Goal: Task Accomplishment & Management: Manage account settings

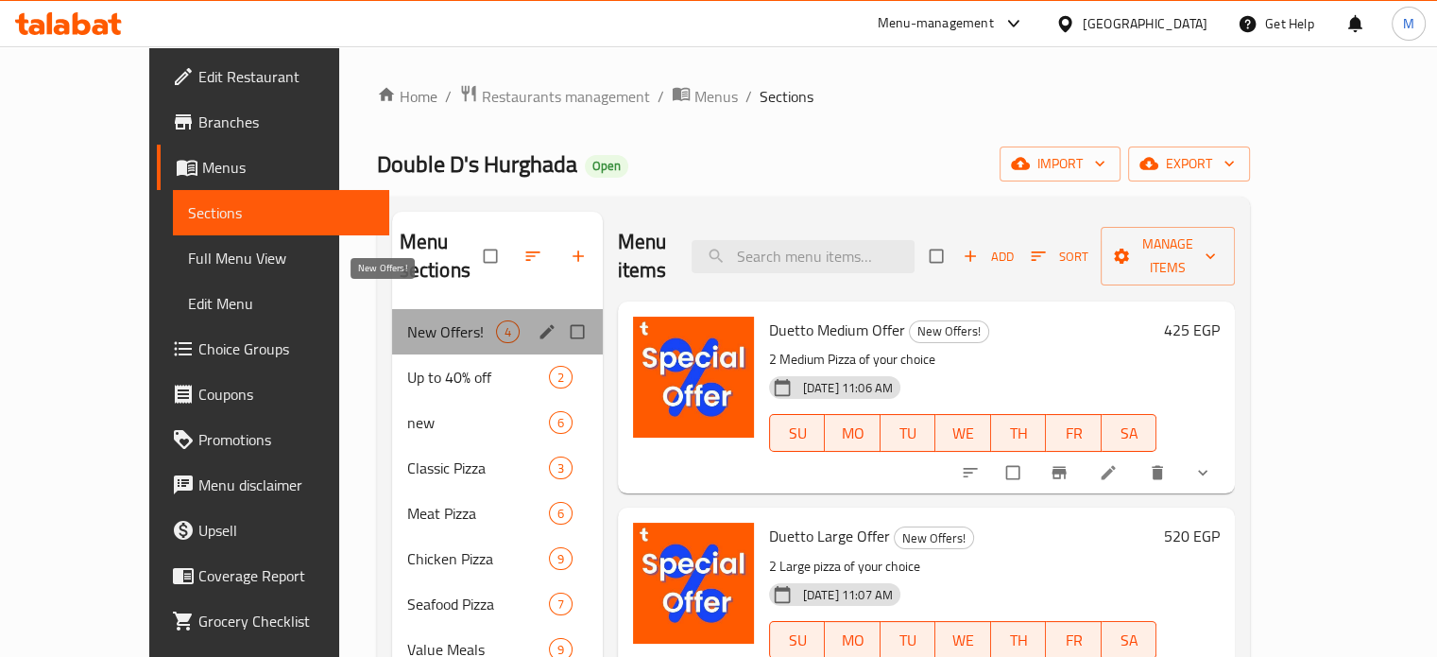
click at [438, 320] on span "New Offers!" at bounding box center [451, 331] width 89 height 23
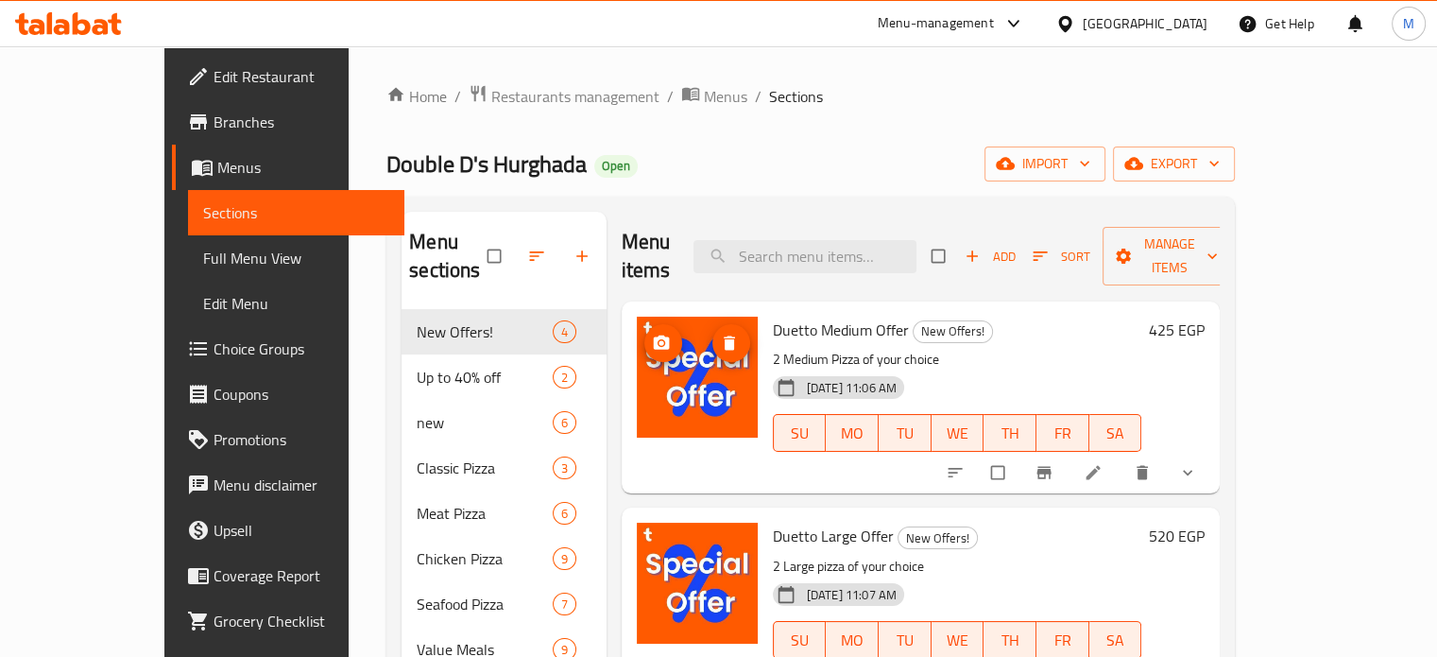
click at [720, 333] on icon "delete image" at bounding box center [729, 342] width 19 height 19
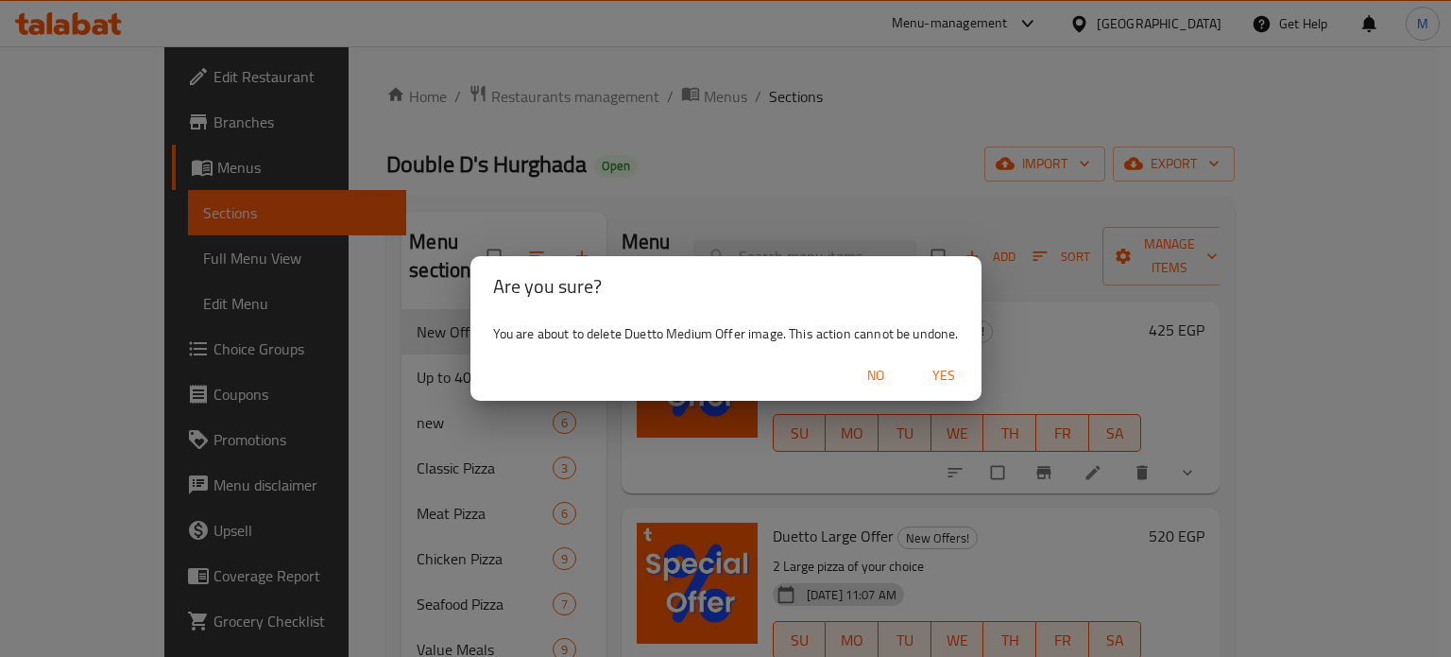
click at [948, 377] on span "Yes" at bounding box center [943, 376] width 45 height 24
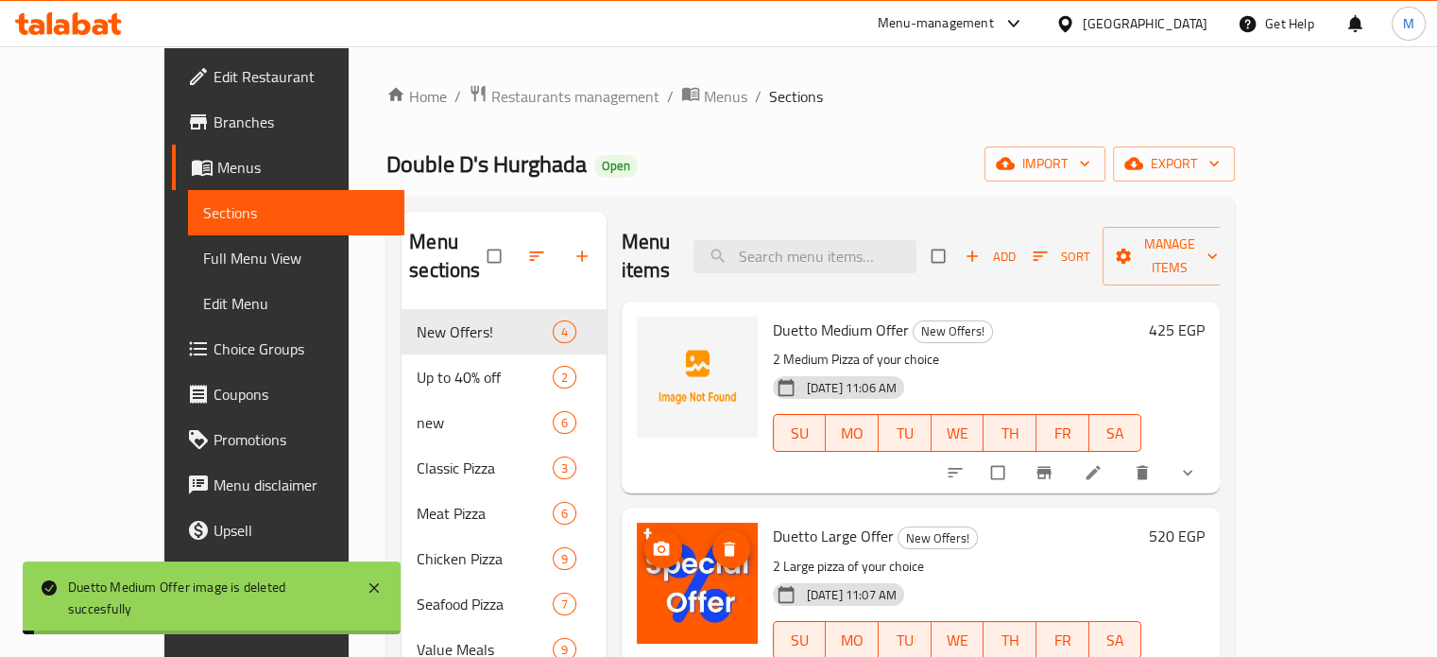
click at [720, 539] on icon "delete image" at bounding box center [729, 548] width 19 height 19
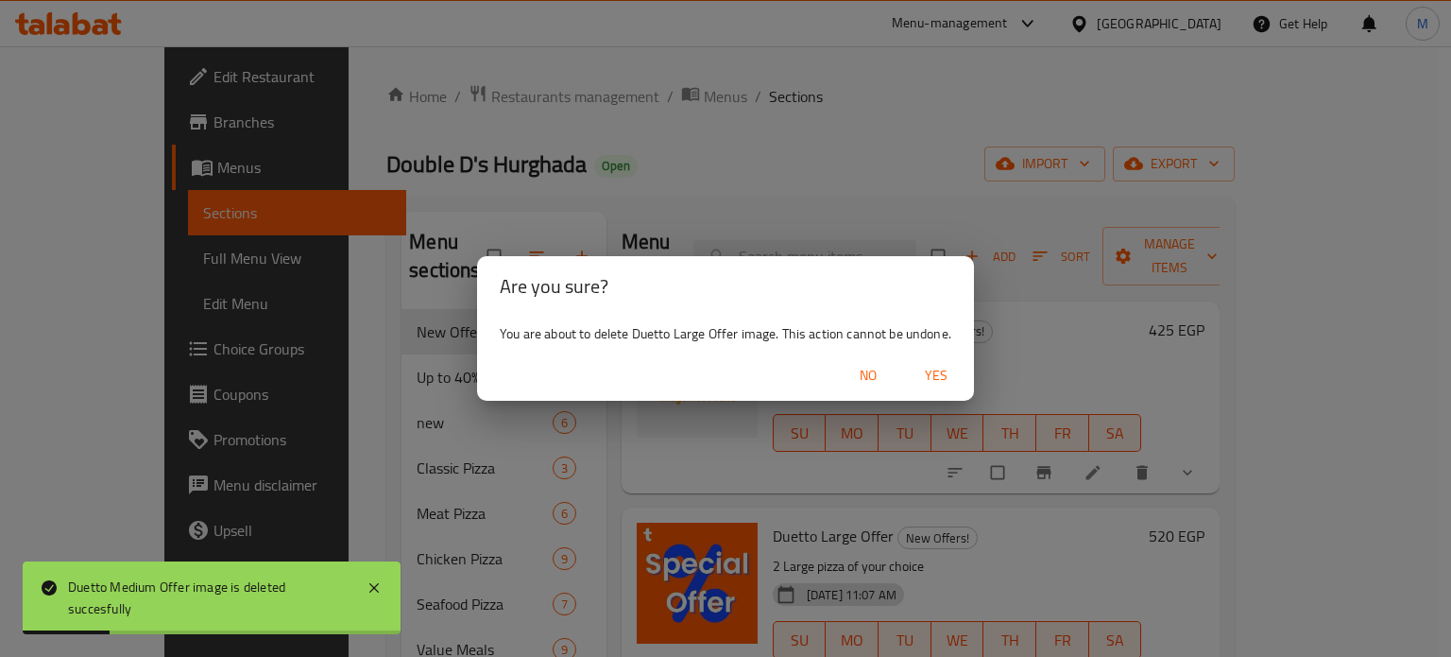
click at [945, 377] on span "Yes" at bounding box center [935, 376] width 45 height 24
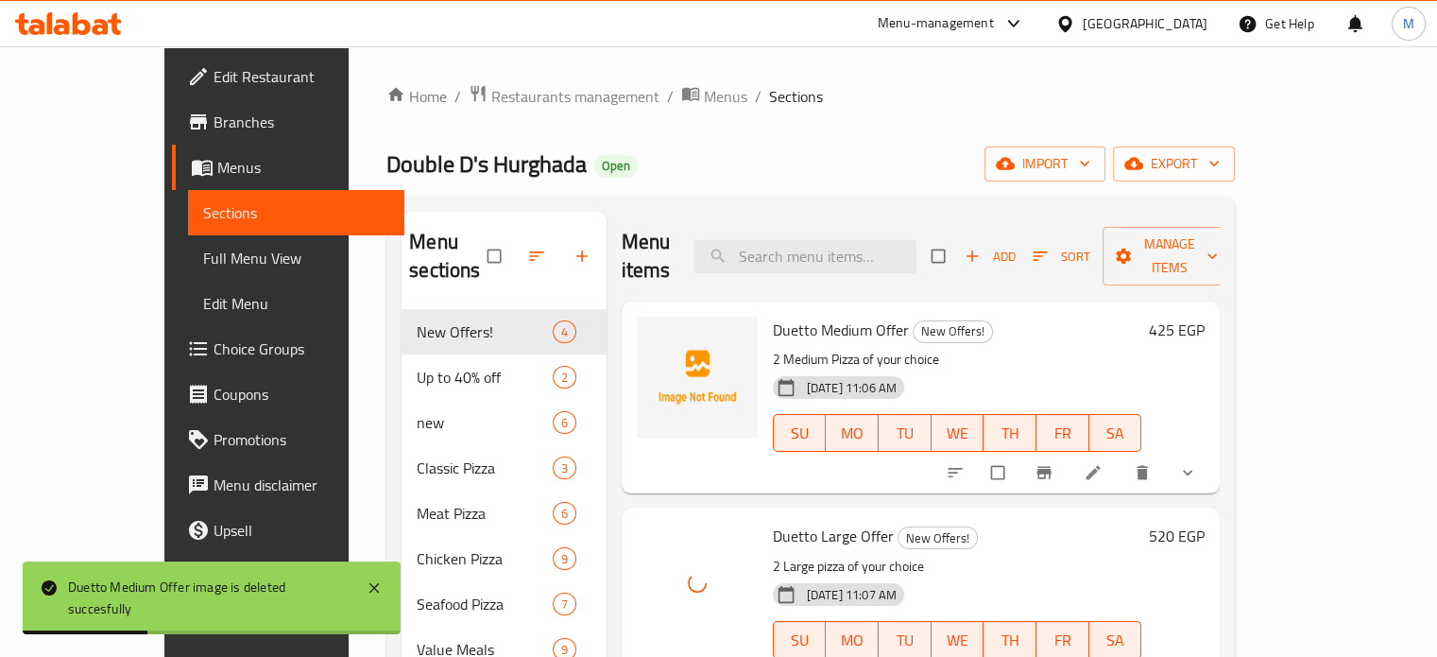
scroll to position [500, 0]
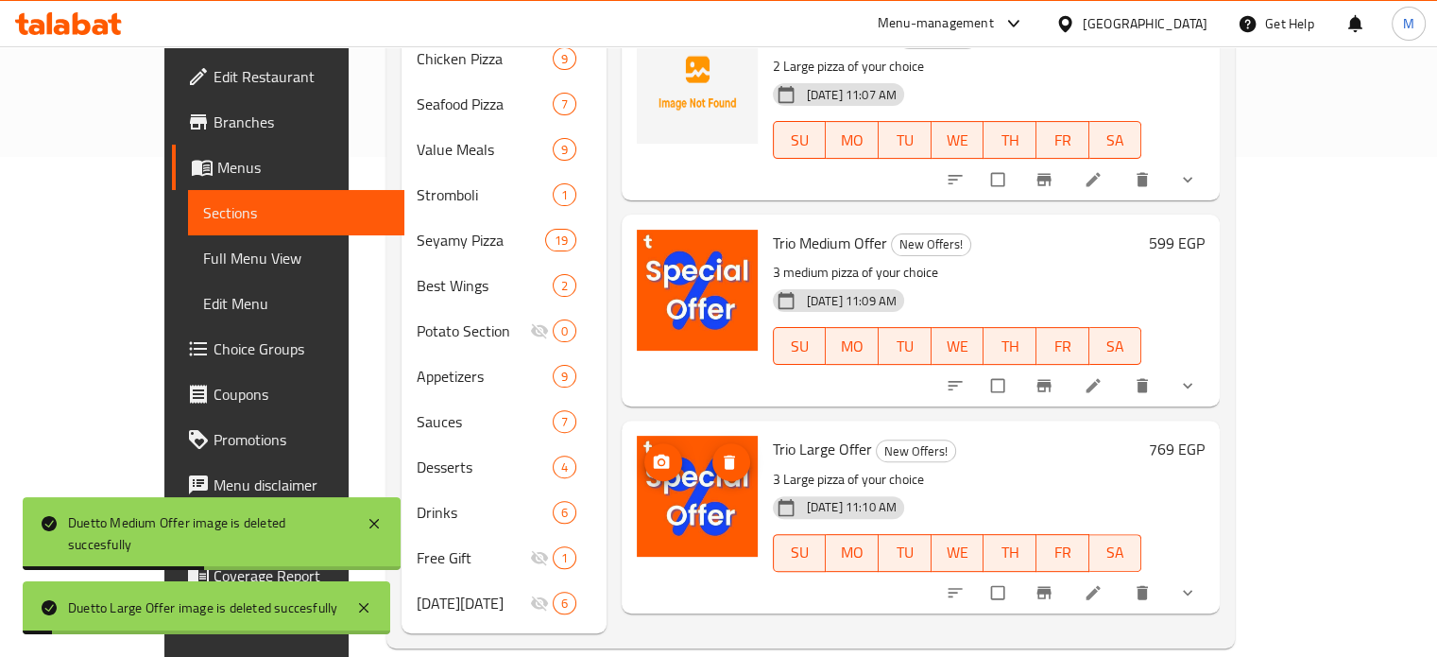
click at [694, 435] on img at bounding box center [697, 495] width 121 height 121
click at [724, 455] on icon "delete image" at bounding box center [729, 462] width 11 height 14
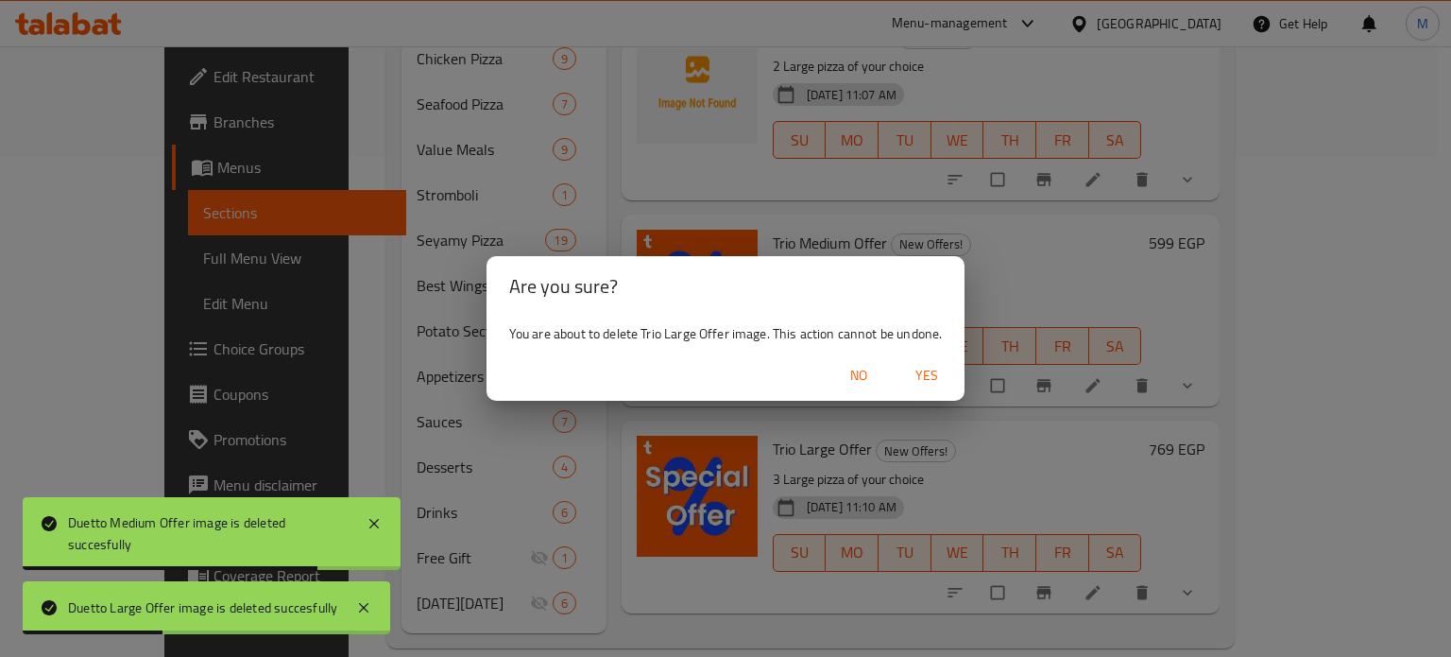
click at [942, 373] on span "Yes" at bounding box center [926, 376] width 45 height 24
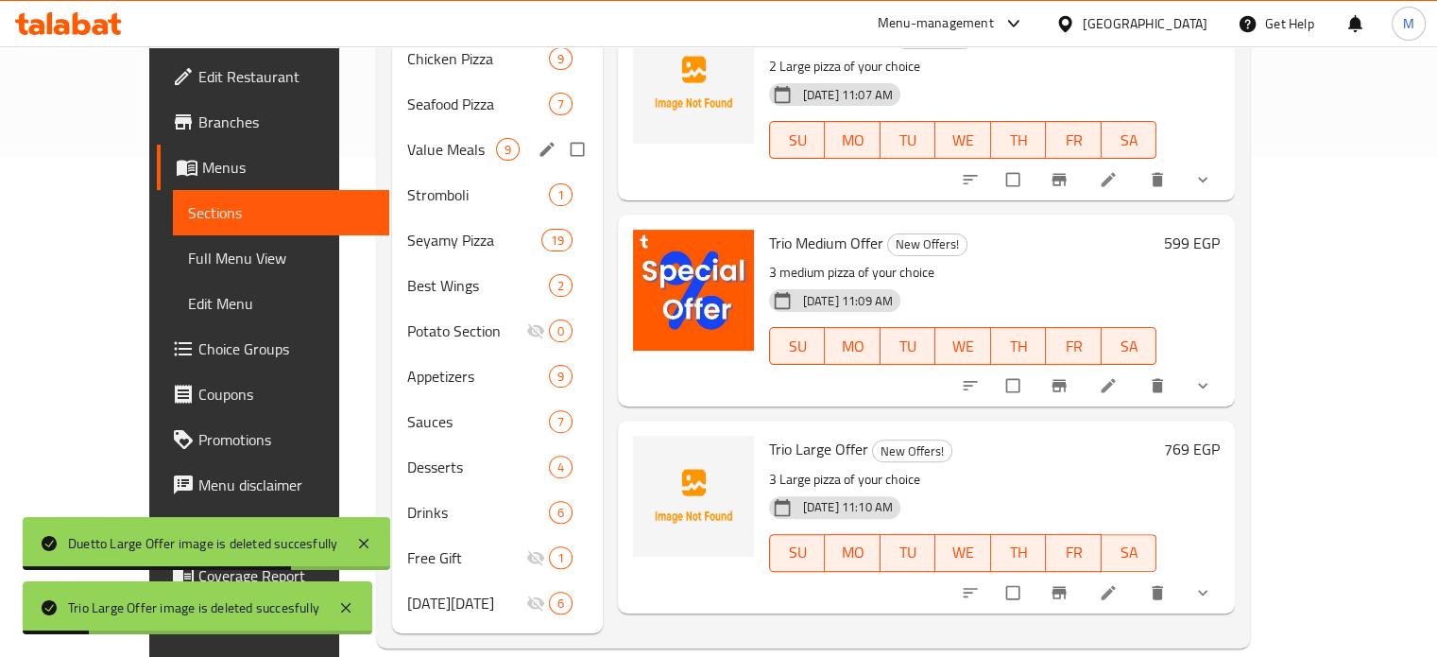
scroll to position [0, 0]
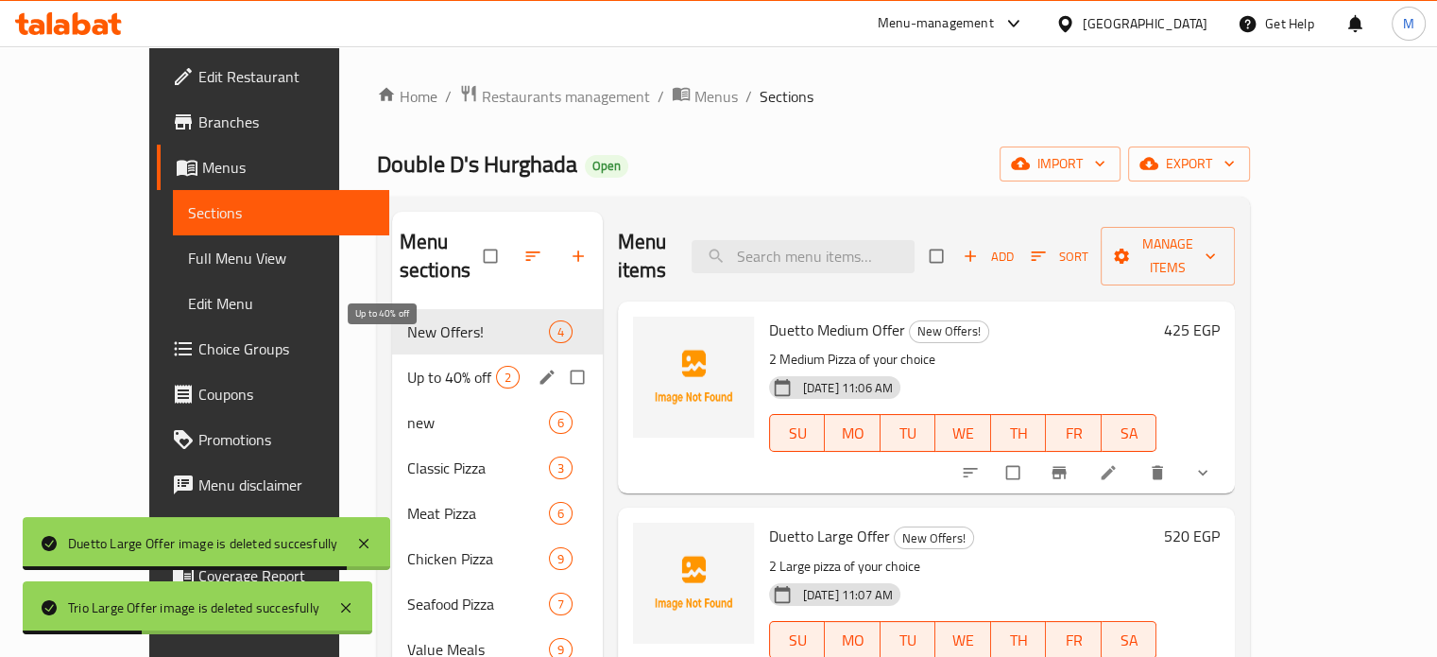
click at [407, 366] on span "Up to 40% off" at bounding box center [451, 377] width 89 height 23
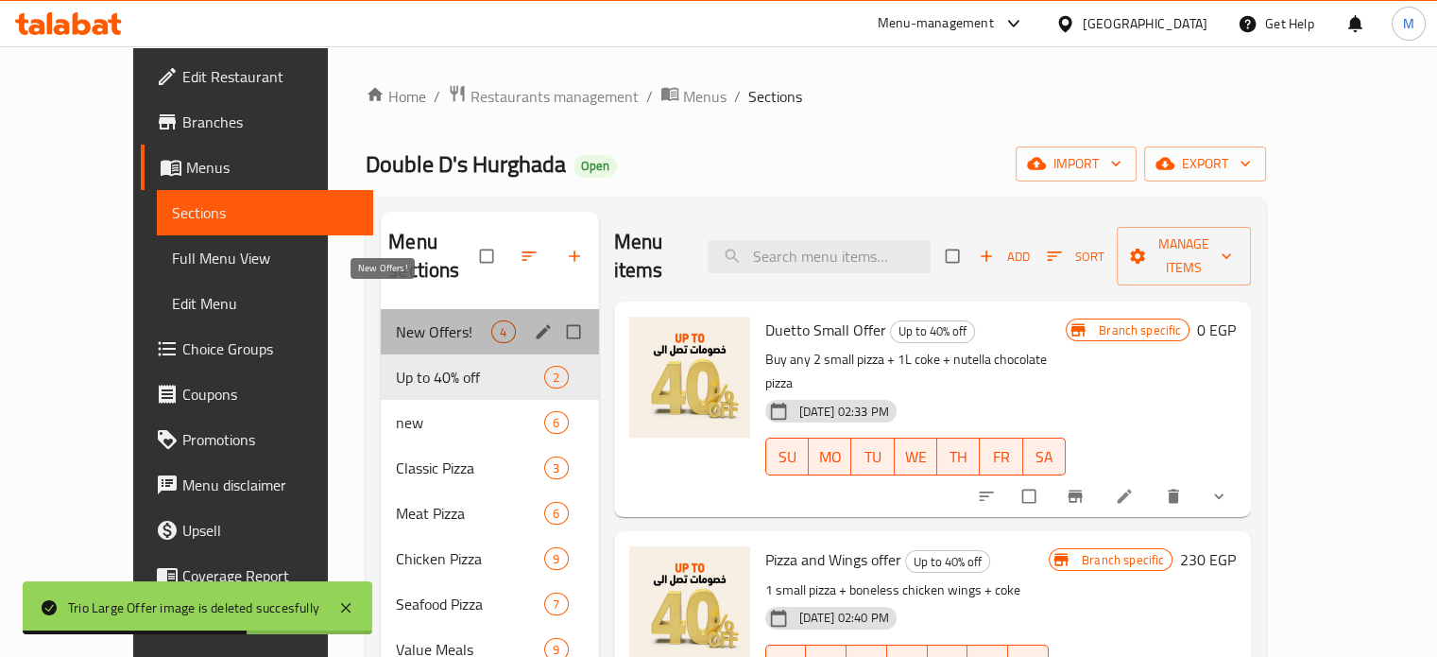
click at [435, 320] on span "New Offers!" at bounding box center [443, 331] width 95 height 23
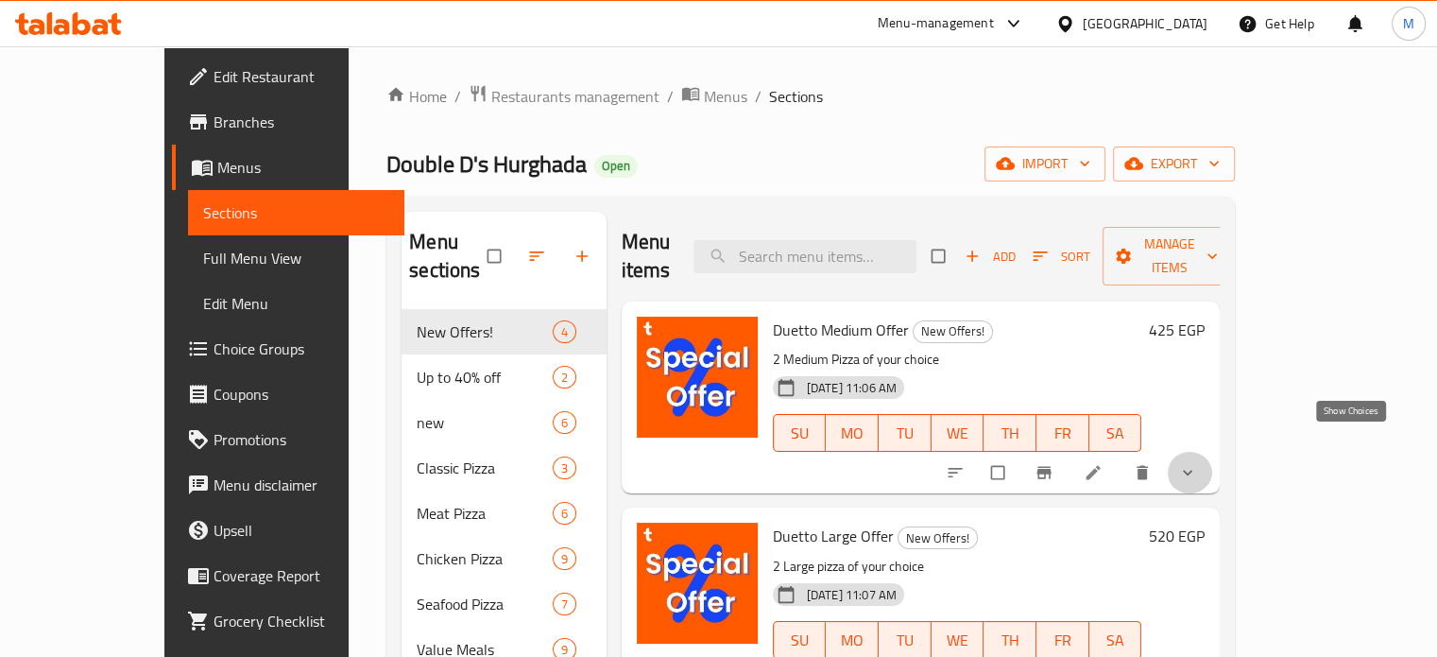
click at [1197, 463] on icon "show more" at bounding box center [1187, 472] width 19 height 19
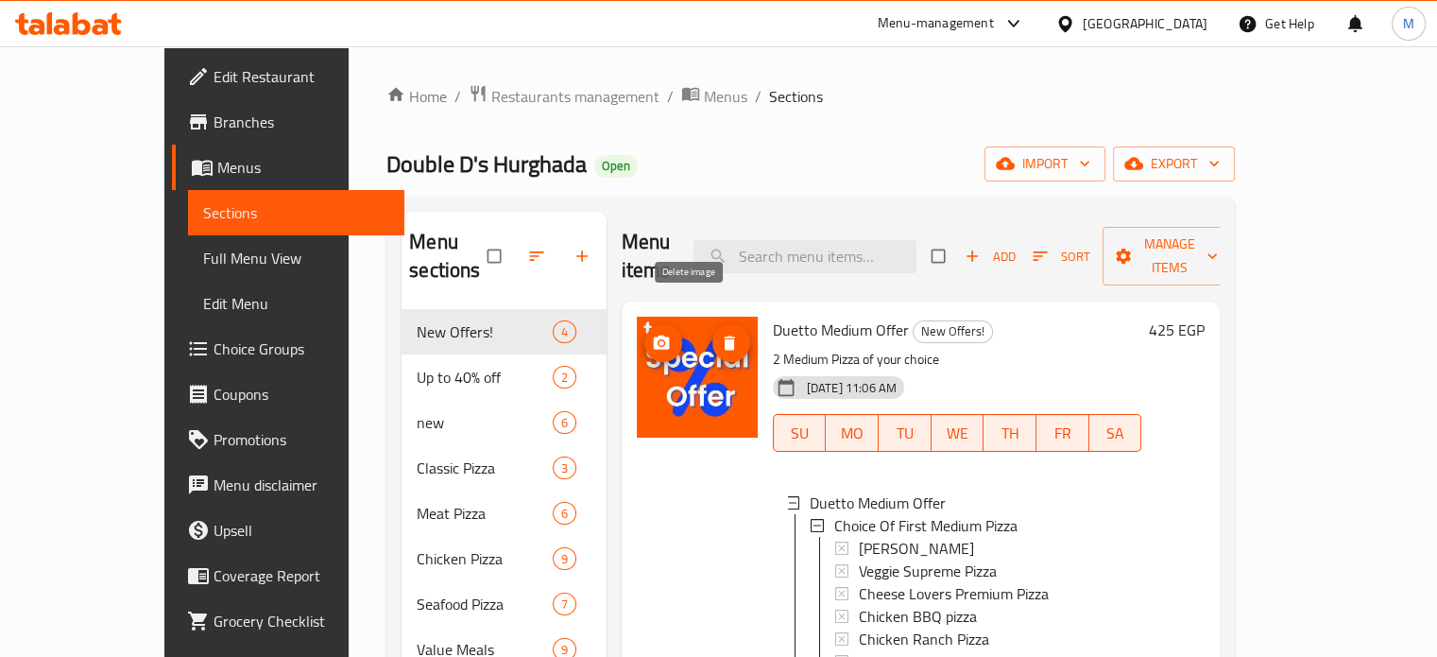
click at [720, 333] on icon "delete image" at bounding box center [729, 342] width 19 height 19
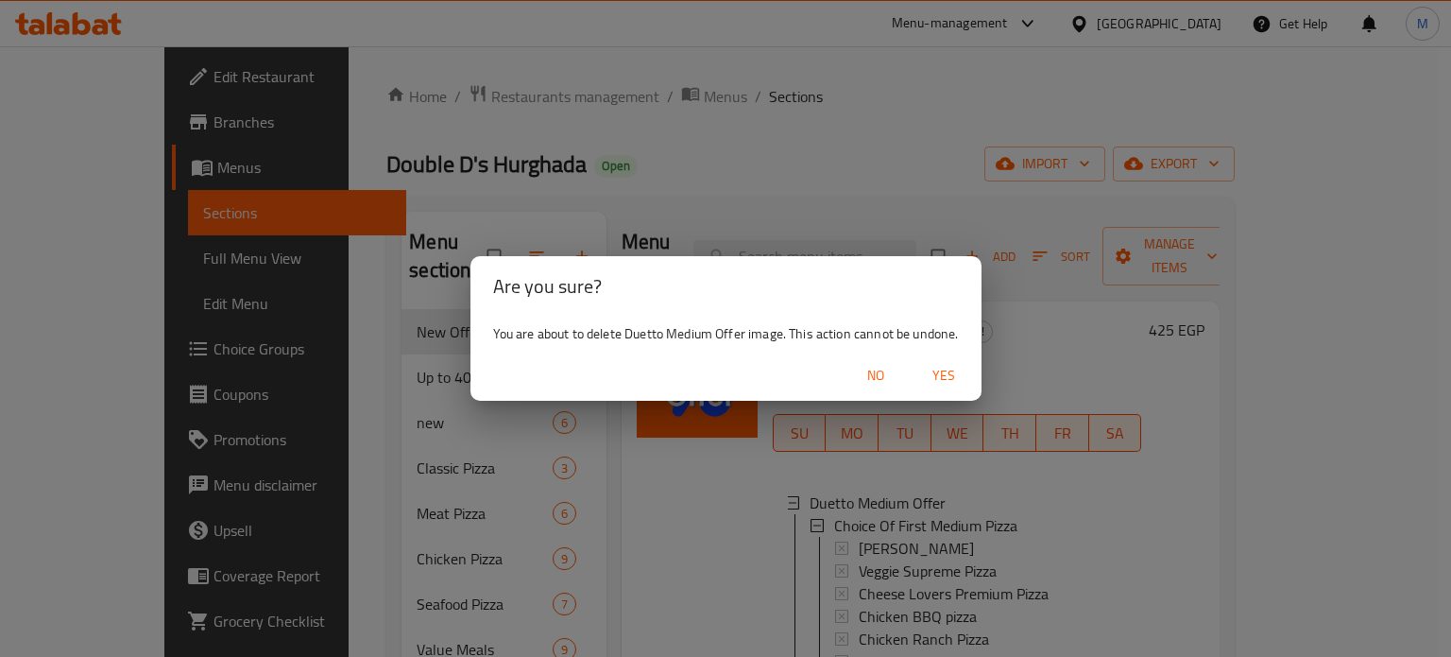
click at [946, 377] on span "Yes" at bounding box center [943, 376] width 45 height 24
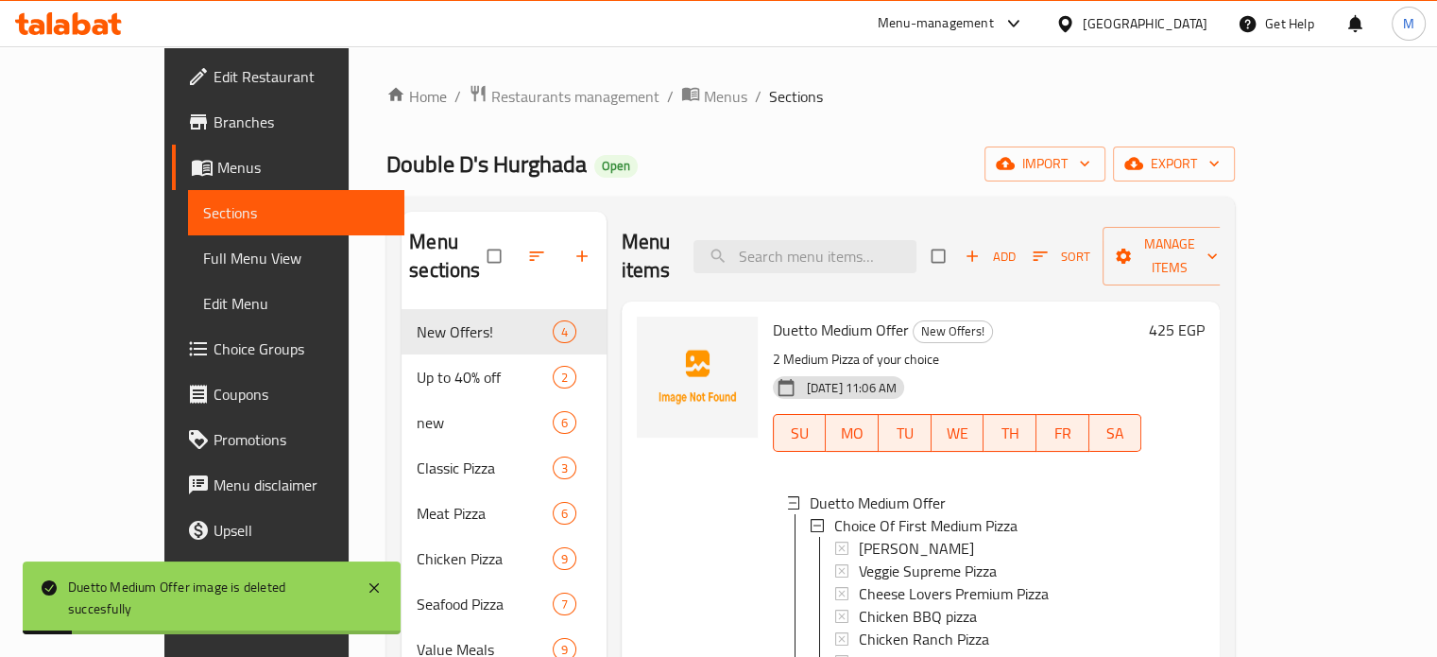
scroll to position [718, 0]
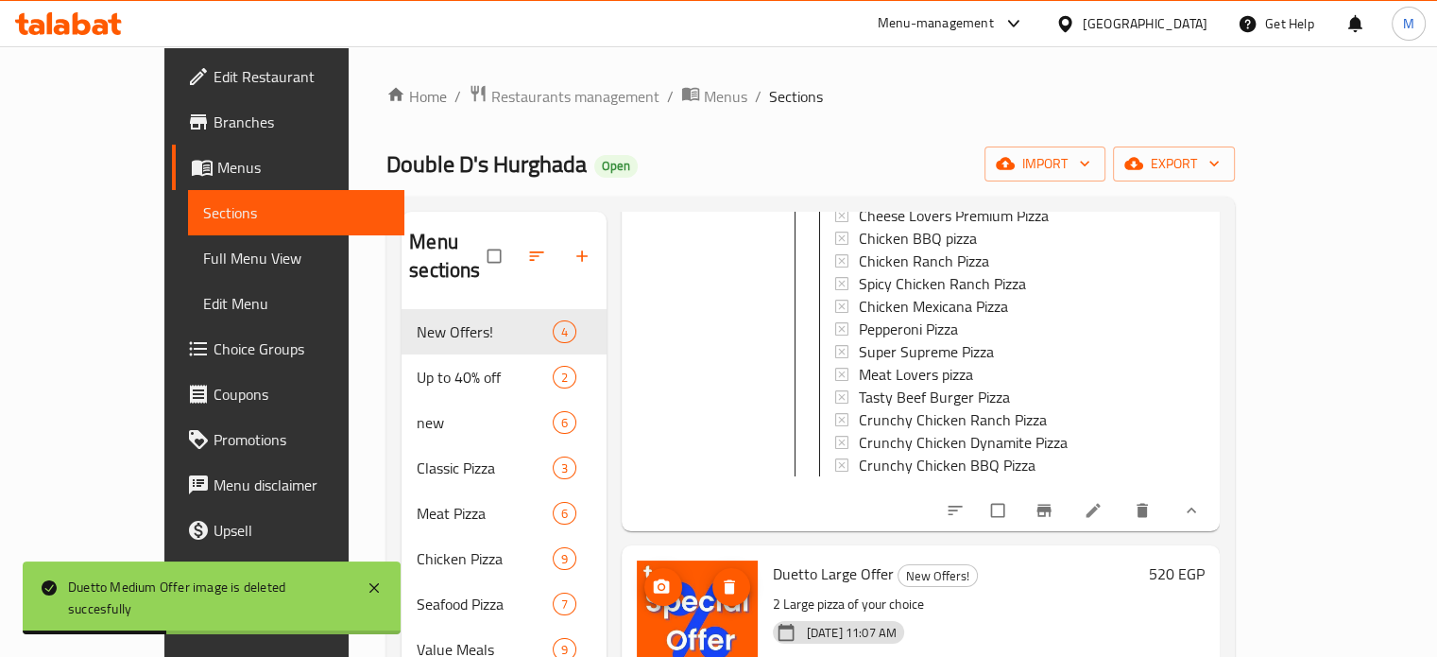
click at [720, 577] on icon "delete image" at bounding box center [729, 586] width 19 height 19
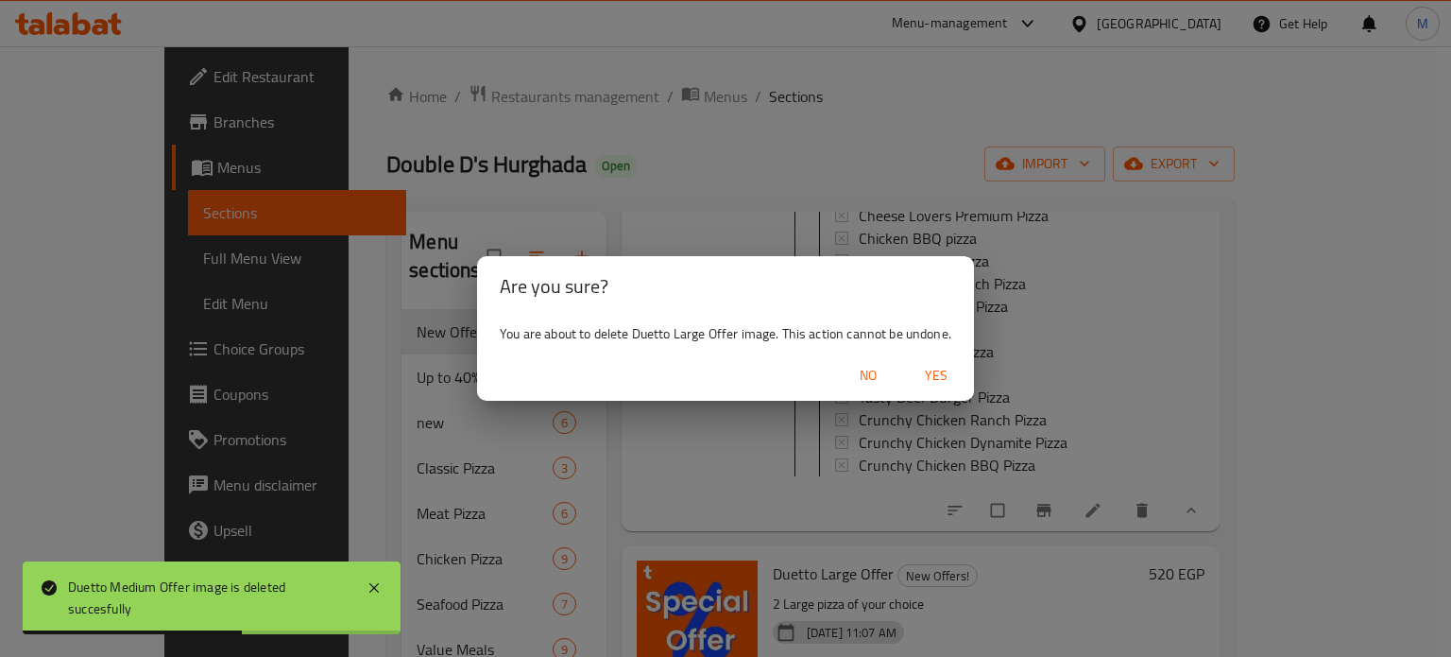
click at [926, 376] on span "Yes" at bounding box center [935, 376] width 45 height 24
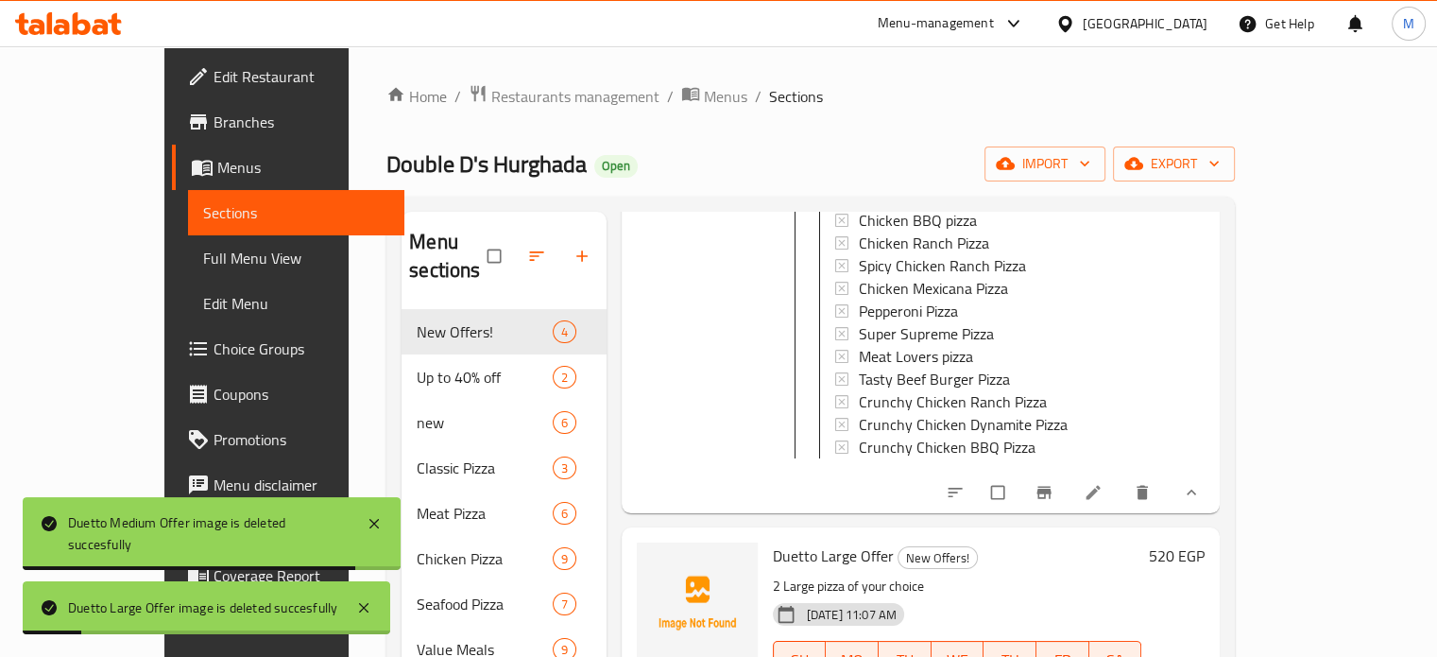
scroll to position [500, 0]
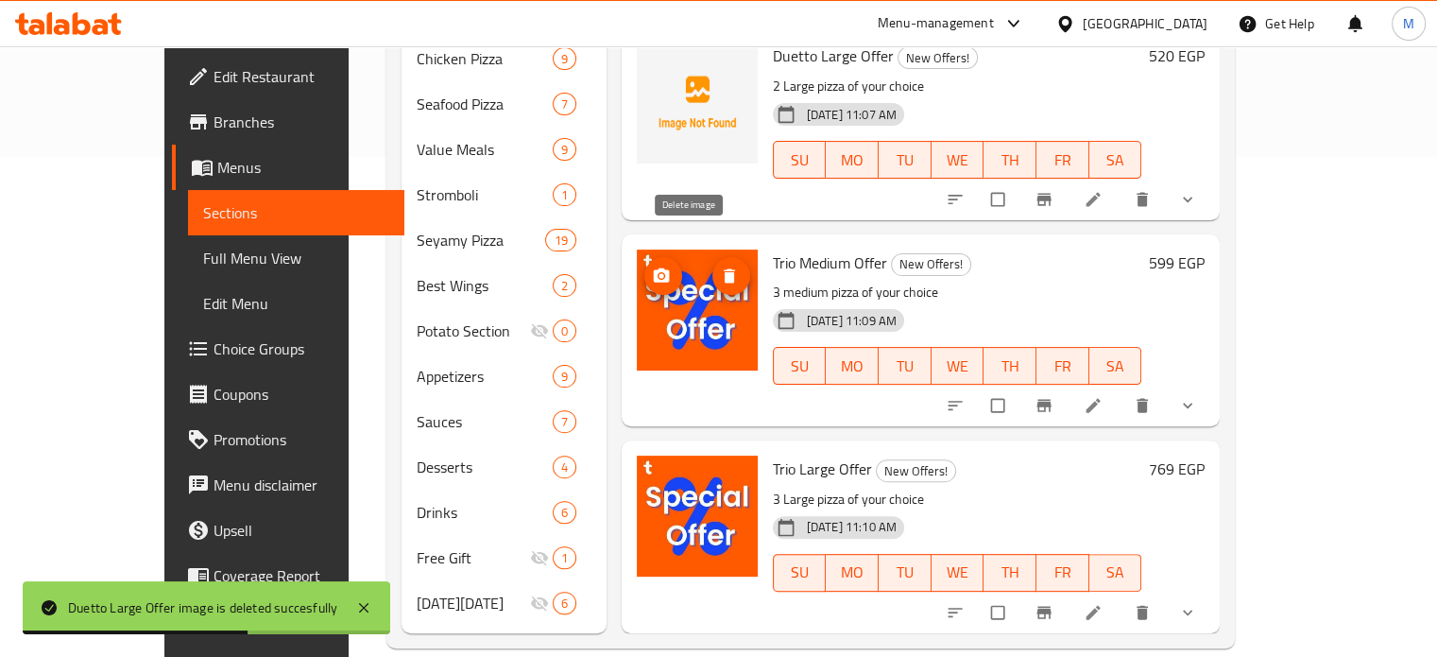
click at [720, 266] on icon "delete image" at bounding box center [729, 275] width 19 height 19
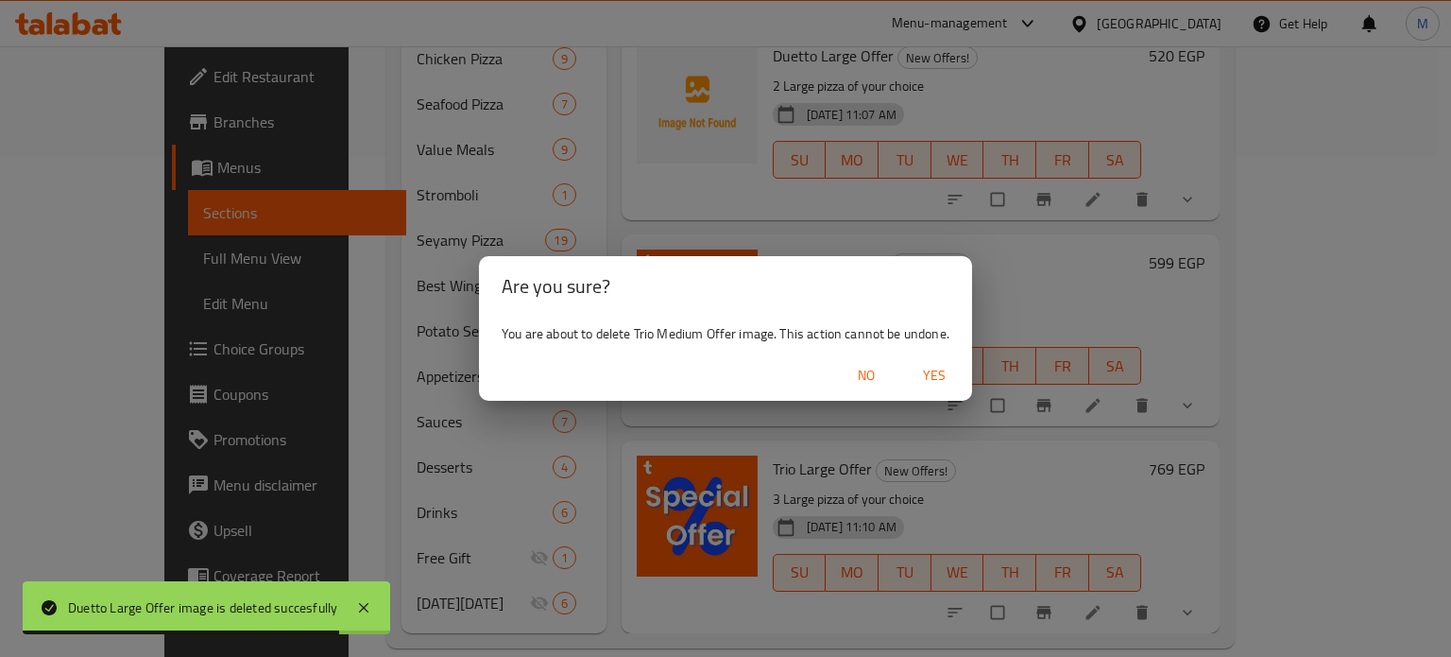
click at [950, 381] on span "Yes" at bounding box center [934, 376] width 45 height 24
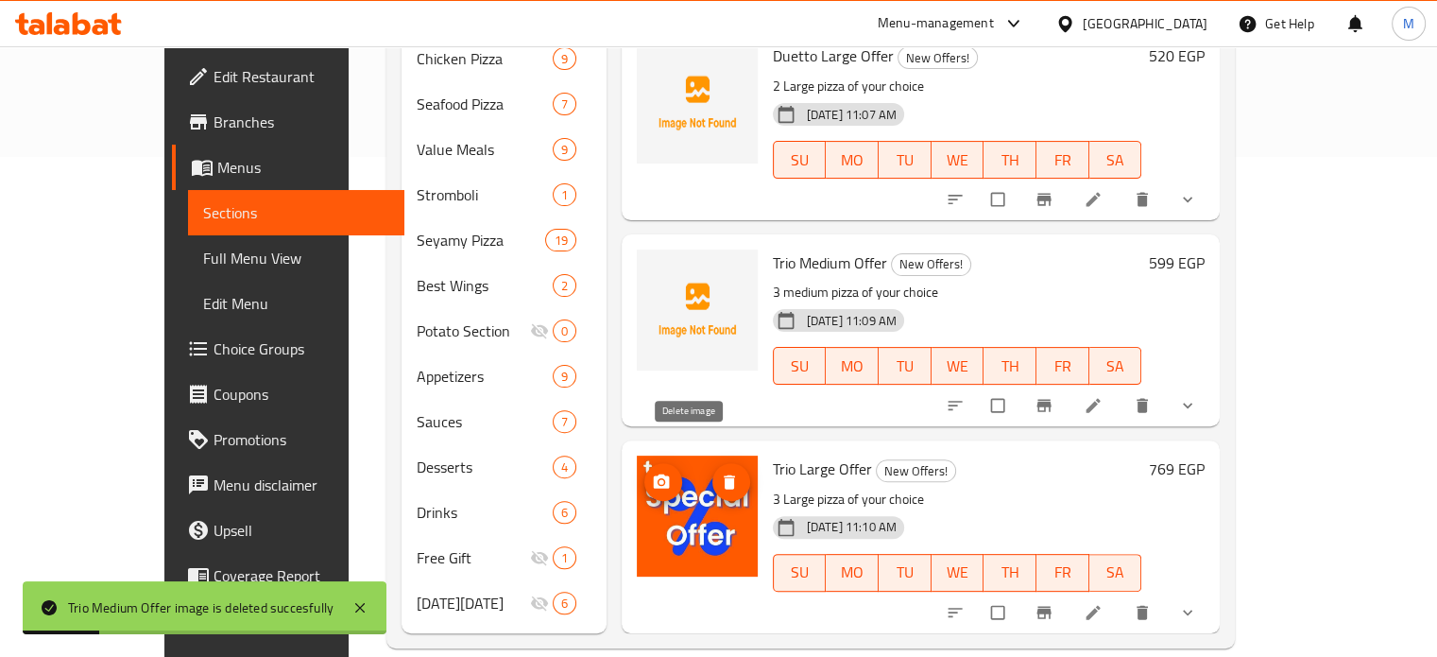
click at [712, 472] on span "delete image" at bounding box center [731, 481] width 38 height 19
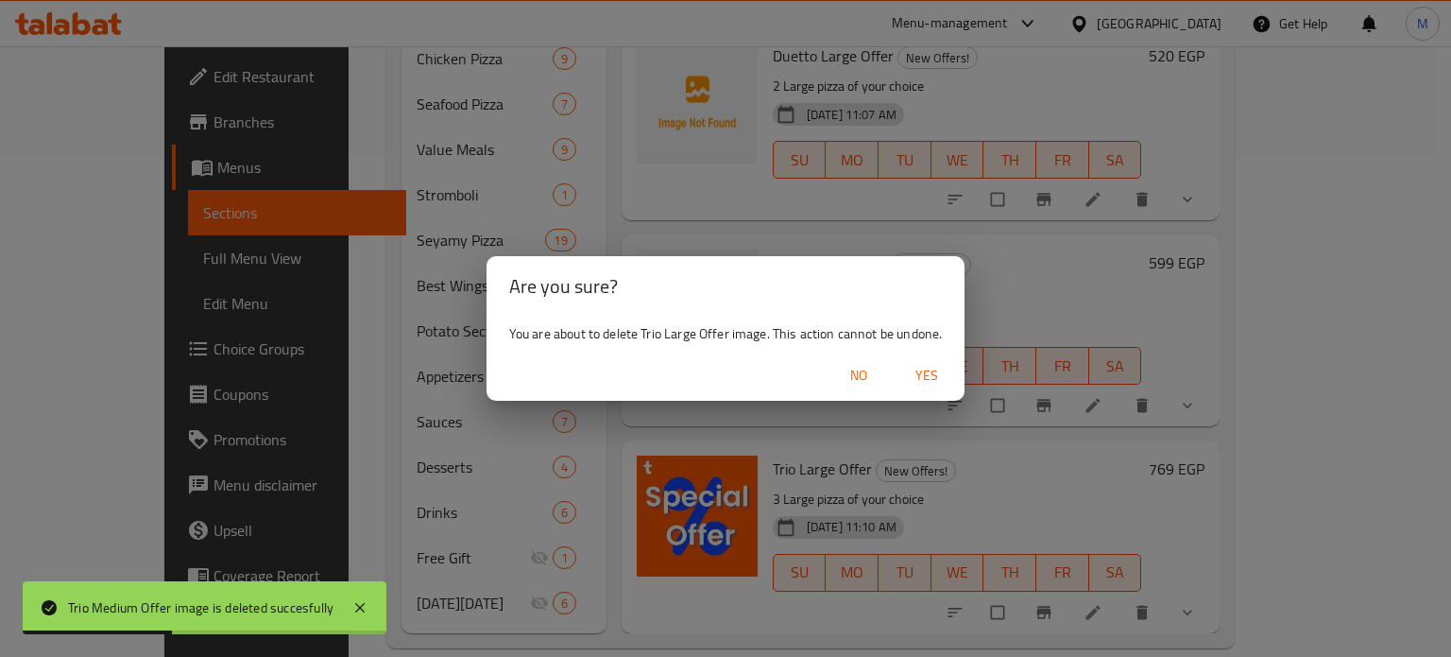
click at [922, 372] on span "Yes" at bounding box center [926, 376] width 45 height 24
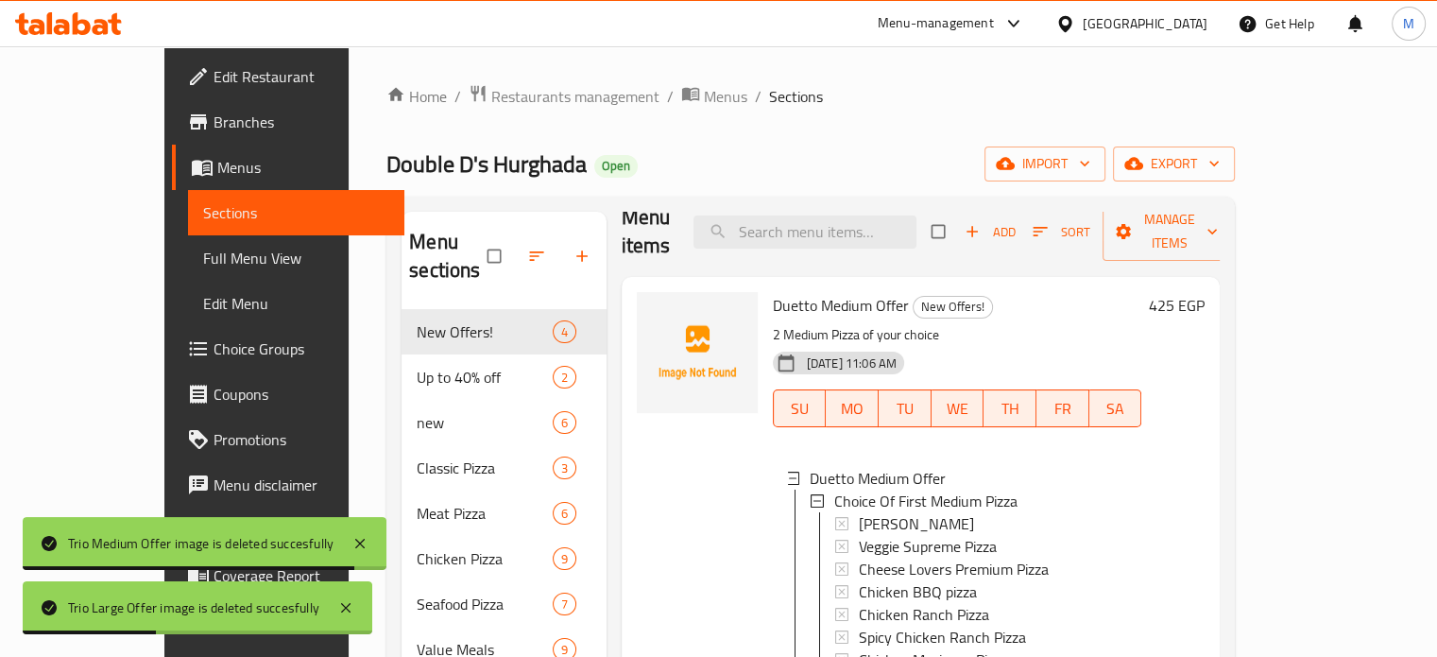
scroll to position [0, 0]
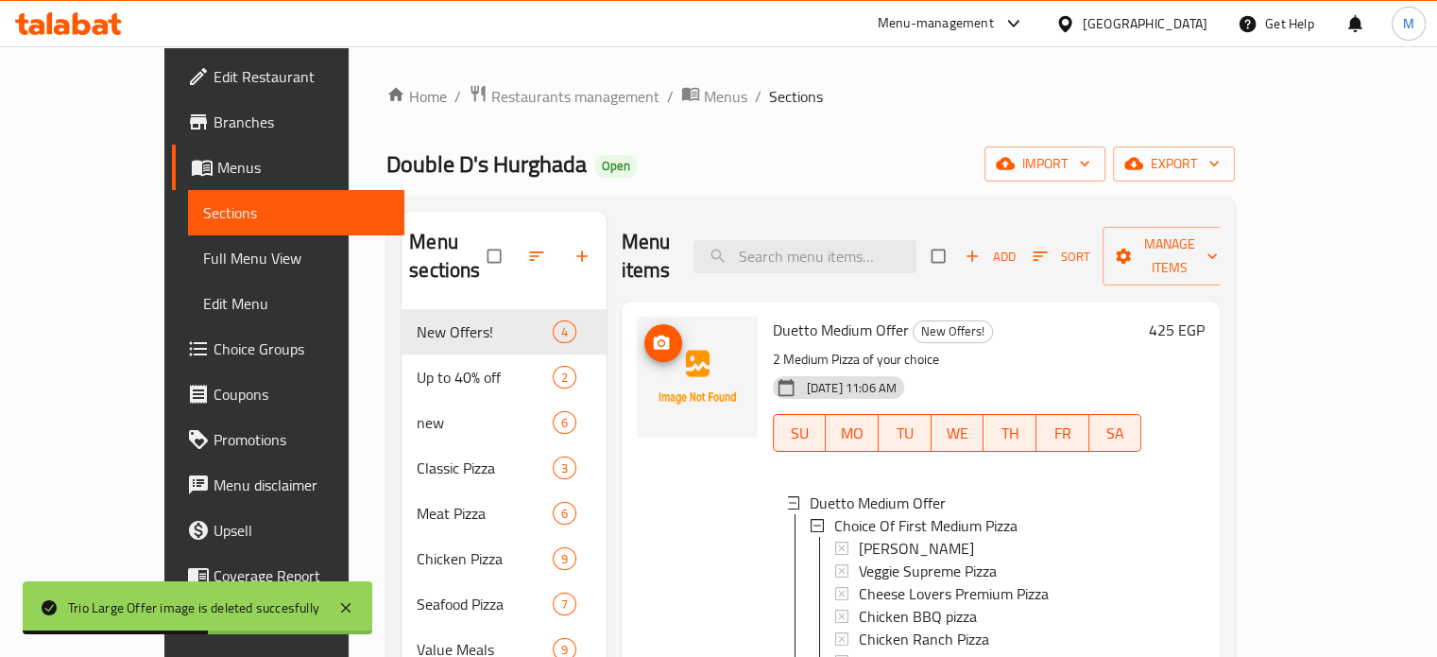
click at [644, 324] on button "upload picture" at bounding box center [663, 343] width 38 height 38
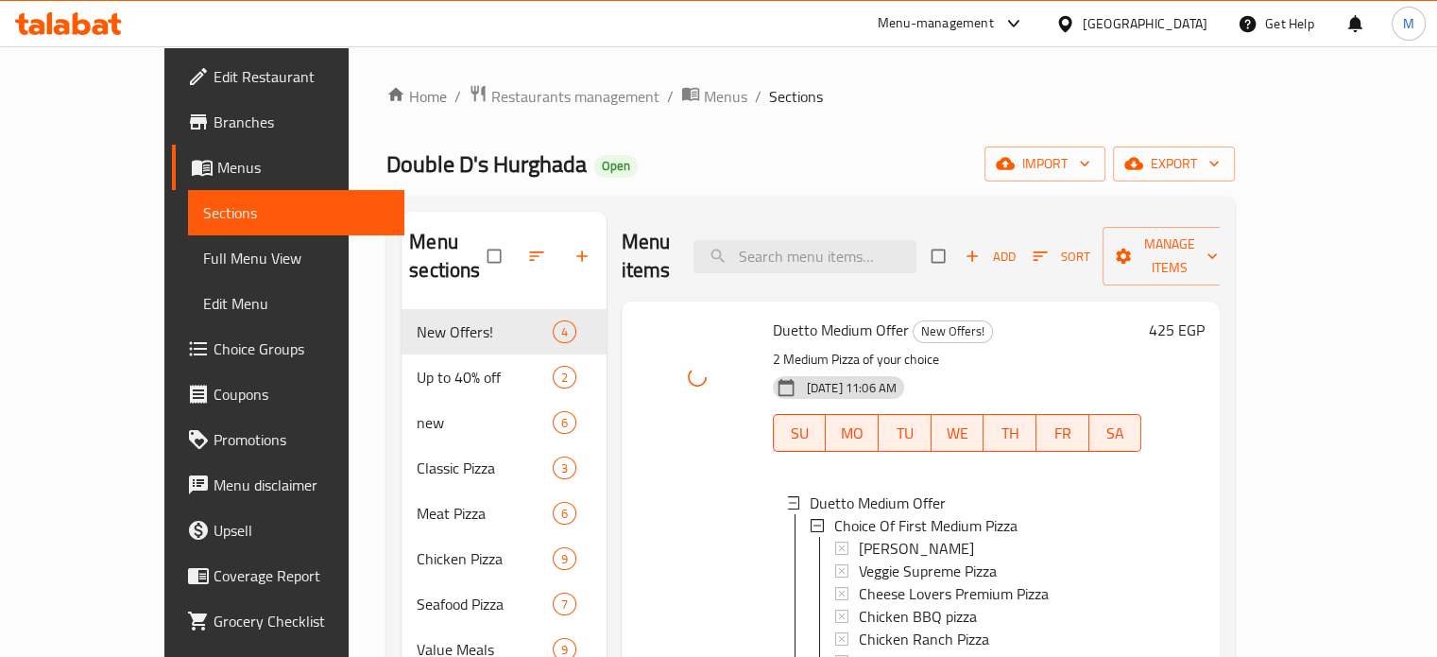
scroll to position [718, 0]
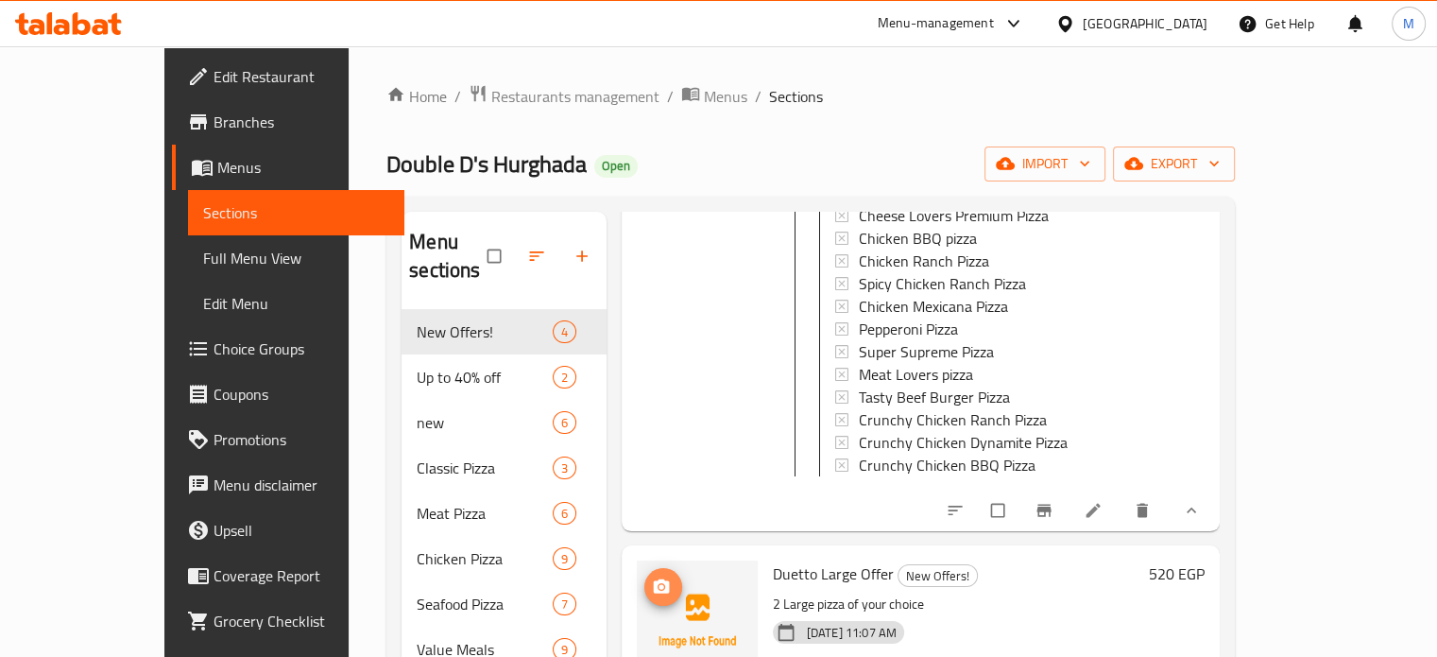
click at [644, 577] on span "upload picture" at bounding box center [663, 586] width 38 height 19
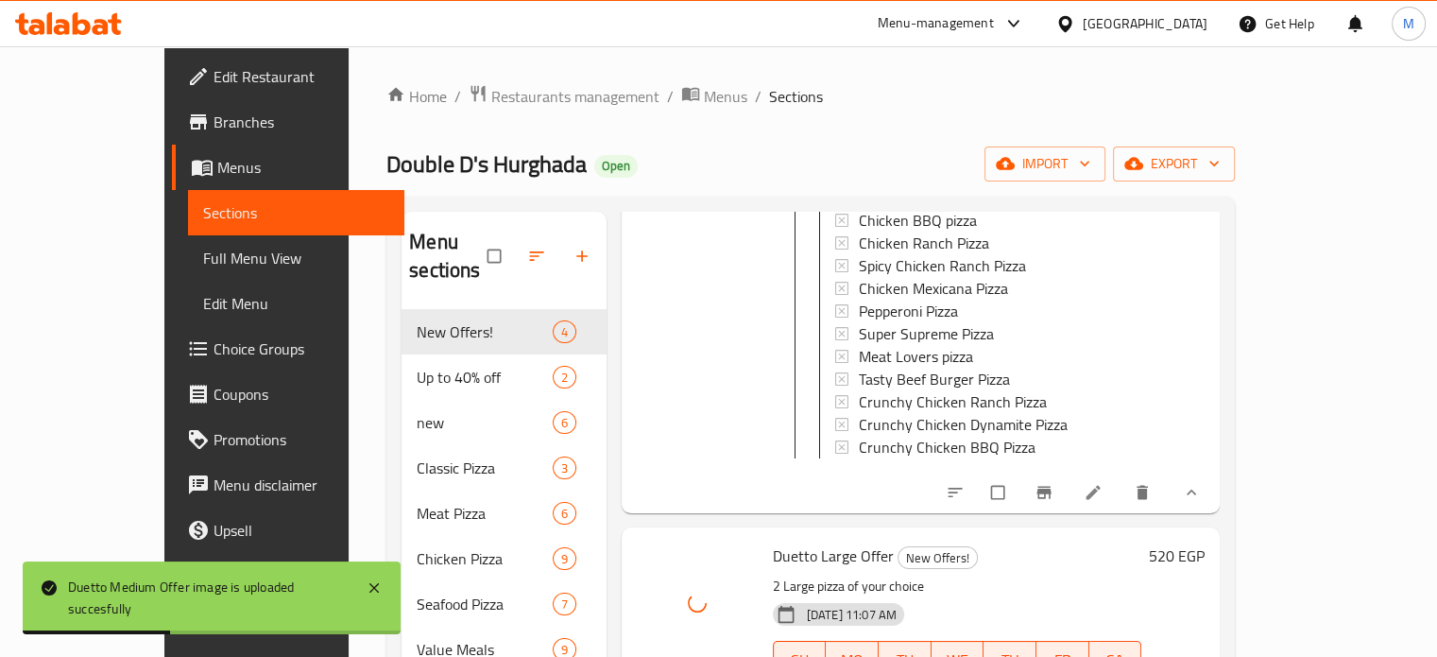
scroll to position [500, 0]
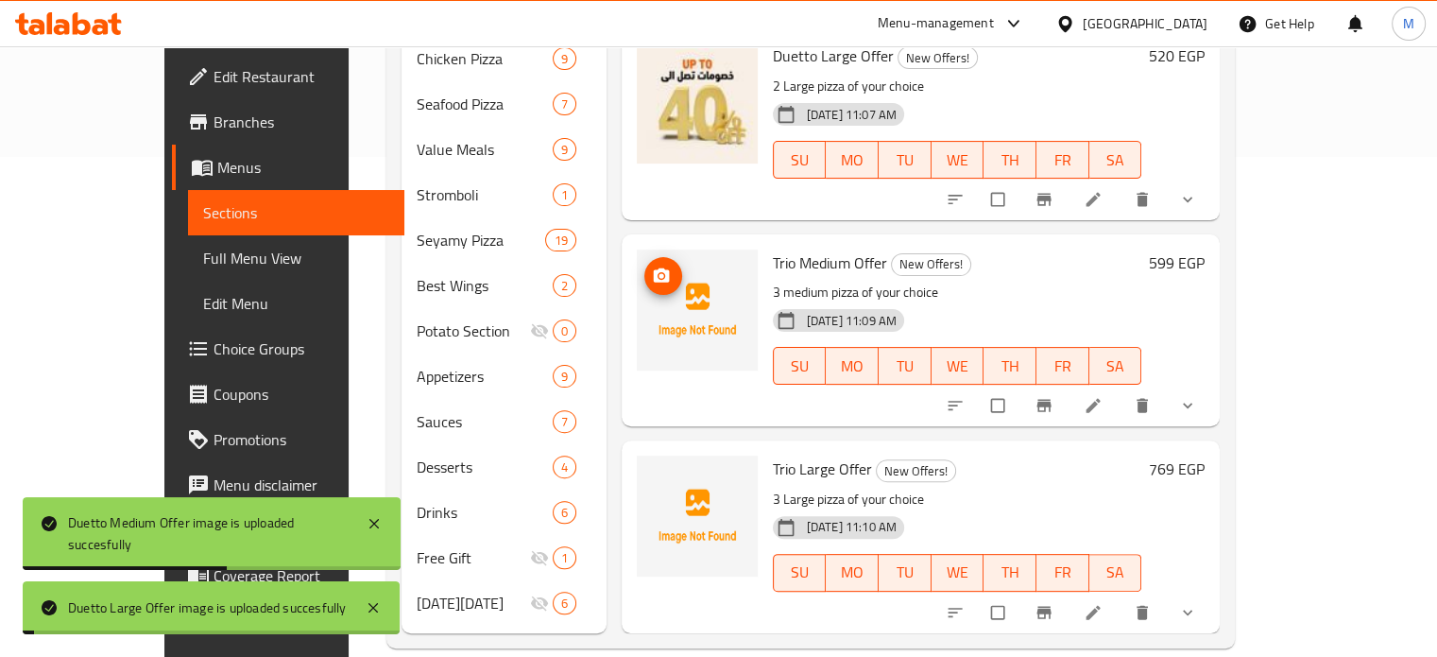
click at [653, 267] on icon "upload picture" at bounding box center [661, 274] width 16 height 14
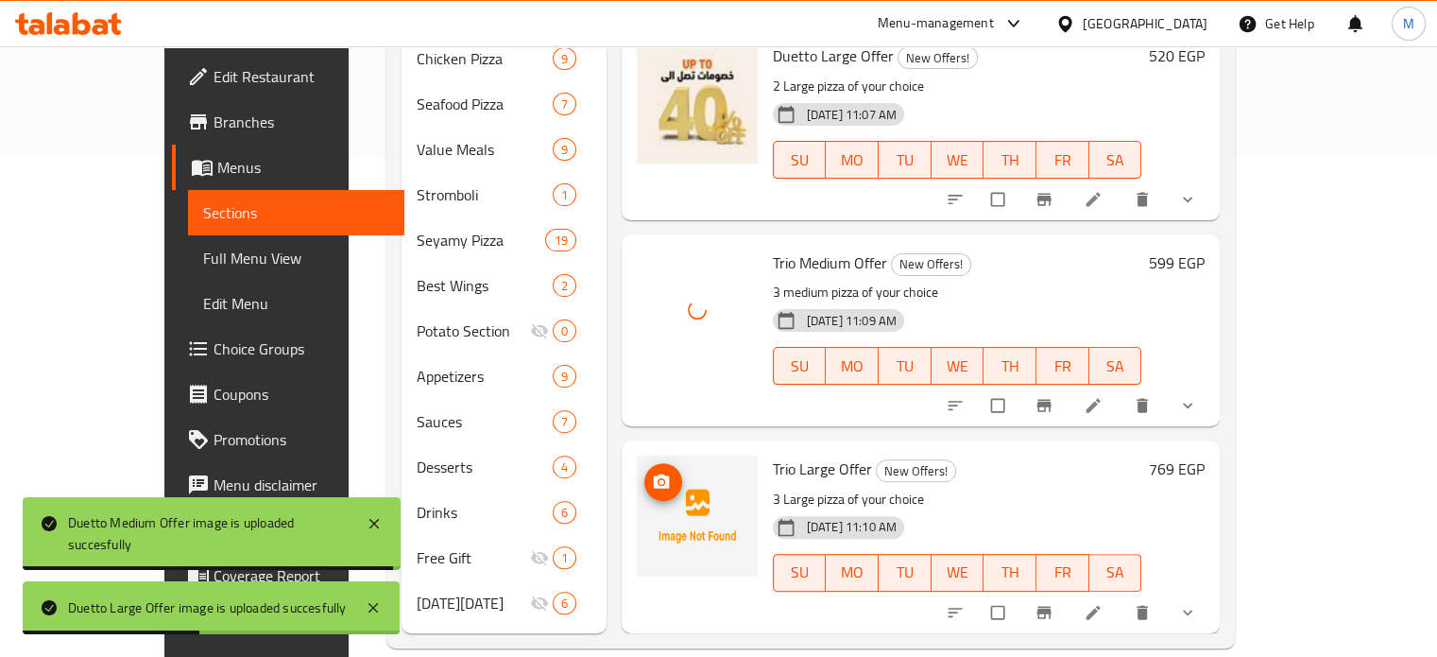
click at [652, 472] on icon "upload picture" at bounding box center [661, 481] width 19 height 19
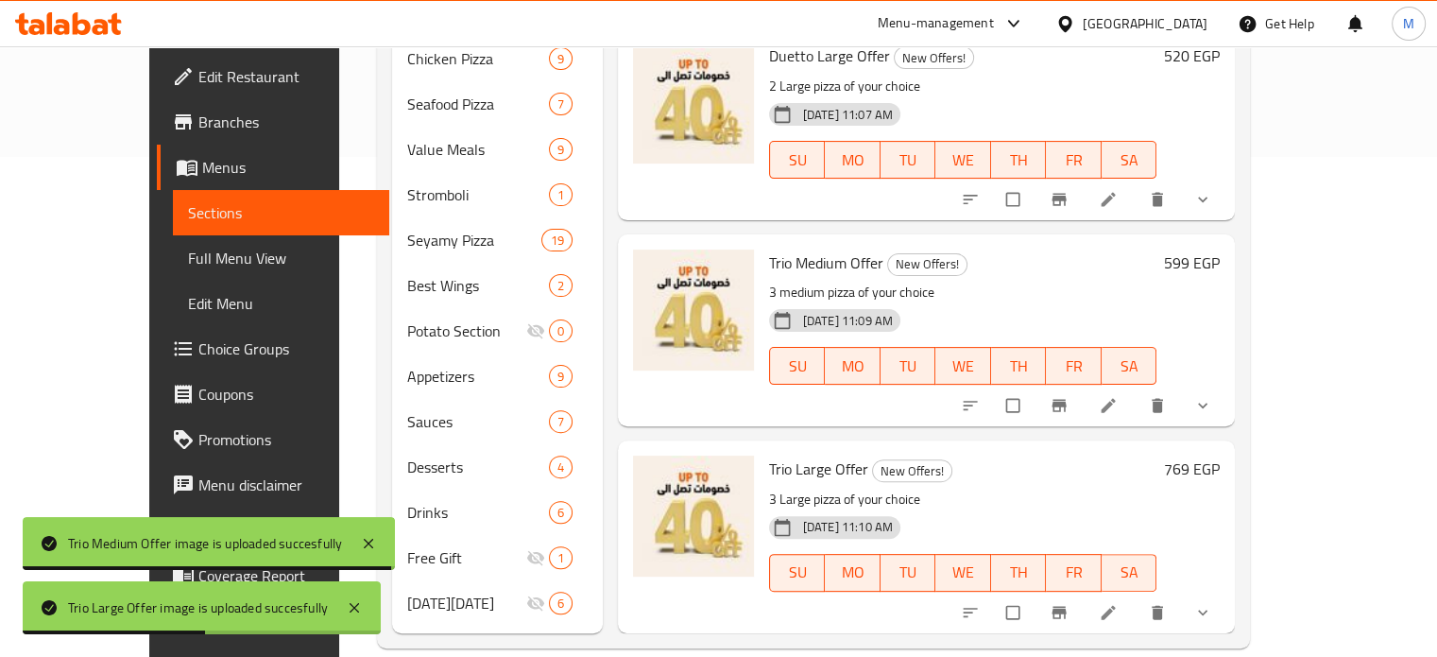
scroll to position [0, 0]
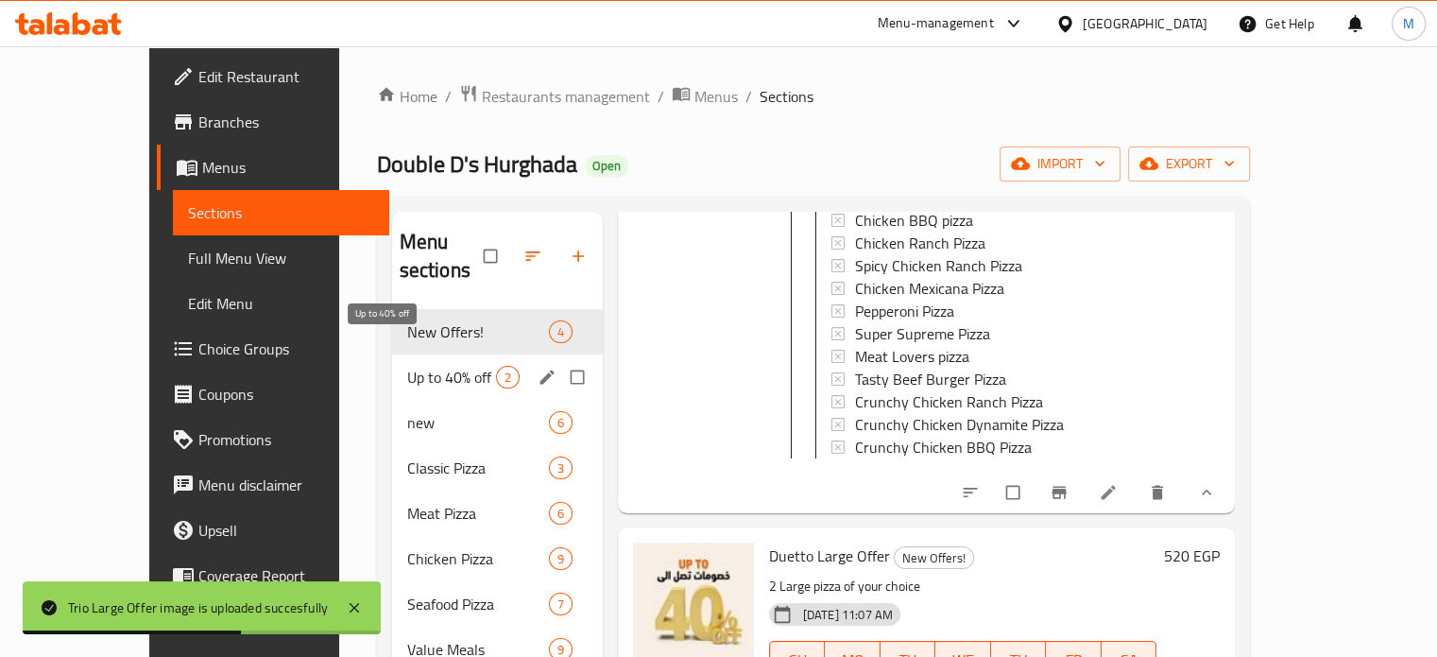
click at [417, 366] on span "Up to 40% off" at bounding box center [451, 377] width 89 height 23
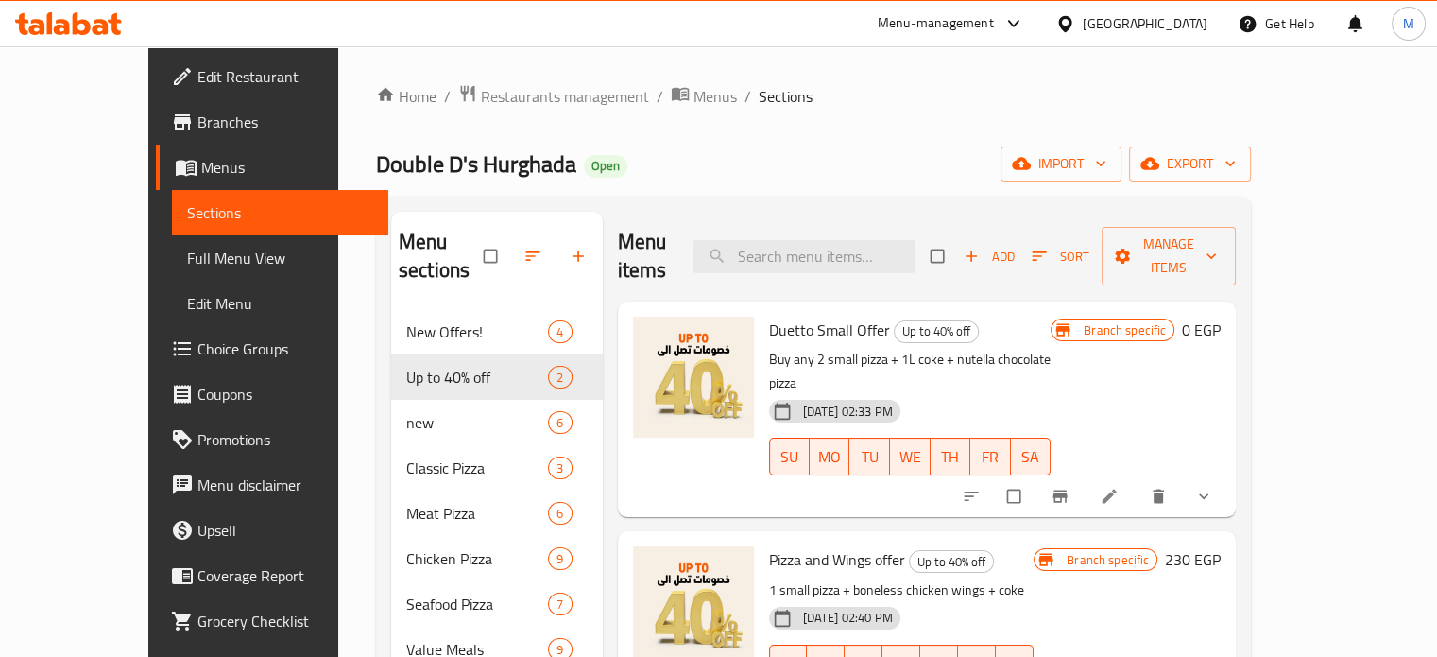
click at [197, 350] on span "Choice Groups" at bounding box center [285, 348] width 176 height 23
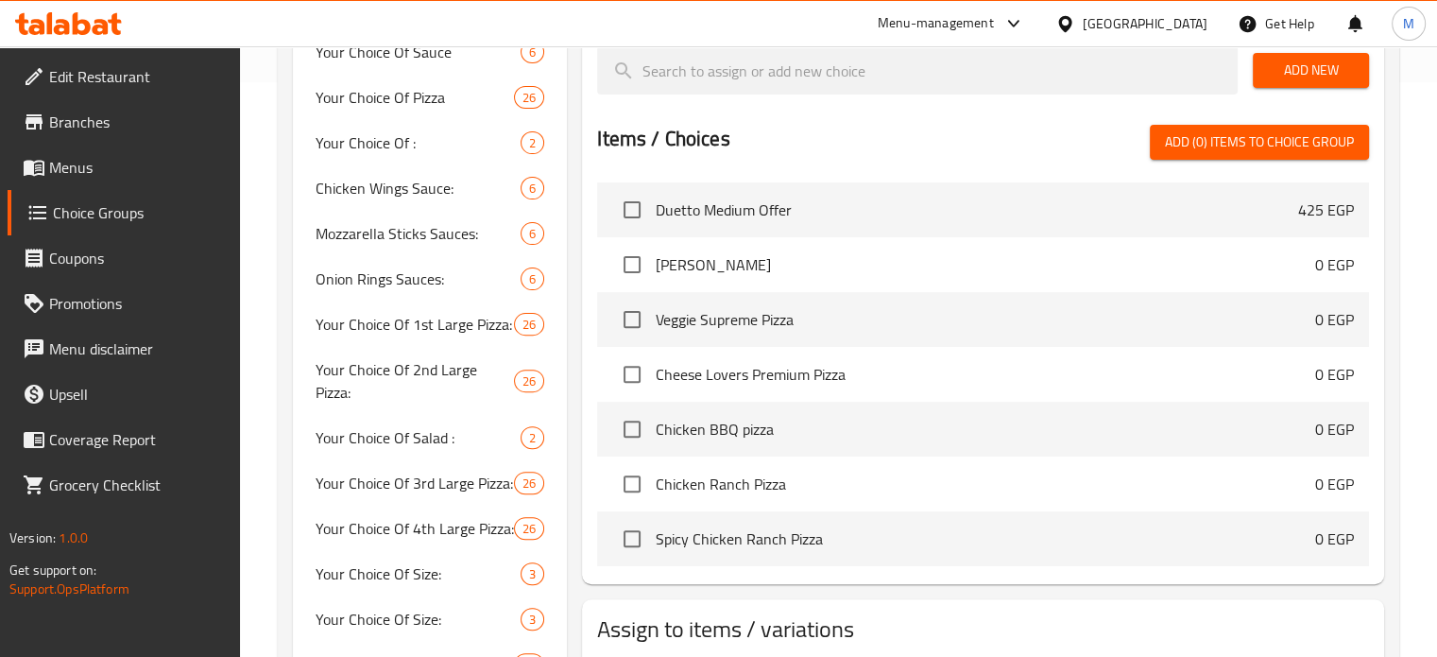
scroll to position [1708, 0]
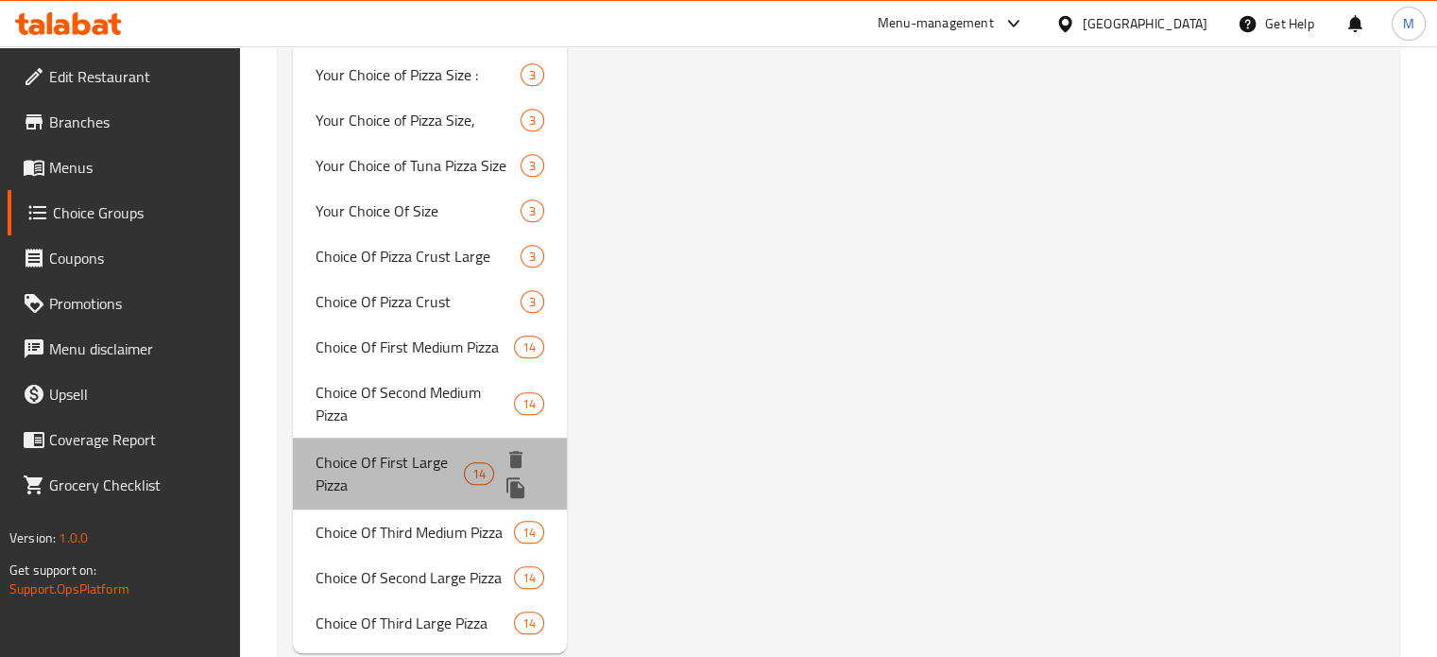
click at [433, 451] on span "Choice Of First Large Pizza" at bounding box center [390, 473] width 148 height 45
type input "Choice Of First Large Pizza"
type input "اختيار البيتزا الكبيرة الأولى"
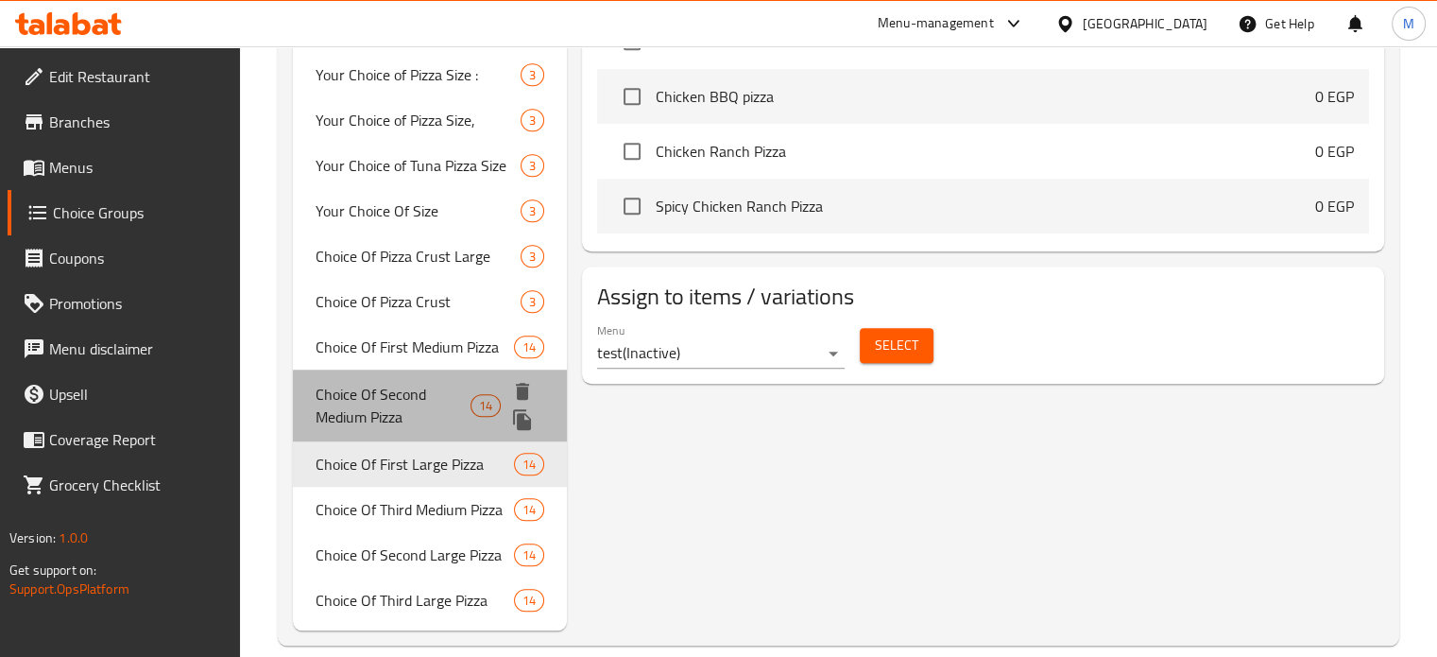
click at [441, 383] on span "Choice Of Second Medium Pizza" at bounding box center [393, 405] width 155 height 45
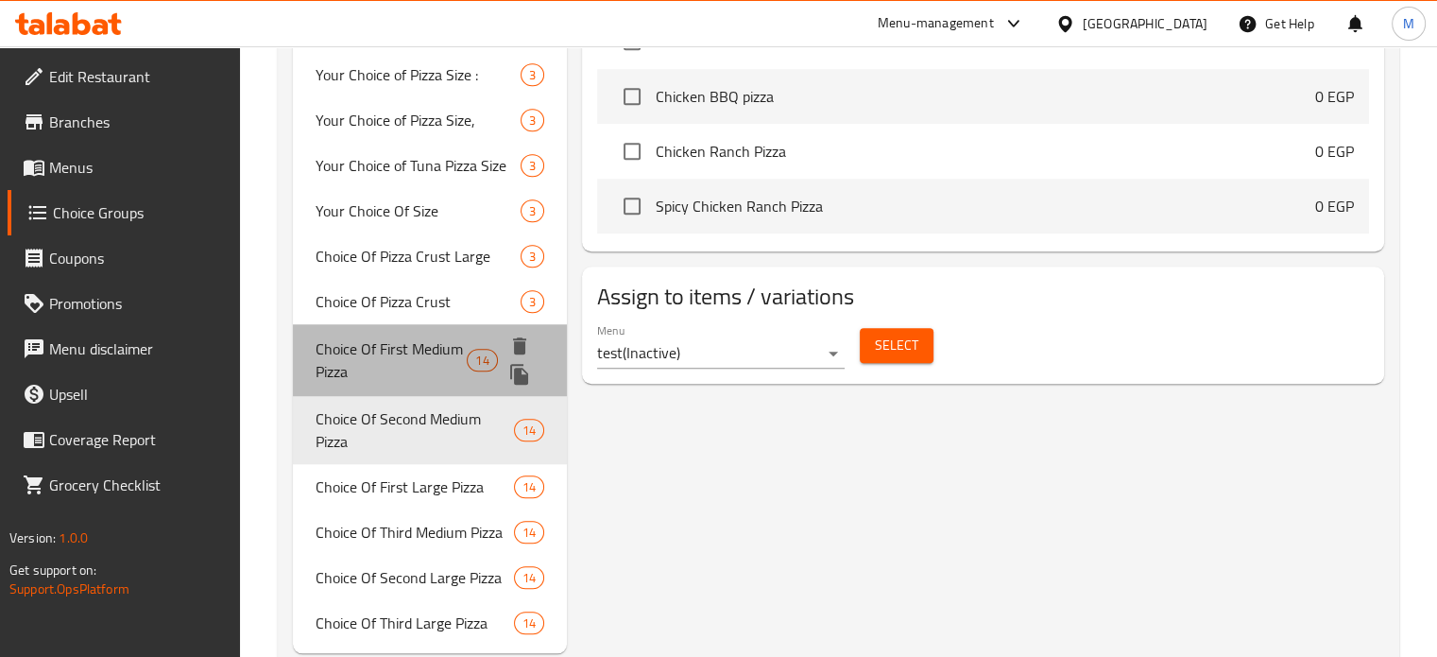
type input "Choice Of Second Medium Pizza"
type input "اختيار البيتزا المتوسطة الثانية"
click at [445, 337] on span "Choice Of First Medium Pizza" at bounding box center [392, 359] width 152 height 45
type input "Choice Of First Medium Pizza"
type input "اختيار البيتزا المتوسطة الأولى"
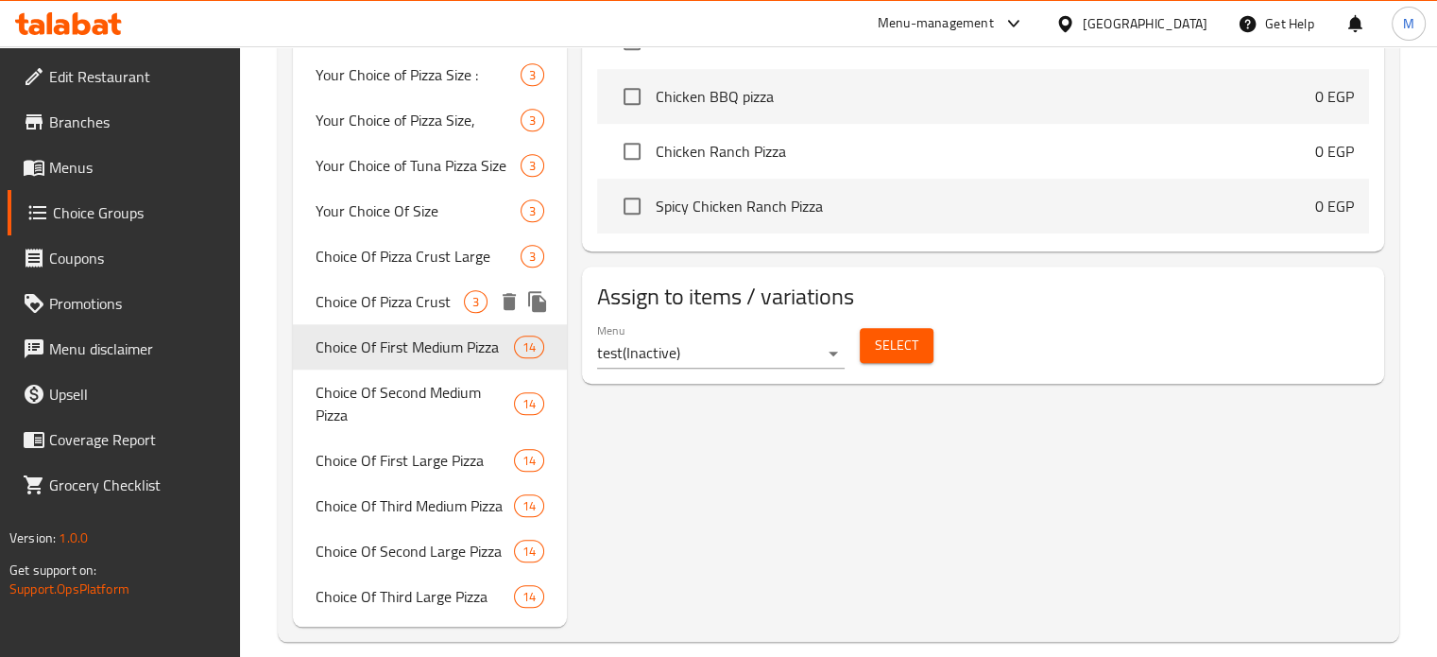
click at [443, 290] on span "Choice Of Pizza Crust" at bounding box center [390, 301] width 149 height 23
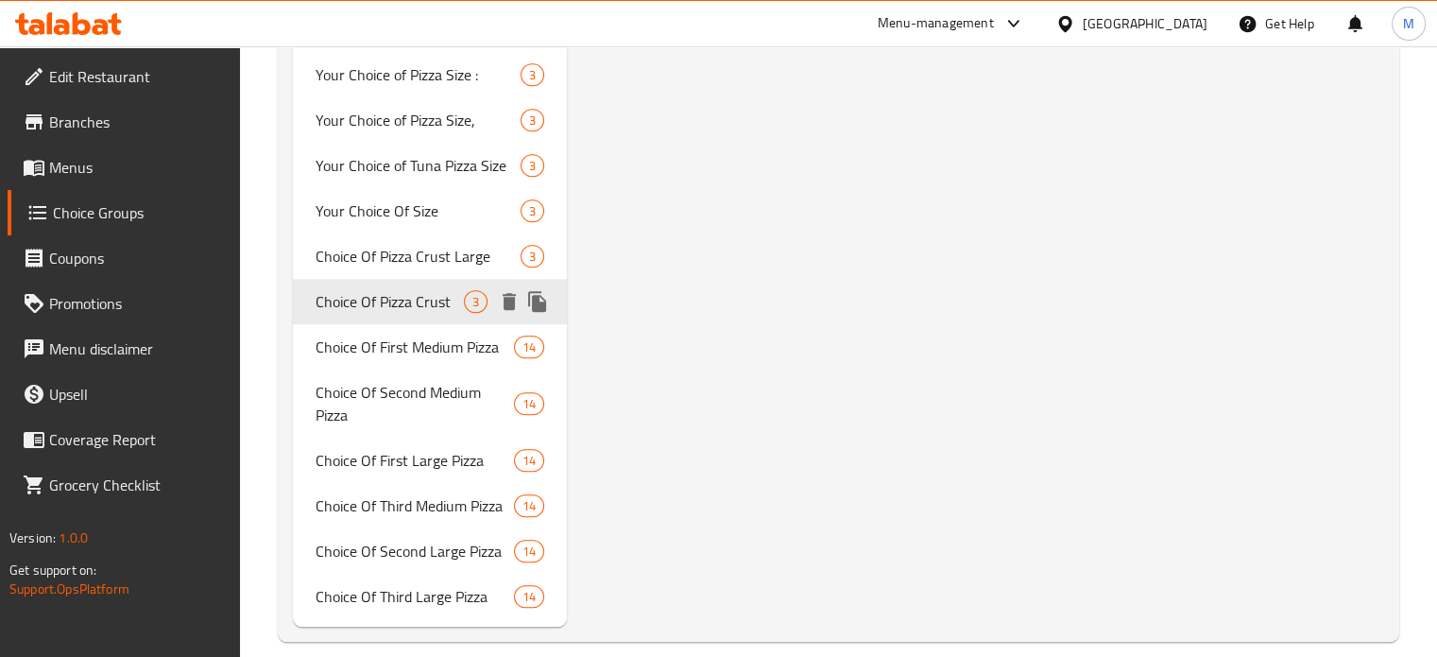
type input "Choice Of Pizza Crust"
type input "اختيار اطراف البيتزا"
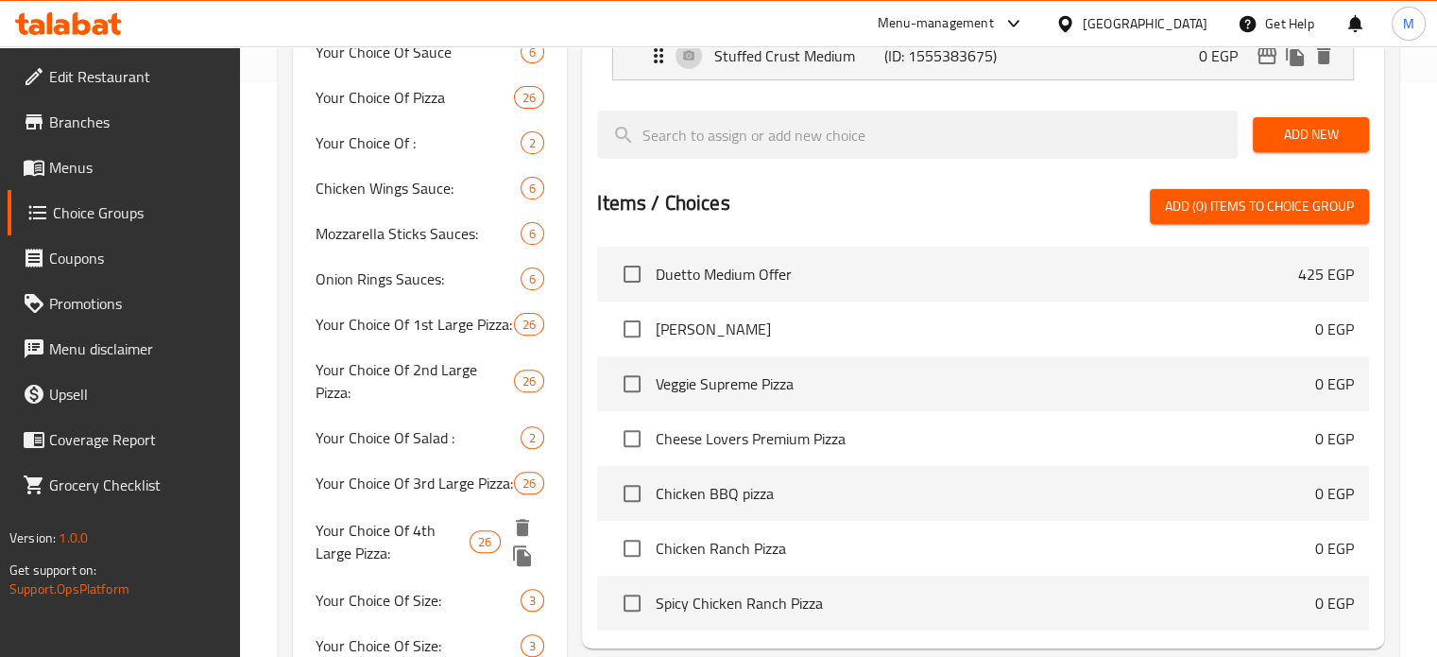
scroll to position [0, 0]
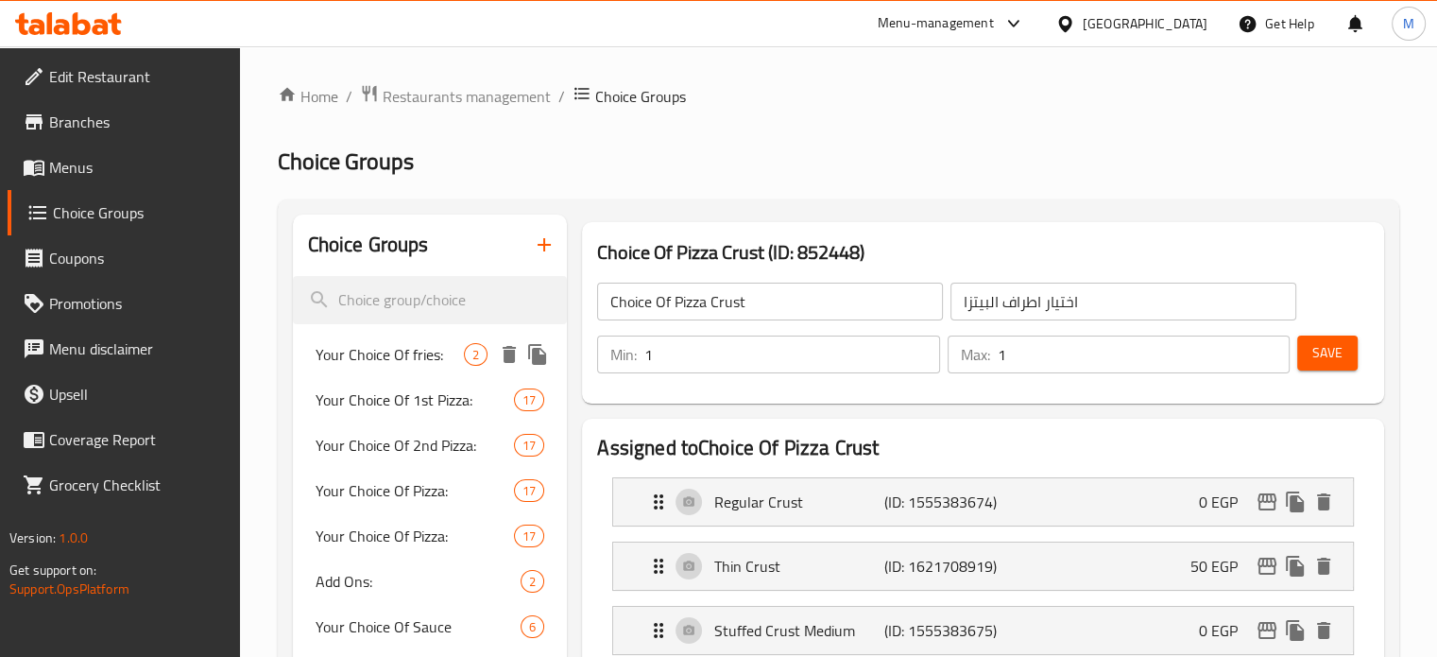
click at [397, 370] on div "Your Choice Of fries: 2" at bounding box center [430, 354] width 275 height 45
type input "Your Choice Of fries:"
type input "إختيارك من بطاطس:"
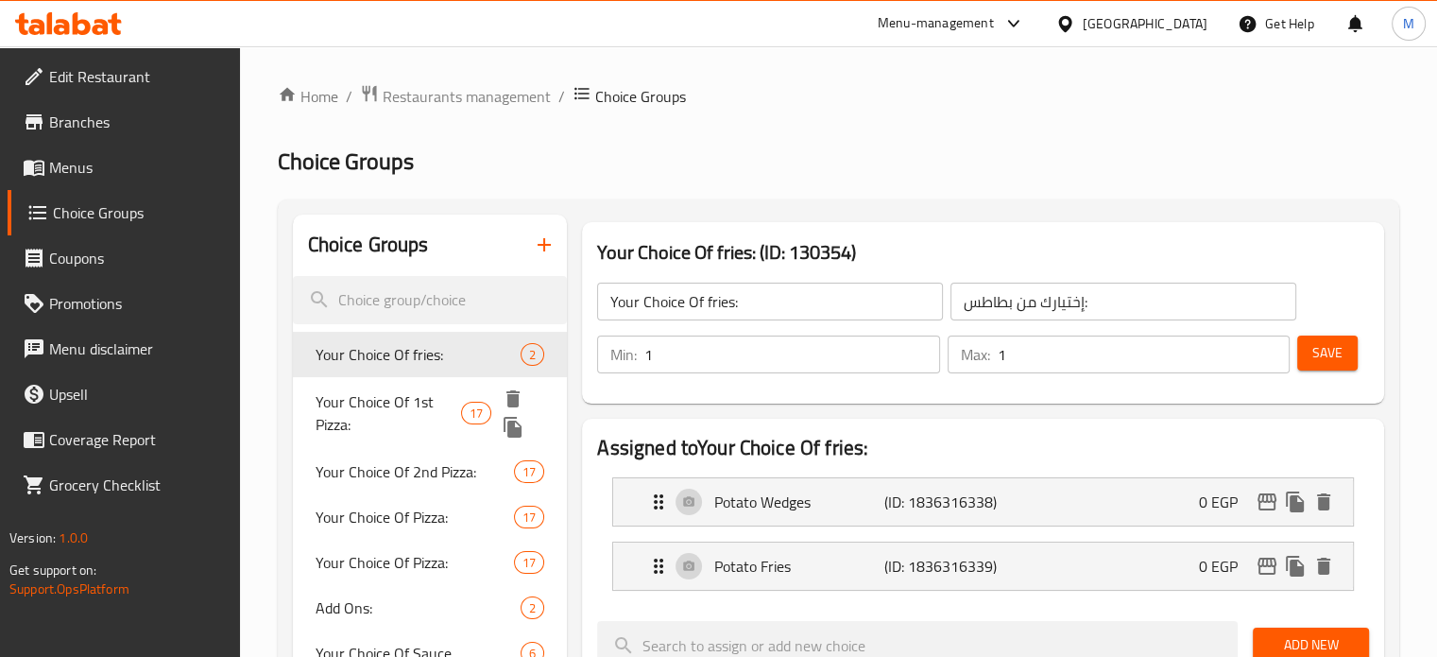
click at [401, 400] on span "Your Choice Of 1st Pizza:" at bounding box center [389, 412] width 146 height 45
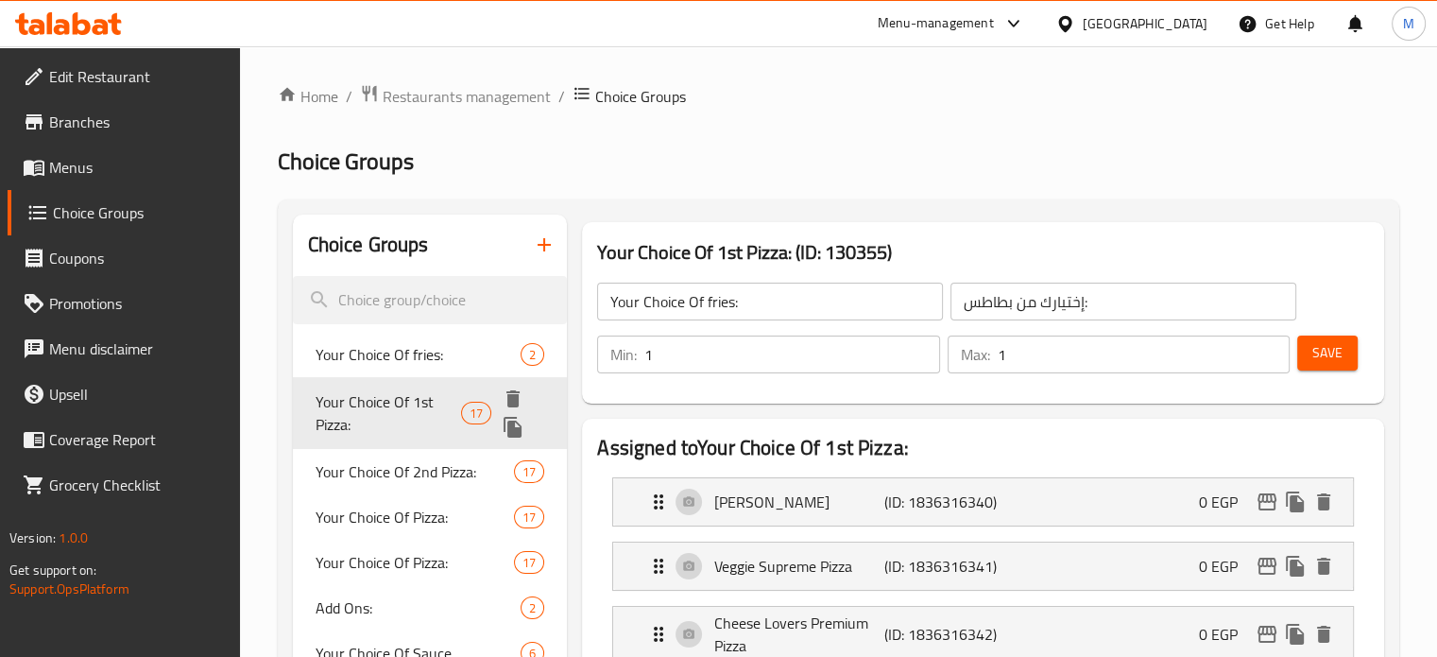
type input "Your Choice Of 1st Pizza:"
type input "إختيارك من البيتزا الأولي:"
click at [390, 447] on div "Your Choice Of 1st Pizza: 17" at bounding box center [430, 413] width 275 height 72
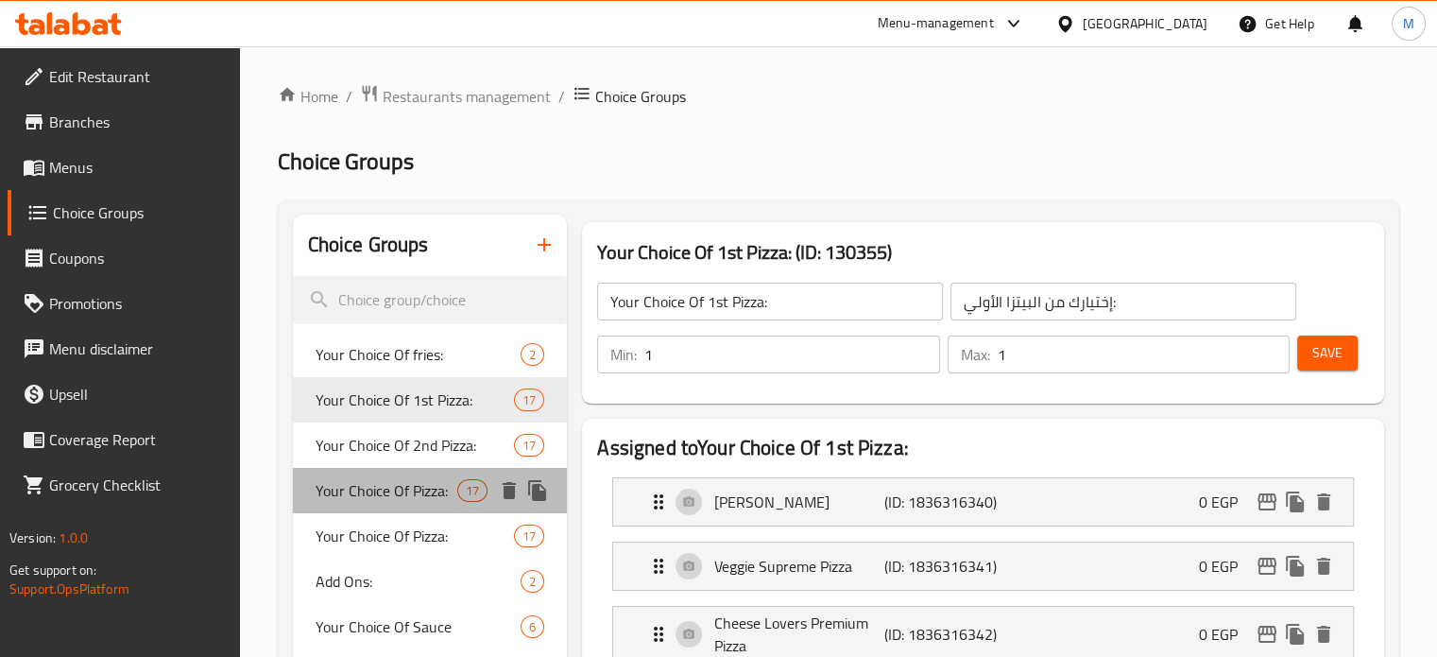
click at [379, 494] on span "Your Choice Of Pizza:" at bounding box center [387, 490] width 143 height 23
type input "Your Choice Of Pizza:"
type input "إختيارك من البيتزا:"
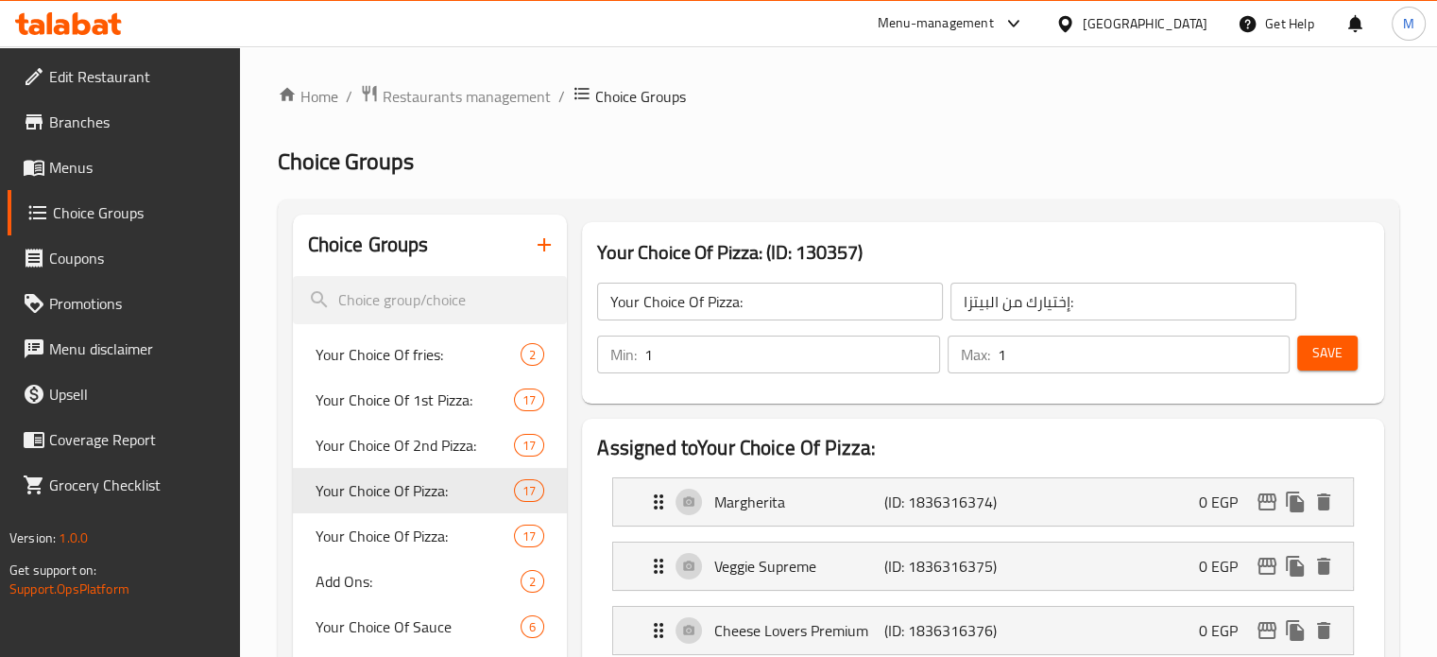
click at [101, 168] on span "Menus" at bounding box center [137, 167] width 176 height 23
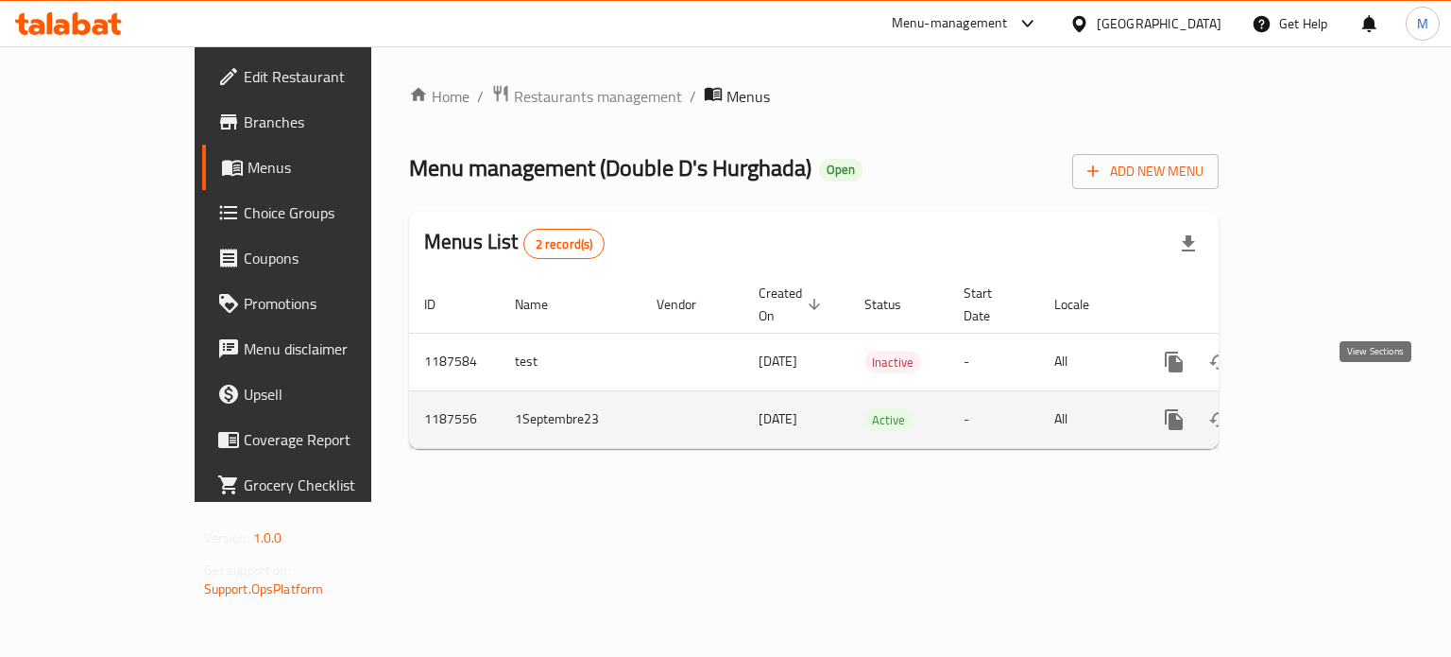
click at [1322, 408] on icon "enhanced table" at bounding box center [1310, 419] width 23 height 23
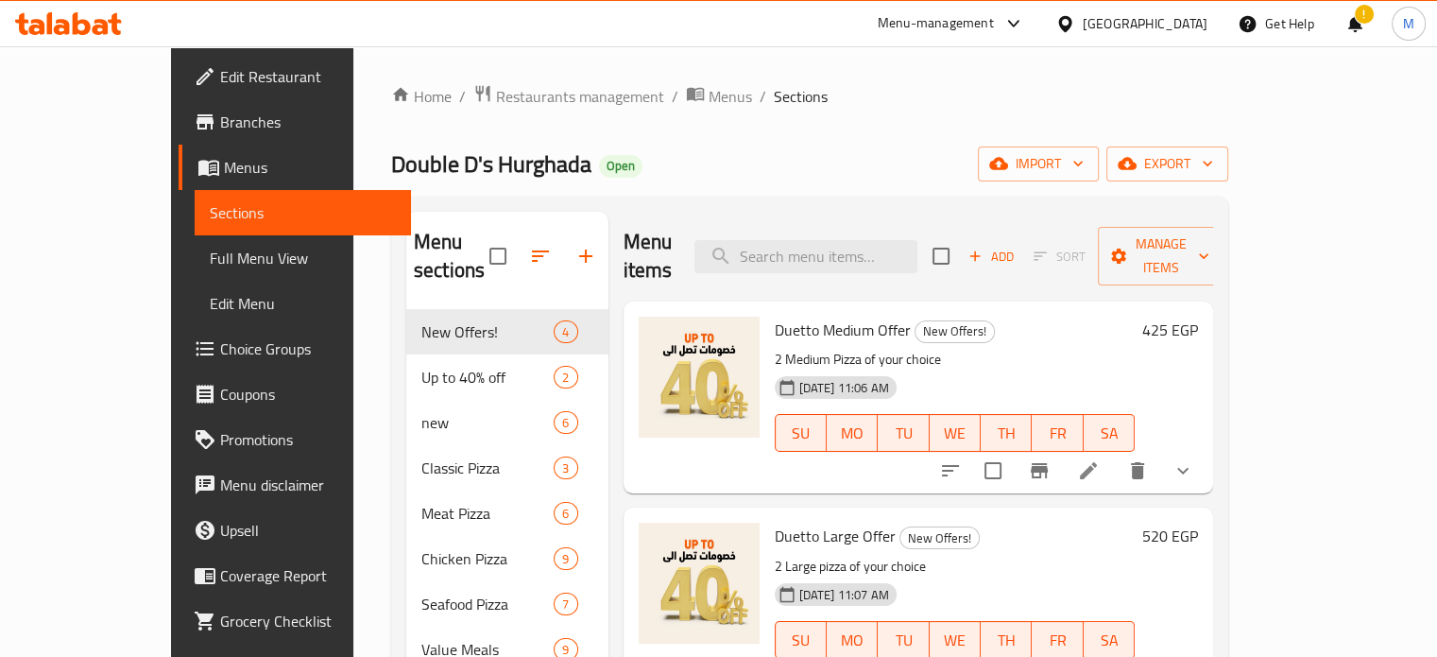
click at [391, 174] on span "Double D's Hurghada" at bounding box center [491, 164] width 200 height 43
copy span "Double D's Hurghada"
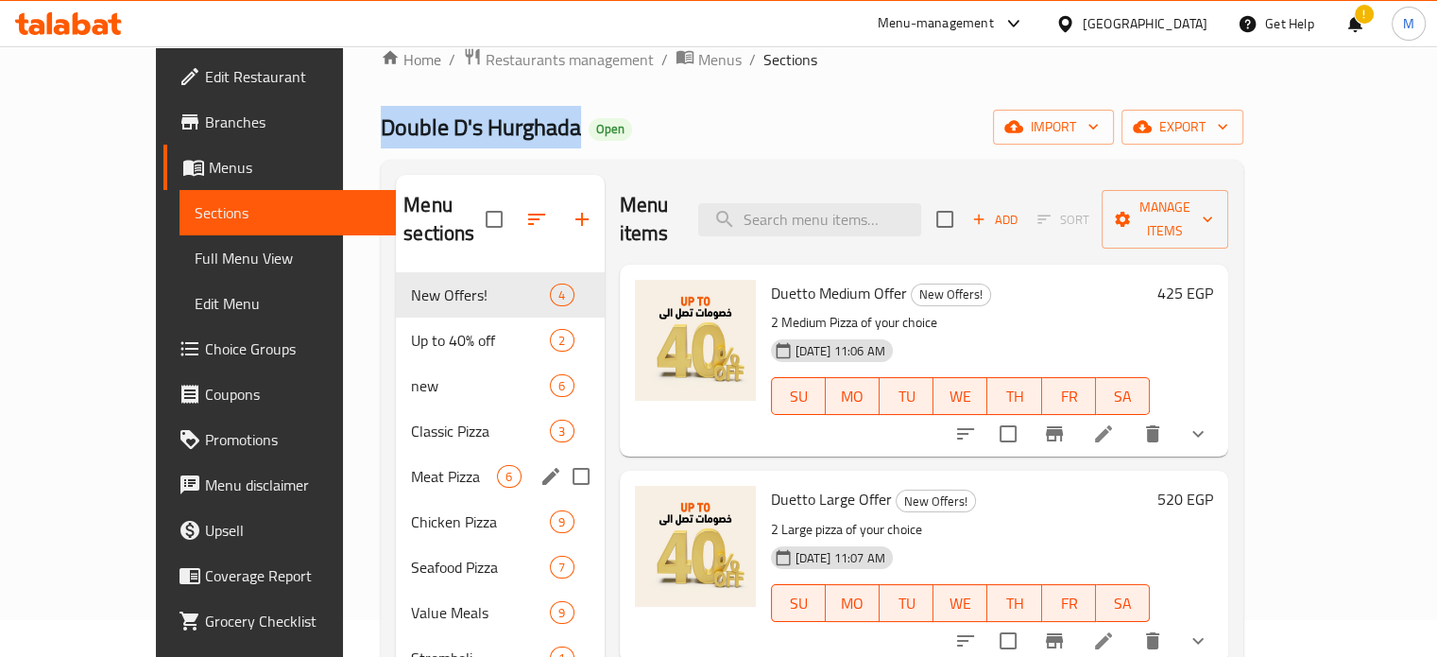
scroll to position [500, 0]
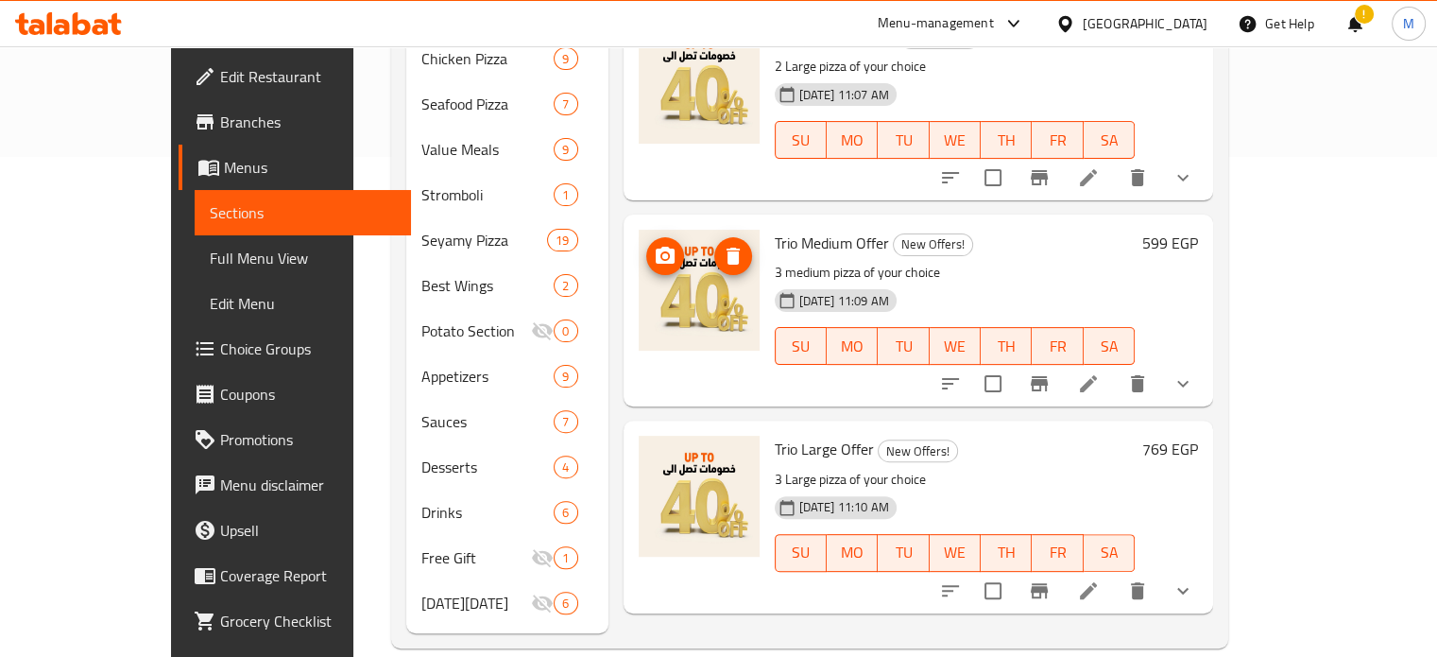
click at [645, 299] on img at bounding box center [699, 290] width 121 height 121
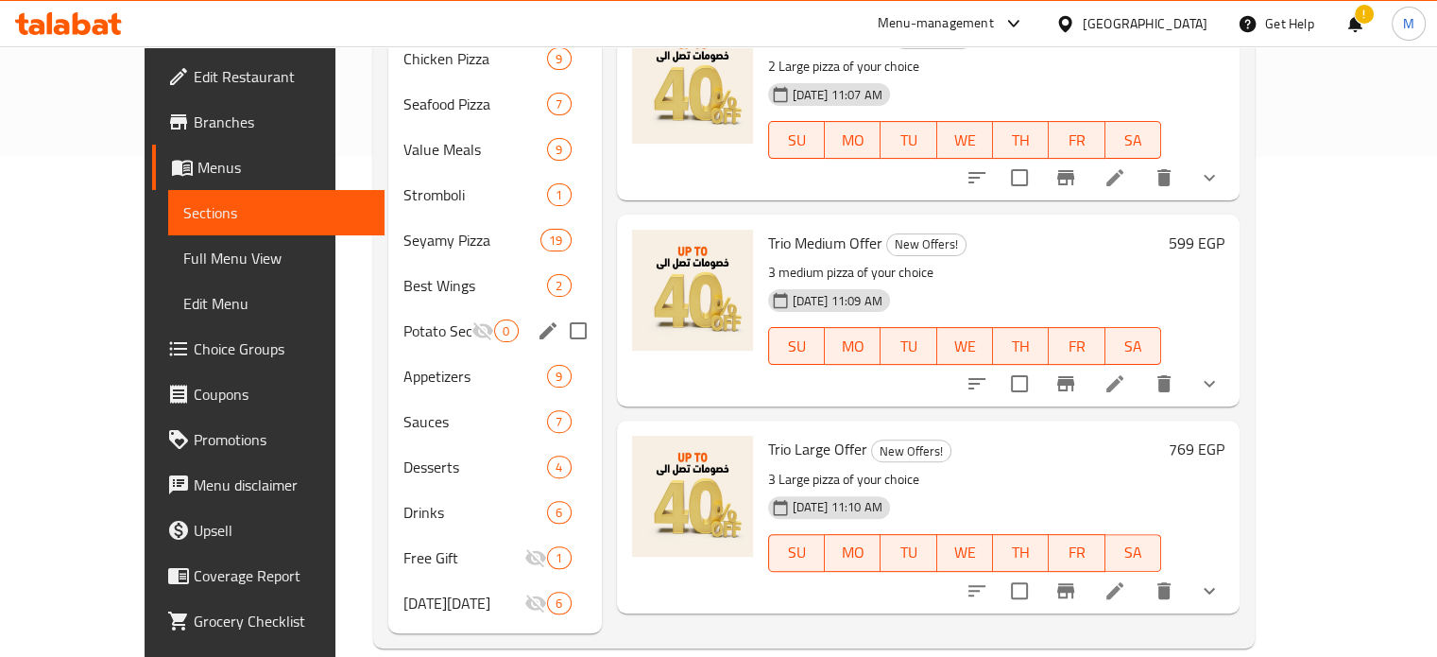
scroll to position [0, 0]
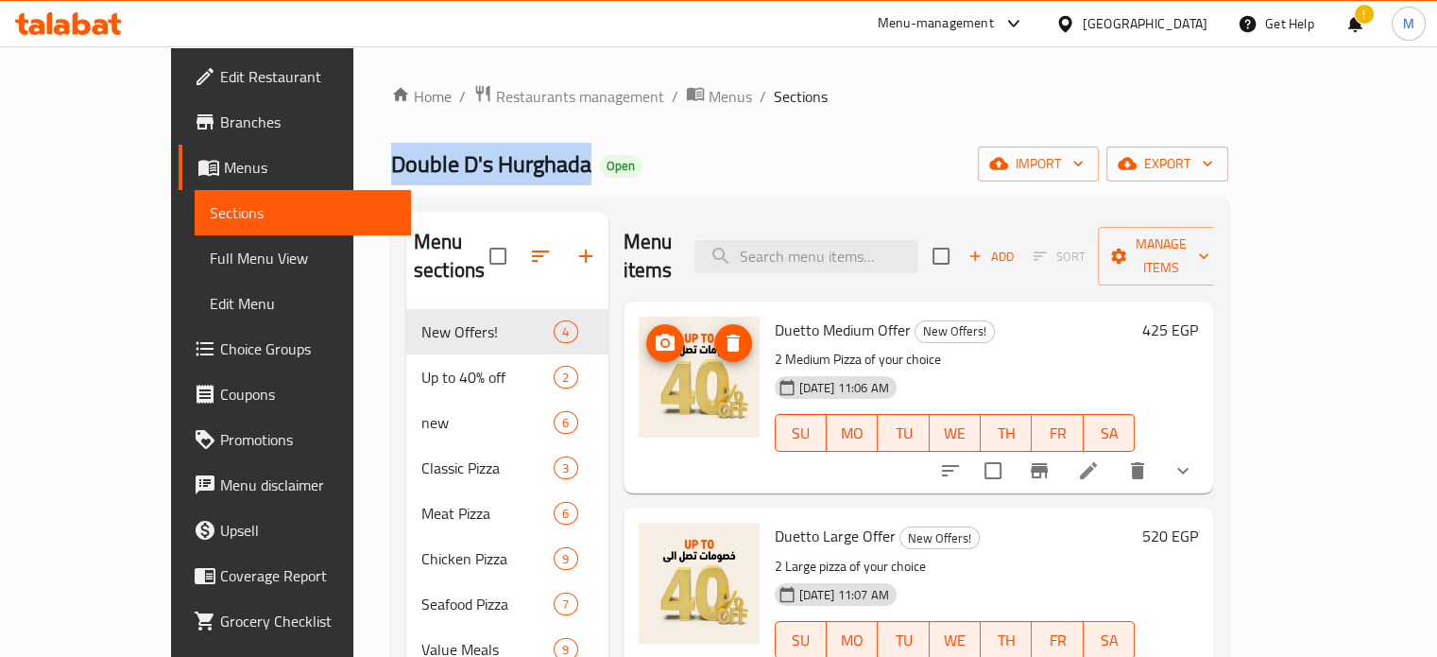
click at [722, 332] on icon "delete image" at bounding box center [733, 343] width 23 height 23
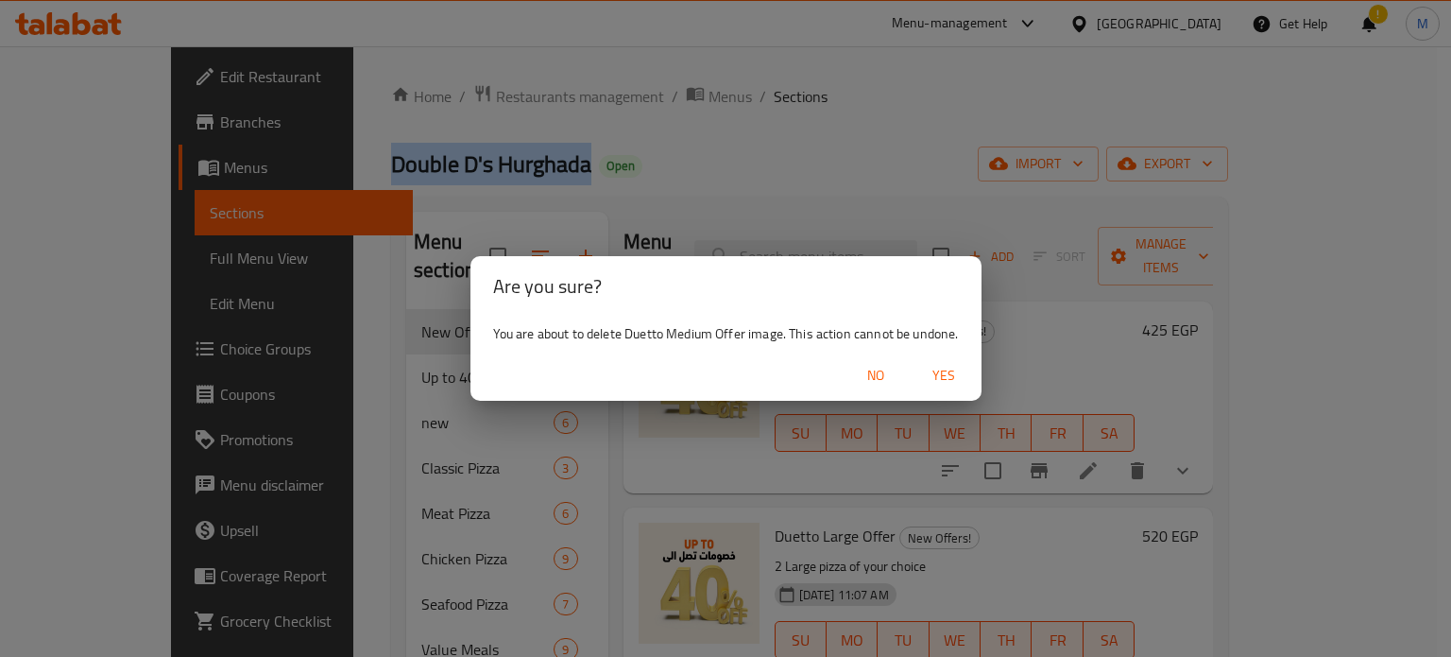
click at [952, 377] on span "Yes" at bounding box center [943, 376] width 45 height 24
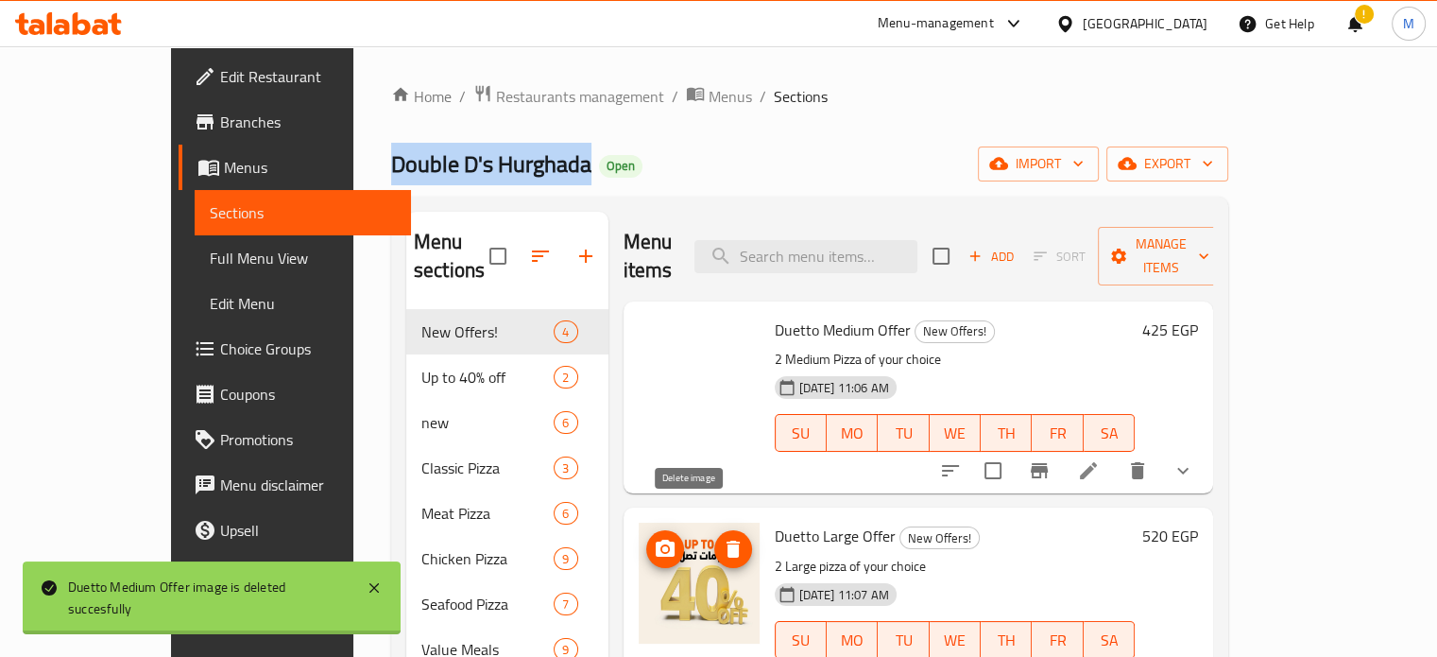
click at [726, 540] on icon "delete image" at bounding box center [732, 548] width 13 height 17
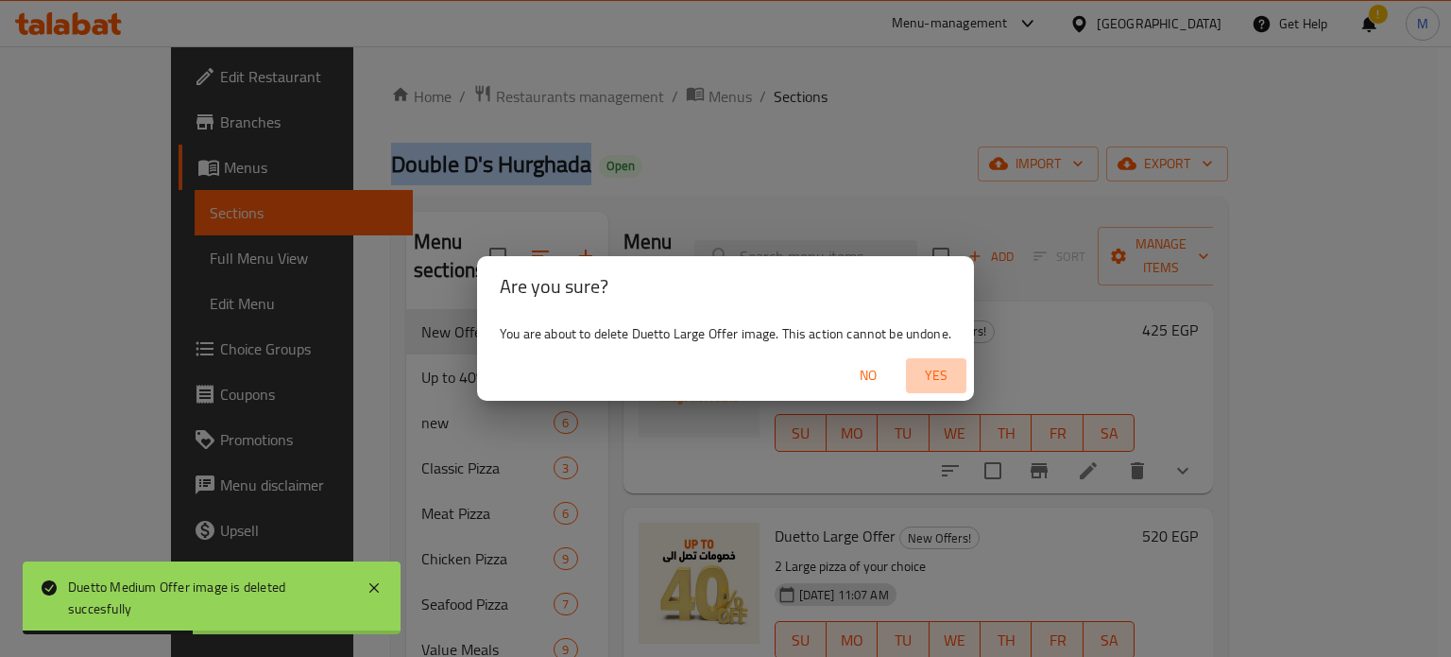
click at [936, 387] on span "Yes" at bounding box center [935, 376] width 45 height 24
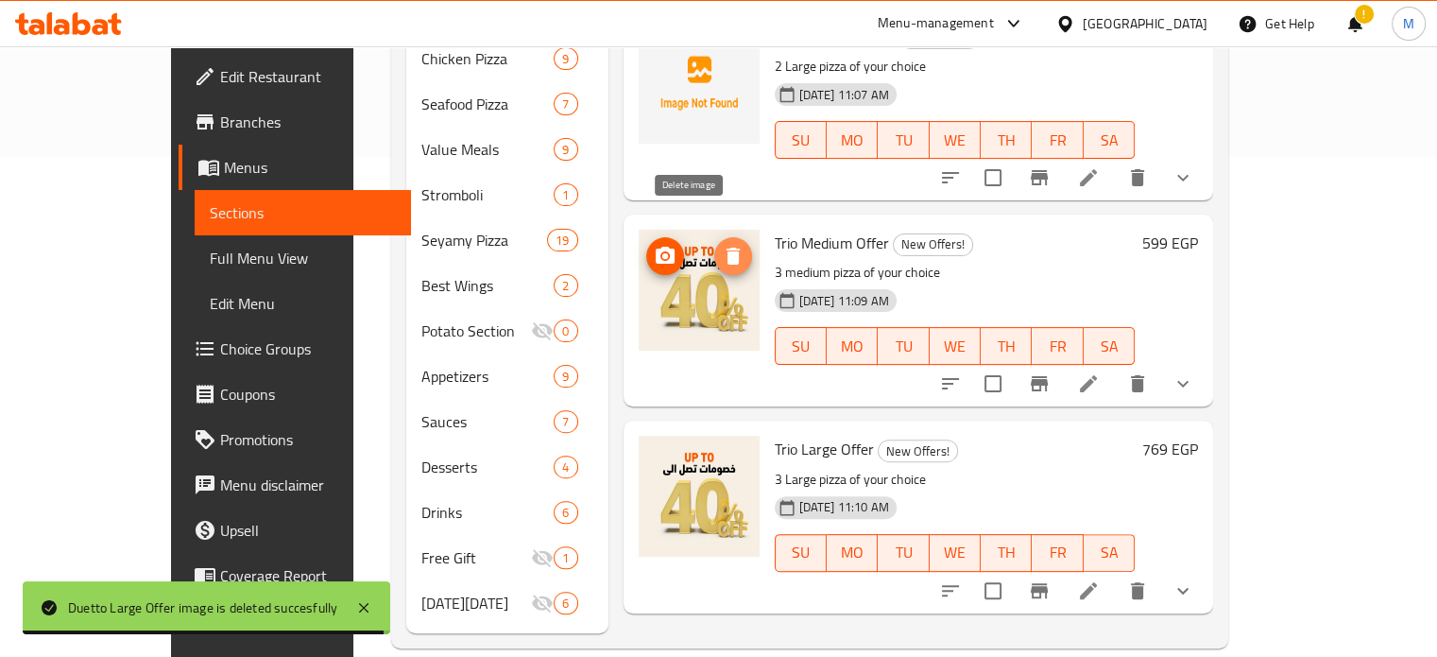
click at [726, 248] on icon "delete image" at bounding box center [732, 256] width 13 height 17
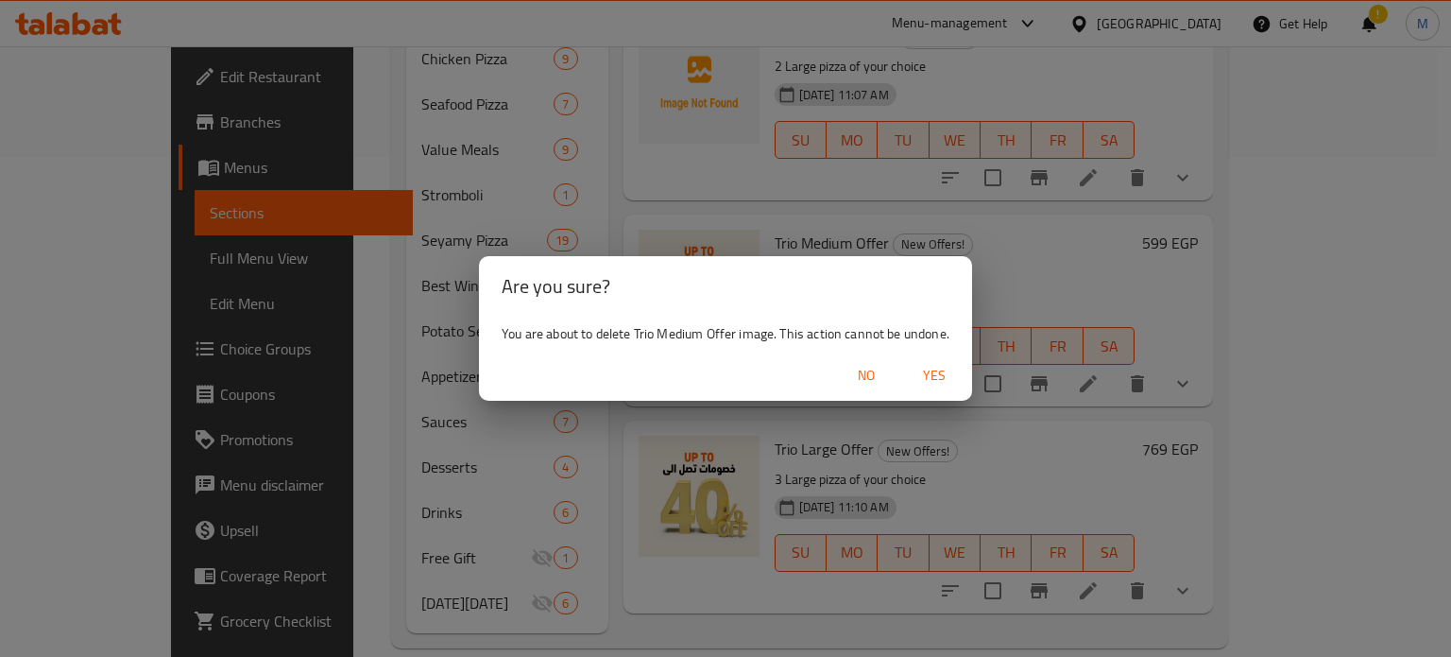
click at [938, 374] on span "Yes" at bounding box center [934, 376] width 45 height 24
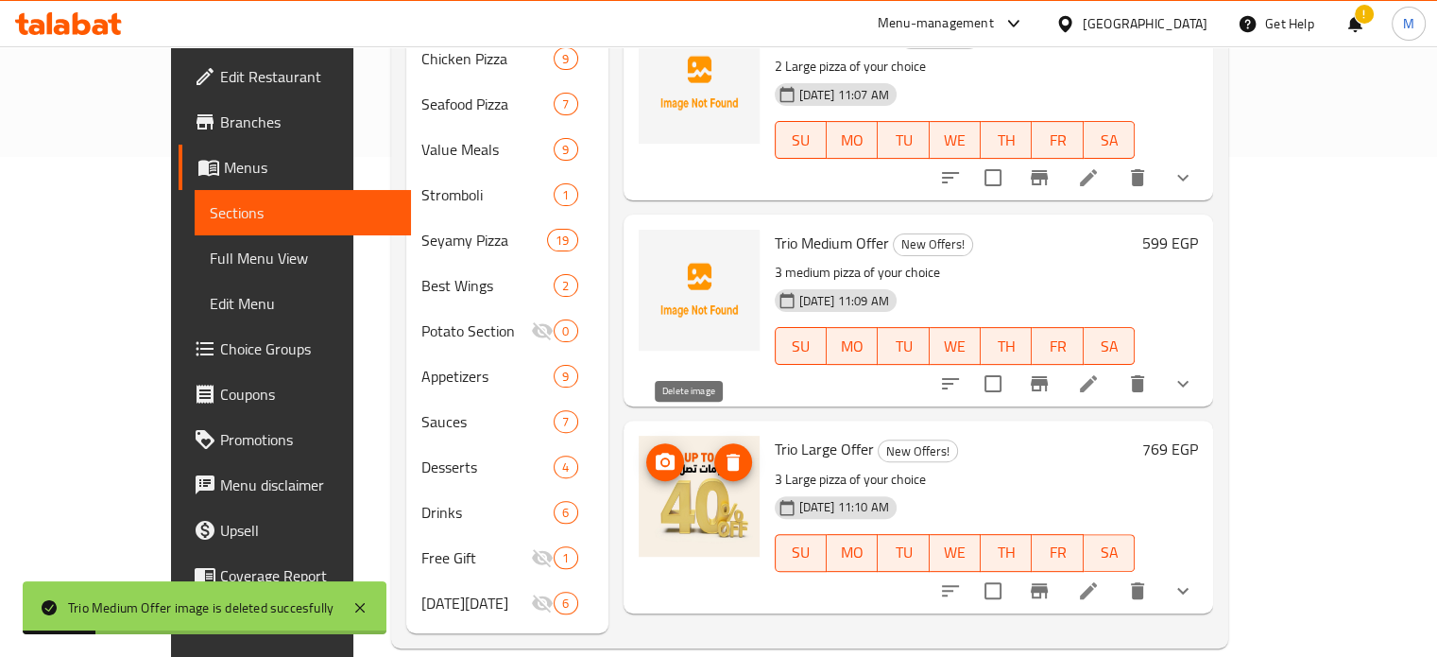
click at [726, 453] on icon "delete image" at bounding box center [732, 461] width 13 height 17
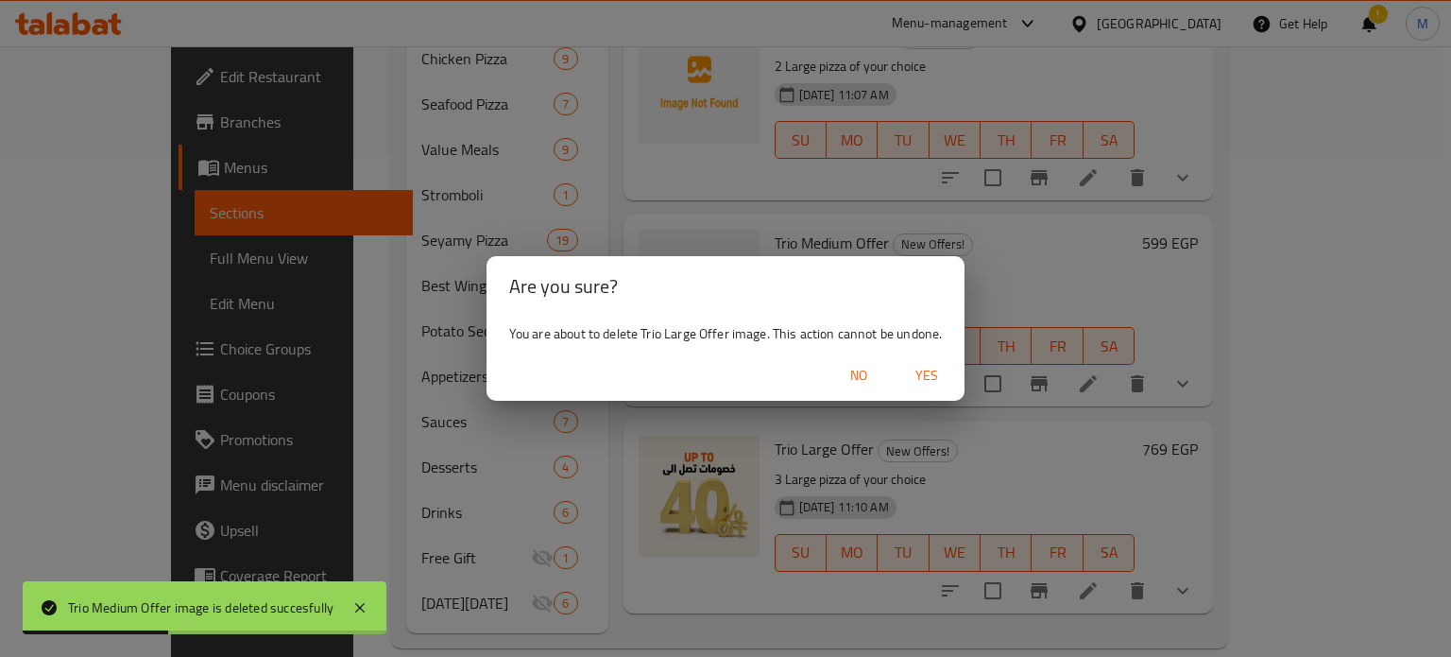
click at [924, 367] on span "Yes" at bounding box center [926, 376] width 45 height 24
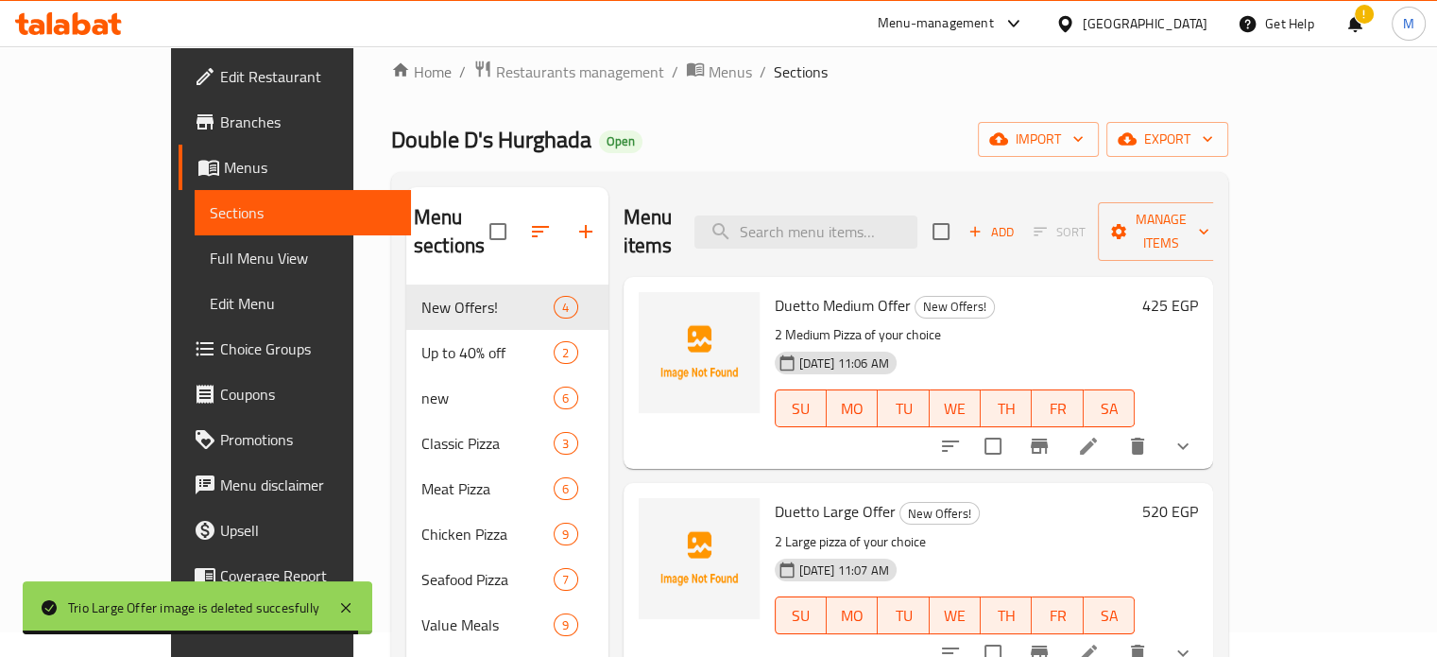
scroll to position [0, 0]
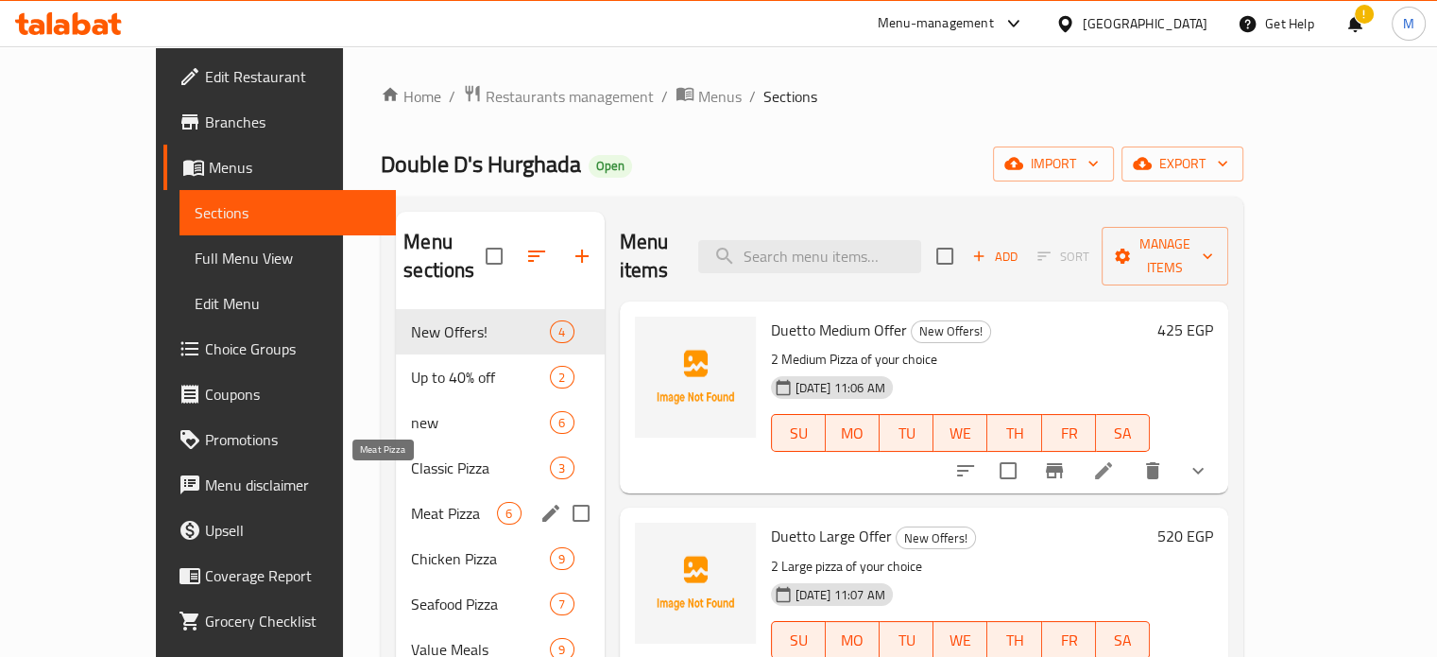
click at [411, 502] on span "Meat Pizza" at bounding box center [454, 513] width 86 height 23
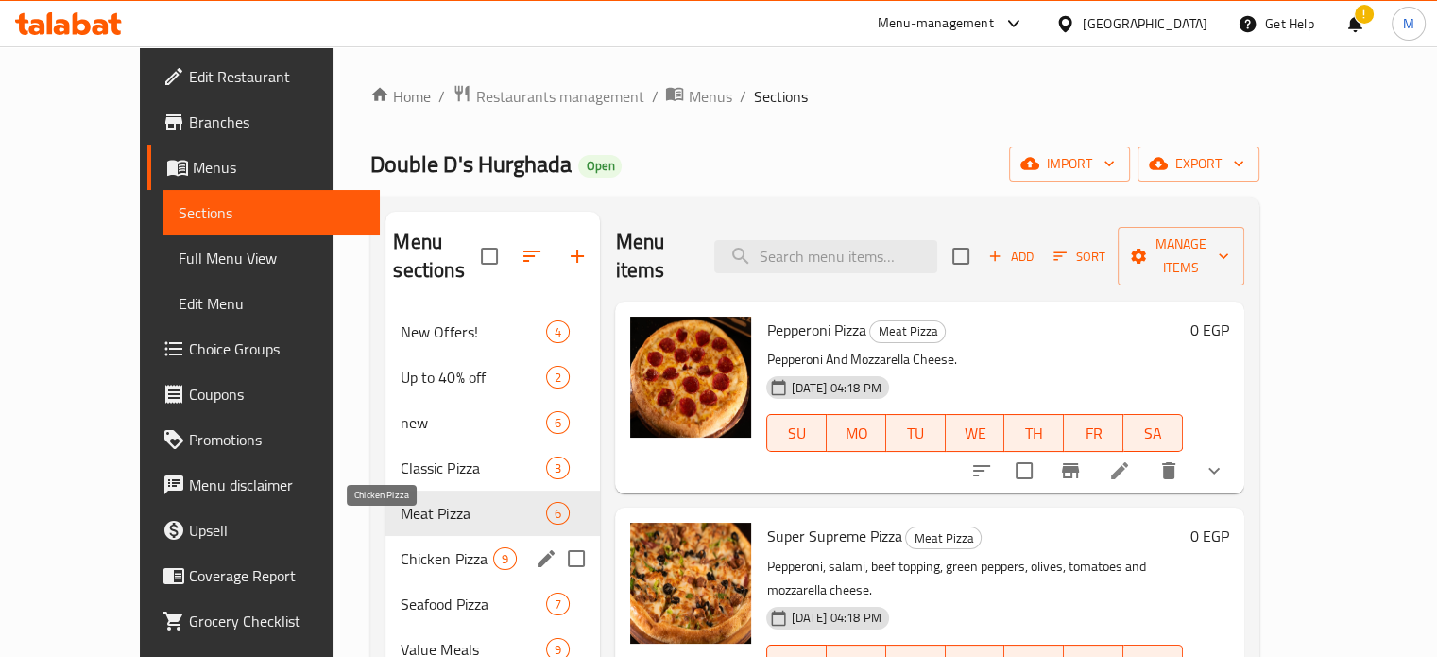
click at [401, 547] on span "Chicken Pizza" at bounding box center [447, 558] width 93 height 23
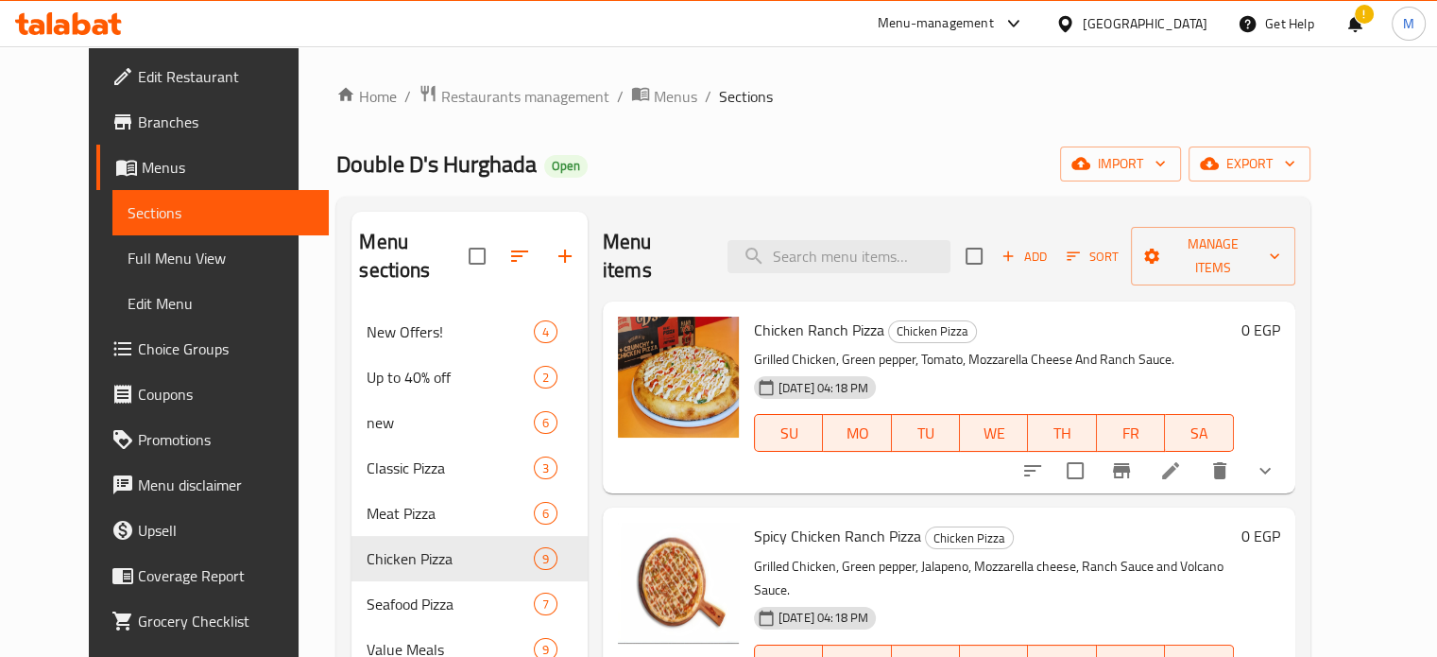
click at [994, 27] on div "Menu-management" at bounding box center [936, 23] width 116 height 23
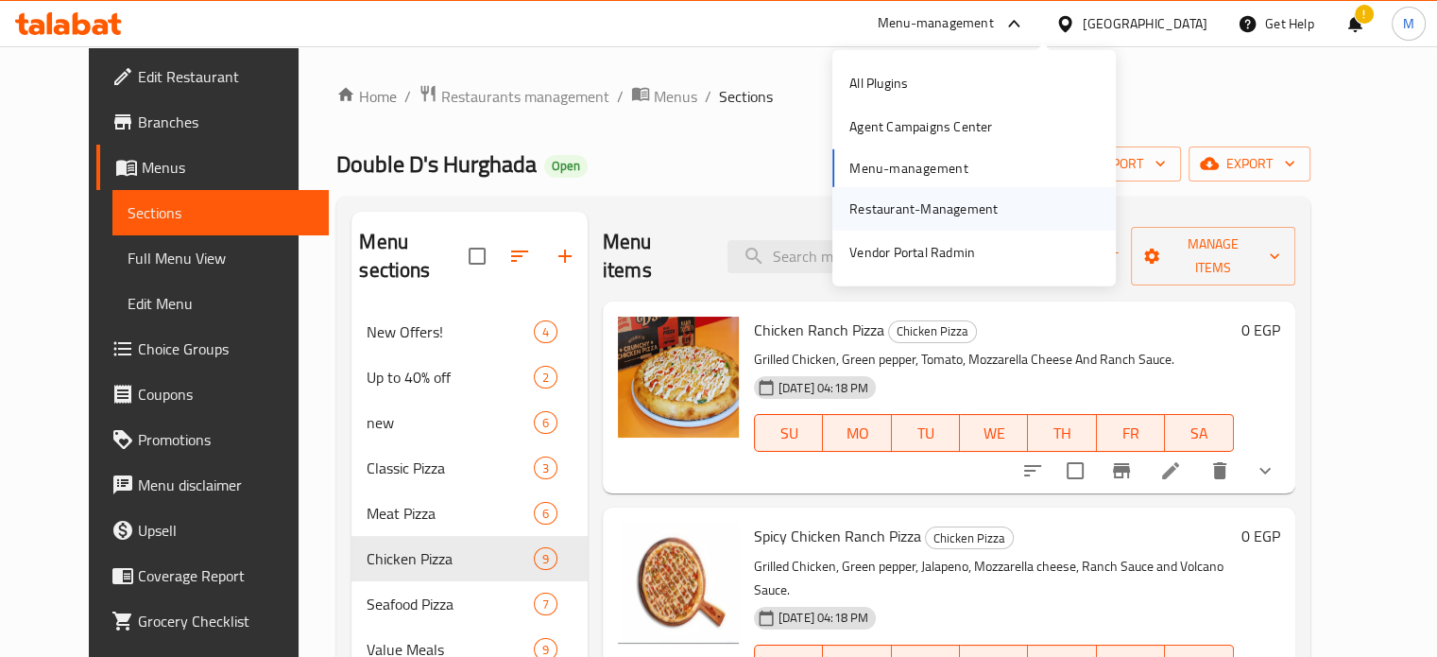
click at [899, 211] on div "Restaurant-Management" at bounding box center [923, 208] width 148 height 21
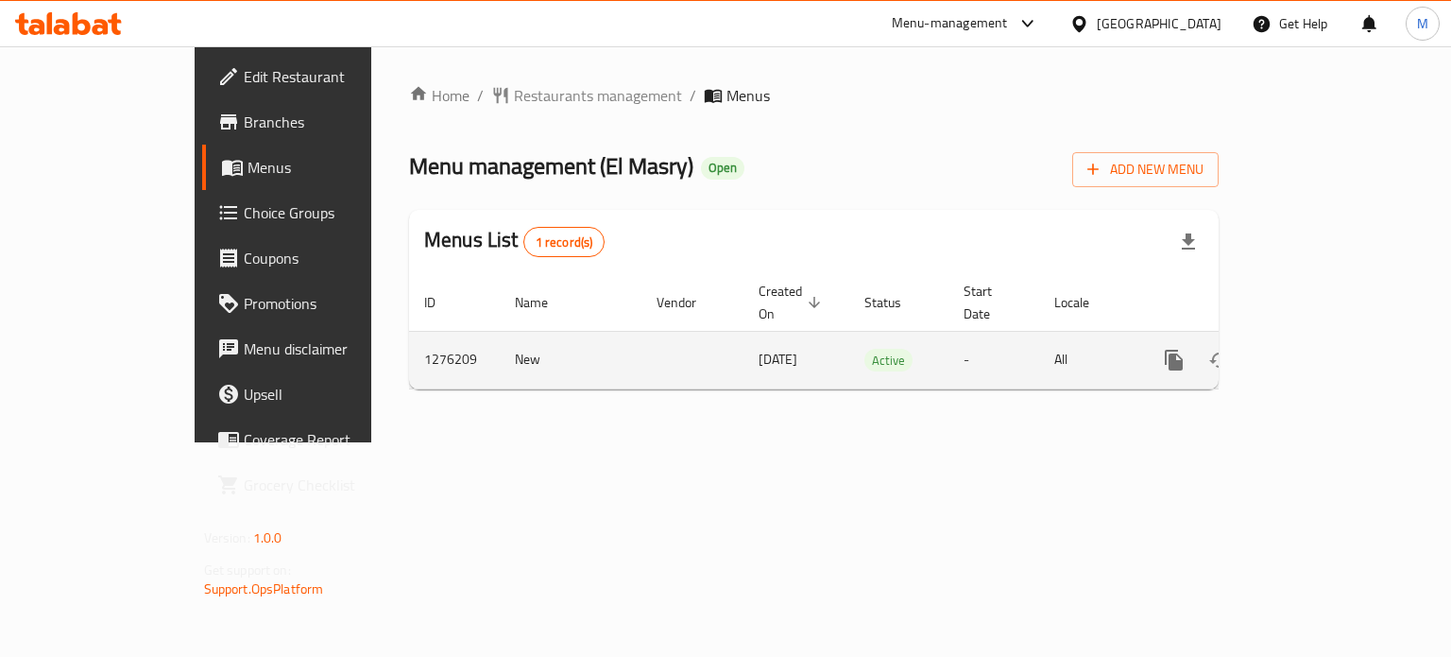
click at [1322, 349] on icon "enhanced table" at bounding box center [1310, 360] width 23 height 23
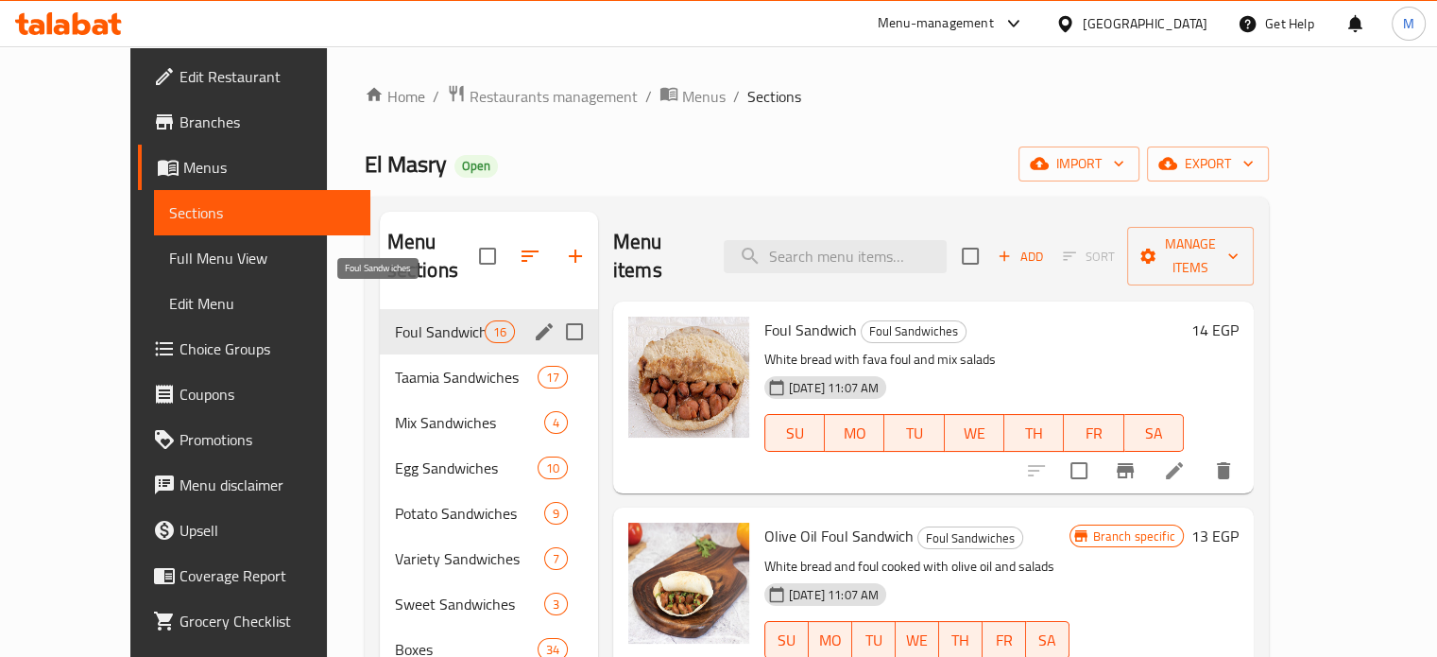
click at [431, 320] on span "Foul Sandwiches" at bounding box center [440, 331] width 90 height 23
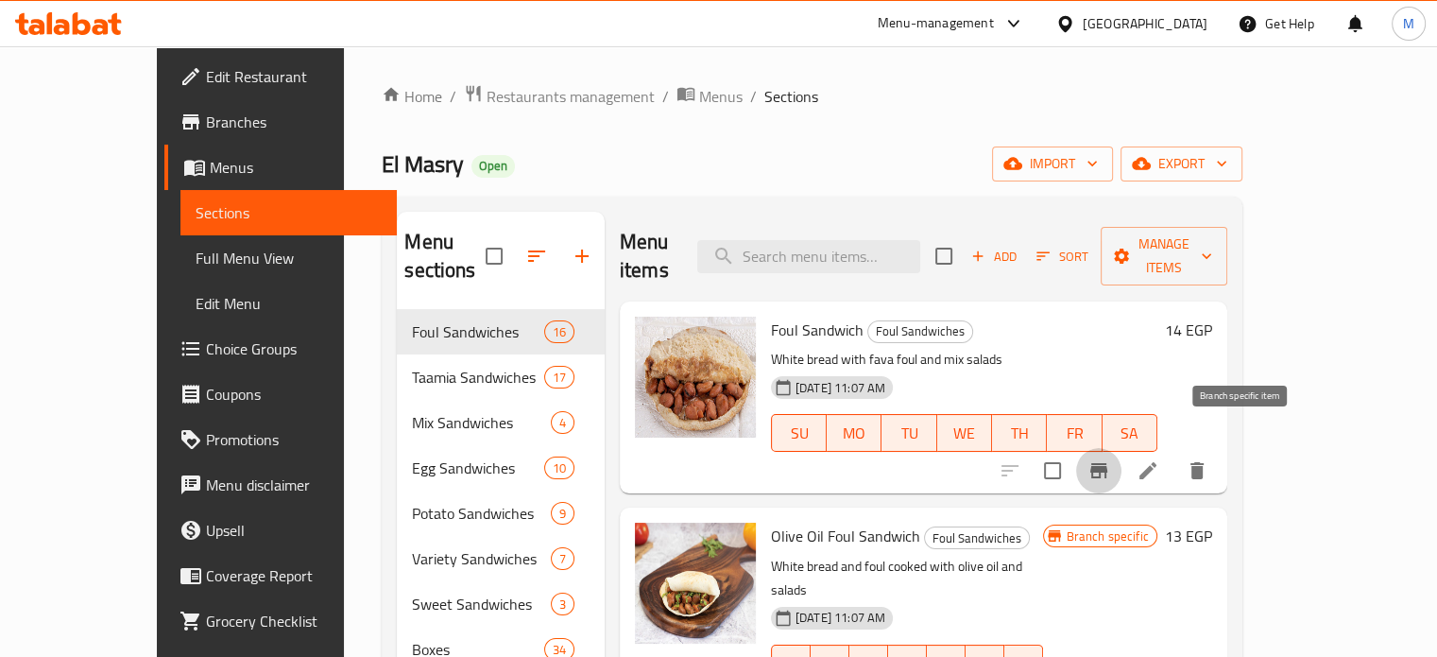
click at [1107, 463] on icon "Branch-specific-item" at bounding box center [1098, 470] width 17 height 15
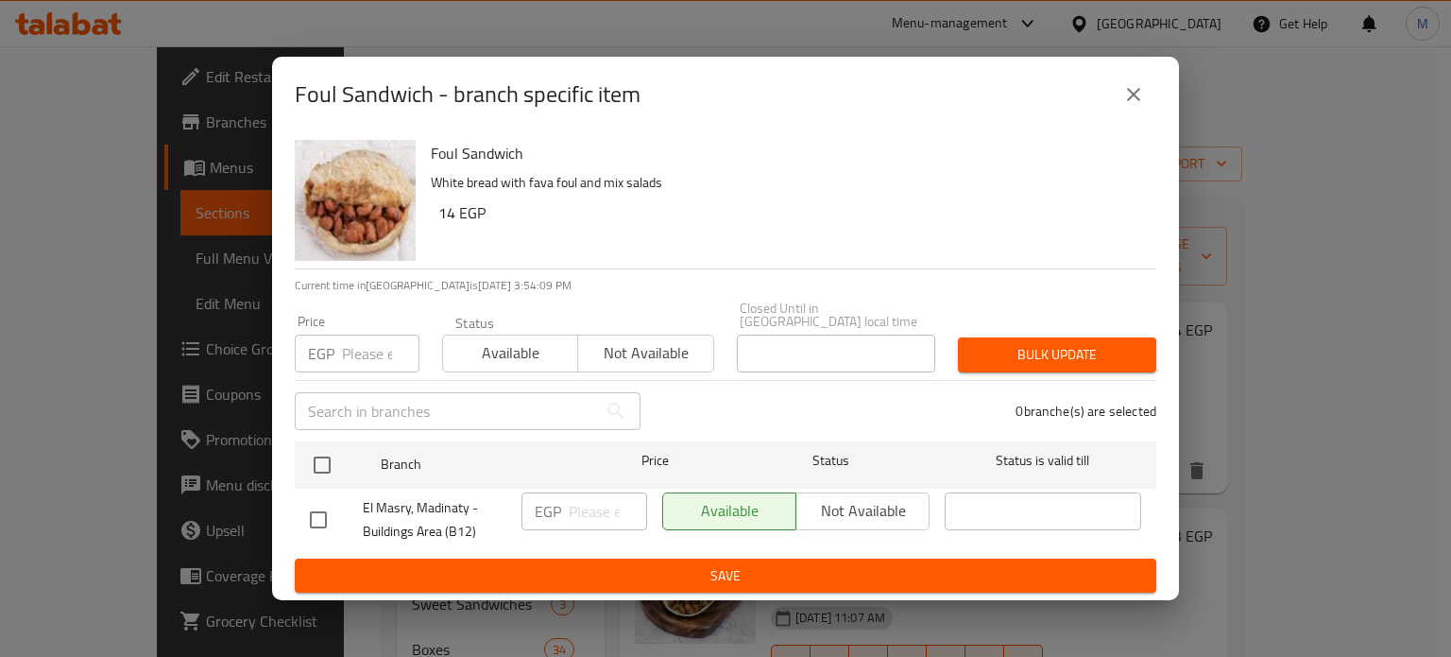
click at [1138, 97] on icon "close" at bounding box center [1133, 94] width 23 height 23
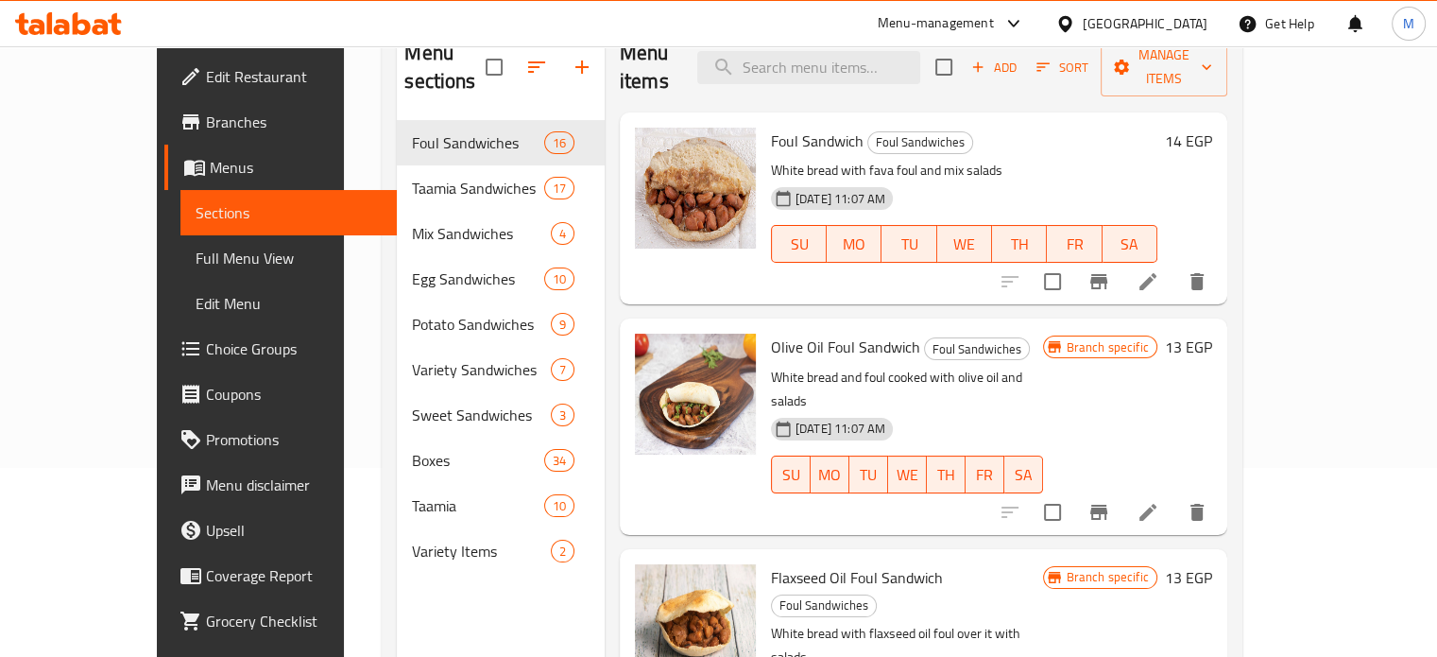
scroll to position [194, 0]
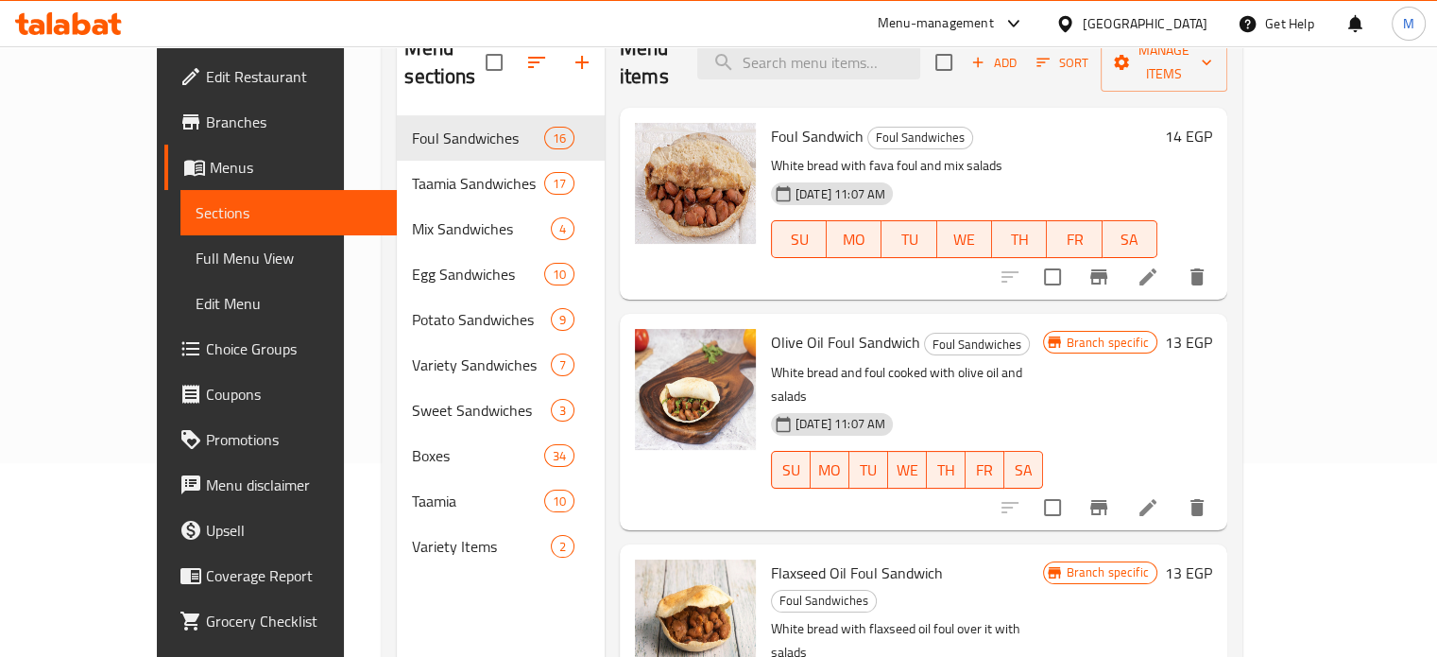
click at [1110, 496] on icon "Branch-specific-item" at bounding box center [1098, 507] width 23 height 23
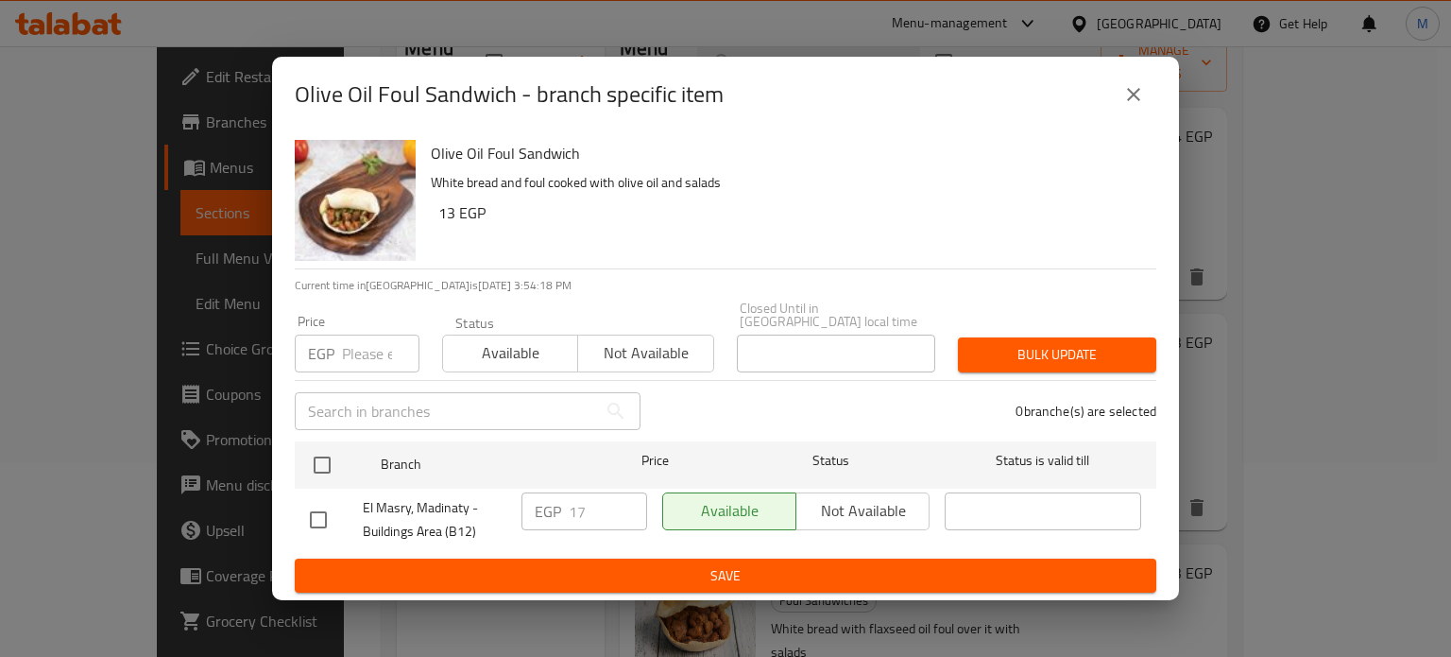
click at [365, 356] on input "number" at bounding box center [380, 353] width 77 height 38
click at [1129, 97] on icon "close" at bounding box center [1133, 94] width 23 height 23
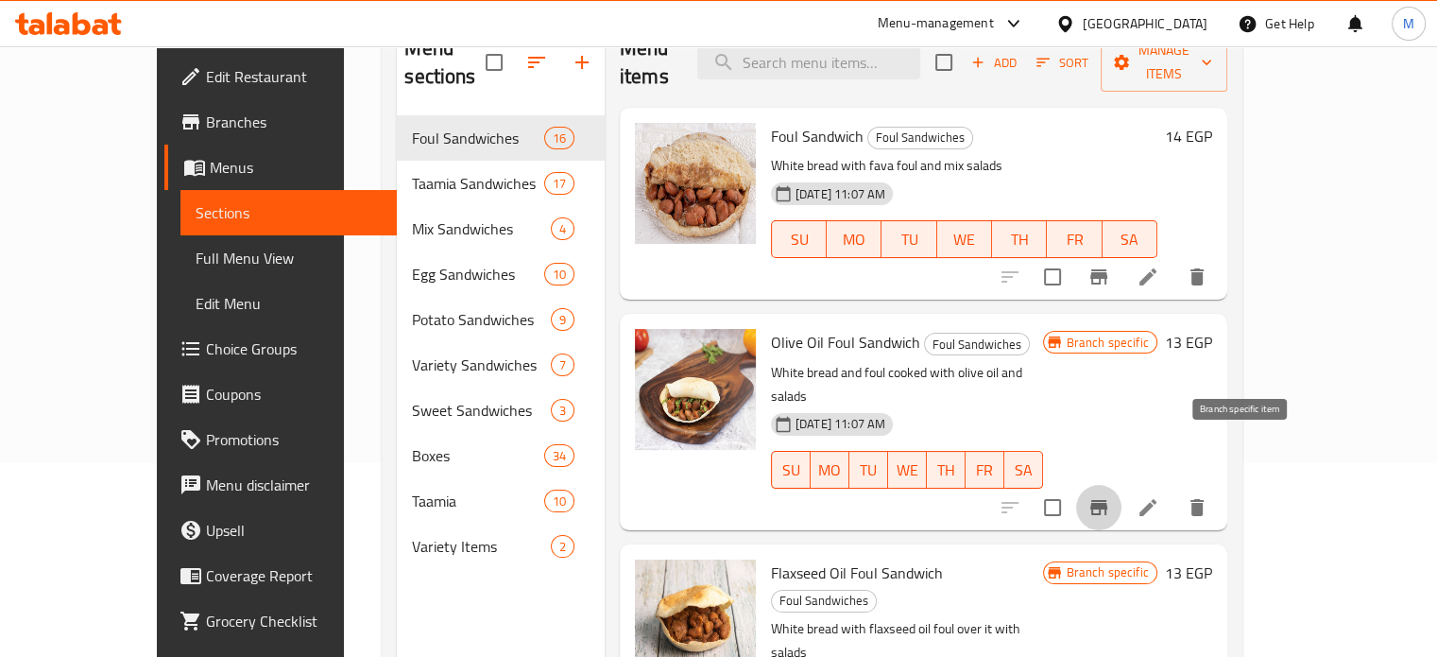
click at [1110, 496] on icon "Branch-specific-item" at bounding box center [1098, 507] width 23 height 23
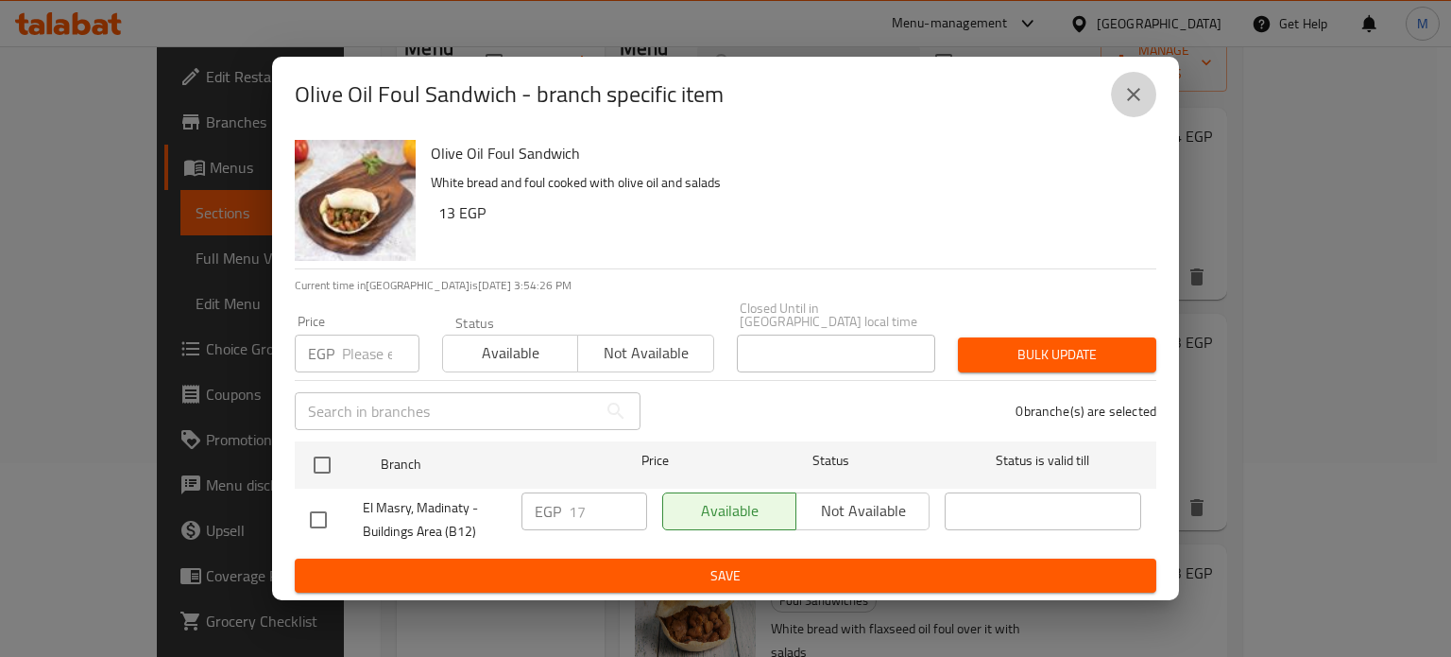
click at [1122, 91] on icon "close" at bounding box center [1133, 94] width 23 height 23
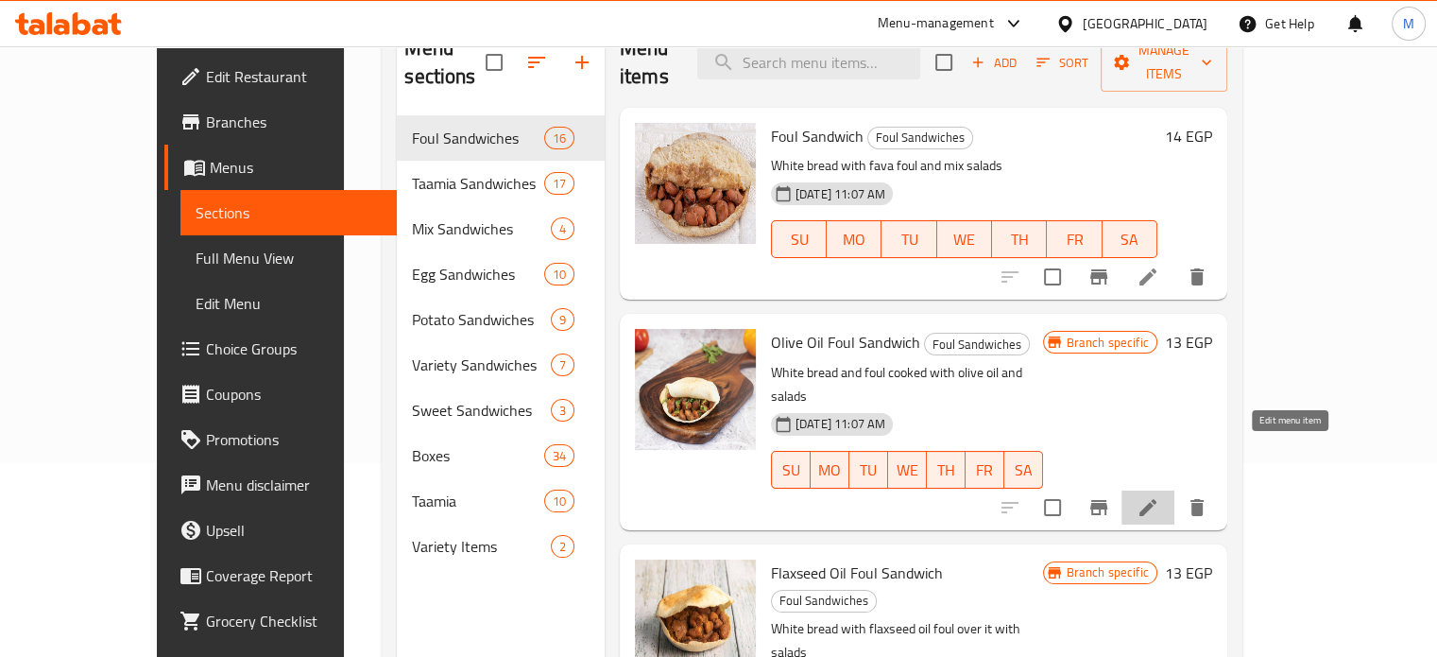
click at [1159, 496] on icon at bounding box center [1147, 507] width 23 height 23
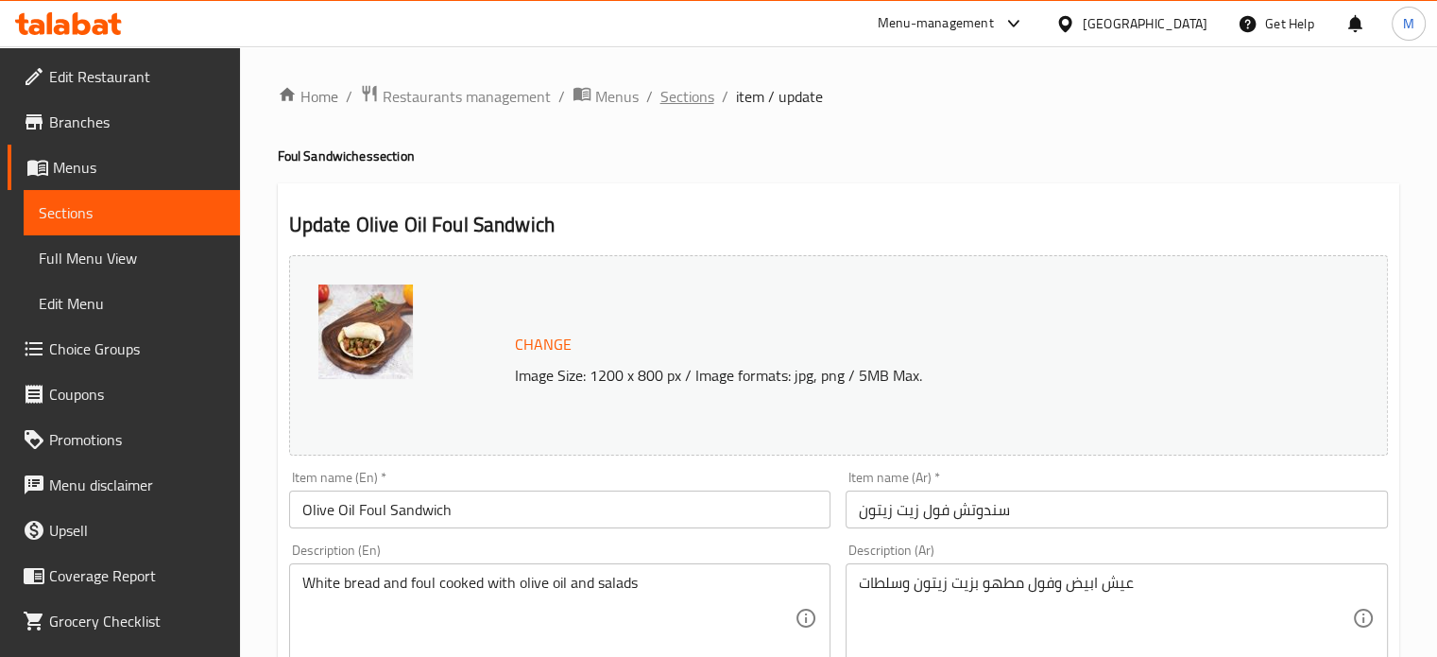
click at [692, 106] on span "Sections" at bounding box center [687, 96] width 54 height 23
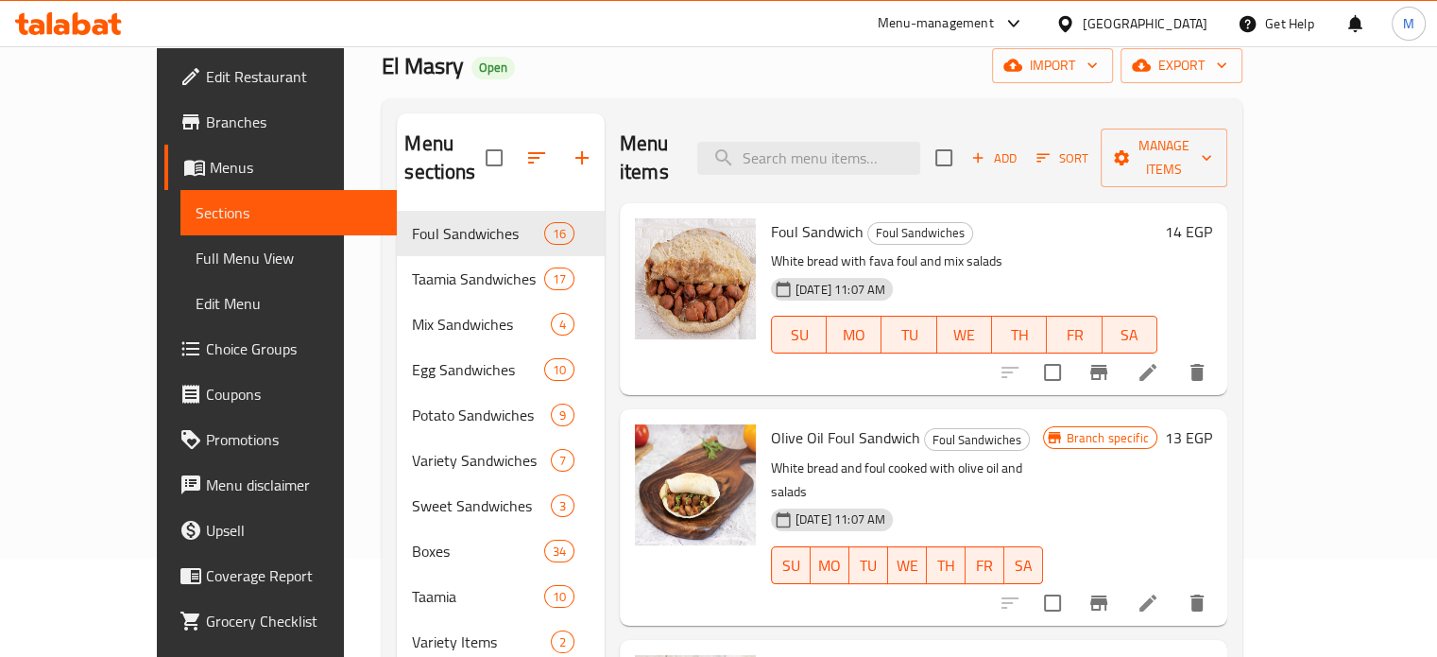
scroll to position [145, 0]
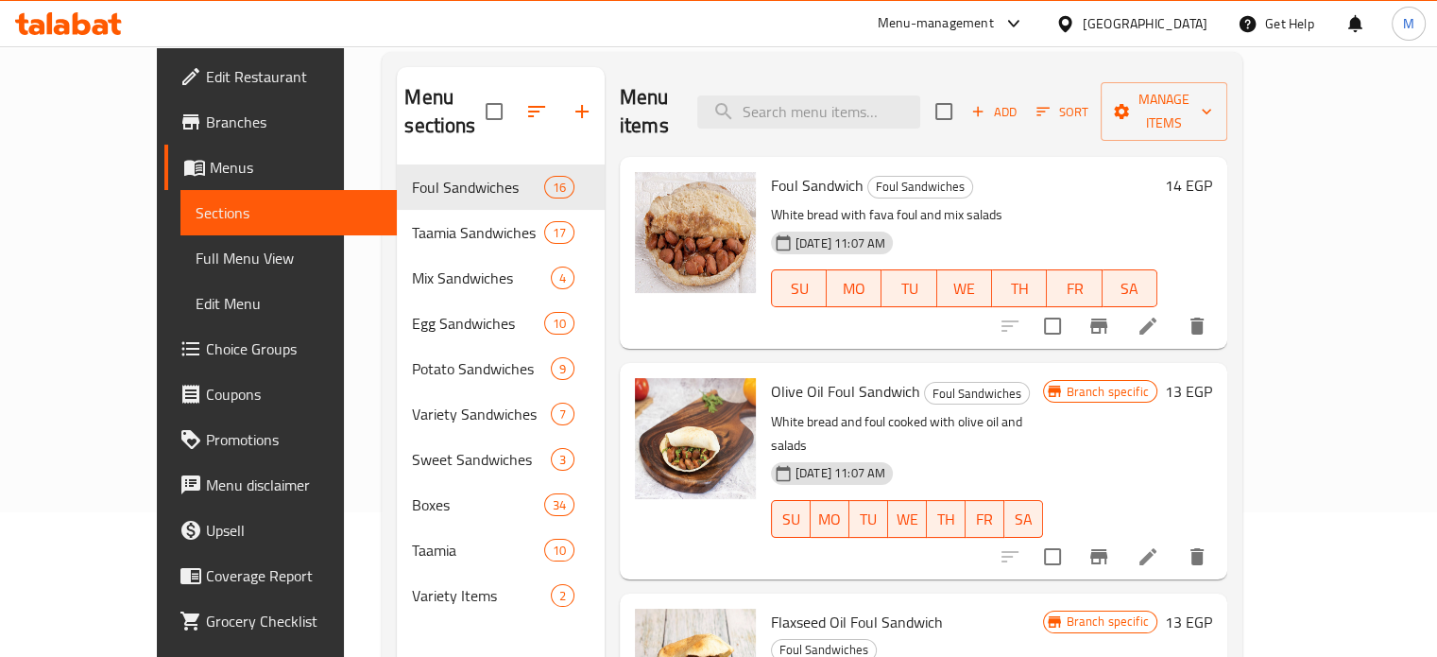
click at [1107, 549] on icon "Branch-specific-item" at bounding box center [1098, 556] width 17 height 15
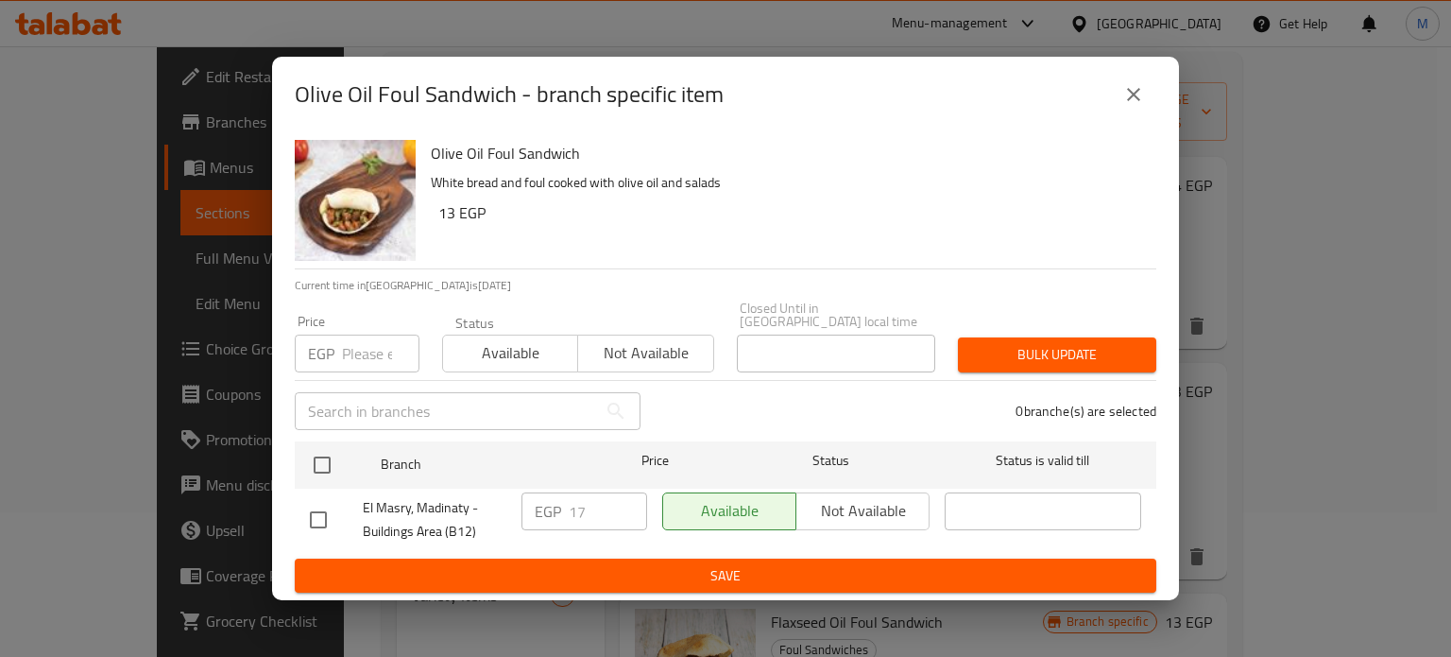
click at [363, 345] on input "number" at bounding box center [380, 353] width 77 height 38
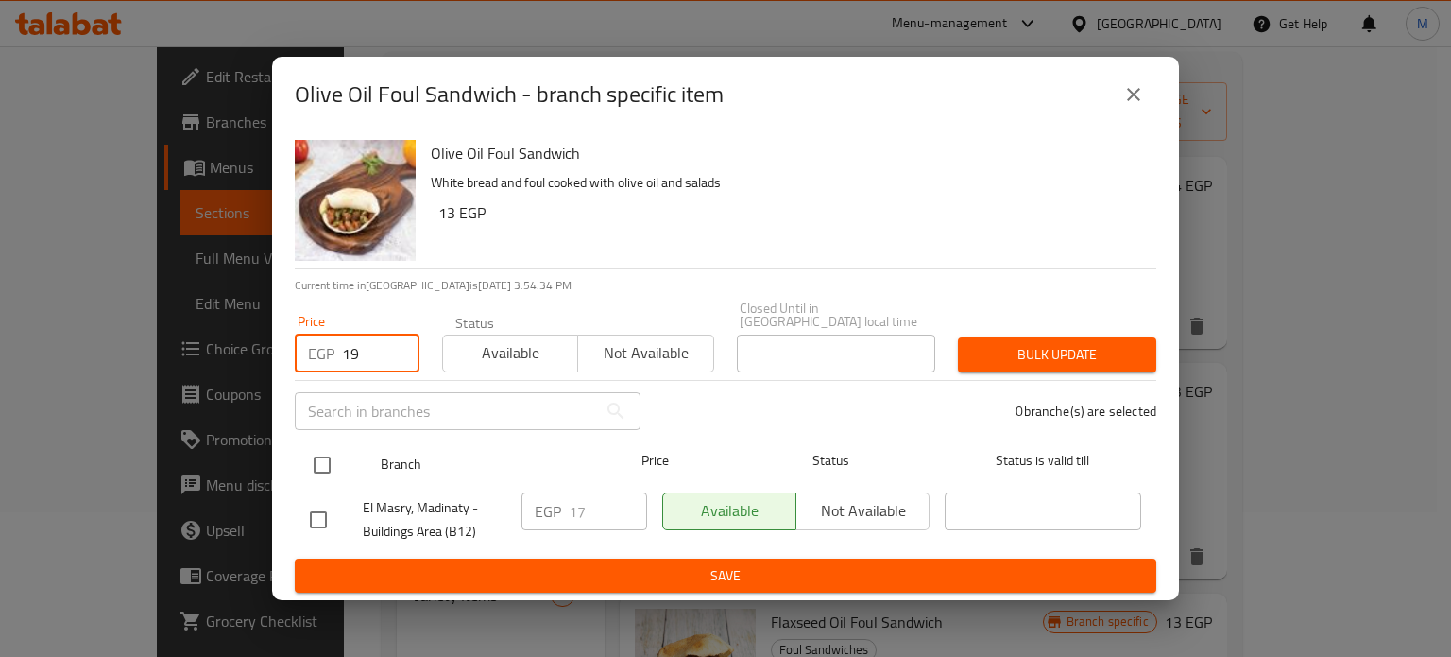
type input "19"
click at [321, 464] on input "checkbox" at bounding box center [322, 465] width 40 height 40
checkbox input "true"
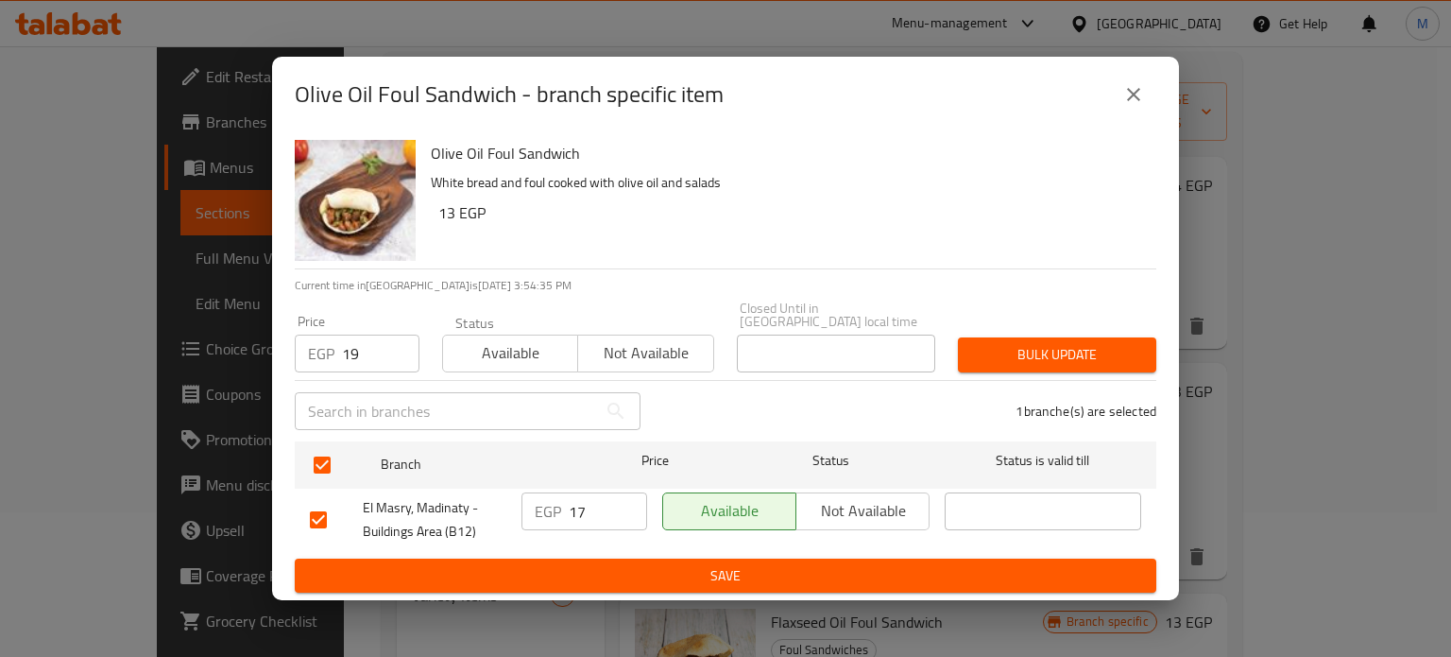
click at [1017, 343] on span "Bulk update" at bounding box center [1057, 355] width 168 height 24
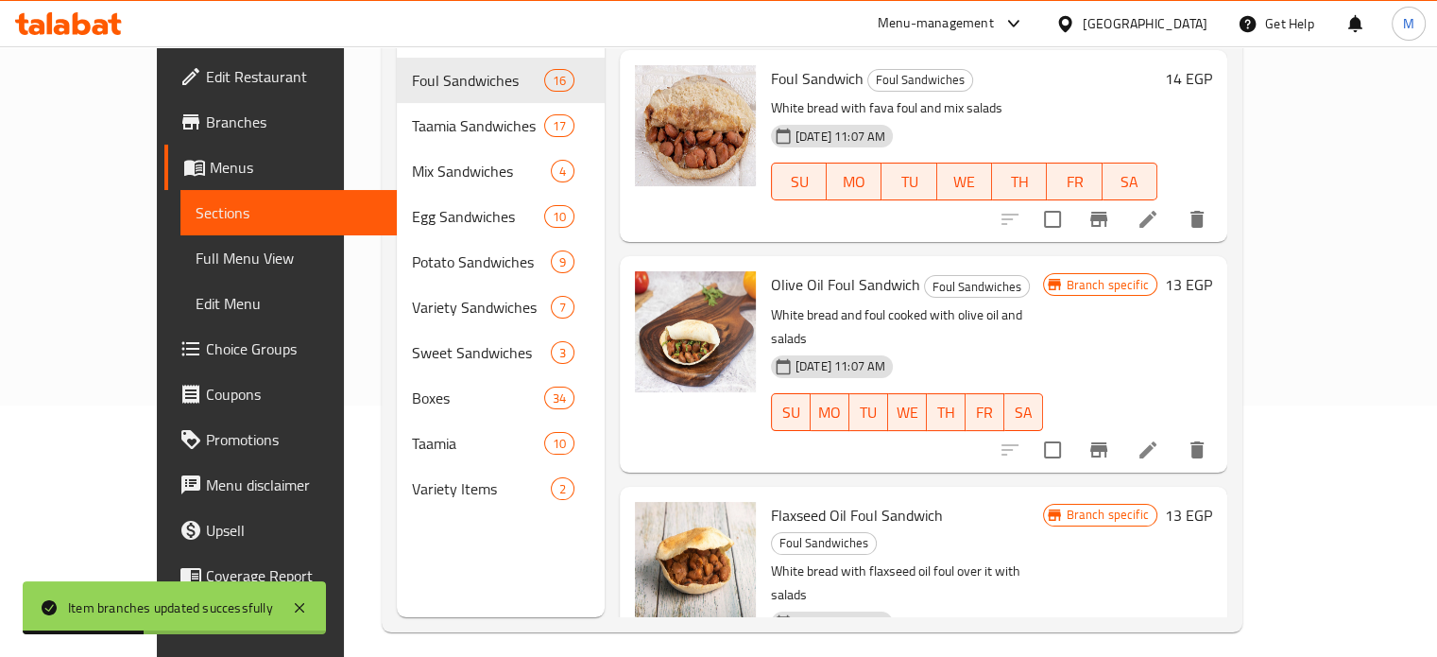
scroll to position [261, 0]
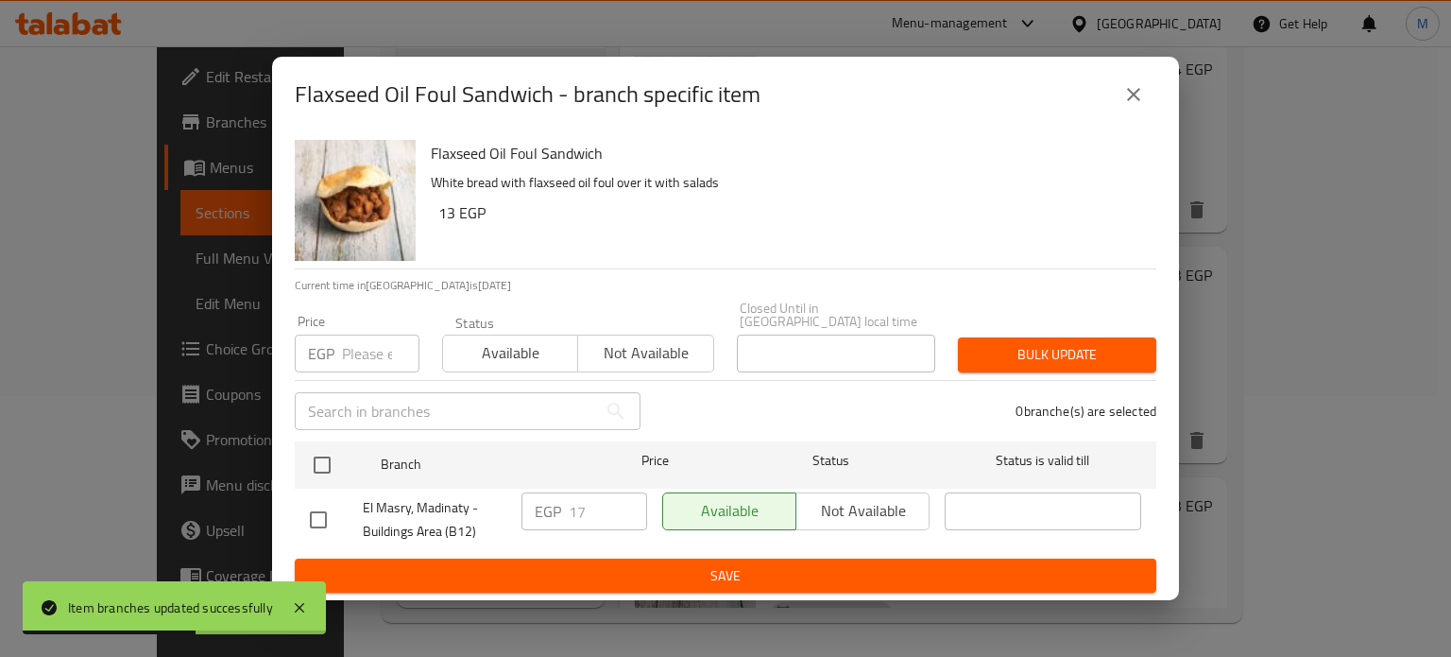
click at [376, 349] on input "number" at bounding box center [380, 353] width 77 height 38
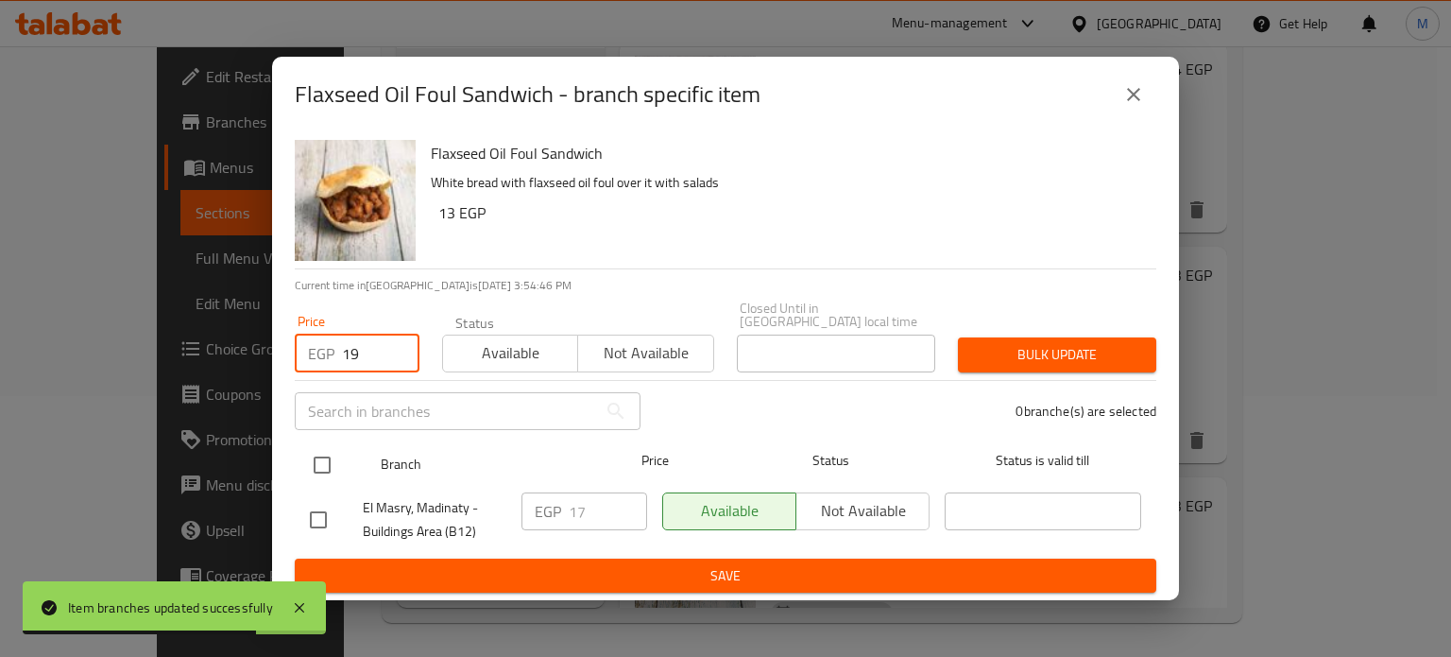
type input "19"
click at [322, 464] on input "checkbox" at bounding box center [322, 465] width 40 height 40
checkbox input "true"
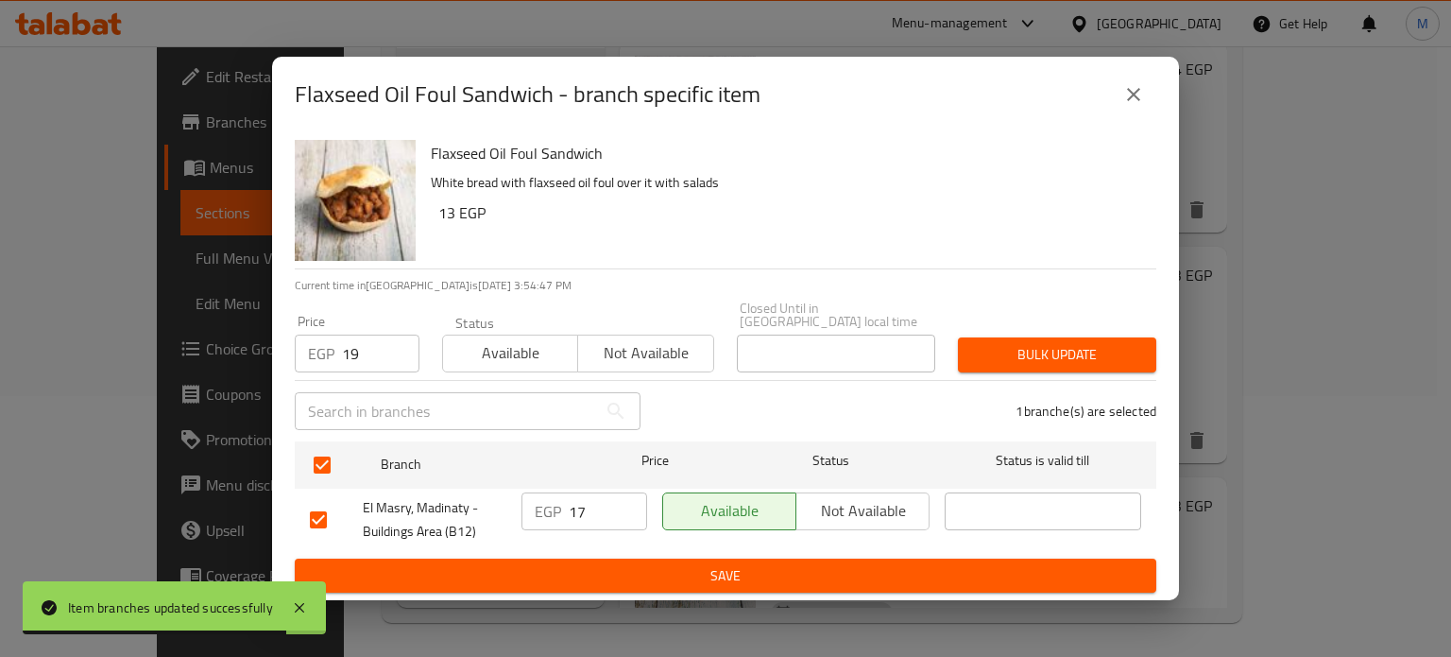
click at [1038, 343] on span "Bulk update" at bounding box center [1057, 355] width 168 height 24
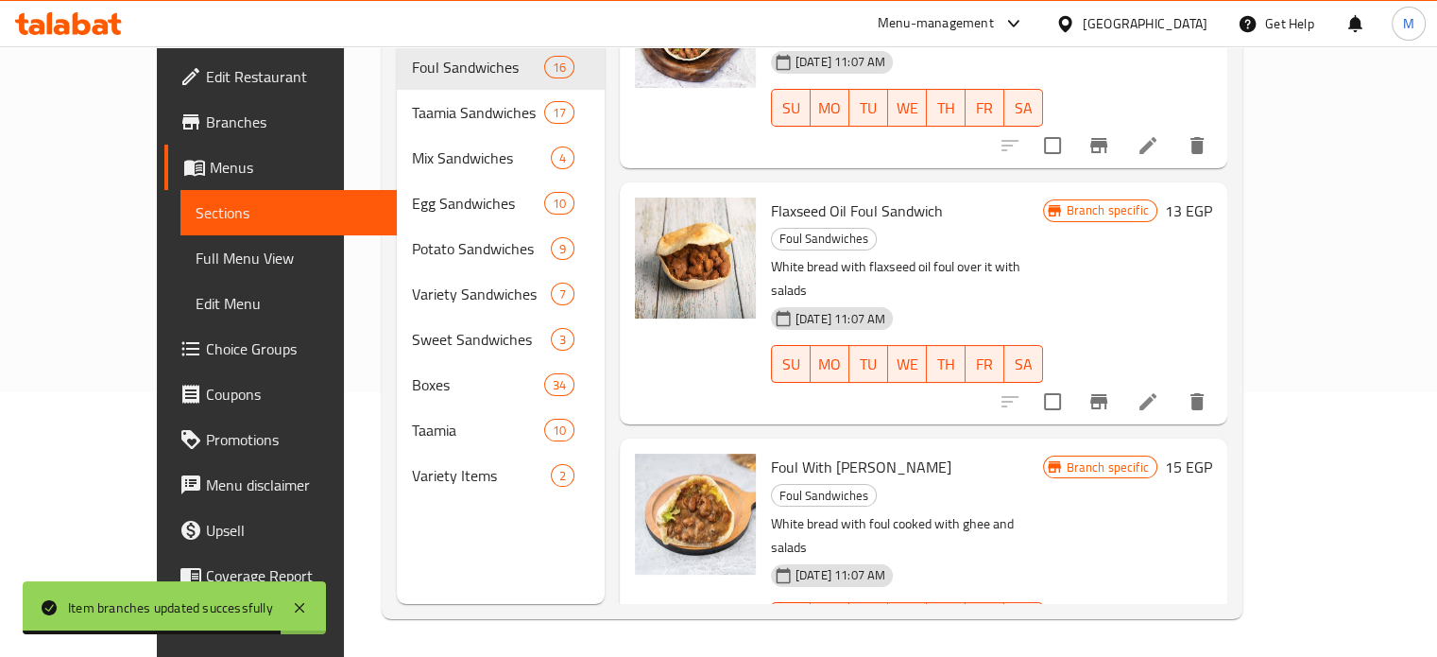
scroll to position [295, 0]
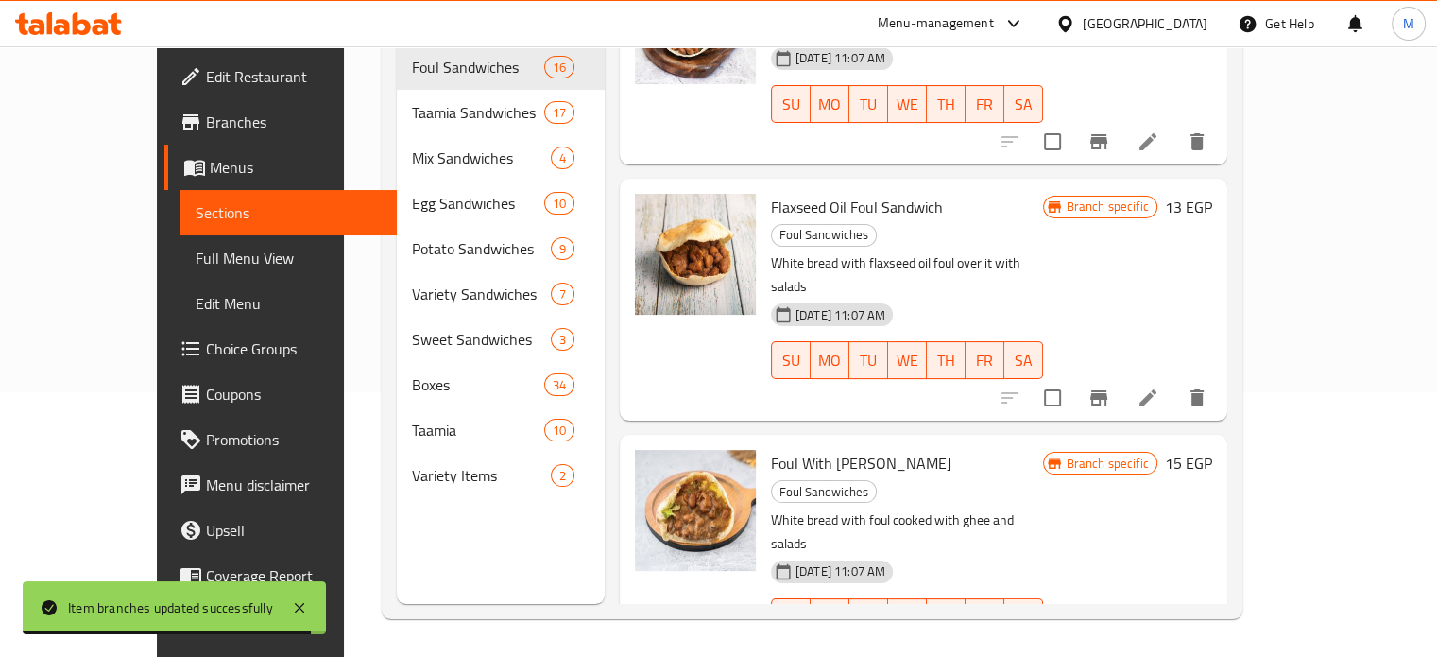
click at [1110, 643] on icon "Branch-specific-item" at bounding box center [1098, 654] width 23 height 23
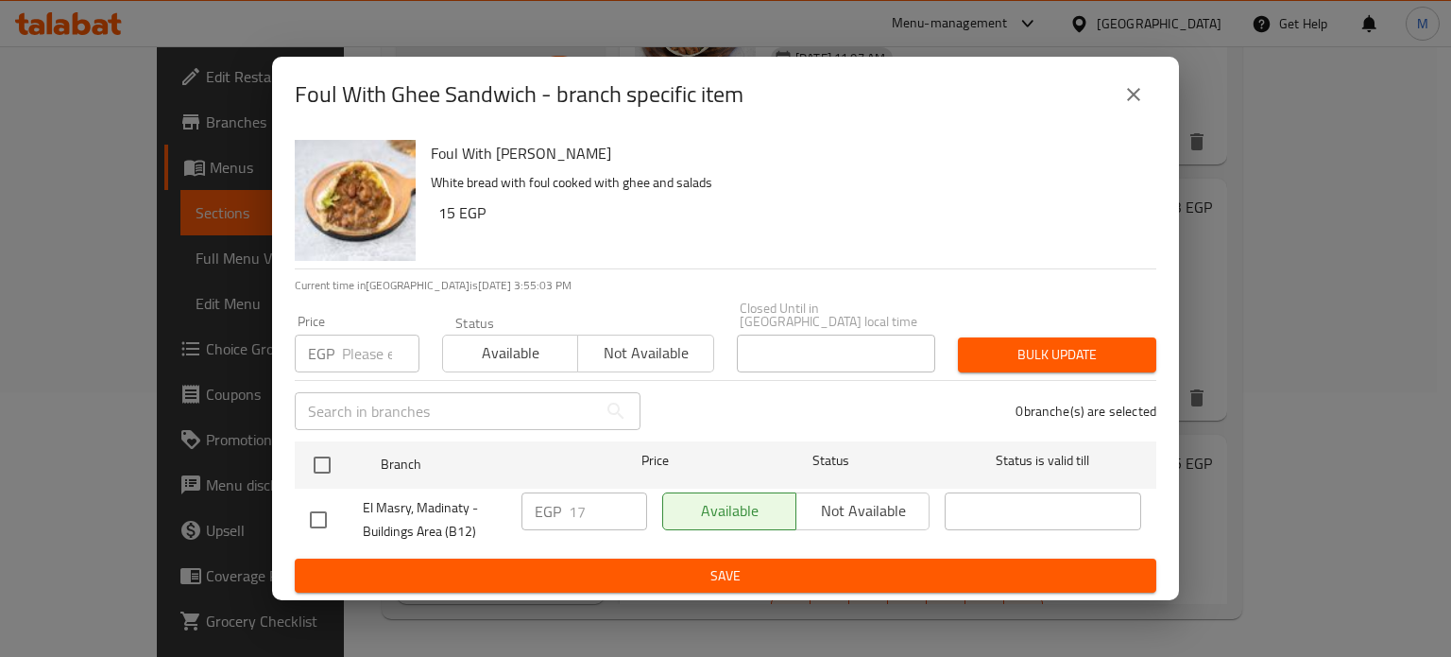
click at [365, 349] on input "number" at bounding box center [380, 353] width 77 height 38
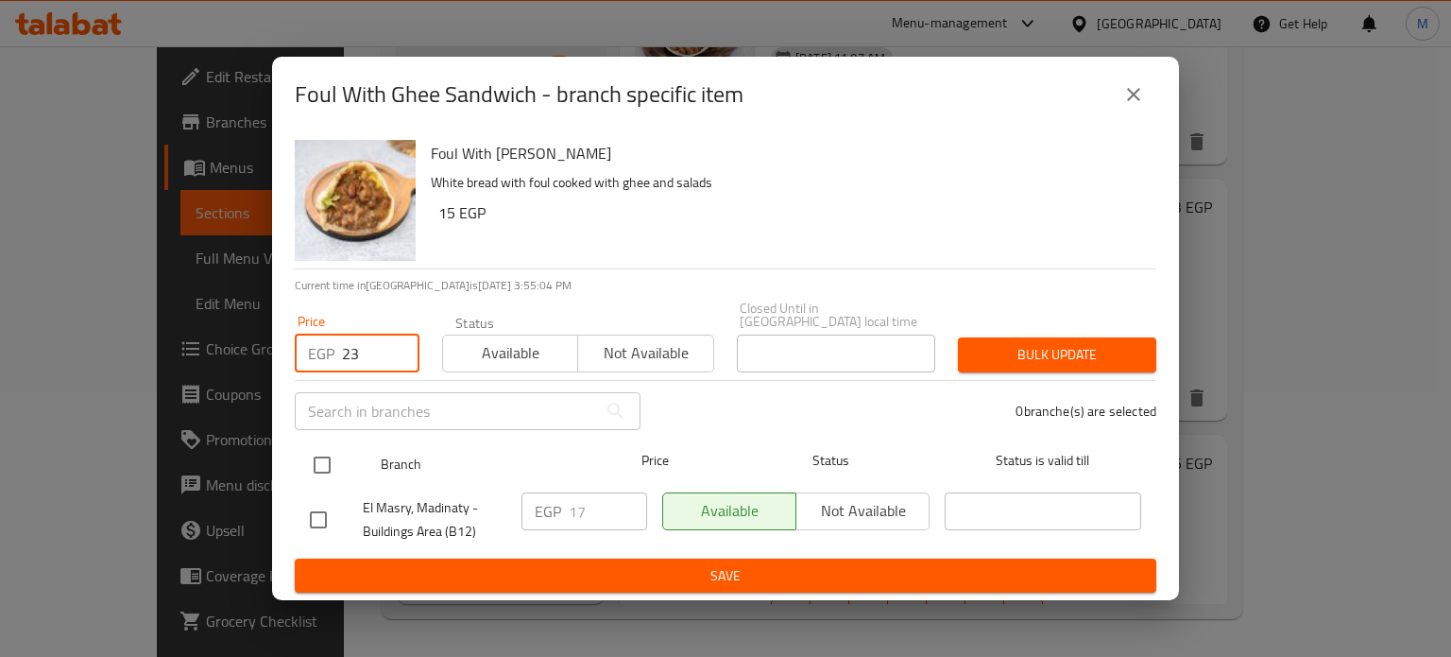
type input "23"
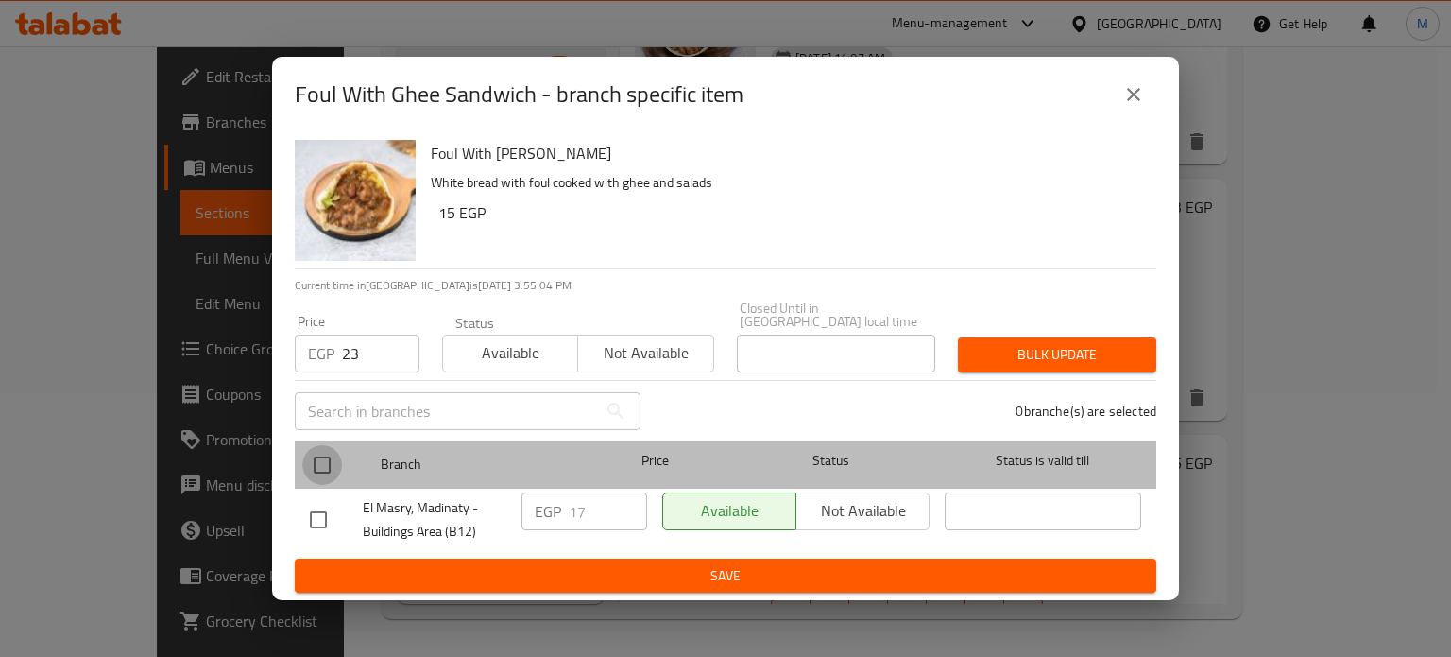
click at [325, 458] on input "checkbox" at bounding box center [322, 465] width 40 height 40
checkbox input "true"
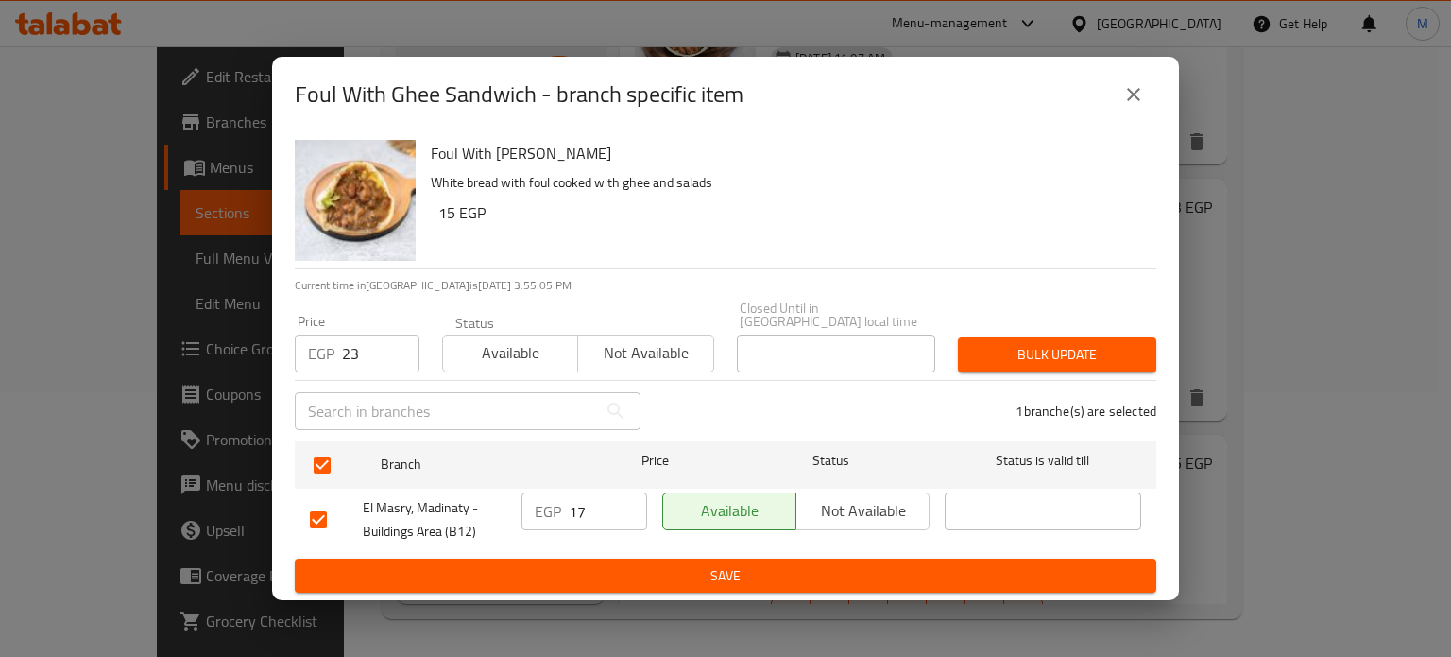
click at [1049, 345] on span "Bulk update" at bounding box center [1057, 355] width 168 height 24
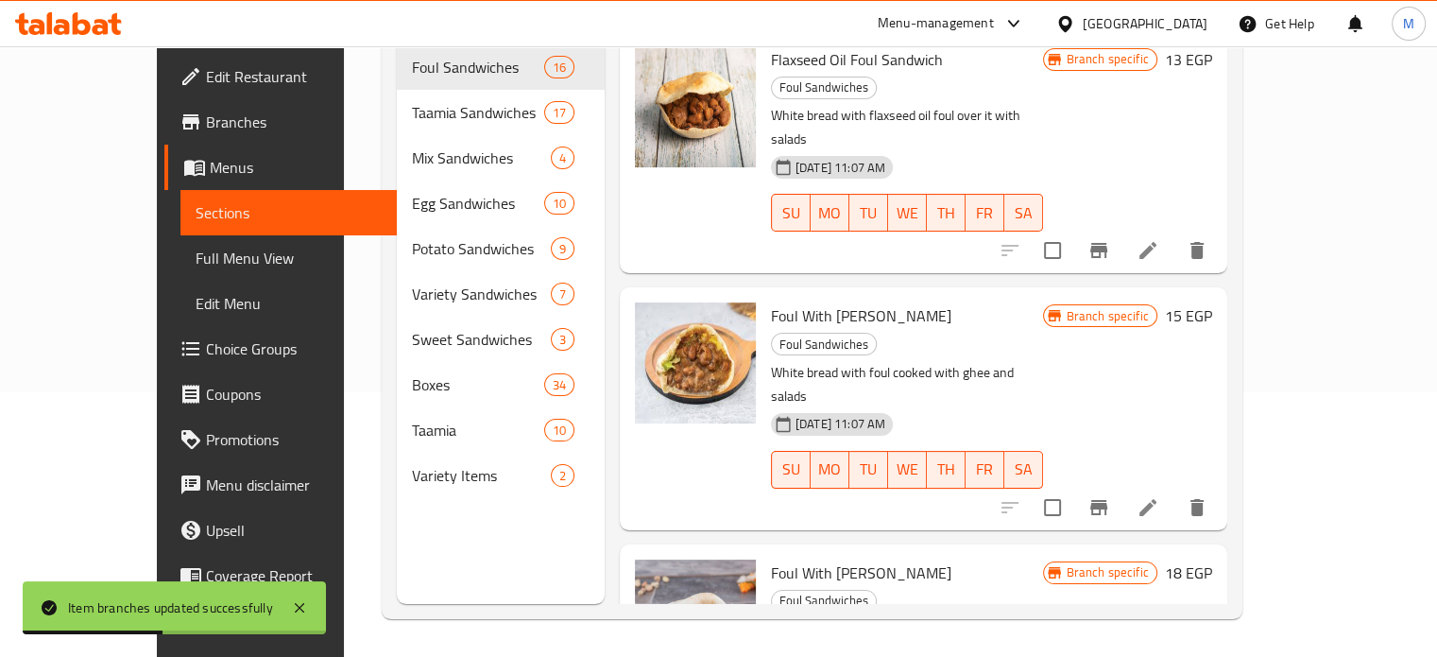
scroll to position [507, 0]
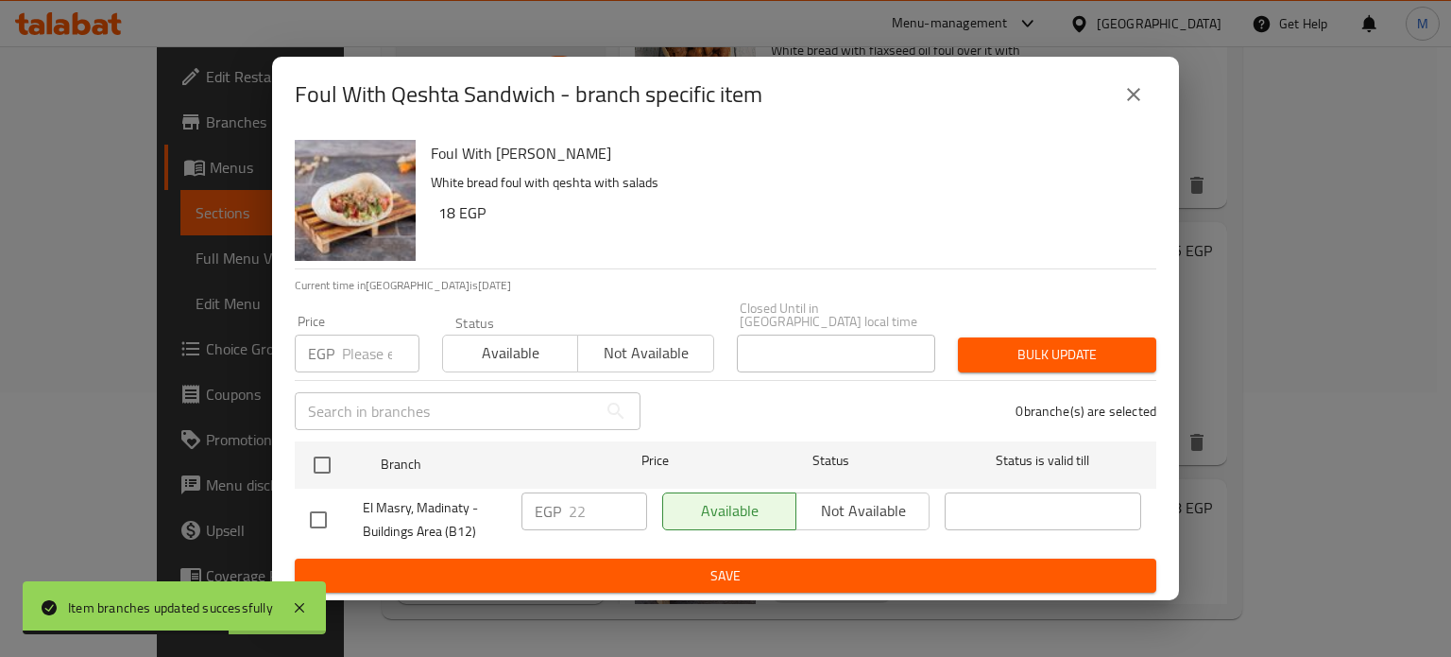
click at [364, 341] on input "number" at bounding box center [380, 353] width 77 height 38
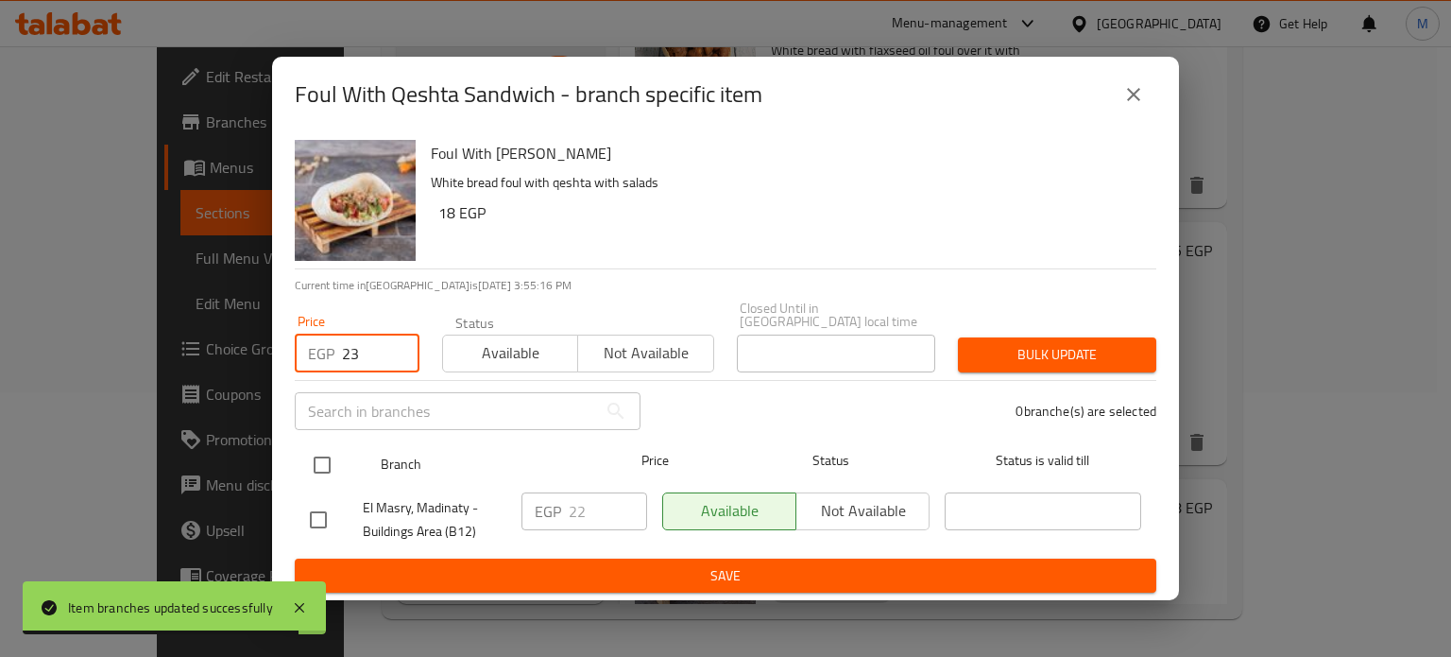
type input "23"
click at [321, 464] on input "checkbox" at bounding box center [322, 465] width 40 height 40
checkbox input "true"
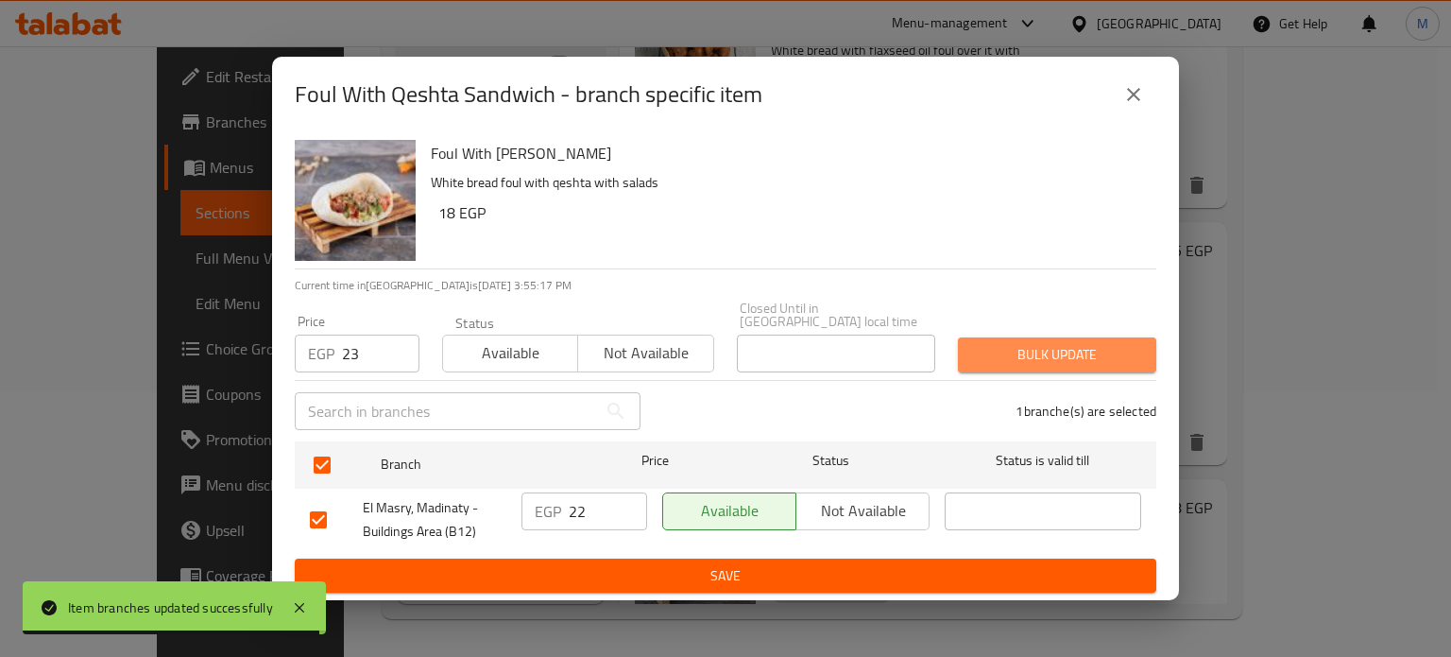
click at [1048, 343] on span "Bulk update" at bounding box center [1057, 355] width 168 height 24
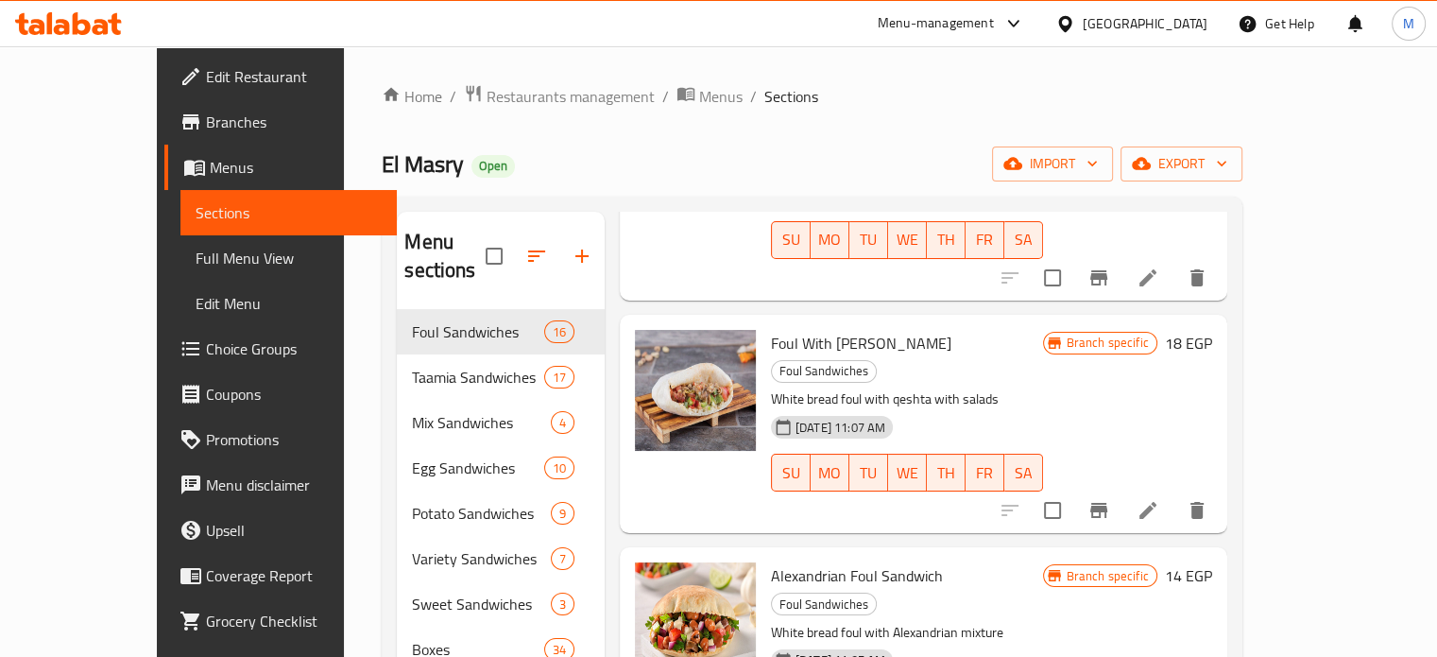
scroll to position [948, 0]
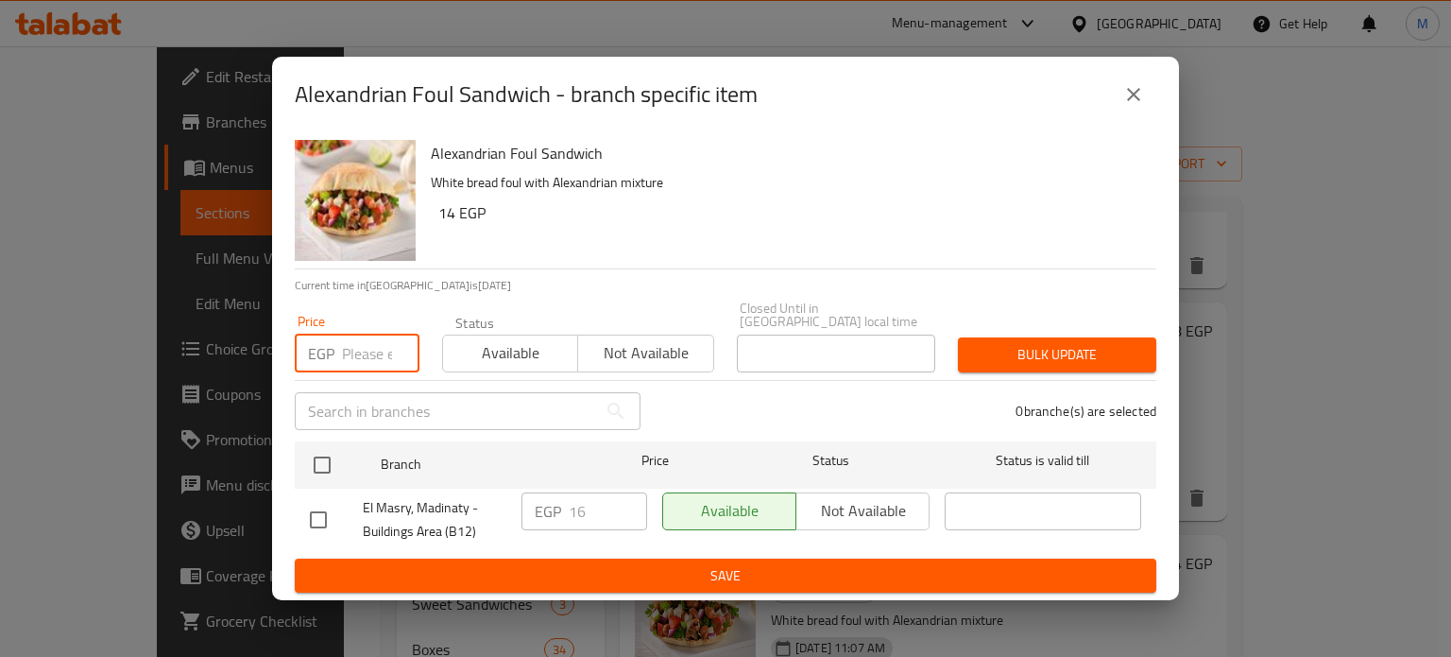
click at [367, 340] on input "number" at bounding box center [380, 353] width 77 height 38
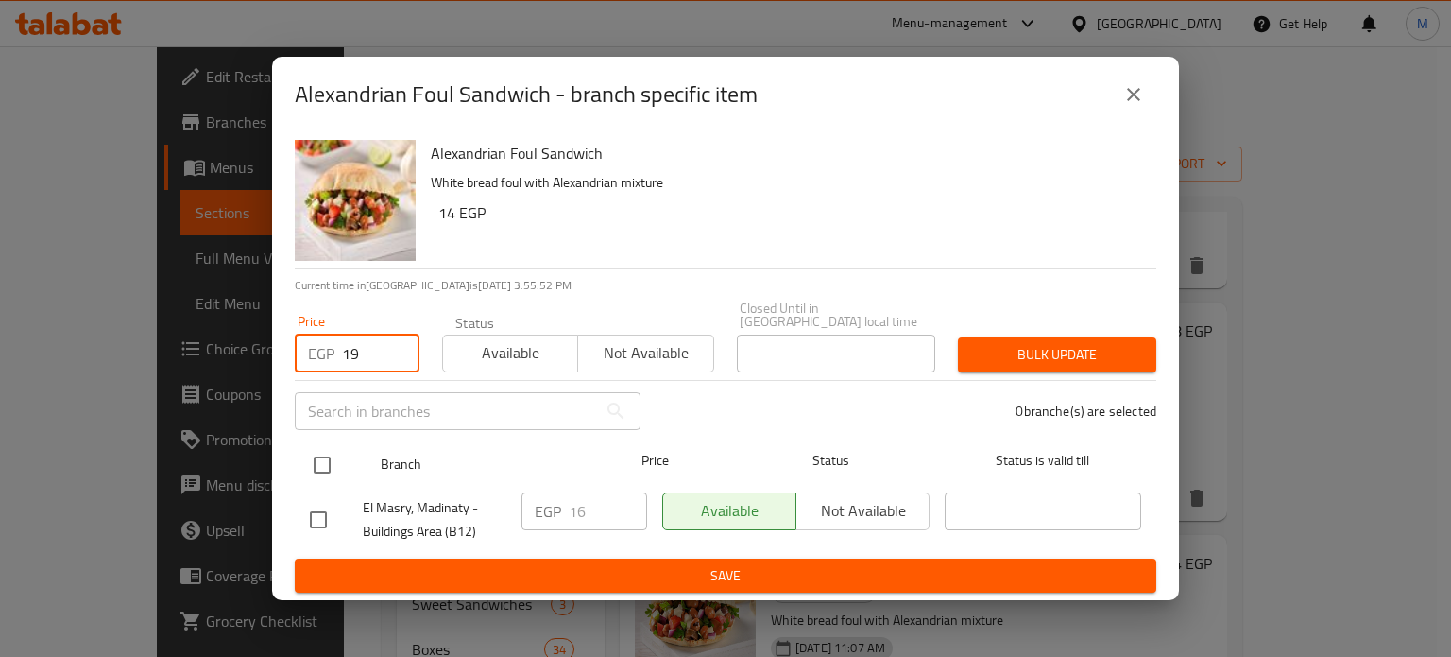
type input "19"
click at [314, 453] on input "checkbox" at bounding box center [322, 465] width 40 height 40
checkbox input "true"
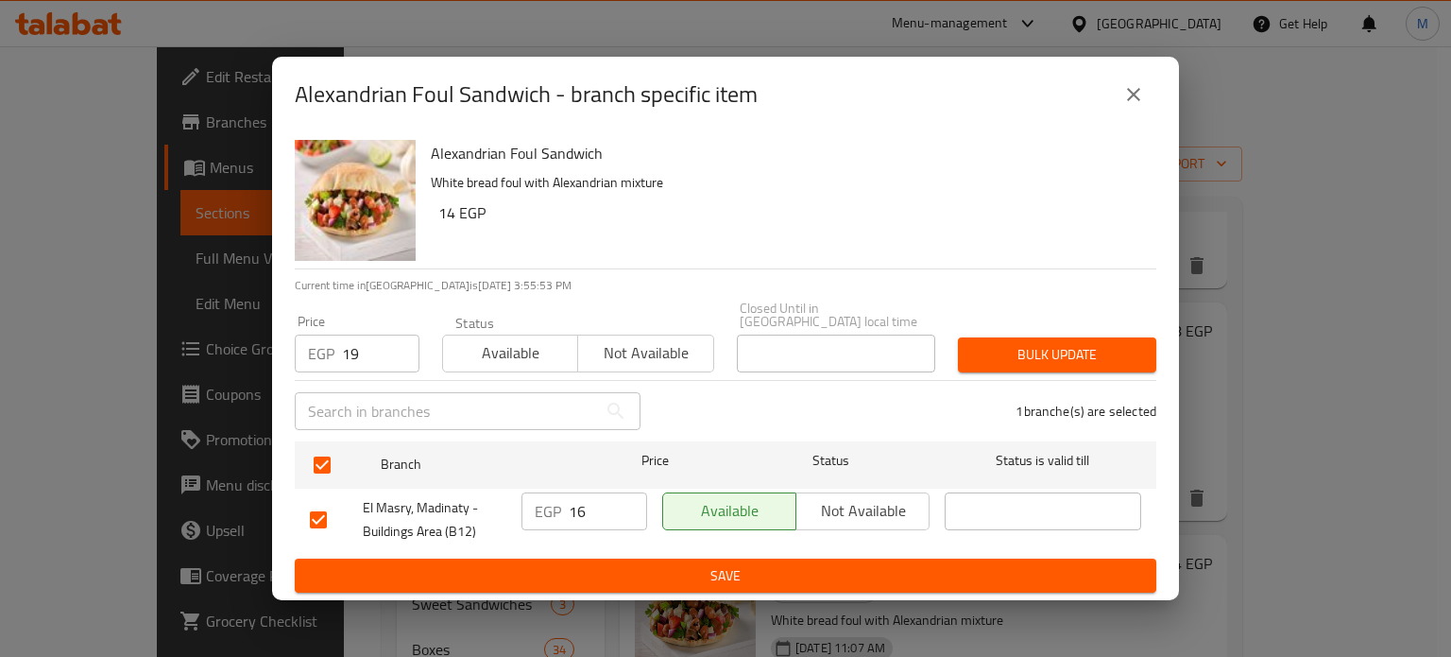
click at [1073, 337] on button "Bulk update" at bounding box center [1057, 354] width 198 height 35
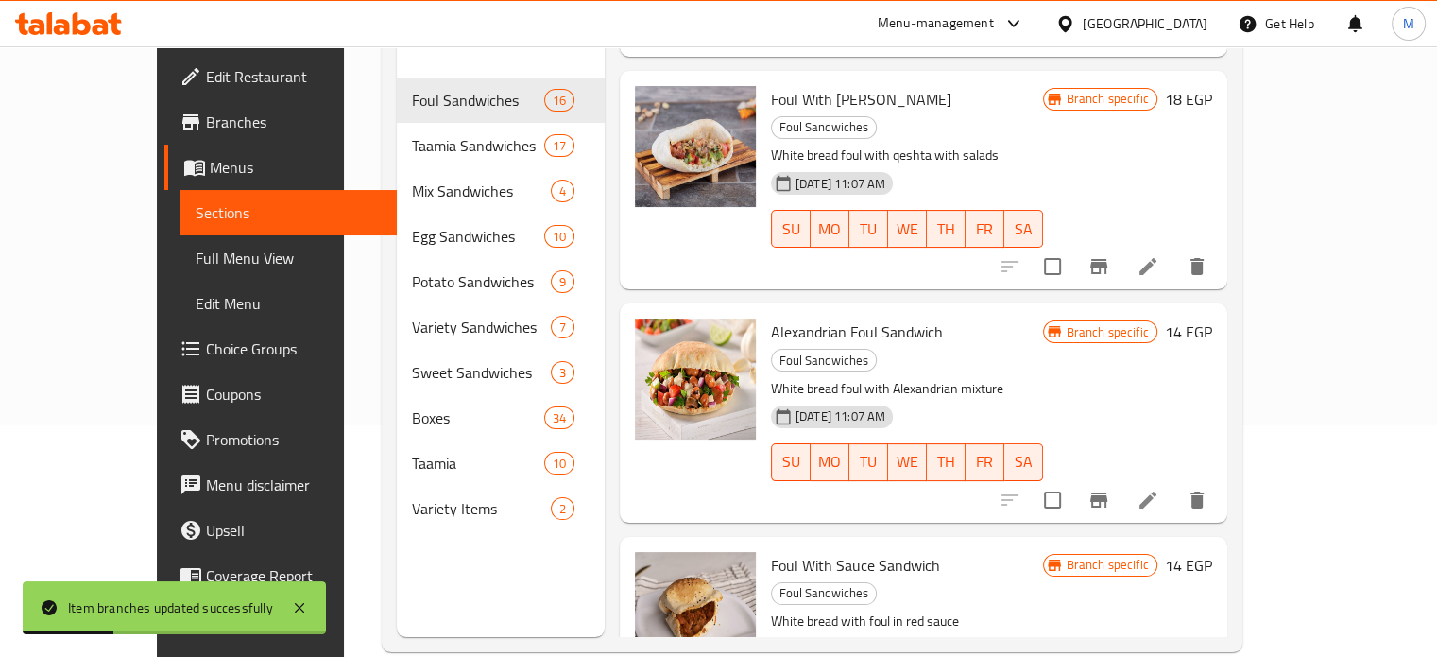
scroll to position [235, 0]
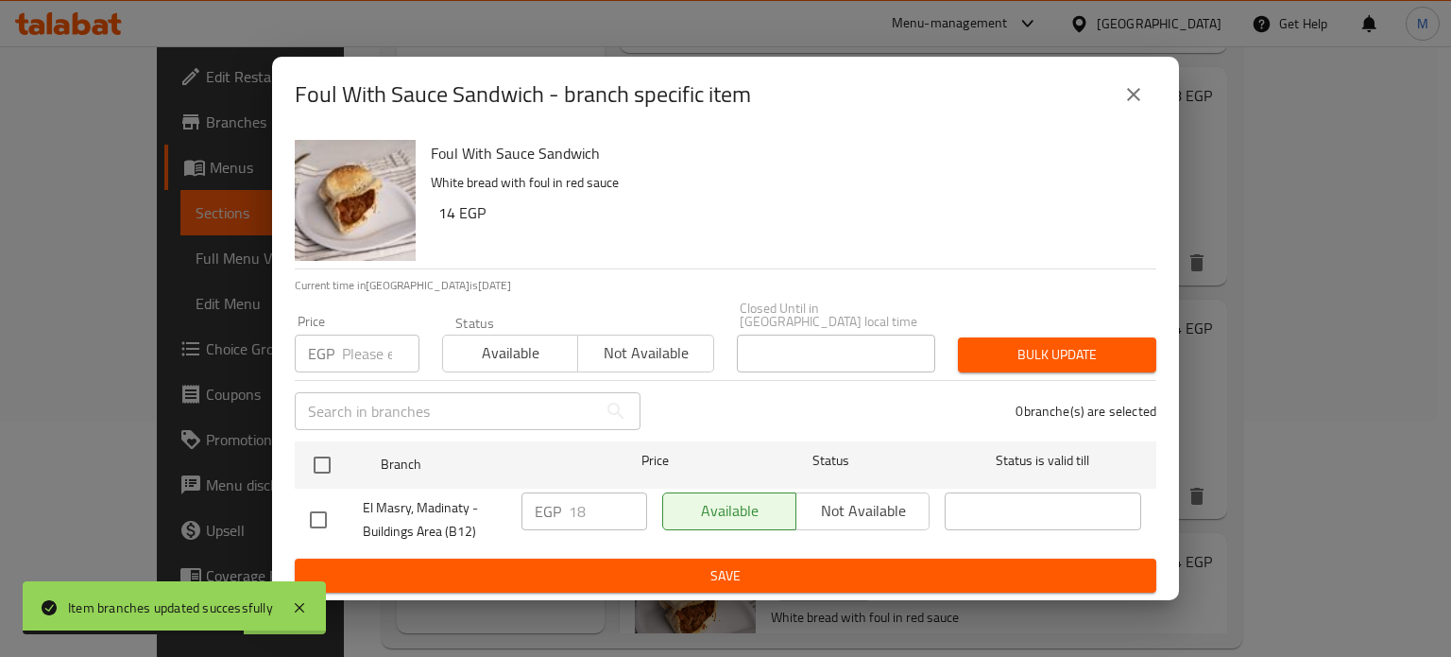
click at [355, 363] on input "number" at bounding box center [380, 353] width 77 height 38
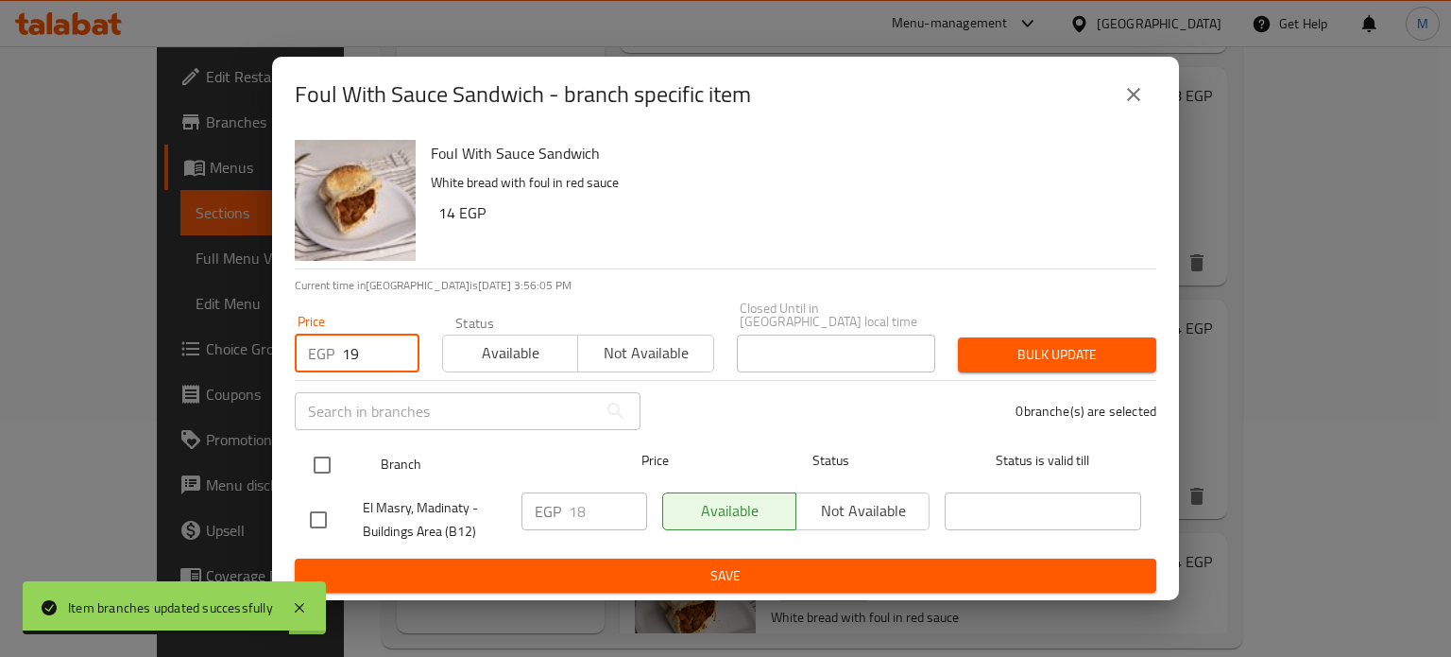
type input "19"
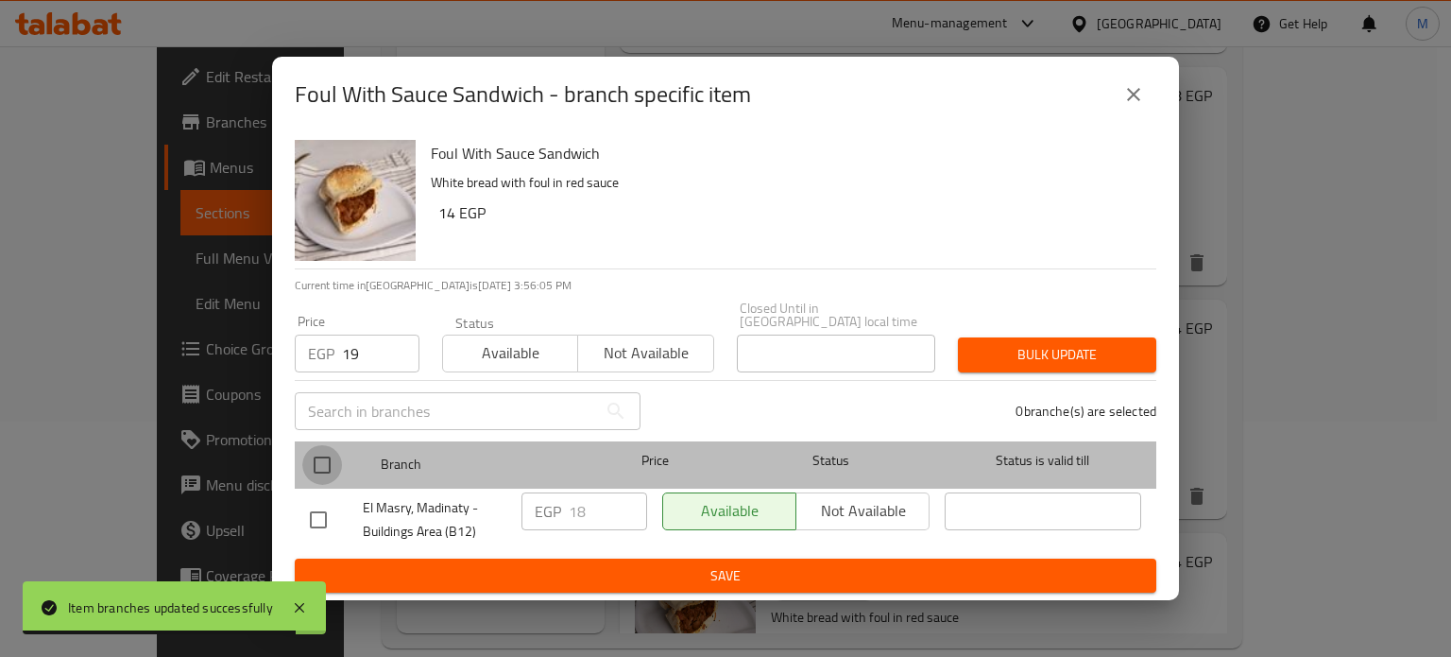
click at [320, 456] on input "checkbox" at bounding box center [322, 465] width 40 height 40
checkbox input "true"
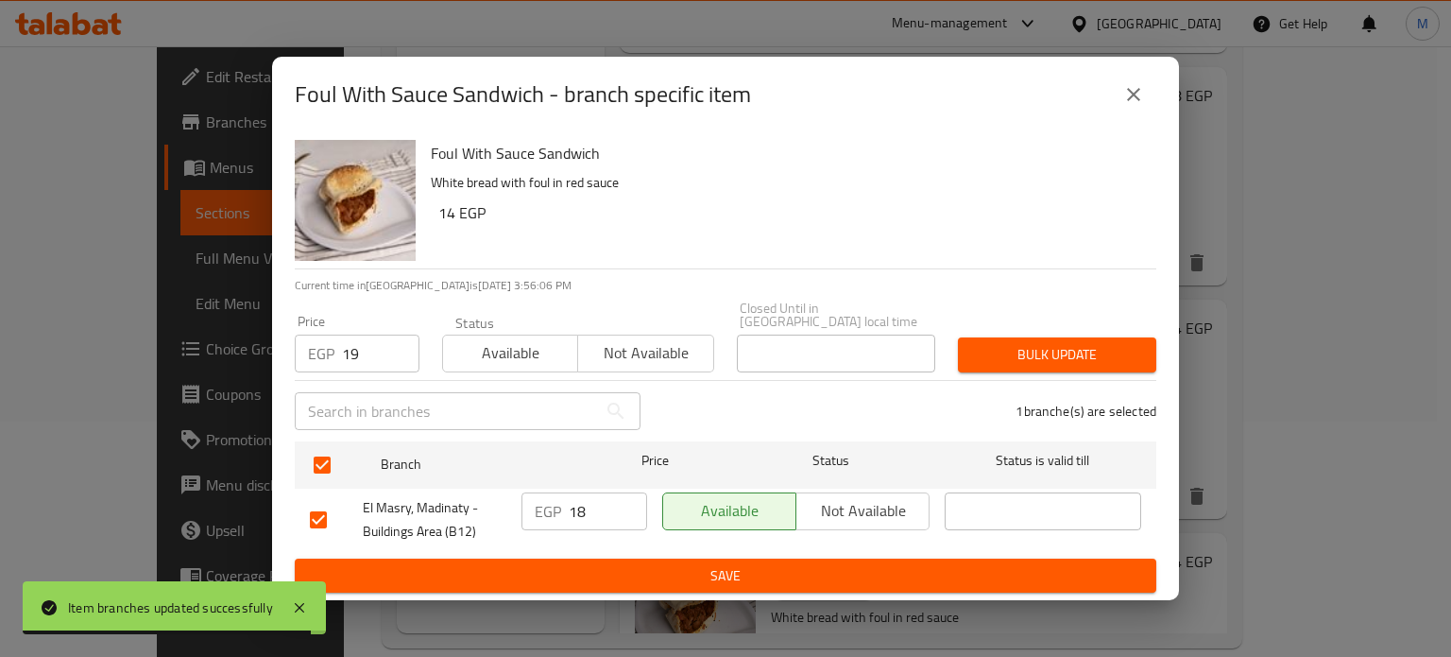
click at [1001, 348] on span "Bulk update" at bounding box center [1057, 355] width 168 height 24
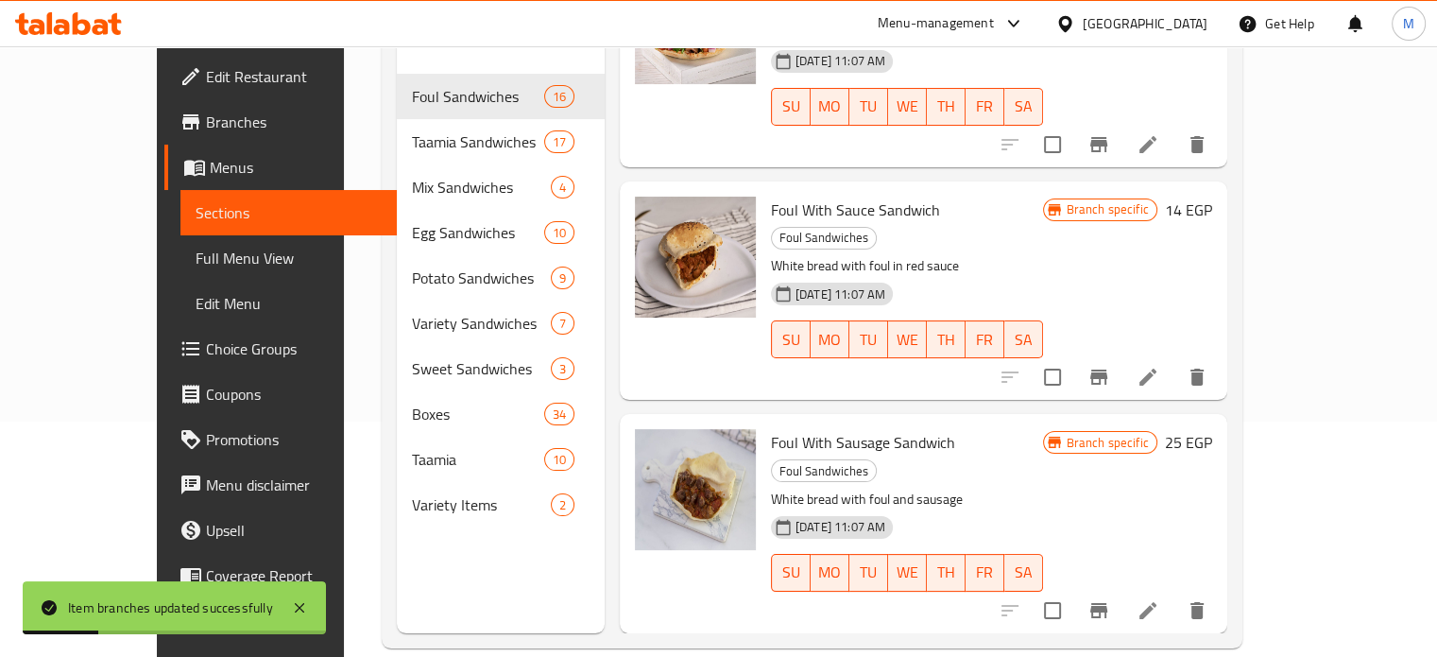
scroll to position [1323, 0]
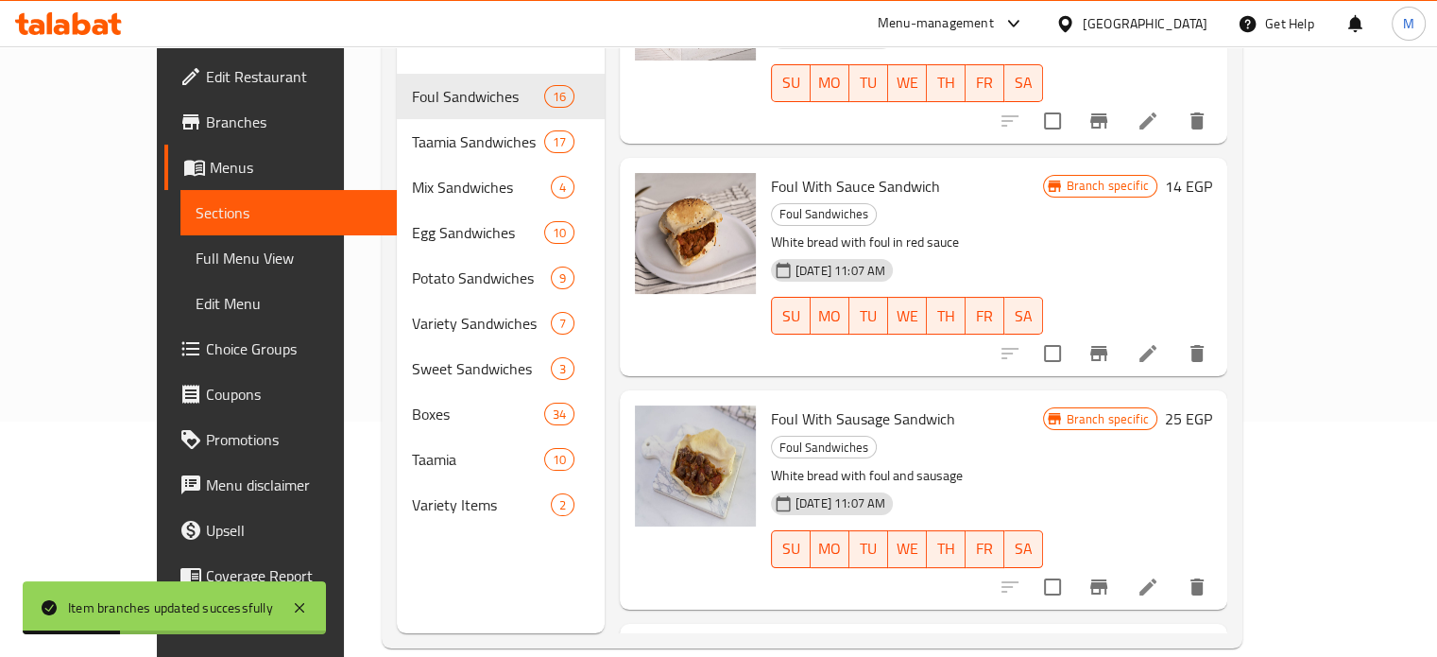
click at [1107, 579] on icon "Branch-specific-item" at bounding box center [1098, 586] width 17 height 15
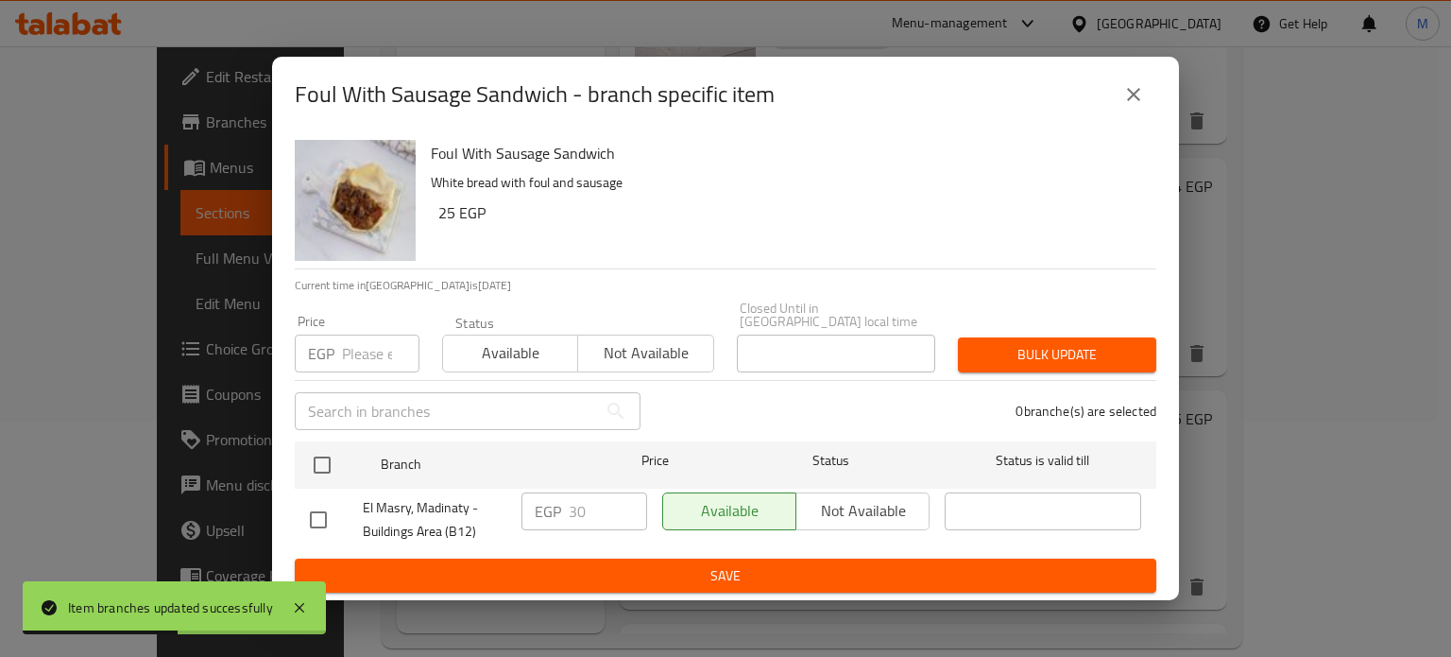
click at [346, 347] on input "number" at bounding box center [380, 353] width 77 height 38
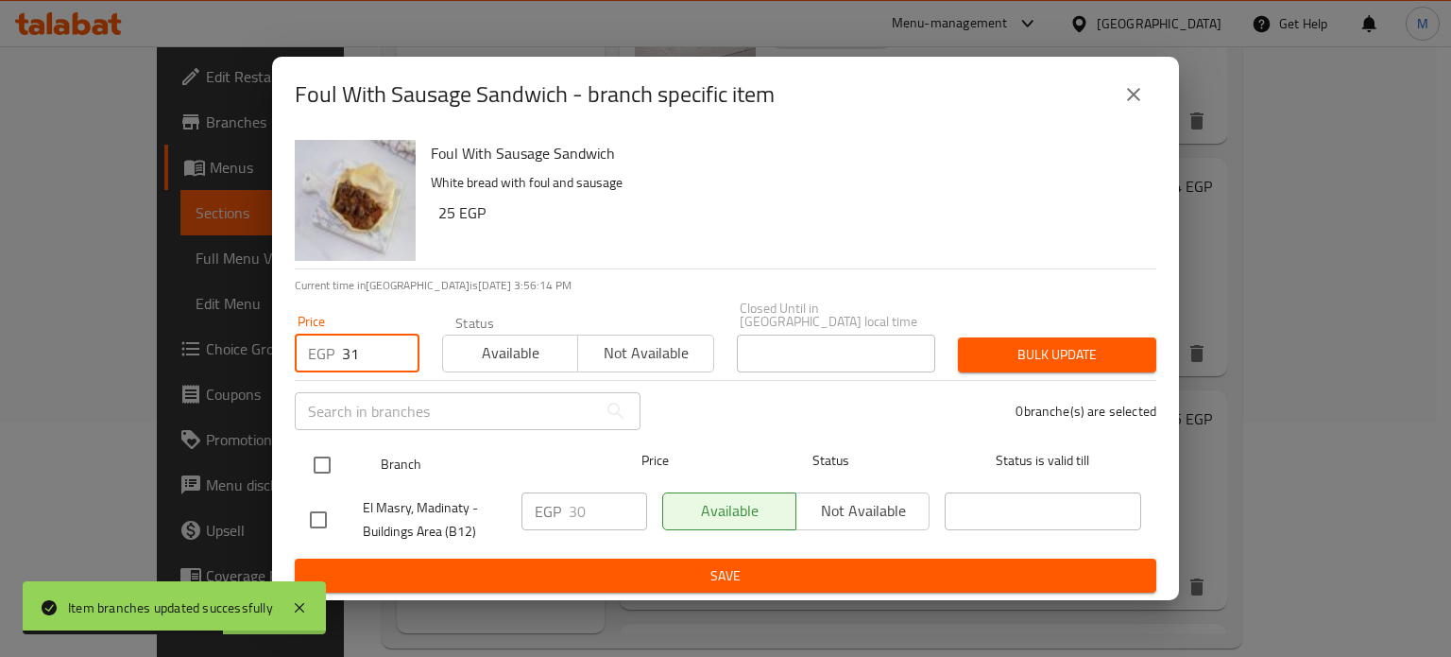
type input "31"
click at [339, 460] on input "checkbox" at bounding box center [322, 465] width 40 height 40
checkbox input "true"
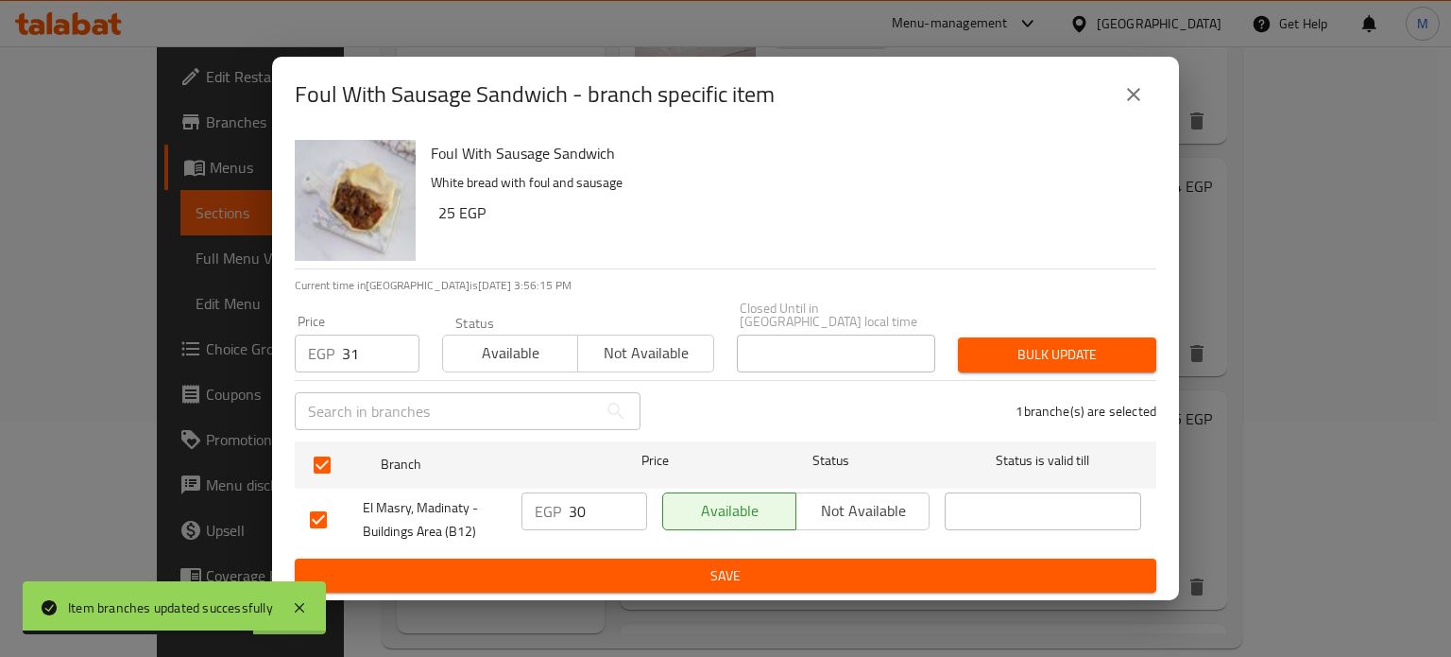
click at [1013, 347] on span "Bulk update" at bounding box center [1057, 355] width 168 height 24
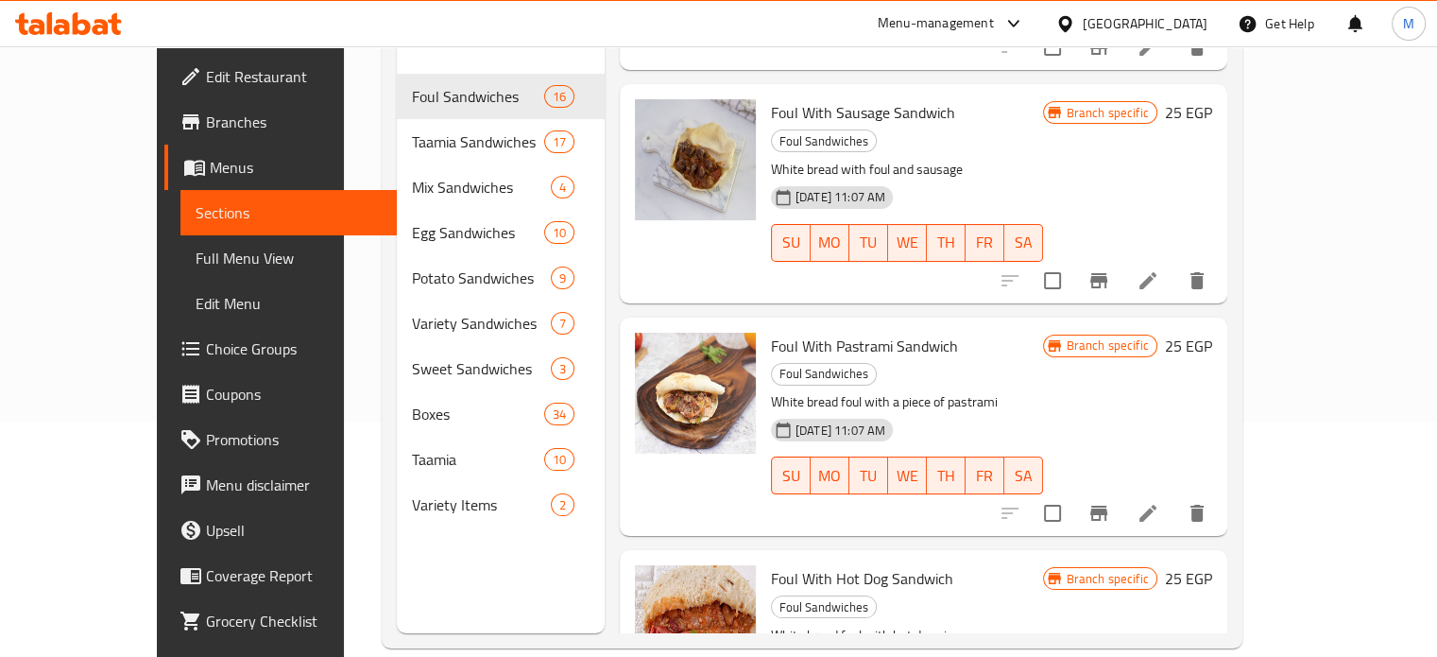
scroll to position [1580, 0]
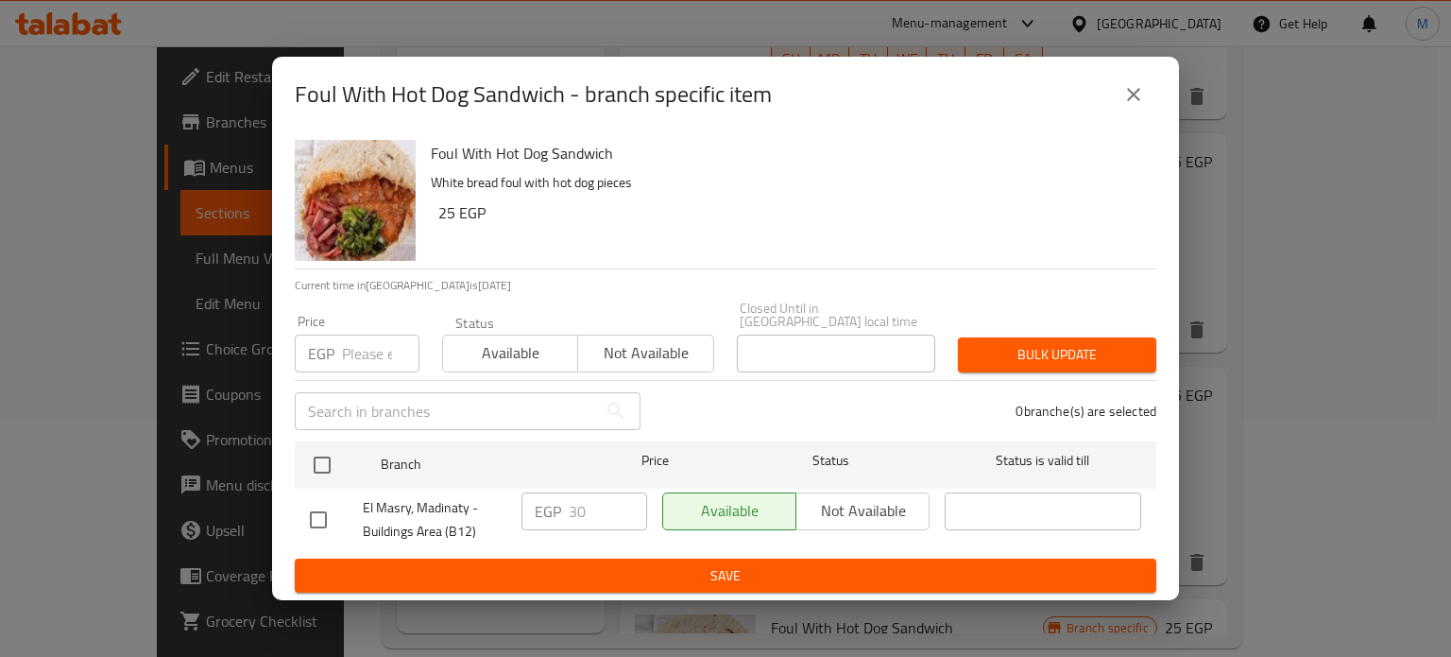
click at [382, 350] on input "number" at bounding box center [380, 353] width 77 height 38
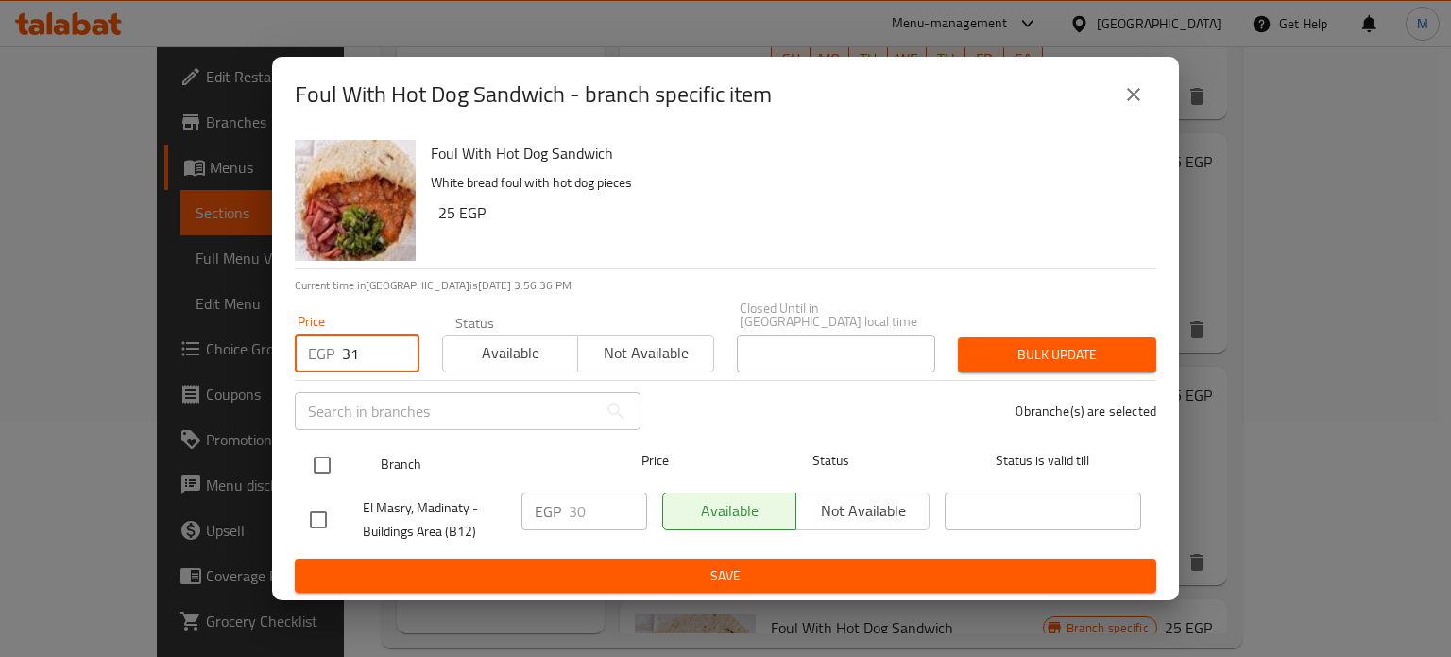
type input "31"
click at [329, 467] on input "checkbox" at bounding box center [322, 465] width 40 height 40
checkbox input "true"
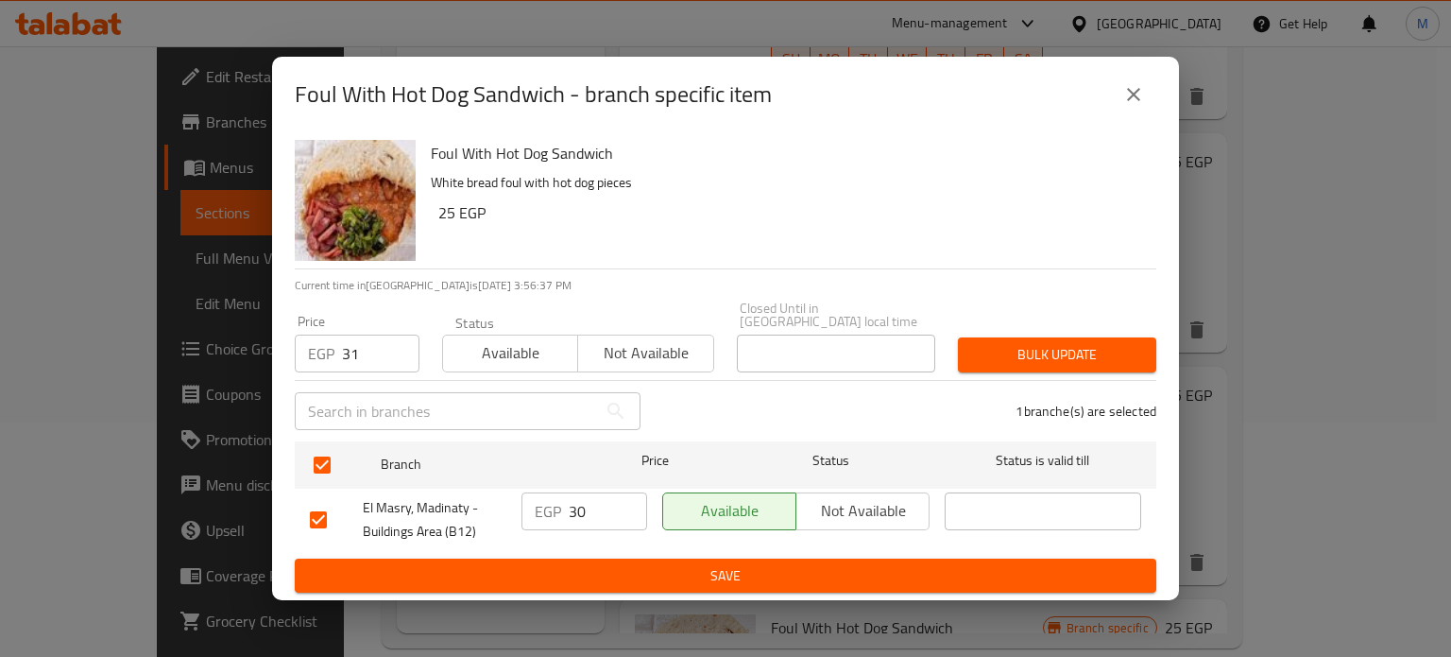
click at [1005, 350] on span "Bulk update" at bounding box center [1057, 355] width 168 height 24
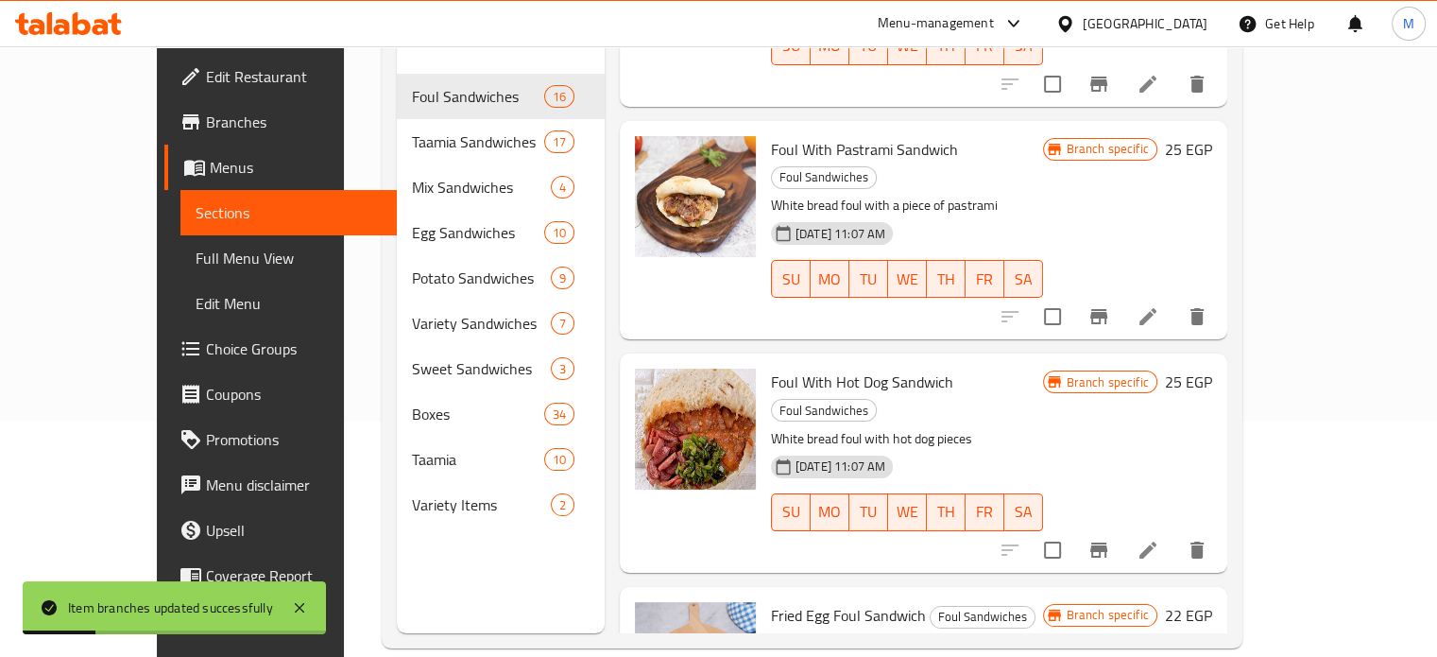
scroll to position [1891, 0]
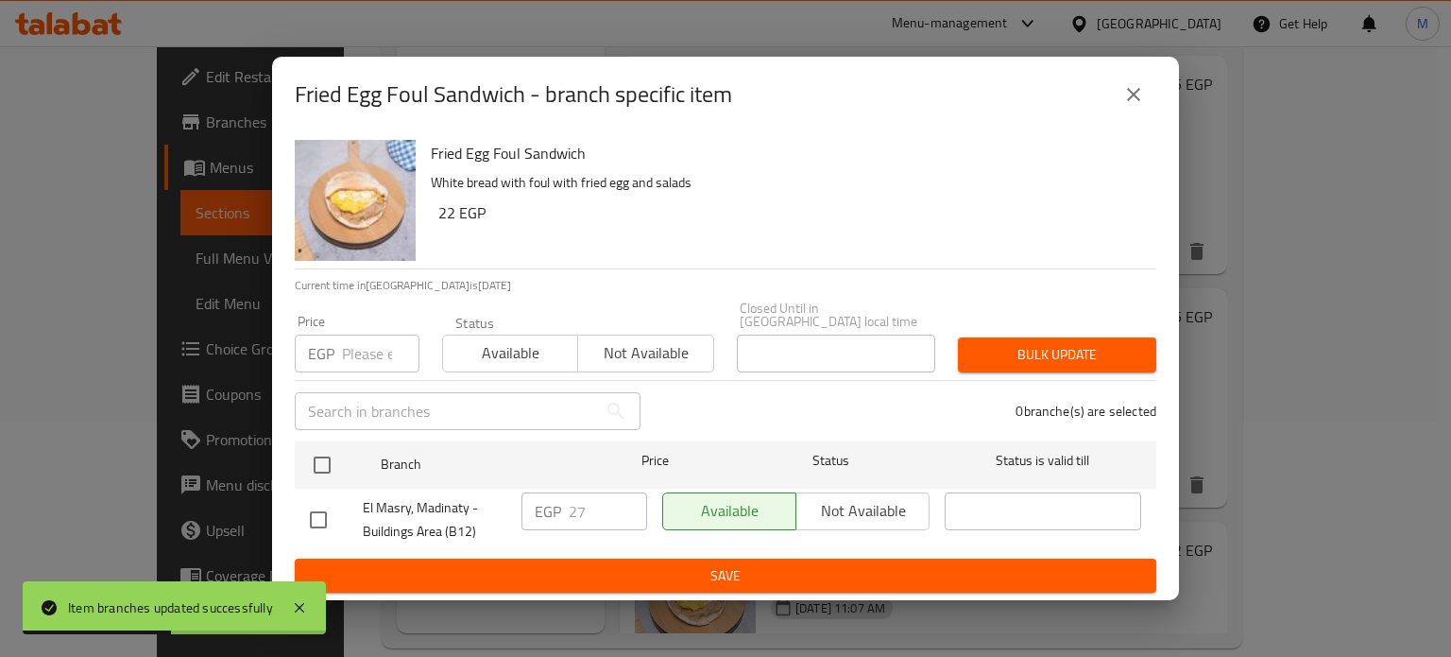
click at [364, 335] on input "number" at bounding box center [380, 353] width 77 height 38
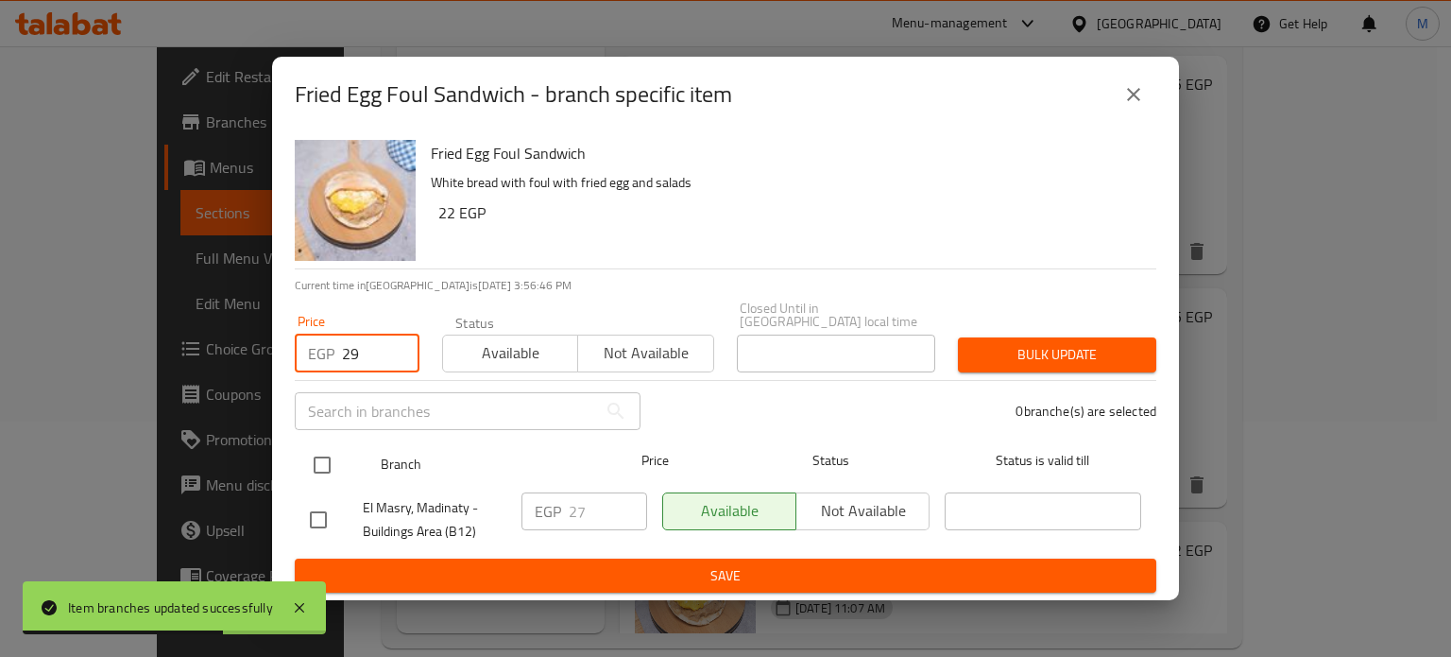
type input "29"
click at [325, 456] on input "checkbox" at bounding box center [322, 465] width 40 height 40
checkbox input "true"
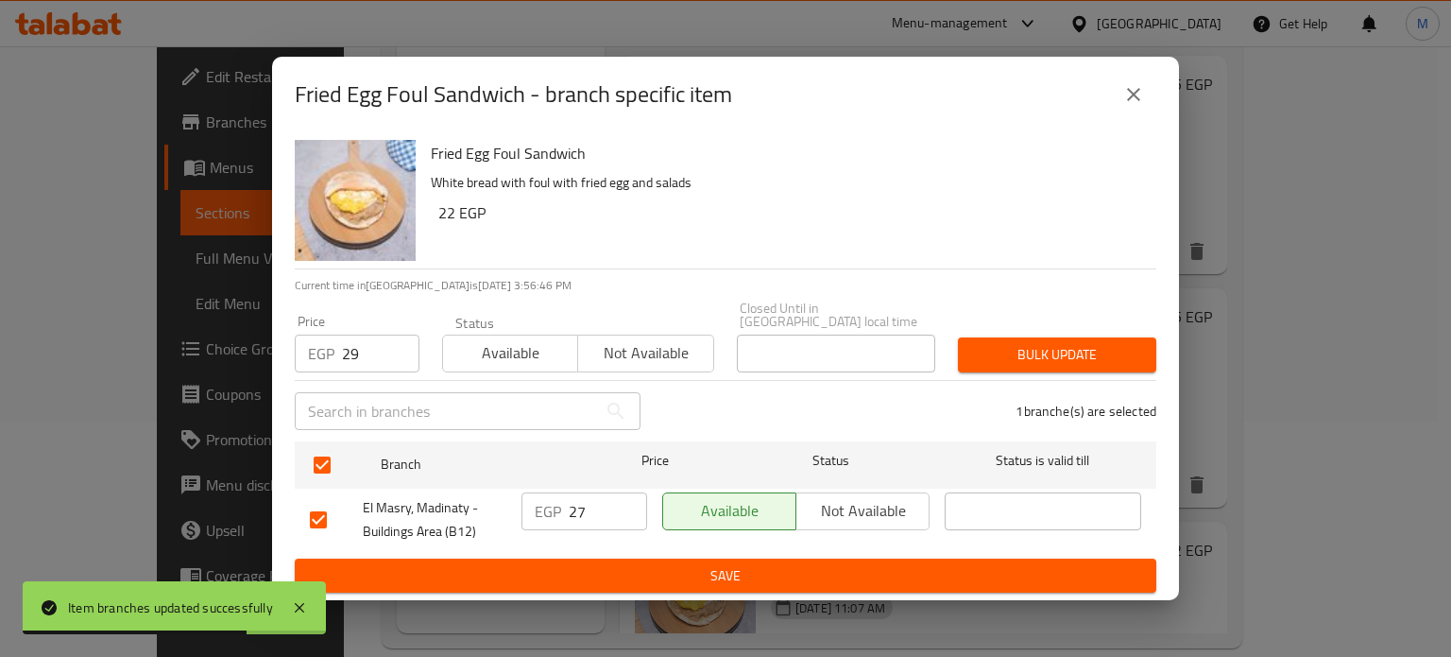
click at [1041, 348] on span "Bulk update" at bounding box center [1057, 355] width 168 height 24
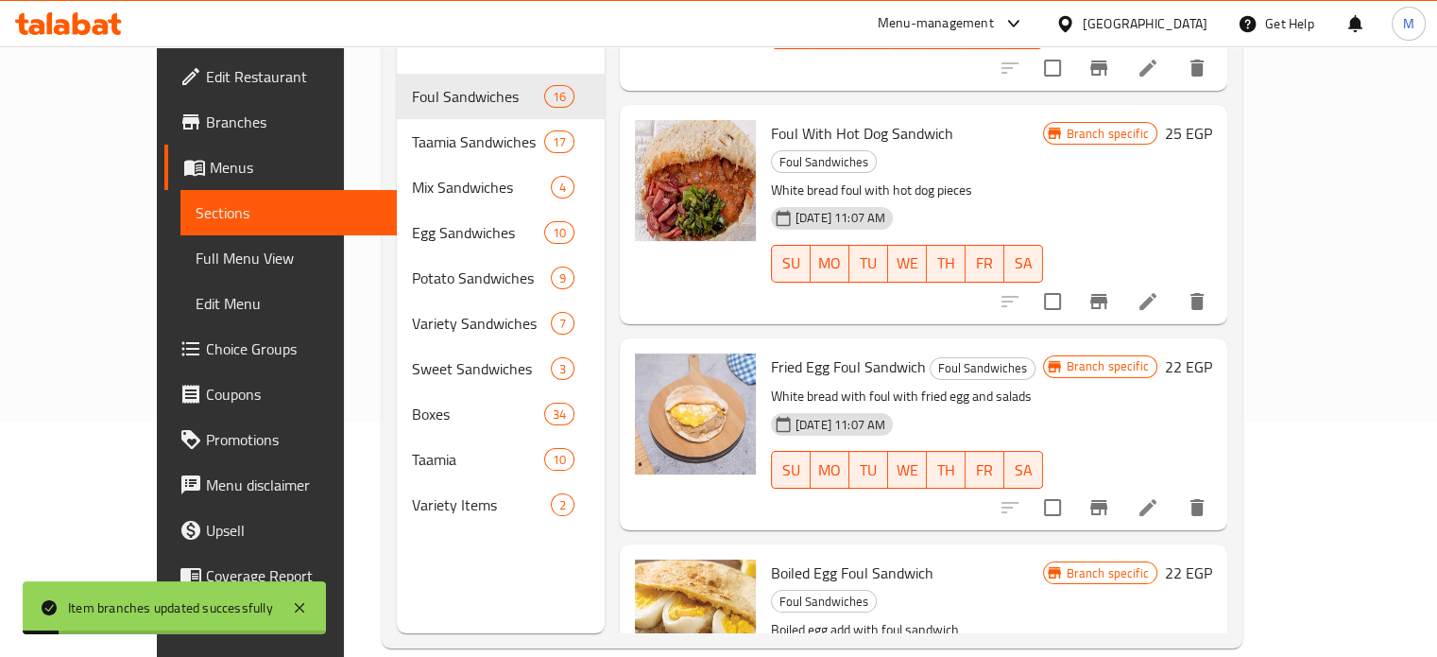
scroll to position [2124, 0]
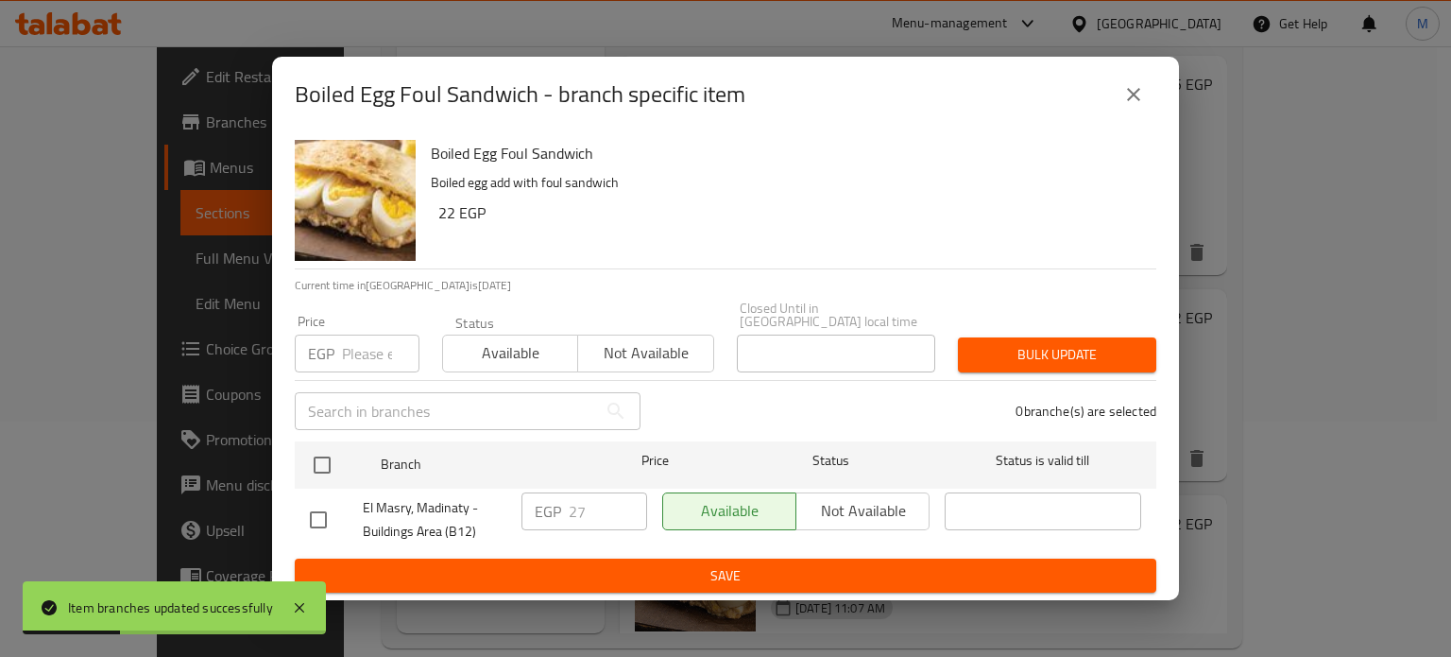
click at [384, 350] on input "number" at bounding box center [380, 353] width 77 height 38
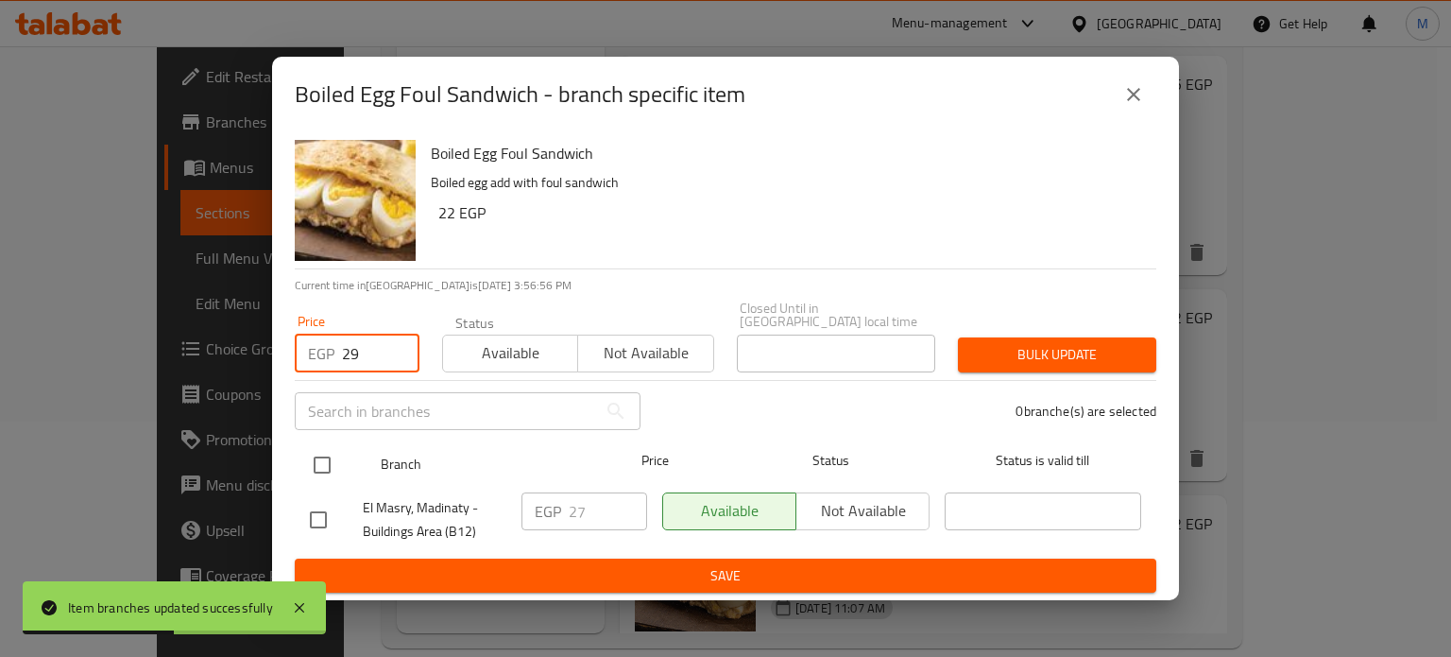
type input "29"
click at [329, 464] on input "checkbox" at bounding box center [322, 465] width 40 height 40
checkbox input "true"
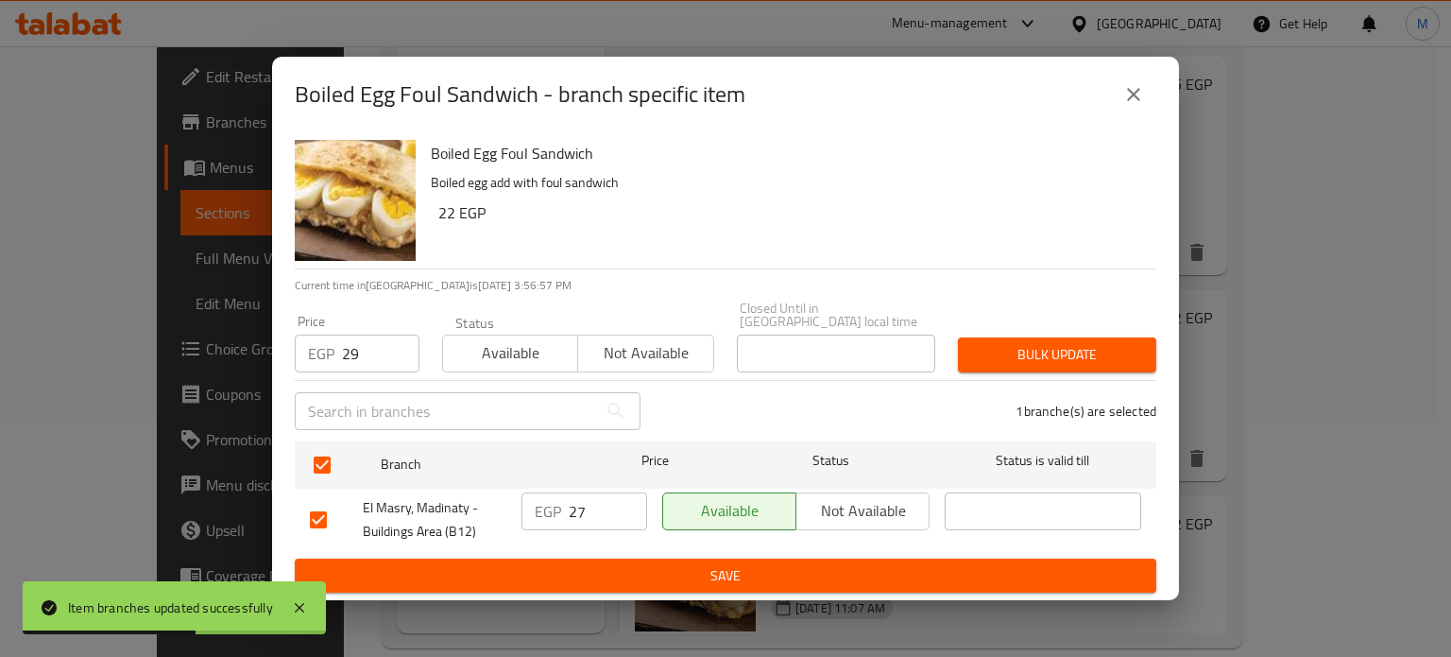
click at [1025, 345] on span "Bulk update" at bounding box center [1057, 355] width 168 height 24
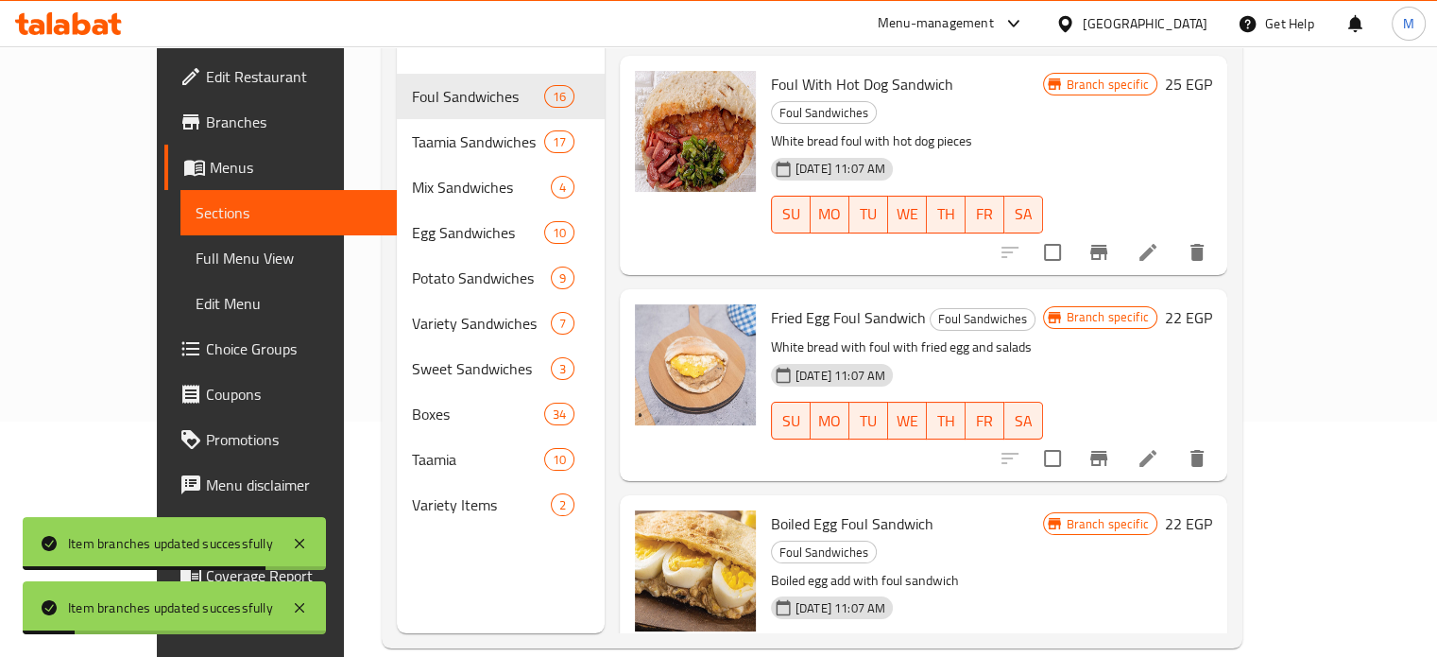
drag, startPoint x: 1383, startPoint y: 437, endPoint x: 1389, endPoint y: 461, distance: 24.3
click at [1241, 461] on div "Menu sections Foul Sandwiches 16 Taamia Sandwiches 17 Mix Sandwiches 4 Egg Sand…" at bounding box center [812, 304] width 860 height 687
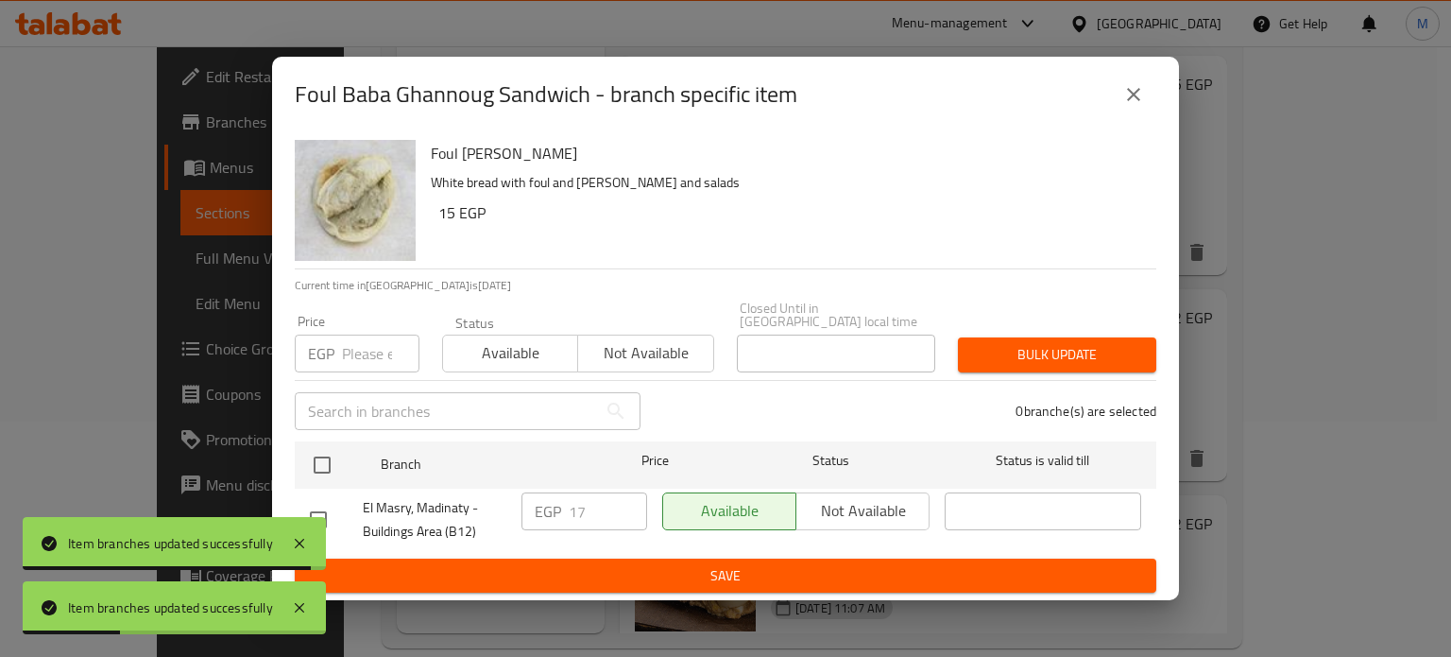
click at [365, 355] on input "number" at bounding box center [380, 353] width 77 height 38
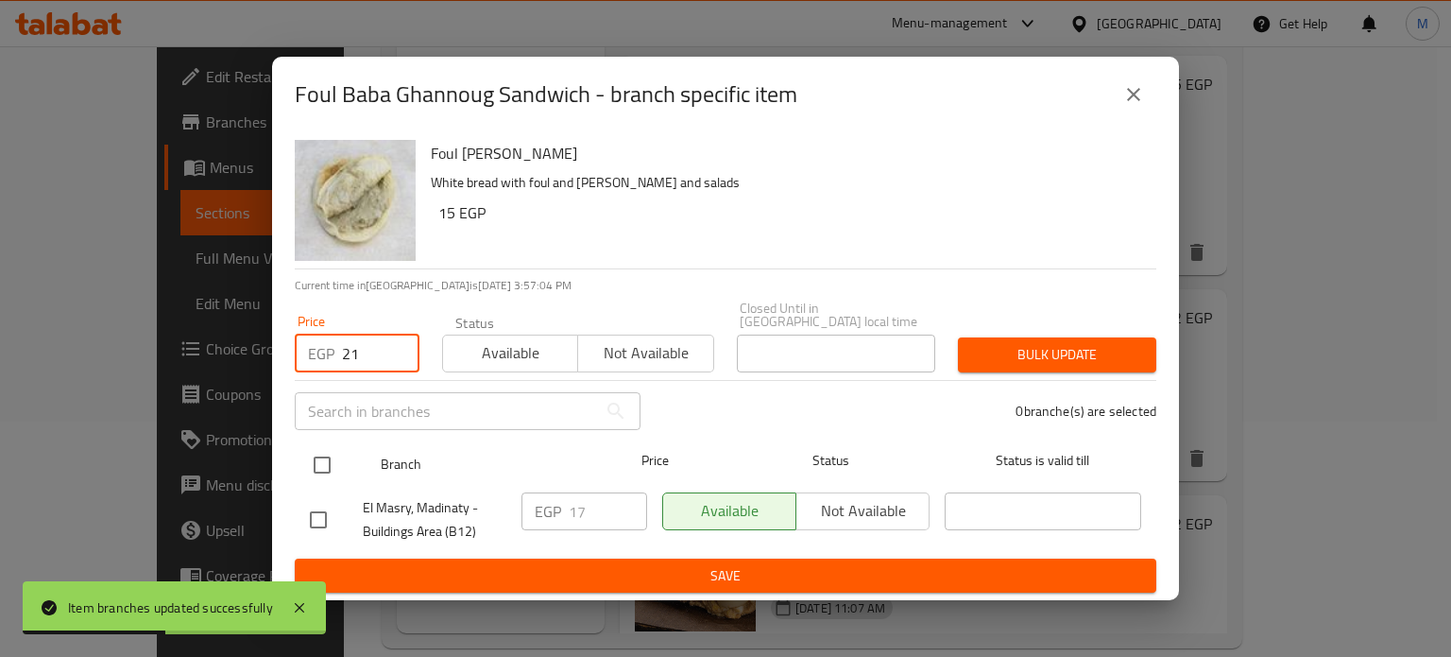
type input "21"
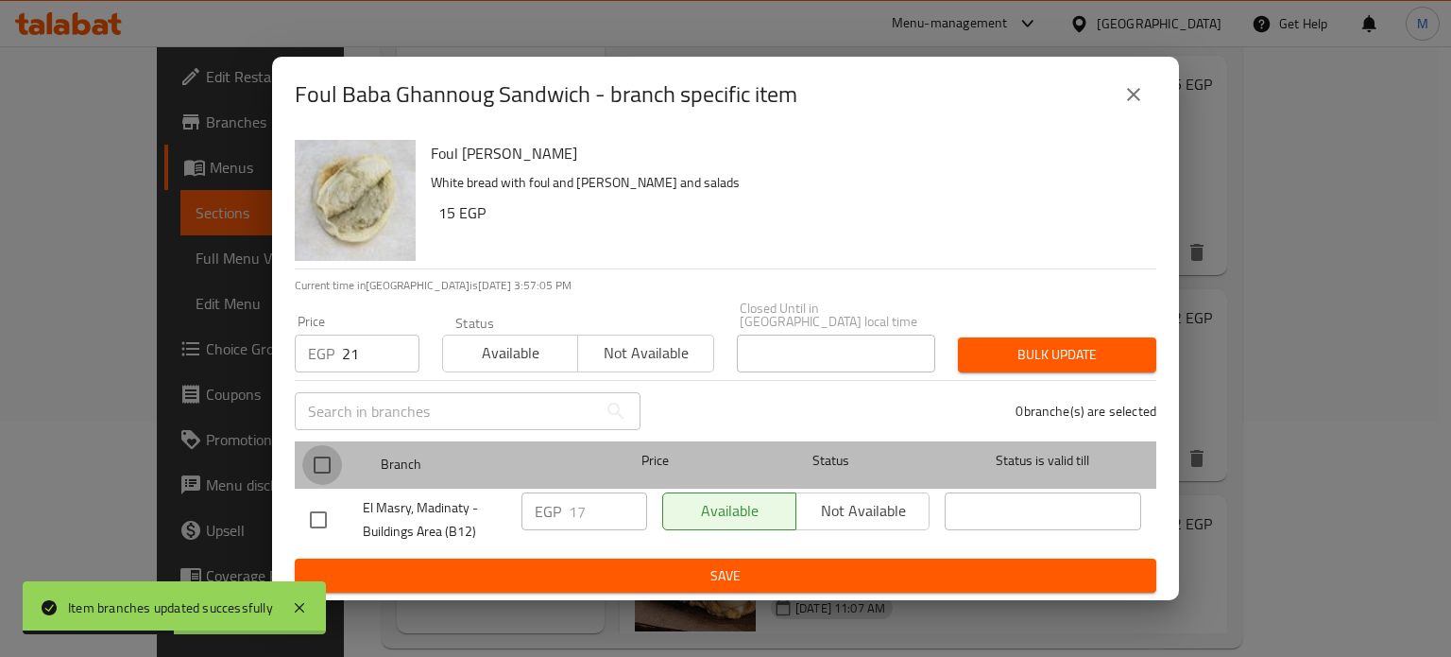
click at [319, 467] on input "checkbox" at bounding box center [322, 465] width 40 height 40
checkbox input "true"
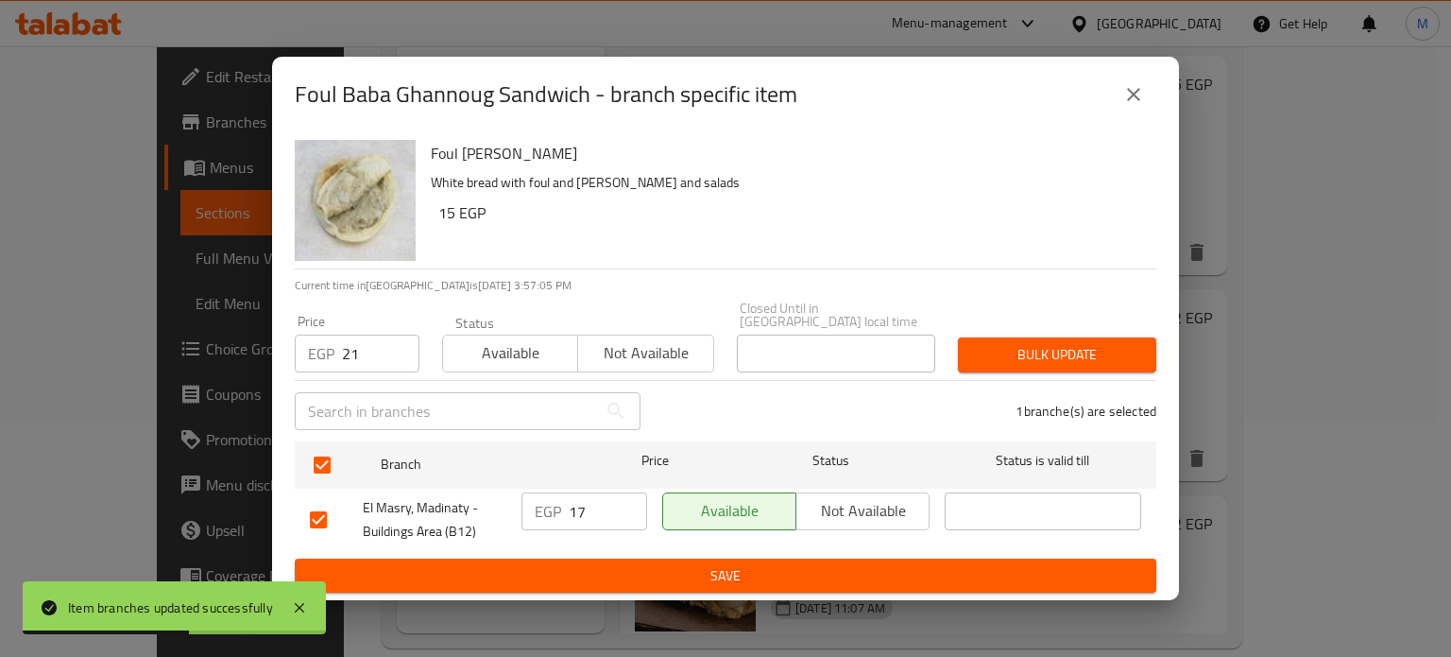
click at [1012, 343] on span "Bulk update" at bounding box center [1057, 355] width 168 height 24
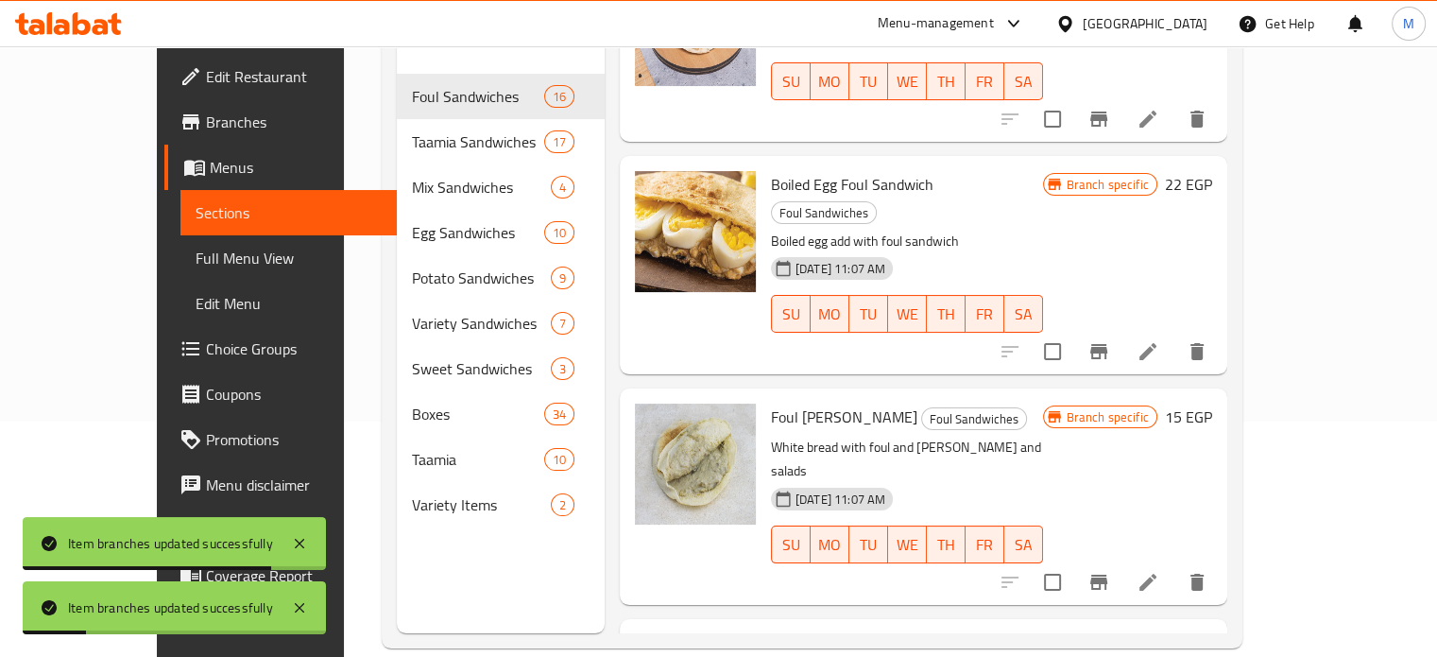
scroll to position [2471, 0]
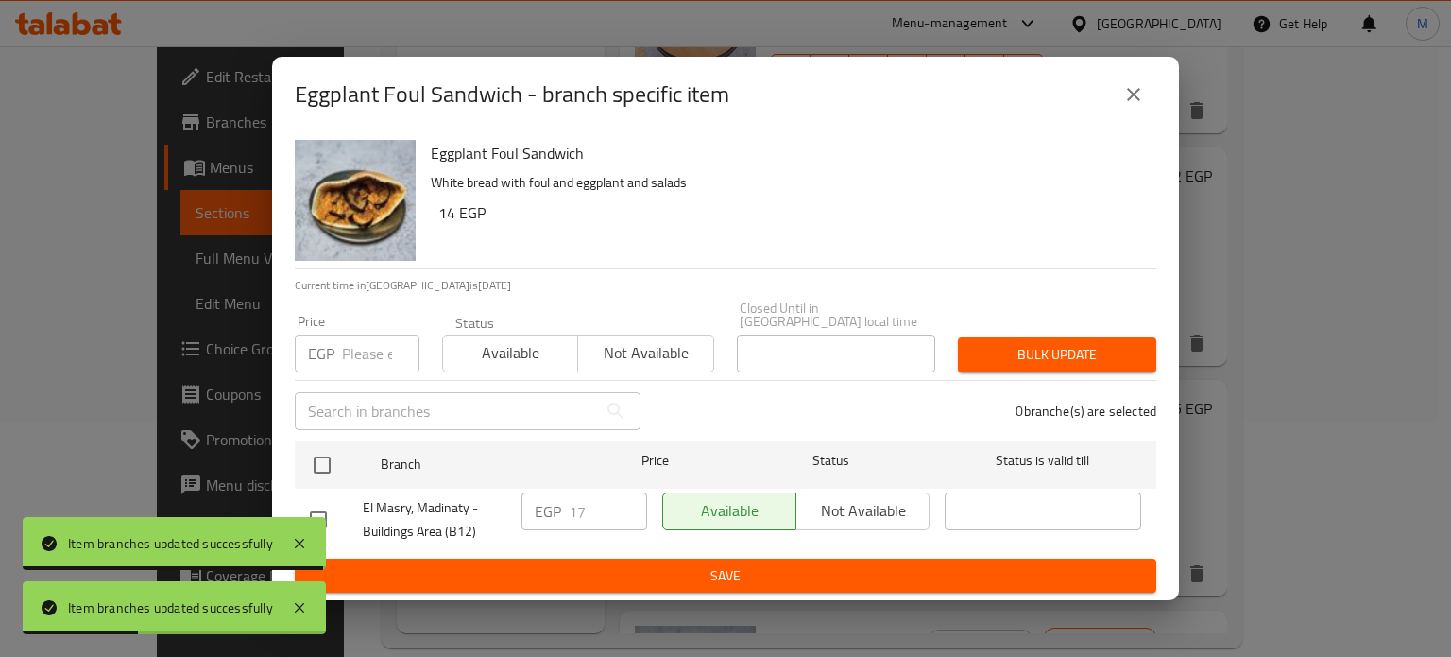
click at [362, 338] on input "number" at bounding box center [380, 353] width 77 height 38
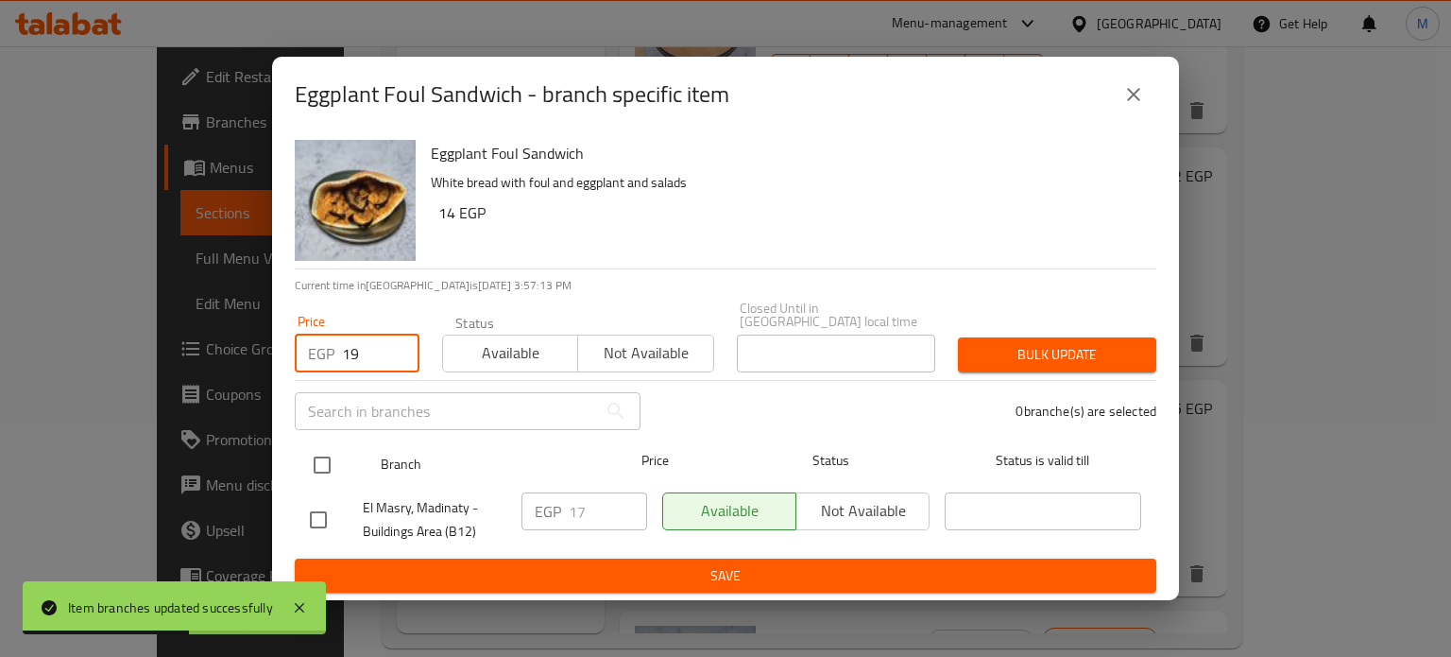
type input "19"
click at [321, 457] on input "checkbox" at bounding box center [322, 465] width 40 height 40
checkbox input "true"
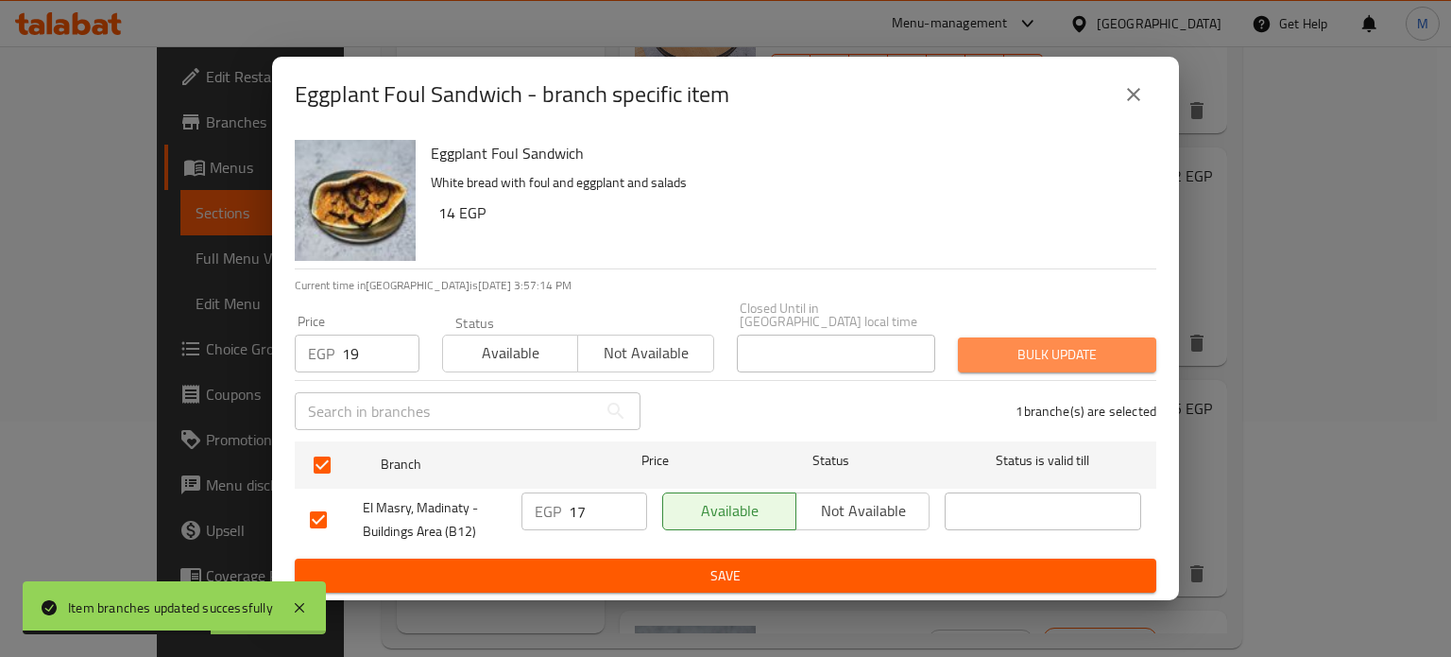
click at [1045, 350] on span "Bulk update" at bounding box center [1057, 355] width 168 height 24
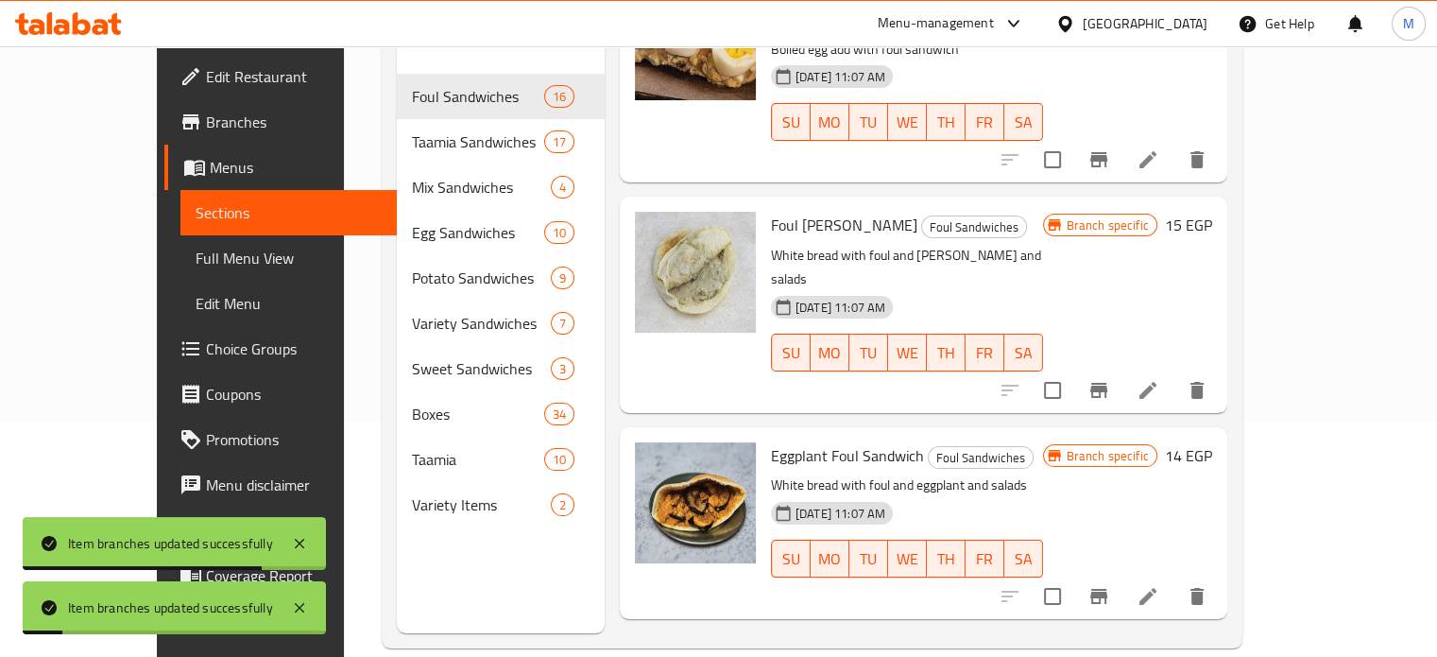
scroll to position [2692, 0]
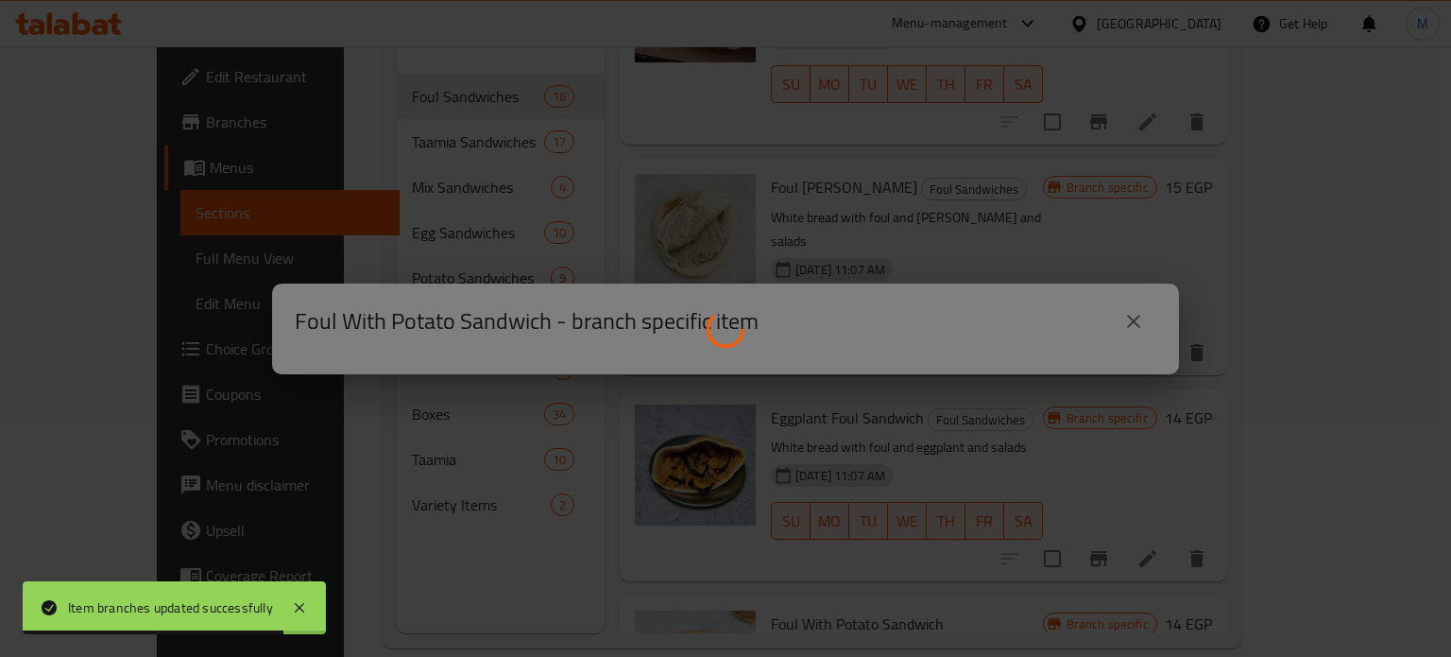
click at [373, 351] on div at bounding box center [725, 328] width 1451 height 657
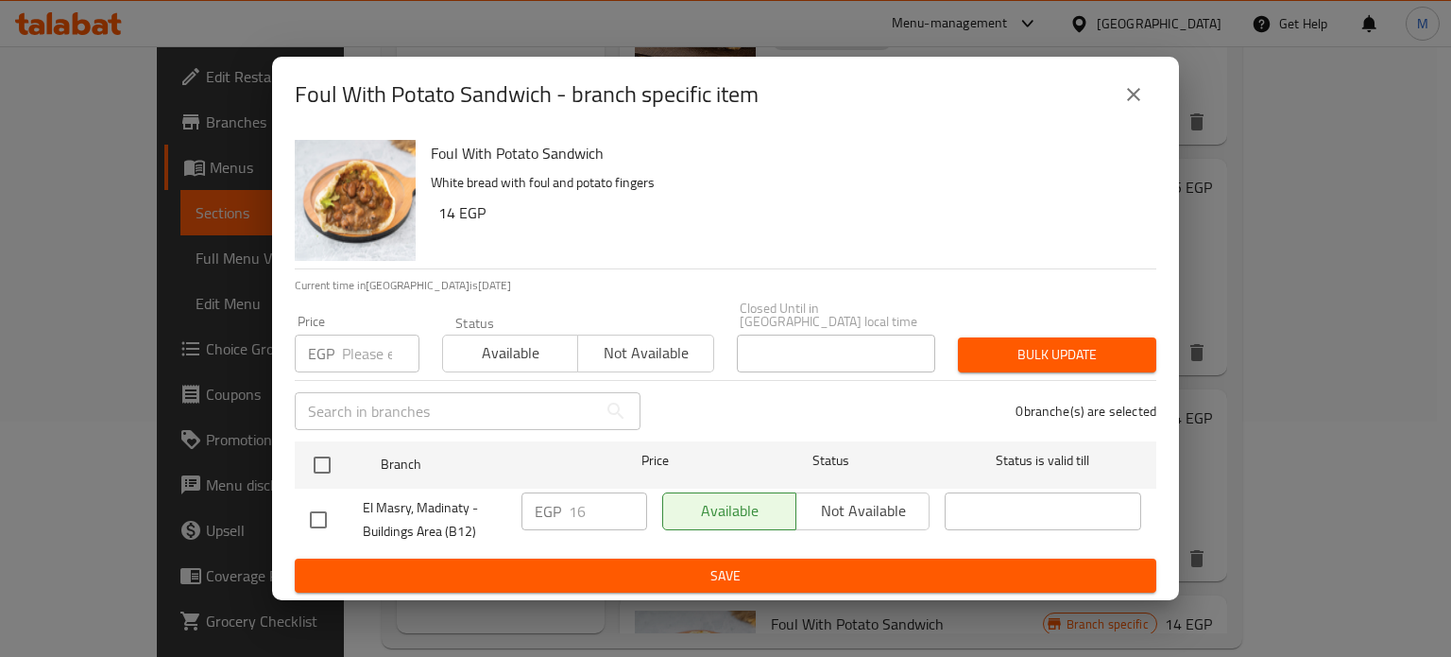
click at [371, 339] on input "number" at bounding box center [380, 353] width 77 height 38
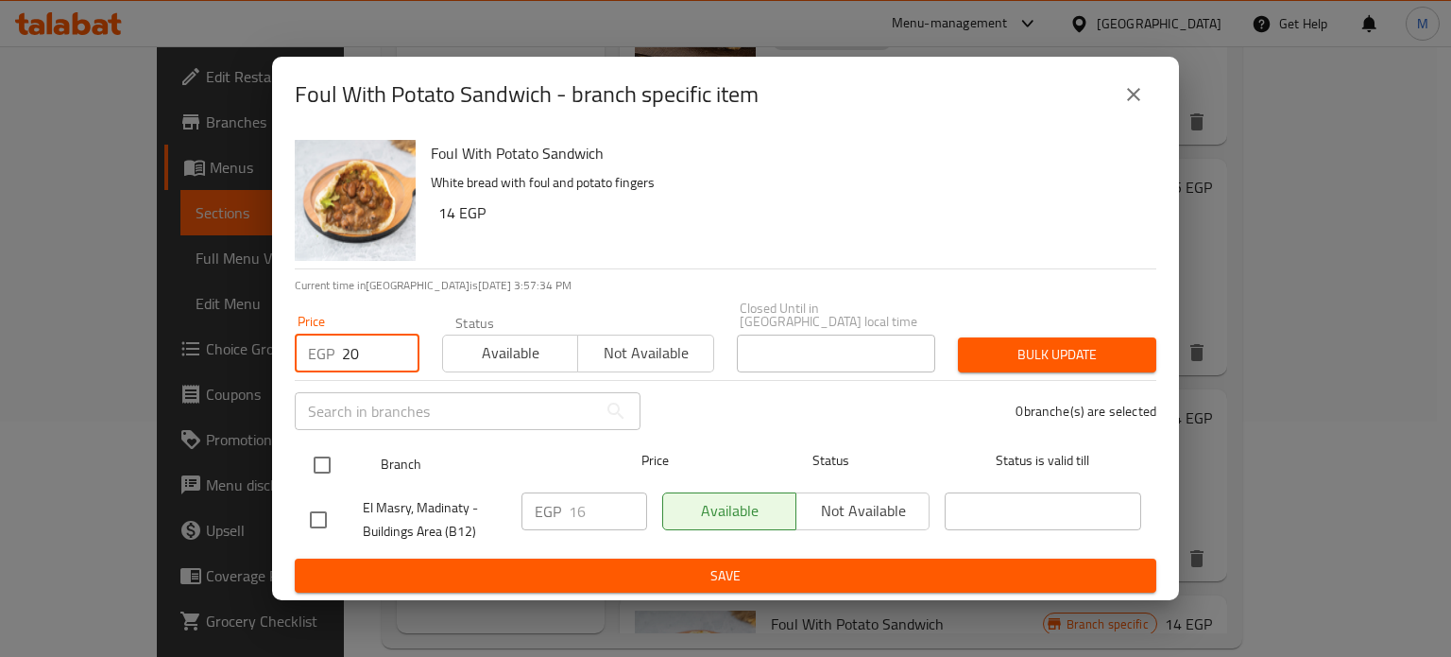
type input "20"
click at [327, 452] on input "checkbox" at bounding box center [322, 465] width 40 height 40
checkbox input "true"
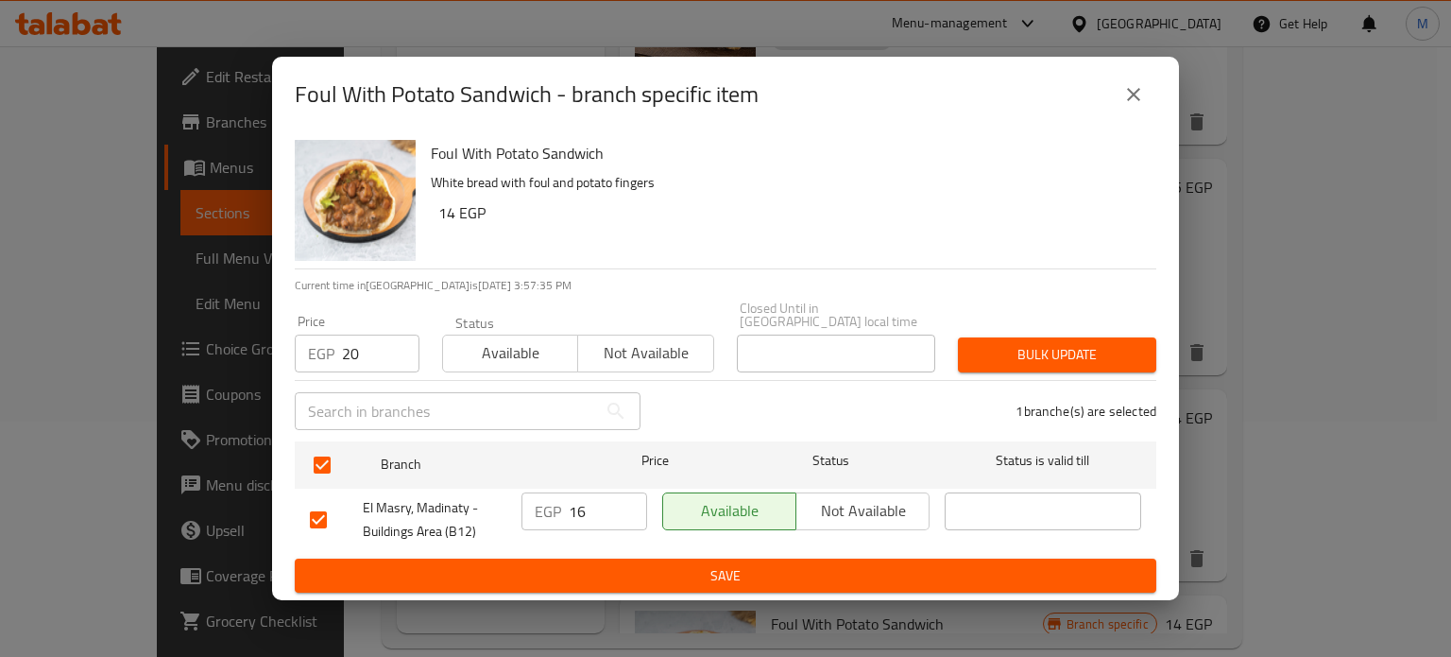
click at [1081, 347] on span "Bulk update" at bounding box center [1057, 355] width 168 height 24
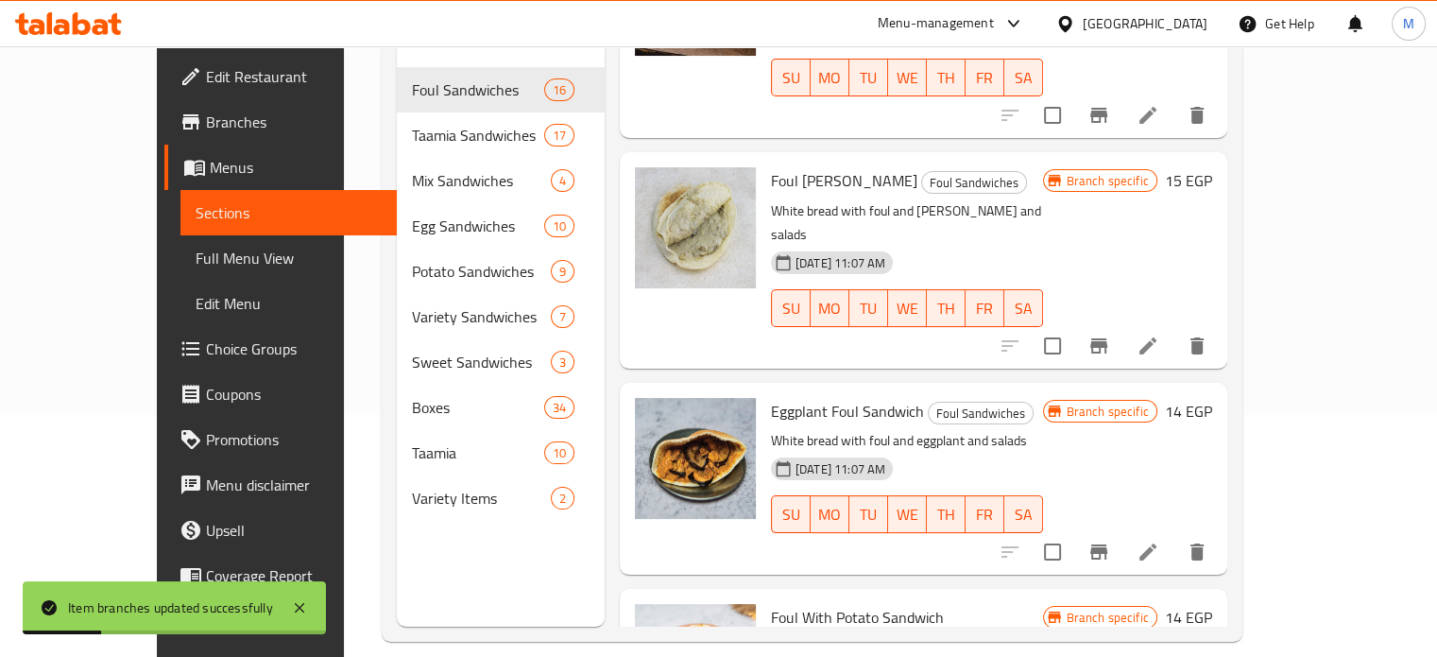
scroll to position [265, 0]
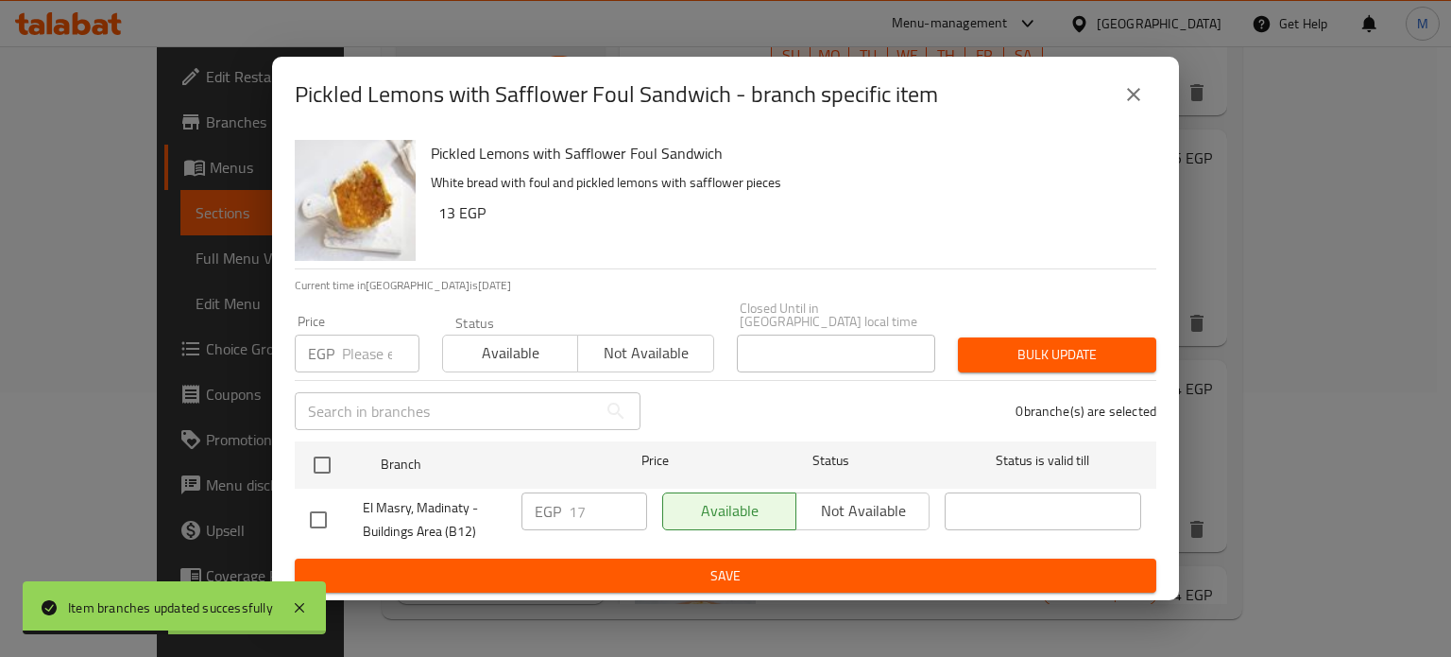
click at [370, 343] on input "number" at bounding box center [380, 353] width 77 height 38
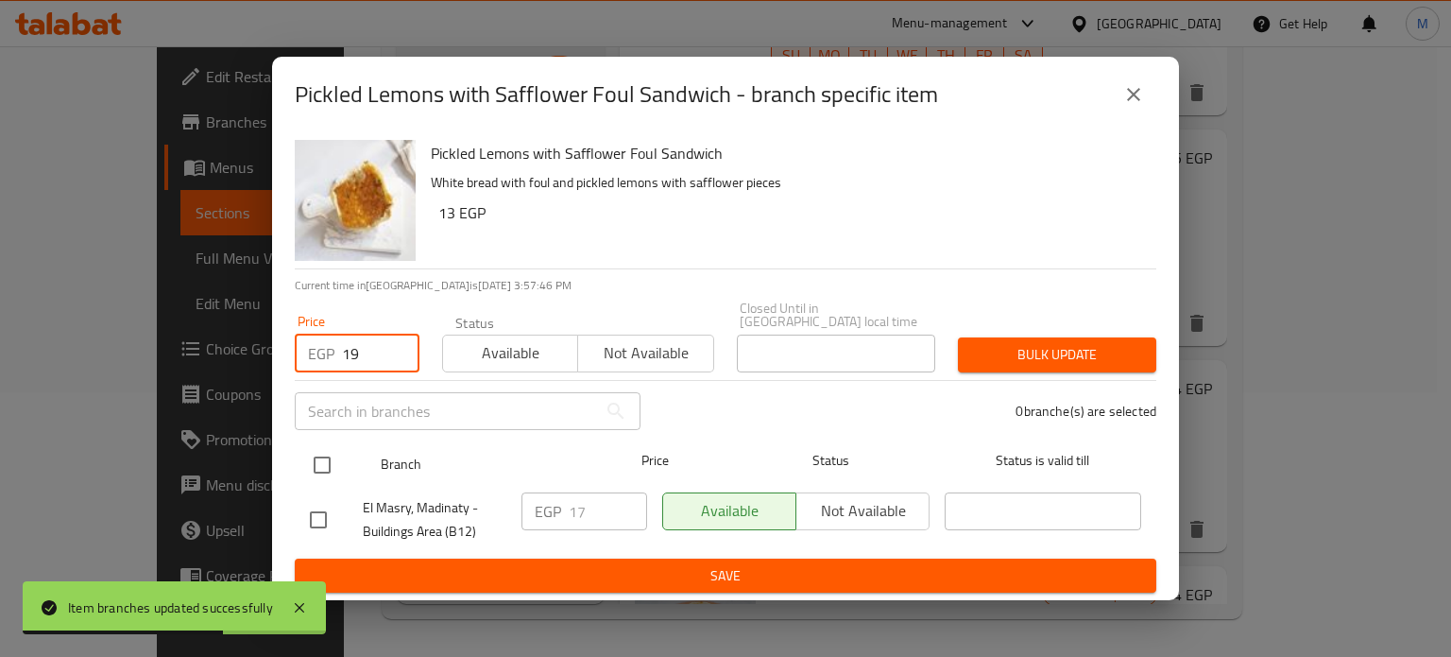
type input "19"
click at [327, 449] on input "checkbox" at bounding box center [322, 465] width 40 height 40
checkbox input "true"
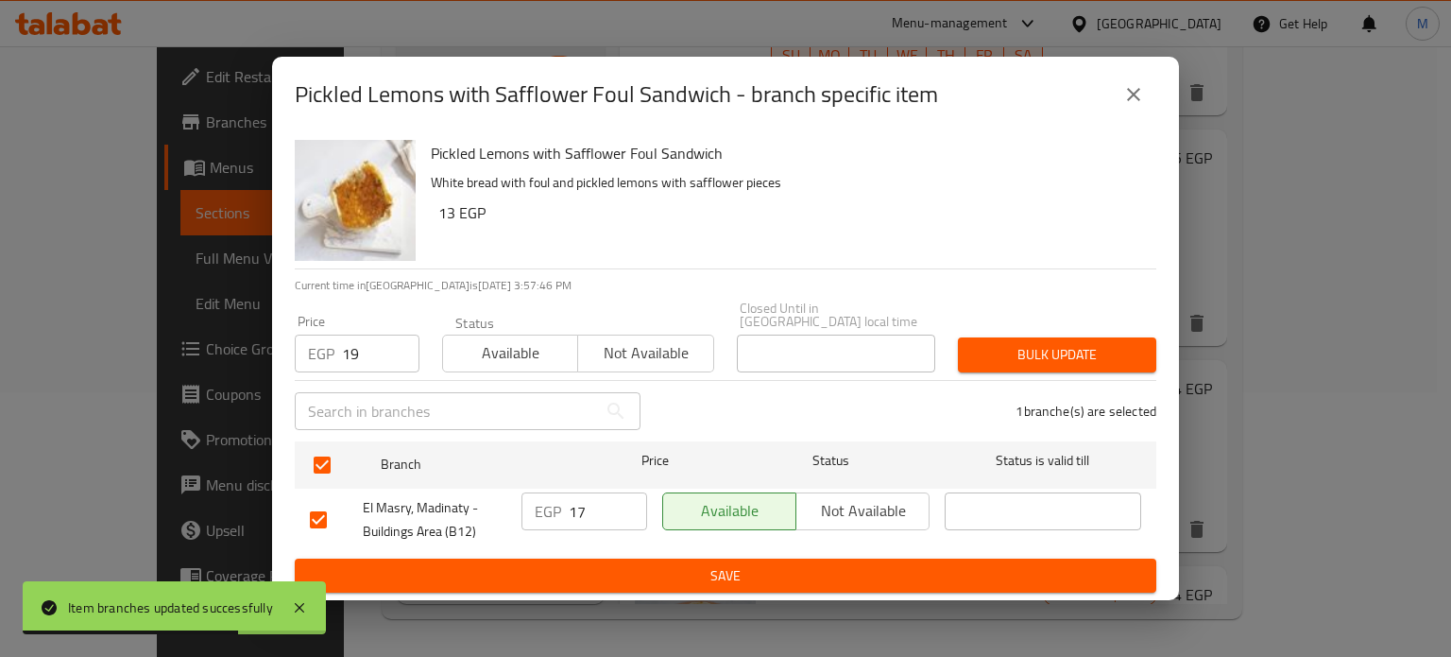
click at [1032, 337] on button "Bulk update" at bounding box center [1057, 354] width 198 height 35
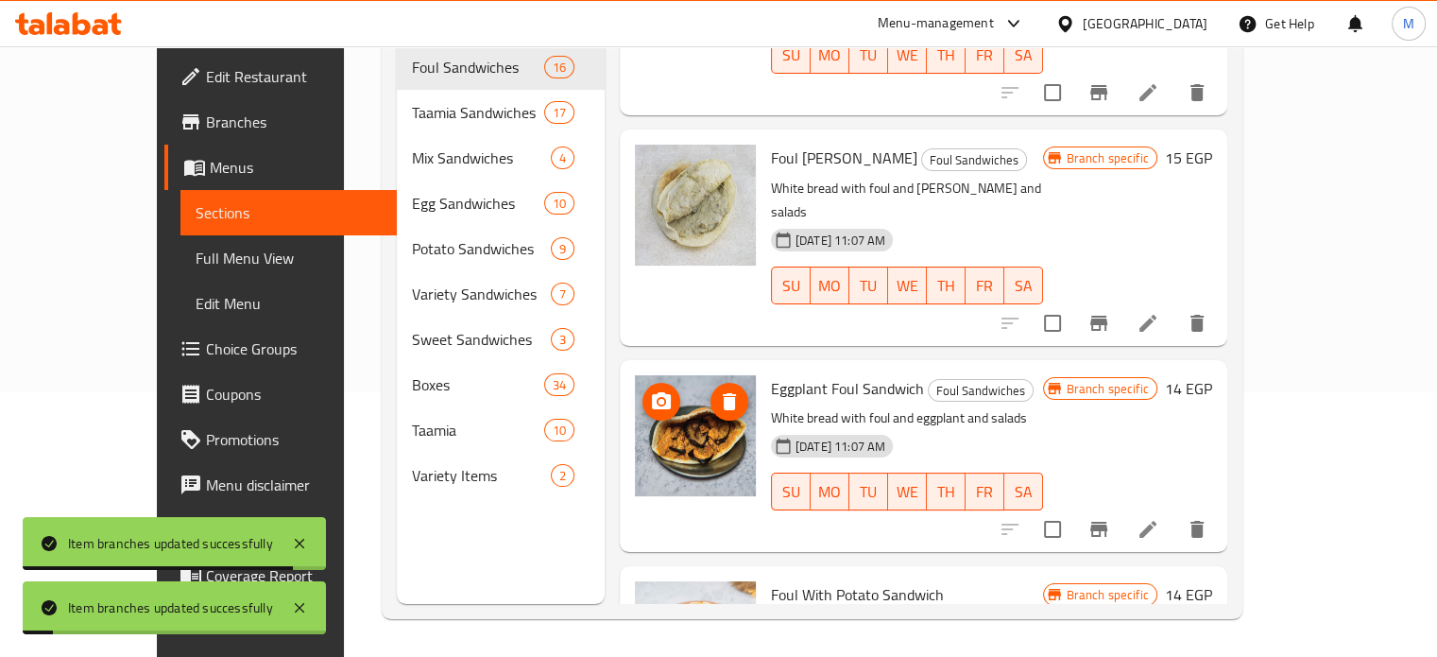
scroll to position [0, 0]
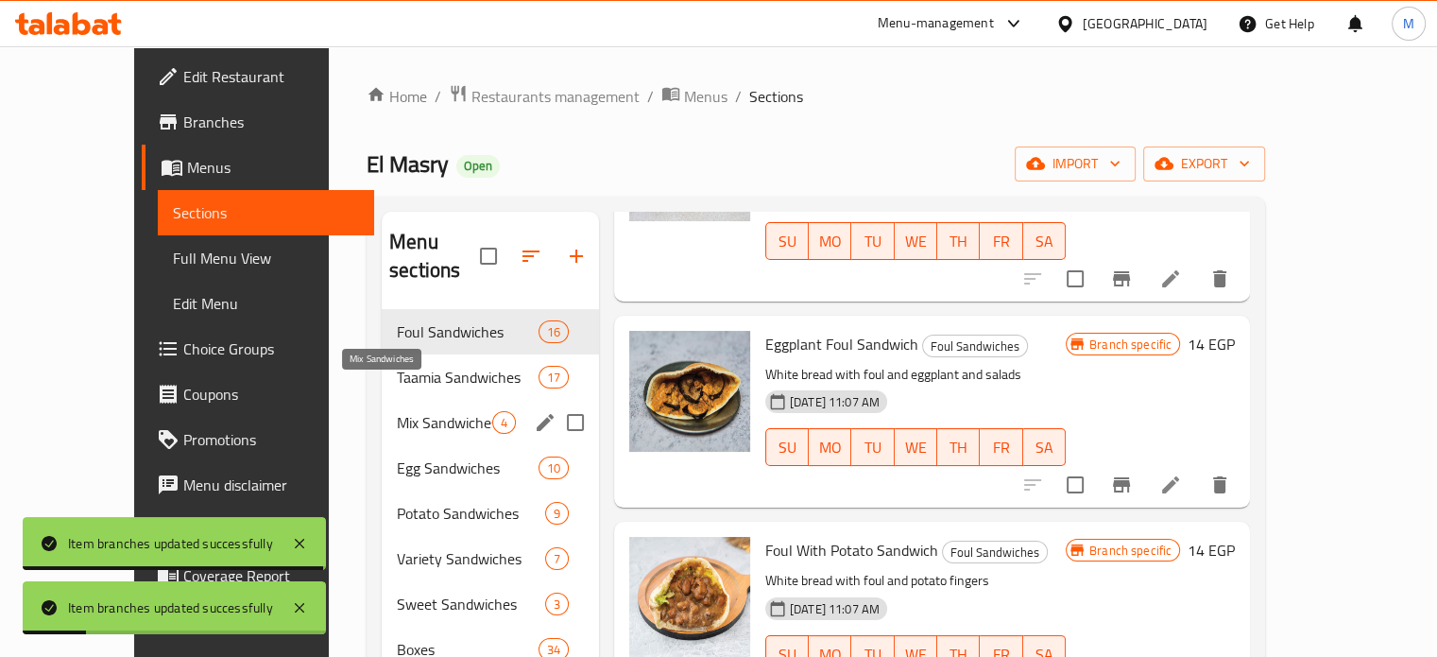
click at [411, 411] on span "Mix Sandwiches" at bounding box center [444, 422] width 95 height 23
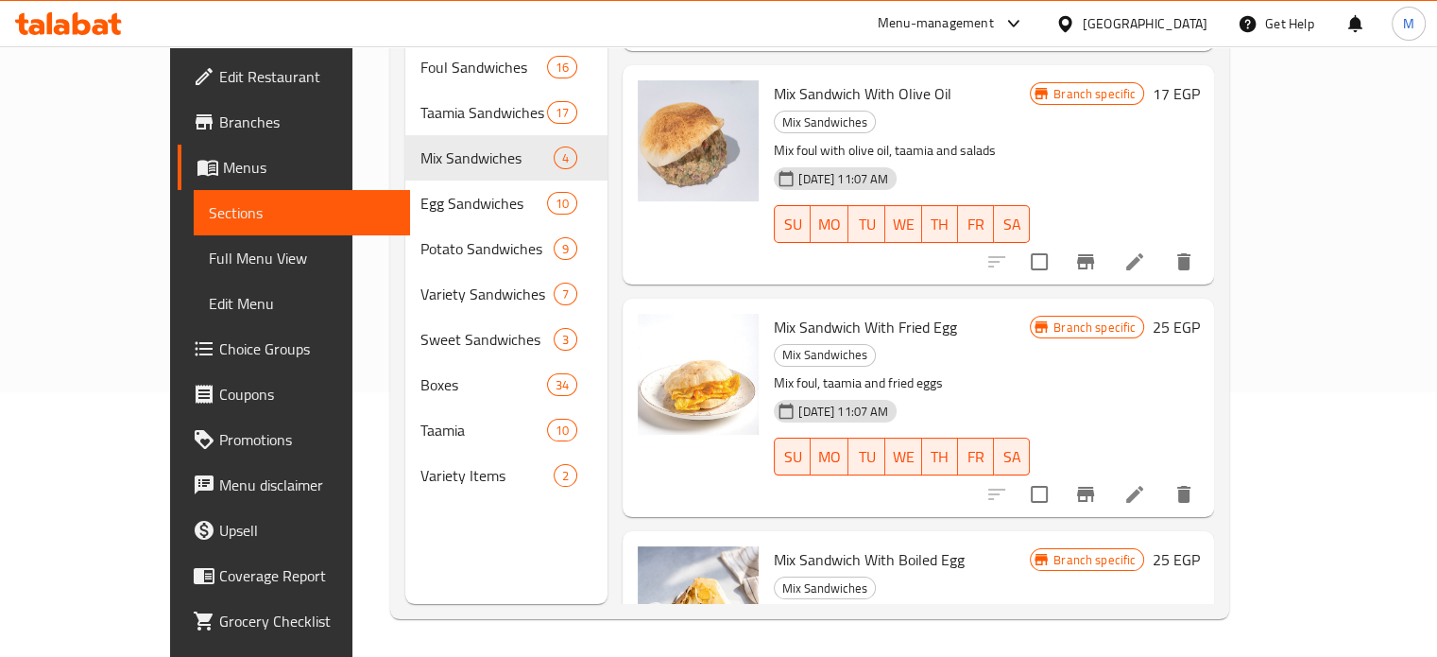
scroll to position [215, 0]
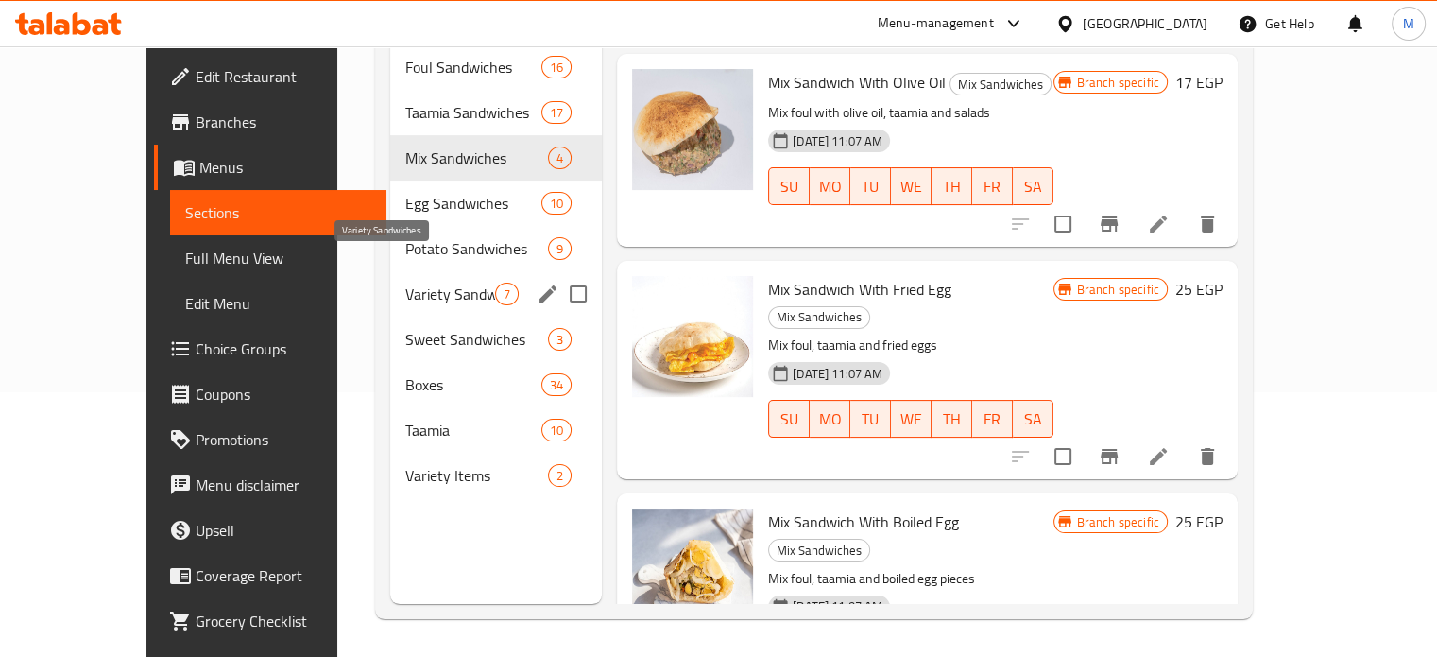
click at [405, 282] on span "Variety Sandwiches" at bounding box center [450, 293] width 90 height 23
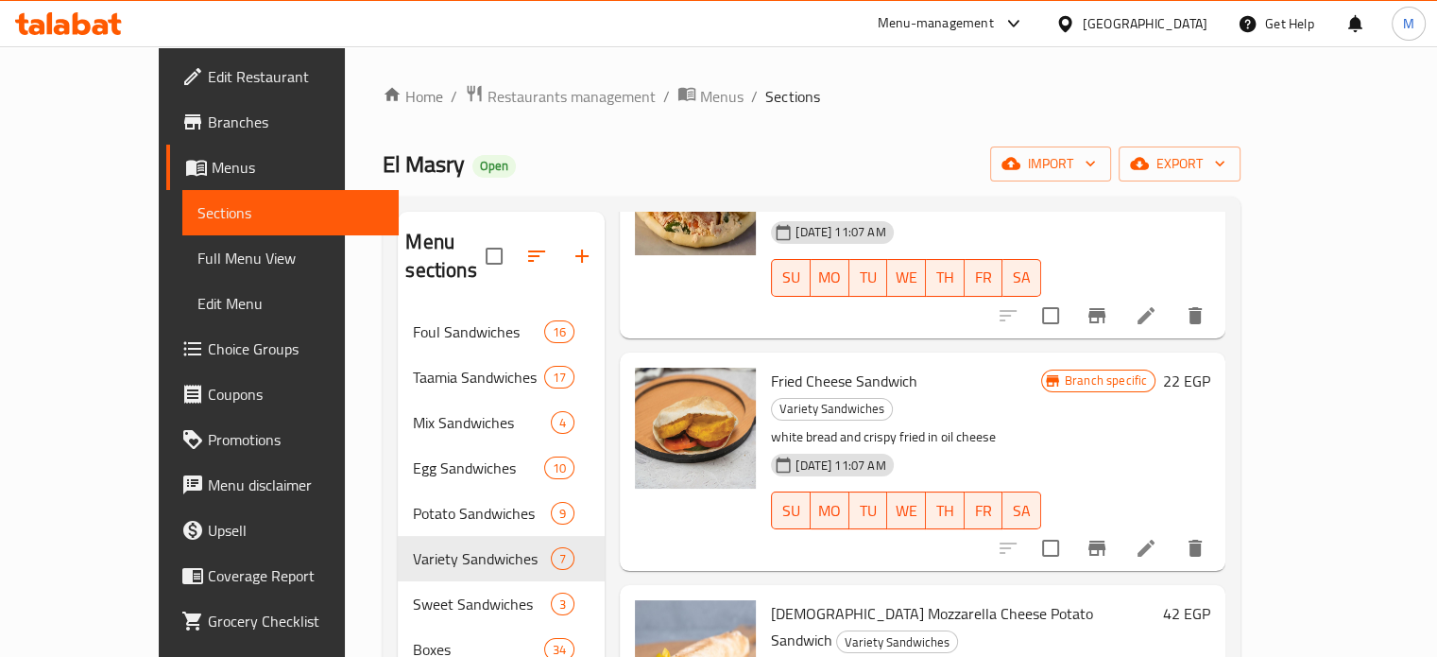
scroll to position [835, 0]
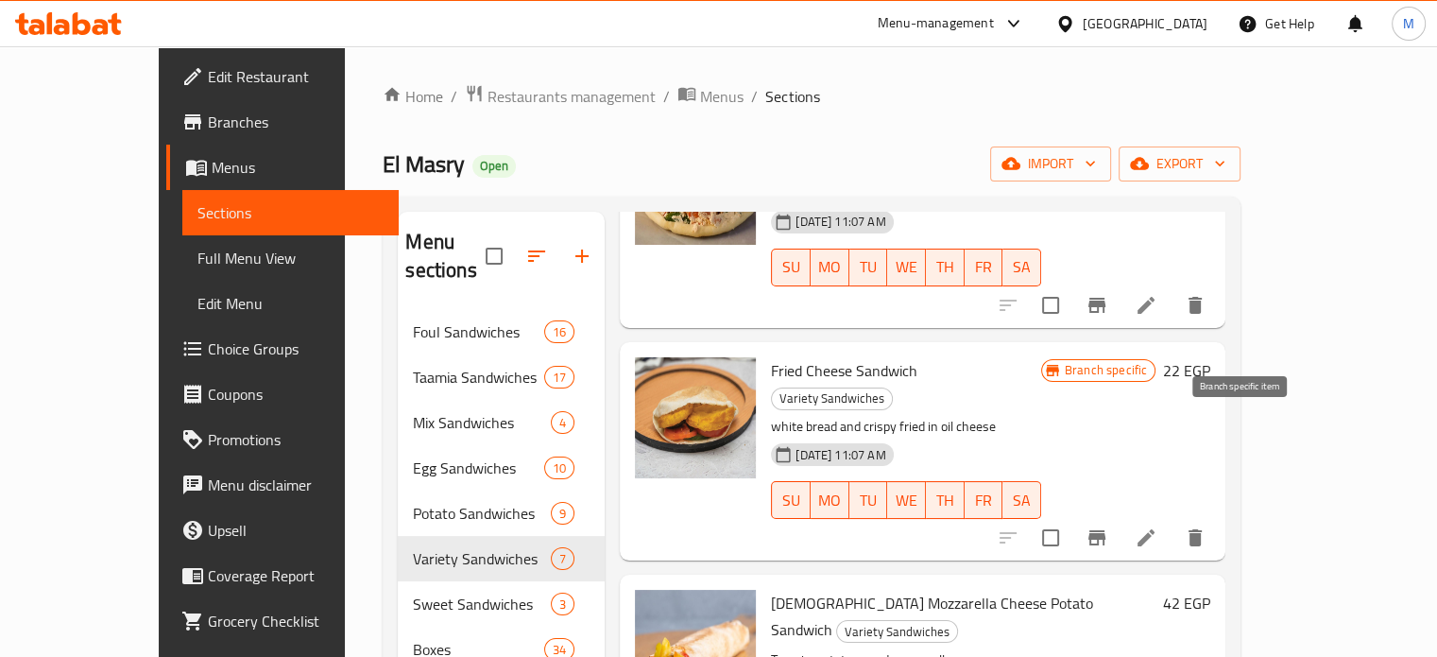
click at [1108, 526] on icon "Branch-specific-item" at bounding box center [1096, 537] width 23 height 23
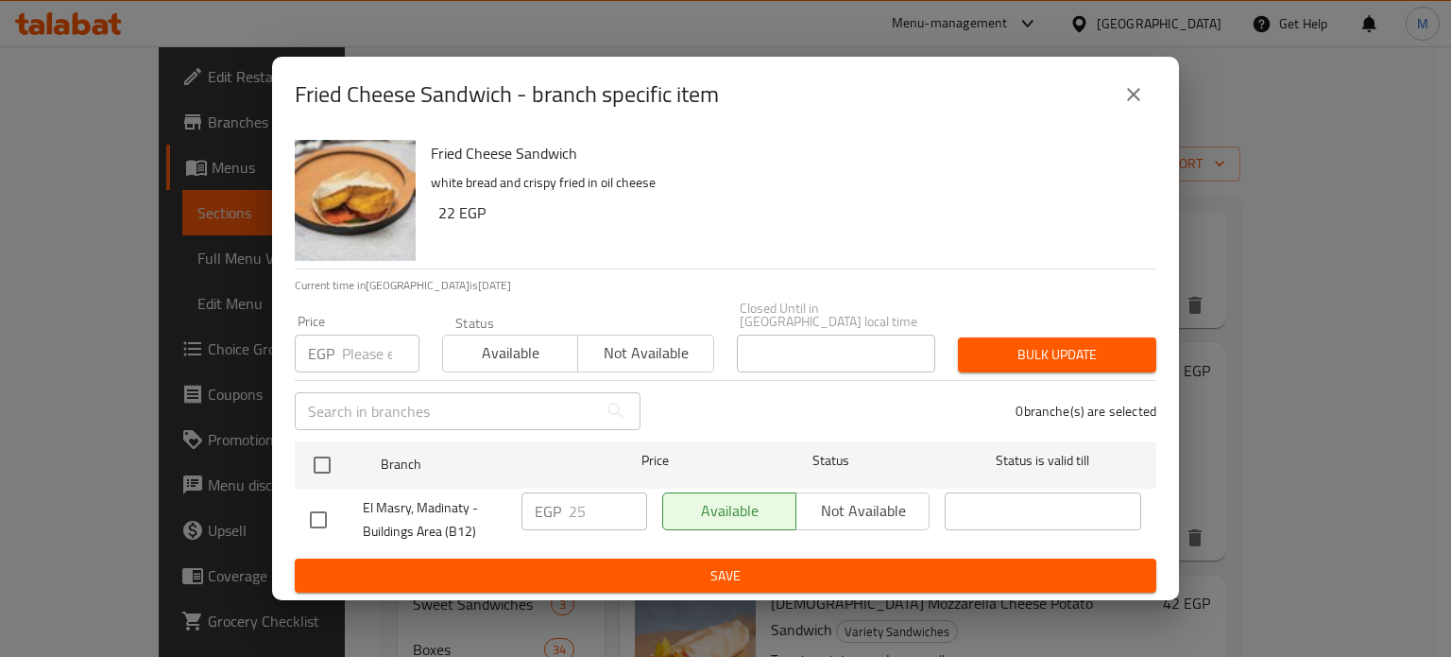
click at [367, 343] on input "number" at bounding box center [380, 353] width 77 height 38
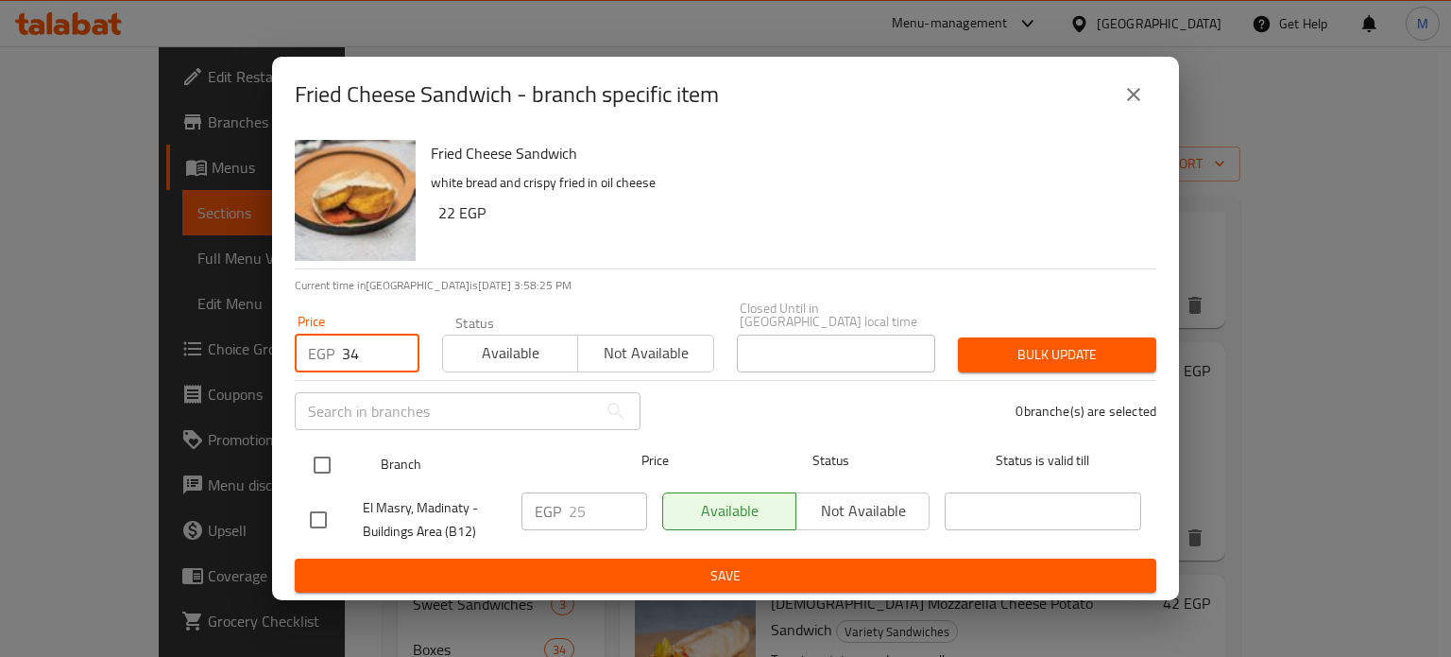
type input "34"
click at [328, 455] on input "checkbox" at bounding box center [322, 465] width 40 height 40
checkbox input "true"
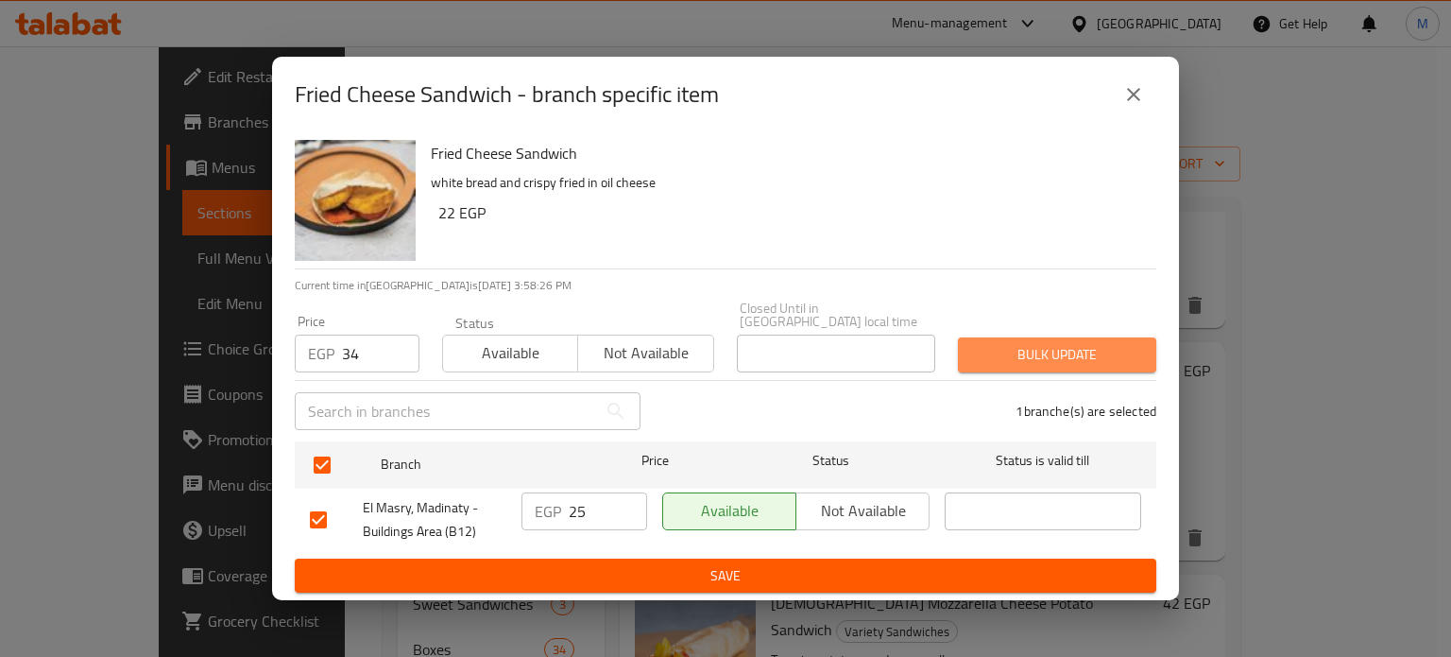
click at [1112, 352] on span "Bulk update" at bounding box center [1057, 355] width 168 height 24
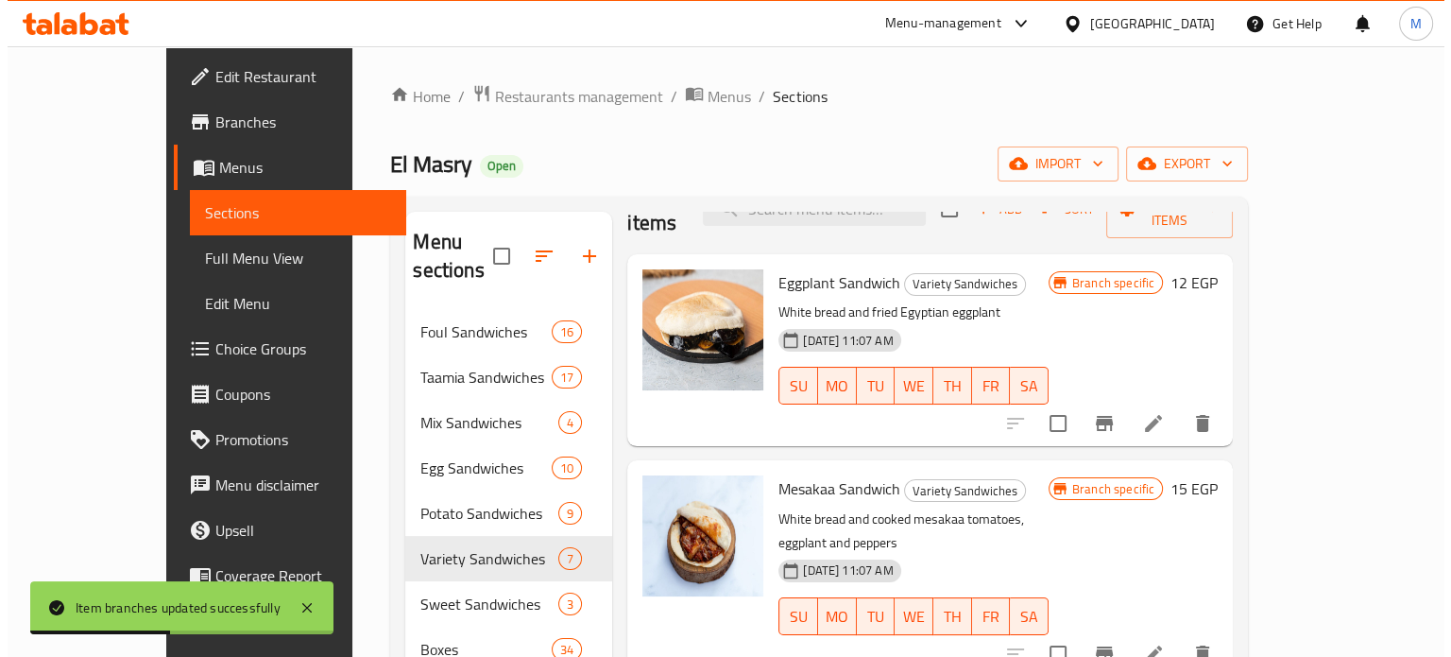
scroll to position [0, 0]
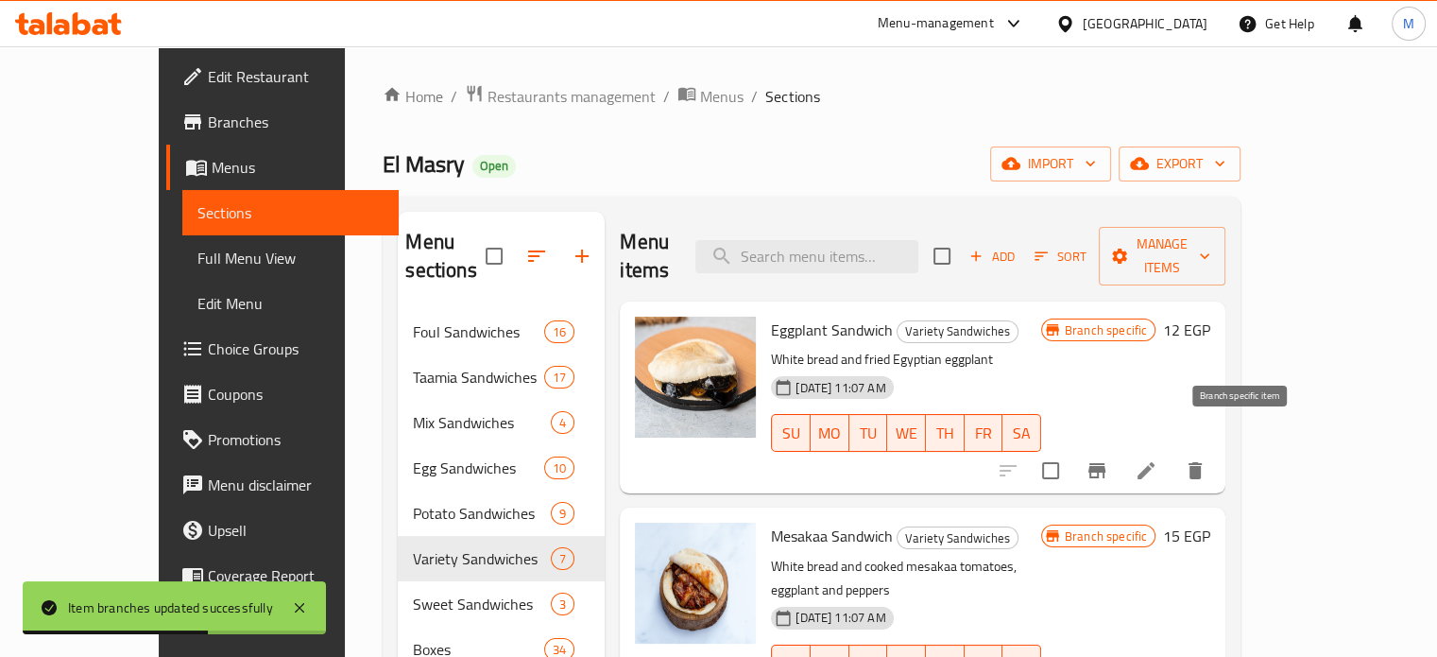
click at [1105, 463] on icon "Branch-specific-item" at bounding box center [1096, 470] width 17 height 15
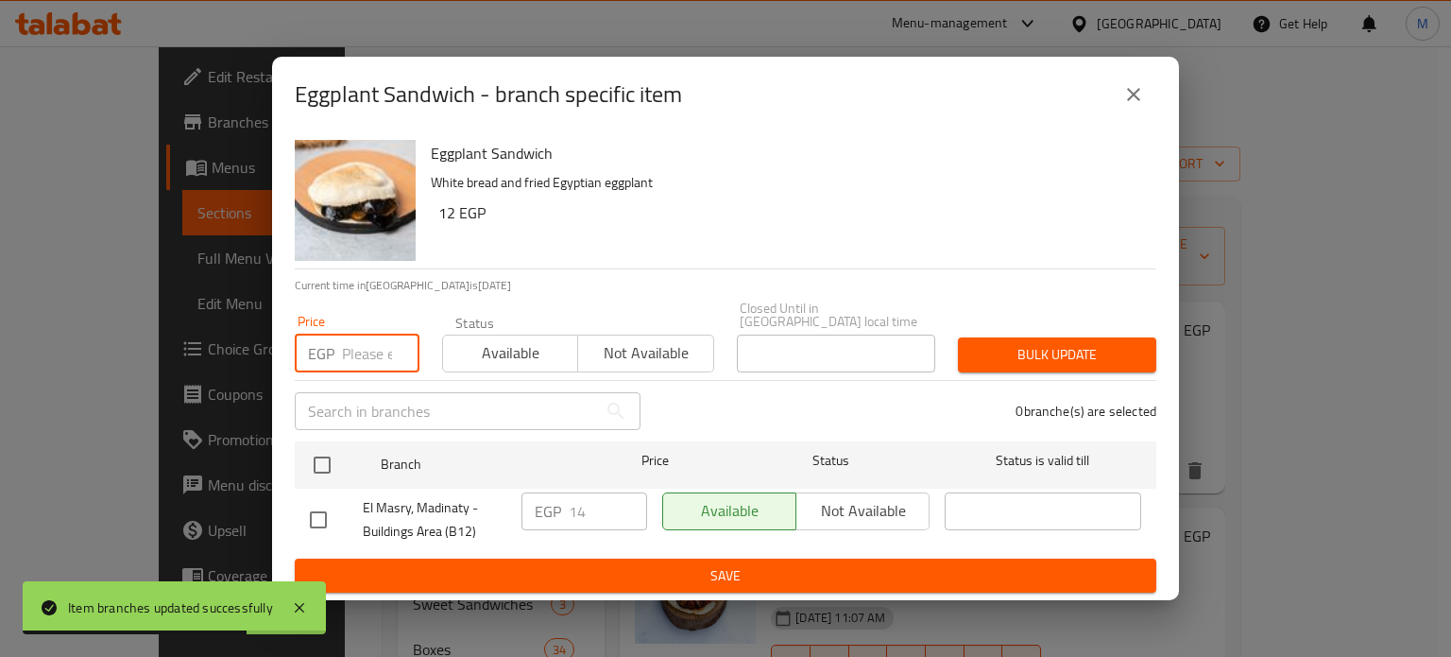
click at [367, 355] on input "number" at bounding box center [380, 353] width 77 height 38
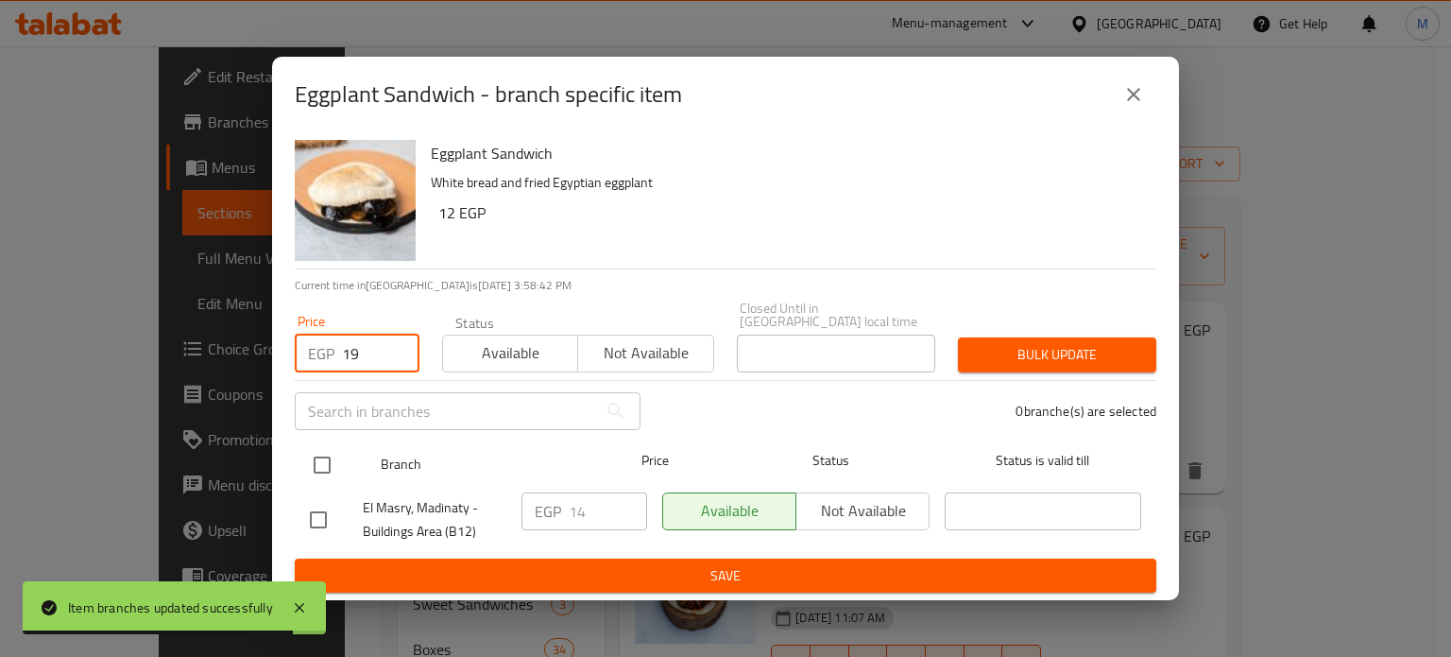
type input "19"
click at [325, 468] on input "checkbox" at bounding box center [322, 465] width 40 height 40
checkbox input "true"
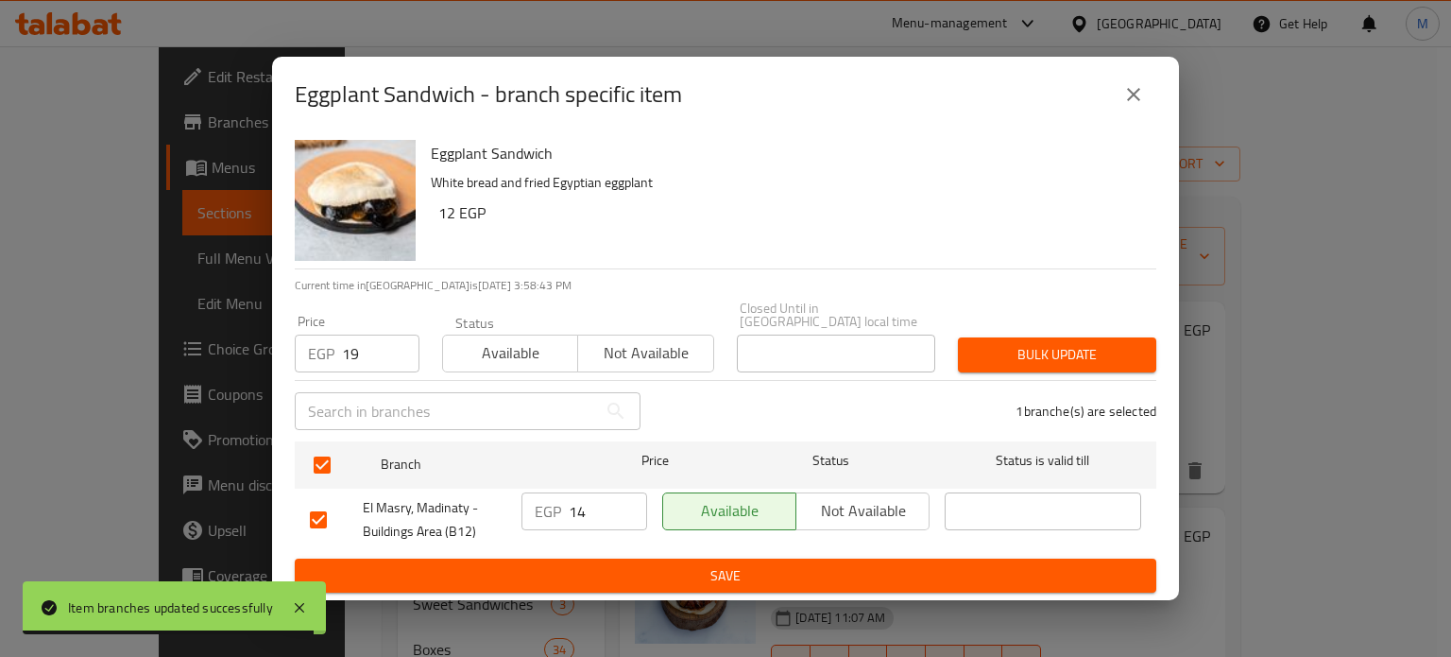
click at [1156, 307] on div "Price EGP 19 Price Status Available Not available Closed Until in [GEOGRAPHIC_D…" at bounding box center [725, 337] width 884 height 94
click at [1093, 343] on span "Bulk update" at bounding box center [1057, 355] width 168 height 24
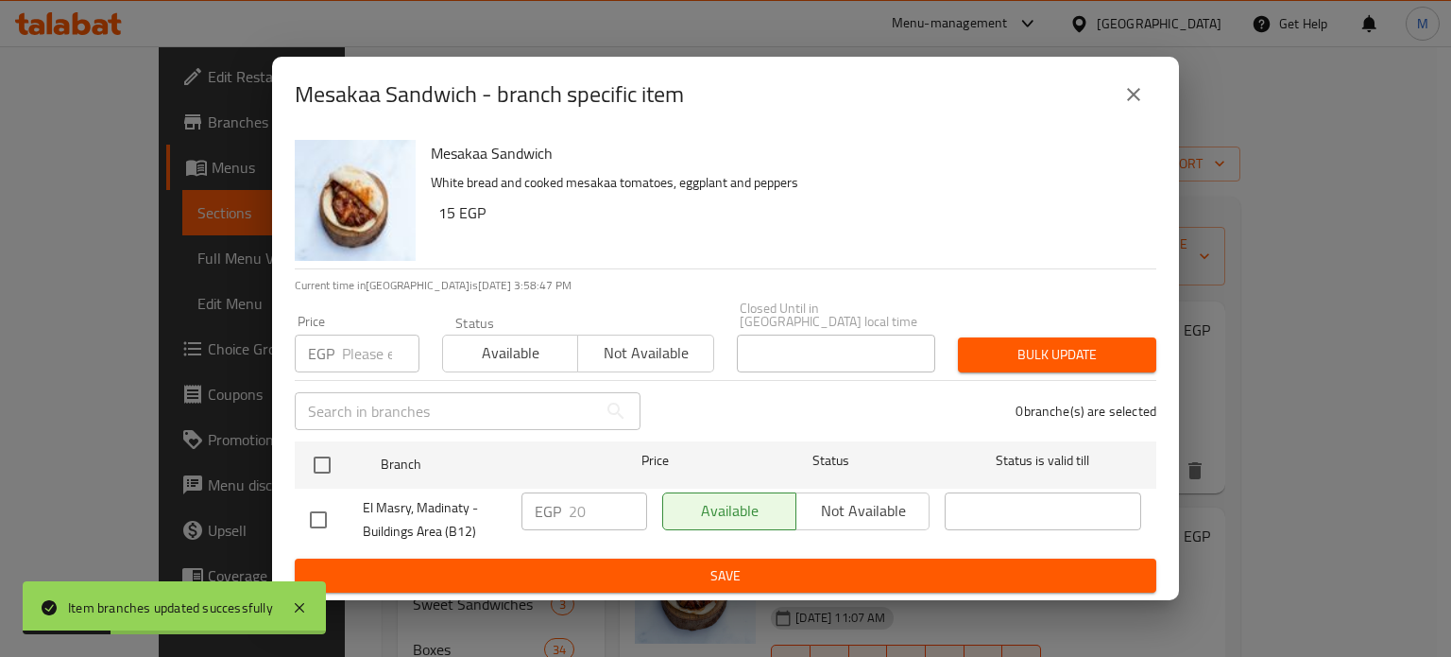
click at [367, 346] on input "number" at bounding box center [380, 353] width 77 height 38
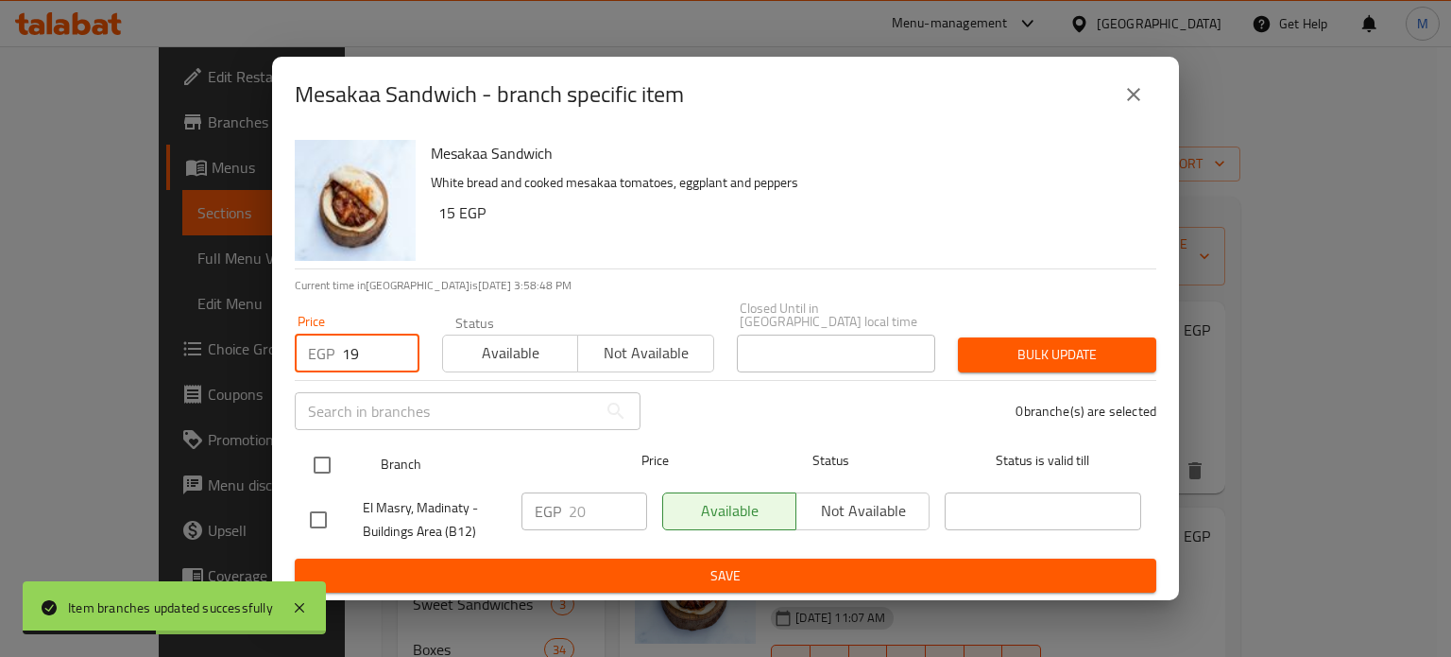
type input "19"
click at [322, 465] on input "checkbox" at bounding box center [322, 465] width 40 height 40
checkbox input "true"
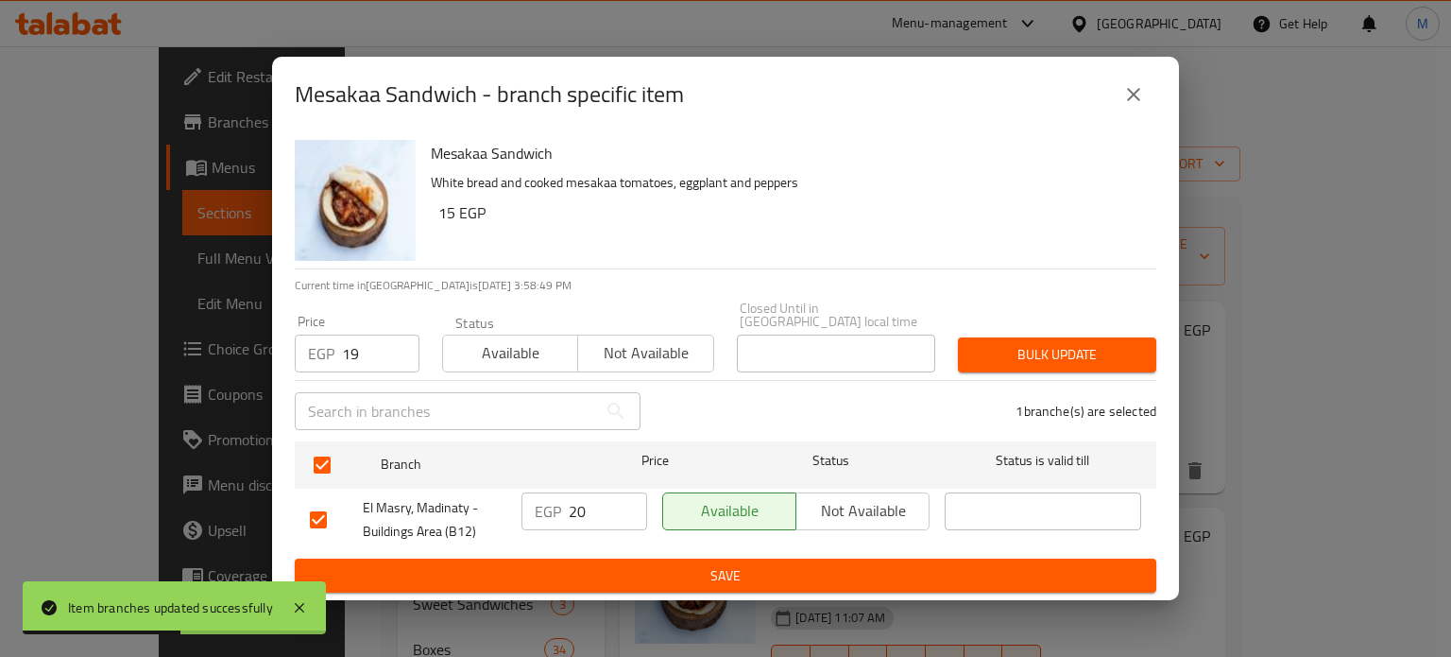
click at [1040, 358] on span "Bulk update" at bounding box center [1057, 355] width 168 height 24
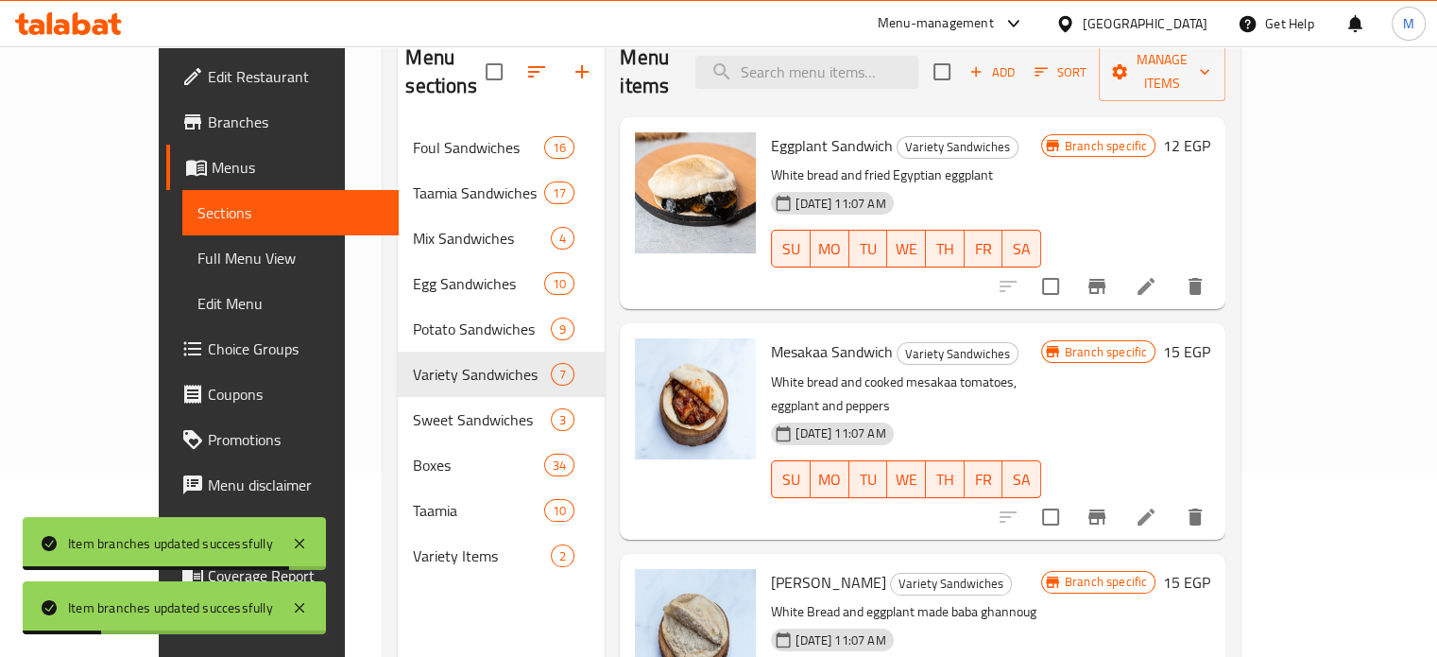
scroll to position [265, 0]
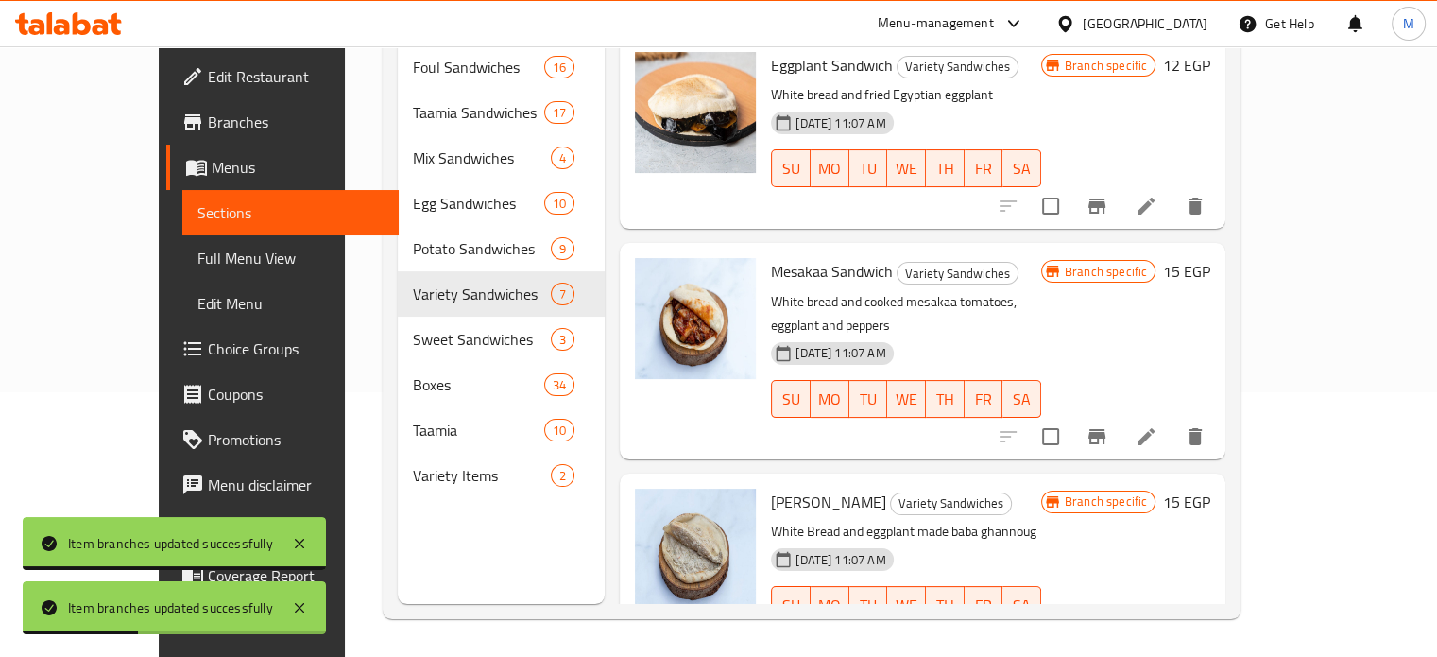
click at [1108, 631] on icon "Branch-specific-item" at bounding box center [1096, 642] width 23 height 23
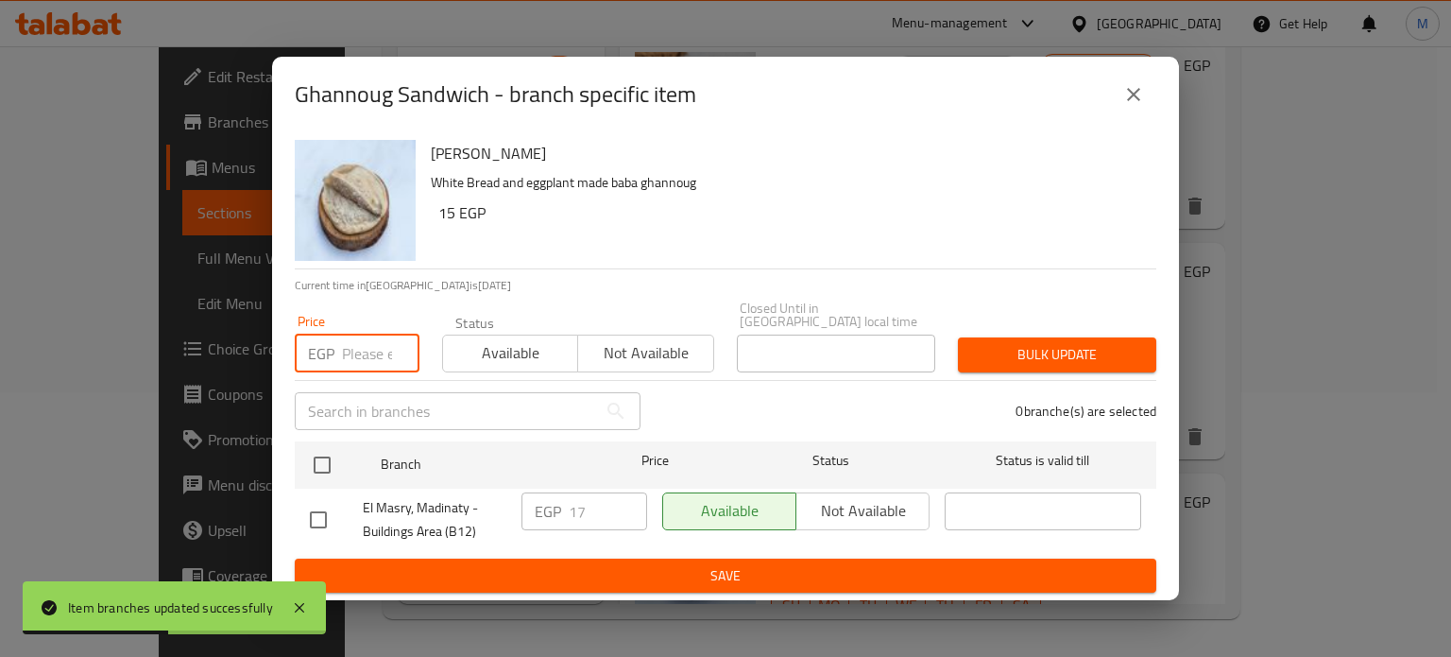
click at [352, 343] on input "number" at bounding box center [380, 353] width 77 height 38
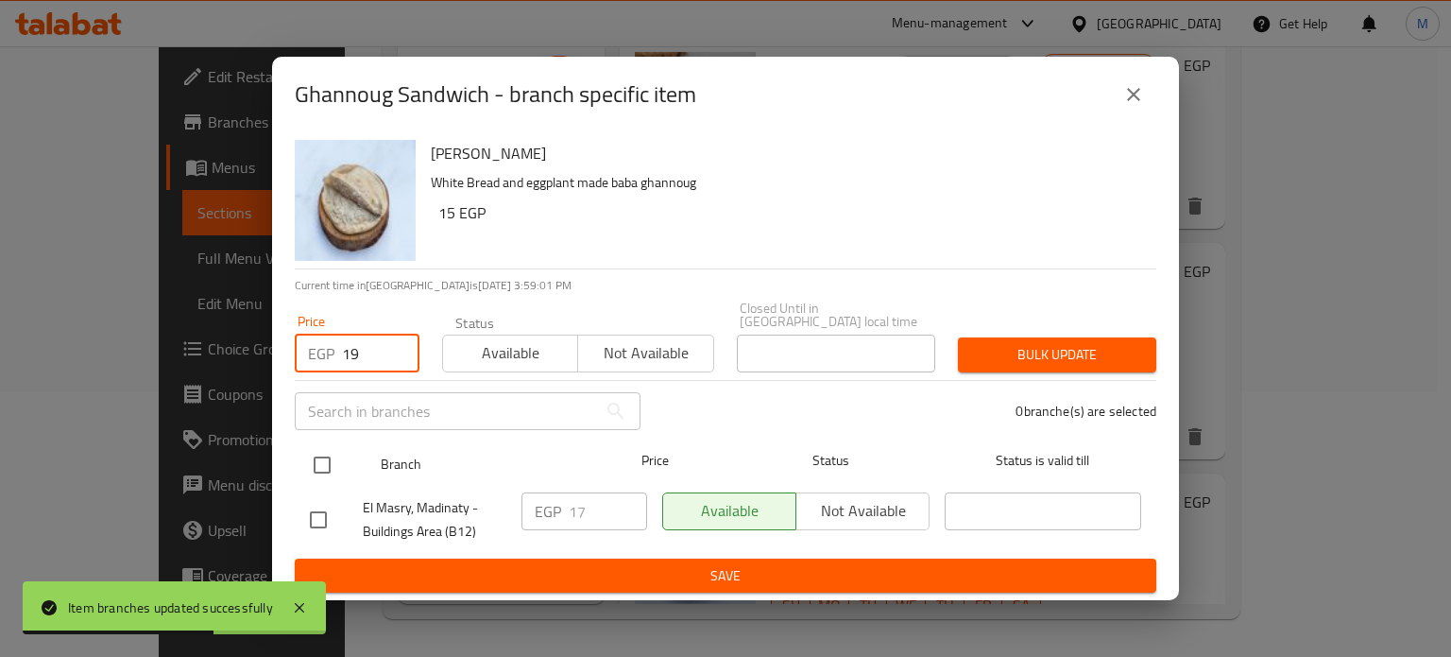
type input "19"
click at [316, 469] on input "checkbox" at bounding box center [322, 465] width 40 height 40
checkbox input "true"
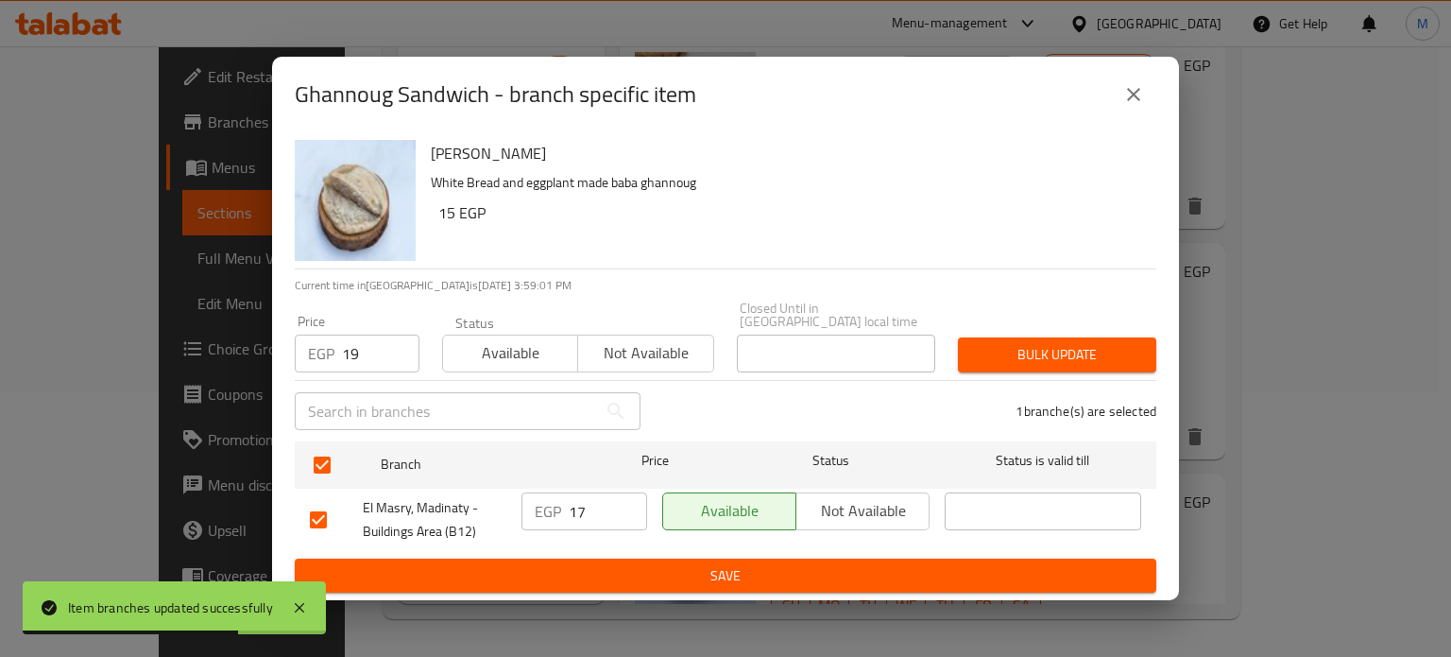
drag, startPoint x: 1041, startPoint y: 346, endPoint x: 1030, endPoint y: 332, distance: 18.1
click at [1042, 346] on span "Bulk update" at bounding box center [1057, 355] width 168 height 24
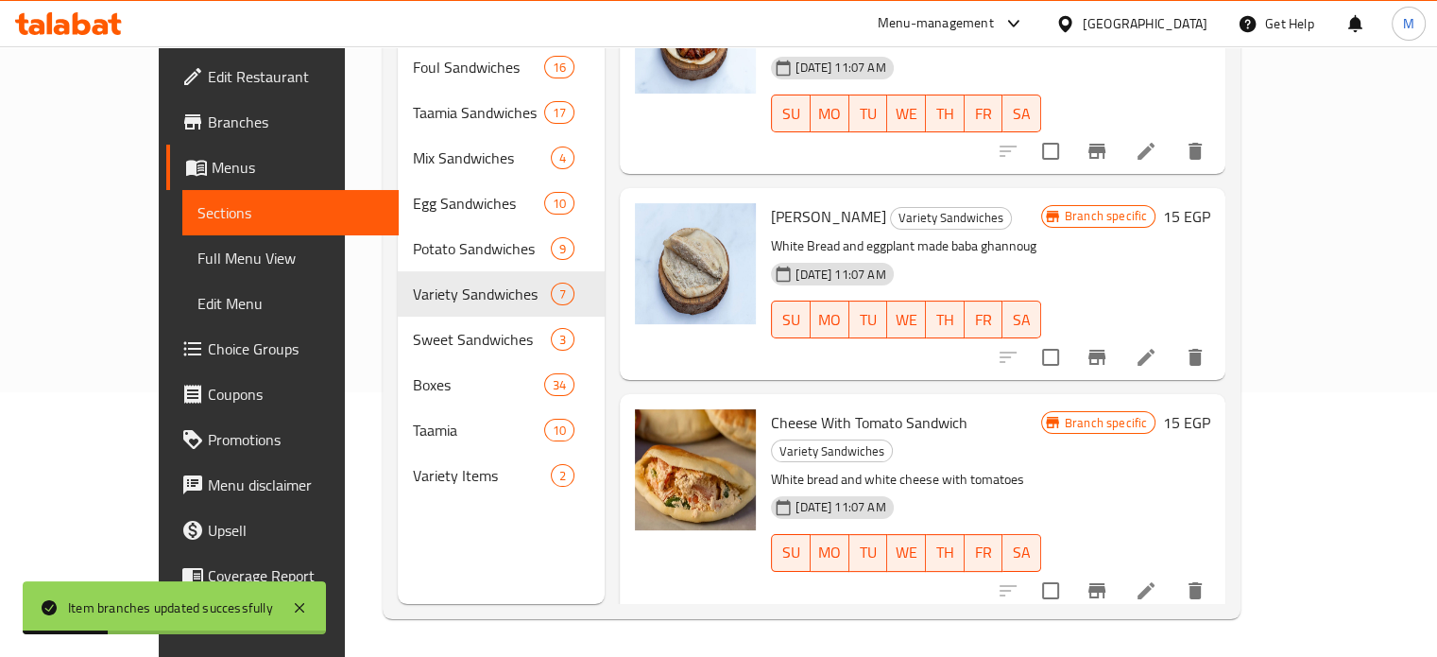
scroll to position [293, 0]
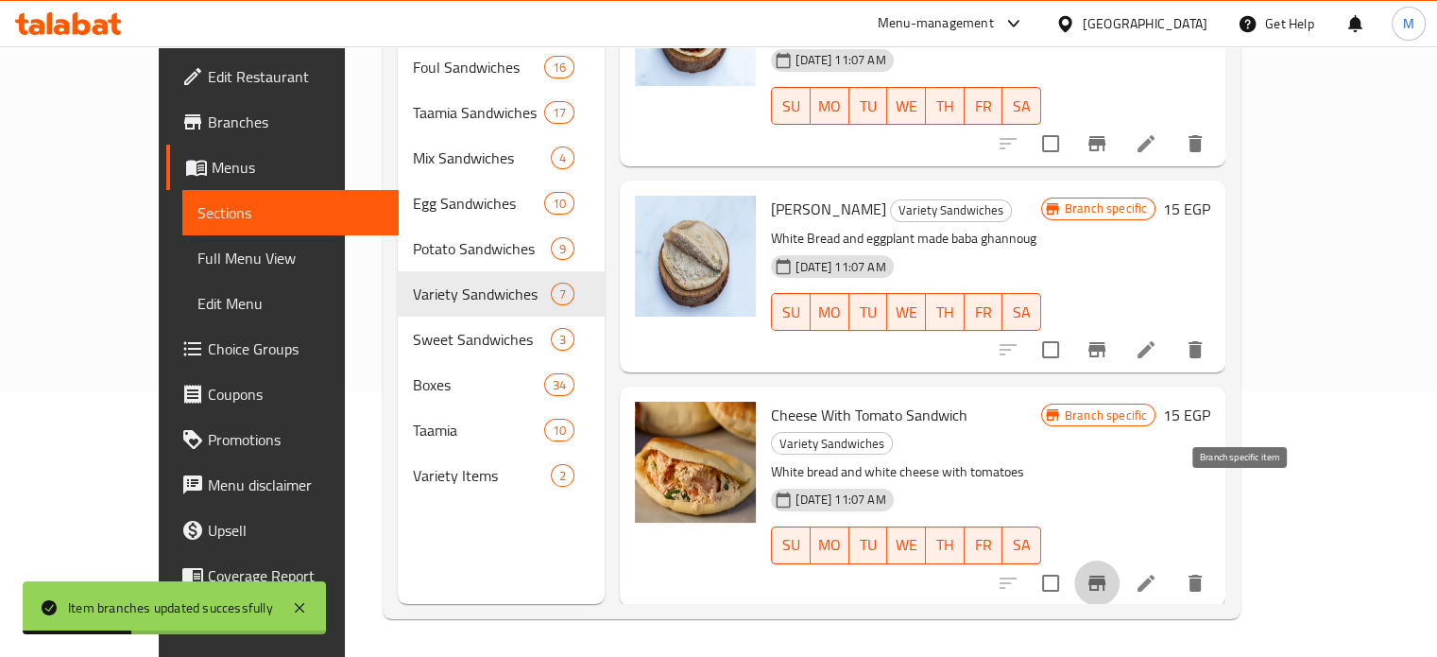
click at [1105, 575] on icon "Branch-specific-item" at bounding box center [1096, 582] width 17 height 15
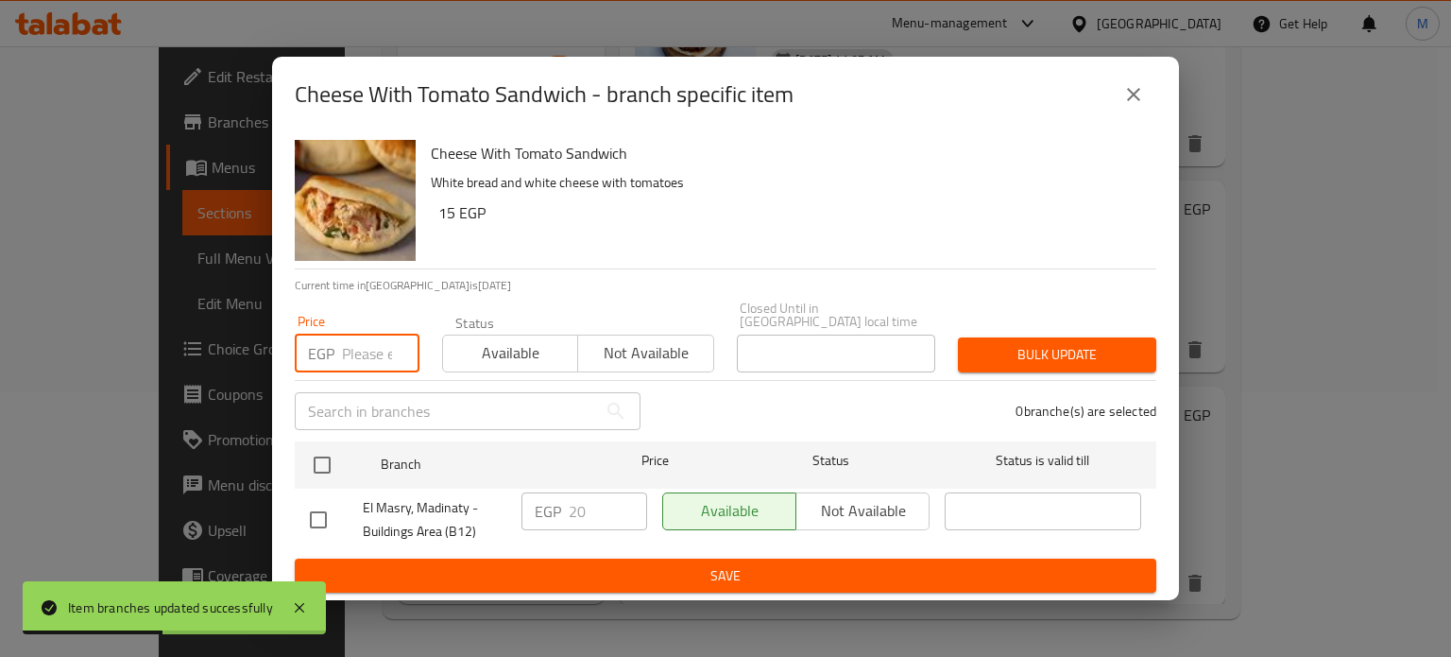
click at [368, 347] on input "number" at bounding box center [380, 353] width 77 height 38
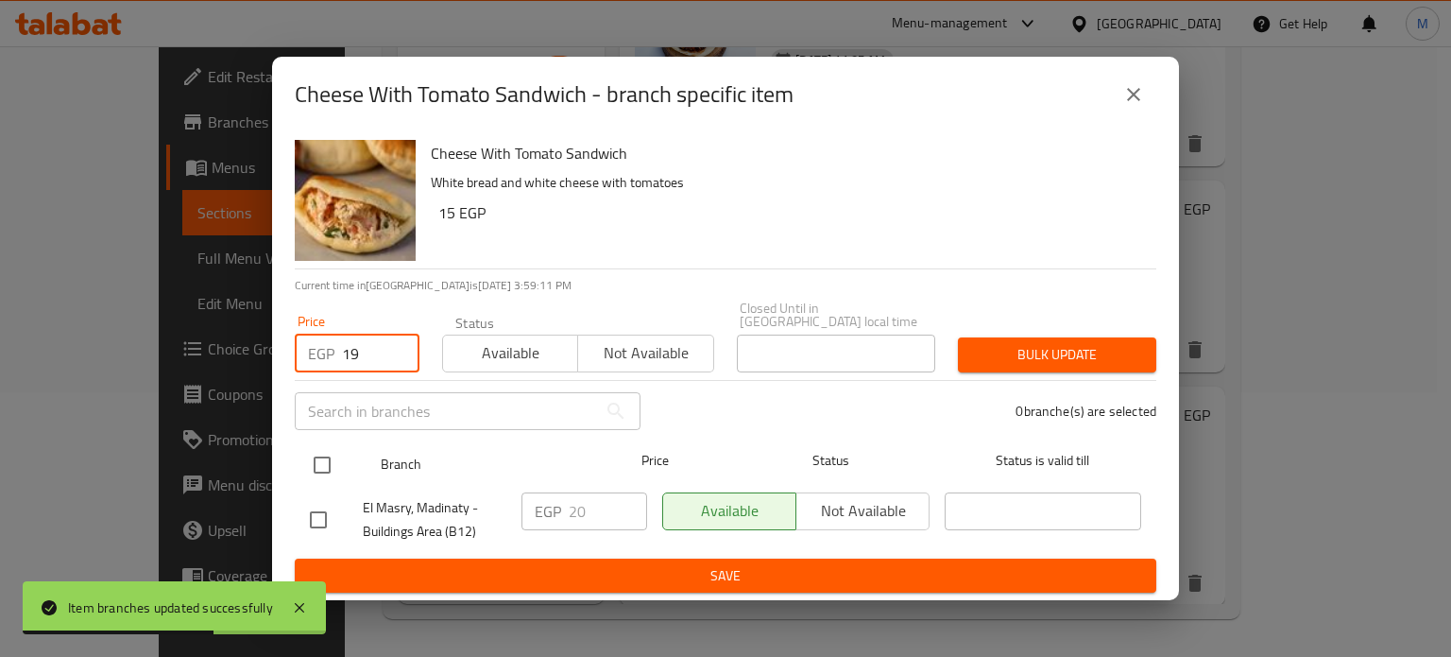
type input "19"
drag, startPoint x: 329, startPoint y: 459, endPoint x: 342, endPoint y: 449, distance: 16.8
click at [329, 460] on input "checkbox" at bounding box center [322, 465] width 40 height 40
checkbox input "true"
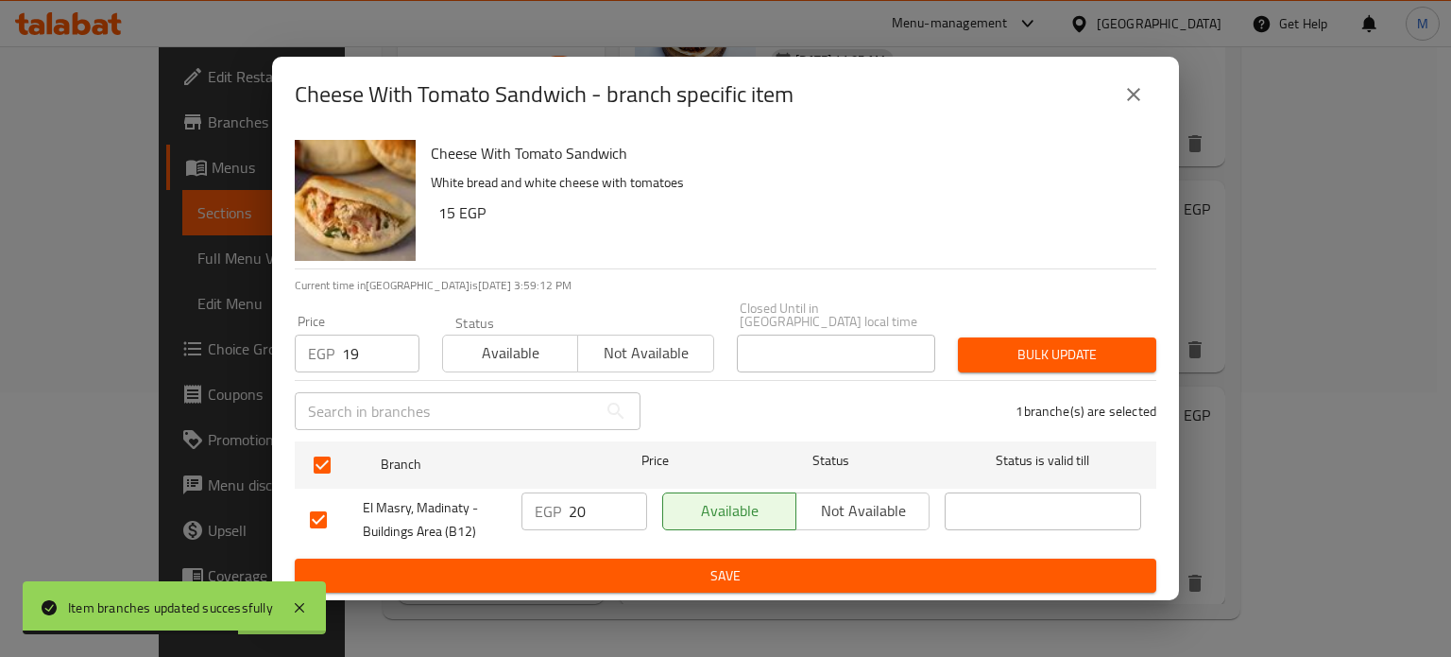
click at [1042, 343] on span "Bulk update" at bounding box center [1057, 355] width 168 height 24
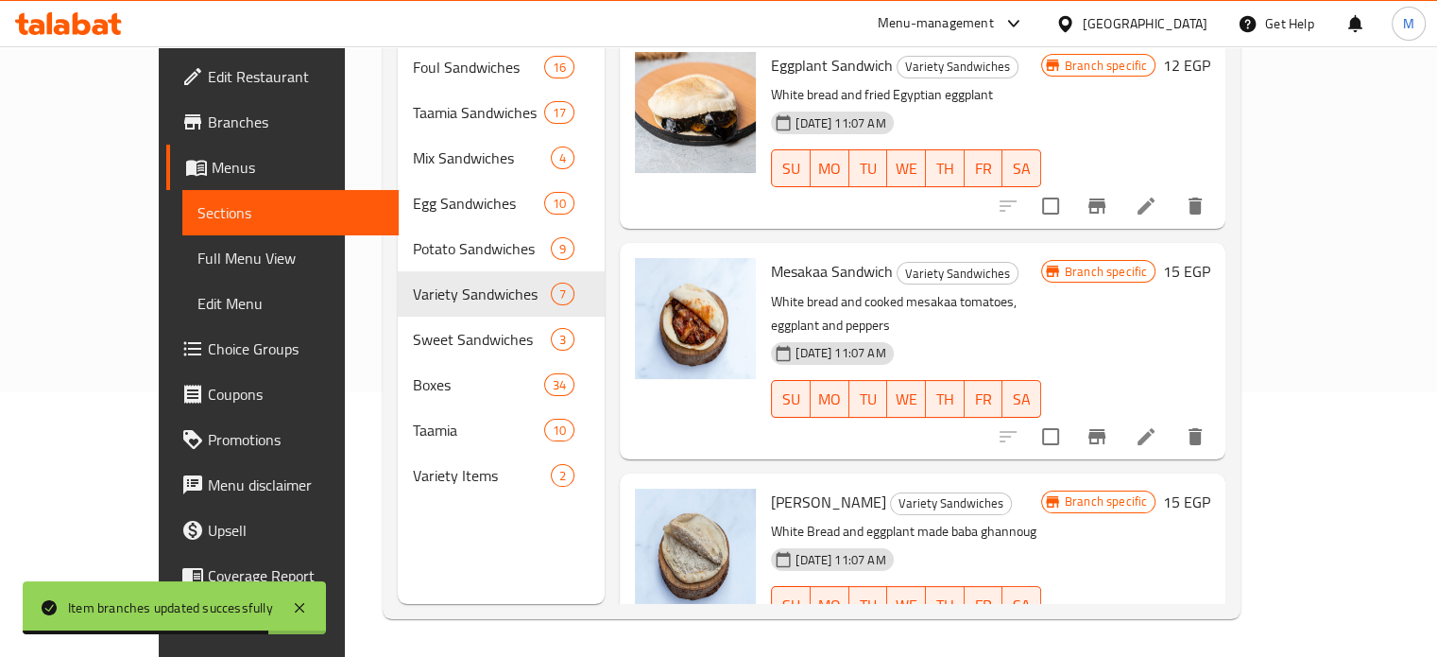
scroll to position [0, 0]
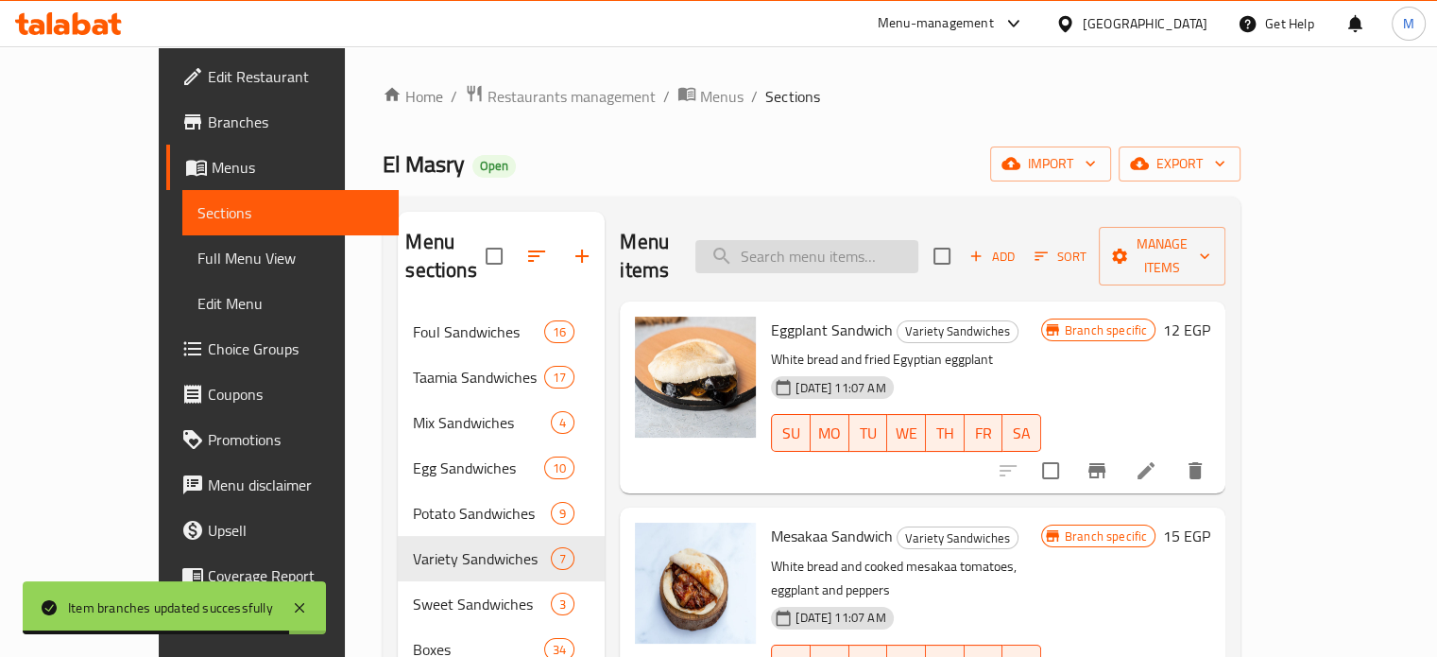
click at [855, 240] on input "search" at bounding box center [806, 256] width 223 height 33
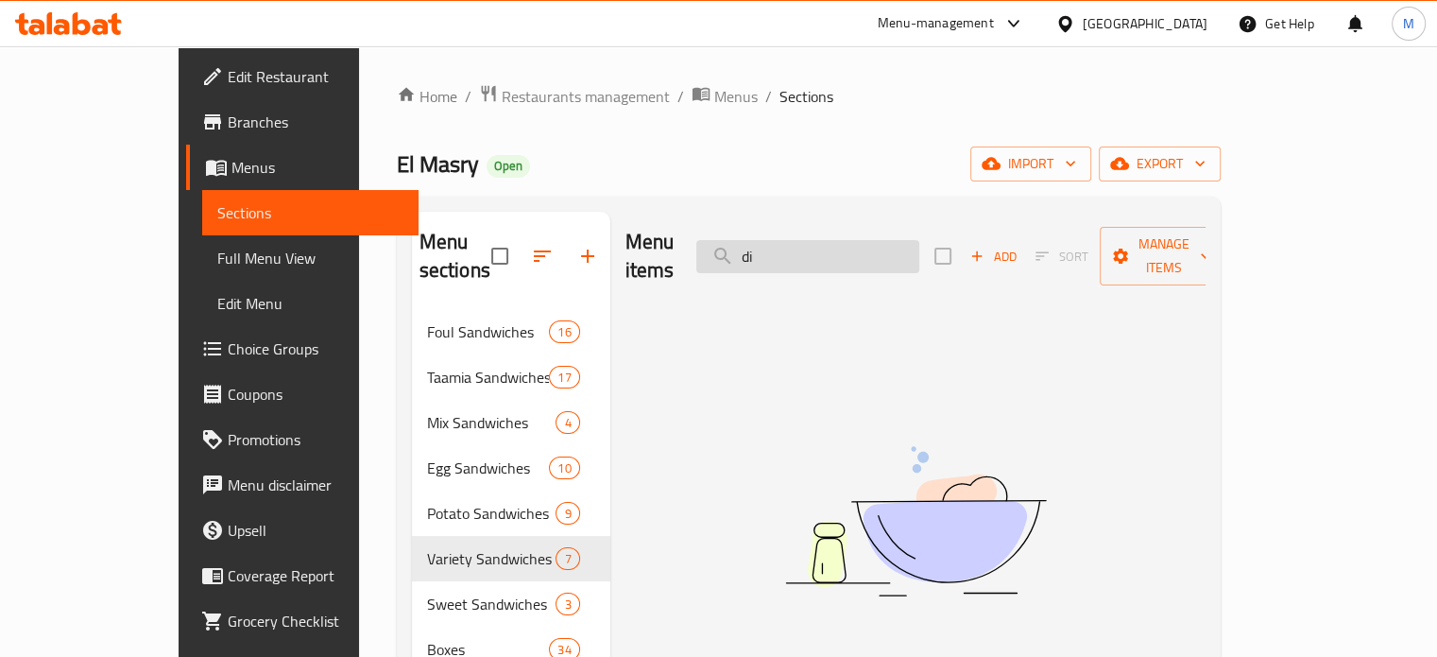
type input "d"
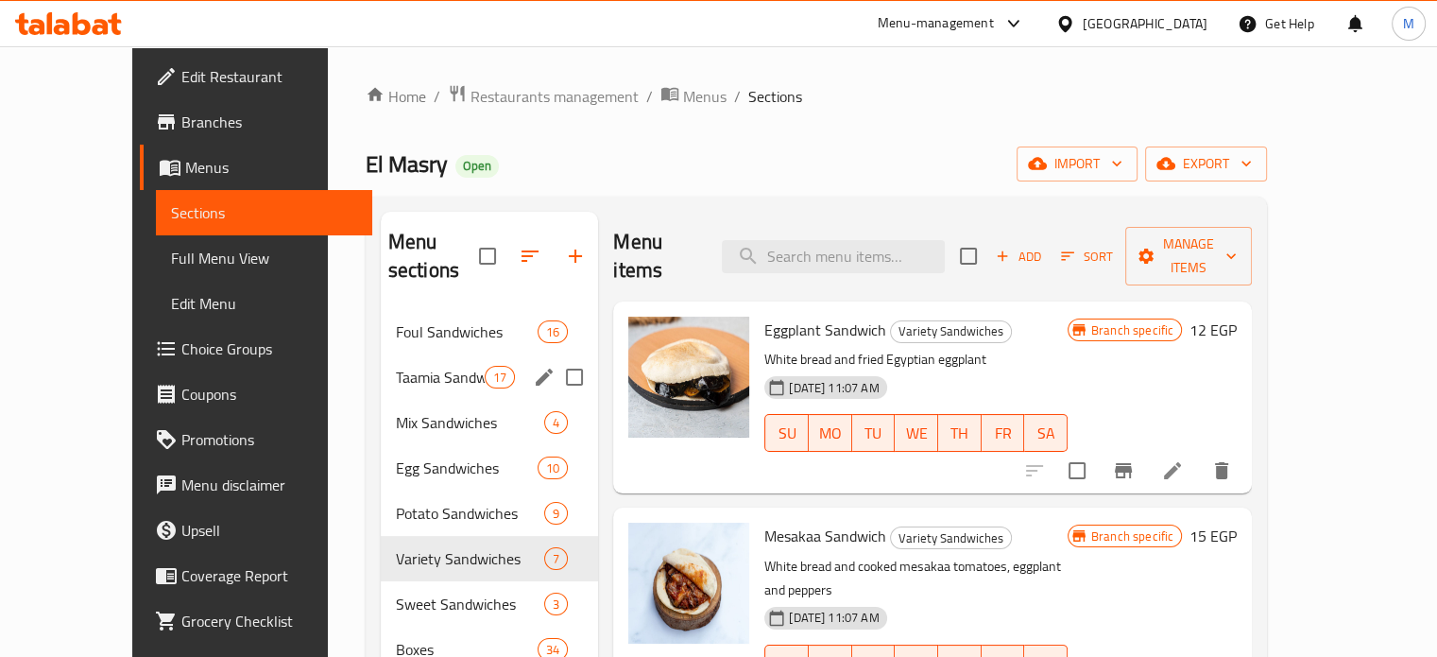
click at [381, 363] on div "Taamia Sandwiches 17" at bounding box center [490, 376] width 218 height 45
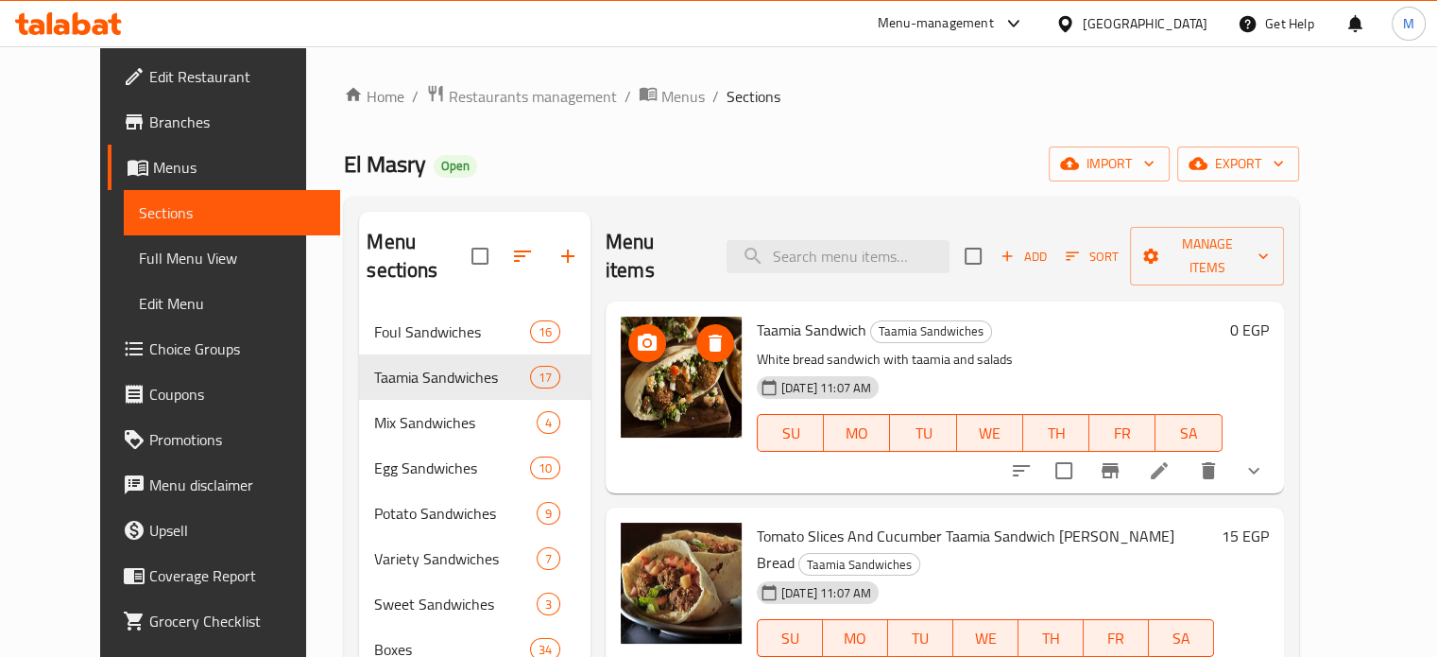
click at [1118, 463] on icon "Branch-specific-item" at bounding box center [1109, 470] width 17 height 15
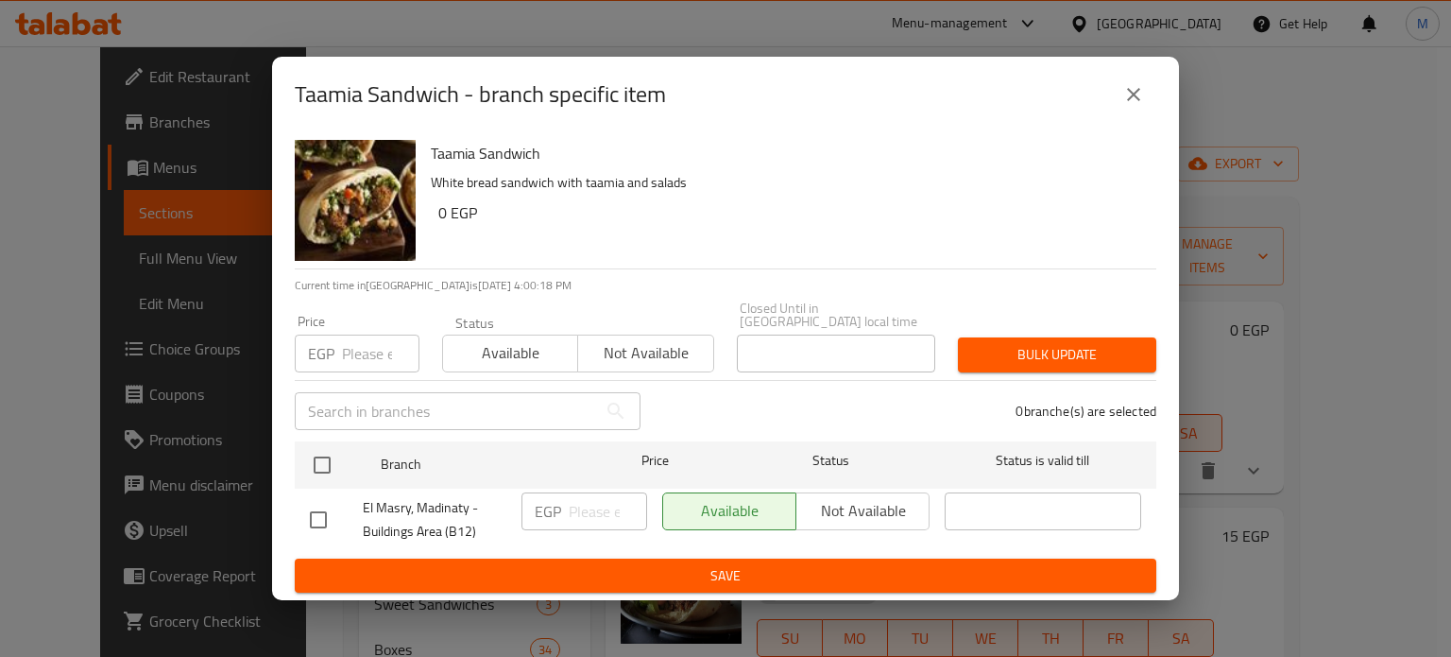
click at [1129, 101] on icon "close" at bounding box center [1133, 94] width 13 height 13
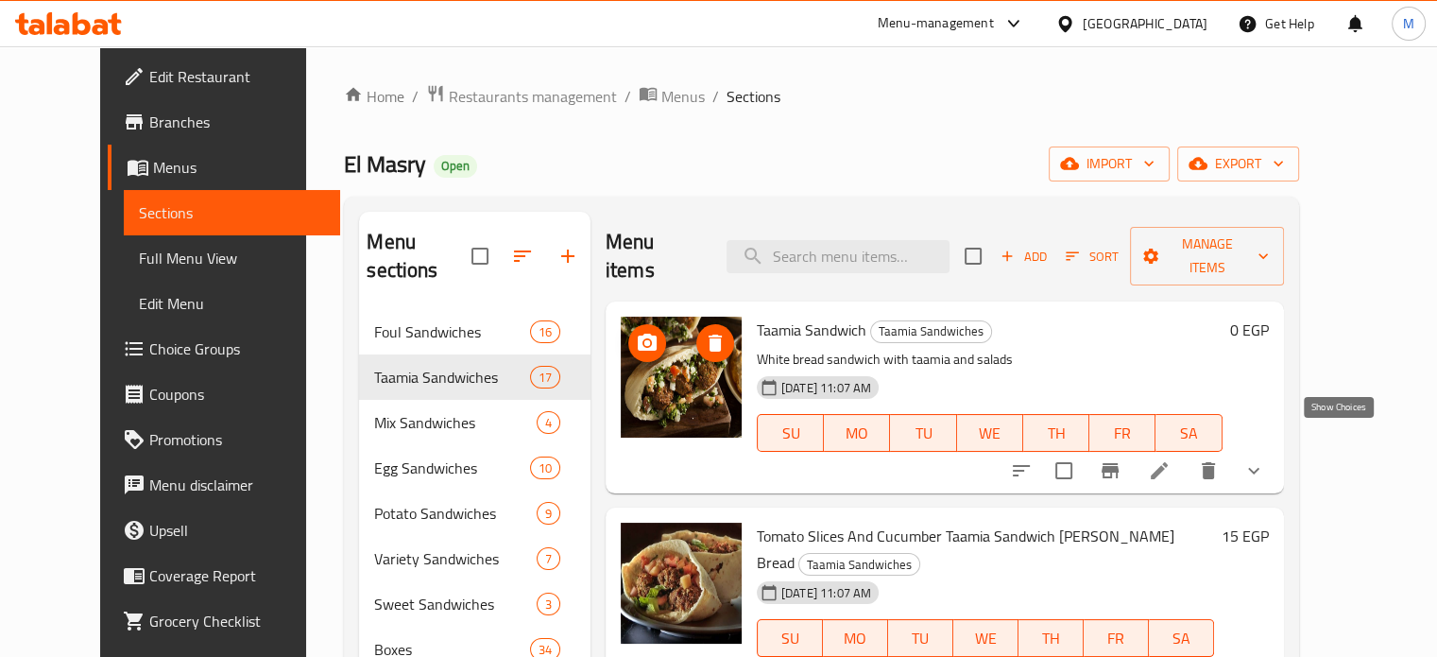
click at [1259, 468] on icon "show more" at bounding box center [1253, 471] width 11 height 7
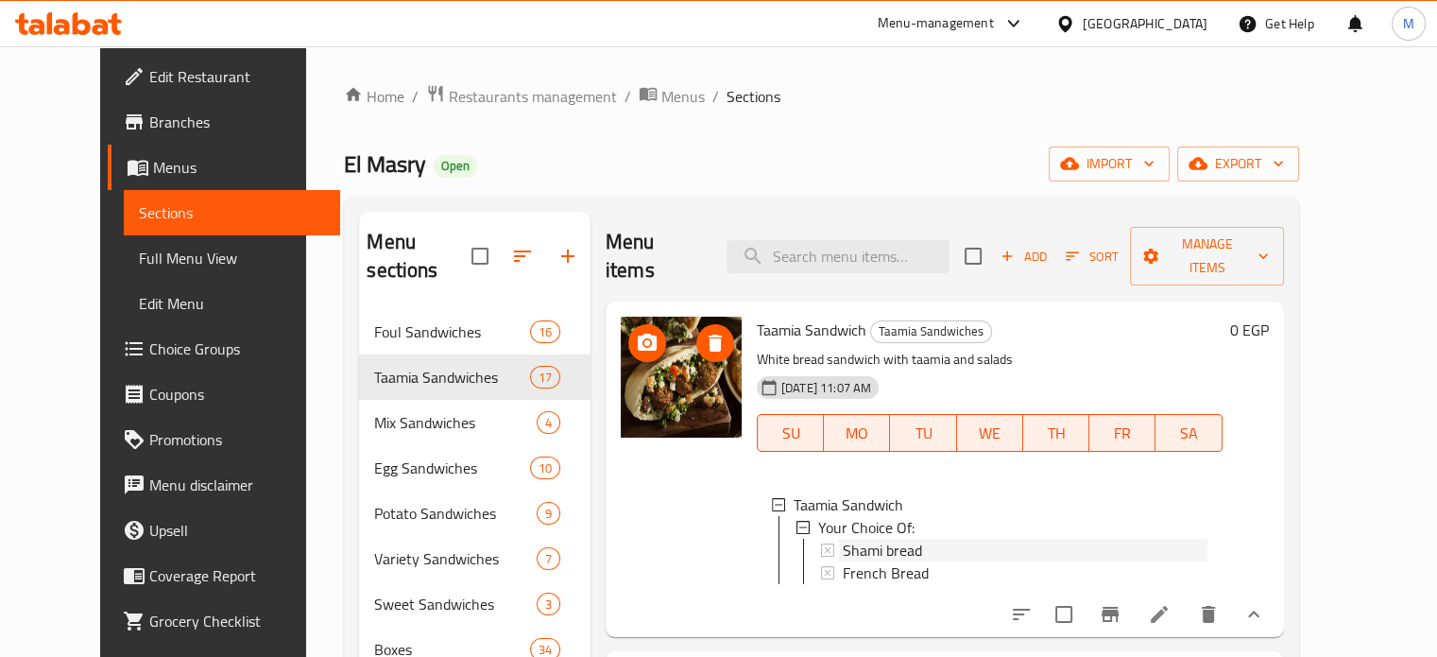
click at [854, 538] on span "Shami bread" at bounding box center [882, 549] width 79 height 23
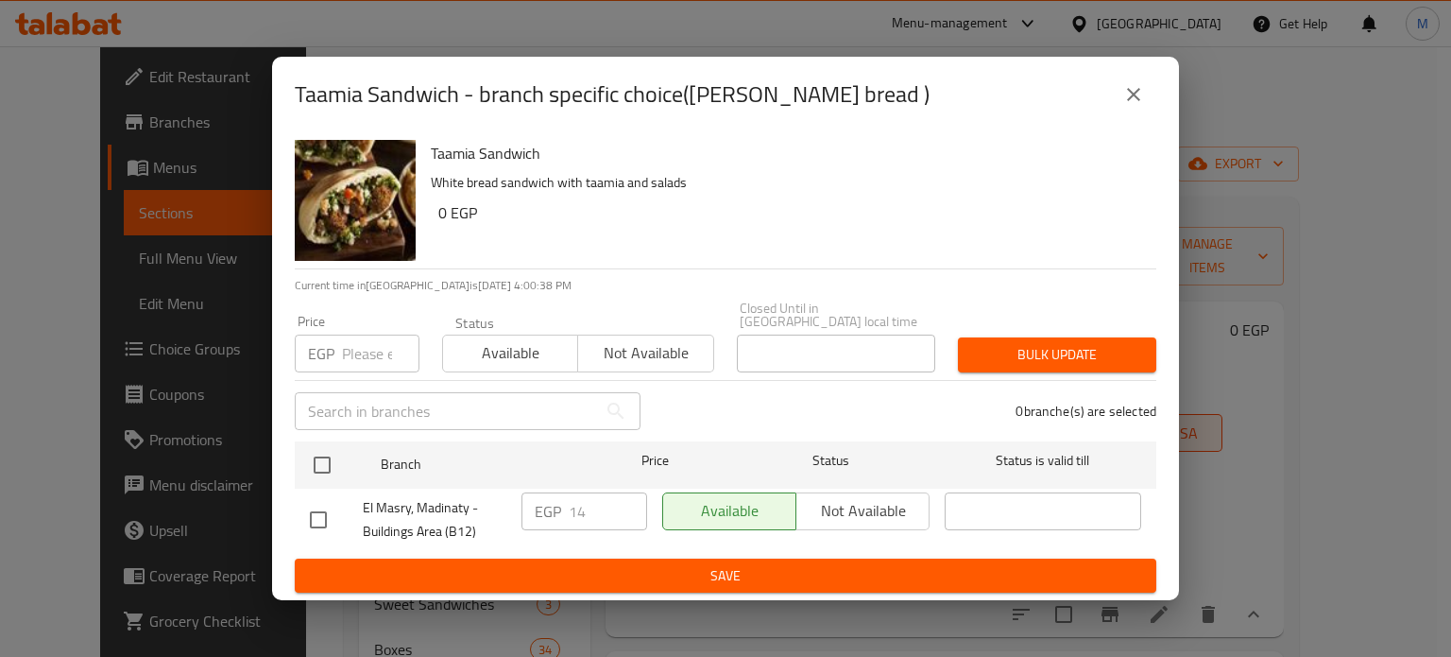
click at [1117, 96] on button "close" at bounding box center [1133, 94] width 45 height 45
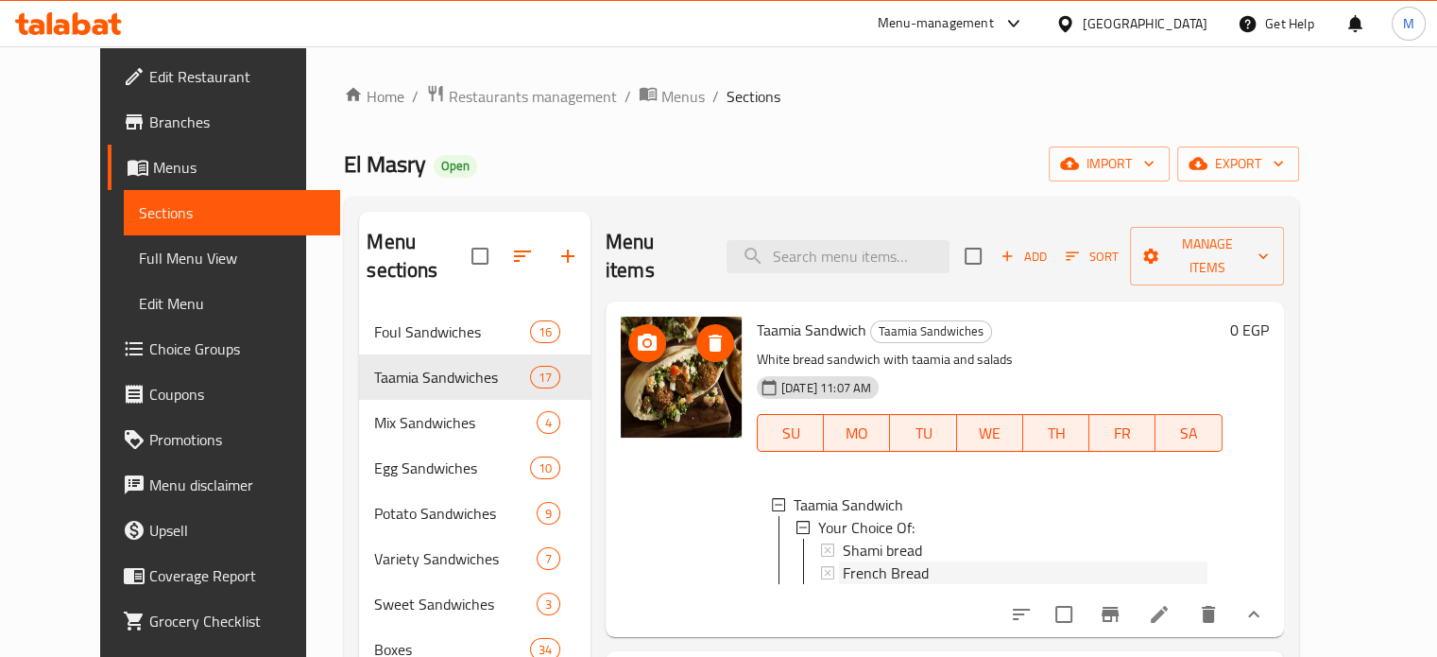
click at [848, 561] on span "French Bread" at bounding box center [886, 572] width 86 height 23
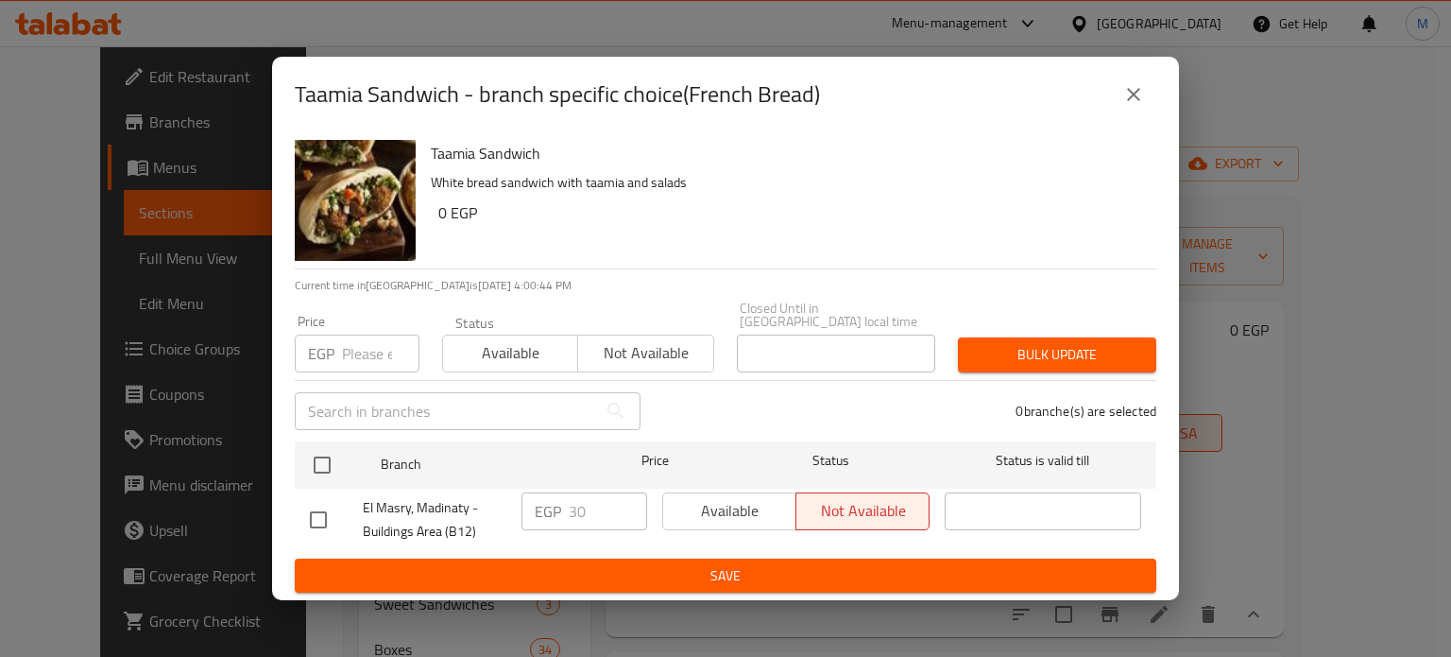
click at [355, 351] on input "number" at bounding box center [380, 353] width 77 height 38
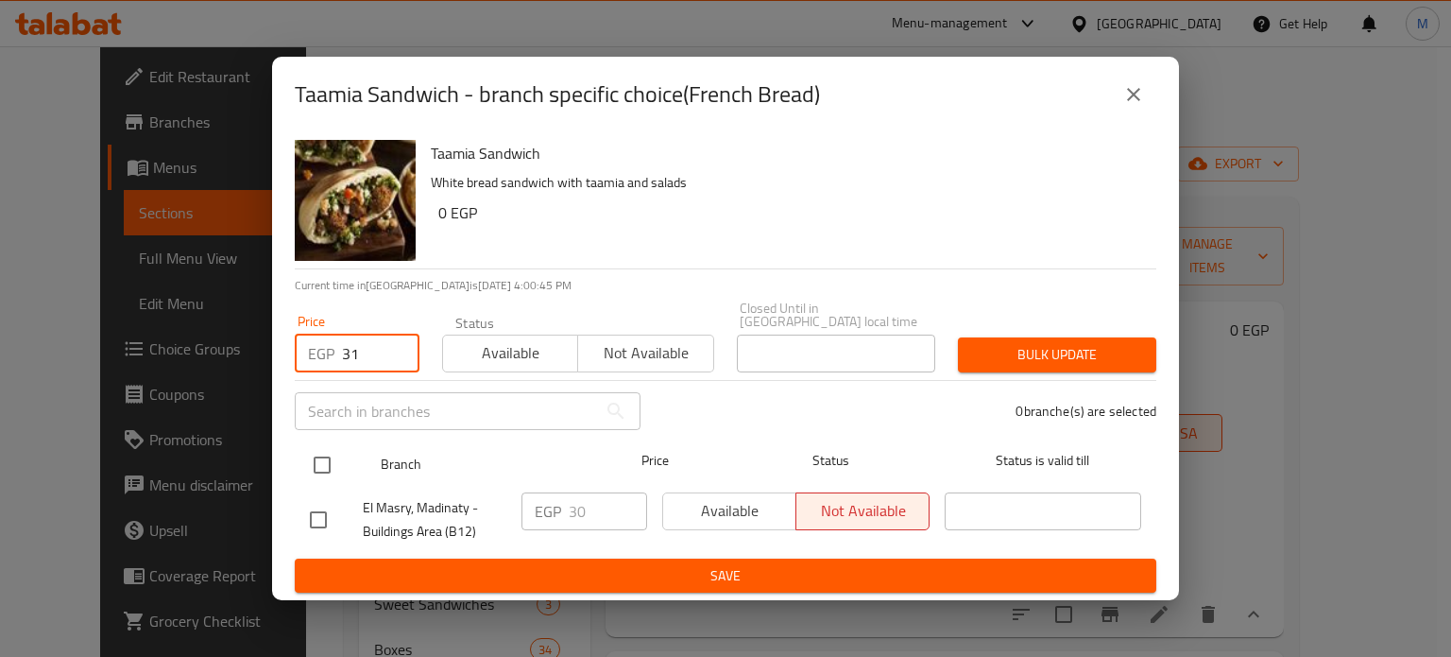
type input "31"
click at [319, 460] on input "checkbox" at bounding box center [322, 465] width 40 height 40
checkbox input "true"
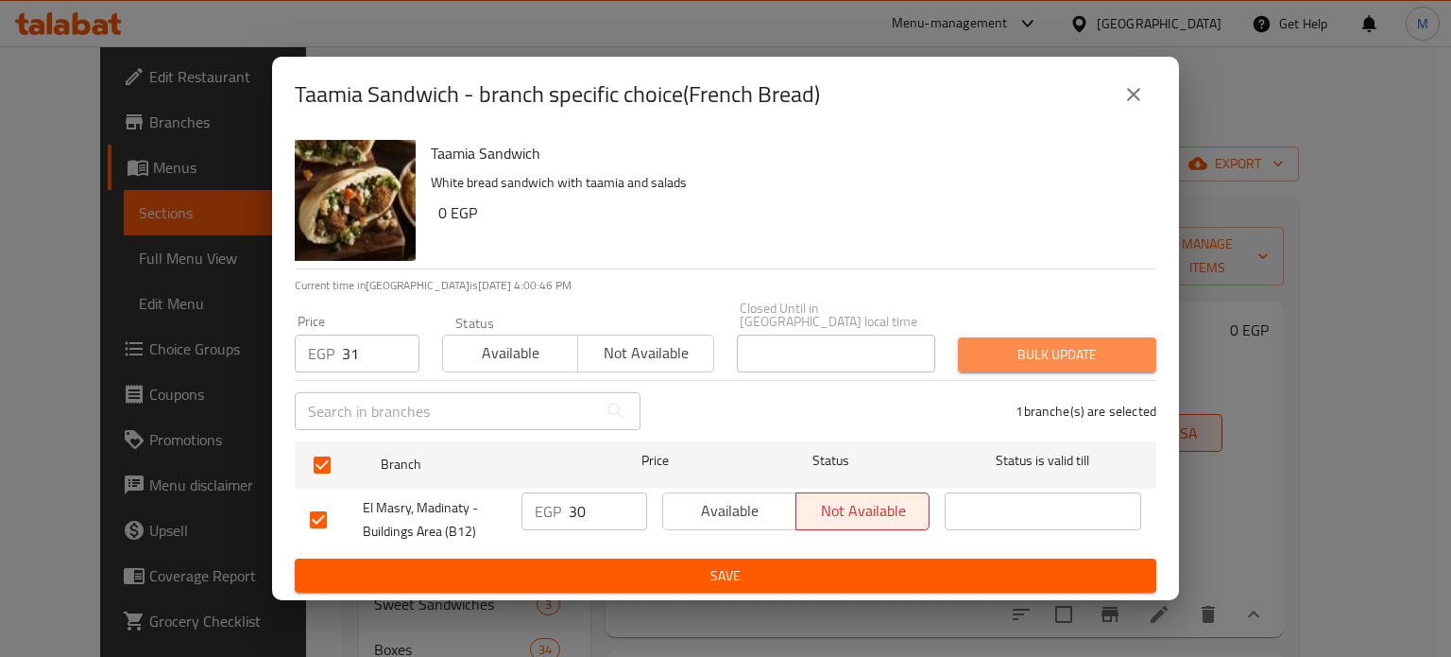
click at [1122, 350] on span "Bulk update" at bounding box center [1057, 355] width 168 height 24
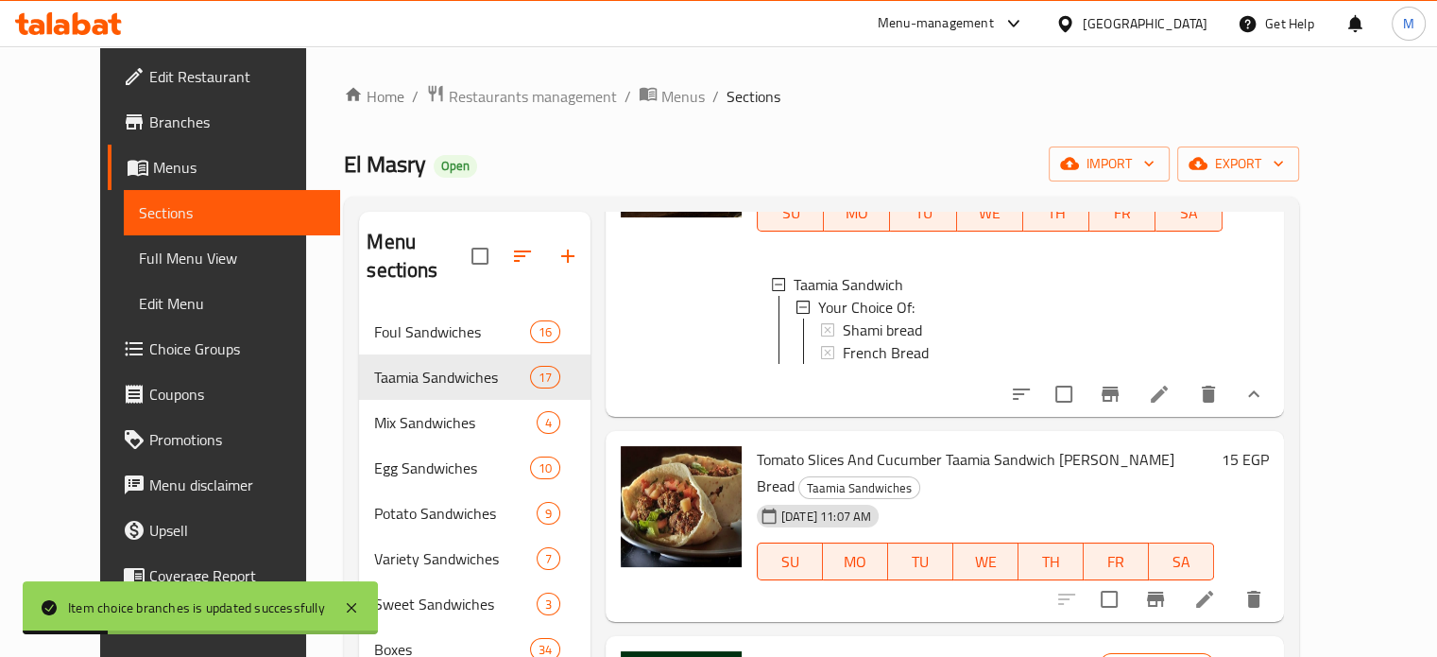
scroll to position [413, 0]
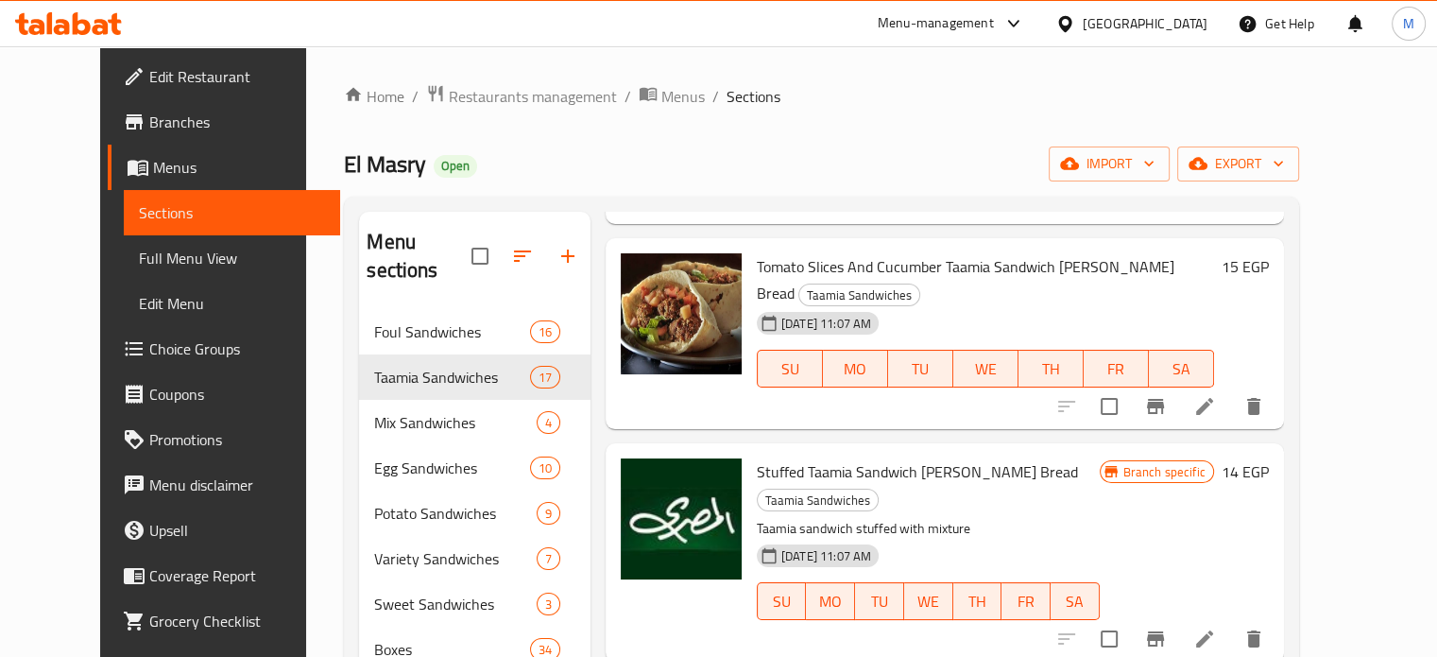
click at [1167, 395] on icon "Branch-specific-item" at bounding box center [1155, 406] width 23 height 23
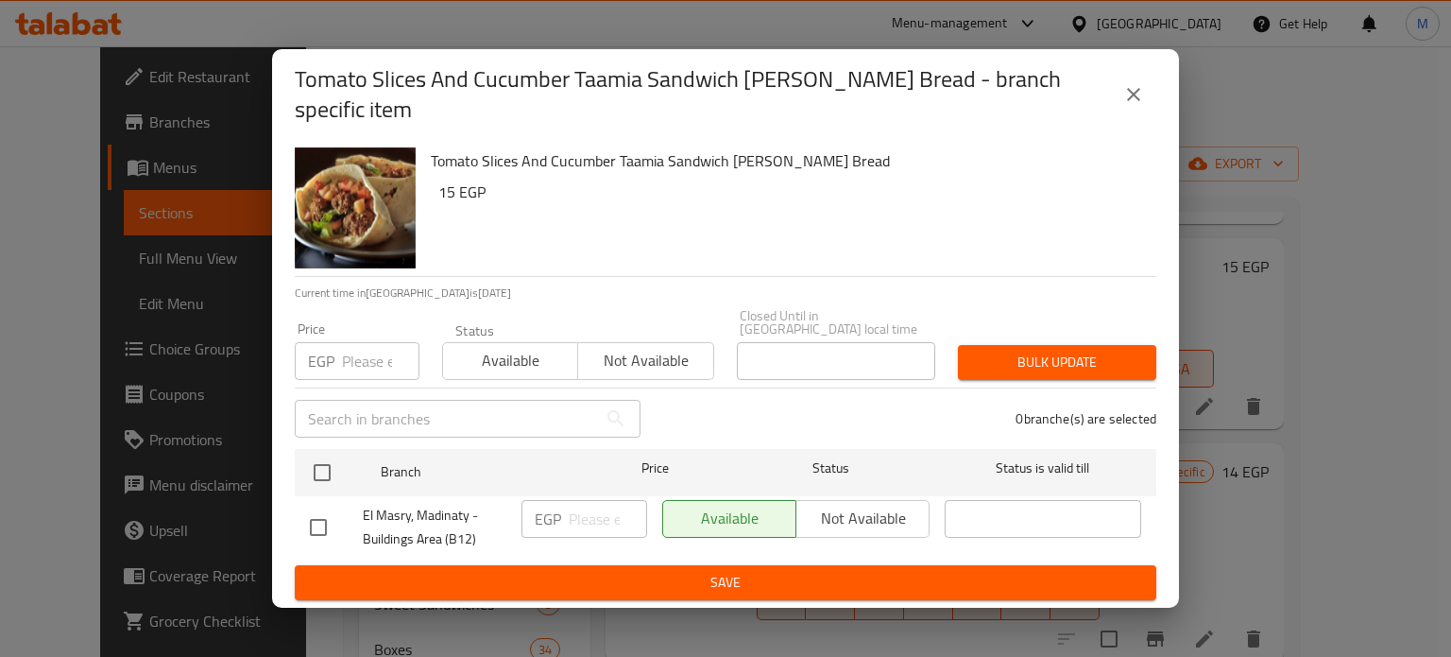
click at [362, 343] on input "number" at bounding box center [380, 361] width 77 height 38
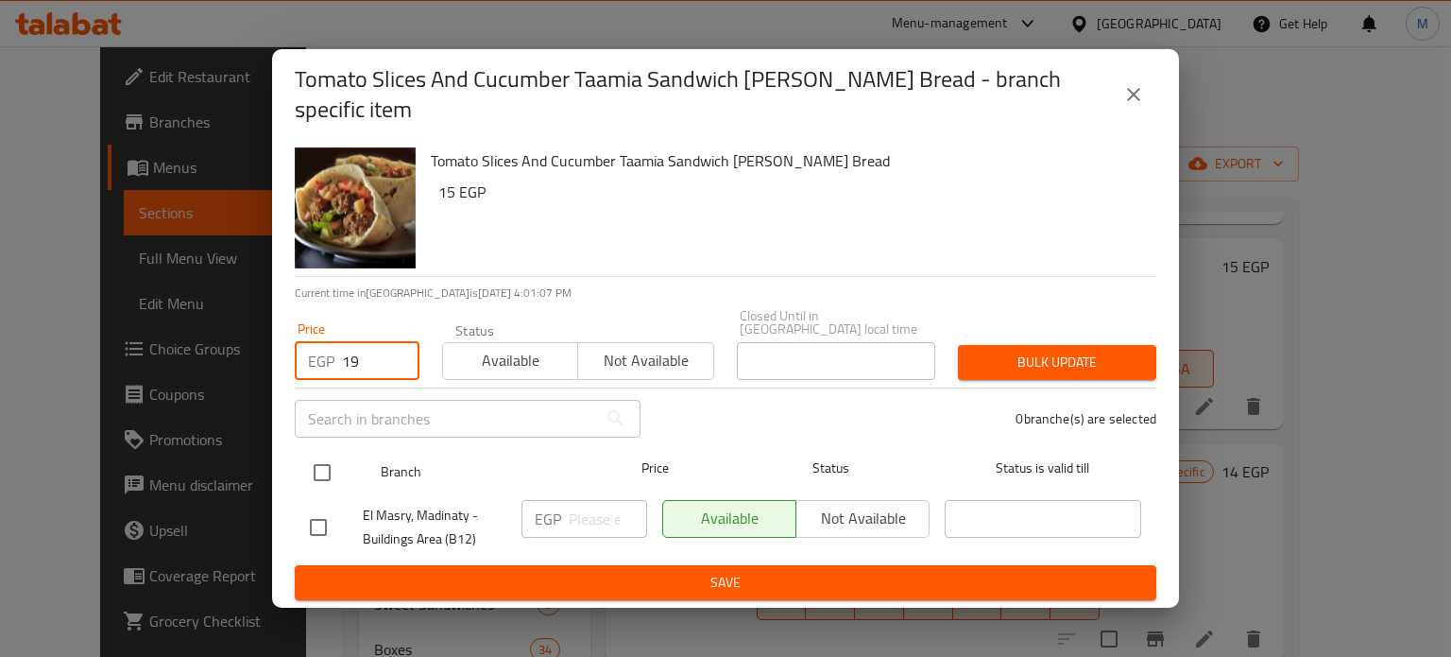
type input "19"
click at [330, 456] on input "checkbox" at bounding box center [322, 472] width 40 height 40
checkbox input "true"
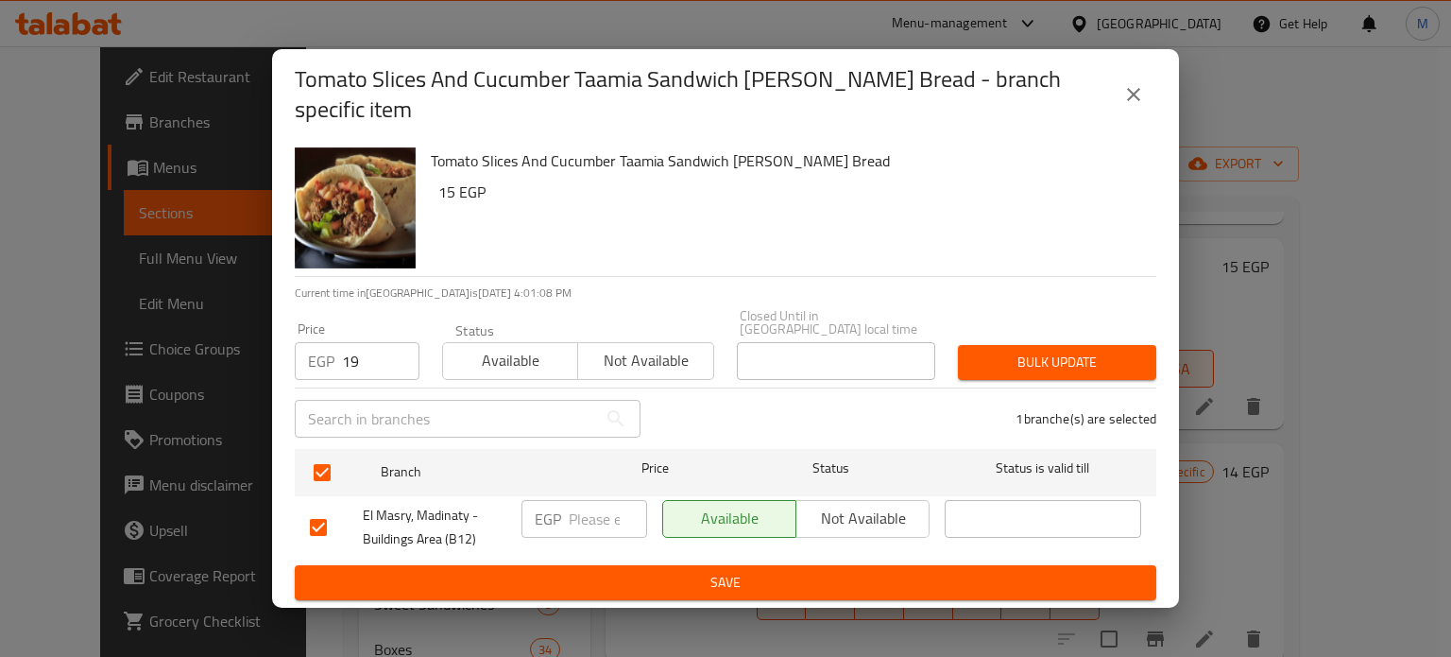
click at [1052, 350] on span "Bulk update" at bounding box center [1057, 362] width 168 height 24
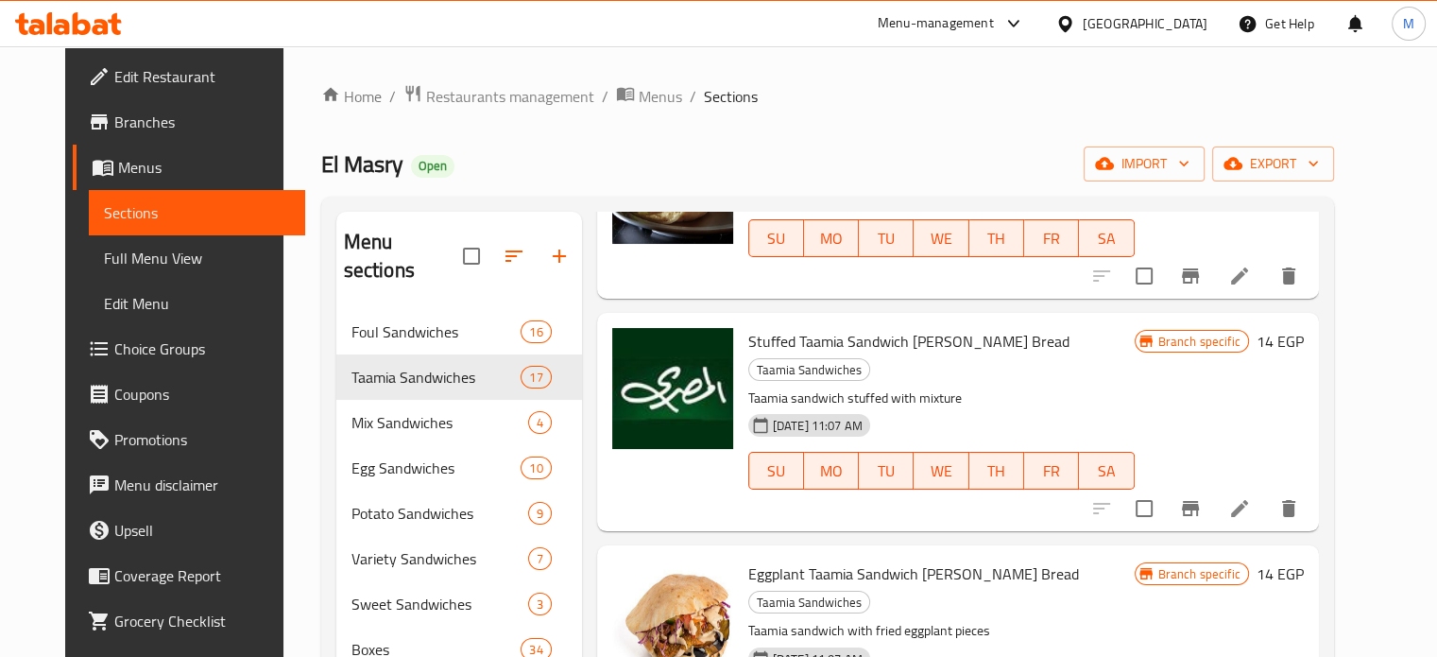
scroll to position [547, 0]
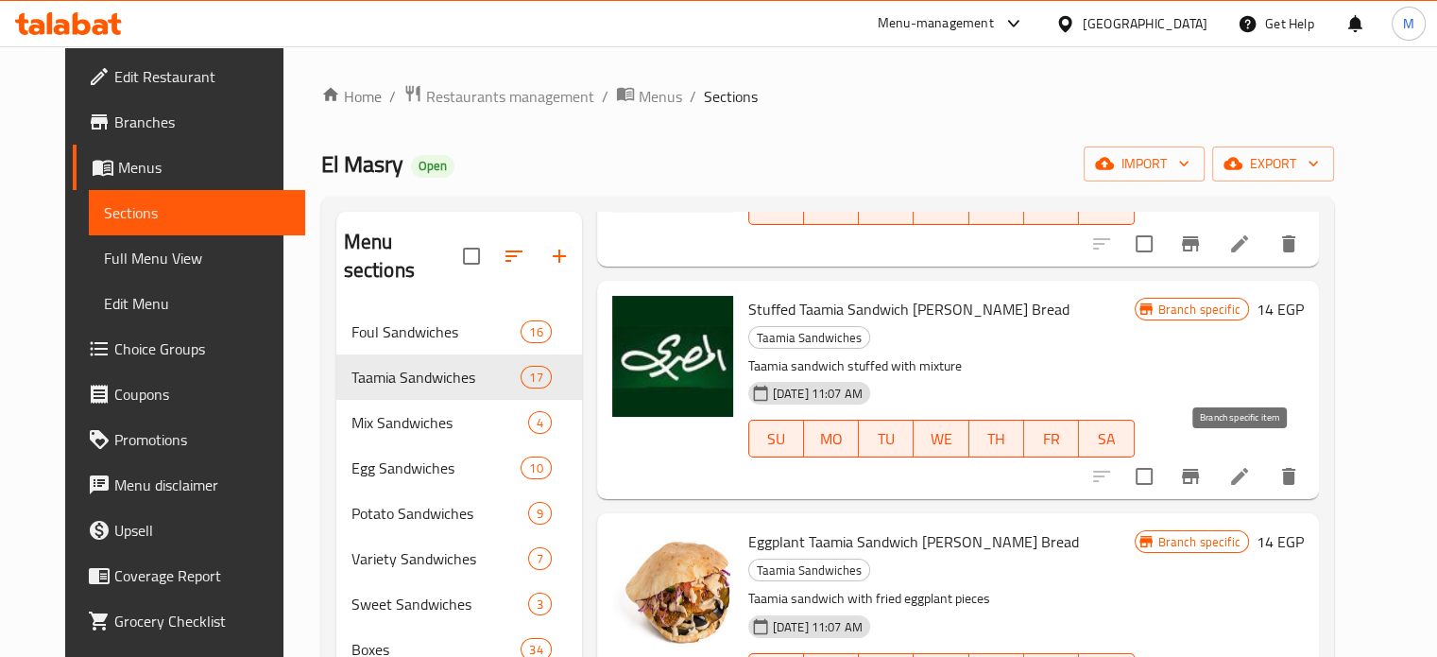
click at [1202, 465] on icon "Branch-specific-item" at bounding box center [1190, 476] width 23 height 23
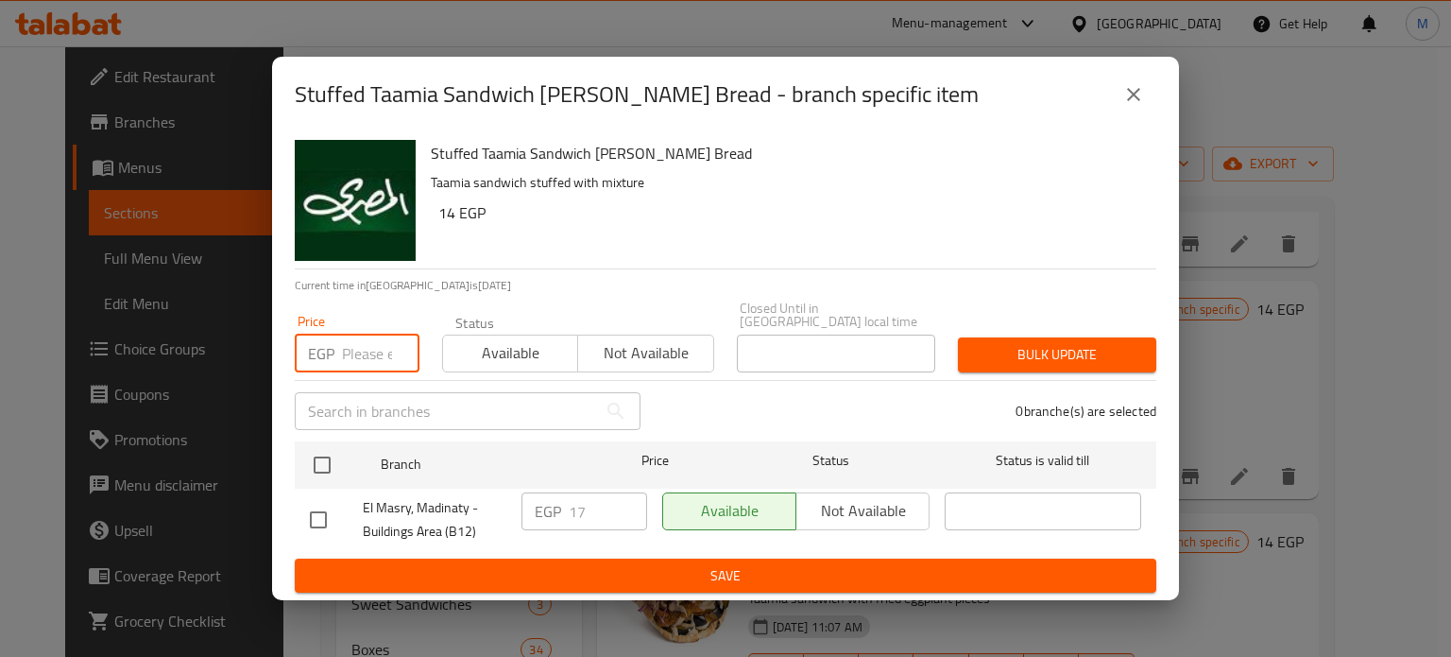
click at [355, 344] on input "number" at bounding box center [380, 353] width 77 height 38
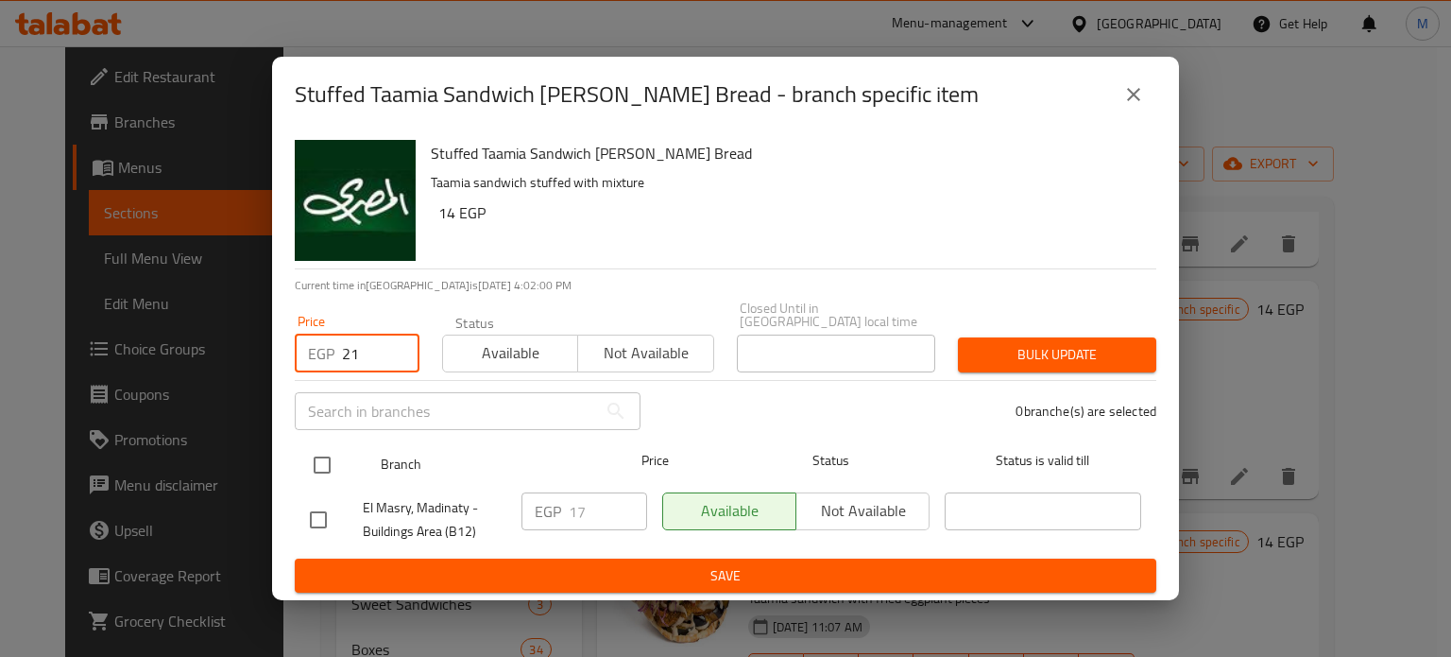
type input "21"
click at [326, 456] on input "checkbox" at bounding box center [322, 465] width 40 height 40
checkbox input "true"
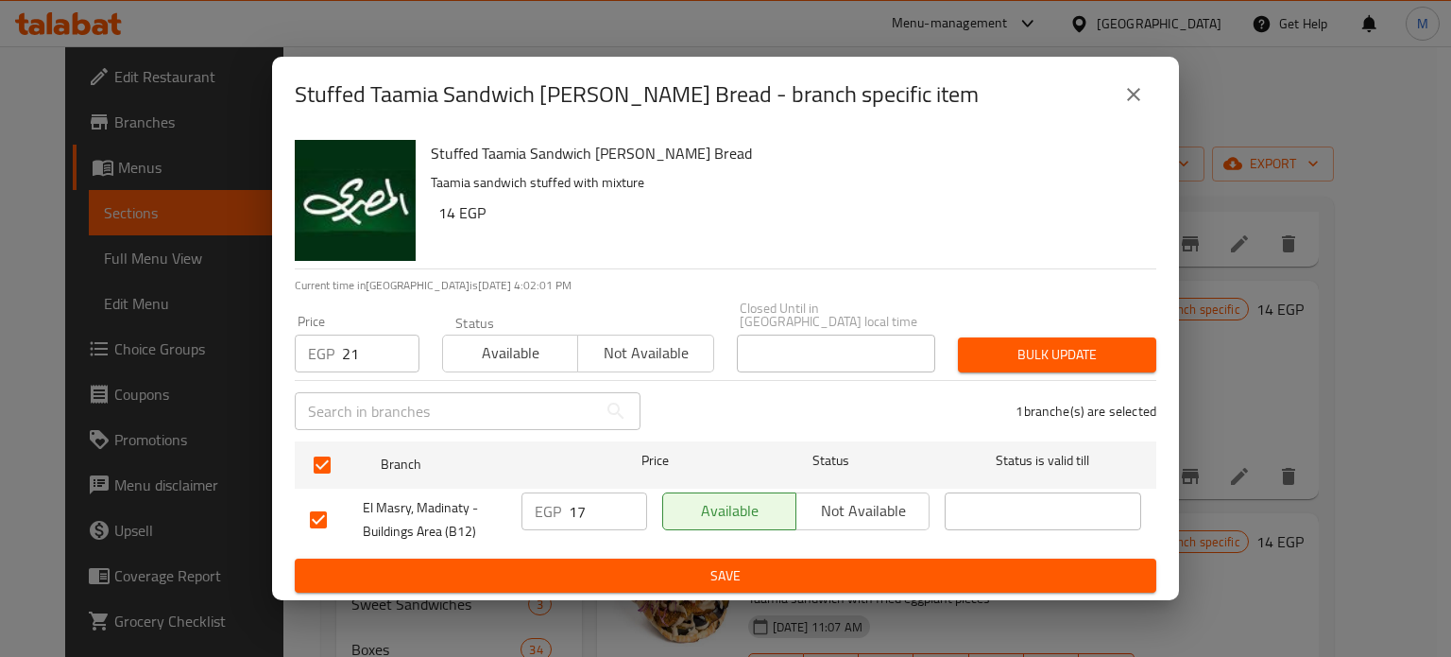
click at [1011, 343] on span "Bulk update" at bounding box center [1057, 355] width 168 height 24
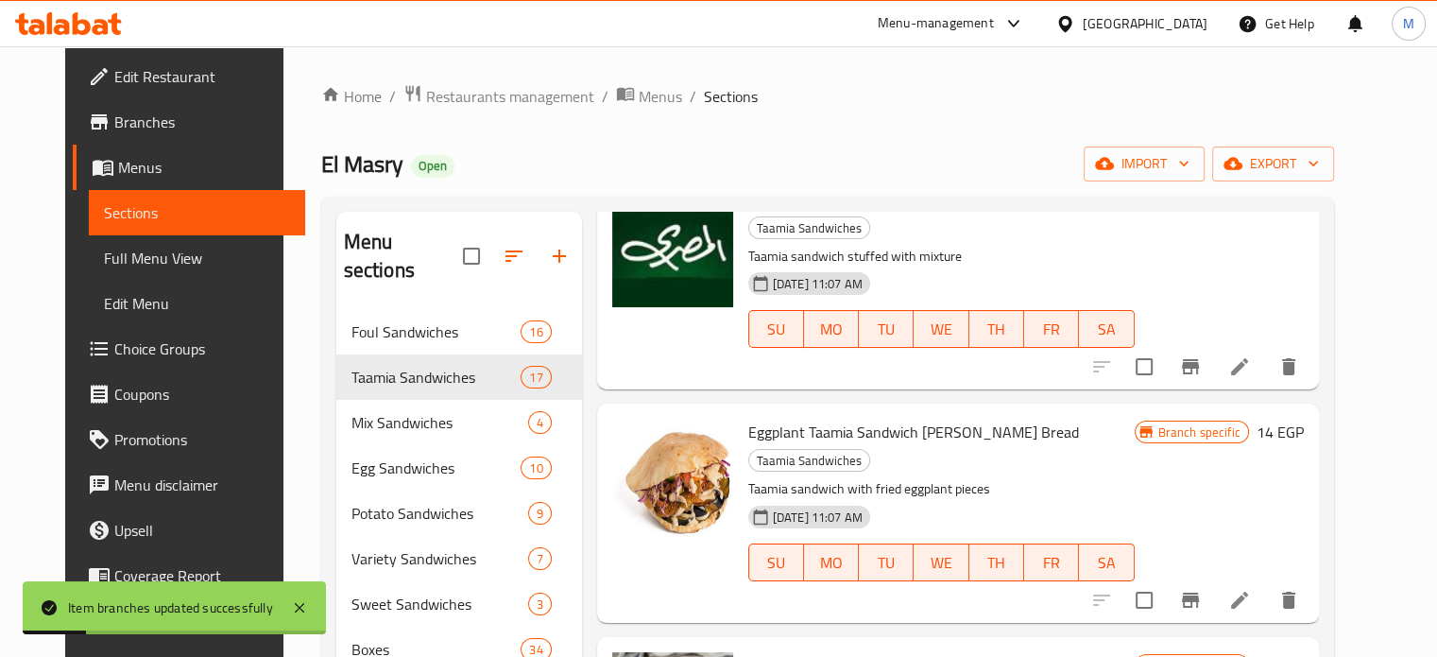
scroll to position [697, 0]
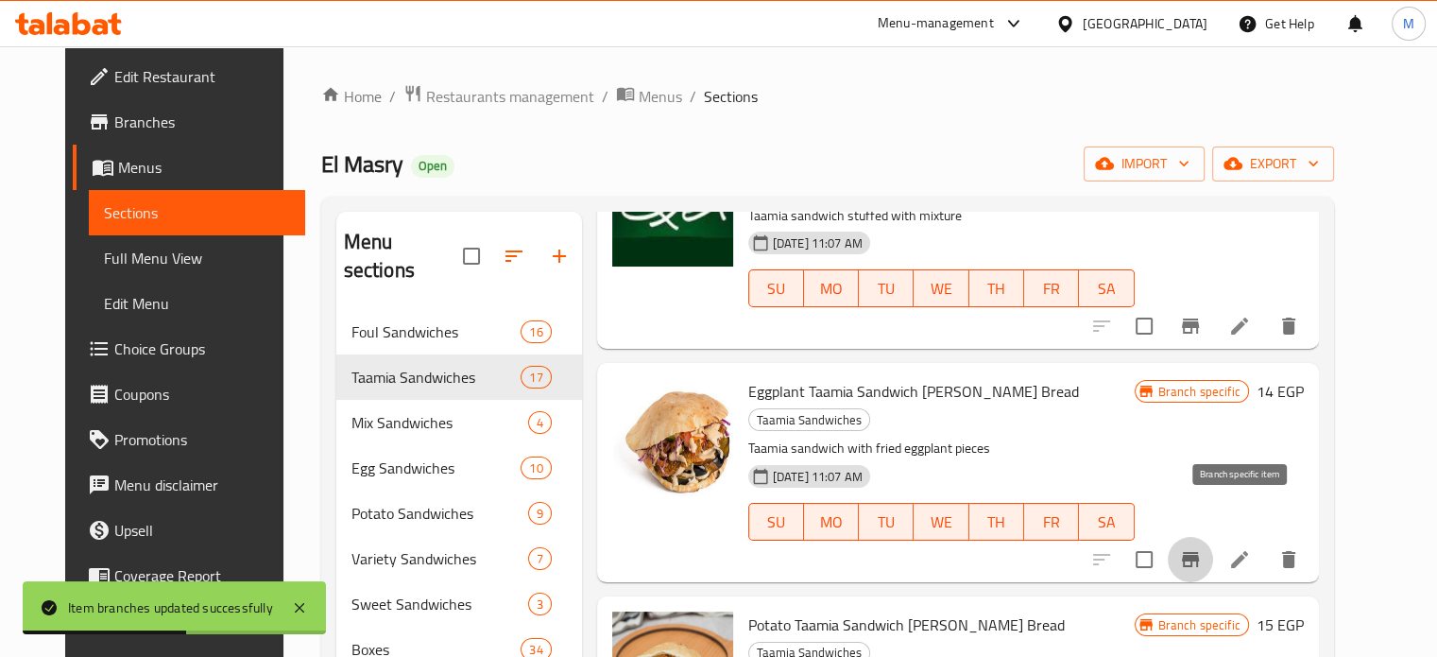
click at [1202, 548] on icon "Branch-specific-item" at bounding box center [1190, 559] width 23 height 23
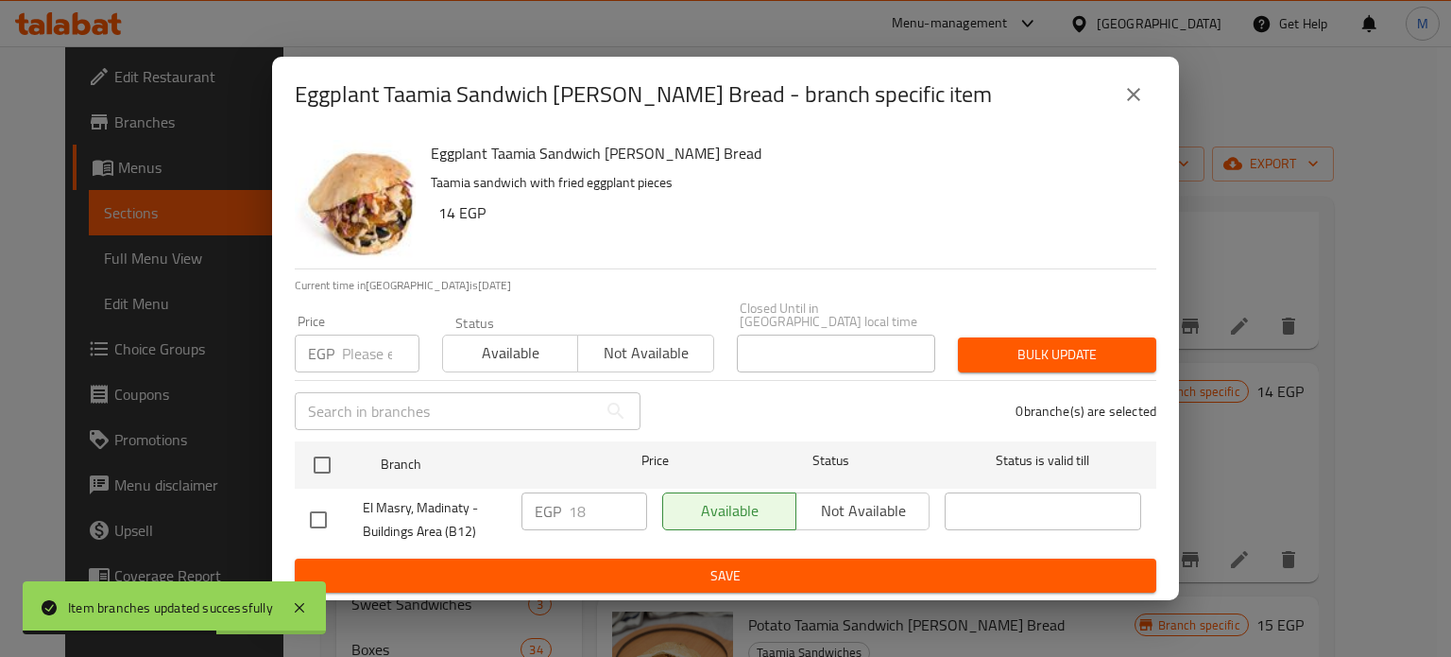
click at [358, 360] on input "number" at bounding box center [380, 353] width 77 height 38
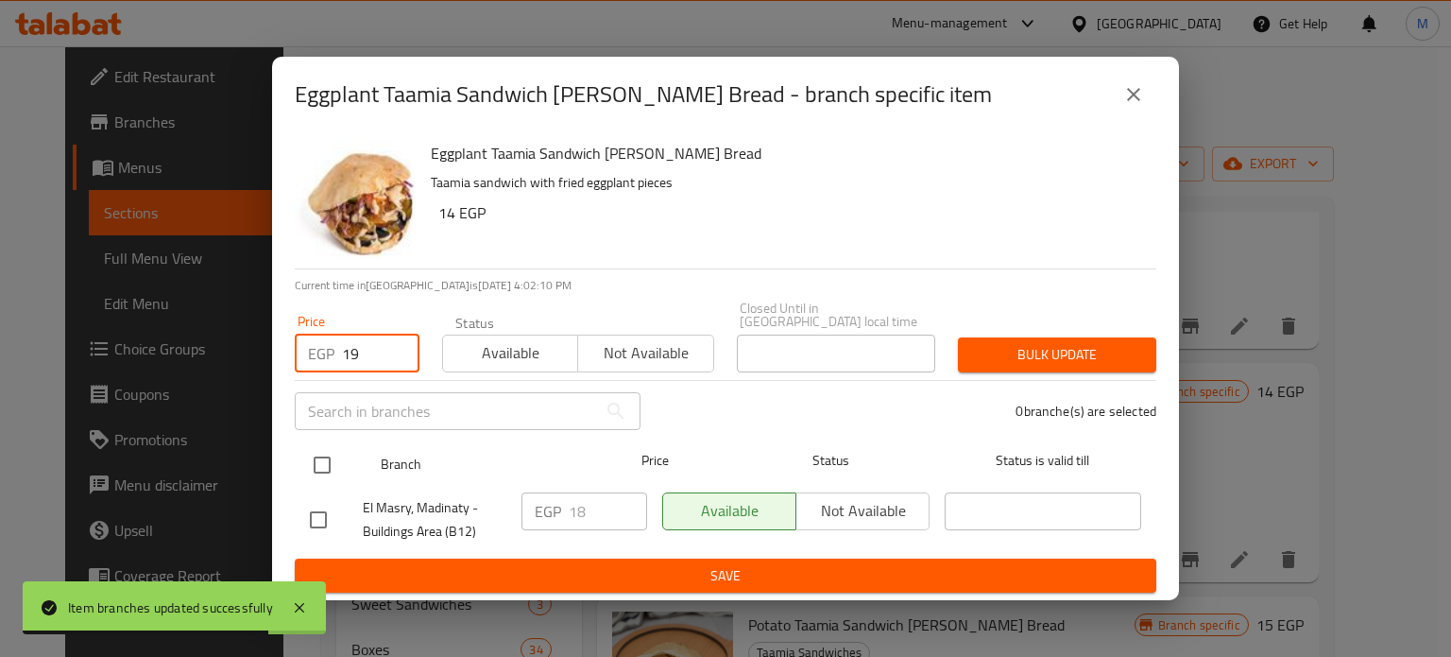
type input "19"
click at [321, 463] on input "checkbox" at bounding box center [322, 465] width 40 height 40
checkbox input "true"
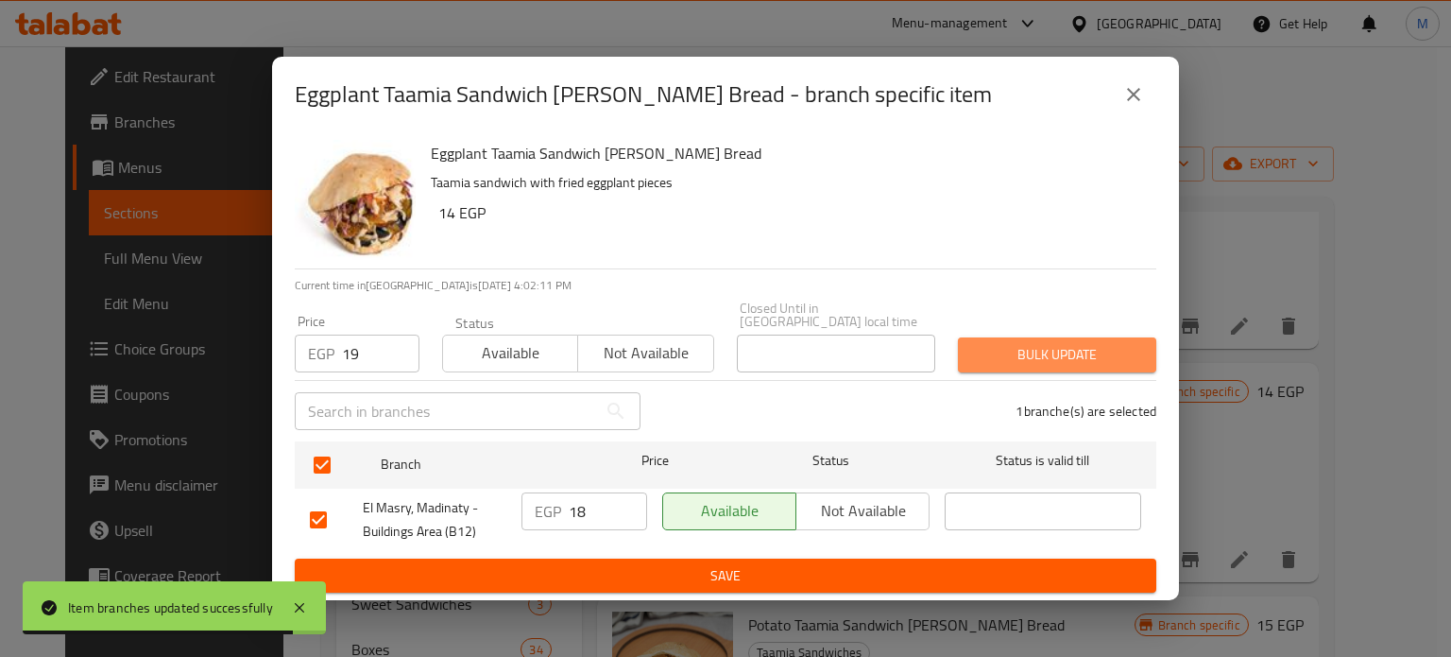
click at [1066, 360] on button "Bulk update" at bounding box center [1057, 354] width 198 height 35
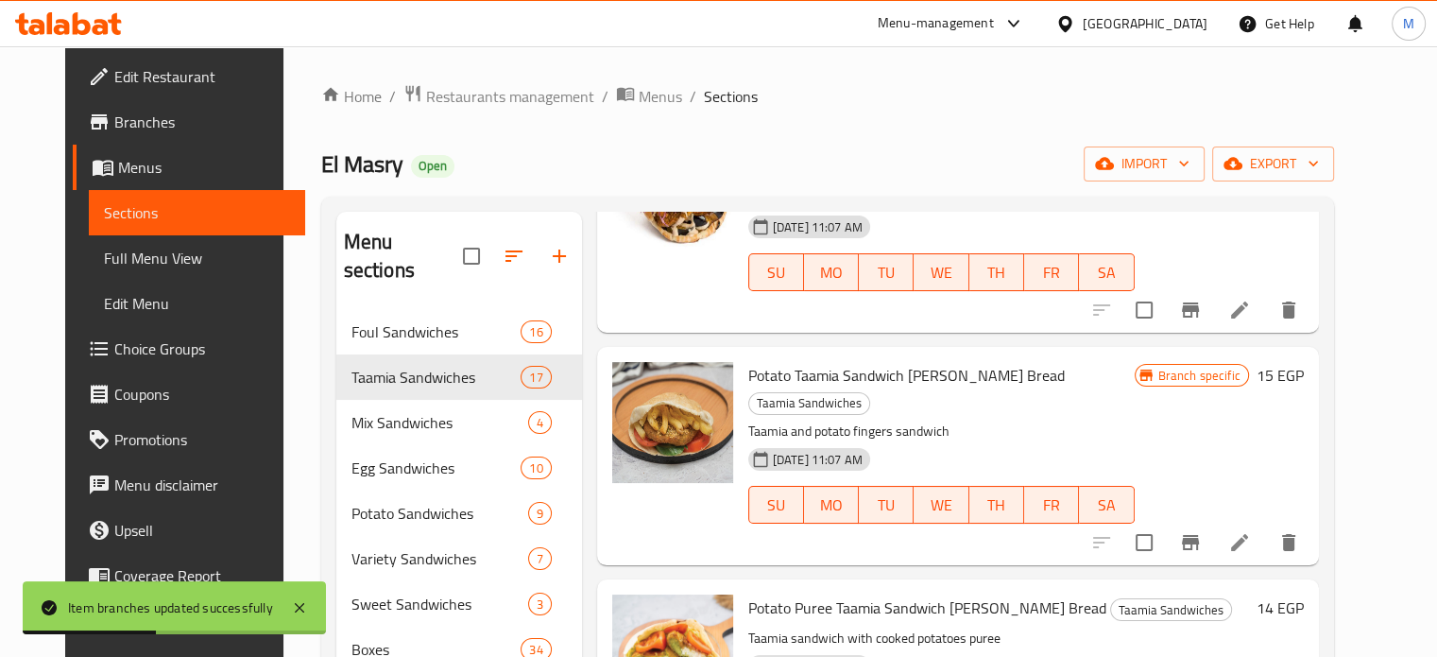
scroll to position [960, 0]
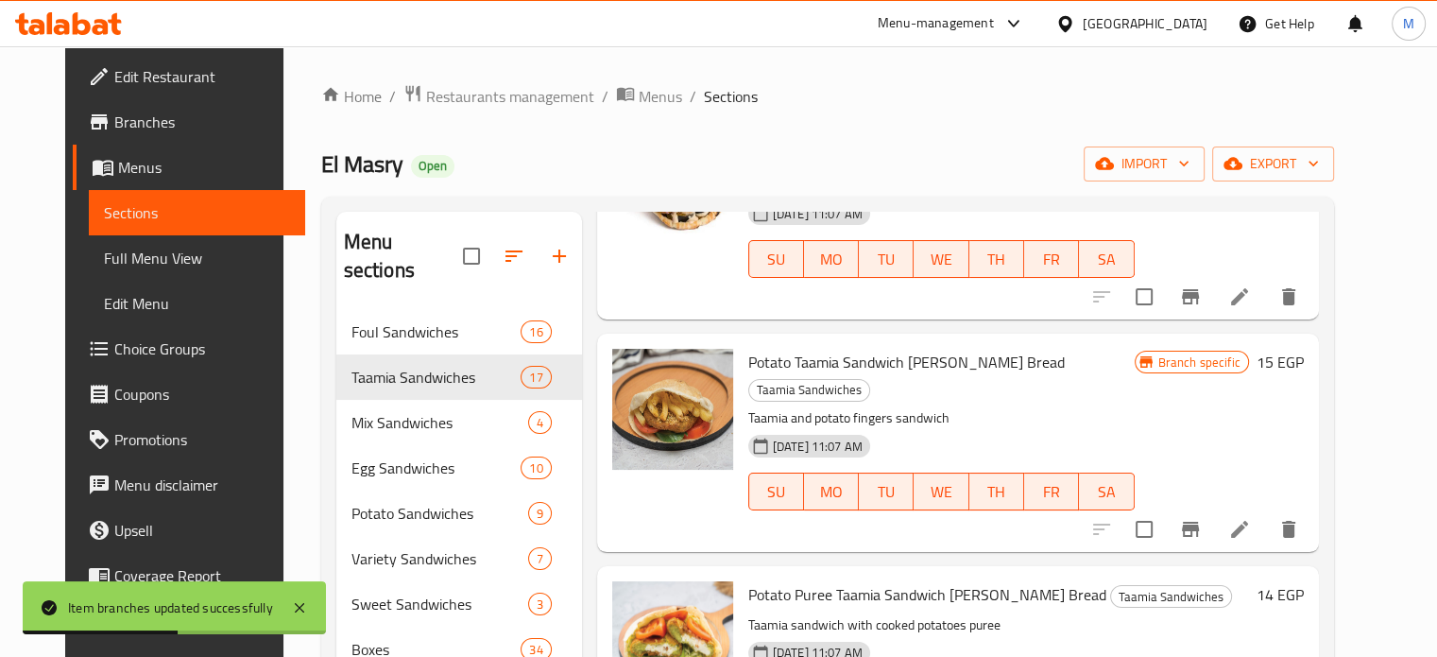
click at [1199, 521] on icon "Branch-specific-item" at bounding box center [1190, 528] width 17 height 15
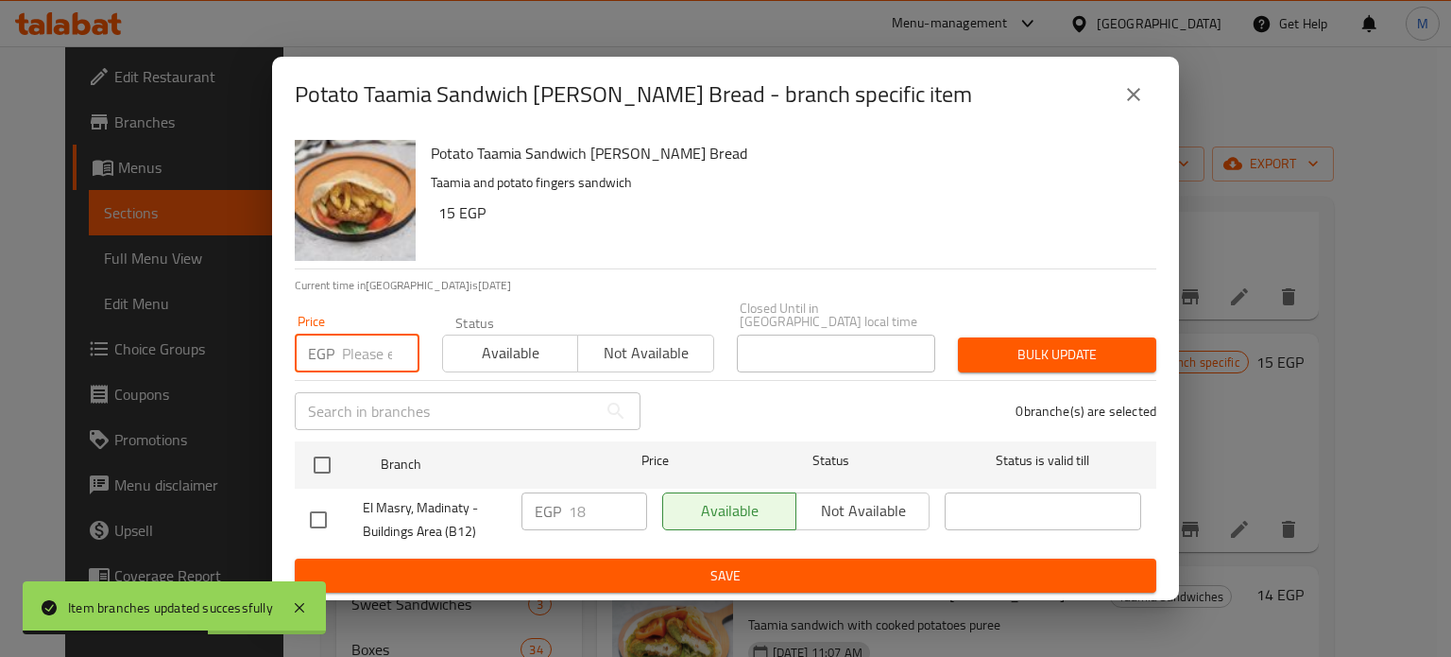
click at [357, 352] on input "number" at bounding box center [380, 353] width 77 height 38
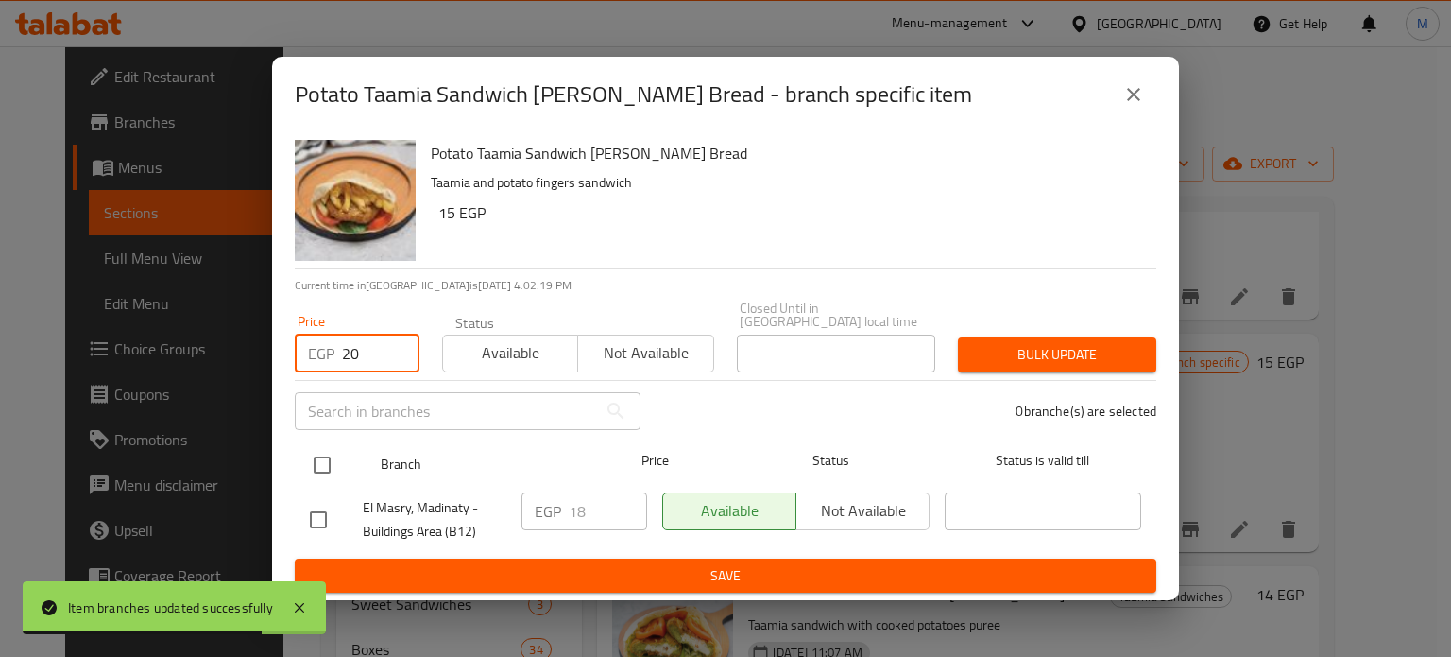
type input "20"
click at [325, 452] on input "checkbox" at bounding box center [322, 465] width 40 height 40
checkbox input "true"
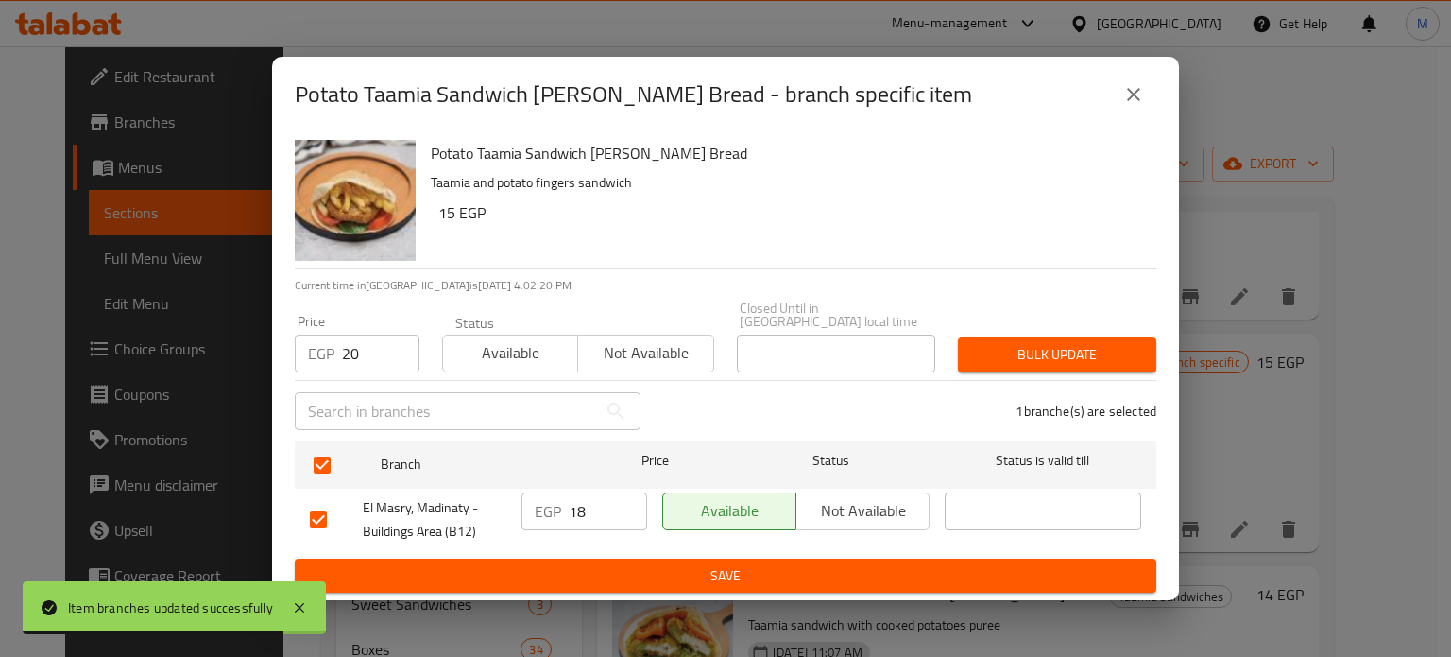
click at [1013, 343] on span "Bulk update" at bounding box center [1057, 355] width 168 height 24
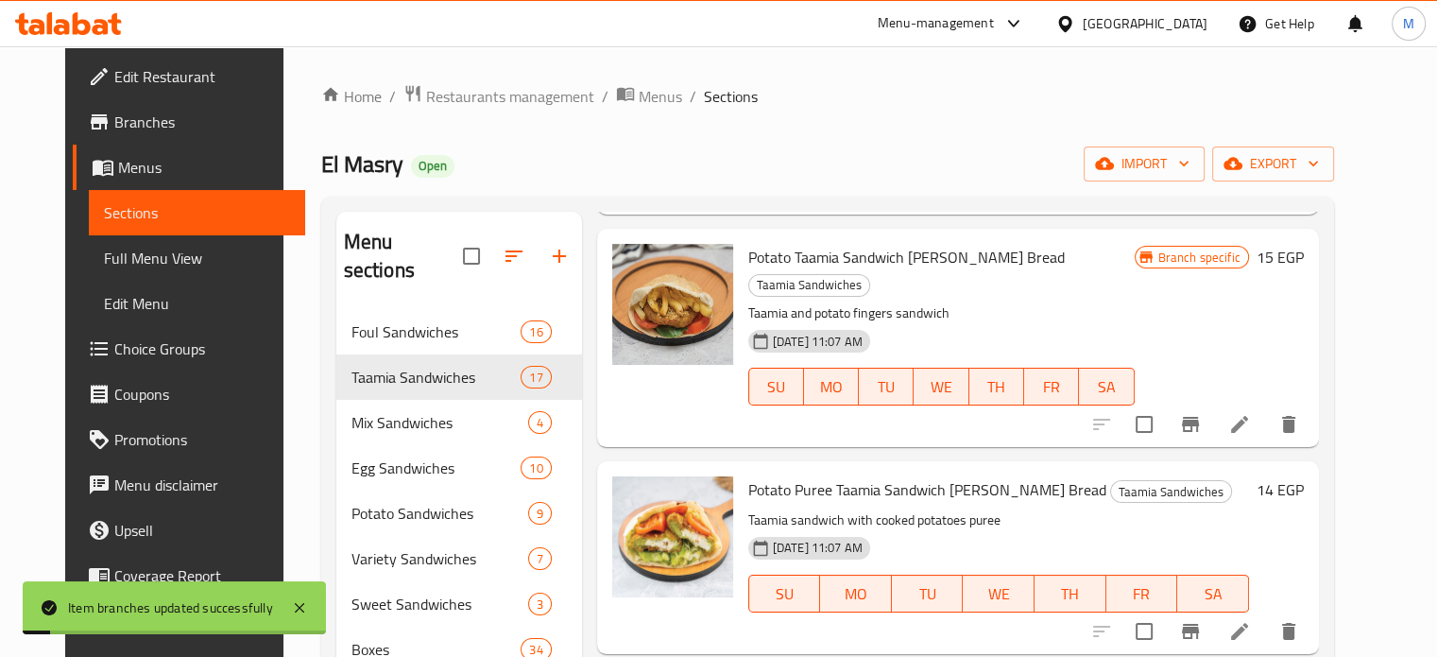
scroll to position [1151, 0]
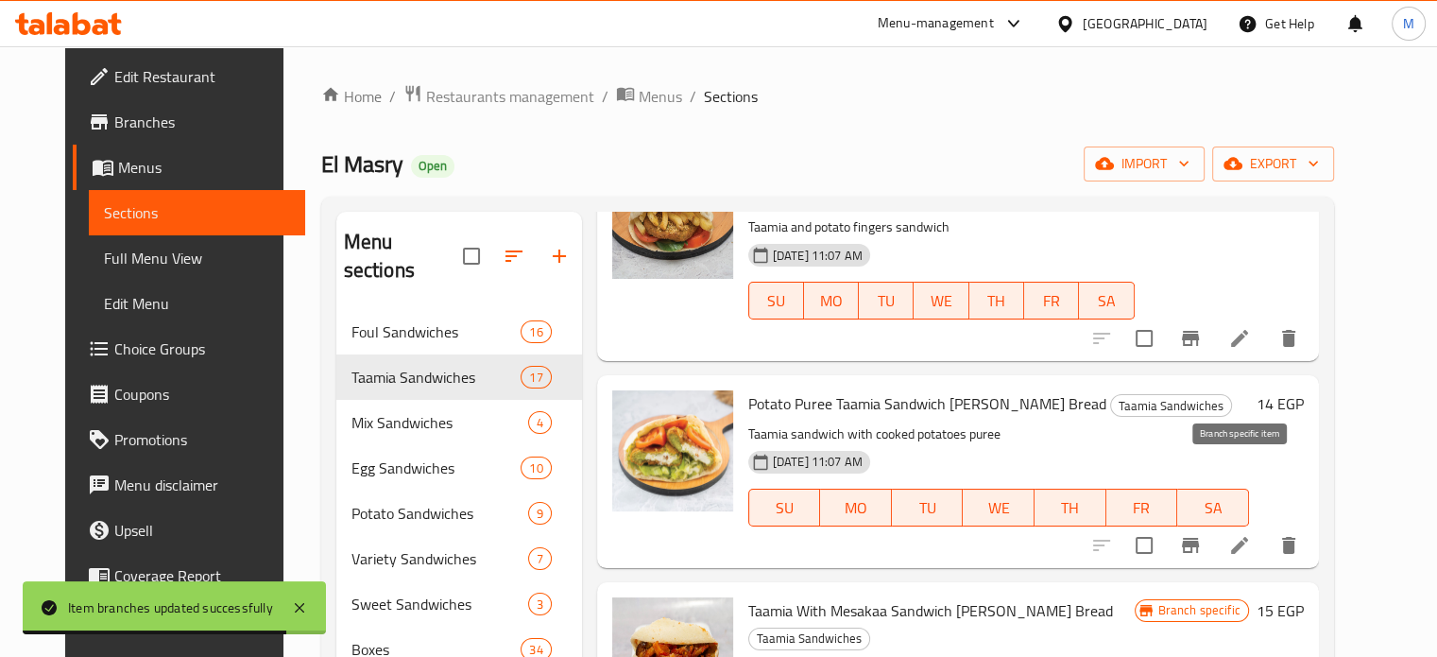
click at [1199, 538] on icon "Branch-specific-item" at bounding box center [1190, 545] width 17 height 15
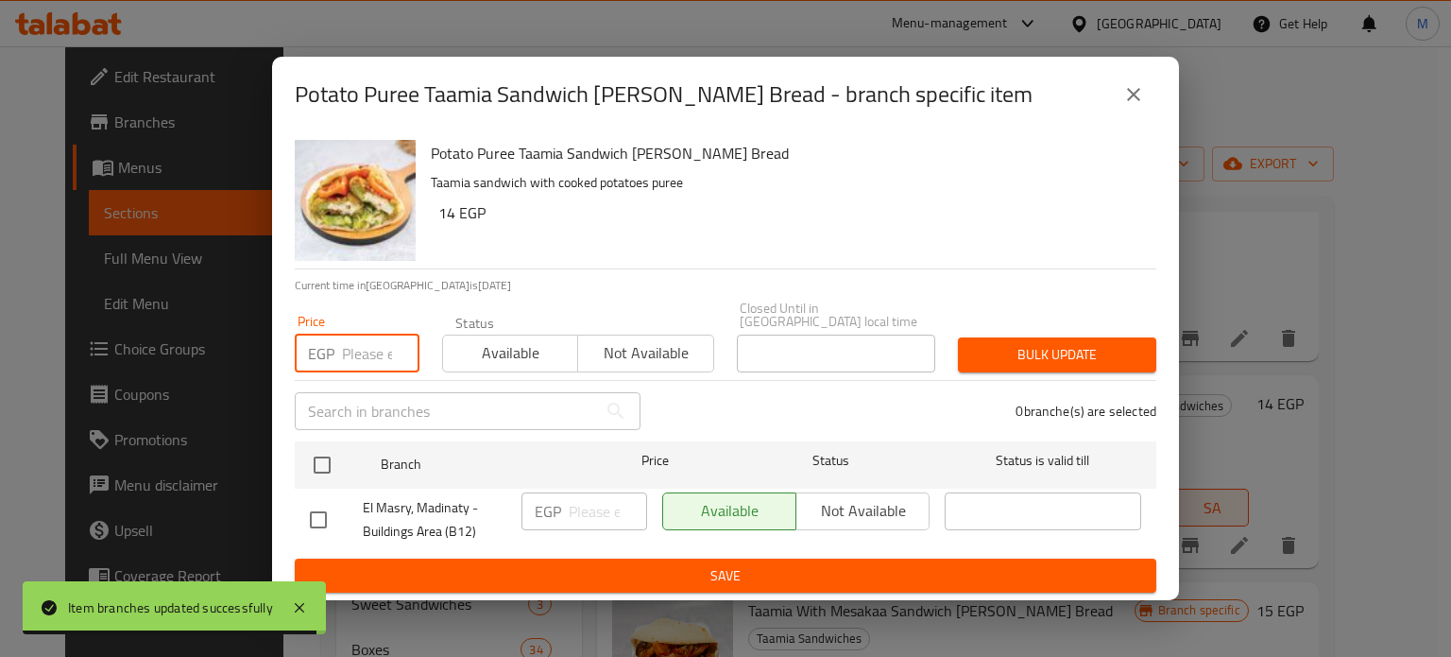
click at [351, 343] on input "number" at bounding box center [380, 353] width 77 height 38
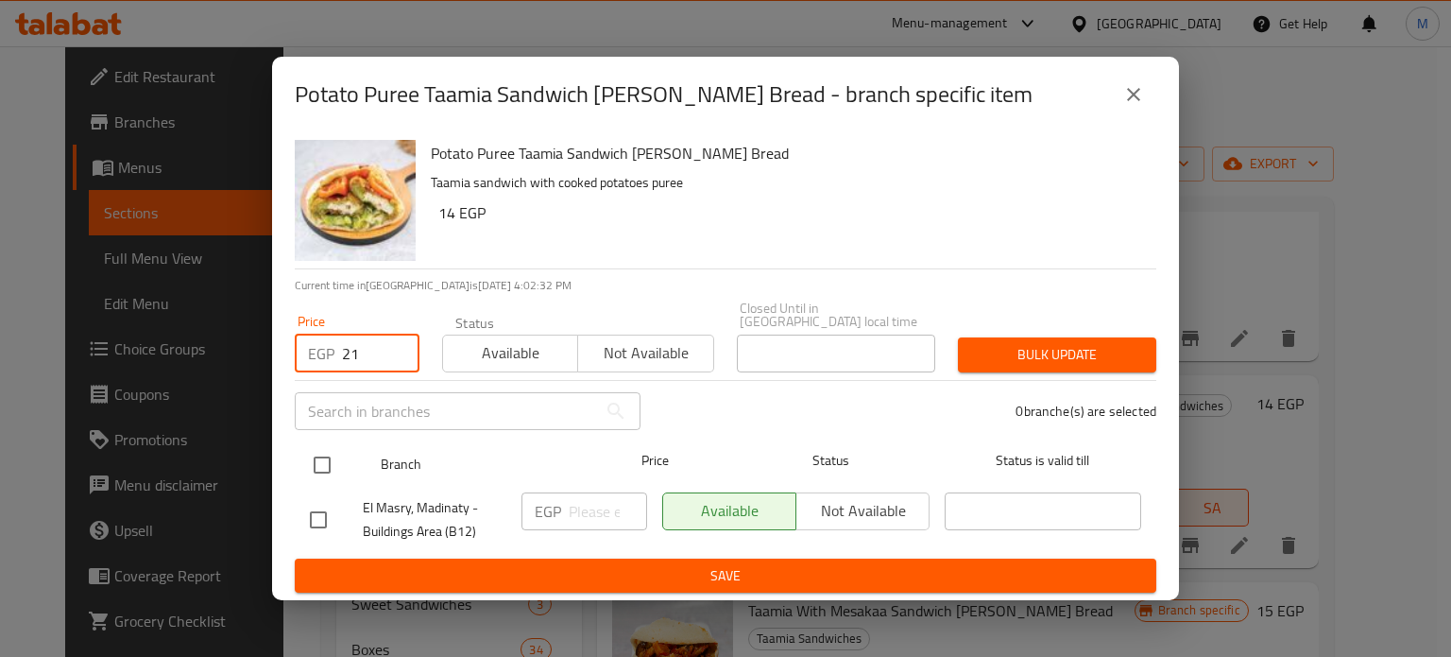
type input "21"
click at [318, 464] on input "checkbox" at bounding box center [322, 465] width 40 height 40
checkbox input "true"
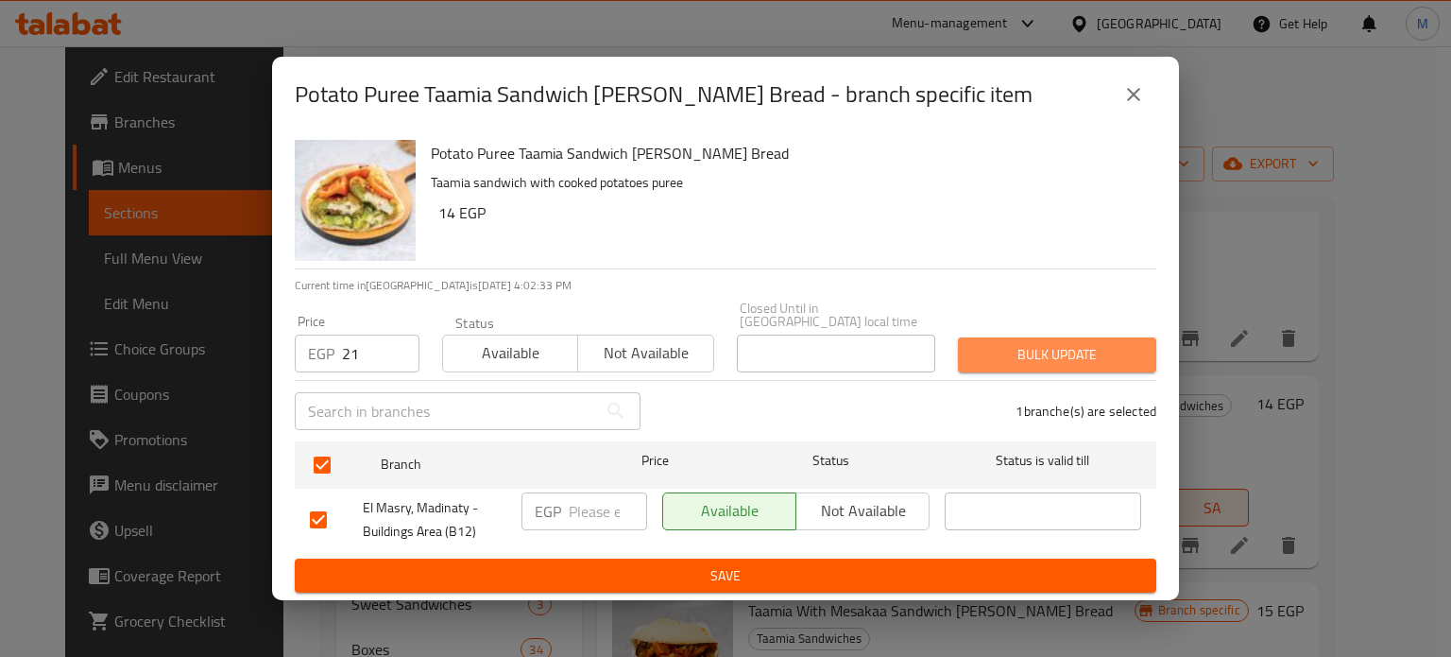
click at [1043, 347] on span "Bulk update" at bounding box center [1057, 355] width 168 height 24
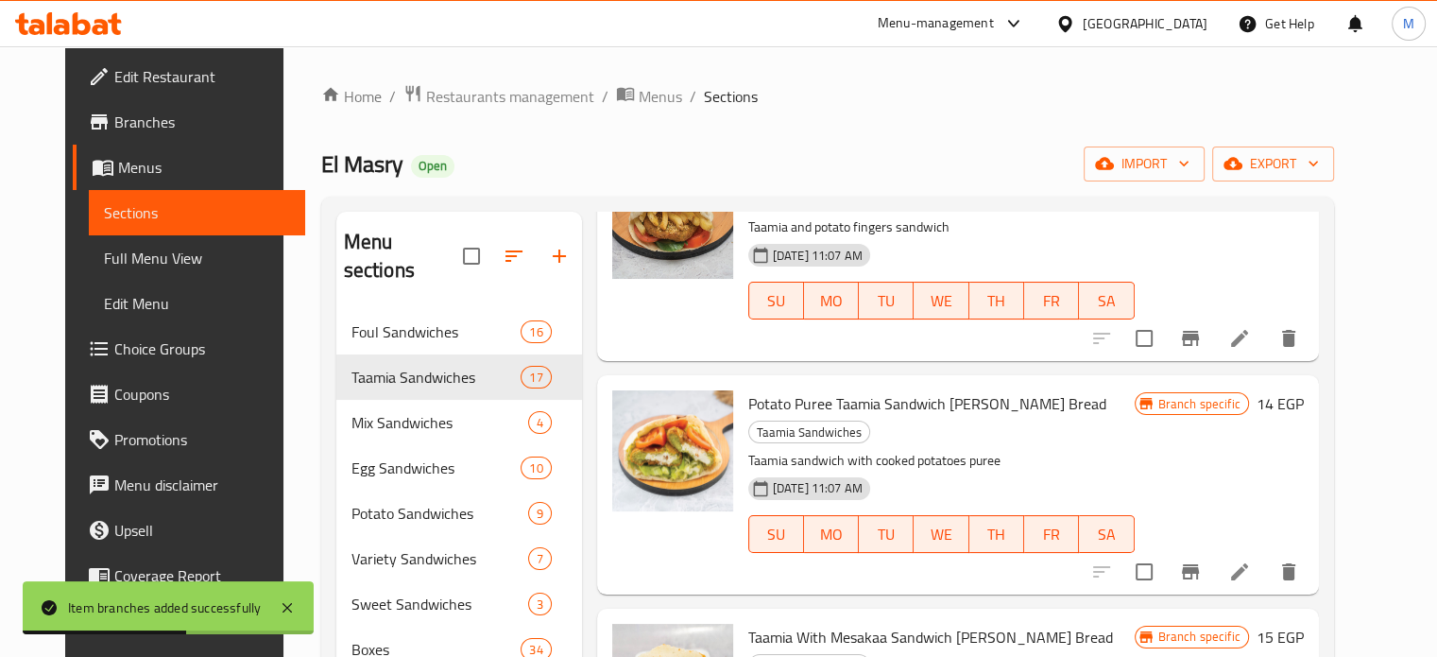
drag, startPoint x: 1367, startPoint y: 479, endPoint x: 1373, endPoint y: 502, distance: 23.4
click at [1319, 502] on div "Menu items Add Sort Manage items Taamia Sandwich Taamia Sandwiches White bread …" at bounding box center [950, 540] width 737 height 657
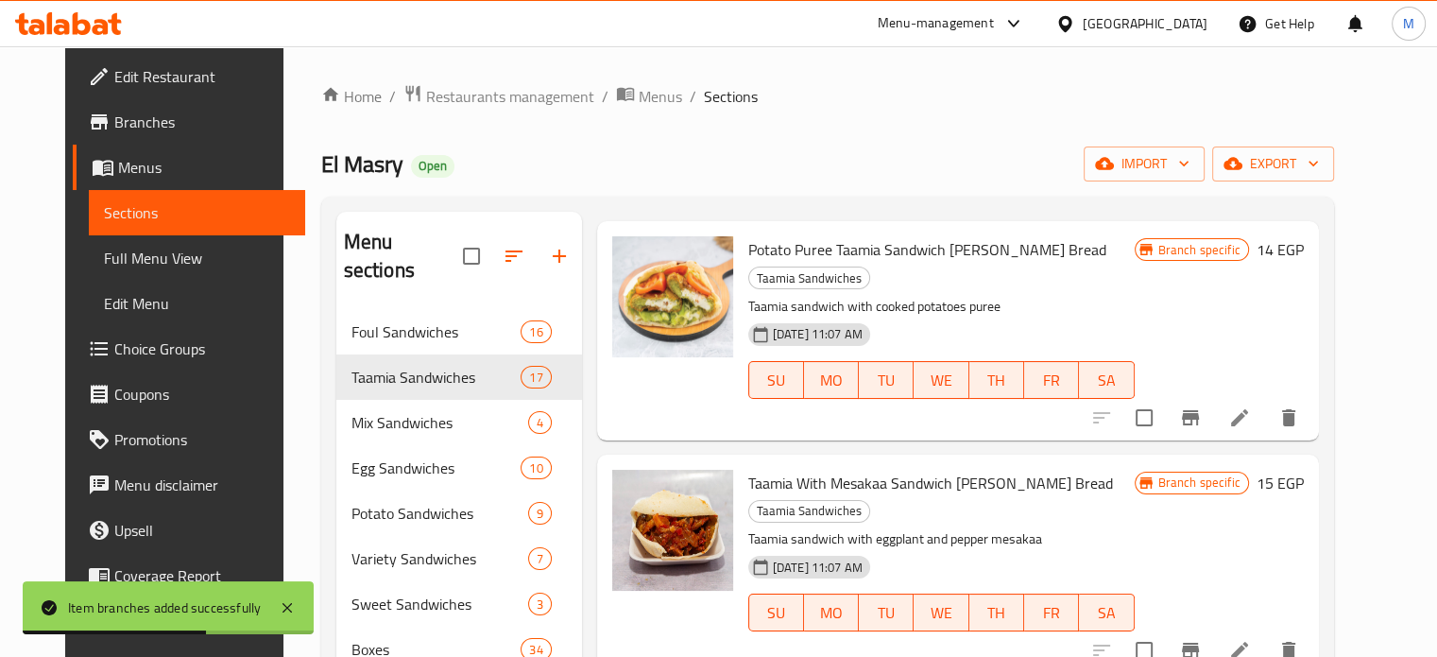
scroll to position [1418, 0]
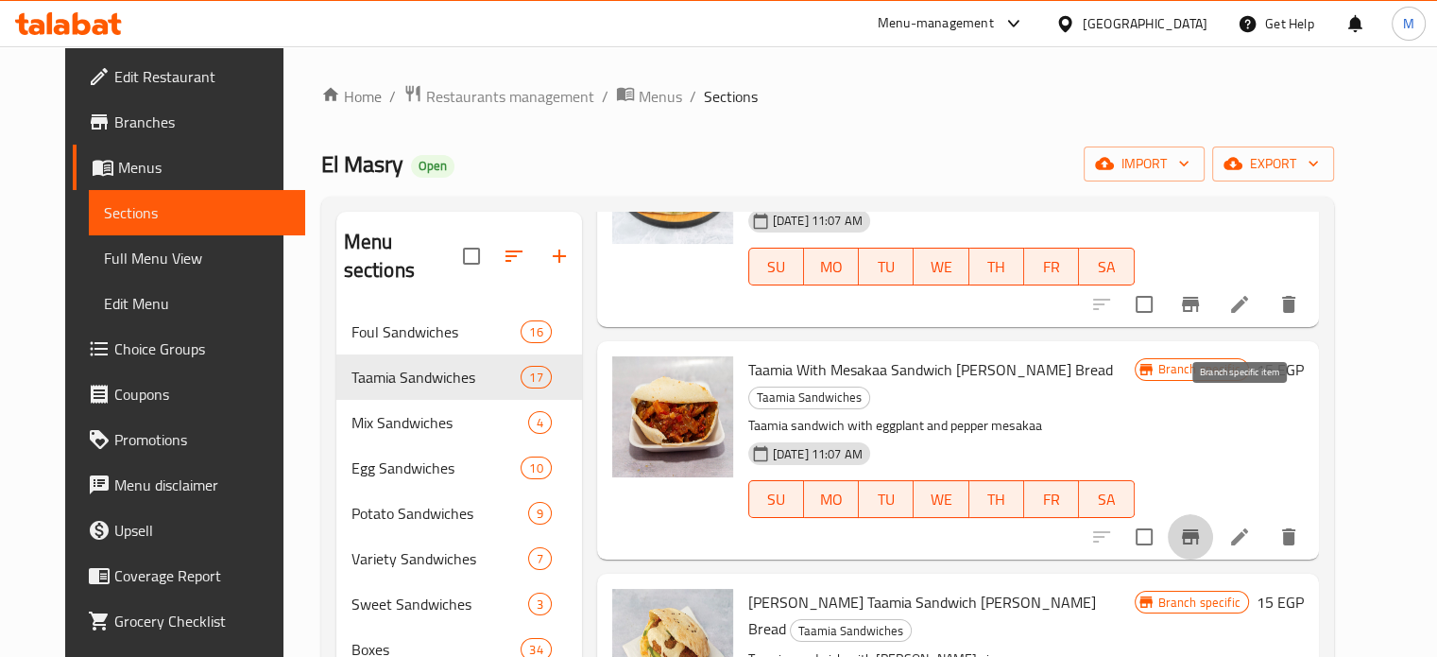
click at [1199, 529] on icon "Branch-specific-item" at bounding box center [1190, 536] width 17 height 15
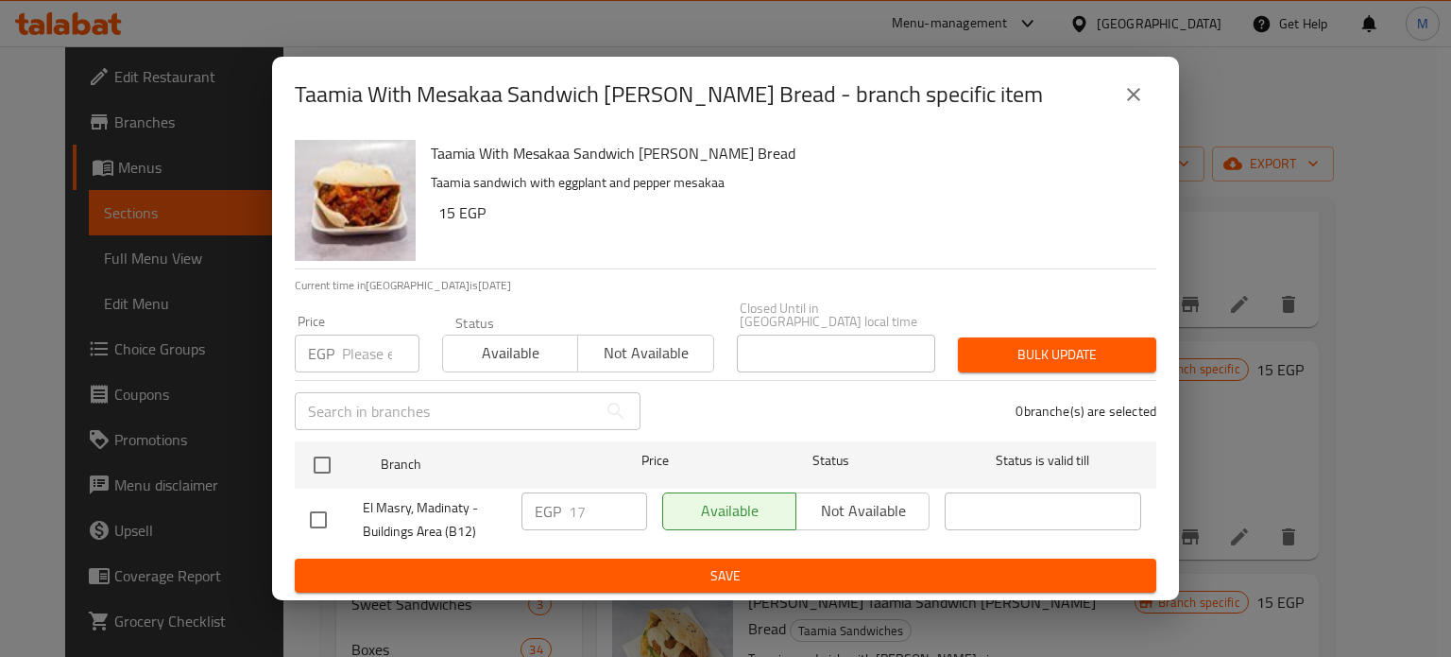
click at [363, 350] on input "number" at bounding box center [380, 353] width 77 height 38
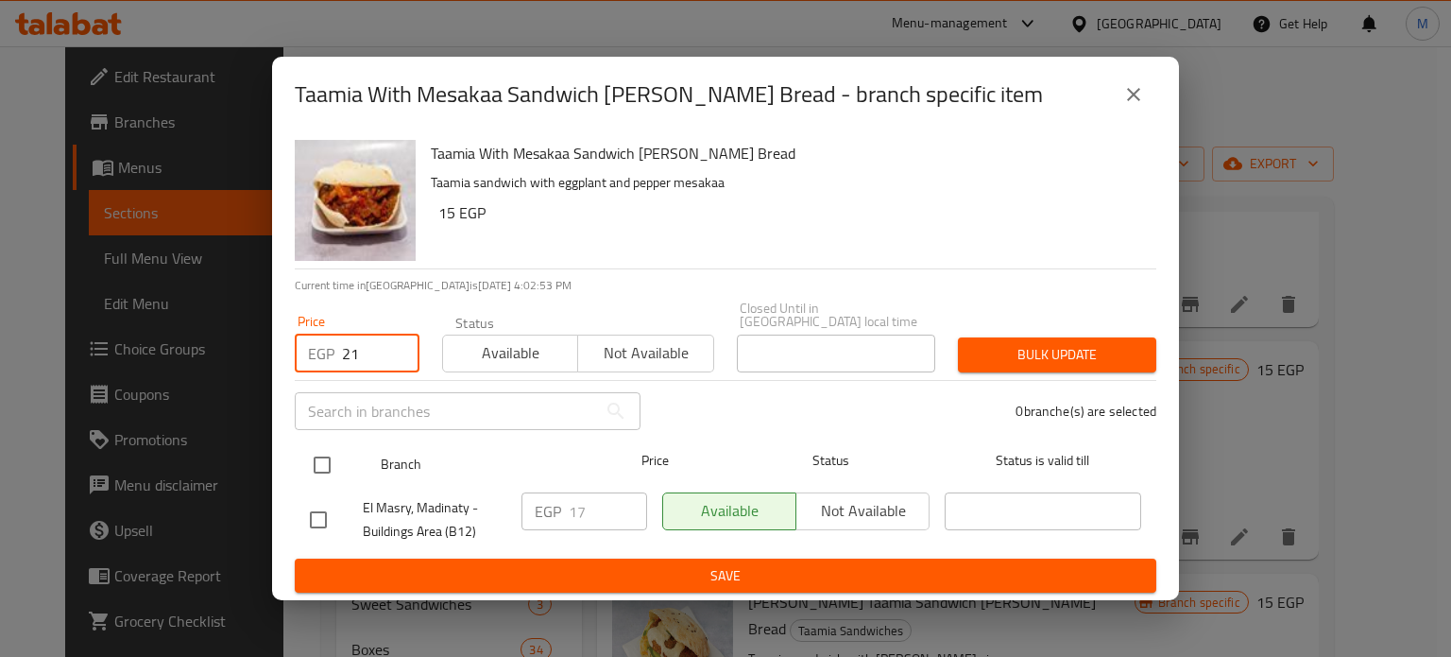
type input "21"
click at [318, 458] on input "checkbox" at bounding box center [322, 465] width 40 height 40
checkbox input "true"
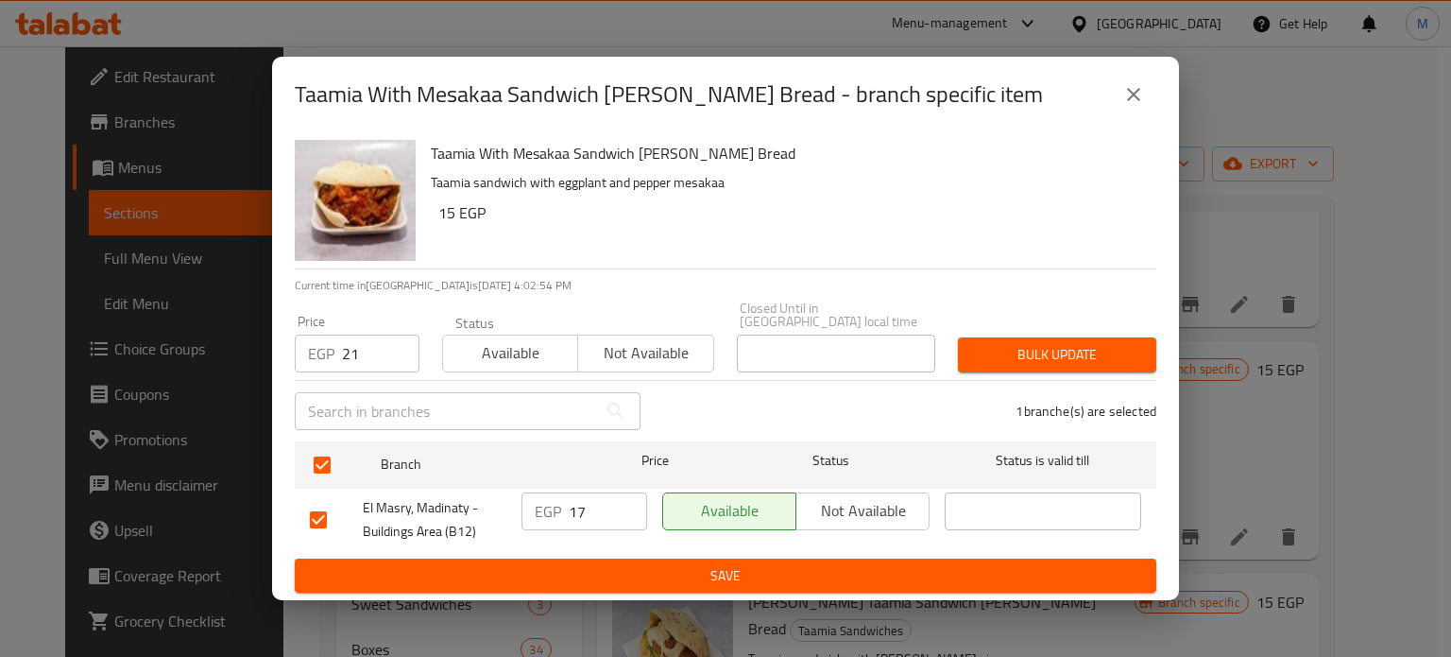
click at [1068, 350] on span "Bulk update" at bounding box center [1057, 355] width 168 height 24
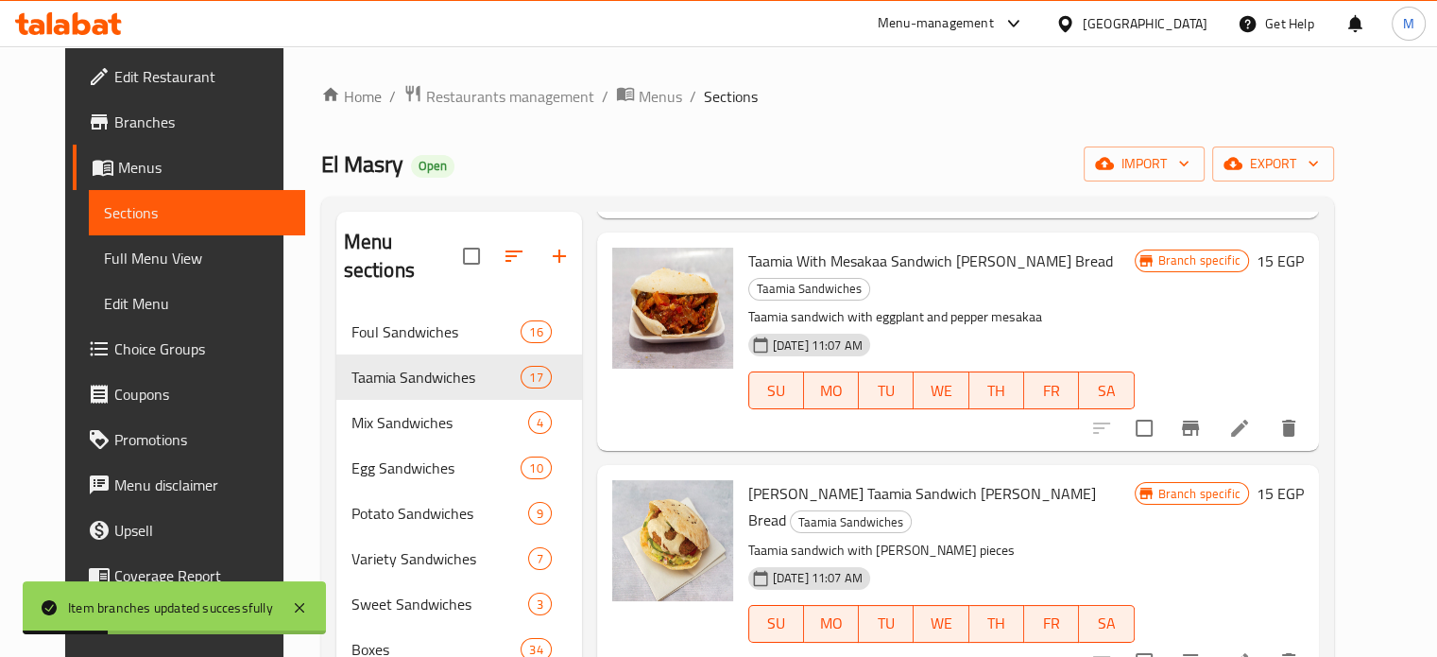
scroll to position [1545, 0]
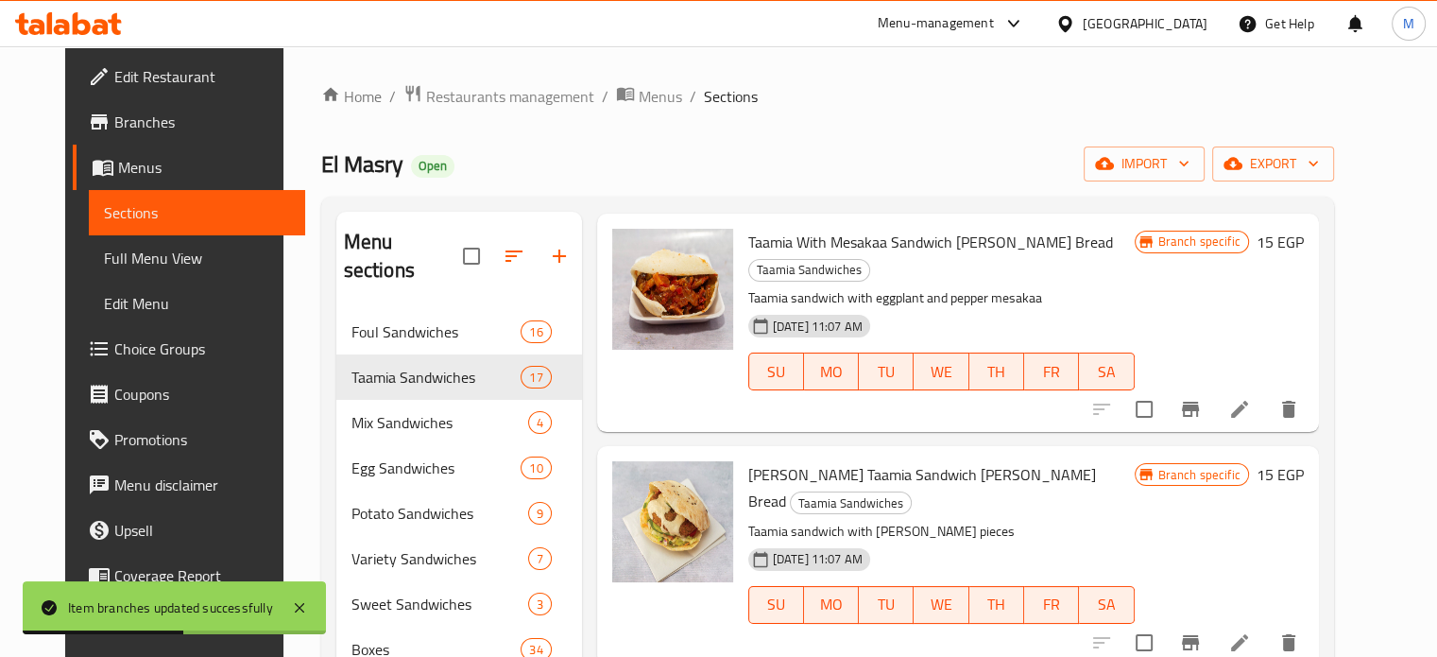
click at [1199, 635] on icon "Branch-specific-item" at bounding box center [1190, 642] width 17 height 15
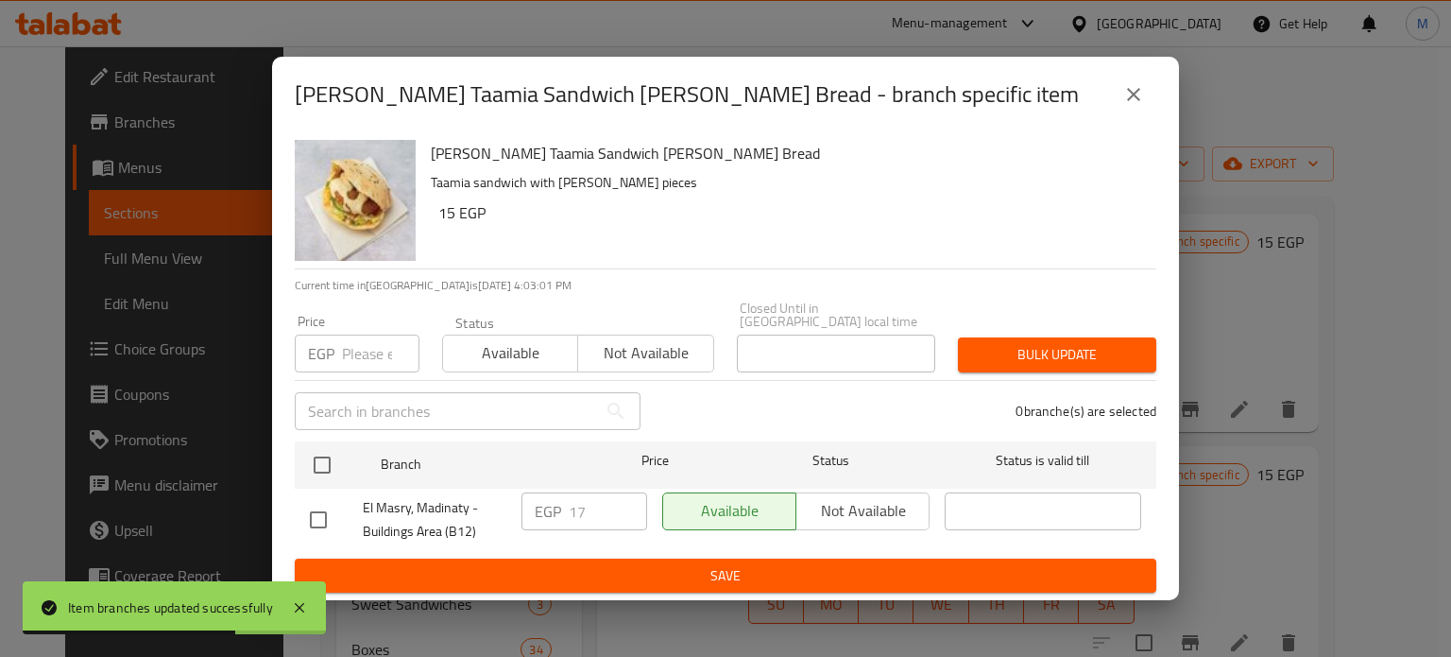
click at [367, 349] on input "number" at bounding box center [380, 353] width 77 height 38
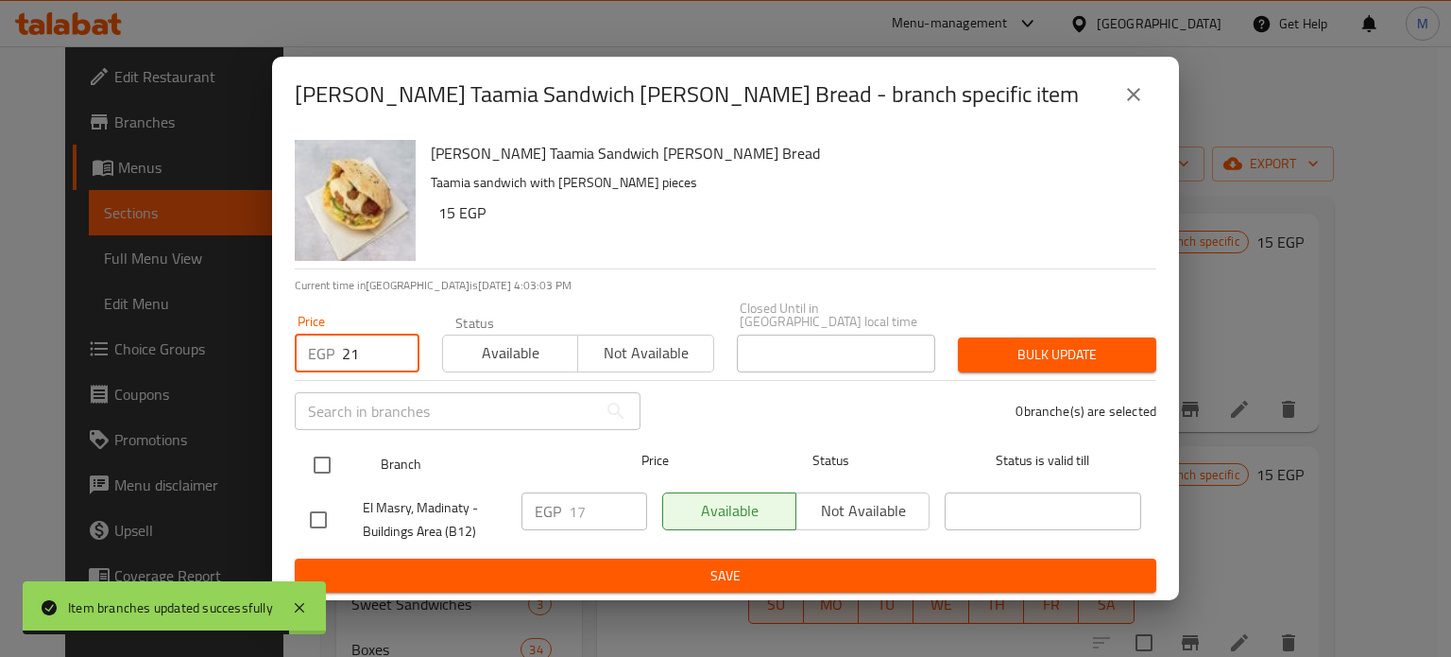
type input "21"
click at [323, 449] on input "checkbox" at bounding box center [322, 465] width 40 height 40
checkbox input "true"
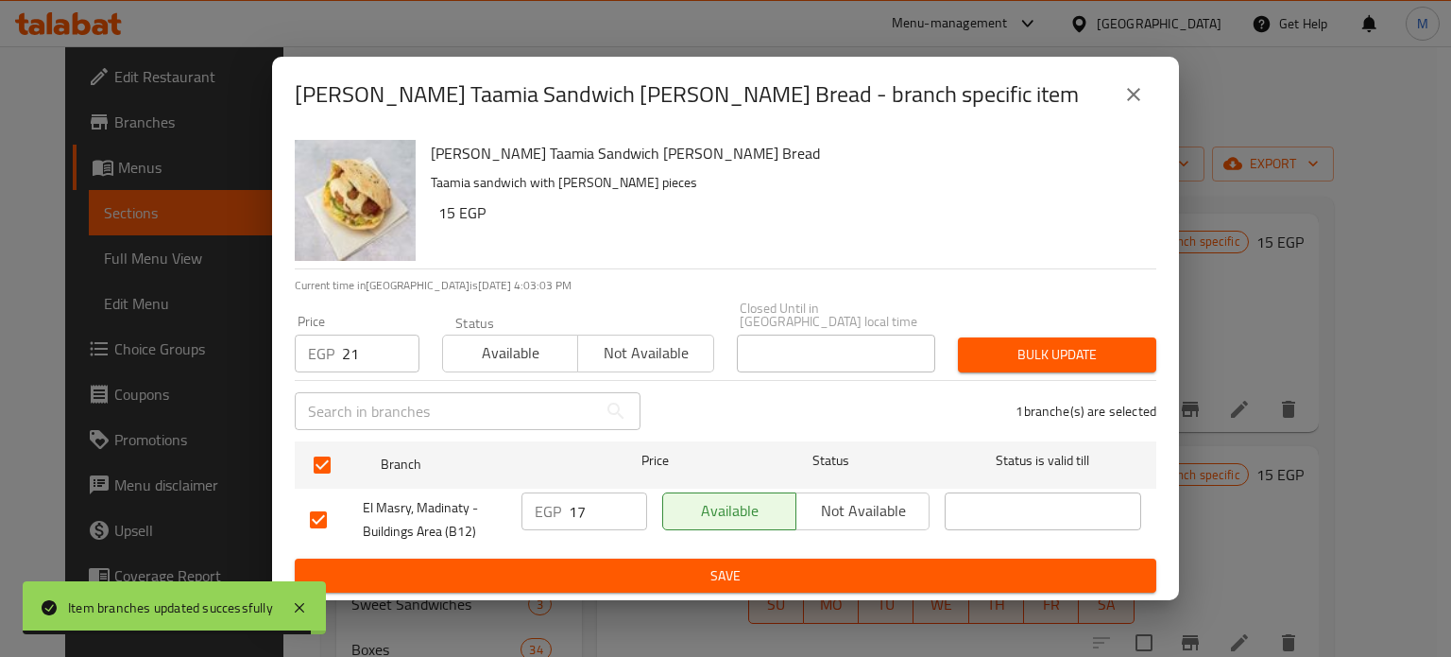
click at [1008, 329] on div "Bulk update" at bounding box center [1057, 355] width 221 height 58
click at [1026, 343] on span "Bulk update" at bounding box center [1057, 355] width 168 height 24
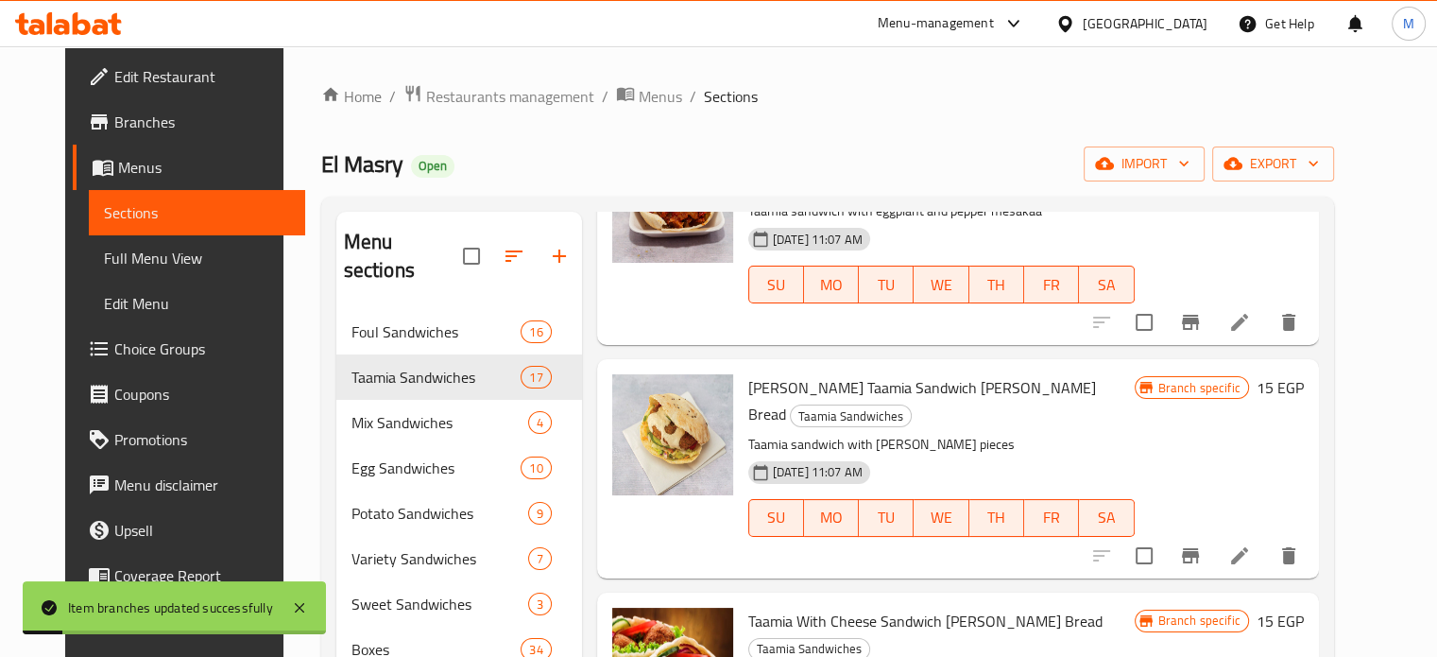
scroll to position [1641, 0]
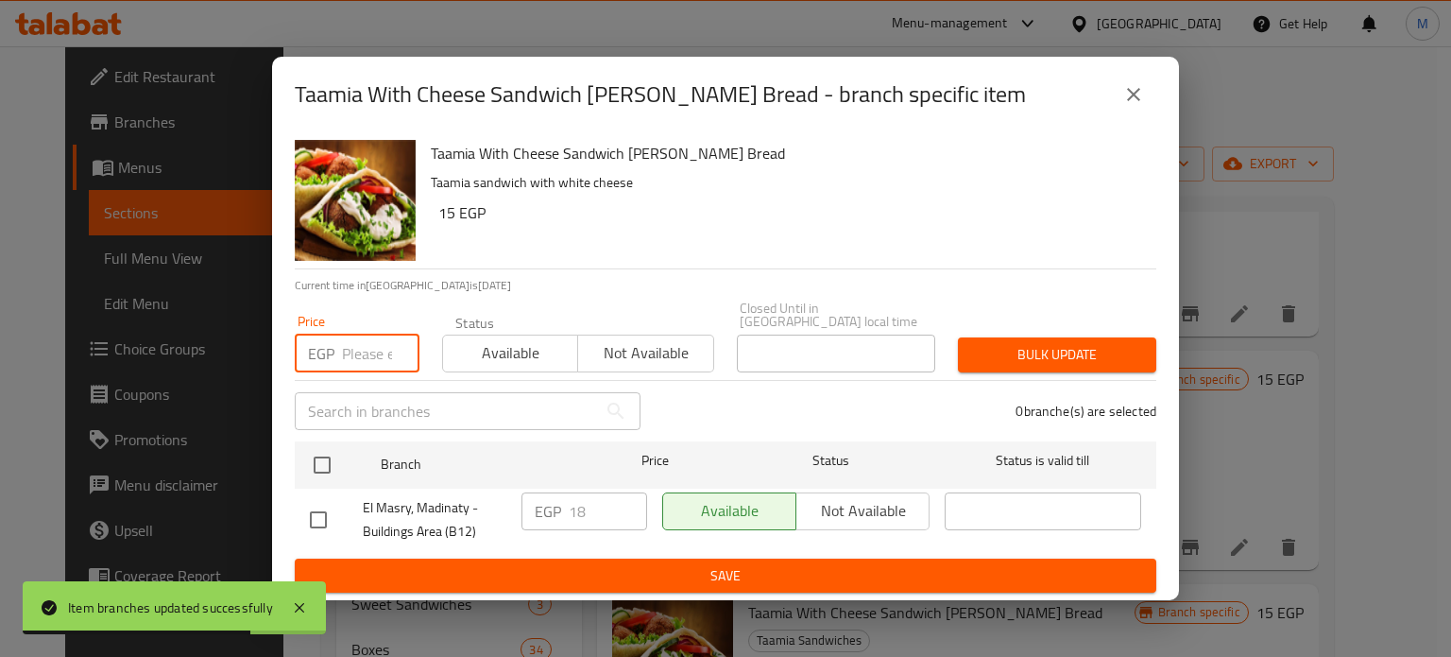
click at [353, 344] on input "number" at bounding box center [380, 353] width 77 height 38
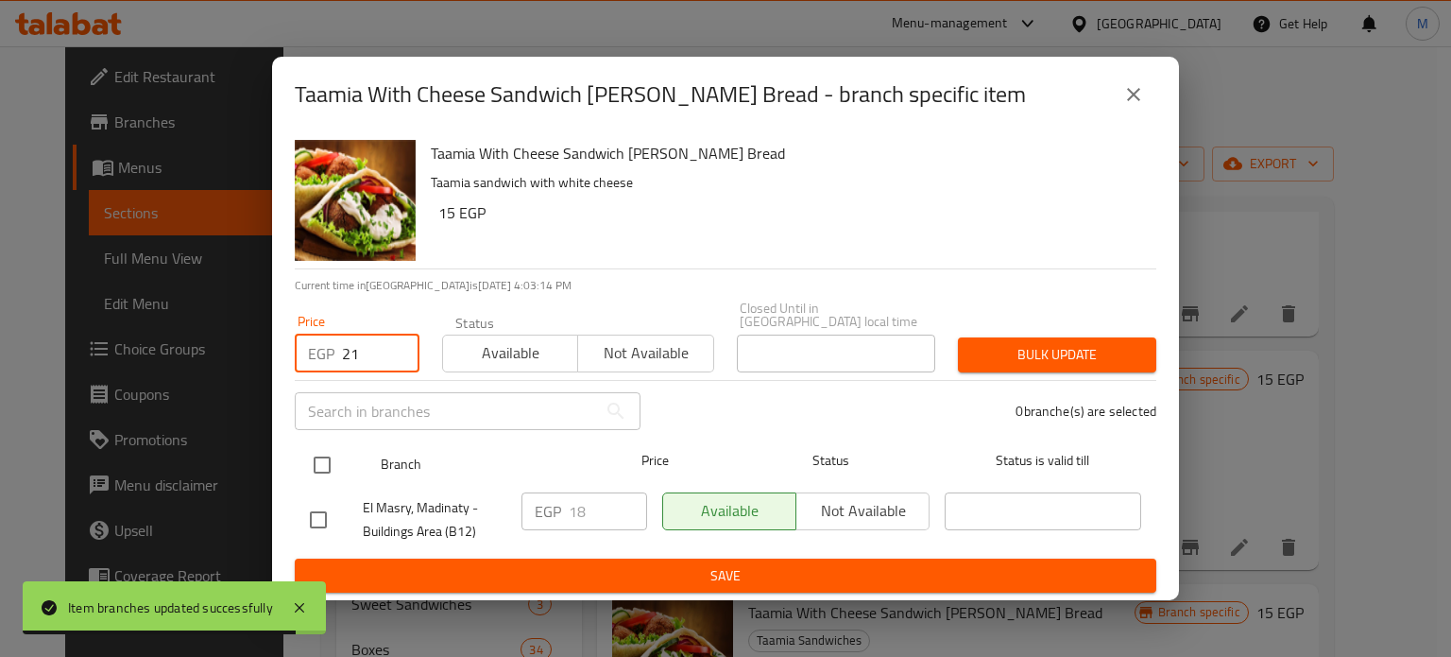
type input "21"
click at [329, 451] on input "checkbox" at bounding box center [322, 465] width 40 height 40
checkbox input "true"
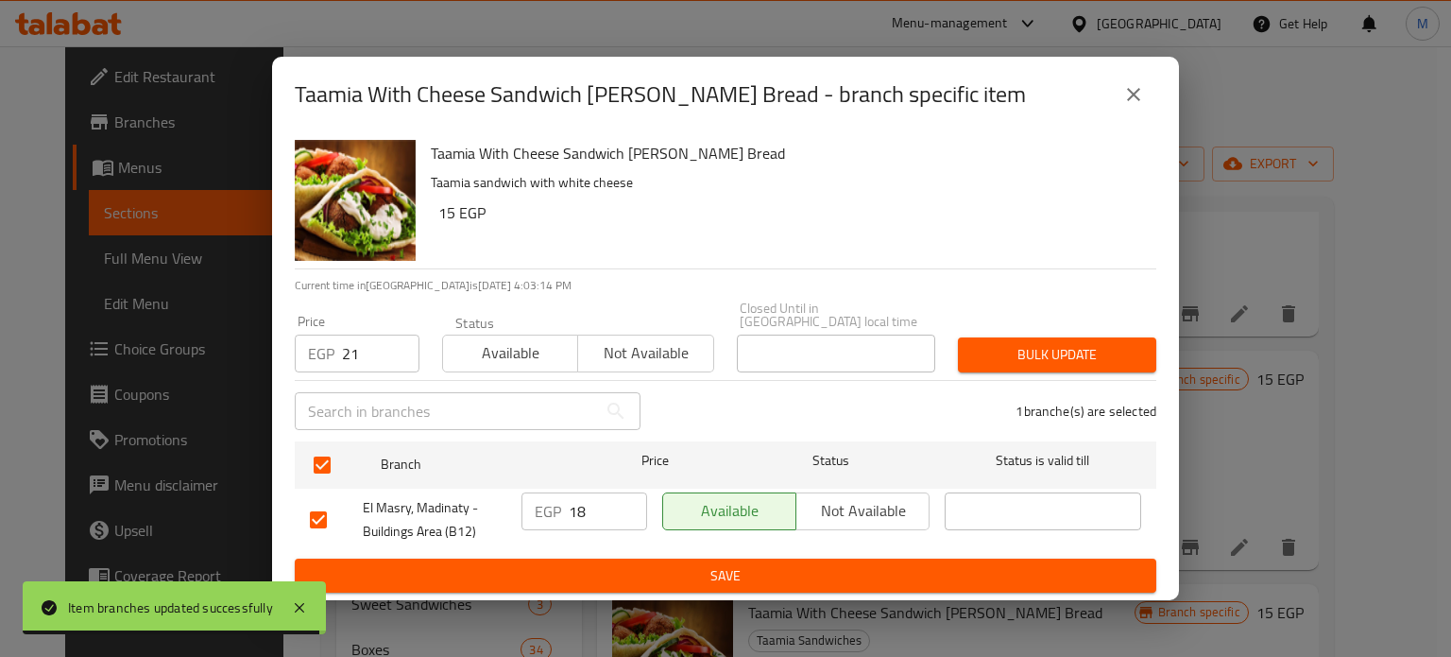
click at [1016, 343] on span "Bulk update" at bounding box center [1057, 355] width 168 height 24
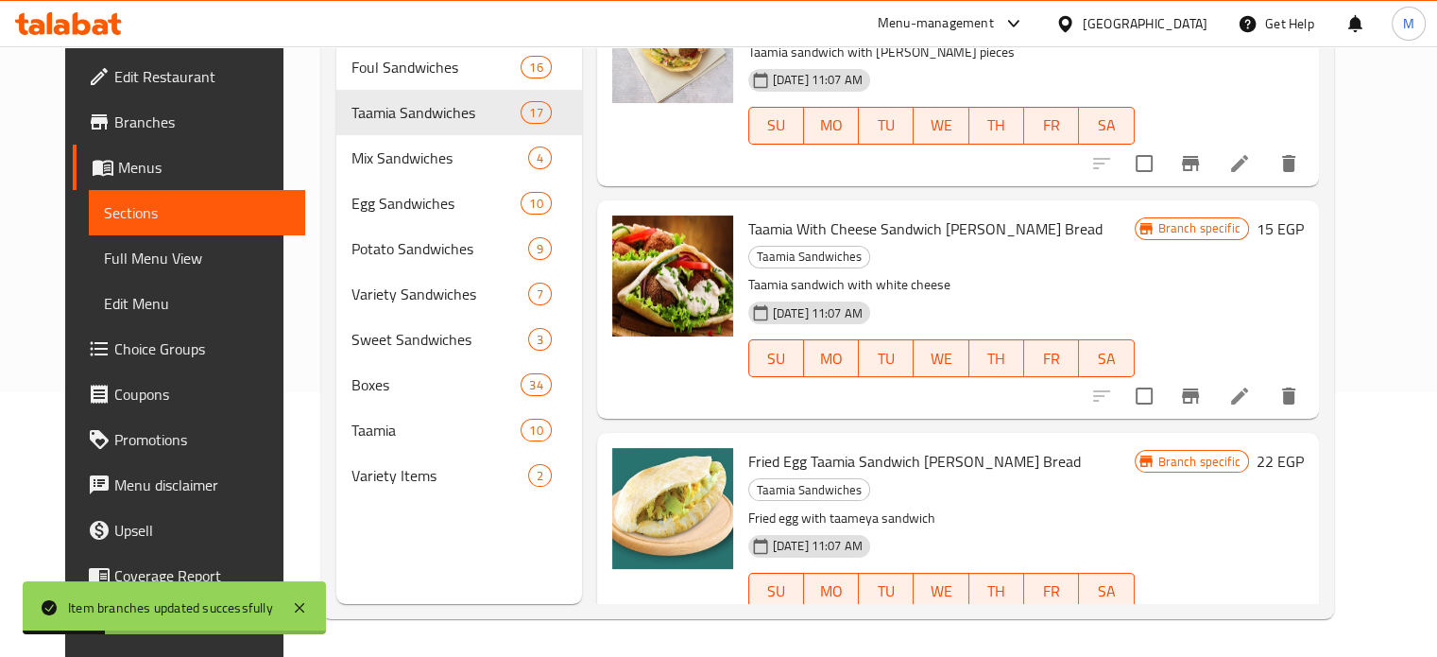
scroll to position [1778, 0]
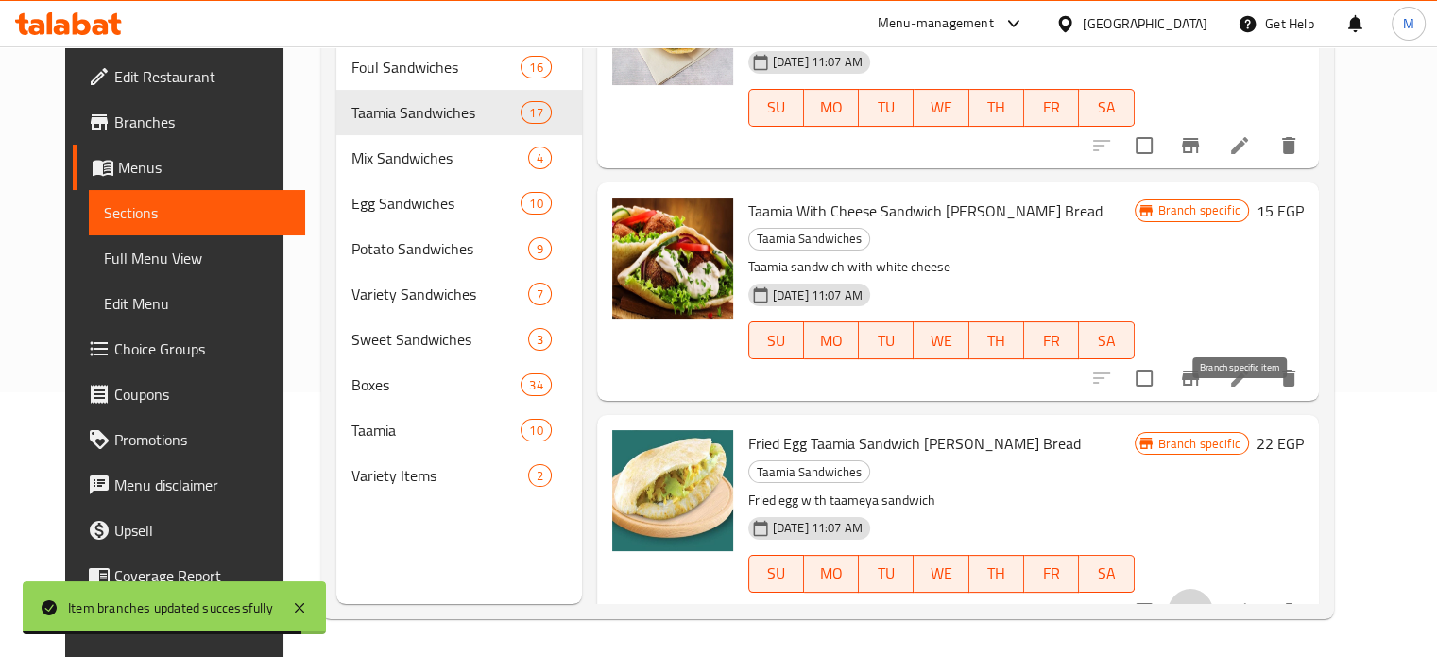
click at [1202, 600] on icon "Branch-specific-item" at bounding box center [1190, 611] width 23 height 23
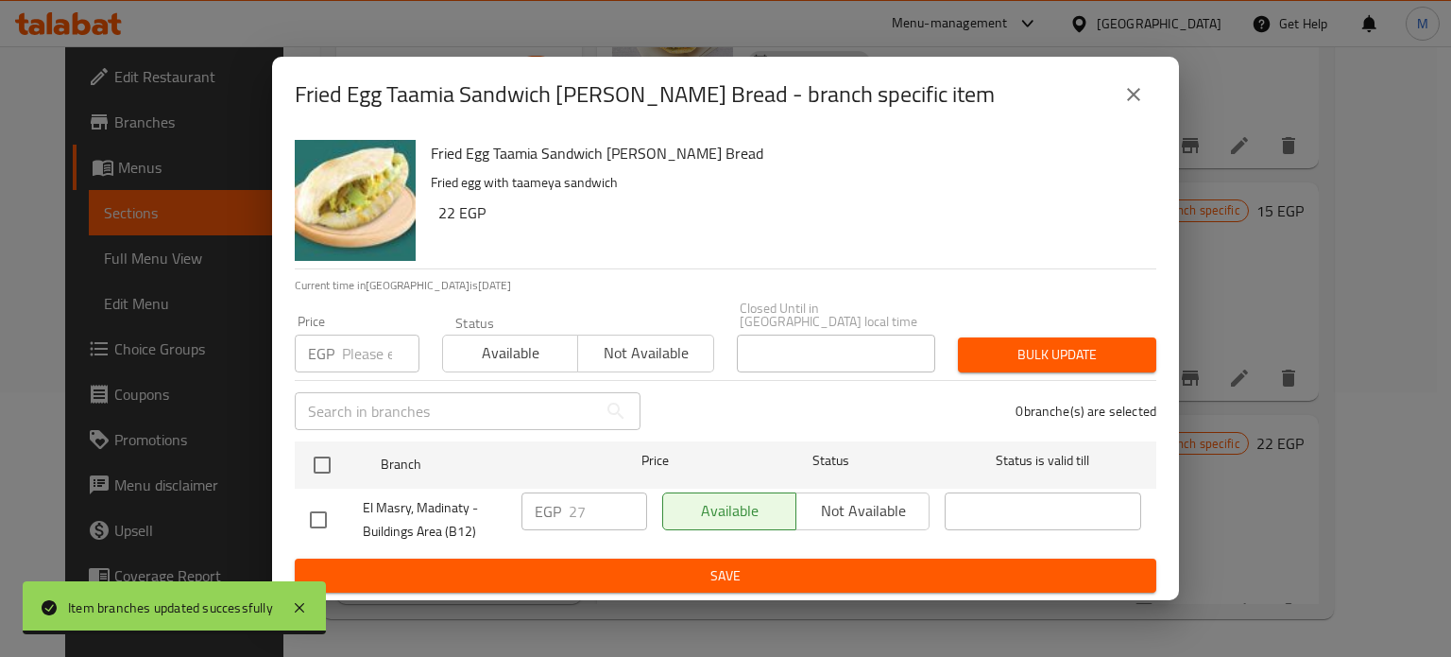
click at [367, 345] on input "number" at bounding box center [380, 353] width 77 height 38
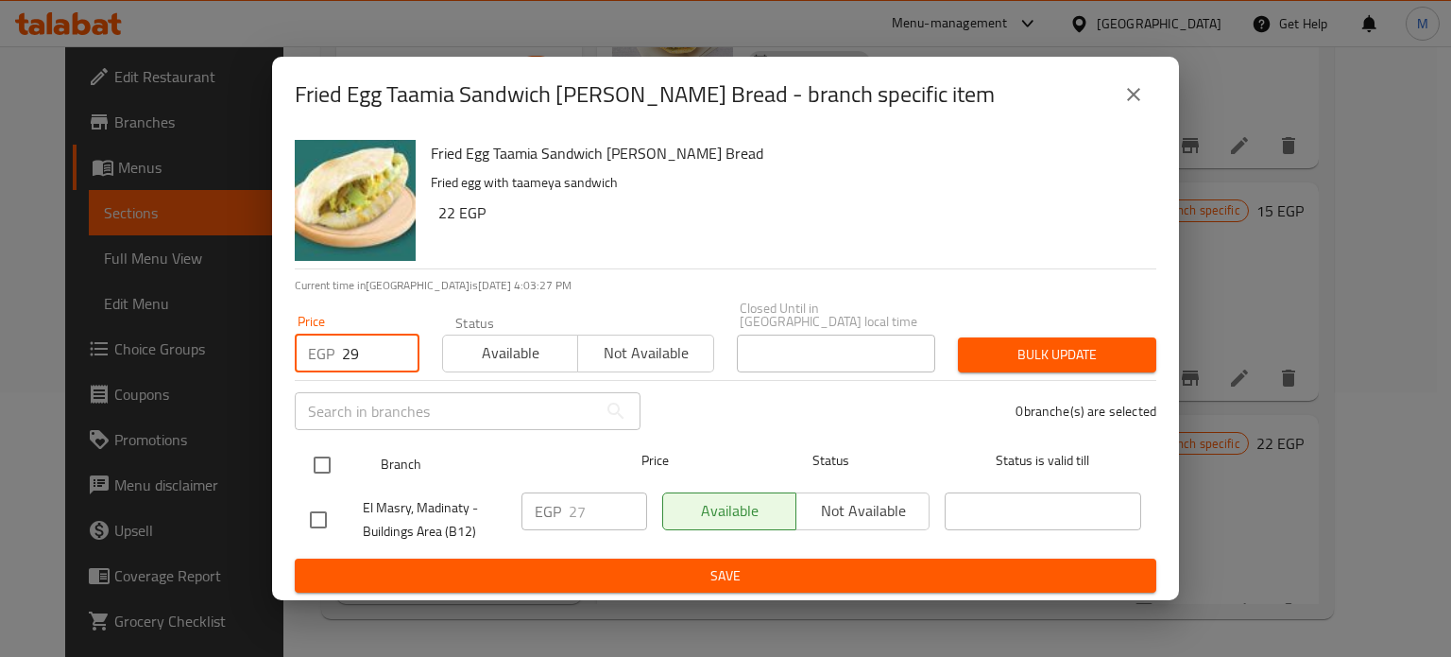
type input "29"
click at [333, 451] on input "checkbox" at bounding box center [322, 465] width 40 height 40
checkbox input "true"
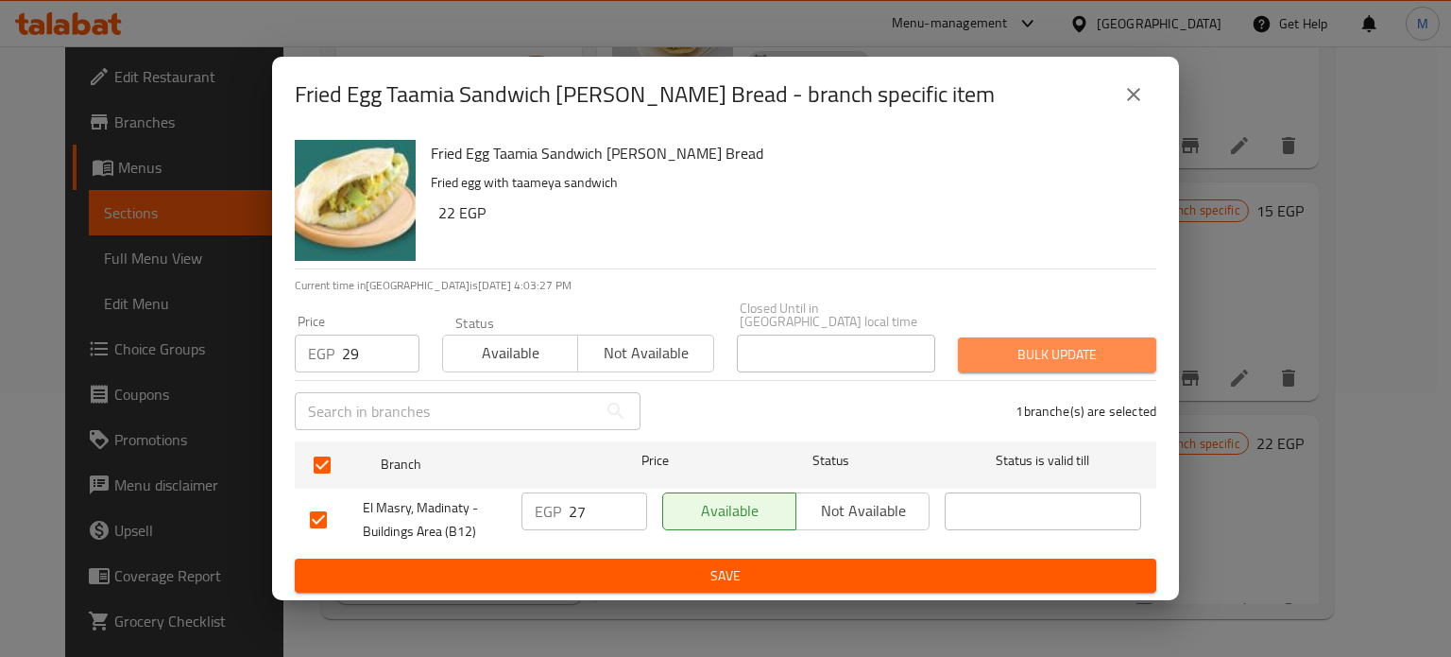
click at [999, 343] on span "Bulk update" at bounding box center [1057, 355] width 168 height 24
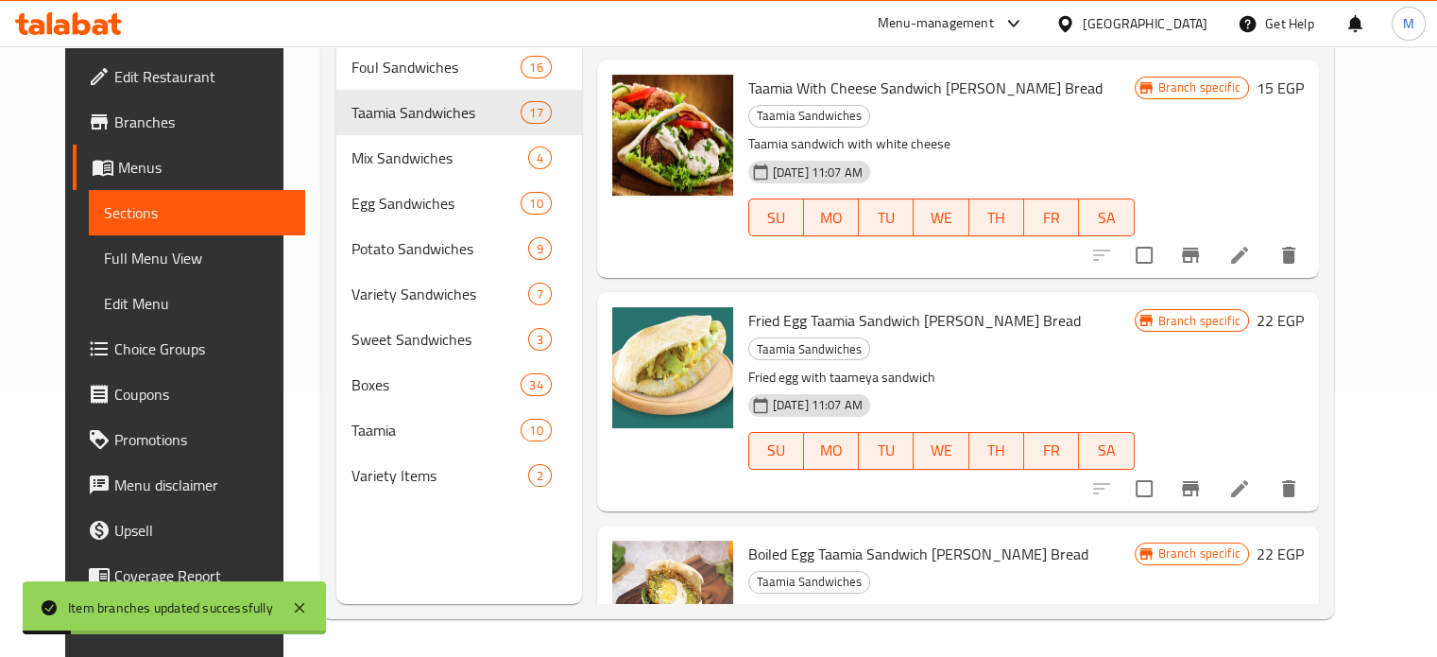
scroll to position [1950, 0]
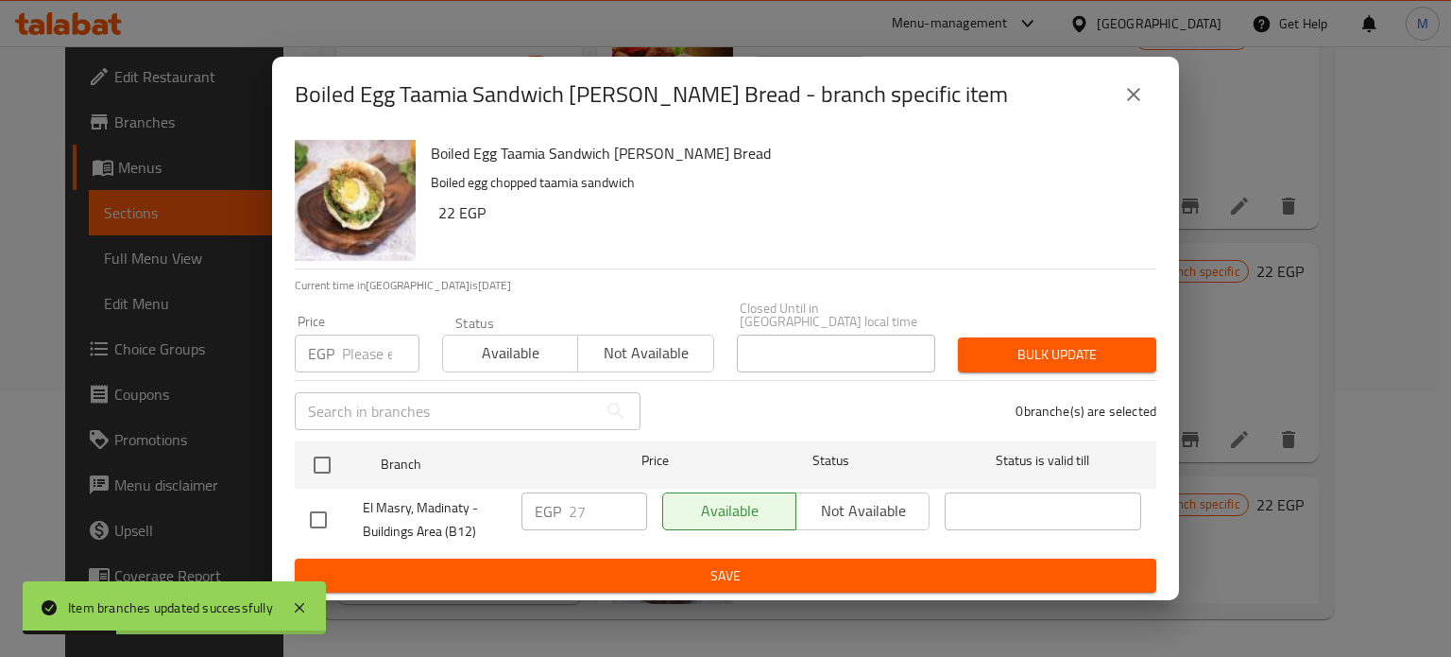
click at [363, 350] on input "number" at bounding box center [380, 353] width 77 height 38
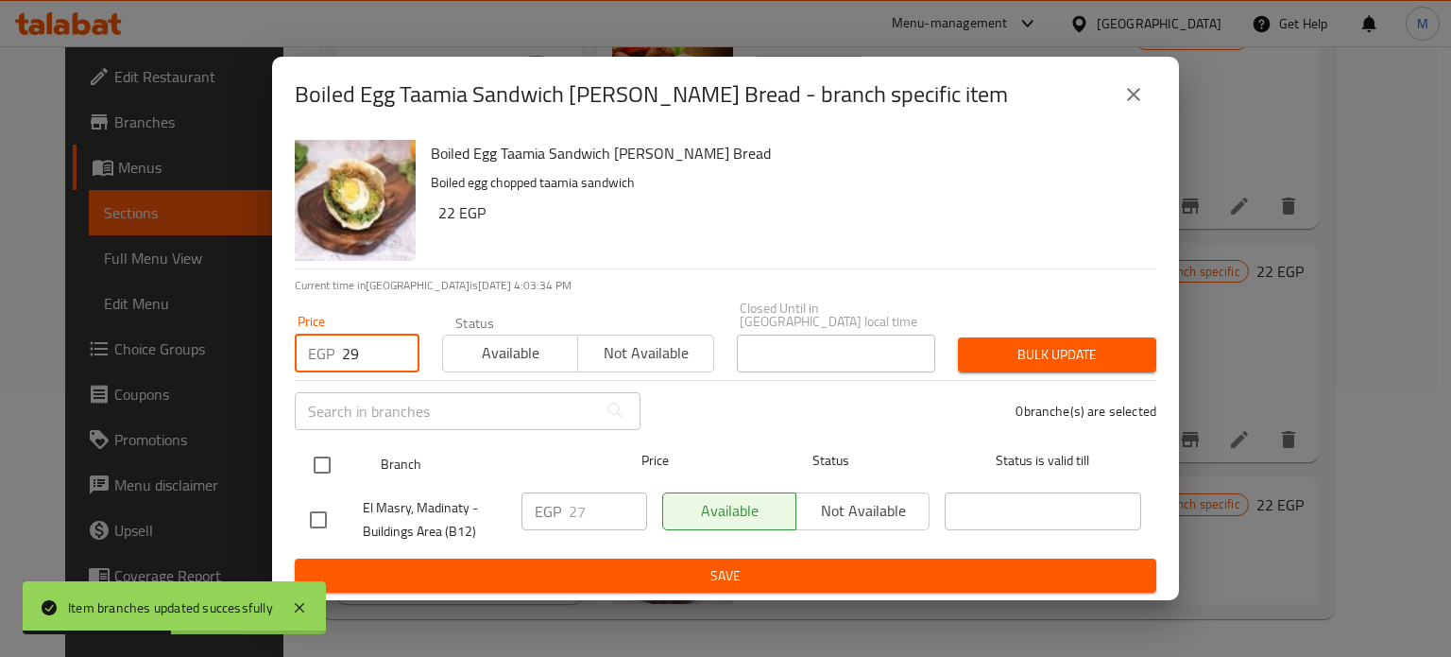
type input "29"
click at [330, 461] on input "checkbox" at bounding box center [322, 465] width 40 height 40
checkbox input "true"
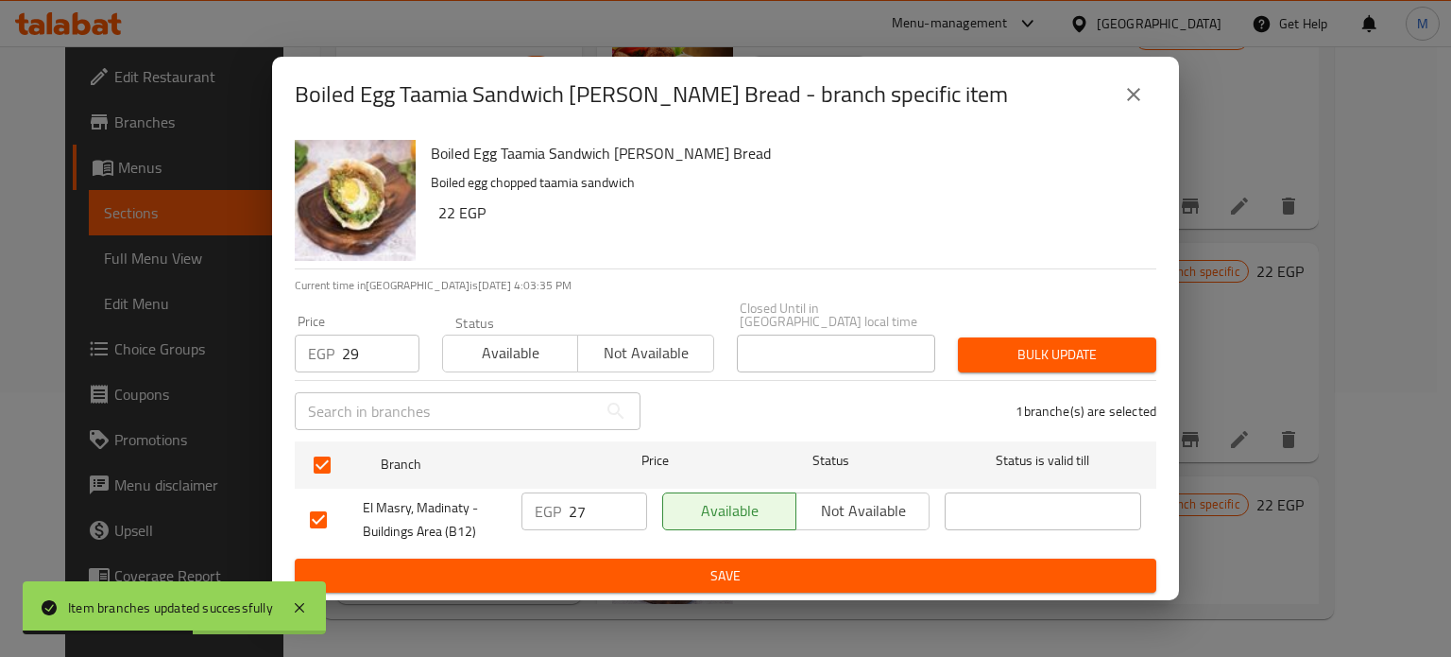
click at [1059, 354] on span "Bulk update" at bounding box center [1057, 355] width 168 height 24
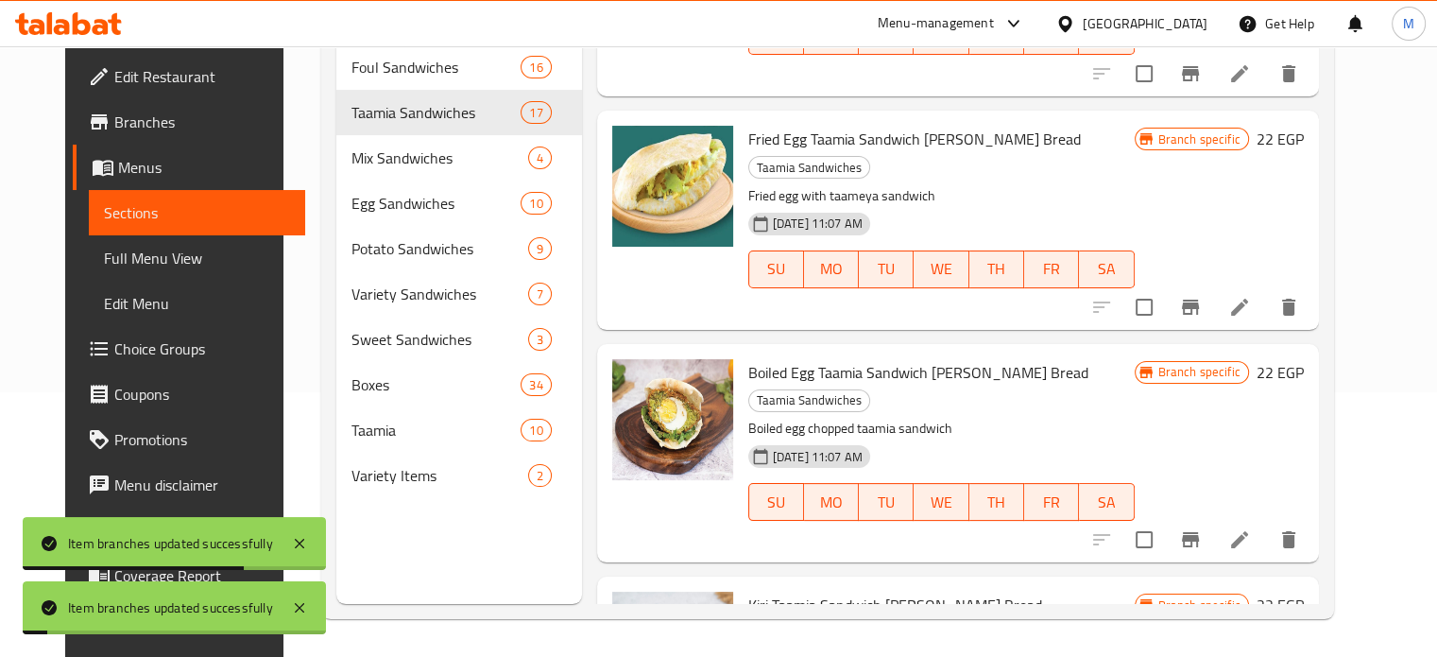
scroll to position [2096, 0]
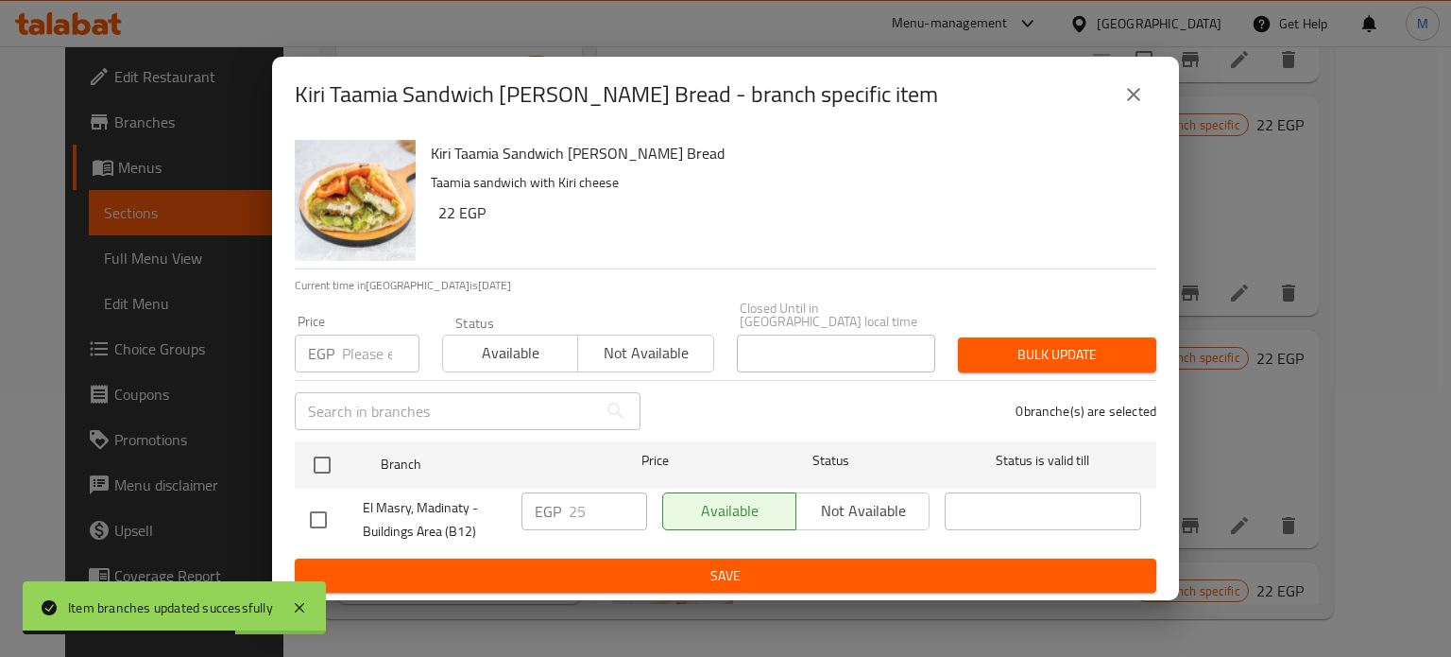
click at [367, 347] on input "number" at bounding box center [380, 353] width 77 height 38
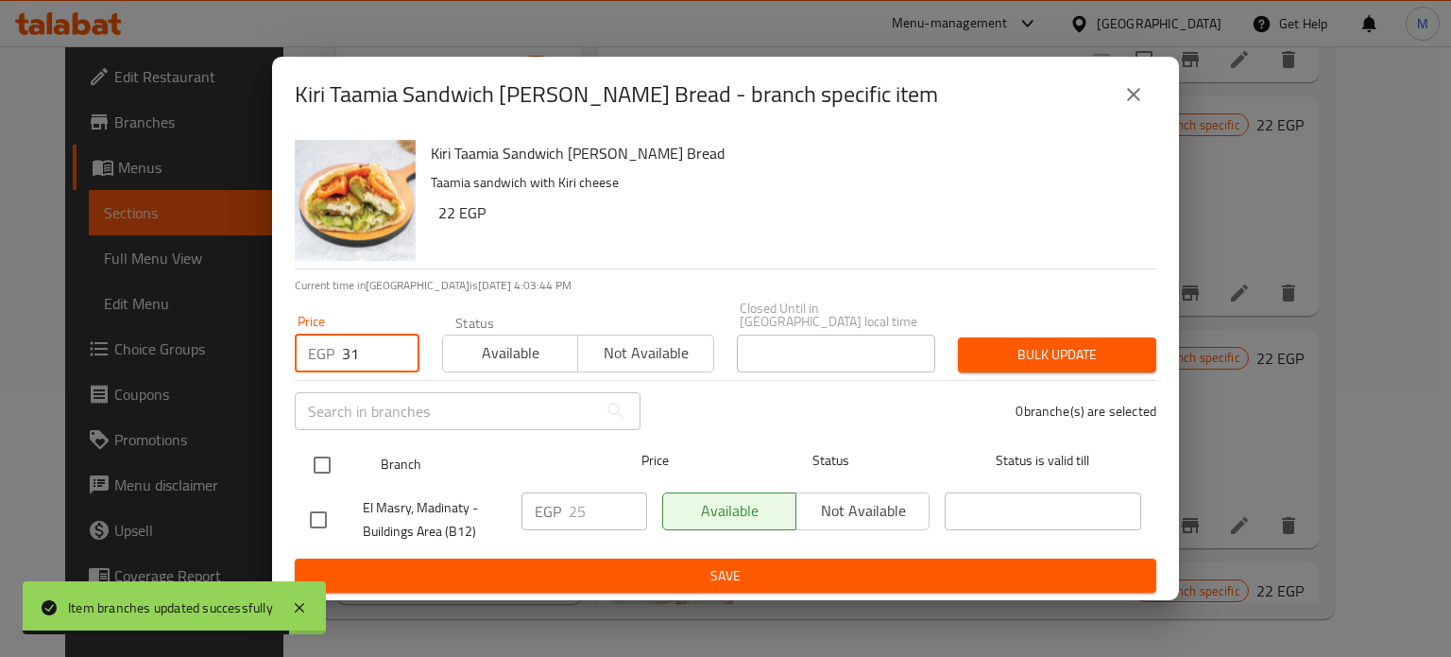
type input "31"
click at [329, 457] on input "checkbox" at bounding box center [322, 465] width 40 height 40
checkbox input "true"
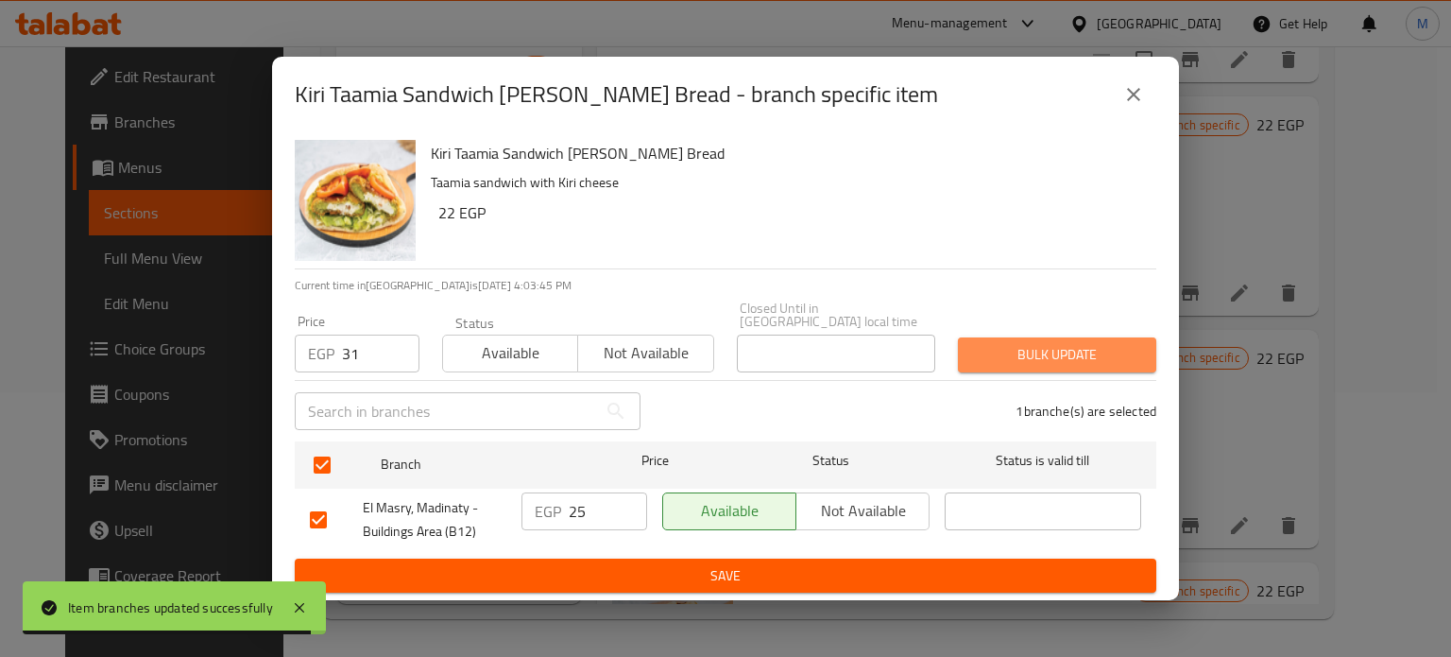
click at [1075, 354] on span "Bulk update" at bounding box center [1057, 355] width 168 height 24
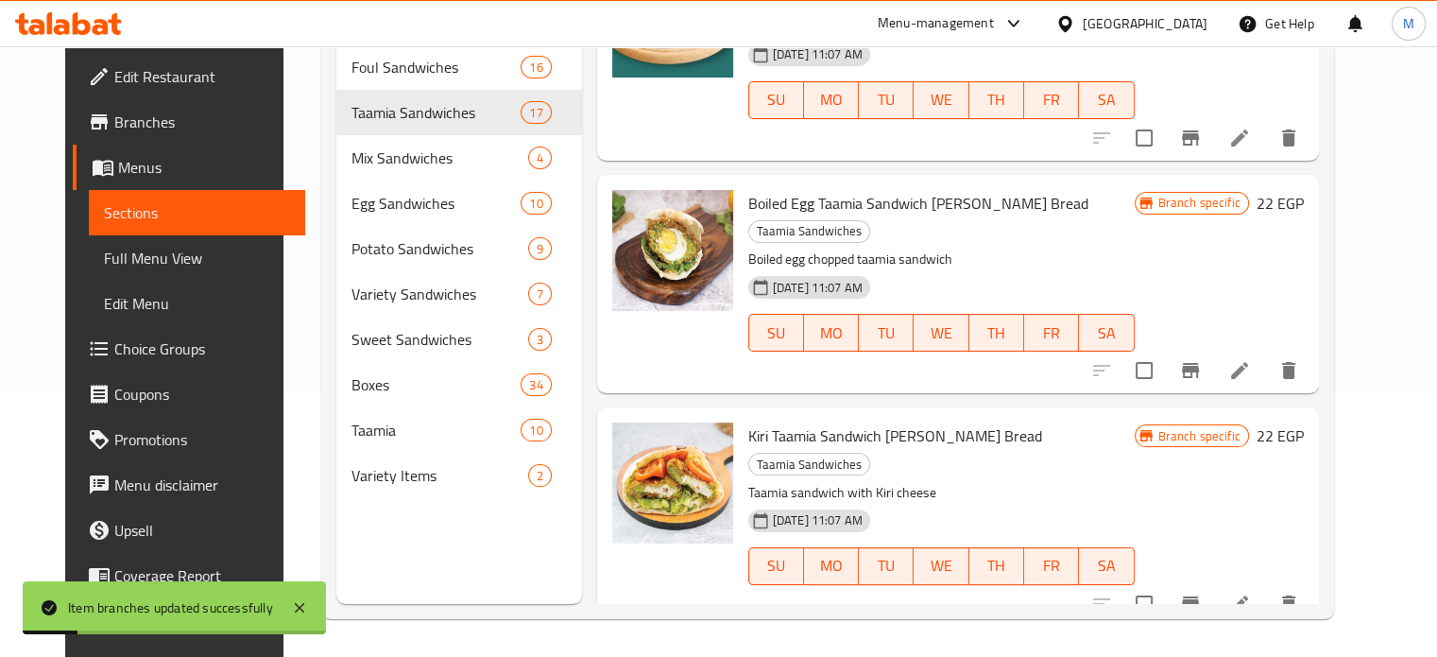
scroll to position [2305, 0]
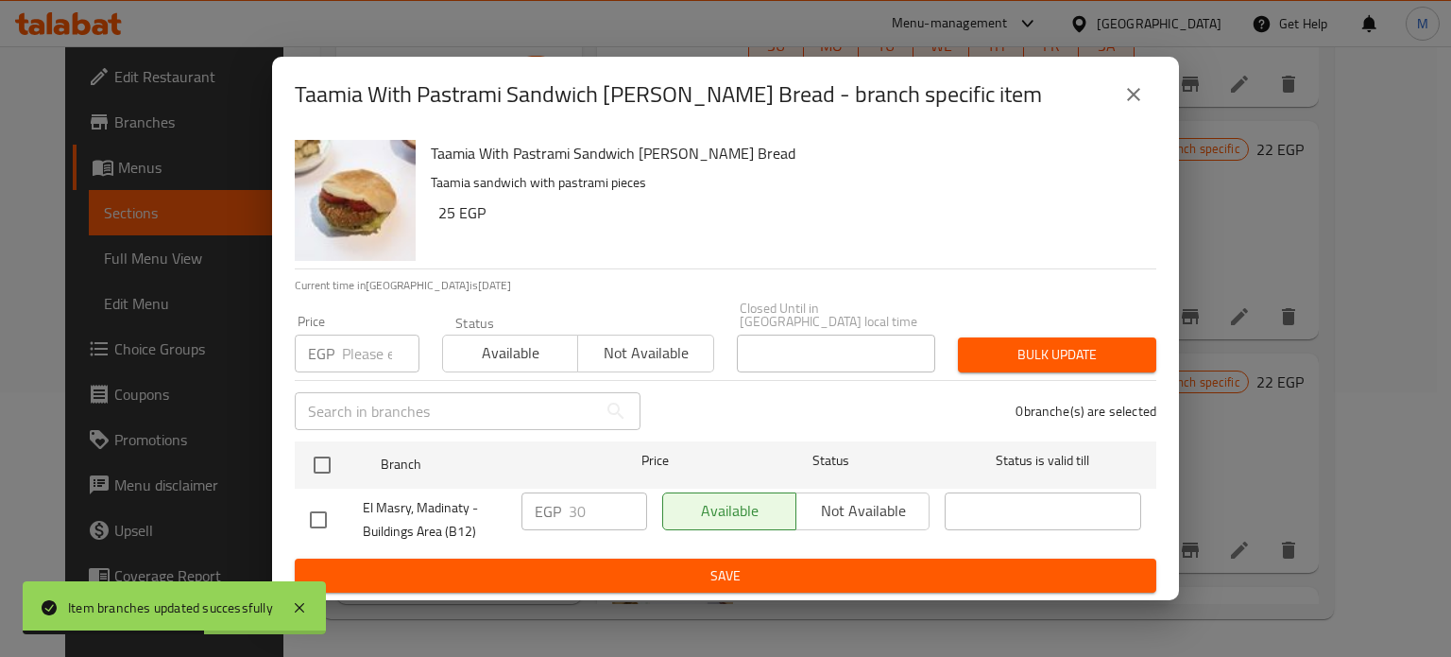
click at [340, 340] on div "EGP Price" at bounding box center [357, 353] width 125 height 38
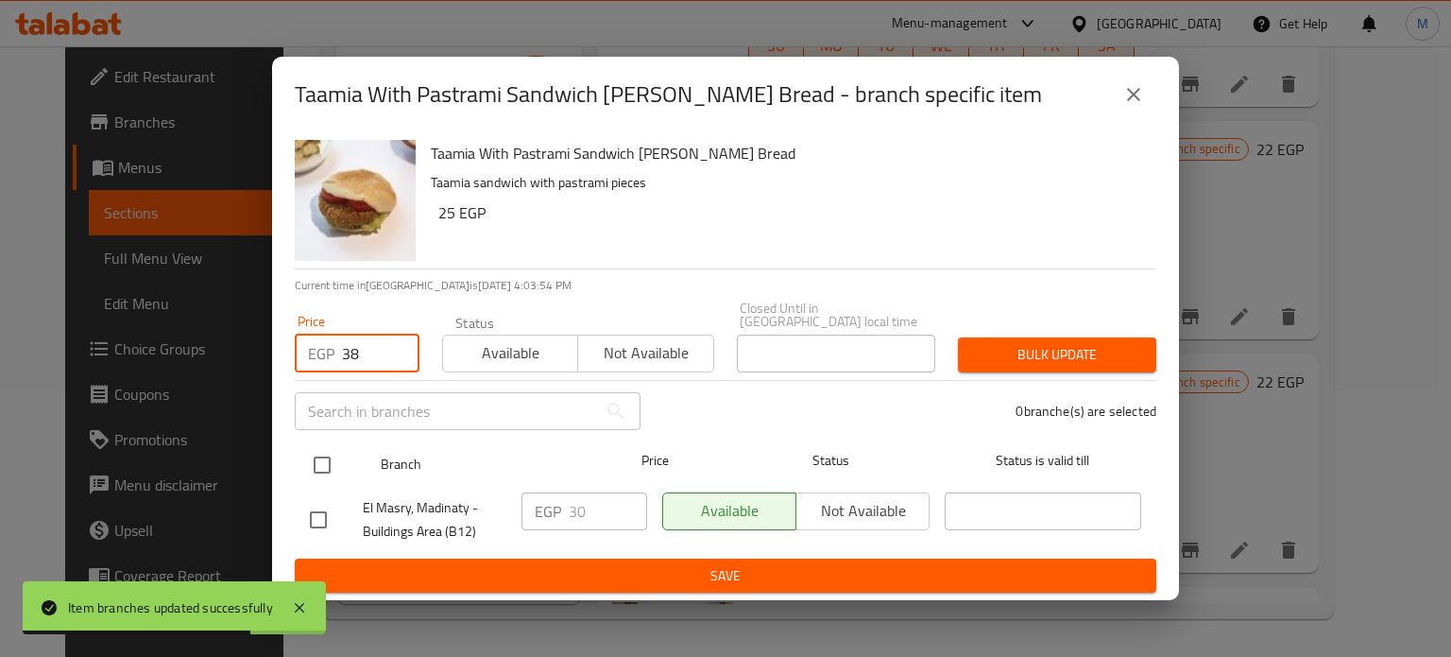
type input "38"
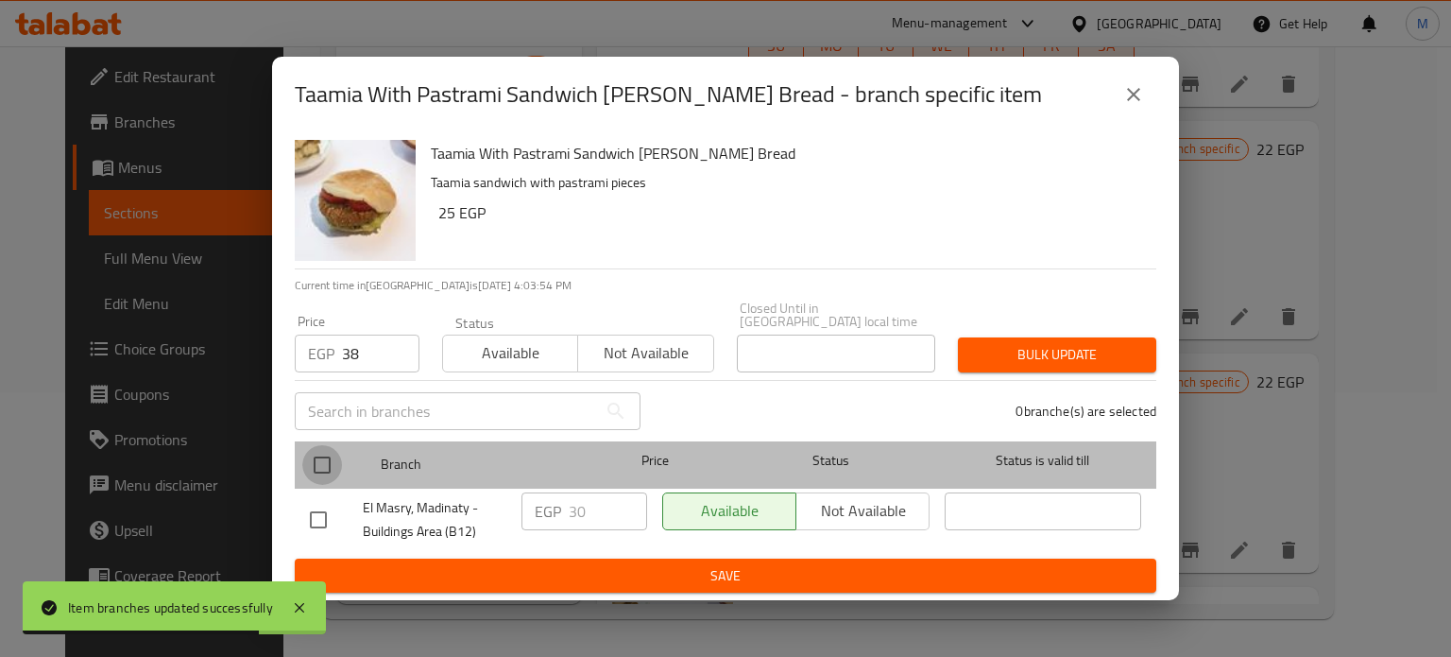
click at [333, 458] on input "checkbox" at bounding box center [322, 465] width 40 height 40
checkbox input "true"
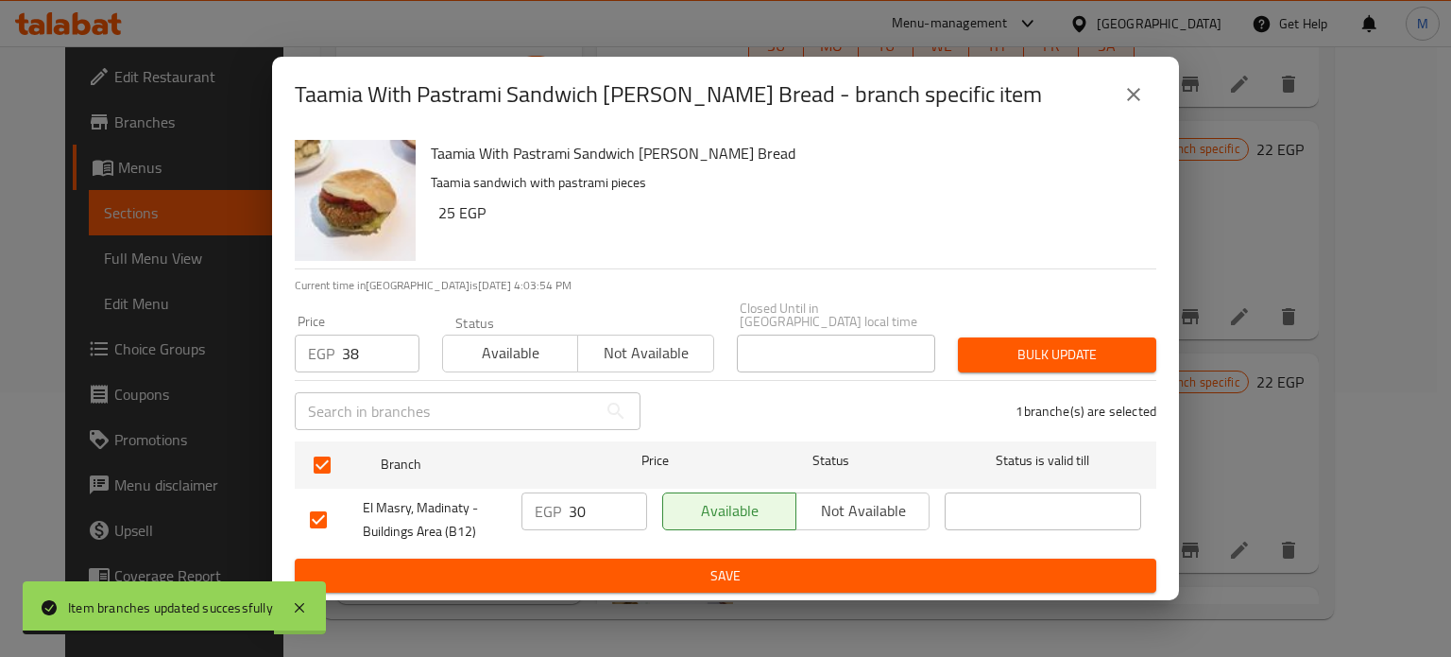
click at [1089, 316] on div "Price EGP 38 Price Status Available Not available Closed Until in [GEOGRAPHIC_D…" at bounding box center [725, 337] width 884 height 94
click at [1081, 344] on span "Bulk update" at bounding box center [1057, 355] width 168 height 24
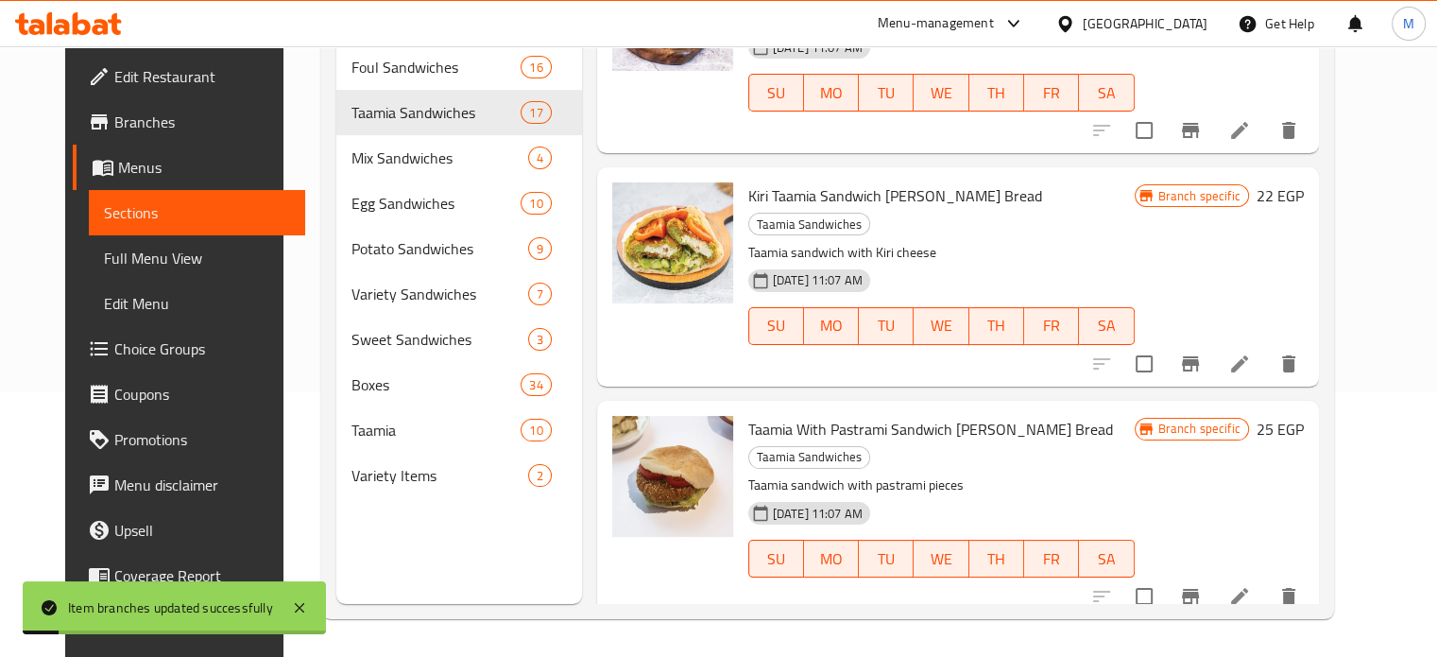
scroll to position [2509, 0]
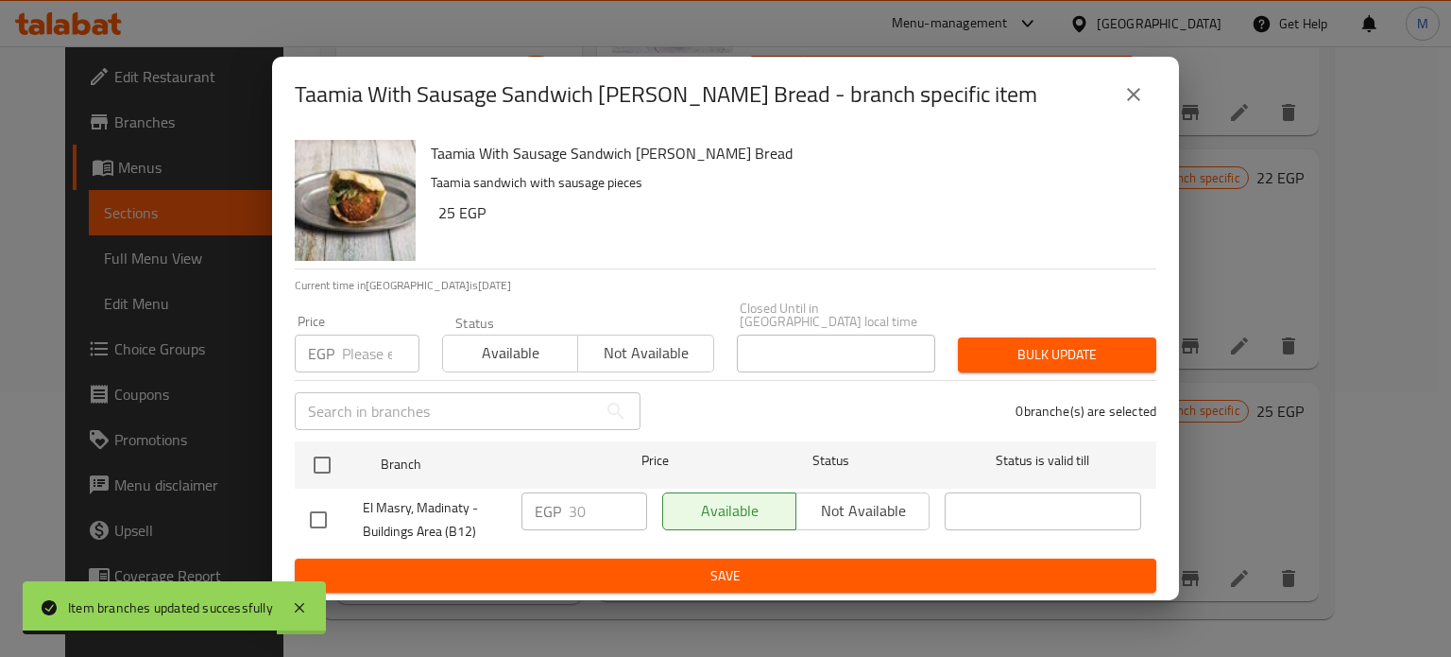
click at [362, 348] on input "number" at bounding box center [380, 353] width 77 height 38
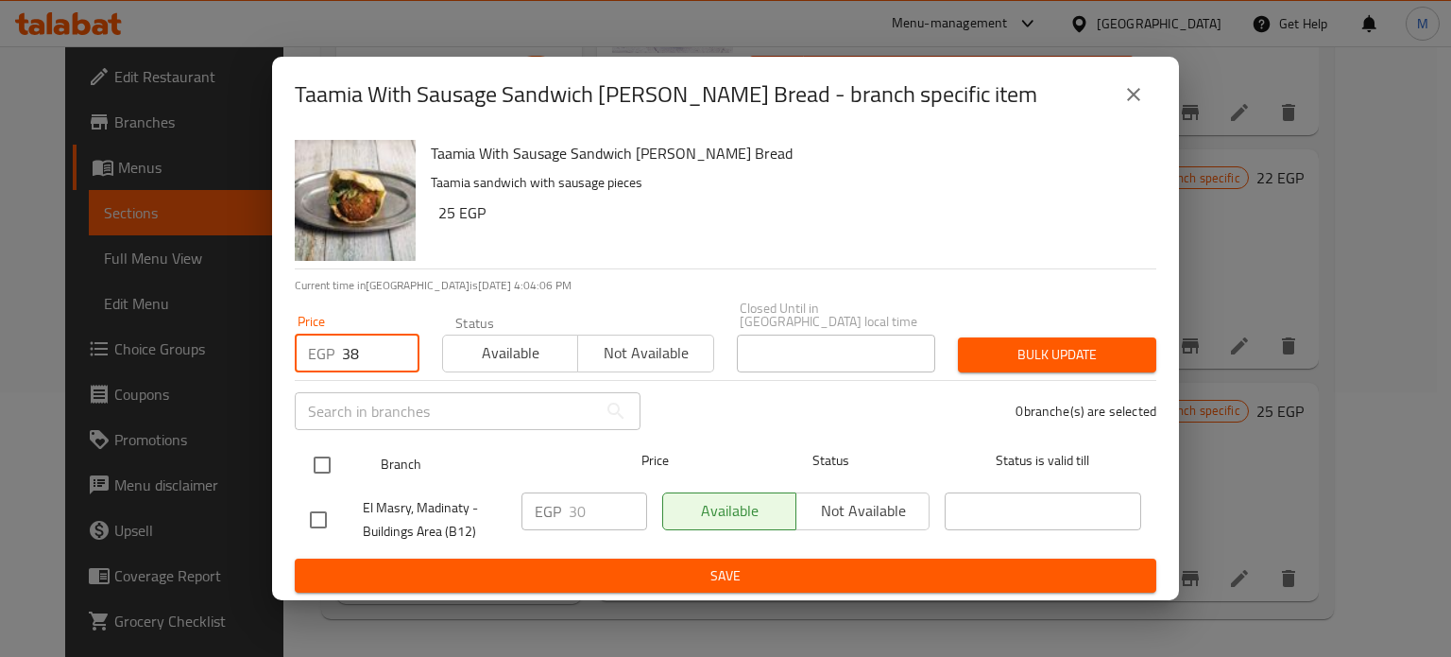
type input "38"
click at [321, 459] on input "checkbox" at bounding box center [322, 465] width 40 height 40
checkbox input "true"
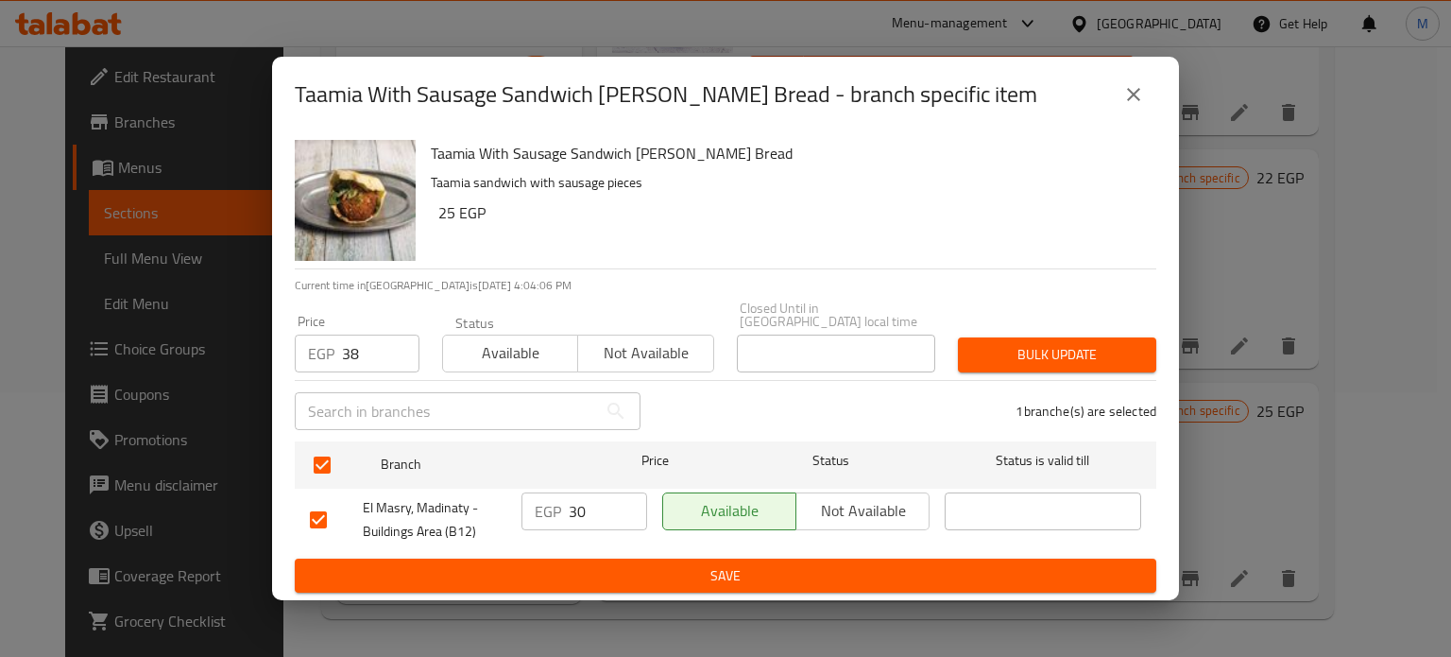
click at [1020, 345] on span "Bulk update" at bounding box center [1057, 355] width 168 height 24
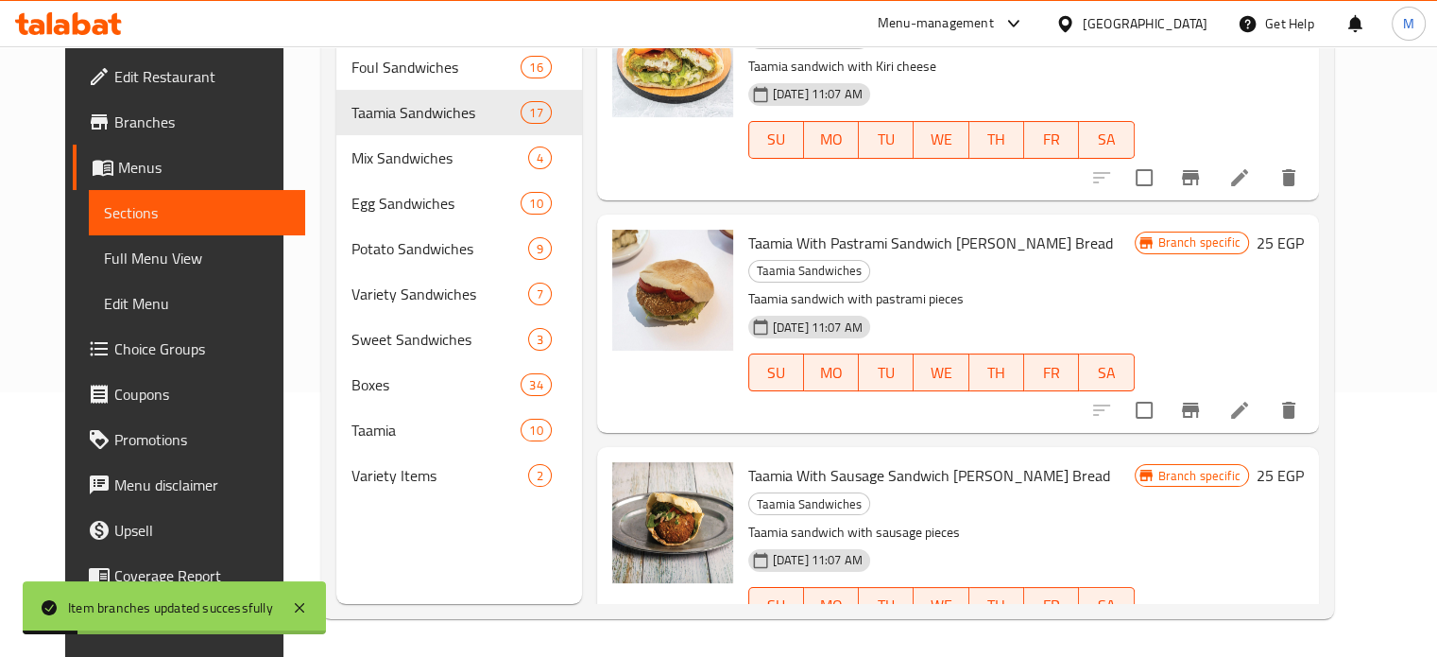
scroll to position [2690, 0]
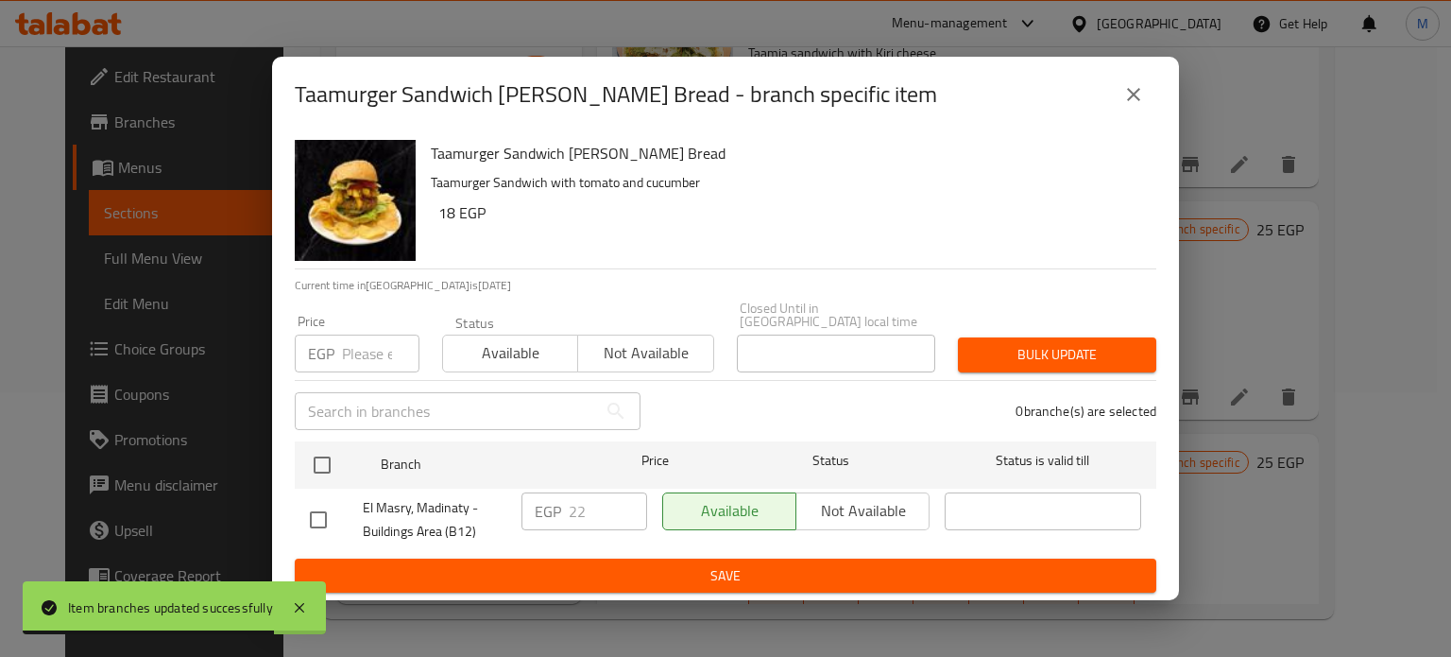
click at [376, 349] on input "number" at bounding box center [380, 353] width 77 height 38
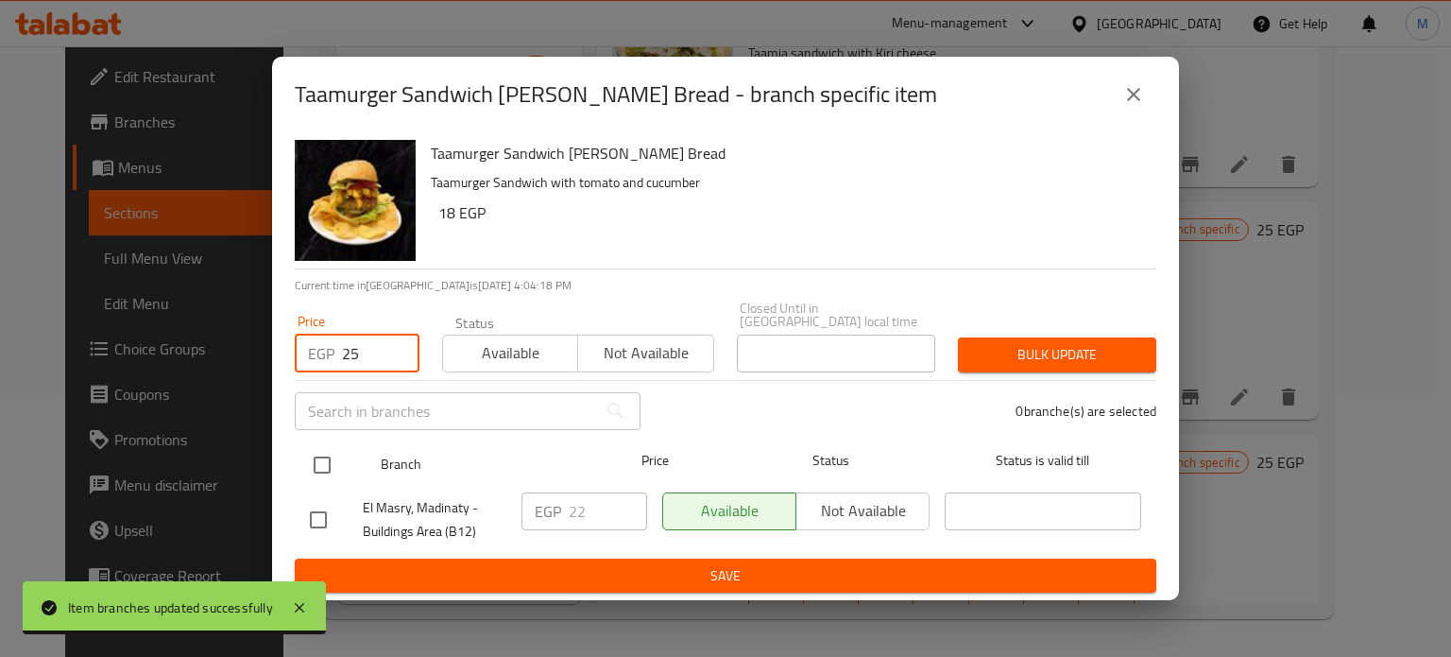
type input "25"
click at [329, 446] on input "checkbox" at bounding box center [322, 465] width 40 height 40
checkbox input "true"
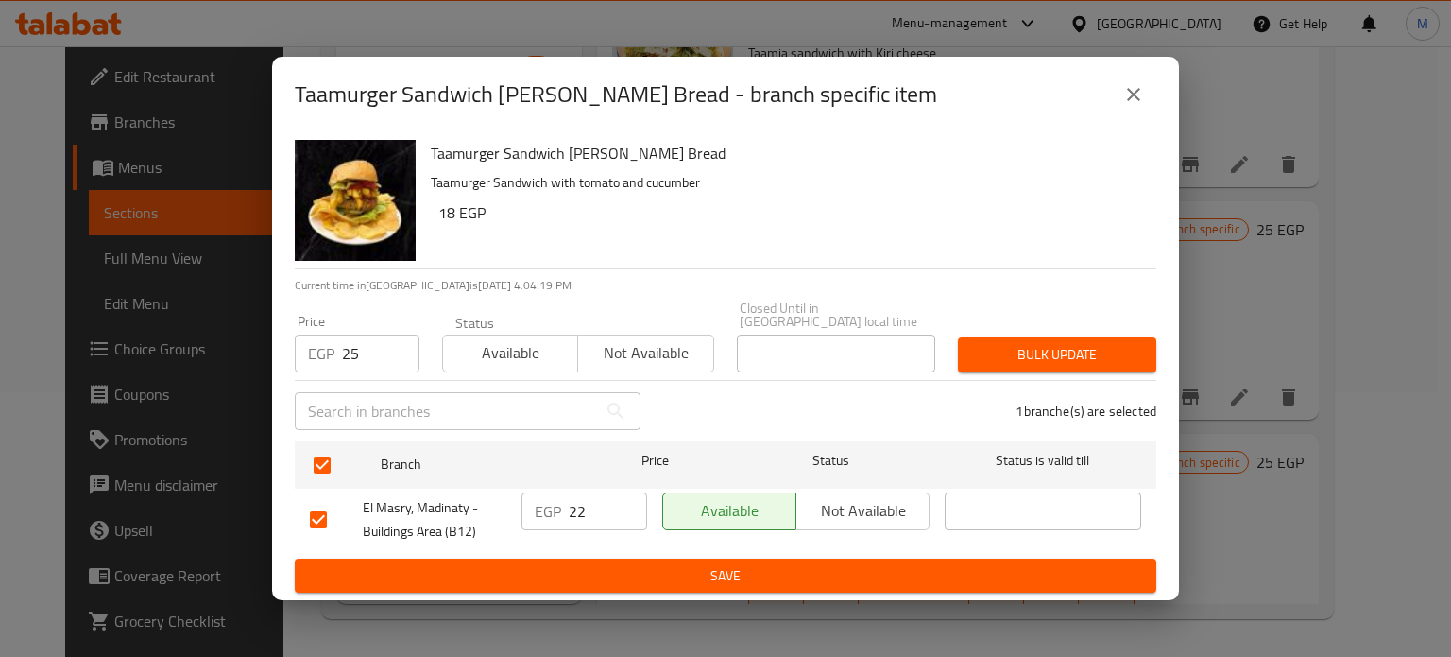
click at [1096, 364] on button "Bulk update" at bounding box center [1057, 354] width 198 height 35
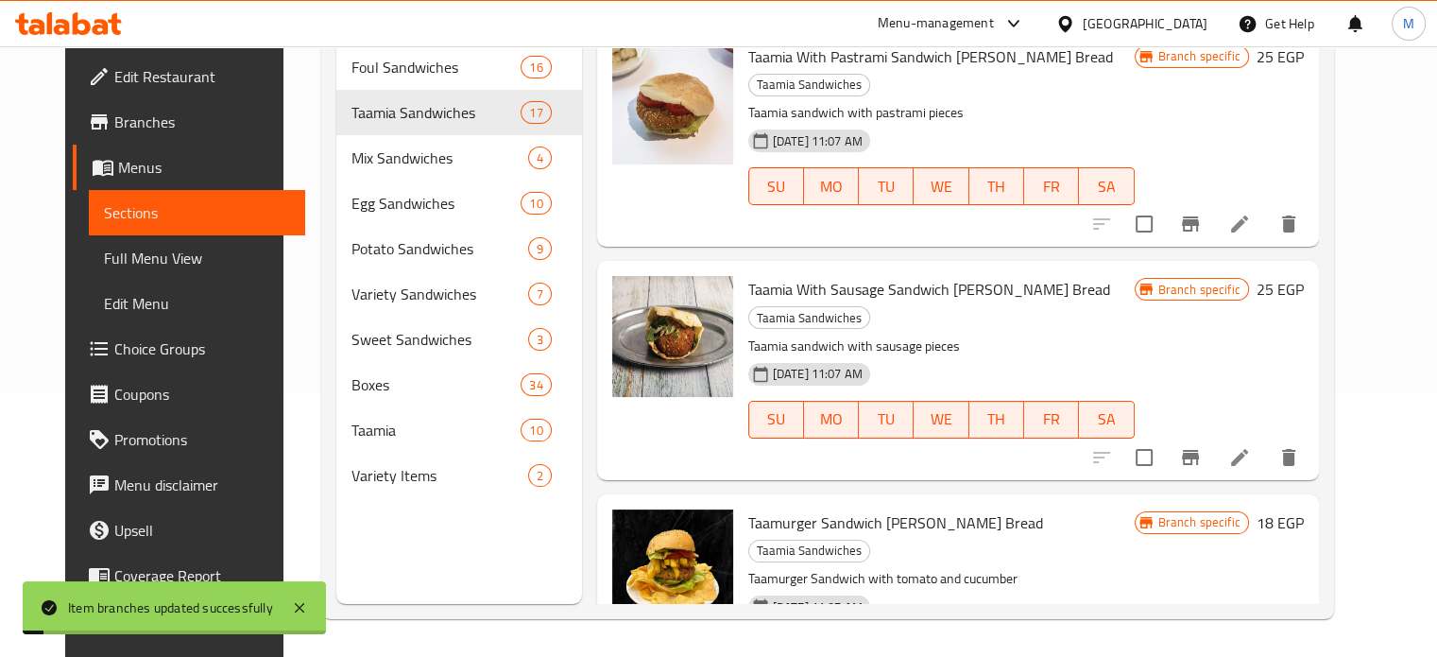
scroll to position [2891, 0]
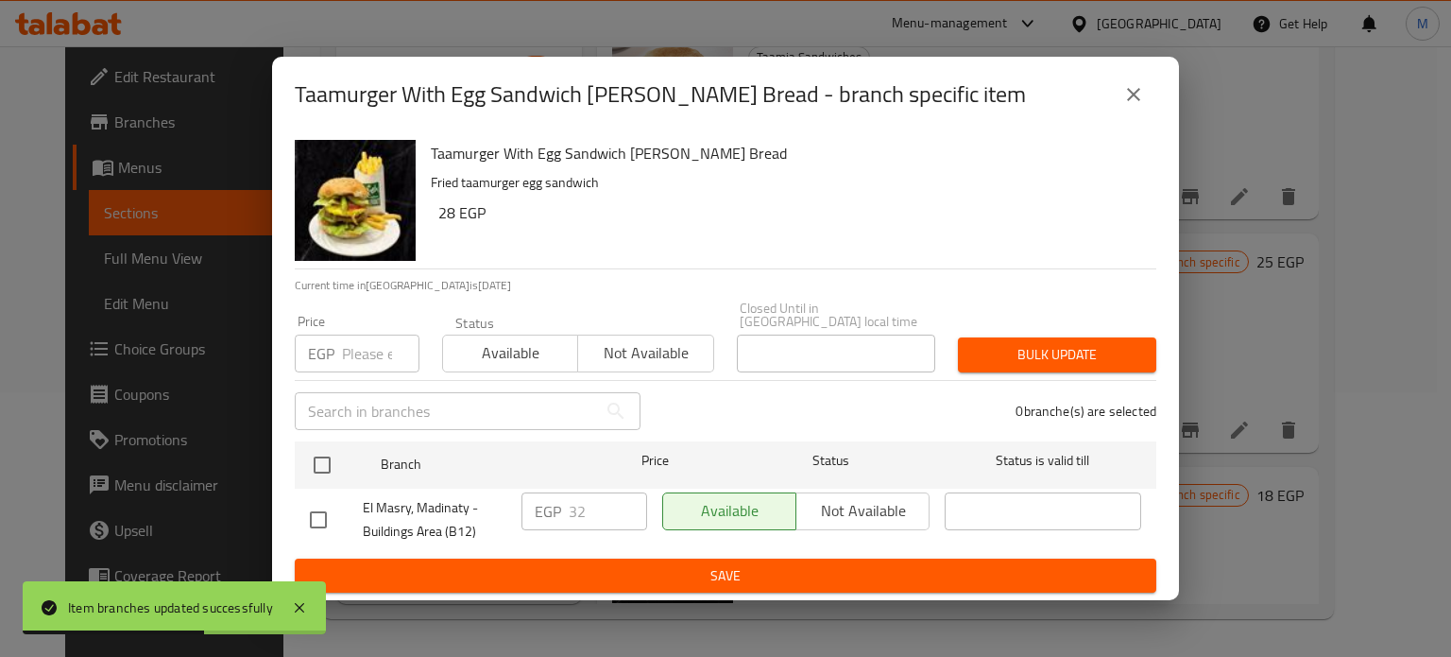
click at [373, 346] on input "number" at bounding box center [380, 353] width 77 height 38
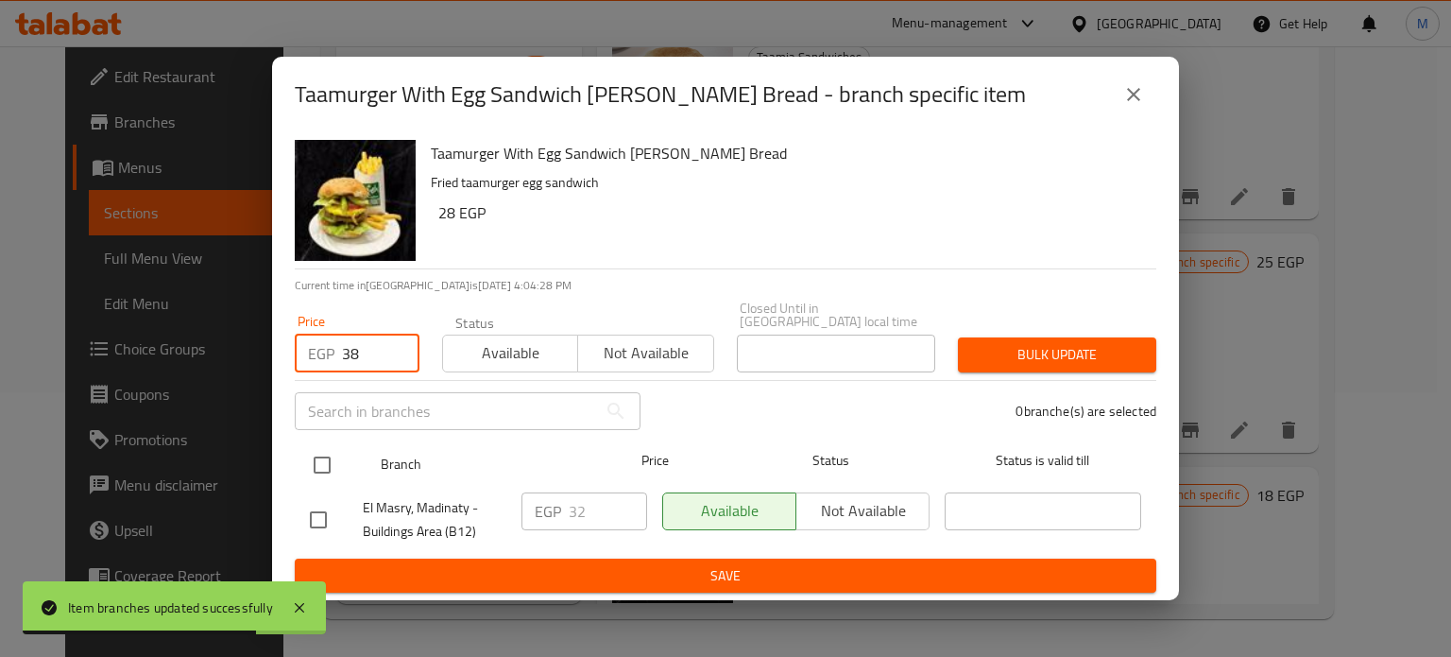
type input "38"
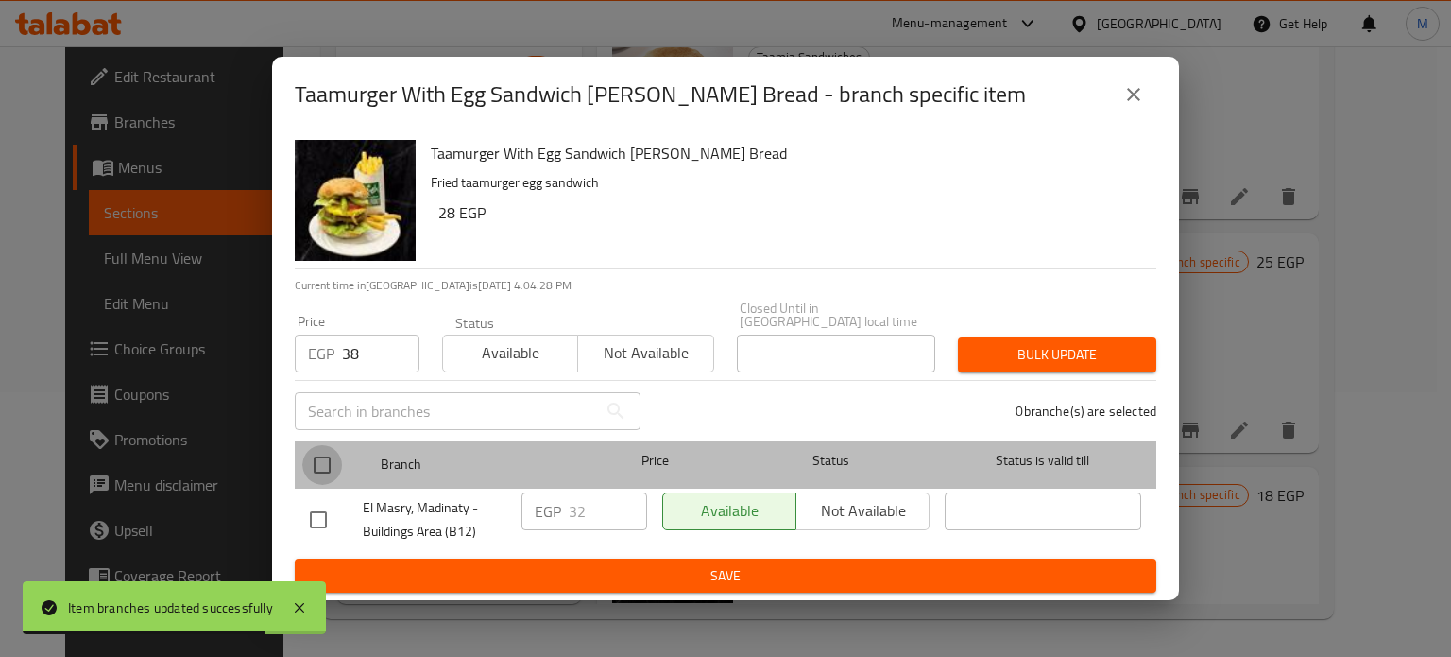
click at [315, 446] on input "checkbox" at bounding box center [322, 465] width 40 height 40
checkbox input "true"
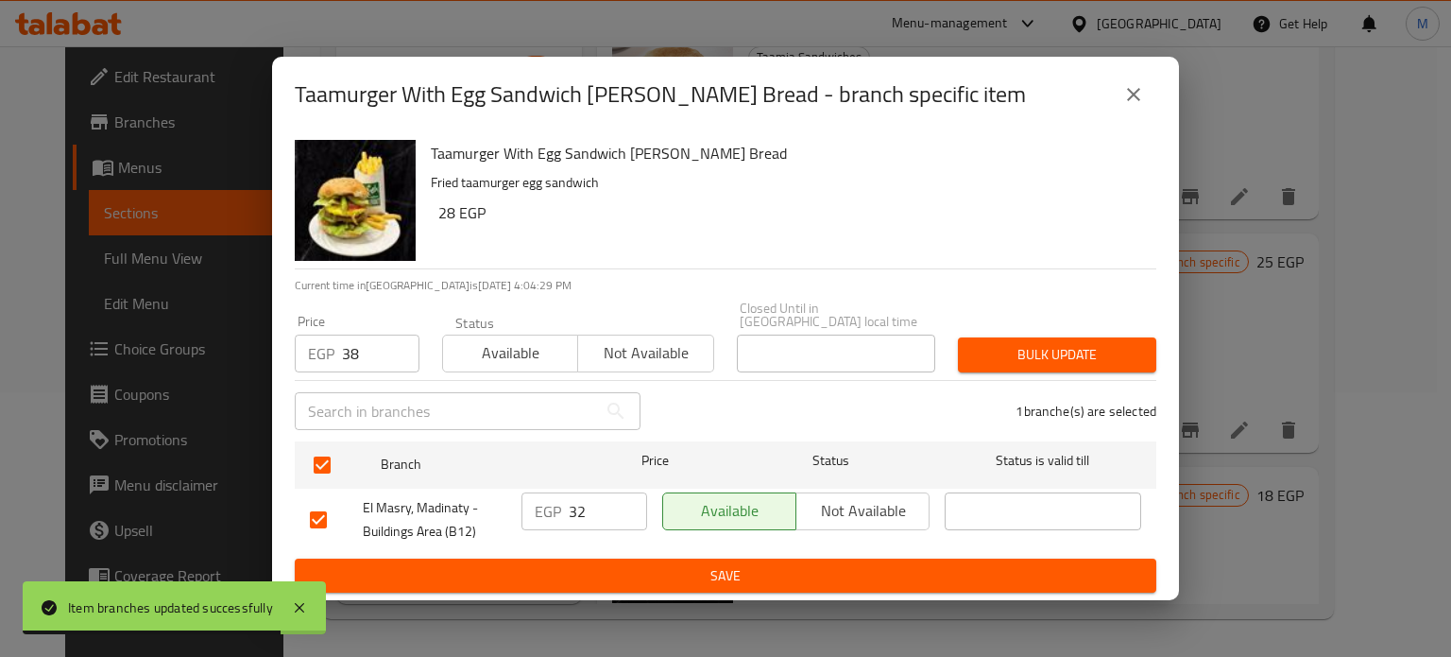
click at [1019, 347] on span "Bulk update" at bounding box center [1057, 355] width 168 height 24
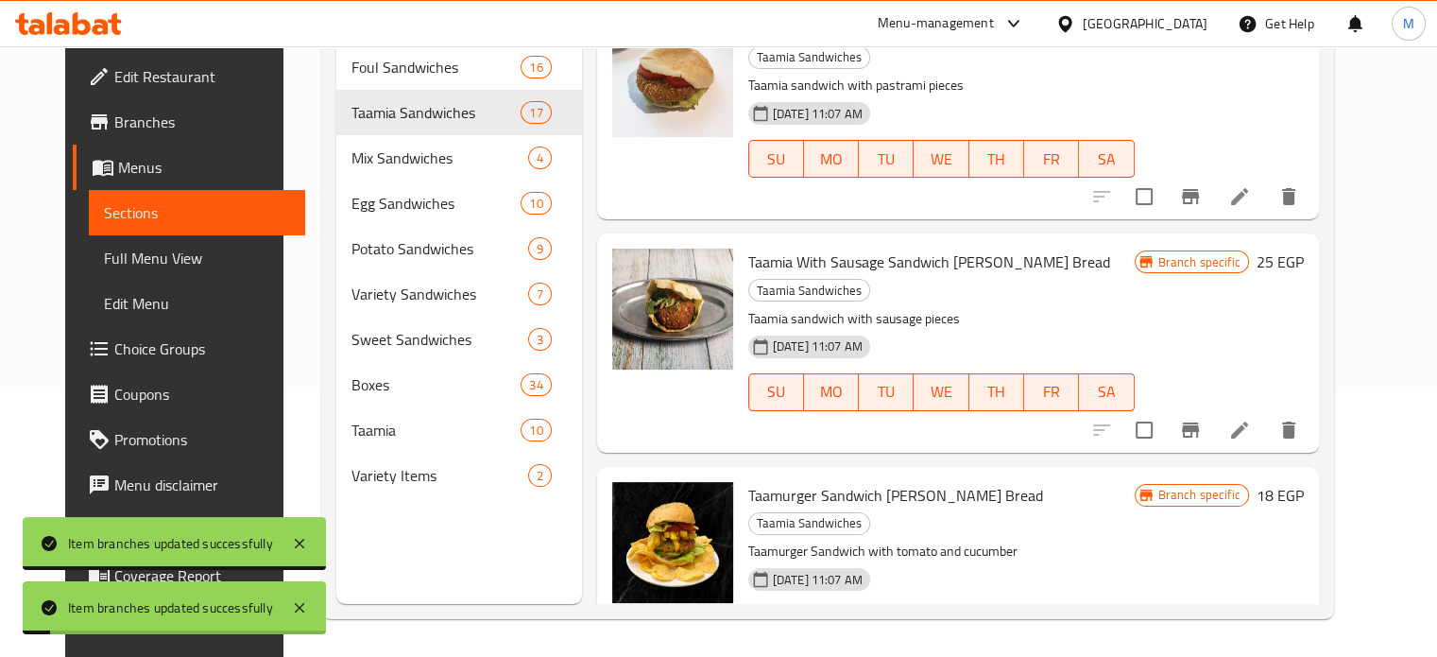
scroll to position [3055, 0]
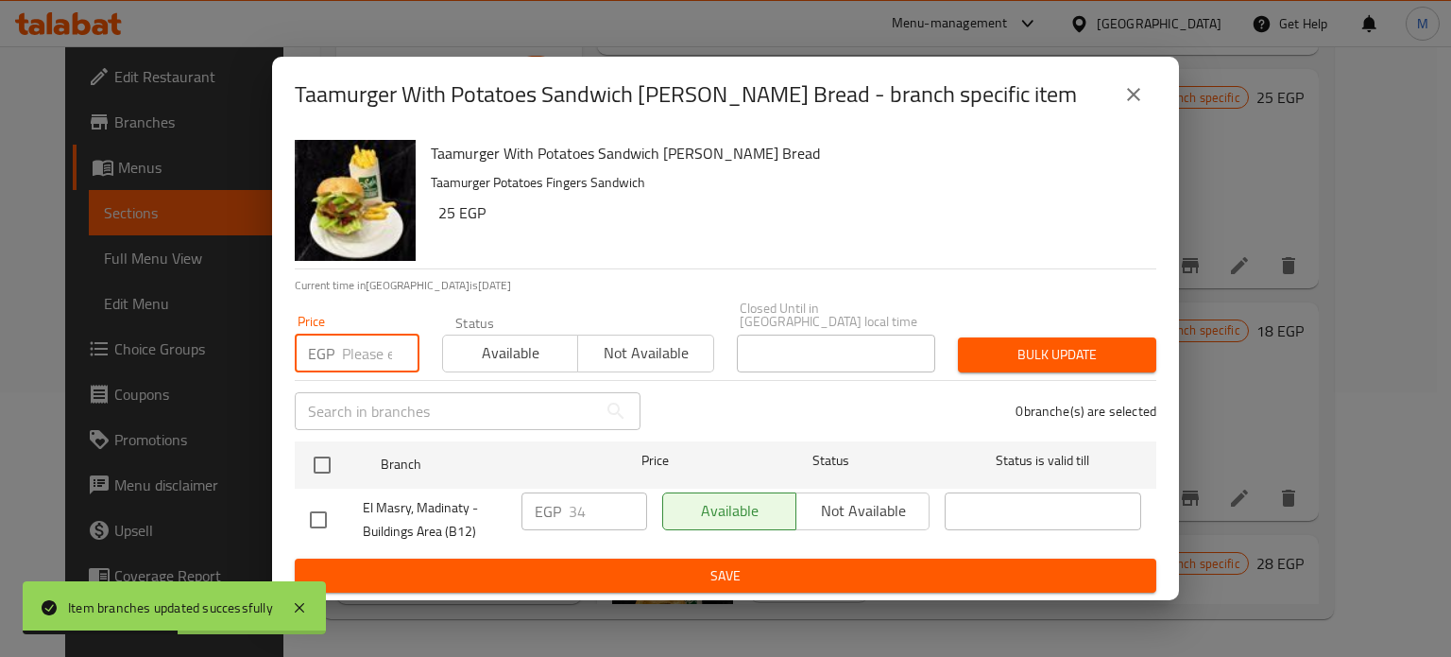
click at [368, 343] on input "number" at bounding box center [380, 353] width 77 height 38
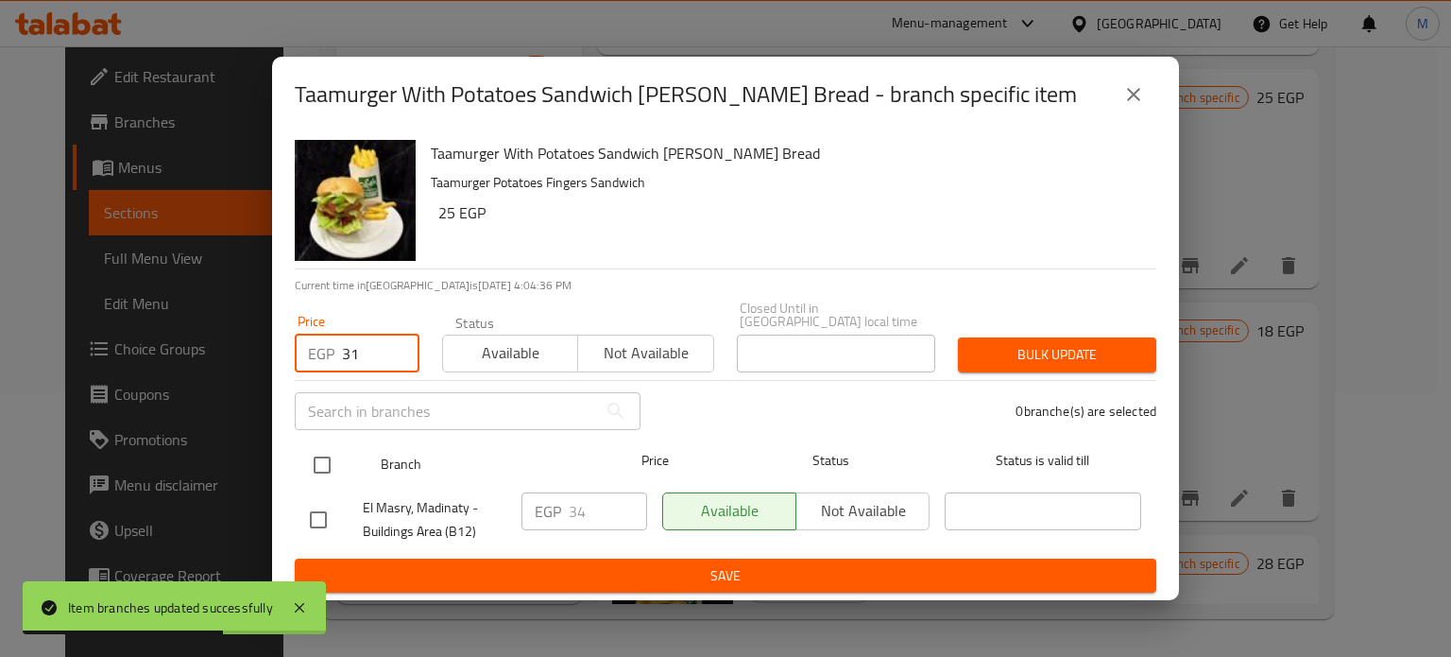
type input "31"
click at [331, 458] on input "checkbox" at bounding box center [322, 465] width 40 height 40
checkbox input "true"
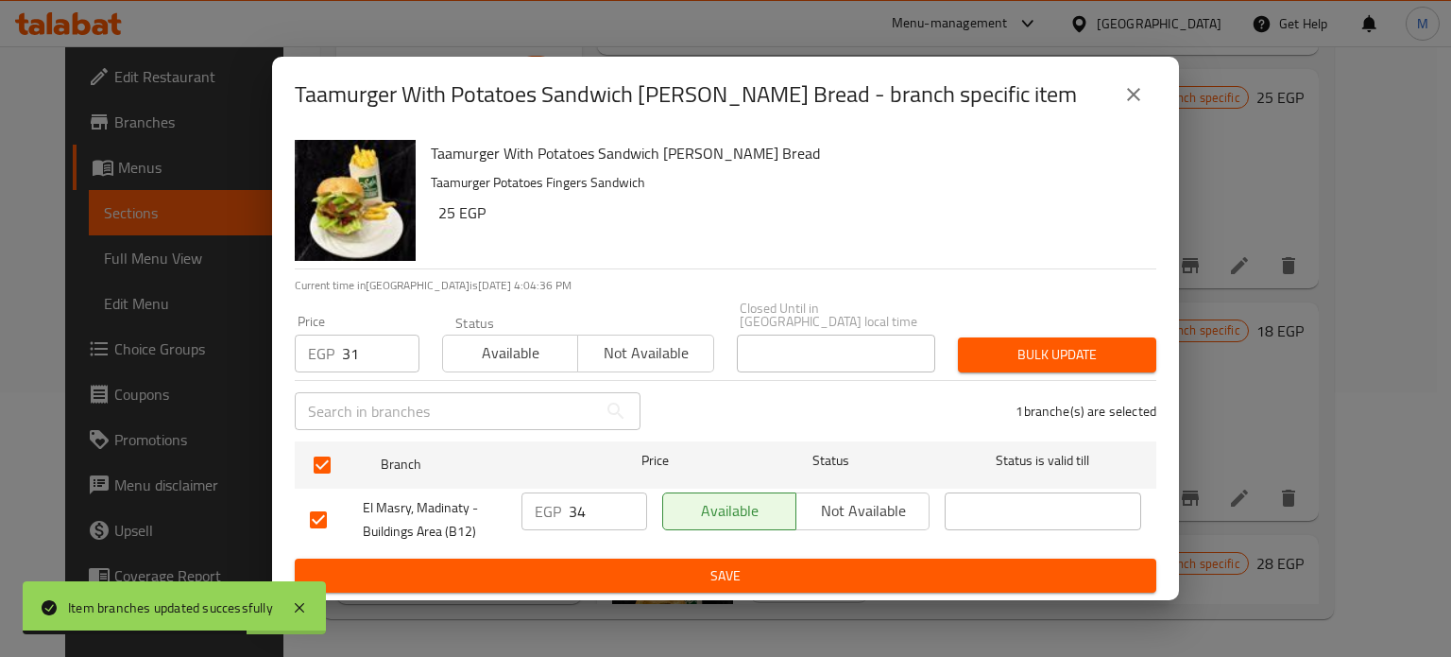
click at [1033, 343] on span "Bulk update" at bounding box center [1057, 355] width 168 height 24
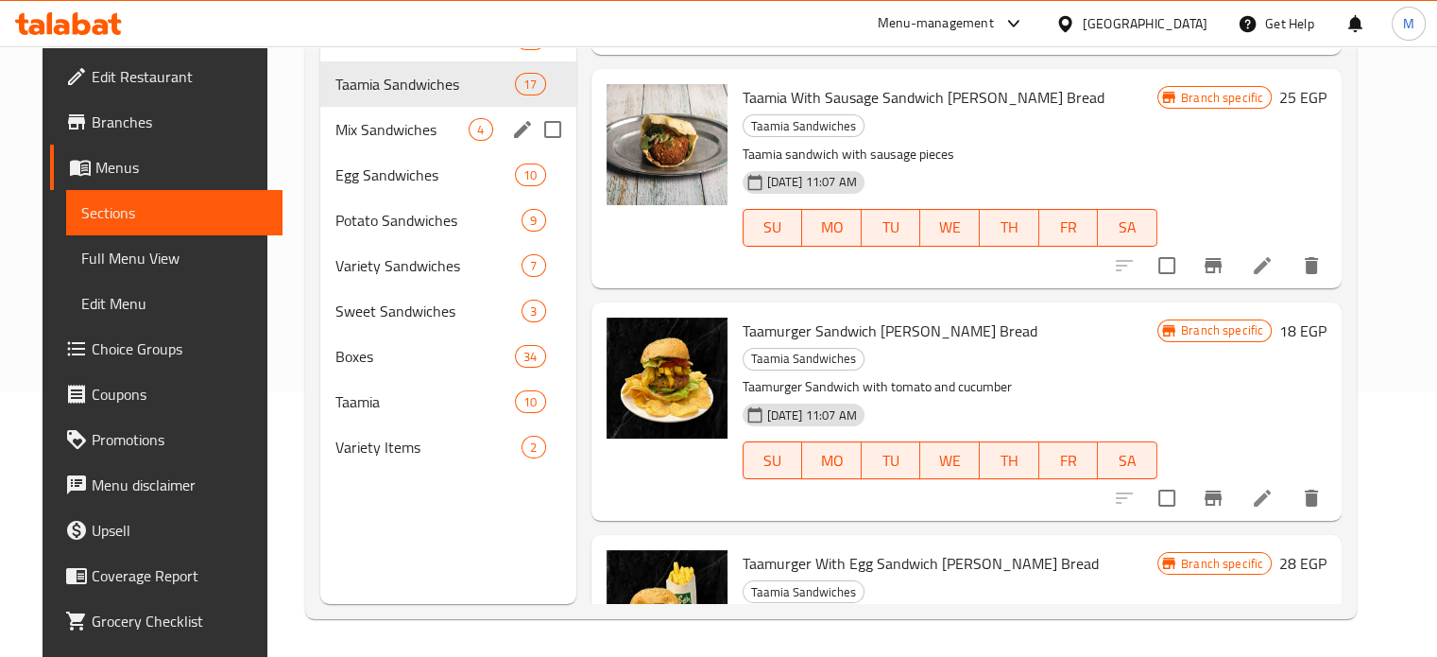
click at [390, 145] on div "Mix Sandwiches 4" at bounding box center [447, 129] width 255 height 45
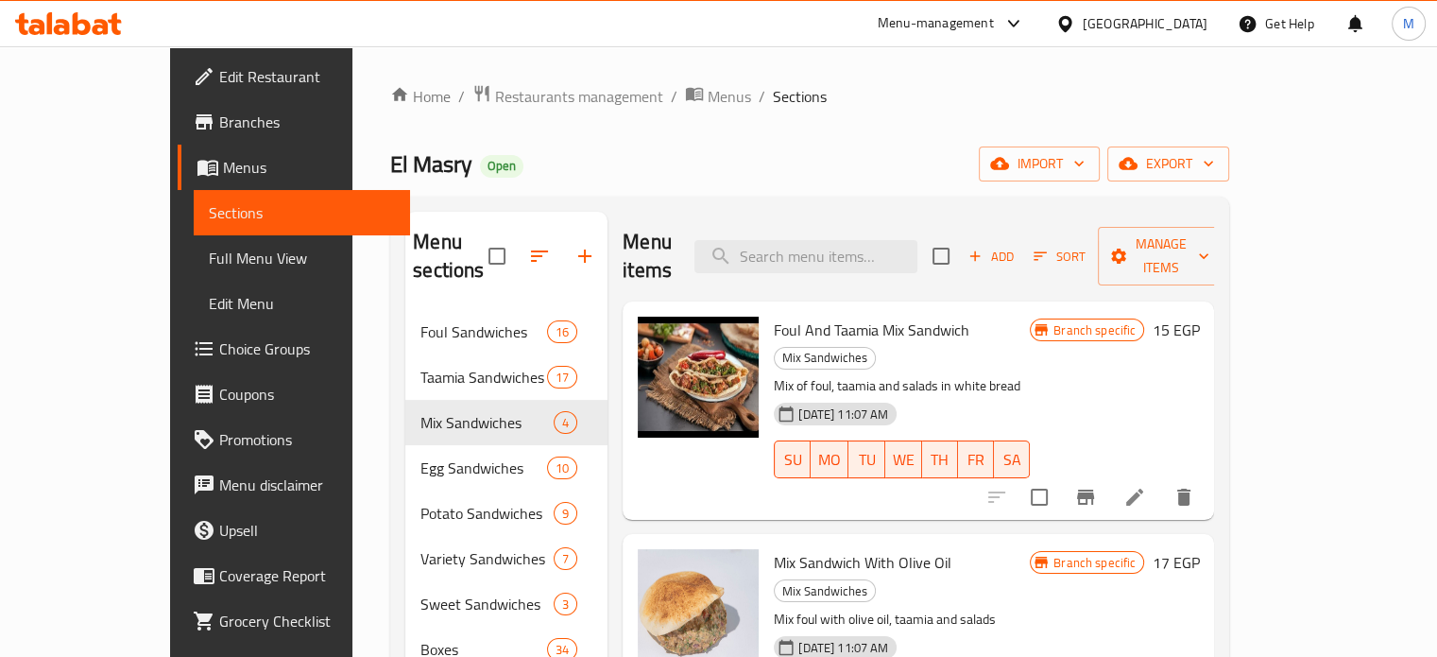
click at [1108, 474] on button "Branch-specific-item" at bounding box center [1085, 496] width 45 height 45
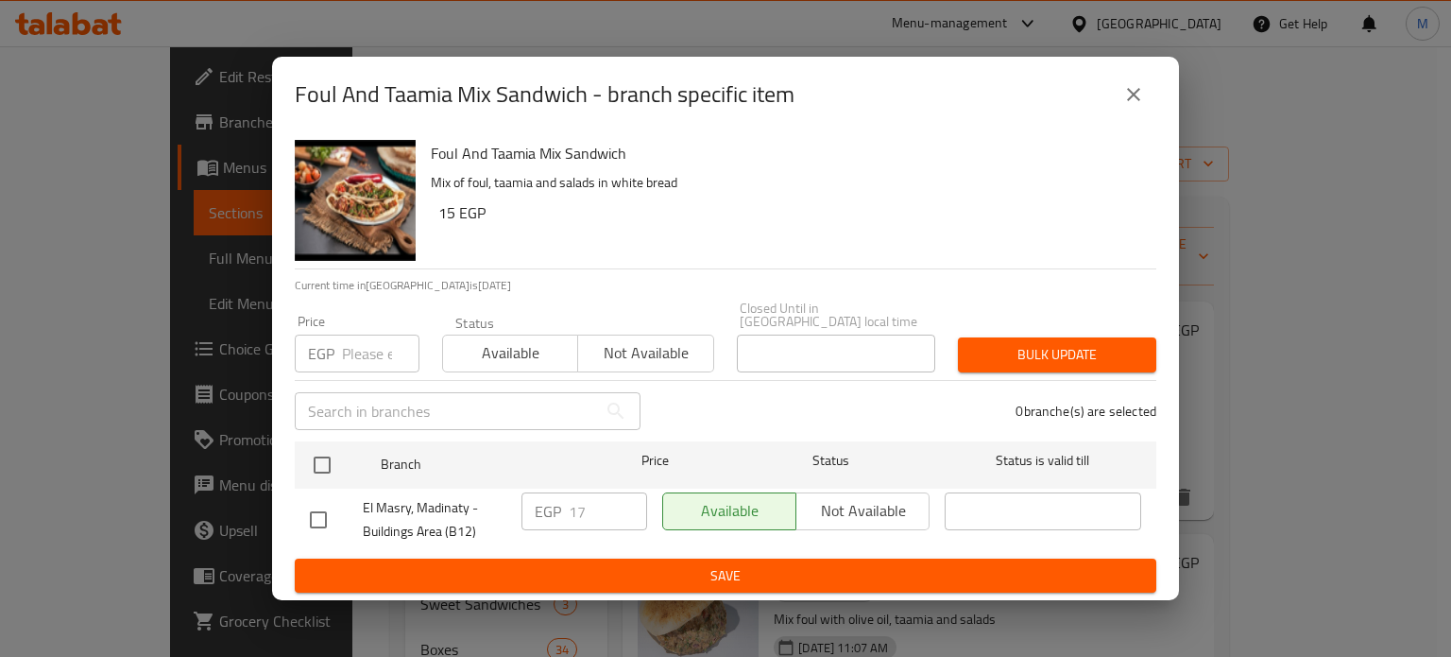
click at [370, 350] on input "number" at bounding box center [380, 353] width 77 height 38
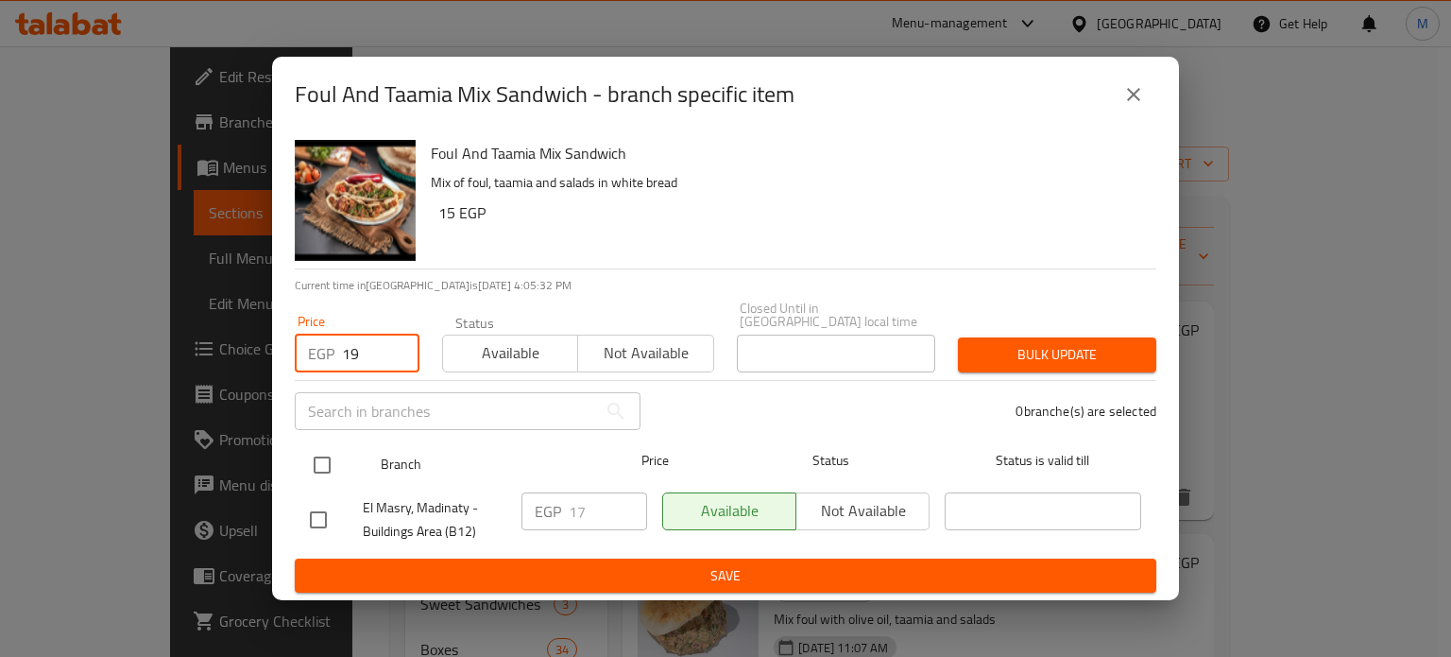
type input "19"
click at [300, 465] on div "Branch Price Status Status is valid till" at bounding box center [726, 464] width 862 height 47
click at [326, 450] on input "checkbox" at bounding box center [322, 465] width 40 height 40
checkbox input "true"
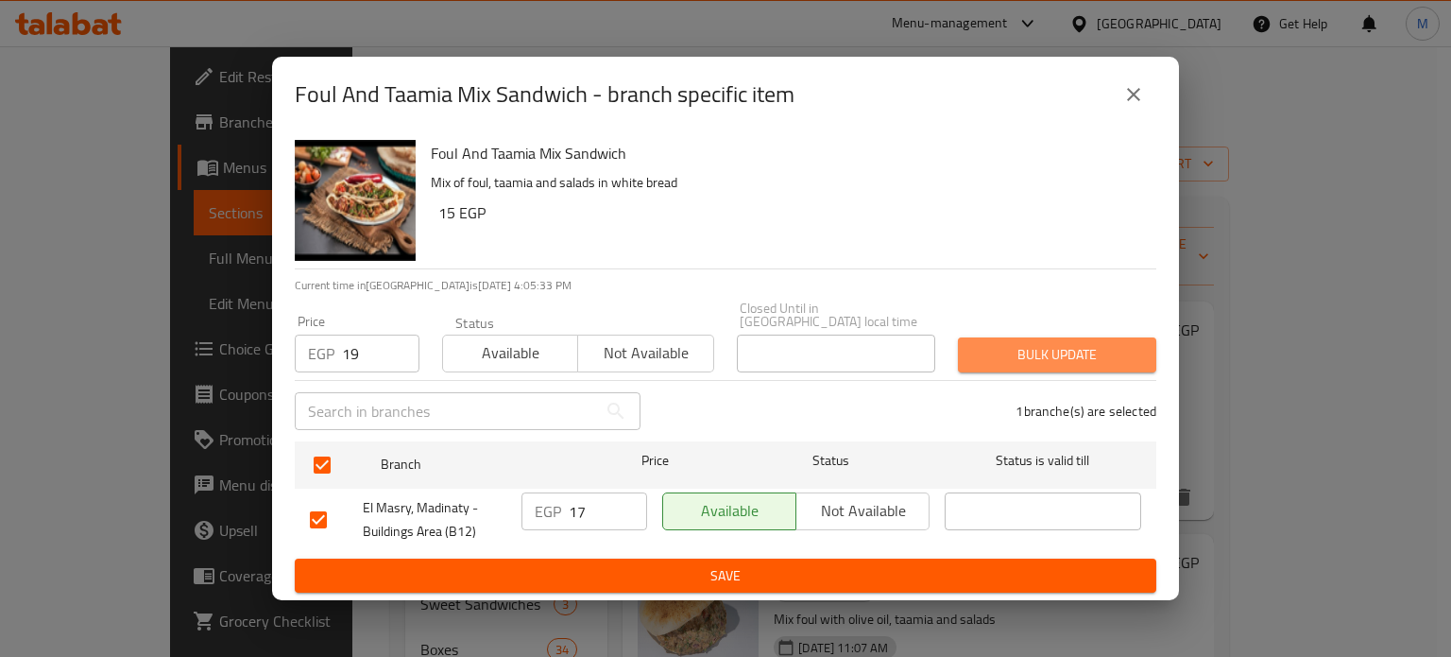
click at [1055, 350] on span "Bulk update" at bounding box center [1057, 355] width 168 height 24
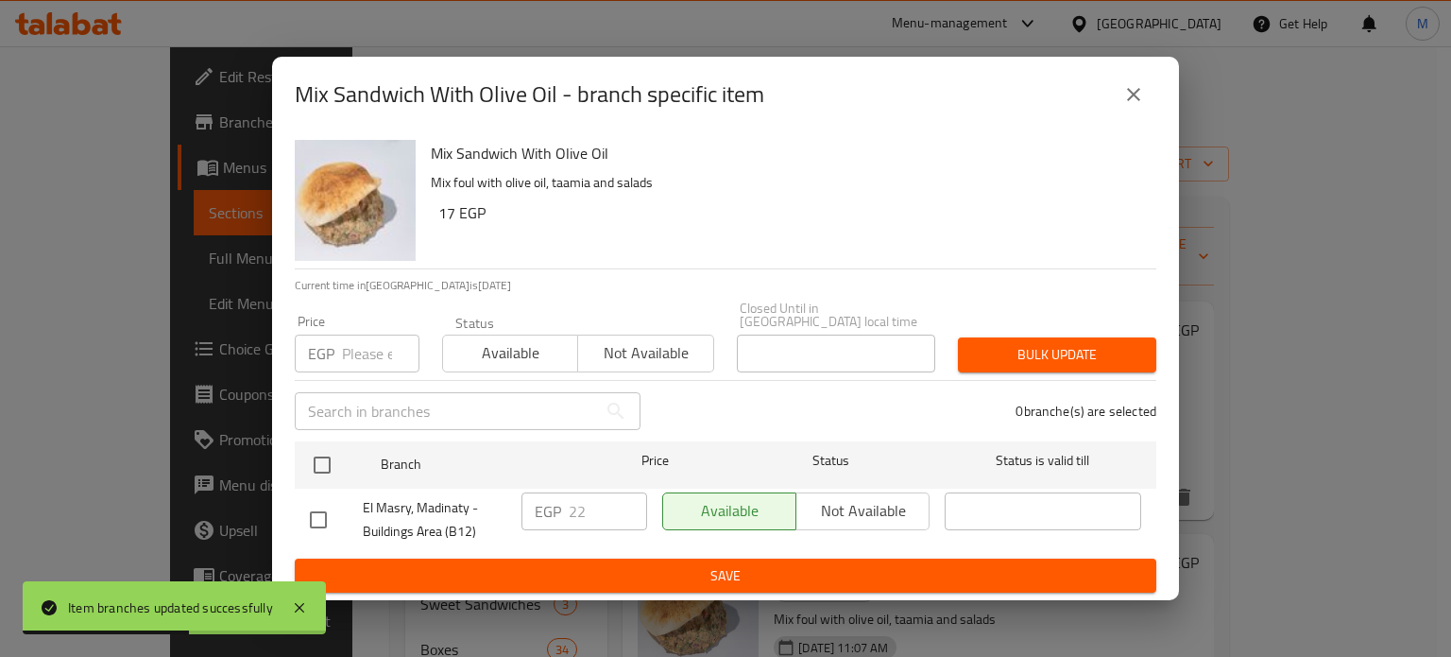
click at [367, 348] on input "number" at bounding box center [380, 353] width 77 height 38
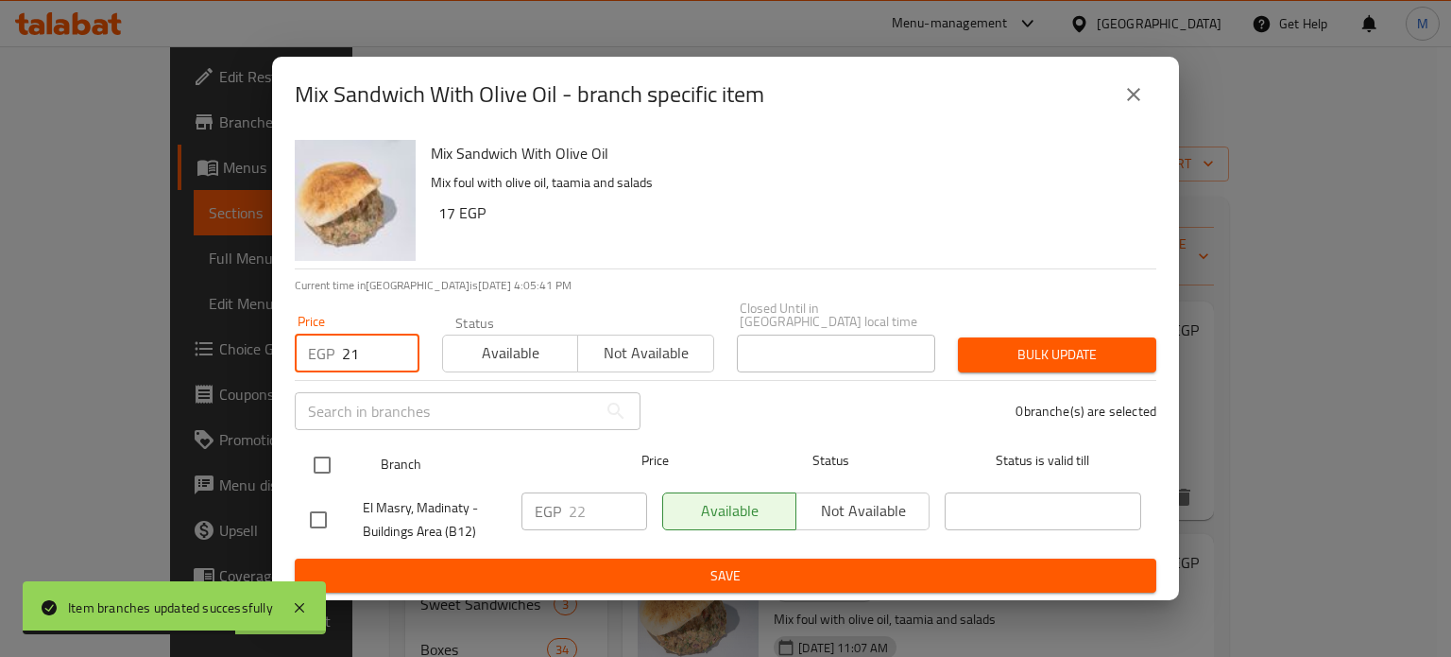
type input "21"
click at [329, 456] on input "checkbox" at bounding box center [322, 465] width 40 height 40
checkbox input "true"
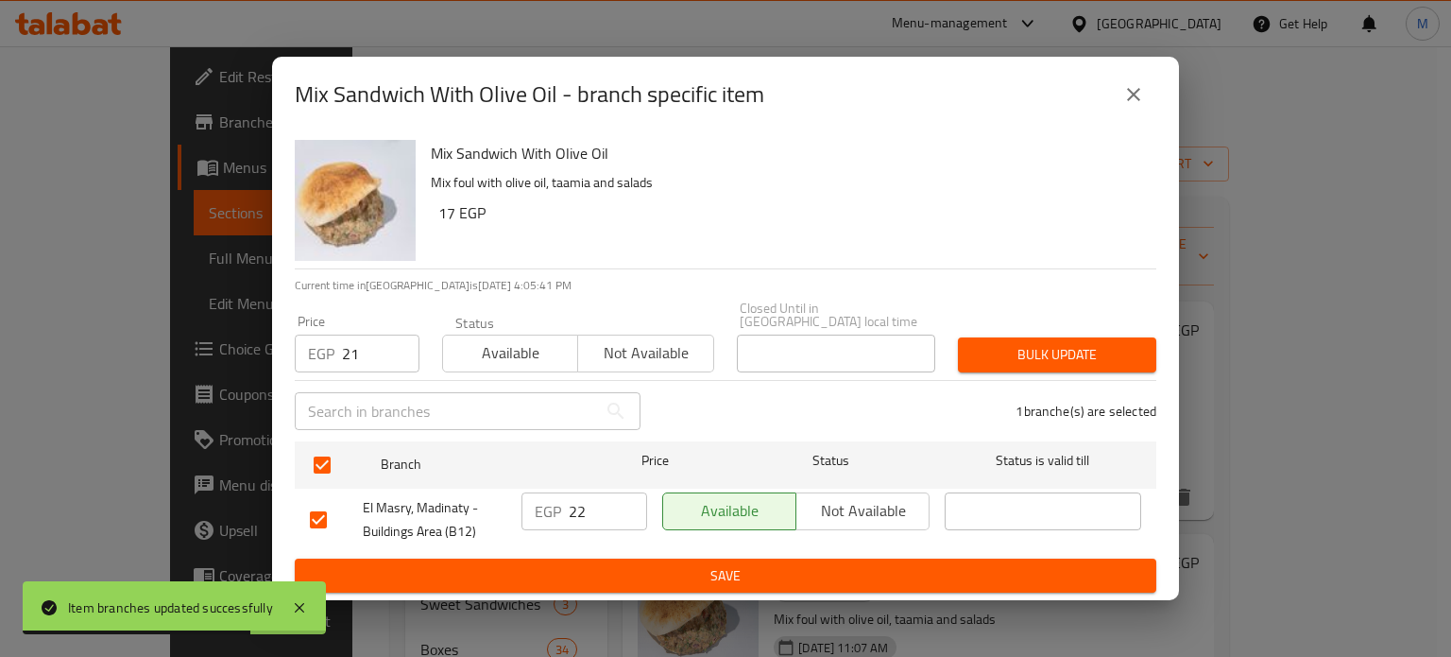
click at [1103, 358] on span "Bulk update" at bounding box center [1057, 355] width 168 height 24
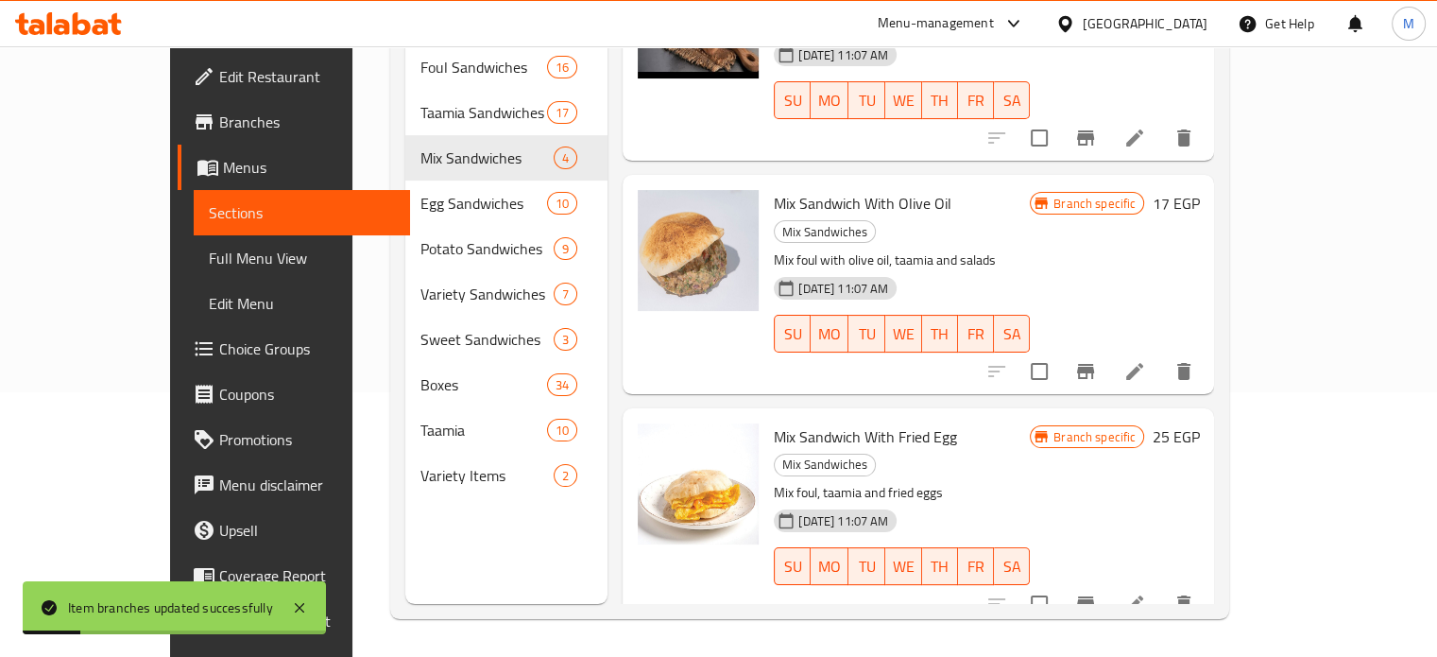
scroll to position [215, 0]
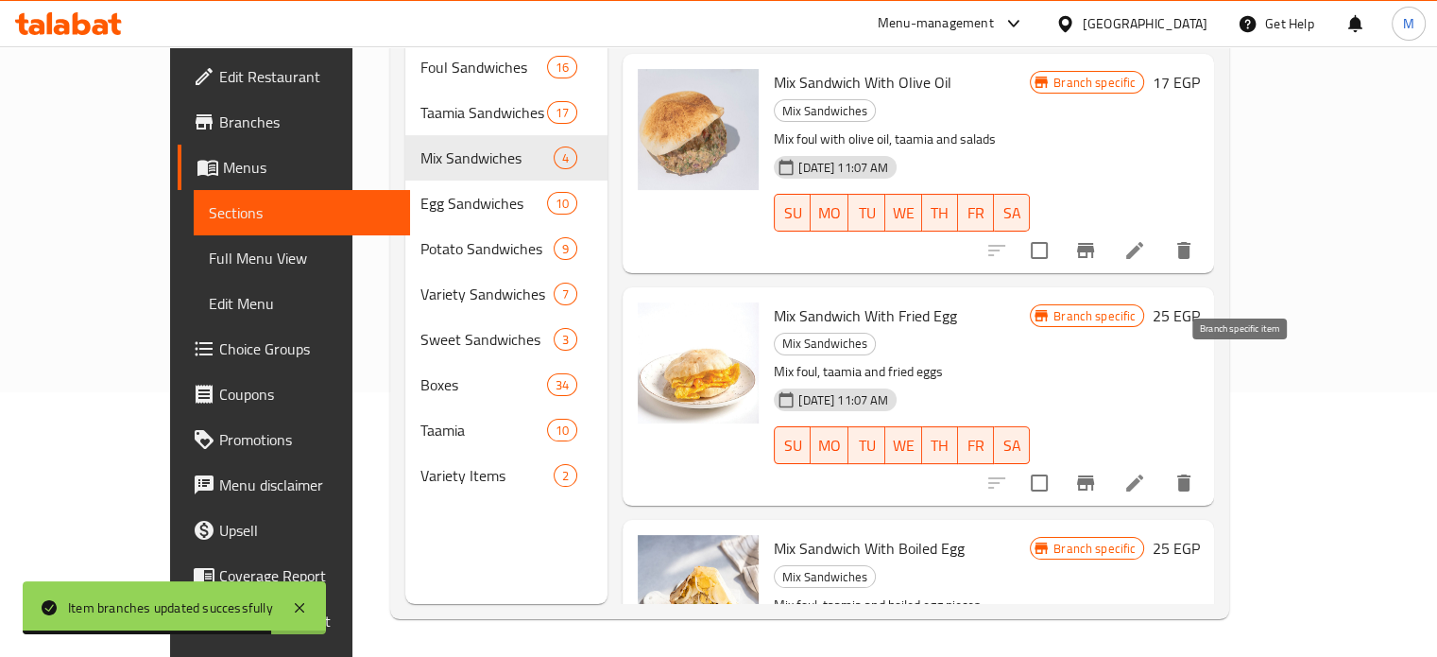
click at [1094, 475] on icon "Branch-specific-item" at bounding box center [1085, 482] width 17 height 15
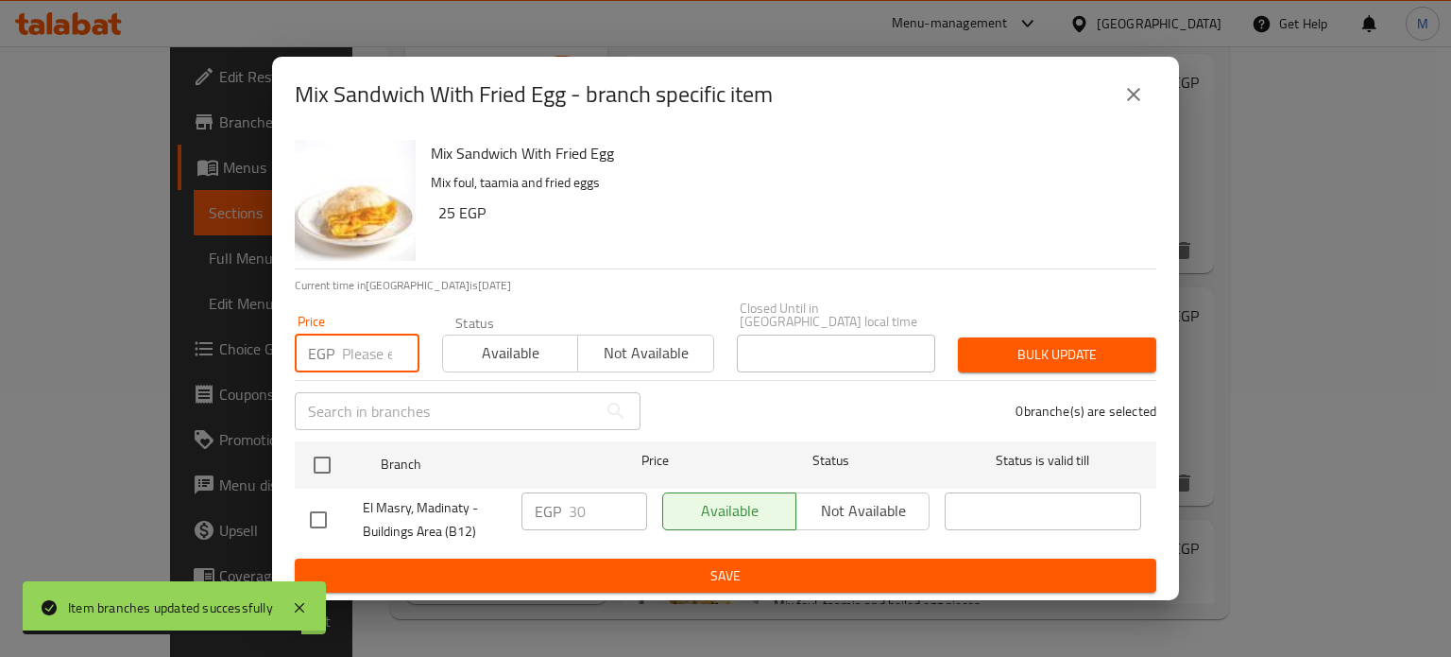
click at [352, 339] on input "number" at bounding box center [380, 353] width 77 height 38
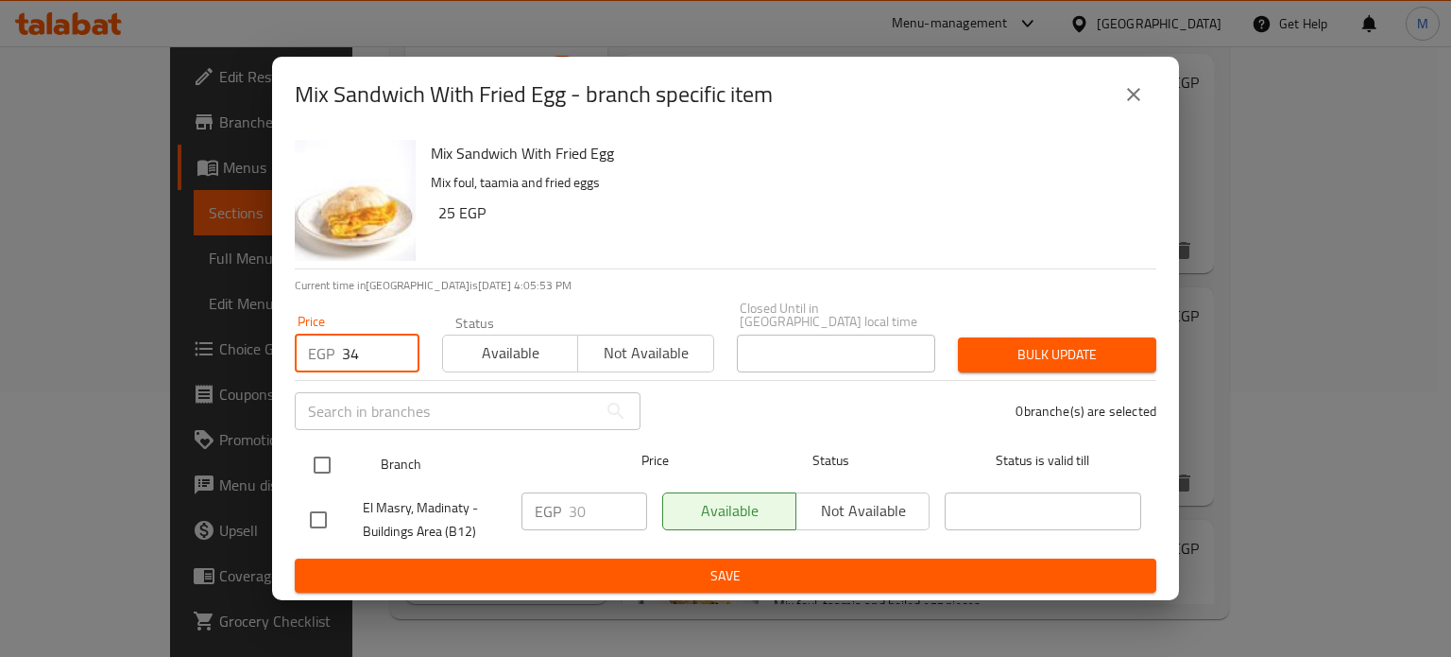
type input "34"
click at [322, 450] on input "checkbox" at bounding box center [322, 465] width 40 height 40
checkbox input "true"
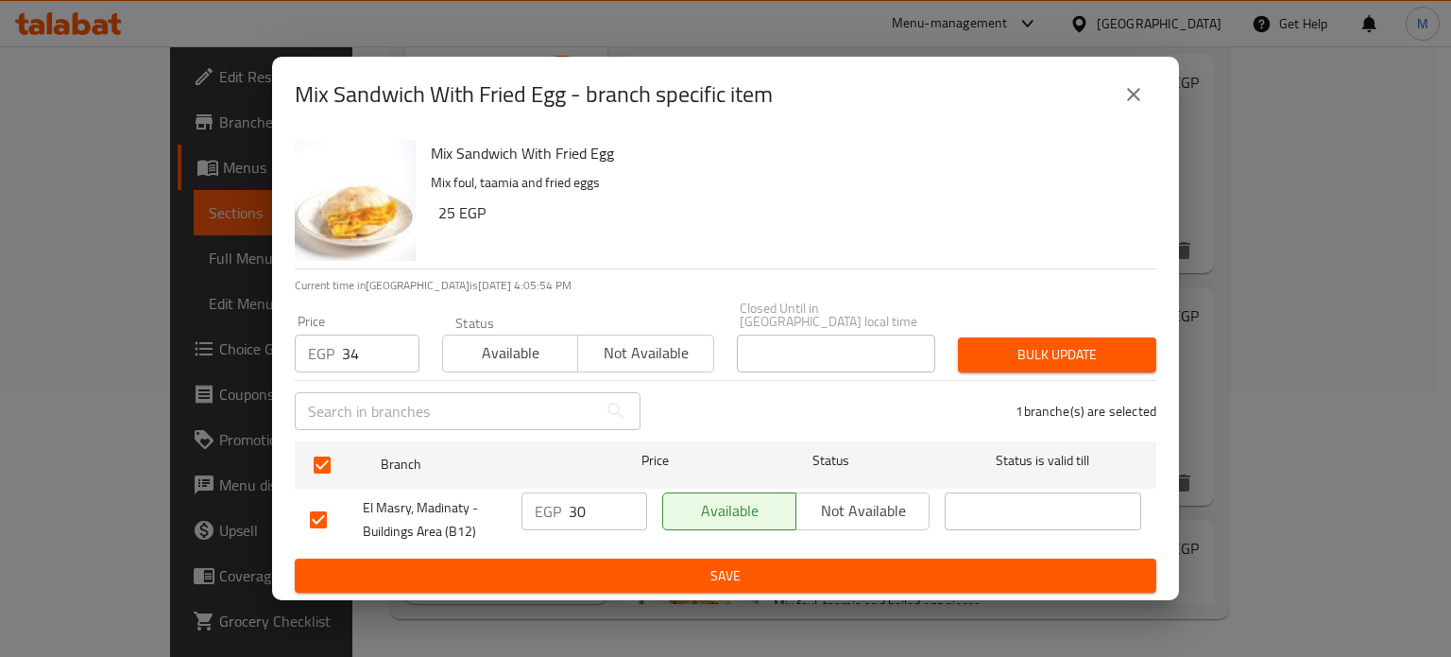
click at [1075, 358] on span "Bulk update" at bounding box center [1057, 355] width 168 height 24
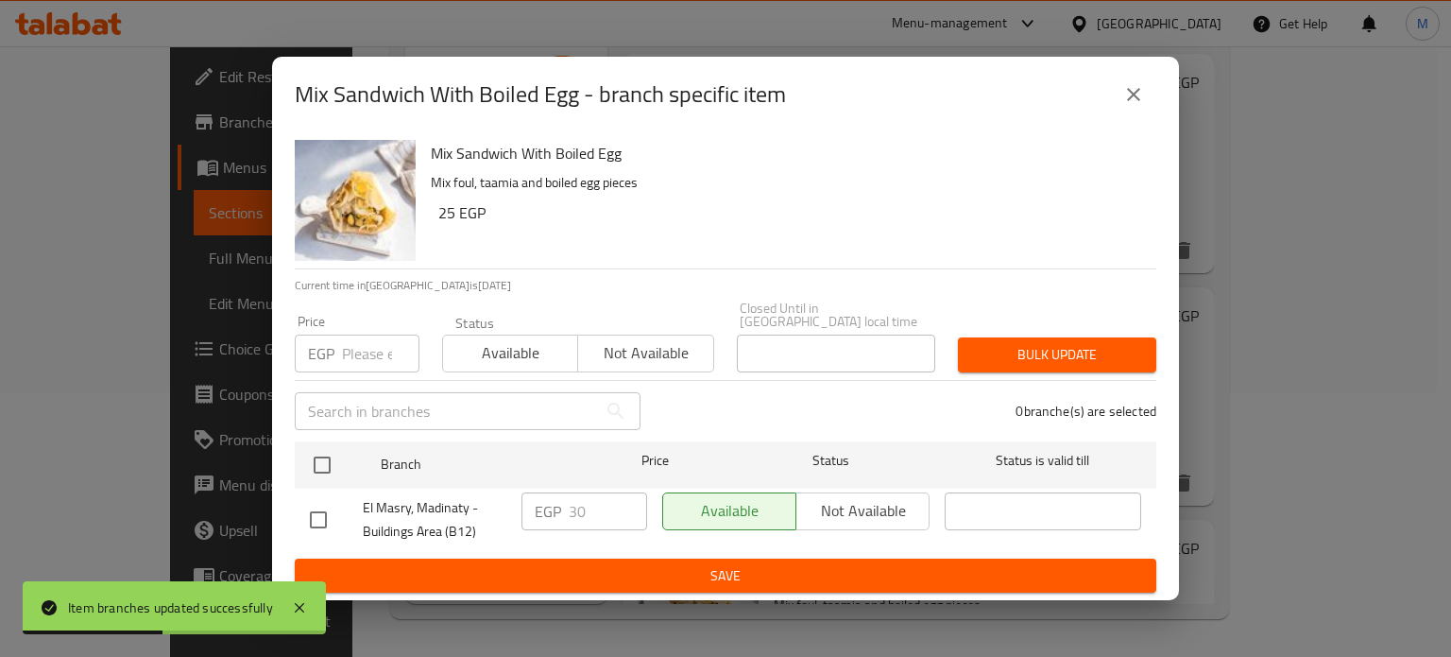
click at [363, 346] on input "number" at bounding box center [380, 353] width 77 height 38
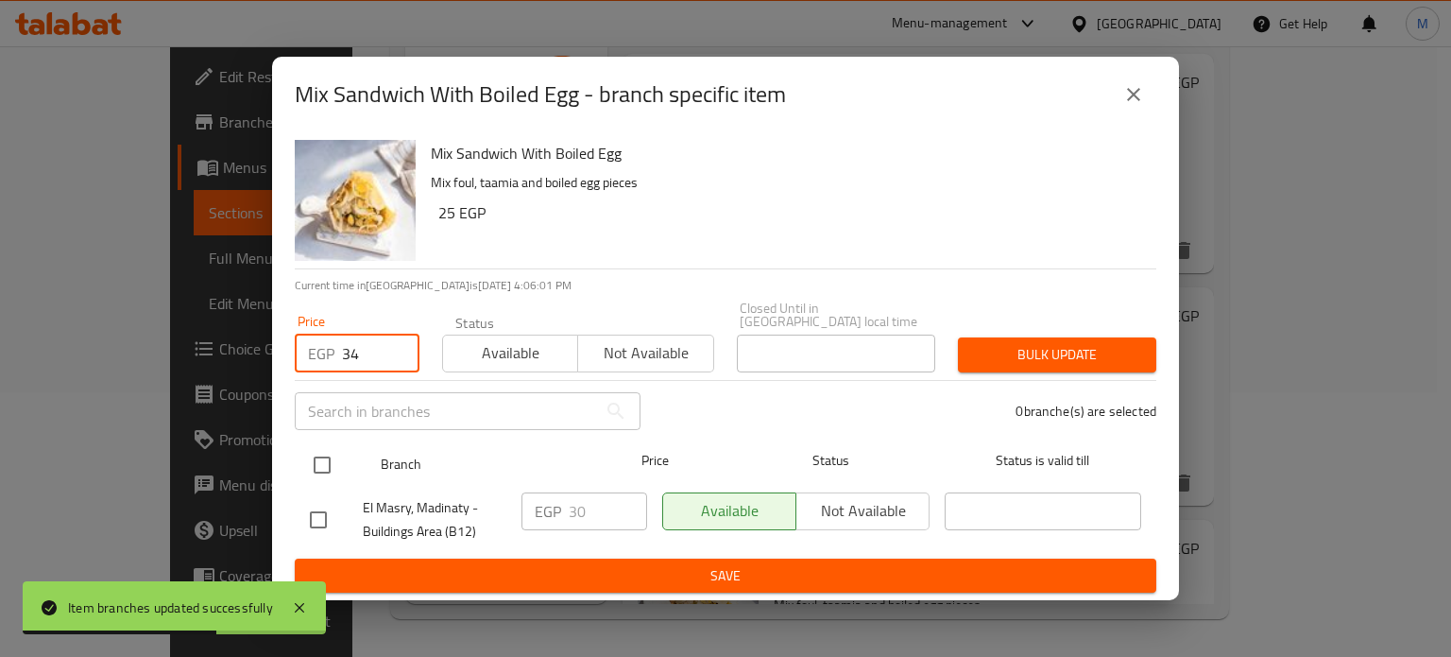
type input "34"
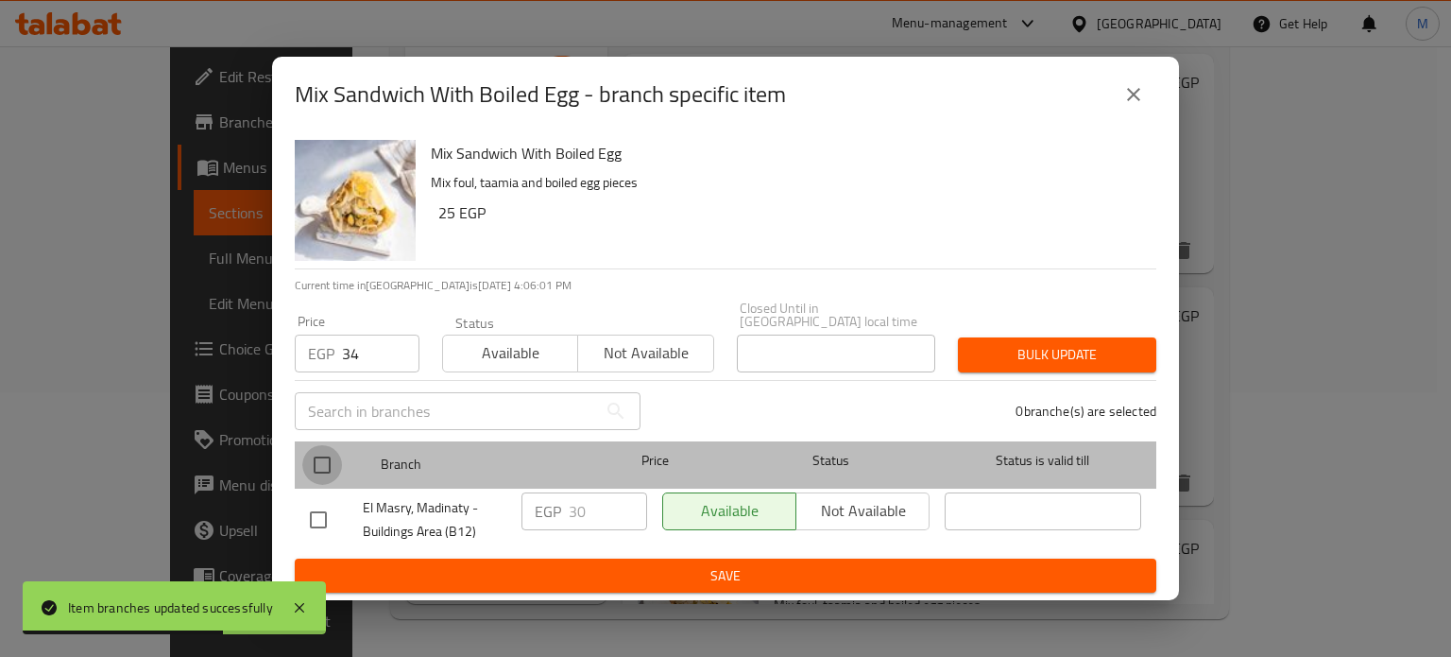
click at [322, 449] on input "checkbox" at bounding box center [322, 465] width 40 height 40
checkbox input "true"
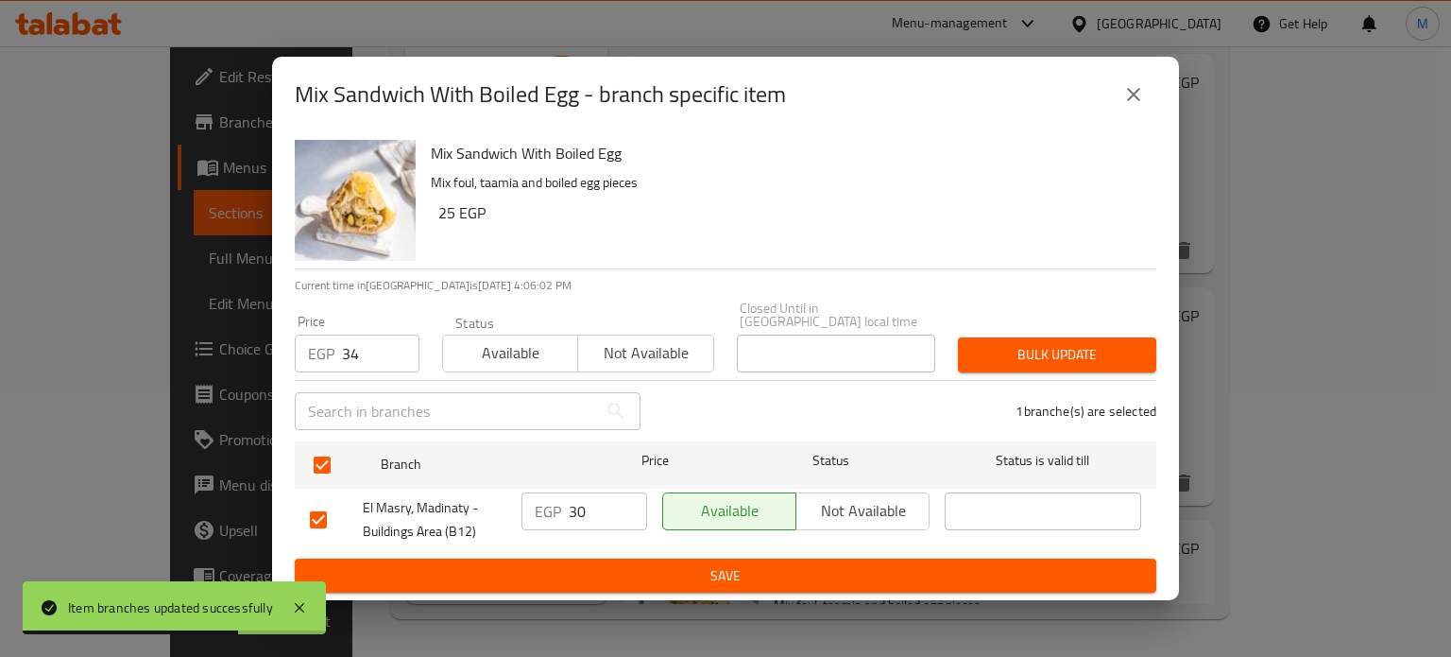
click at [1077, 350] on span "Bulk update" at bounding box center [1057, 355] width 168 height 24
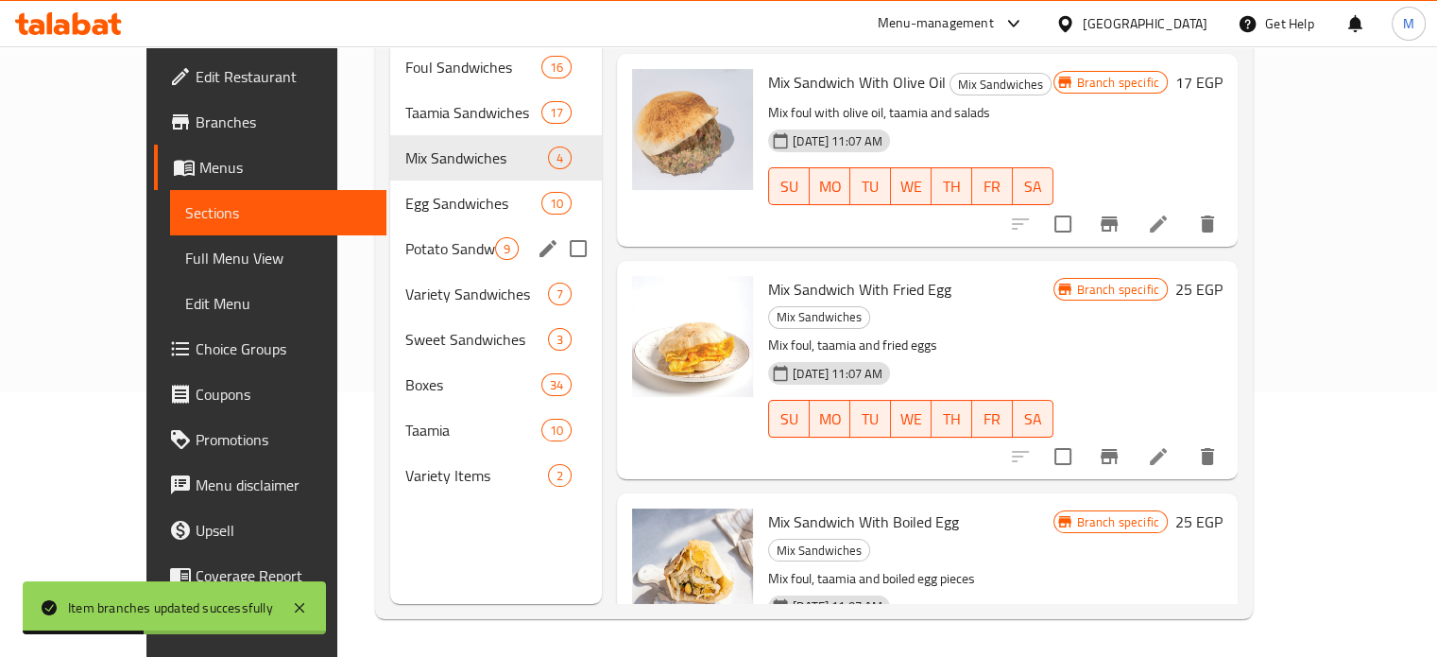
click at [390, 233] on div "Potato Sandwiches 9" at bounding box center [496, 248] width 212 height 45
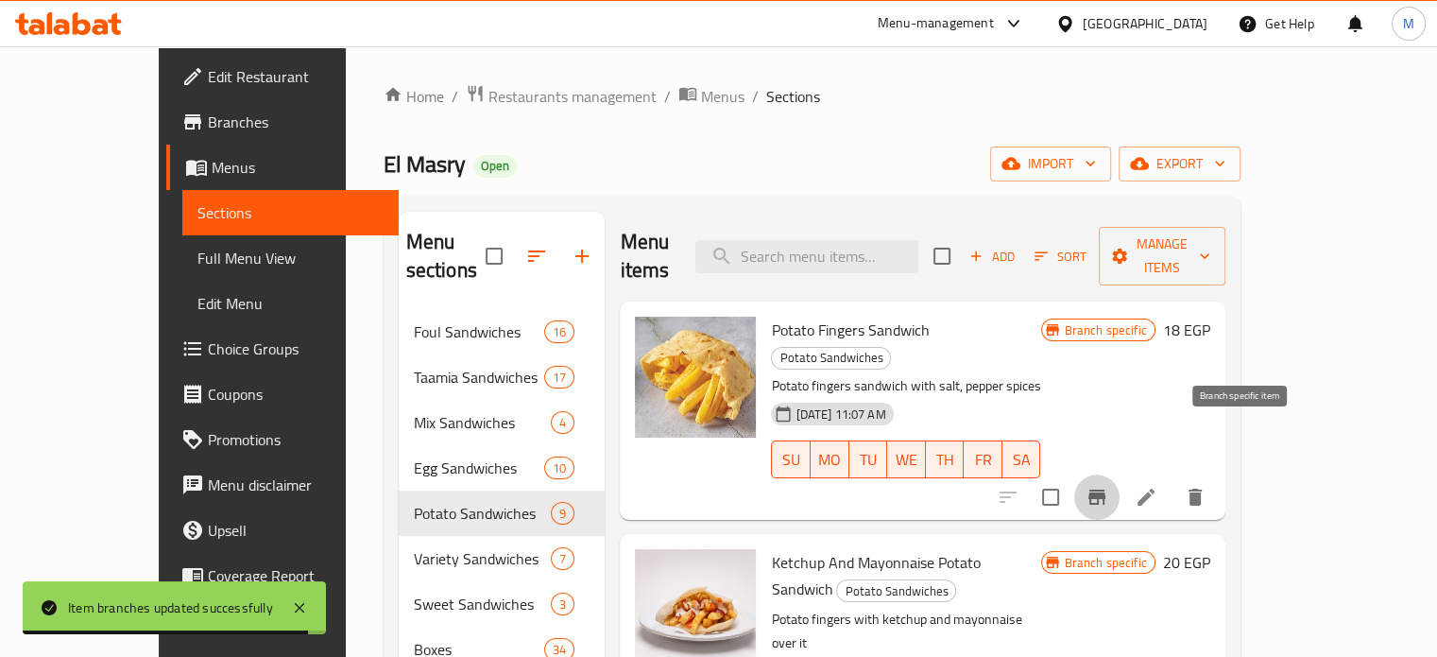
click at [1105, 489] on icon "Branch-specific-item" at bounding box center [1096, 496] width 17 height 15
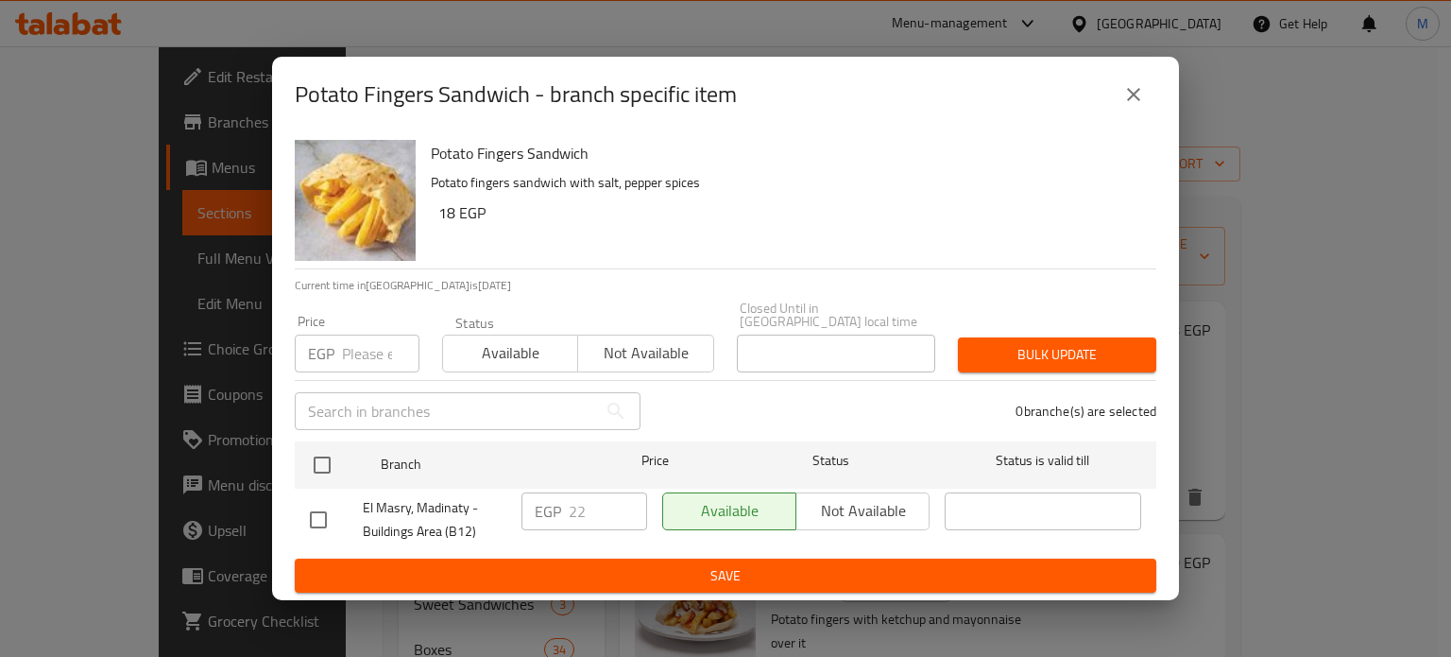
click at [367, 357] on input "number" at bounding box center [380, 353] width 77 height 38
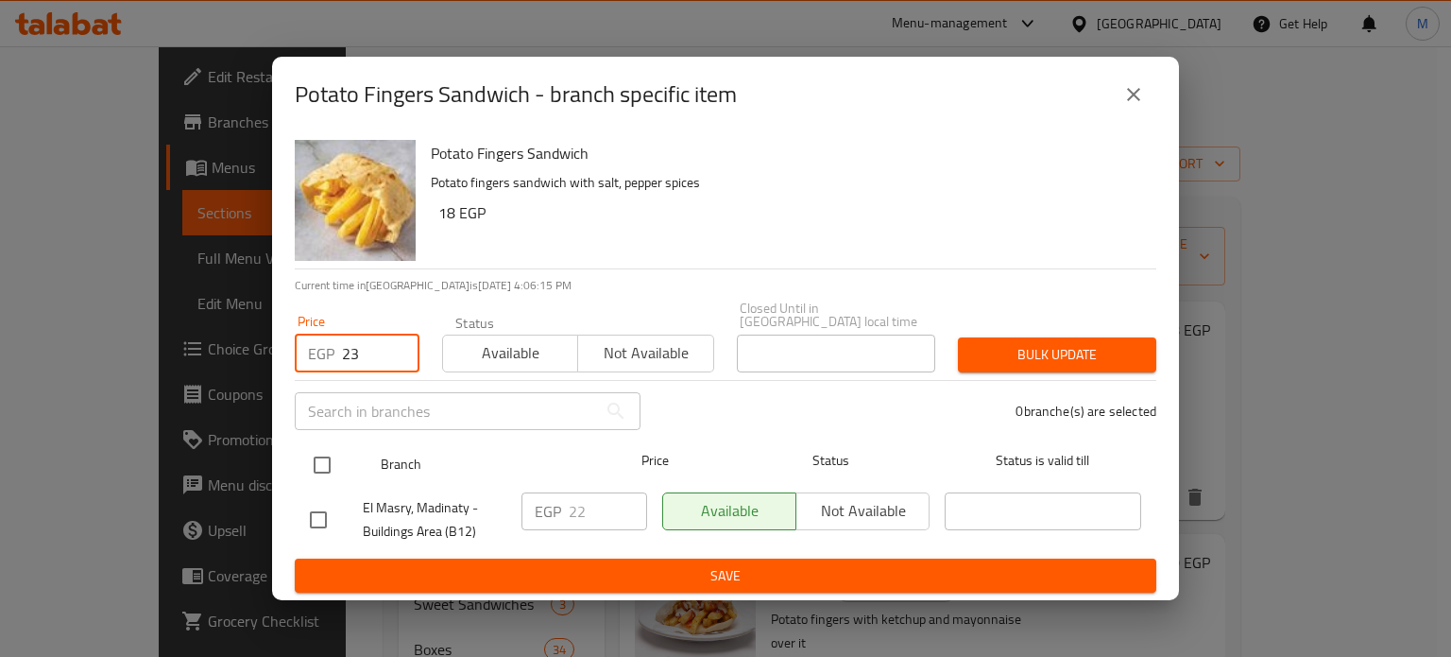
type input "23"
click at [325, 464] on input "checkbox" at bounding box center [322, 465] width 40 height 40
checkbox input "true"
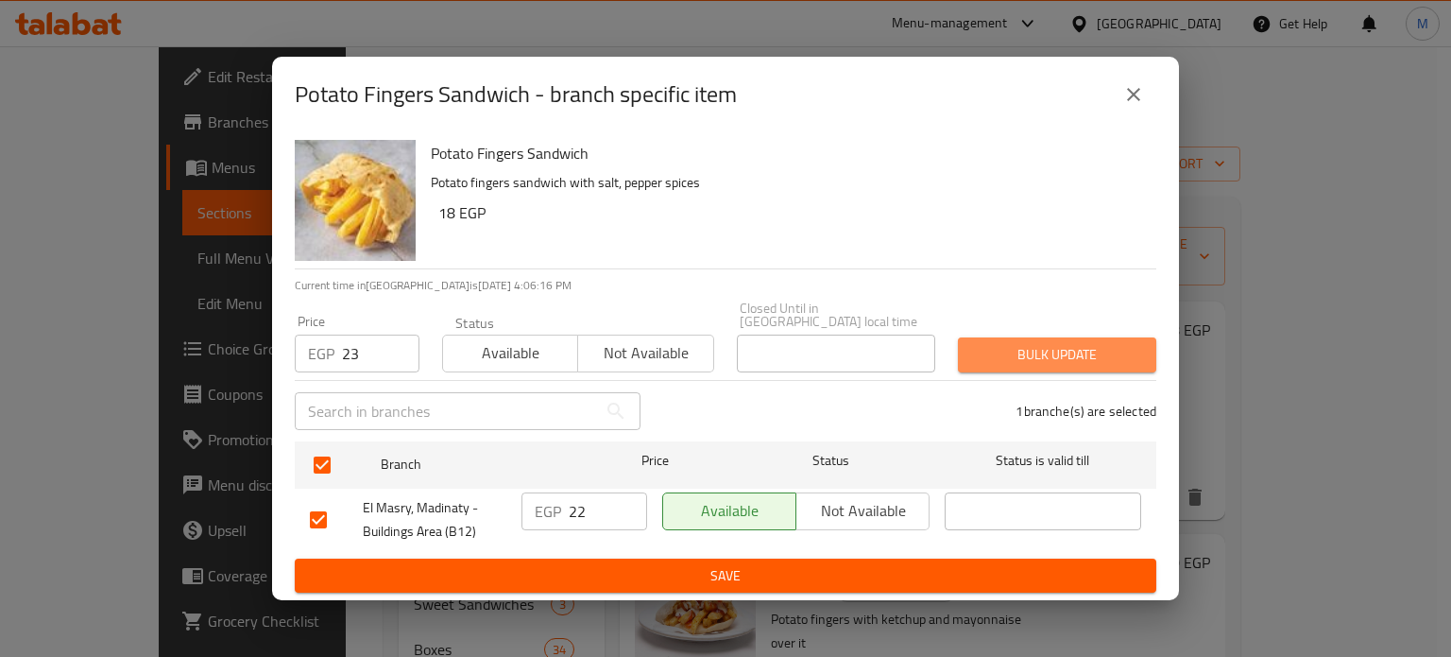
click at [1015, 343] on span "Bulk update" at bounding box center [1057, 355] width 168 height 24
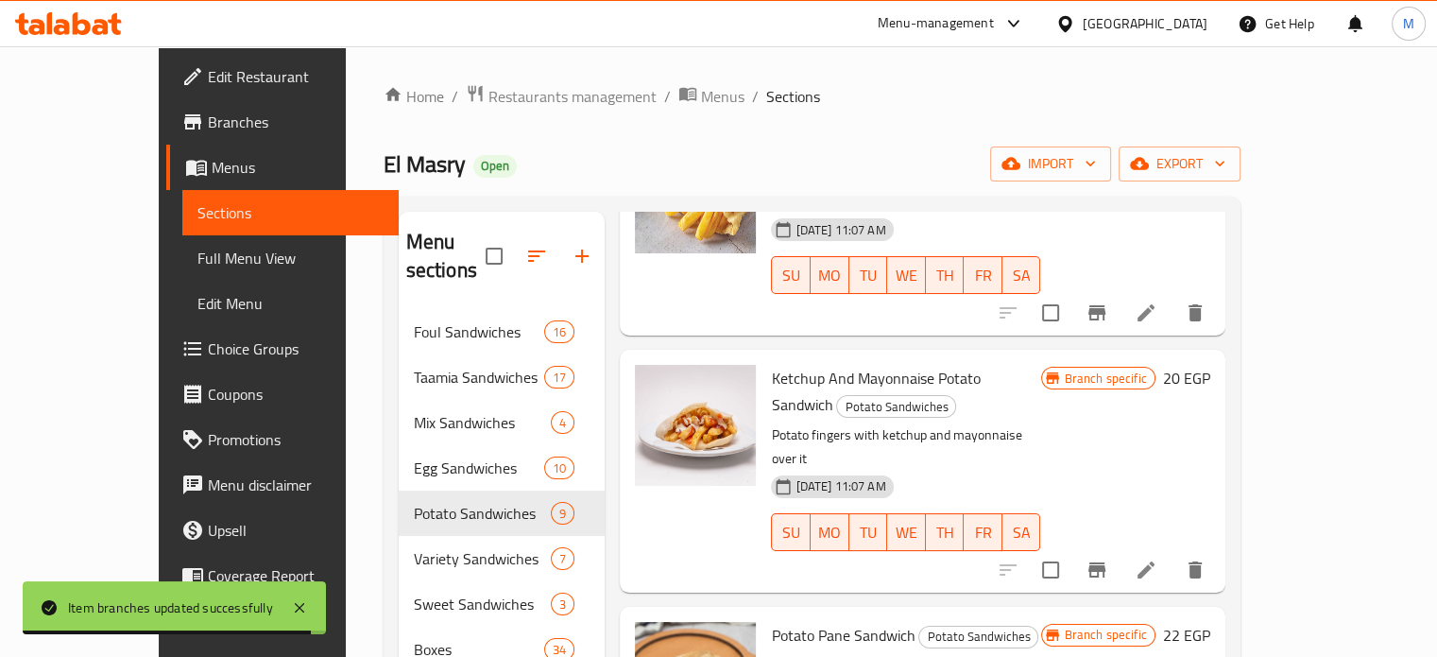
scroll to position [215, 0]
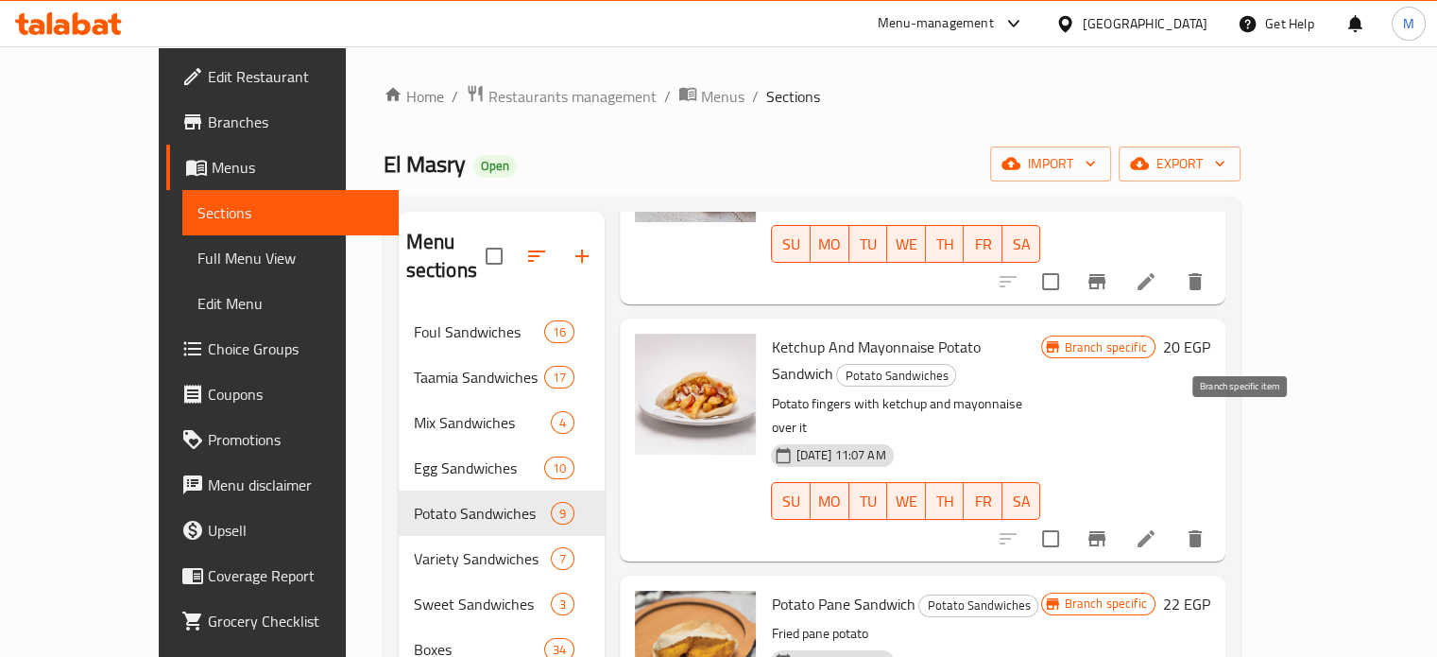
click at [1108, 527] on icon "Branch-specific-item" at bounding box center [1096, 538] width 23 height 23
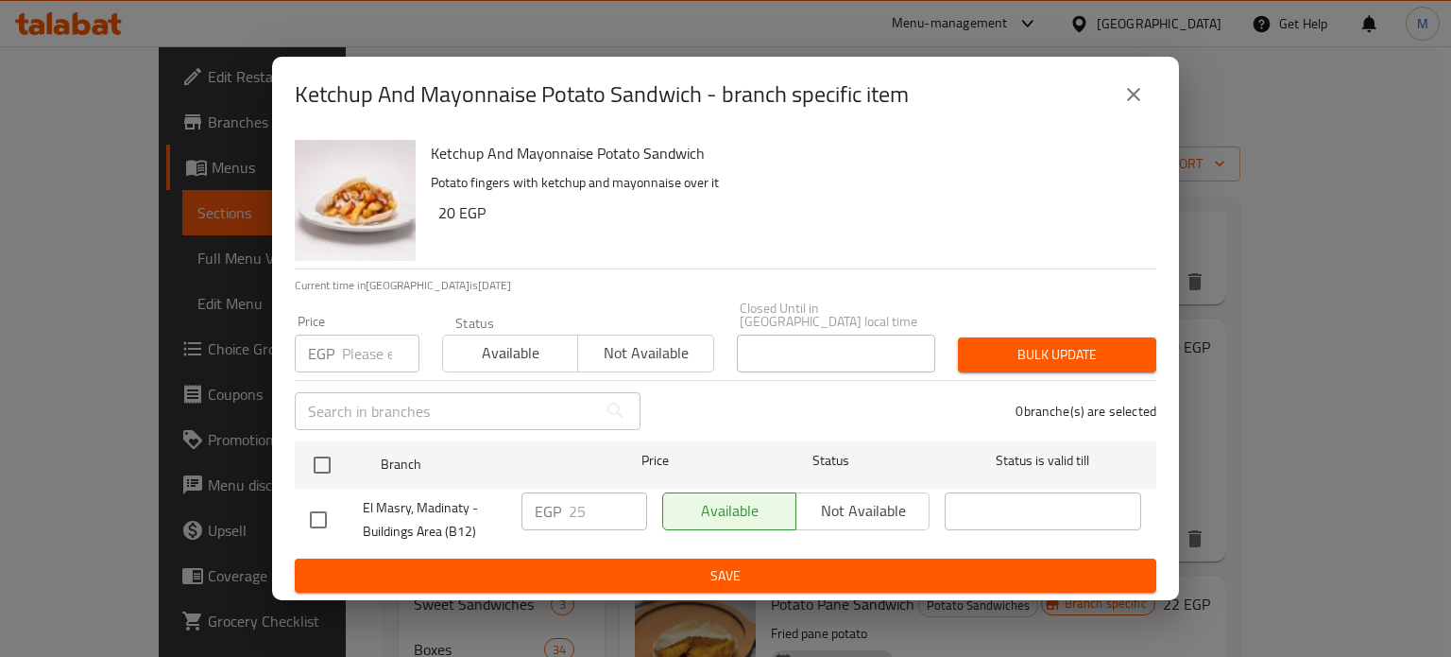
click at [356, 348] on input "number" at bounding box center [380, 353] width 77 height 38
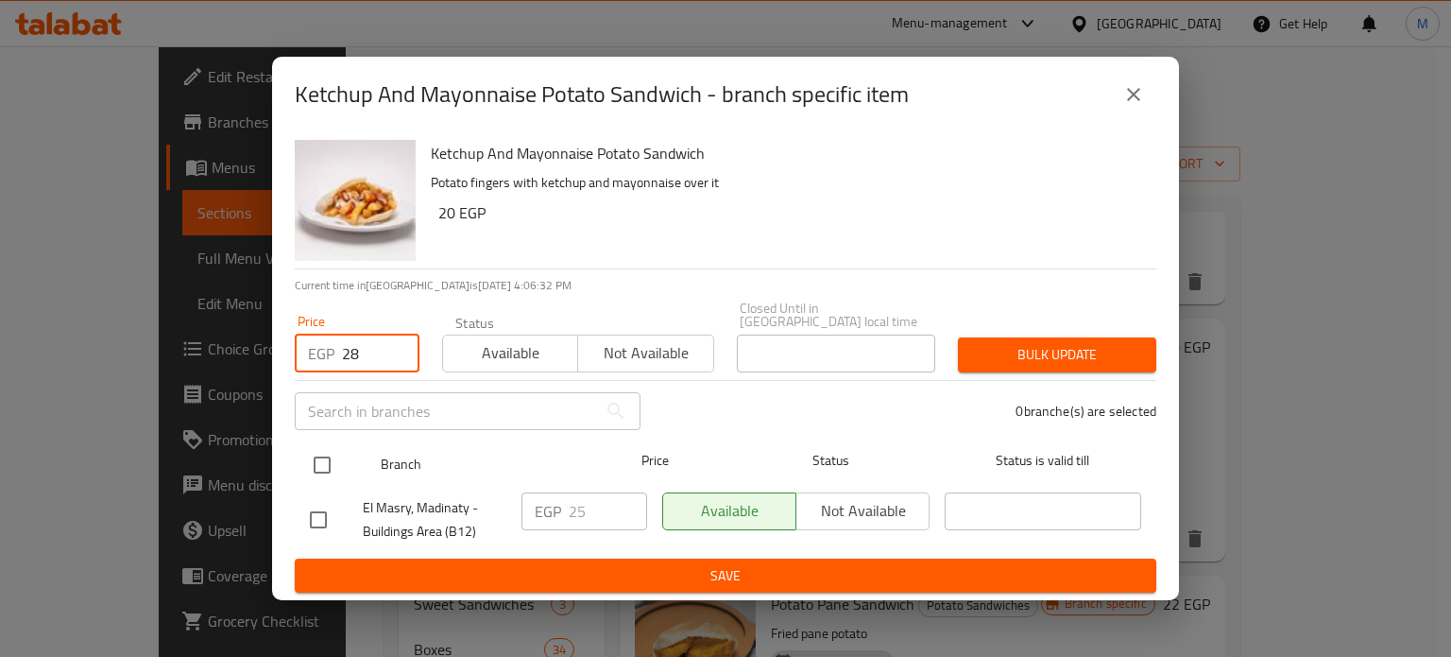
type input "28"
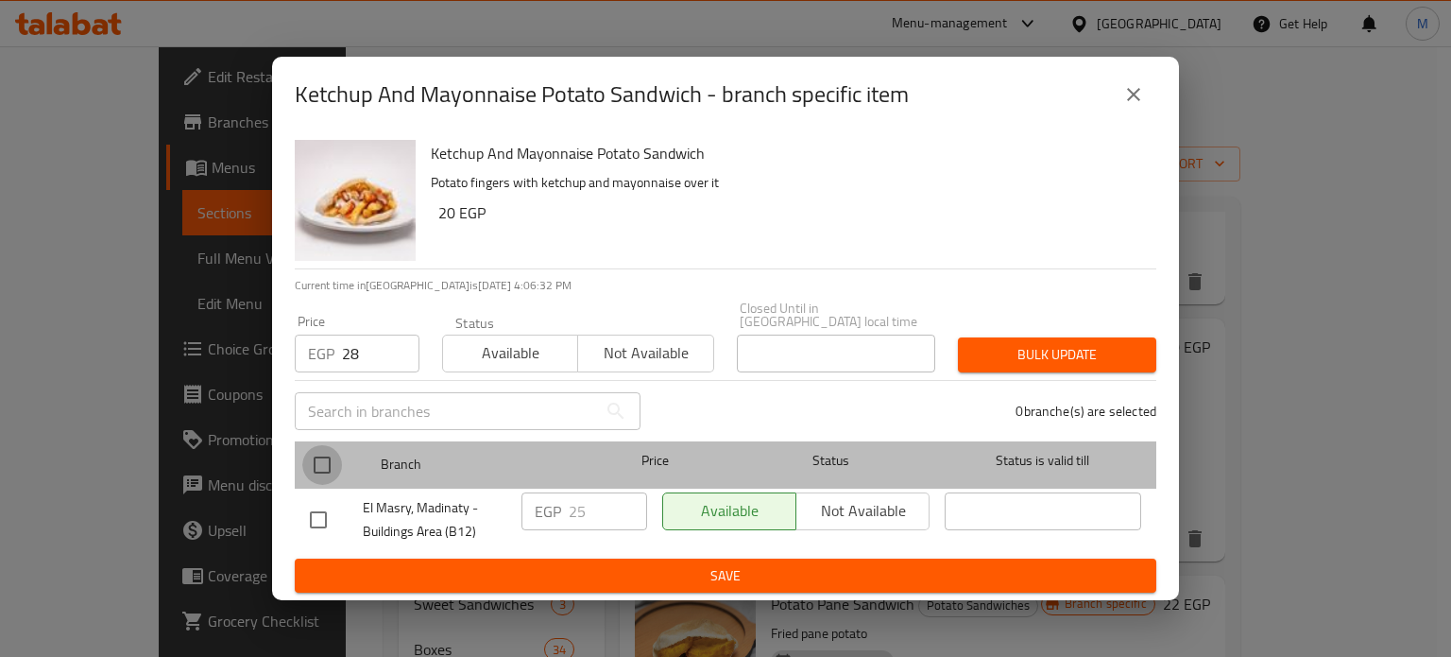
click at [317, 452] on input "checkbox" at bounding box center [322, 465] width 40 height 40
checkbox input "true"
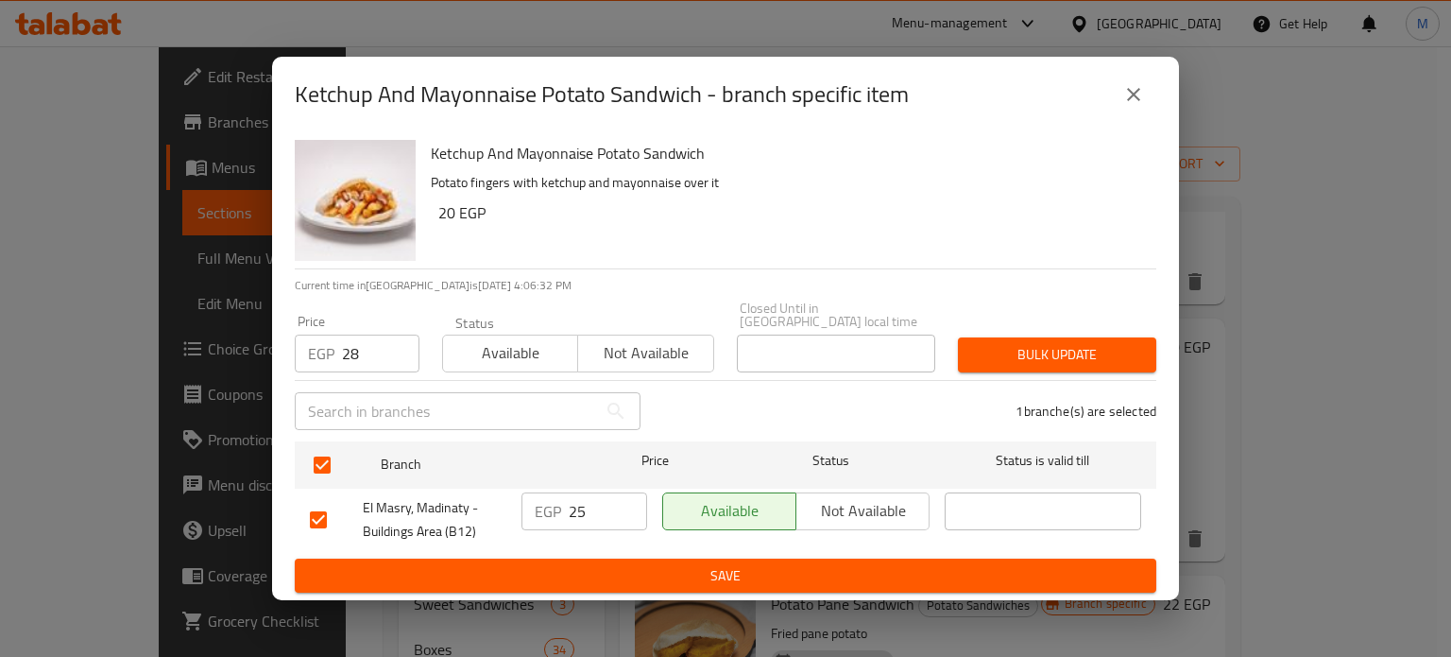
click at [1009, 354] on span "Bulk update" at bounding box center [1057, 355] width 168 height 24
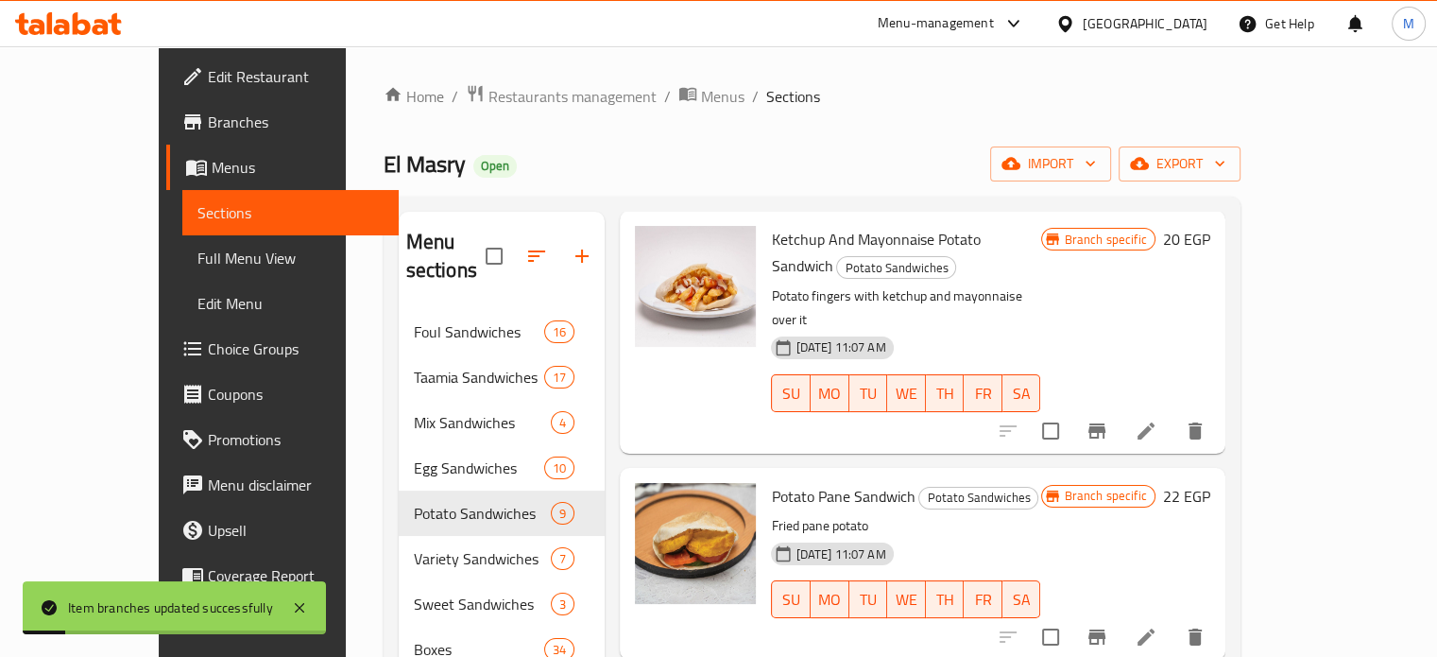
scroll to position [374, 0]
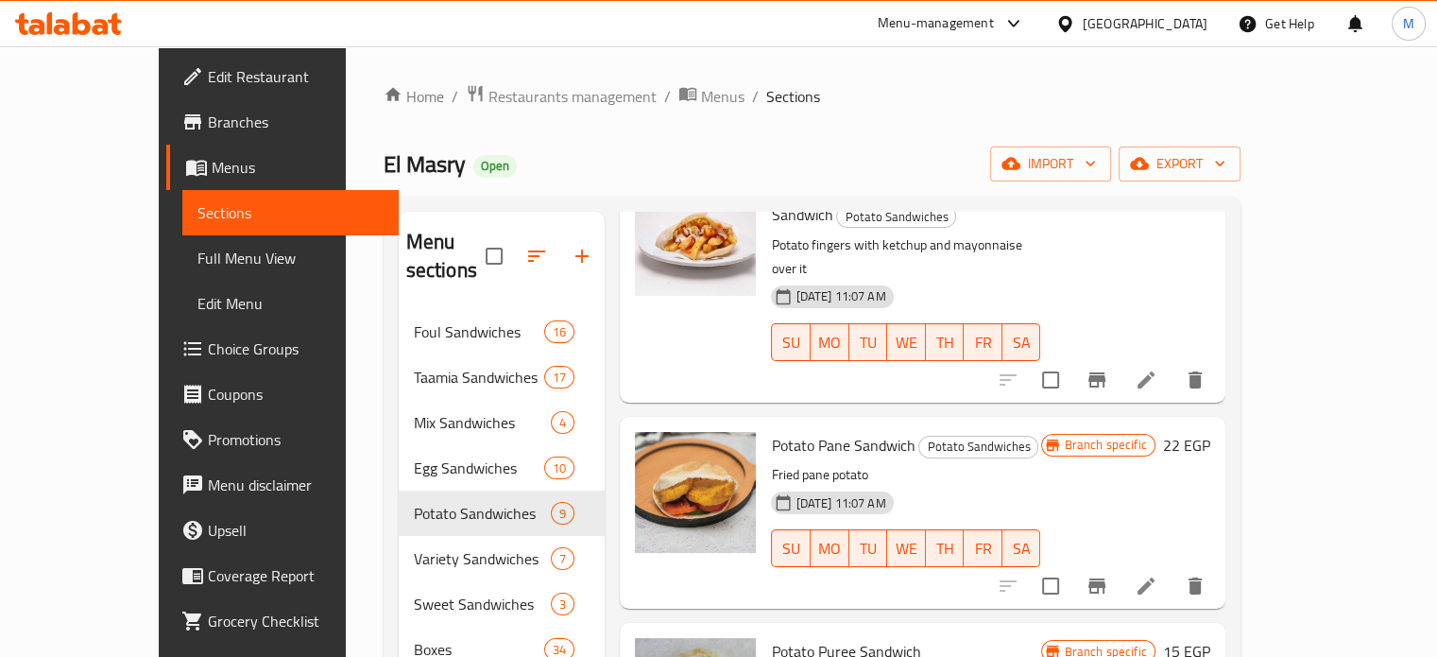
click at [1108, 574] on icon "Branch-specific-item" at bounding box center [1096, 585] width 23 height 23
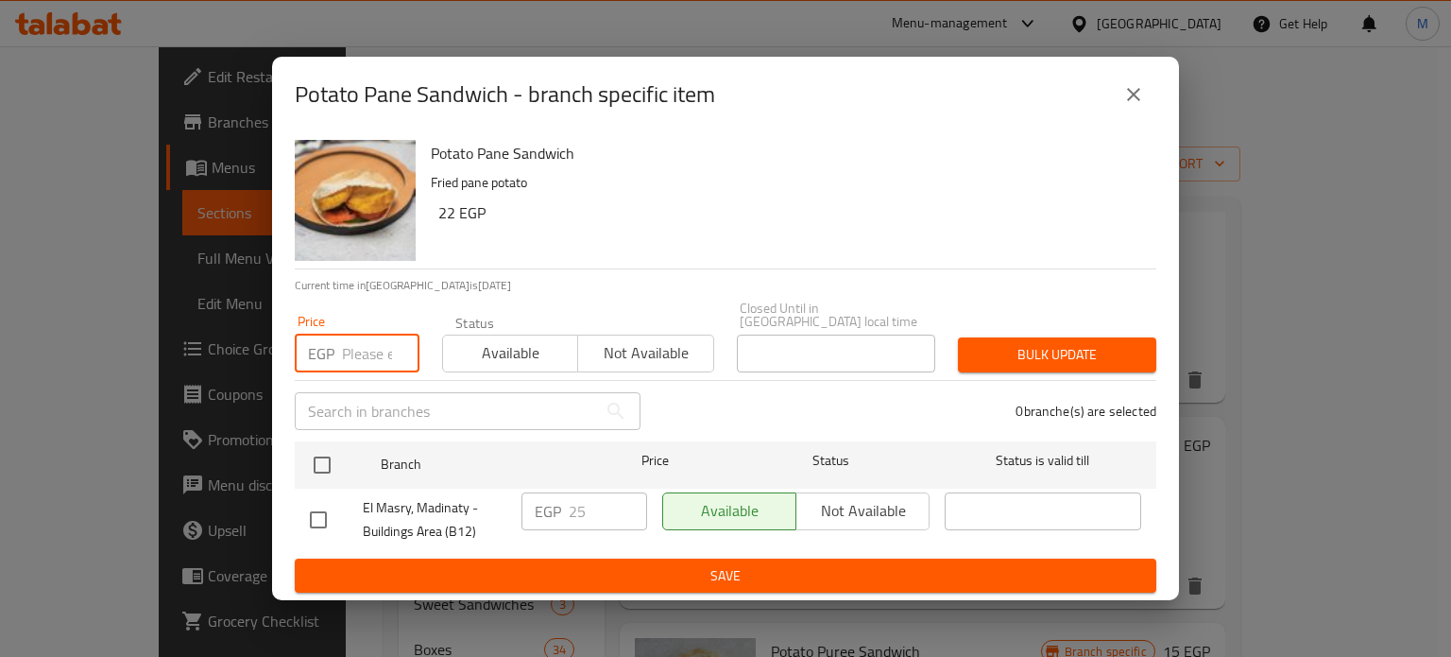
click at [368, 350] on input "number" at bounding box center [380, 353] width 77 height 38
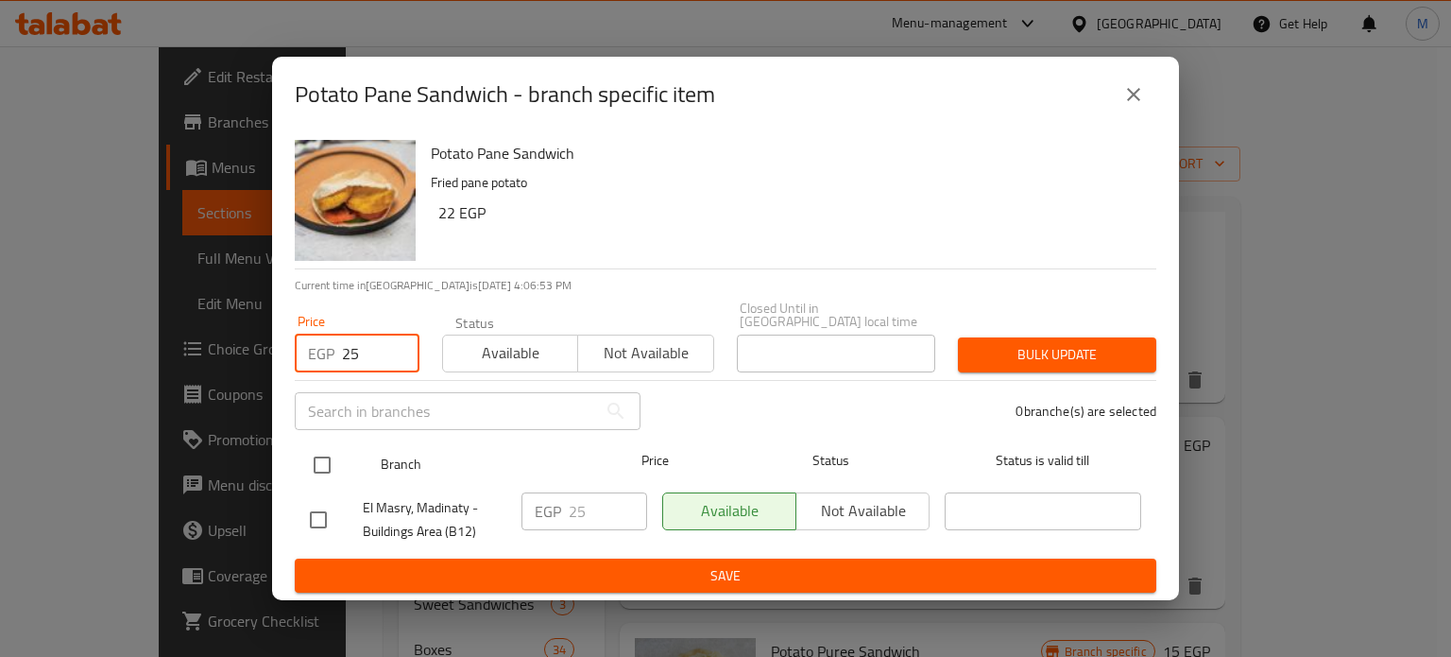
type input "25"
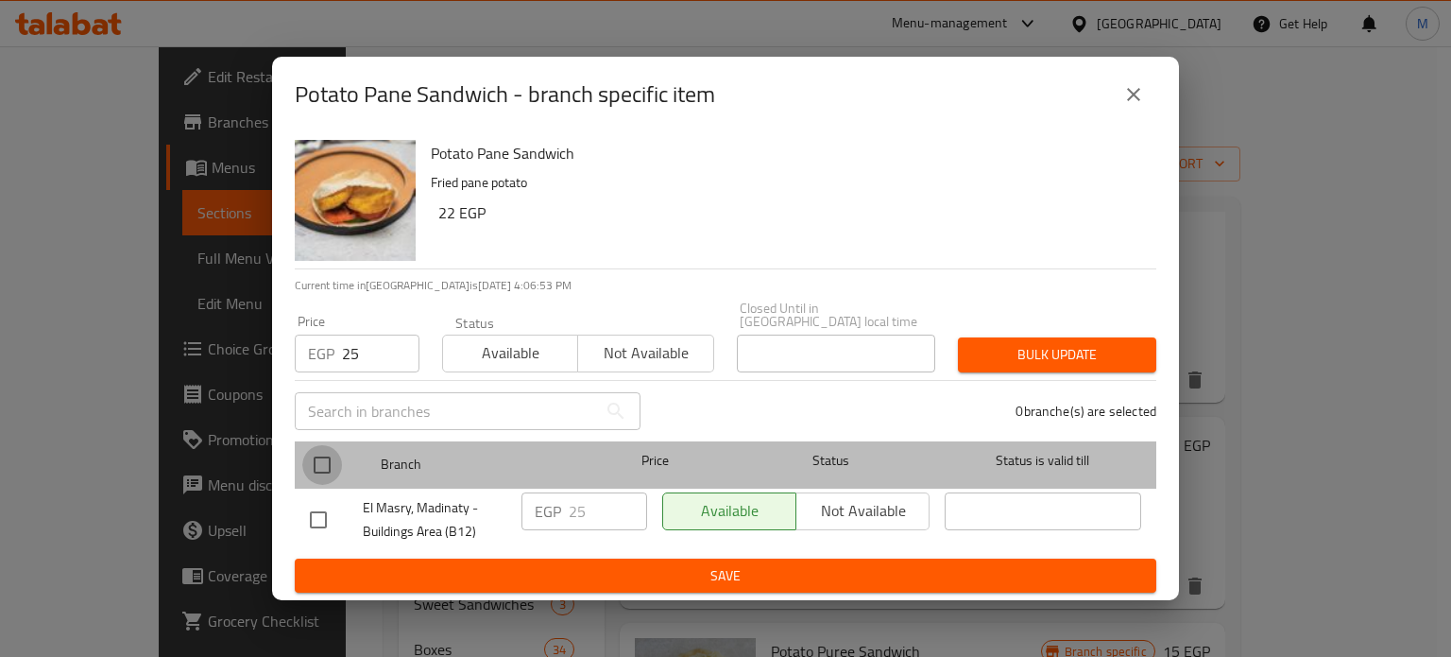
click at [325, 460] on input "checkbox" at bounding box center [322, 465] width 40 height 40
checkbox input "true"
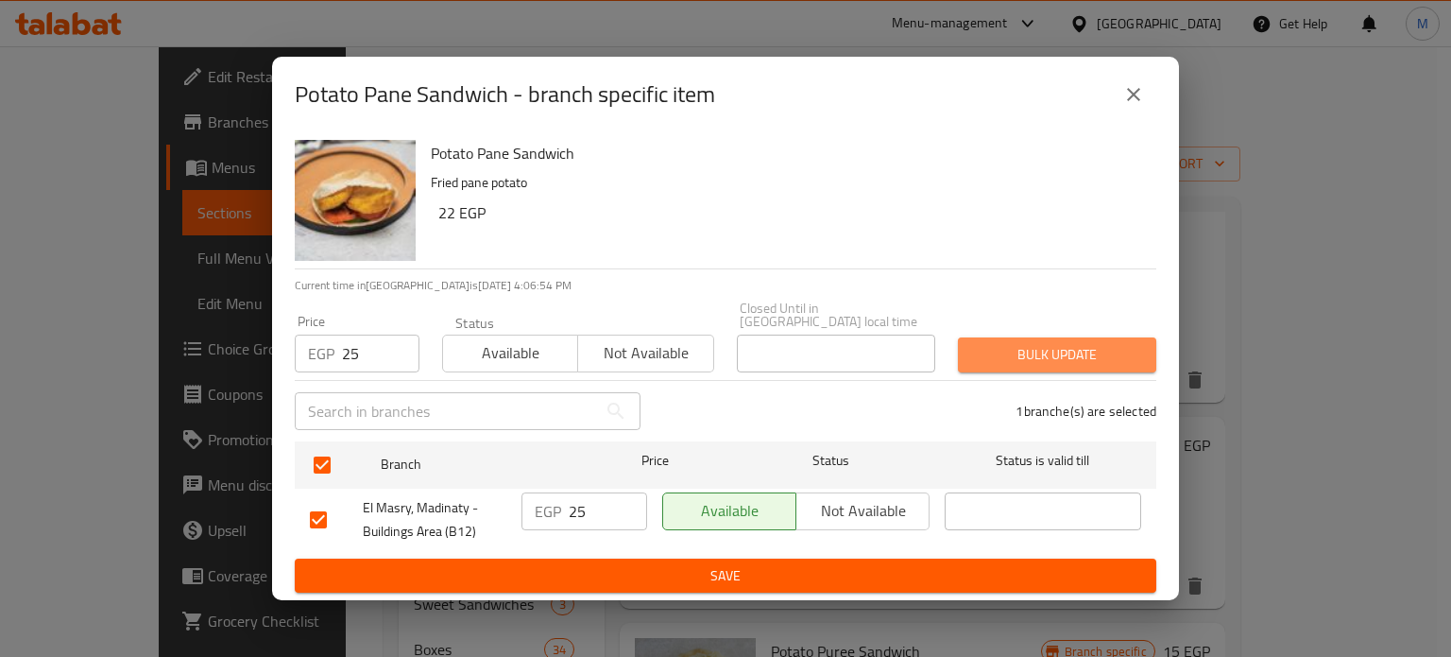
click at [1033, 350] on span "Bulk update" at bounding box center [1057, 355] width 168 height 24
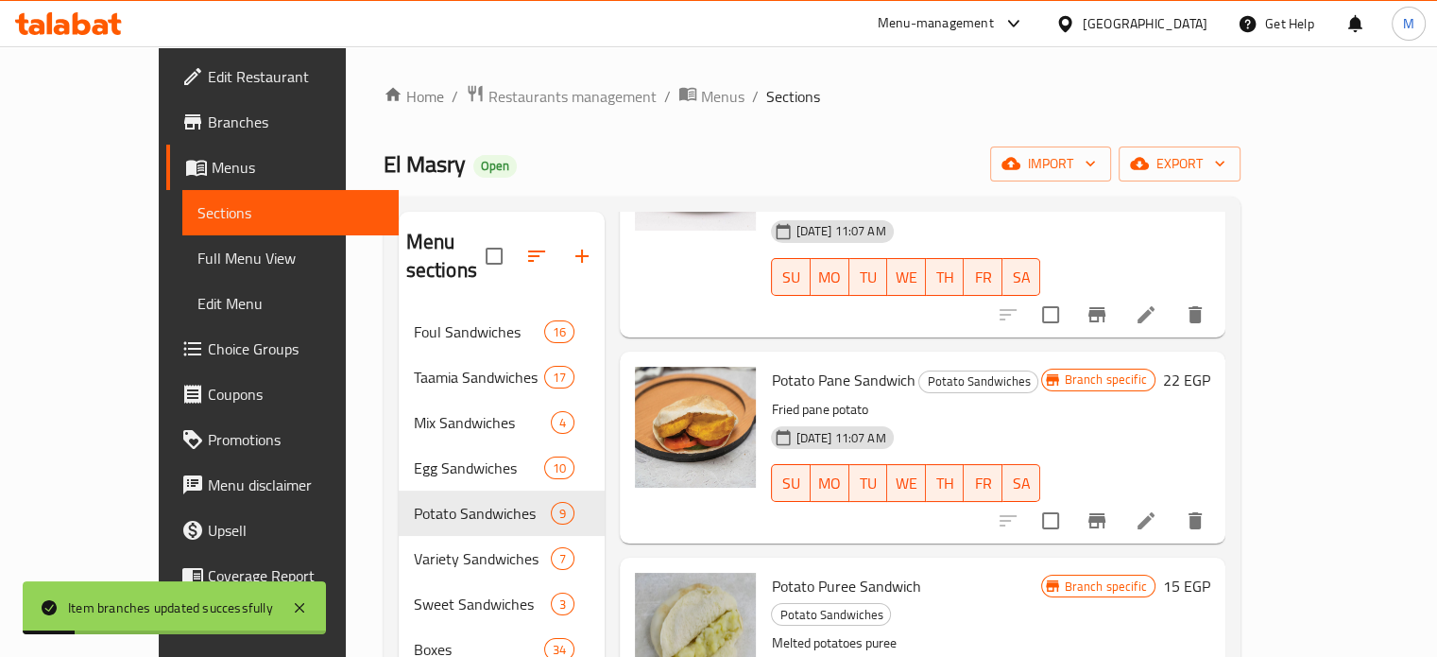
scroll to position [461, 0]
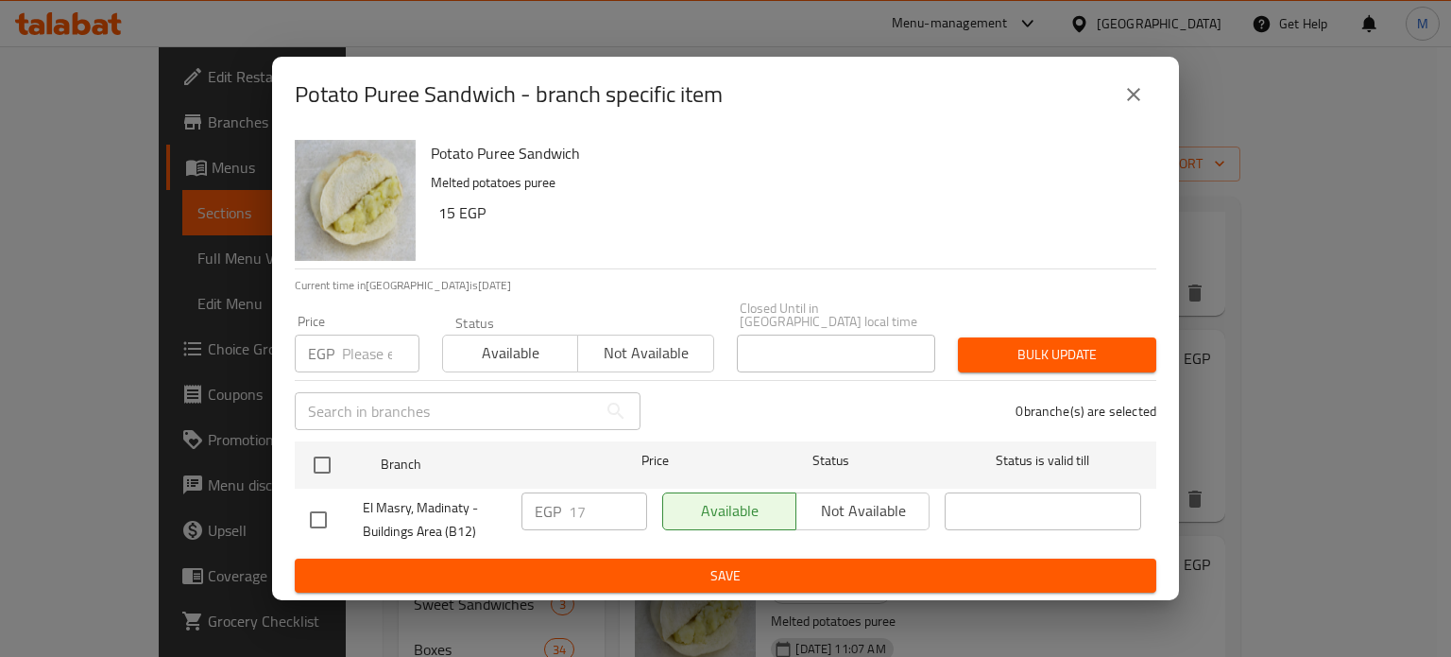
click at [383, 350] on input "number" at bounding box center [380, 353] width 77 height 38
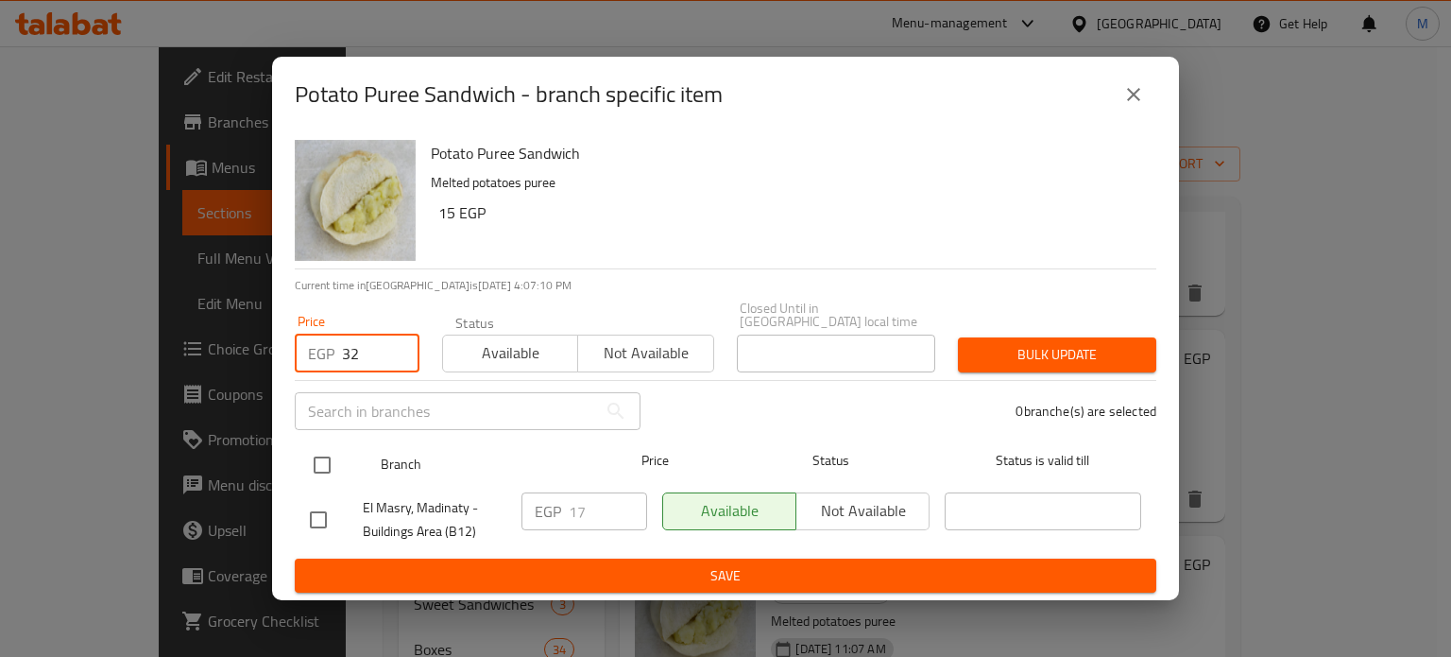
type input "3"
type input "23"
click at [331, 460] on input "checkbox" at bounding box center [322, 465] width 40 height 40
checkbox input "true"
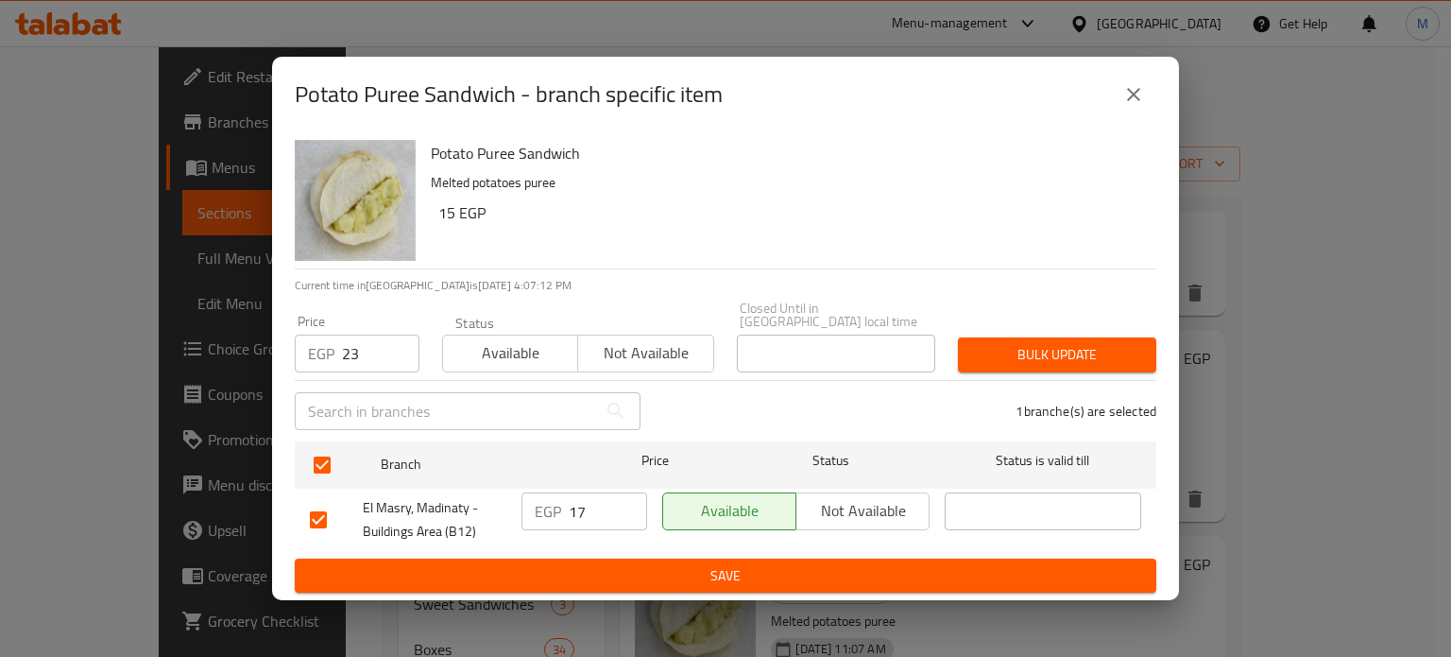
click at [1049, 352] on span "Bulk update" at bounding box center [1057, 355] width 168 height 24
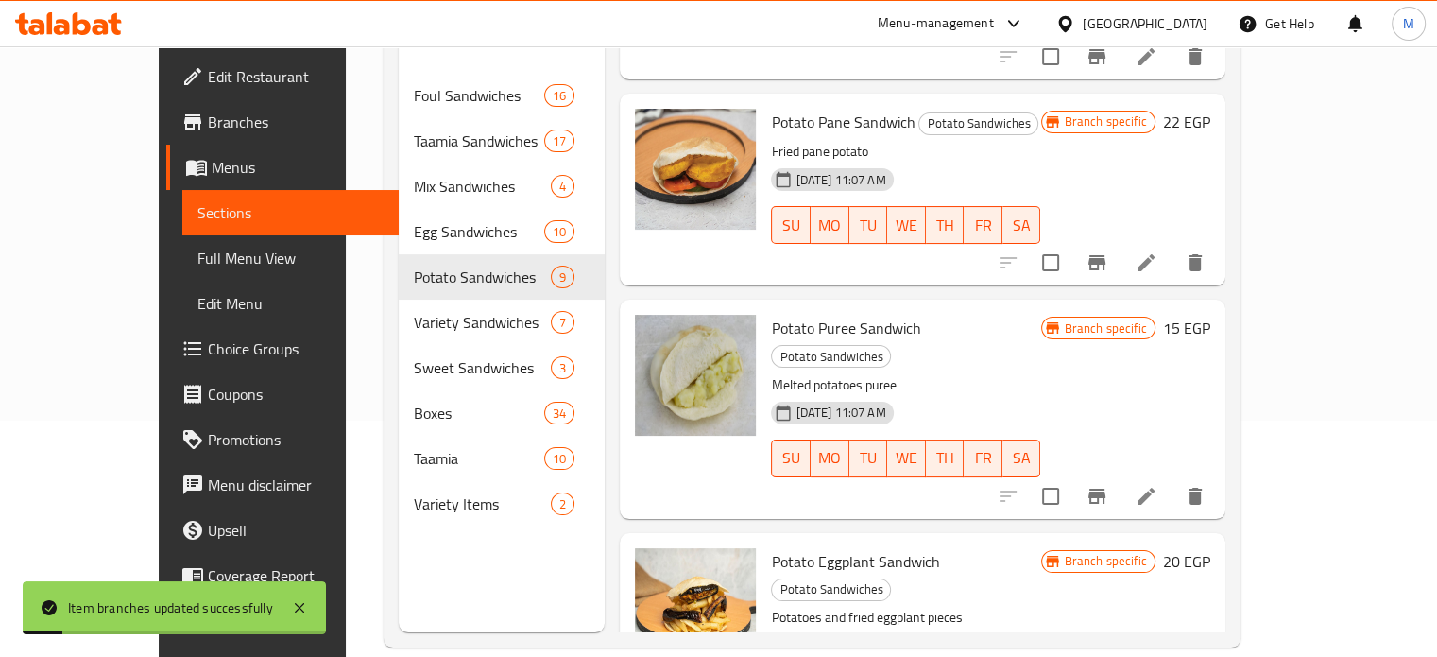
scroll to position [265, 0]
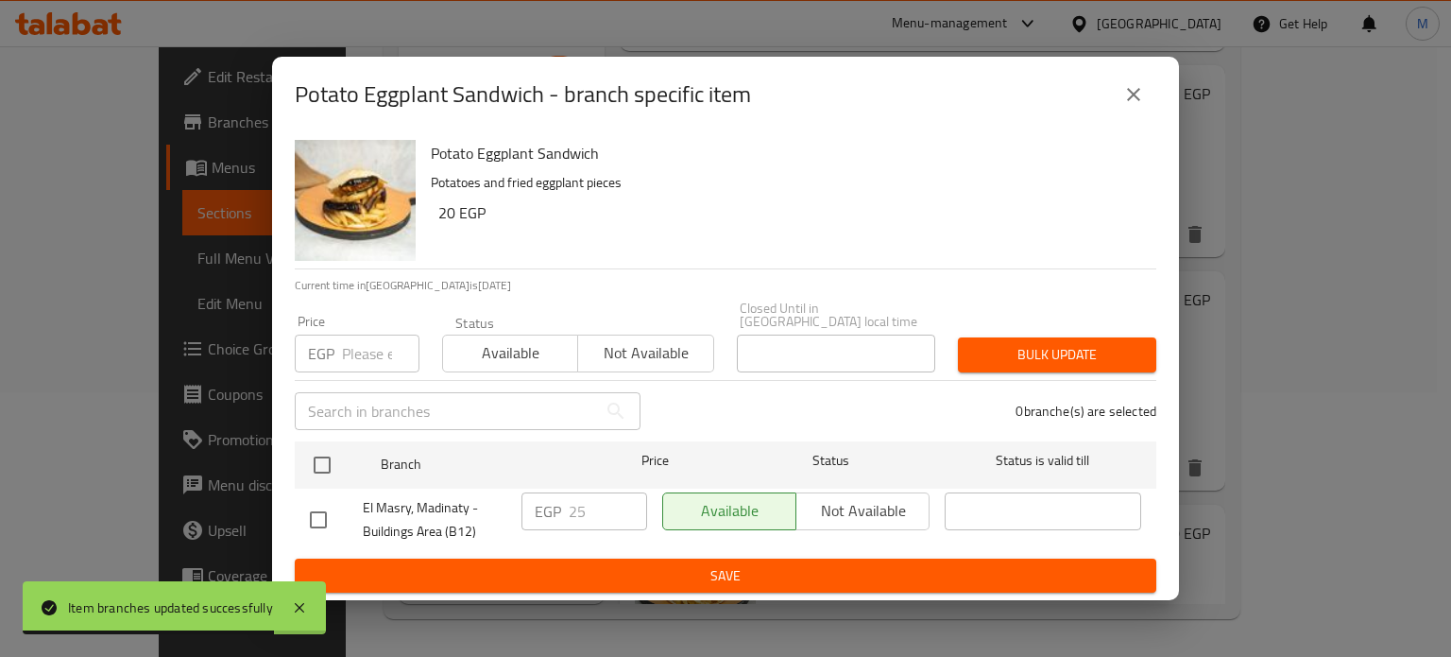
click at [379, 357] on input "number" at bounding box center [380, 353] width 77 height 38
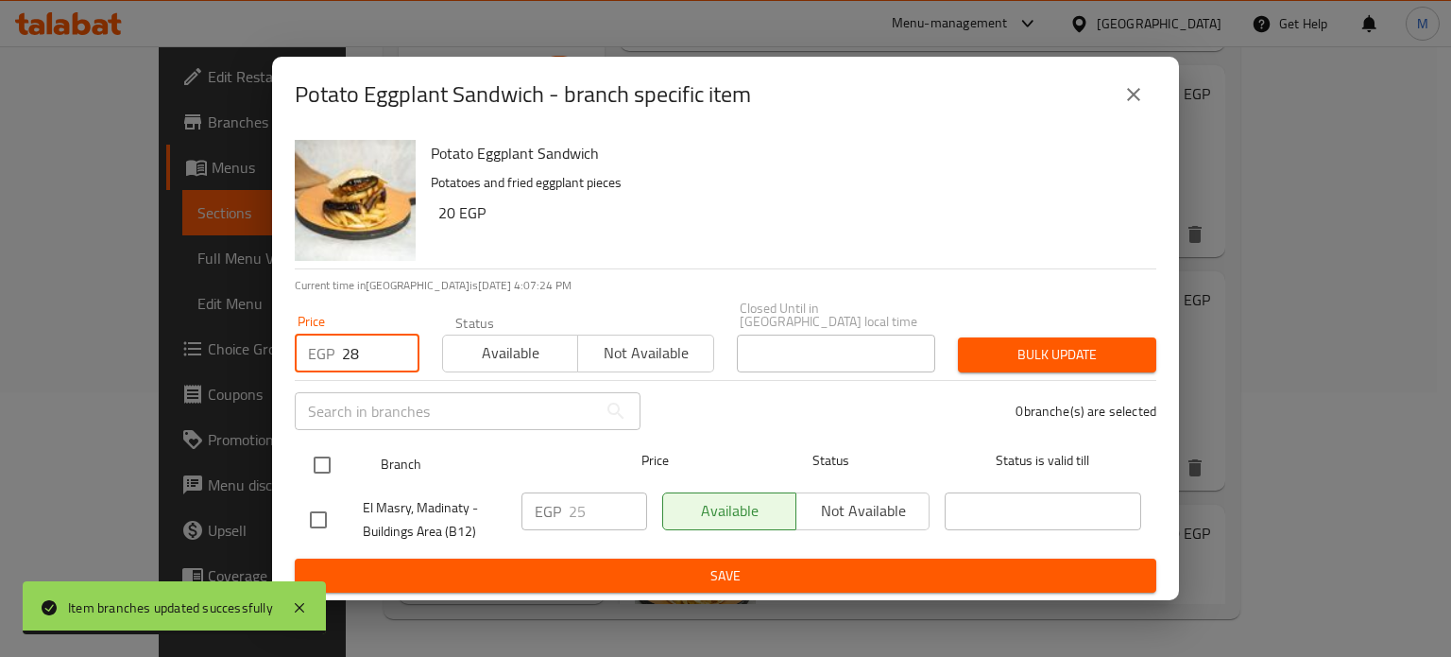
type input "28"
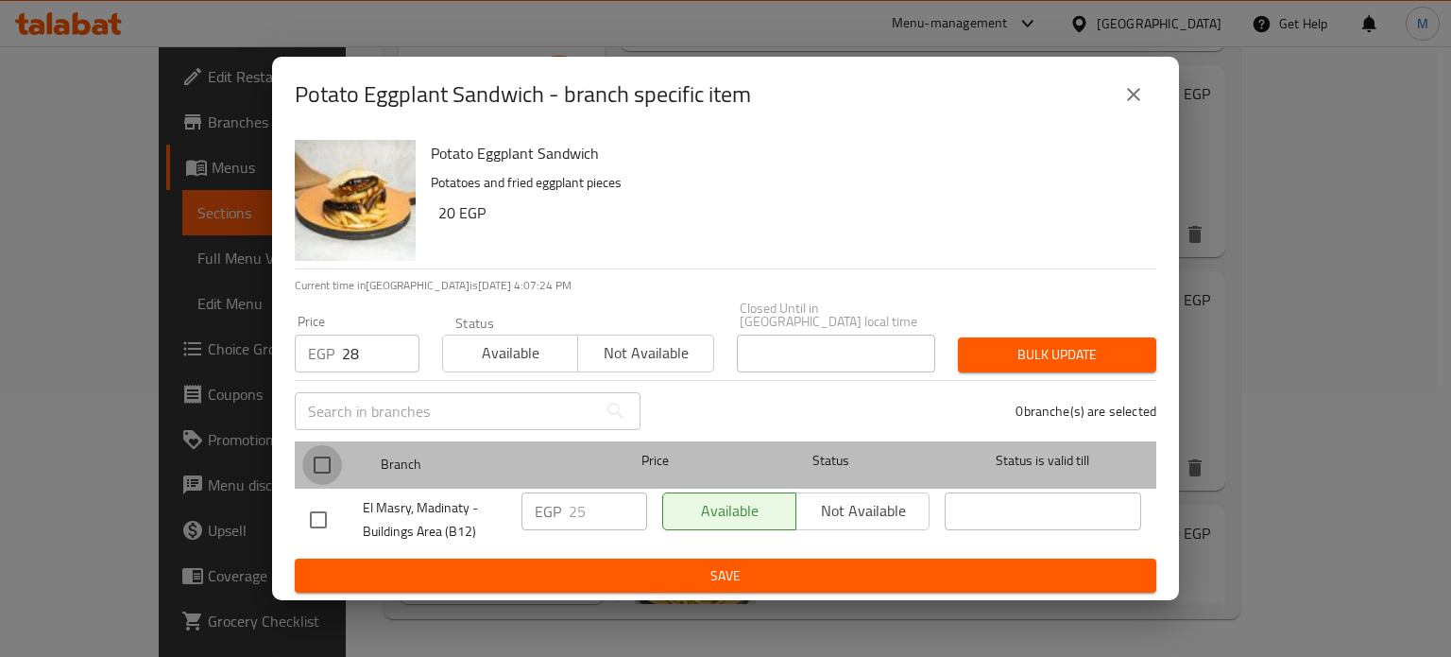
drag, startPoint x: 317, startPoint y: 462, endPoint x: 346, endPoint y: 456, distance: 28.9
click at [317, 464] on input "checkbox" at bounding box center [322, 465] width 40 height 40
checkbox input "true"
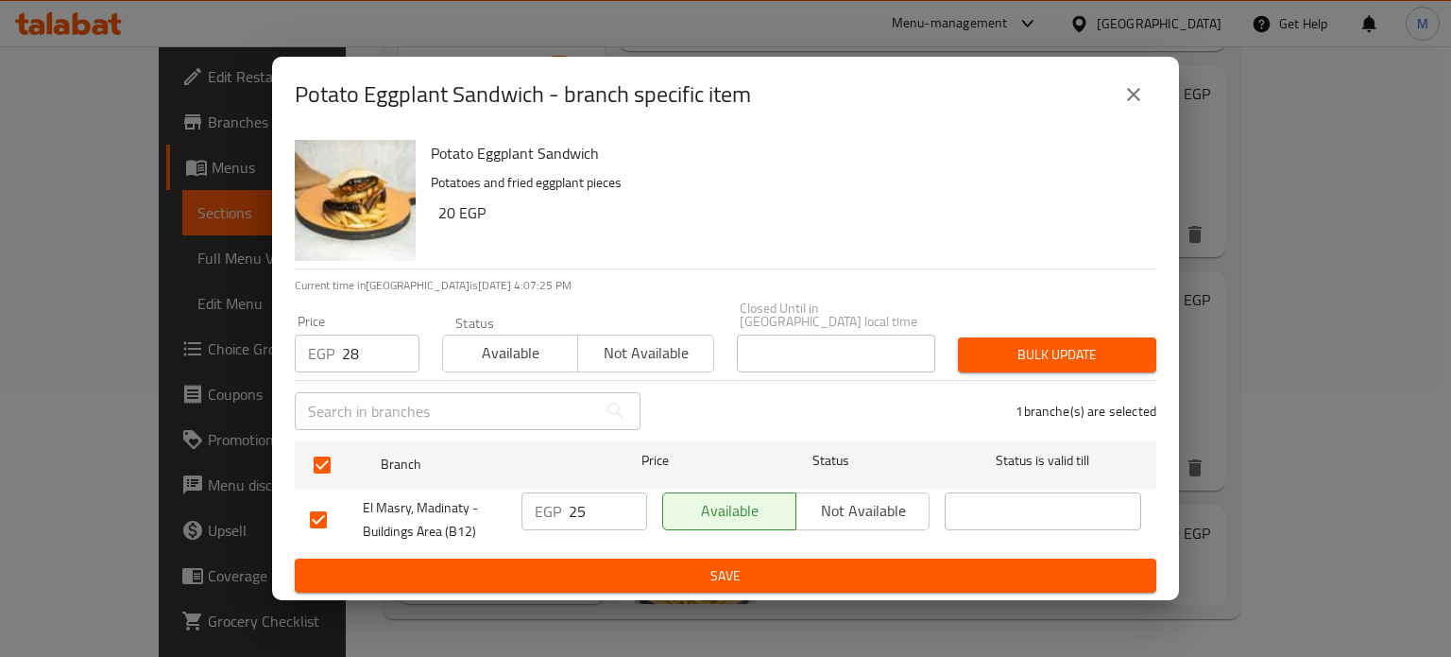
click at [1049, 343] on span "Bulk update" at bounding box center [1057, 355] width 168 height 24
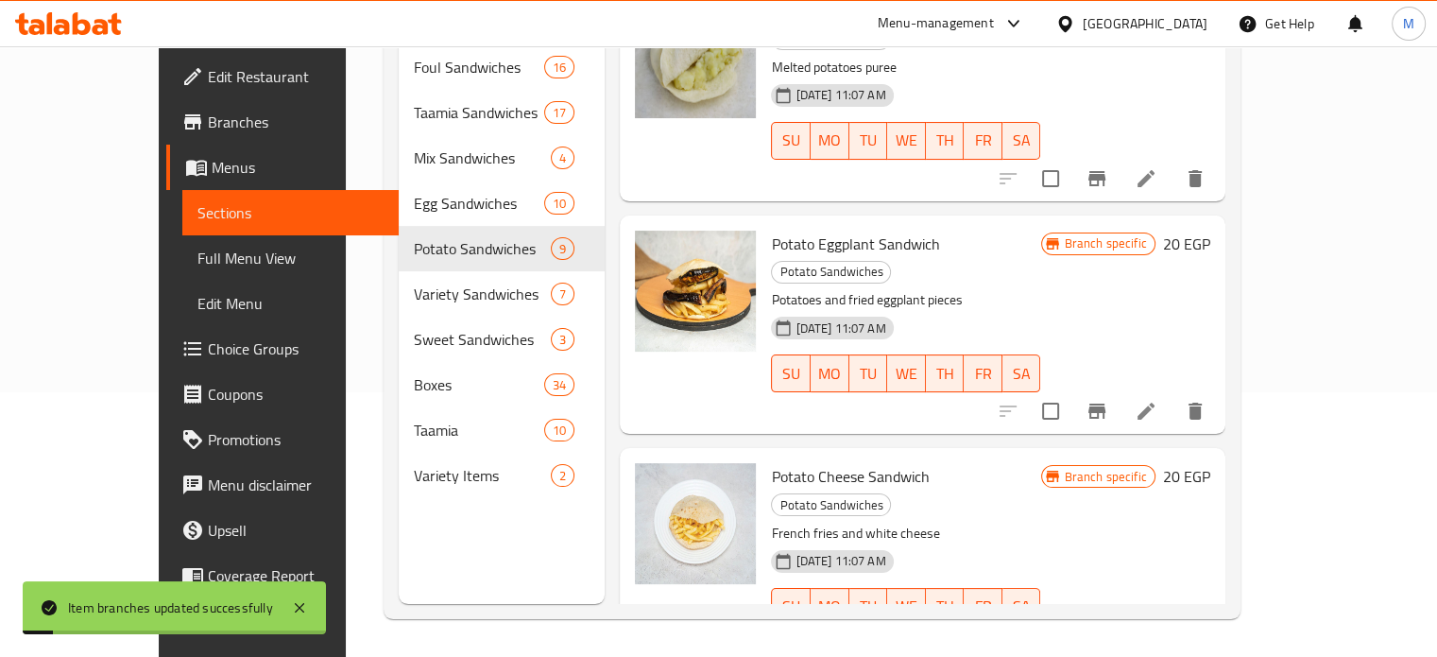
scroll to position [762, 0]
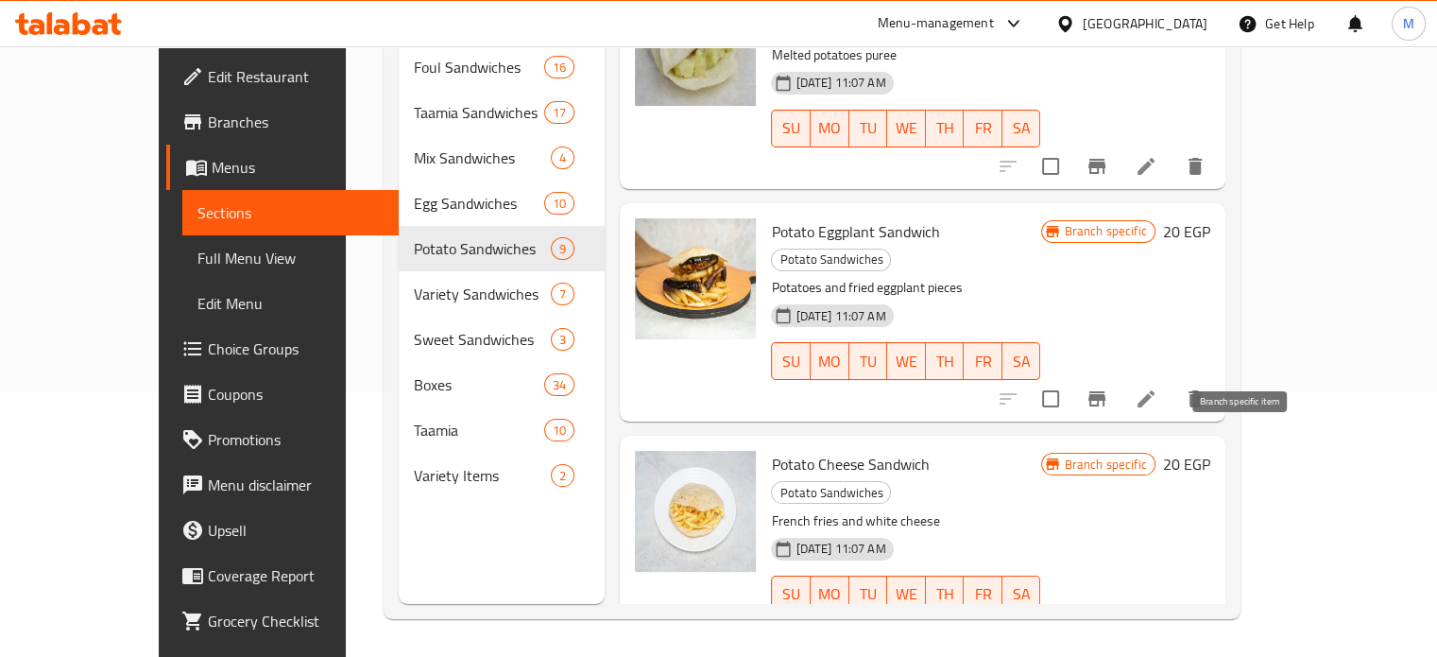
click at [1108, 621] on icon "Branch-specific-item" at bounding box center [1096, 632] width 23 height 23
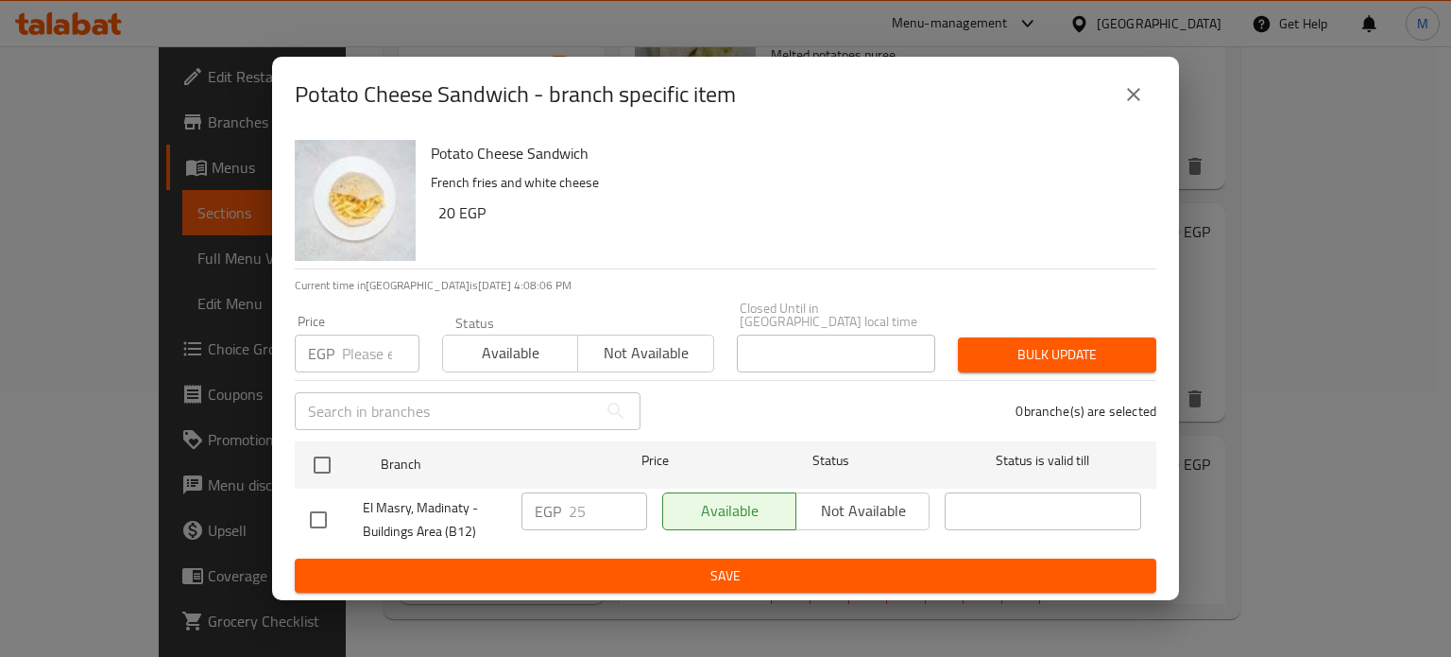
click at [1130, 101] on icon "close" at bounding box center [1133, 94] width 23 height 23
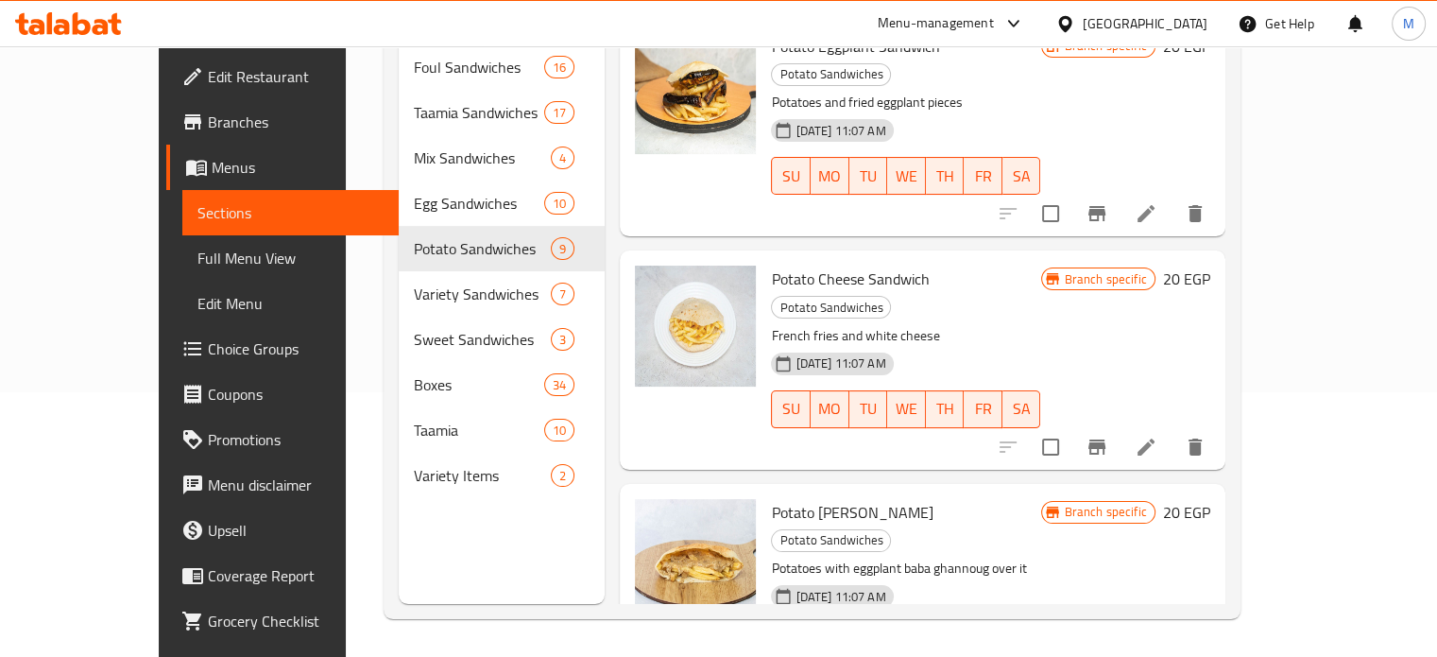
scroll to position [917, 0]
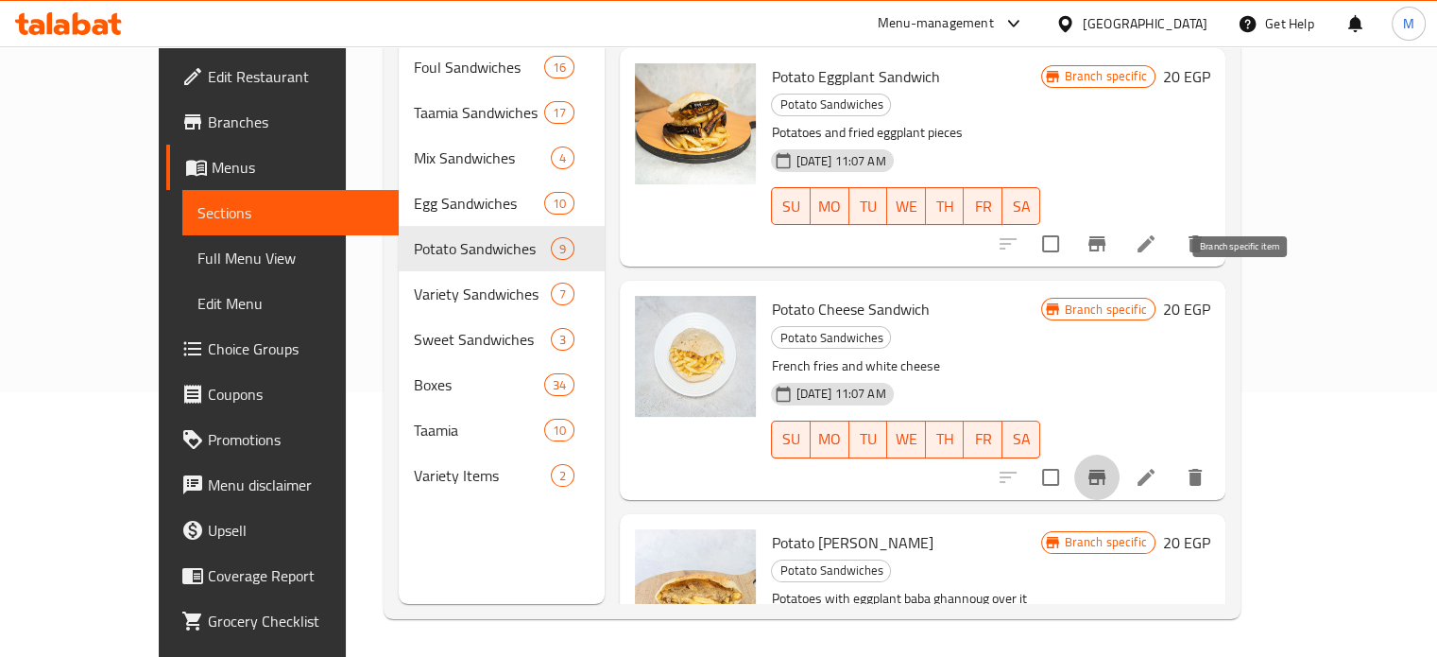
click at [1105, 469] on icon "Branch-specific-item" at bounding box center [1096, 476] width 17 height 15
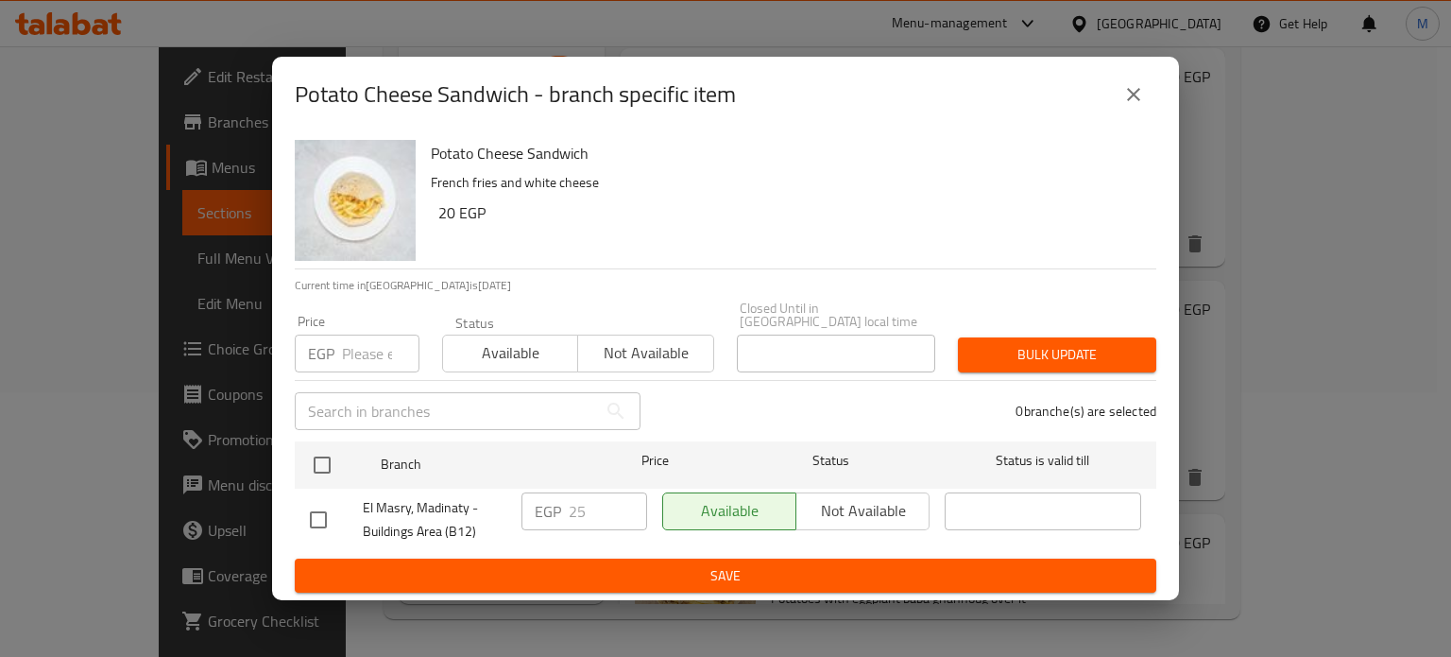
click at [351, 350] on input "number" at bounding box center [380, 353] width 77 height 38
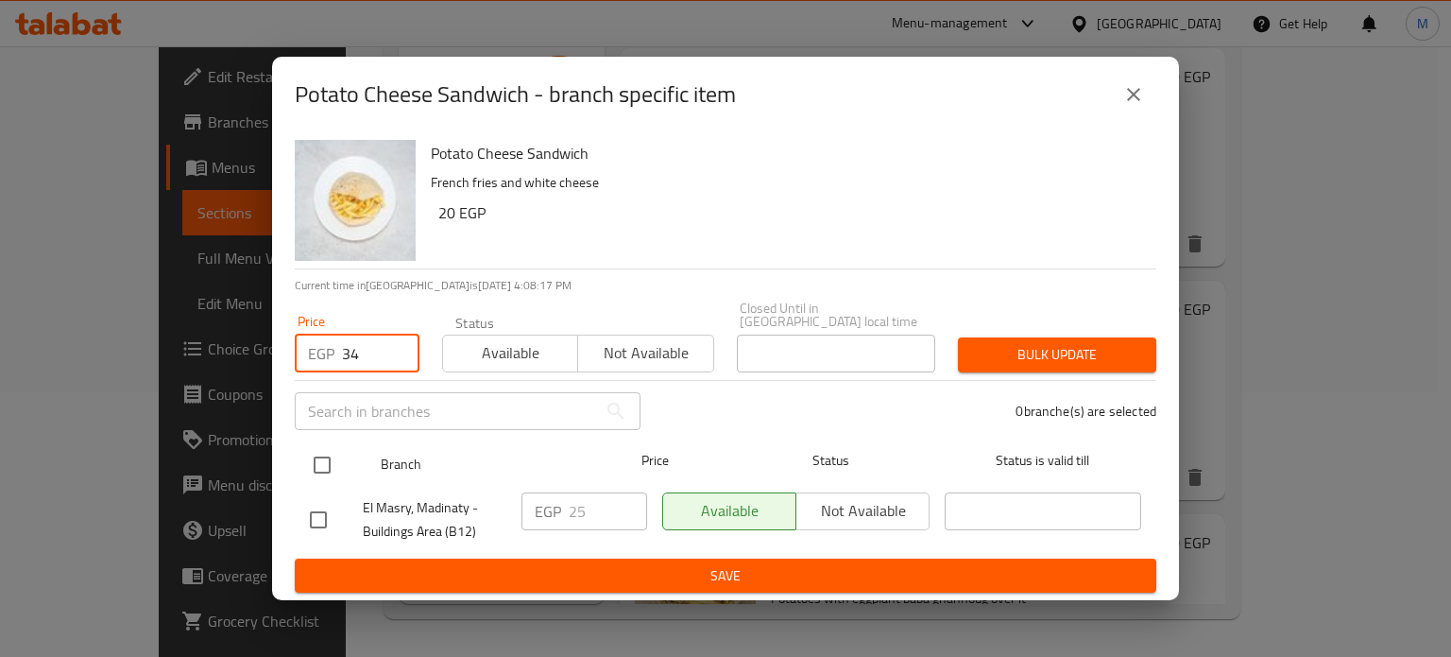
type input "34"
click at [317, 456] on input "checkbox" at bounding box center [322, 465] width 40 height 40
checkbox input "true"
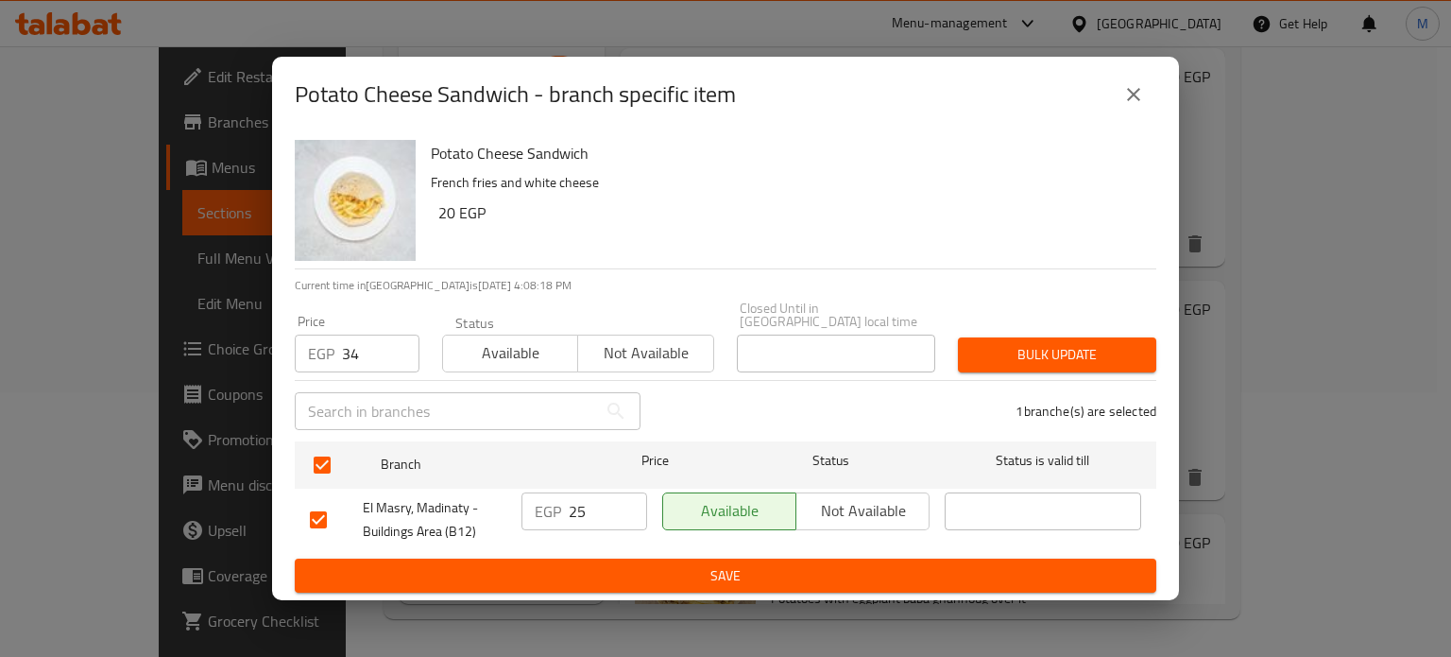
click at [1073, 343] on span "Bulk update" at bounding box center [1057, 355] width 168 height 24
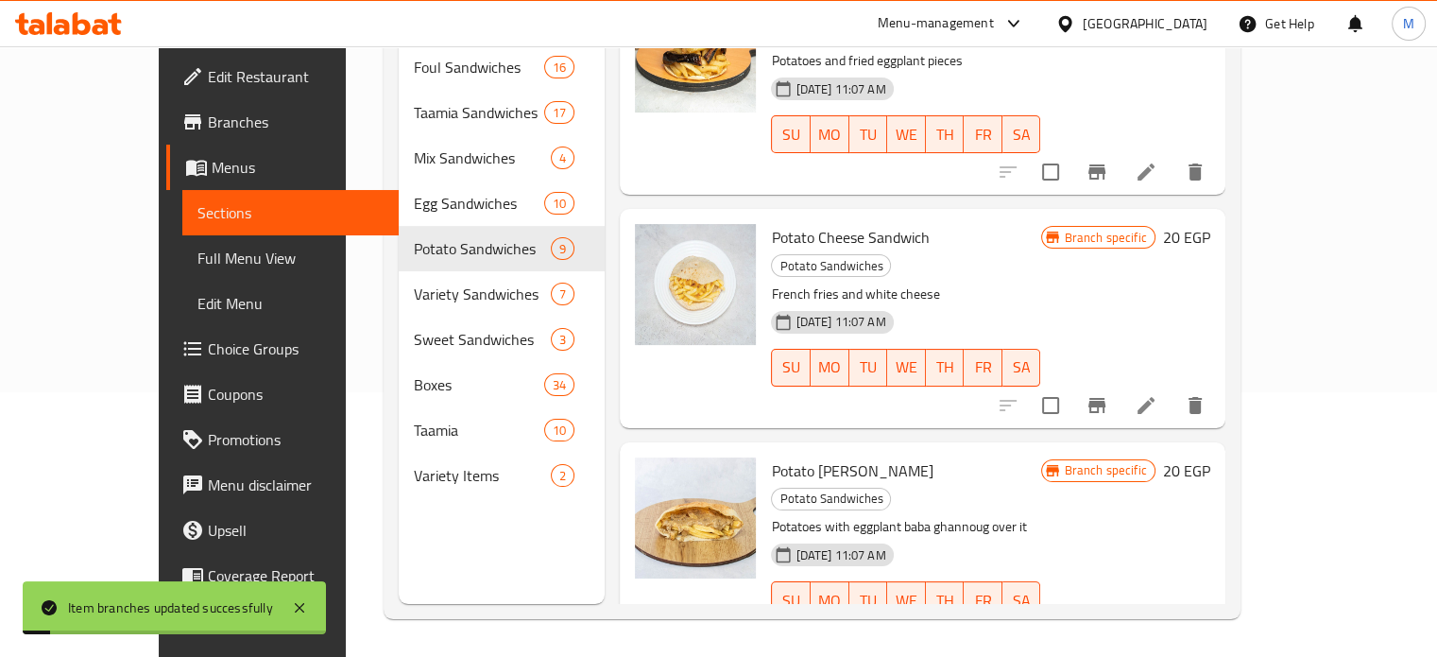
scroll to position [994, 0]
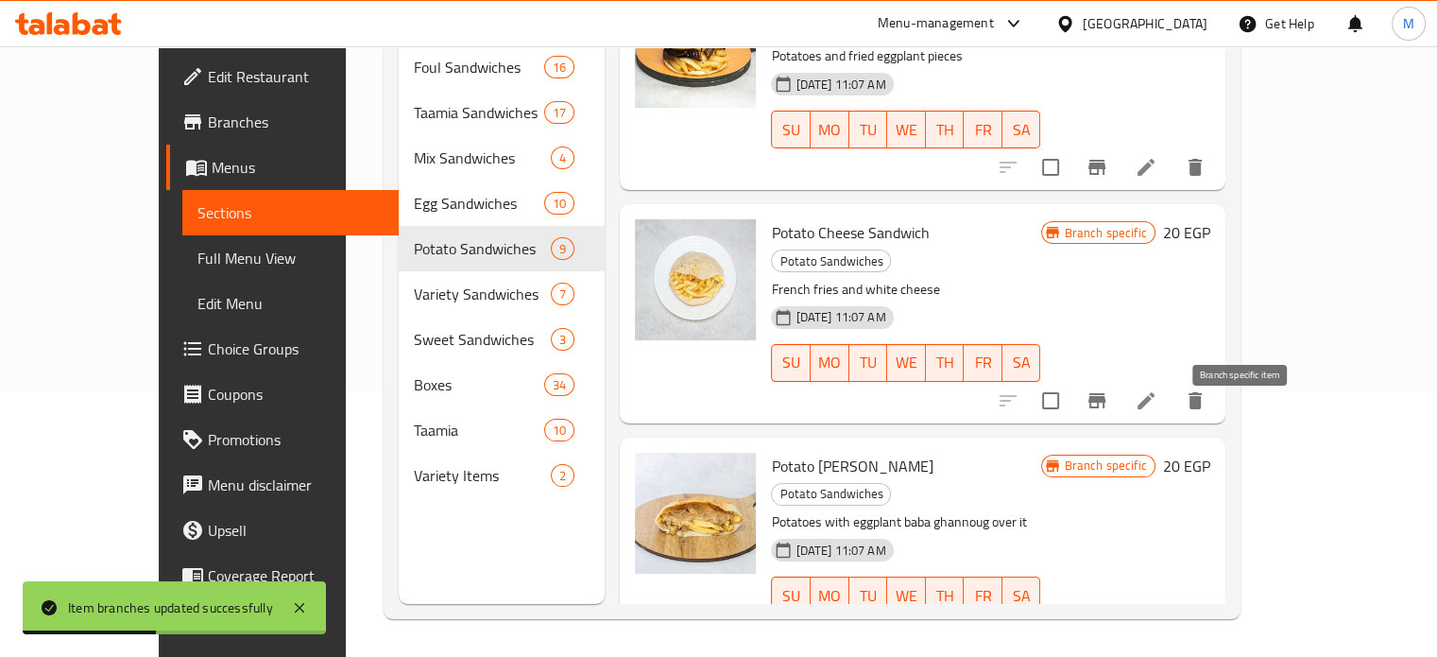
click at [1108, 622] on icon "Branch-specific-item" at bounding box center [1096, 633] width 23 height 23
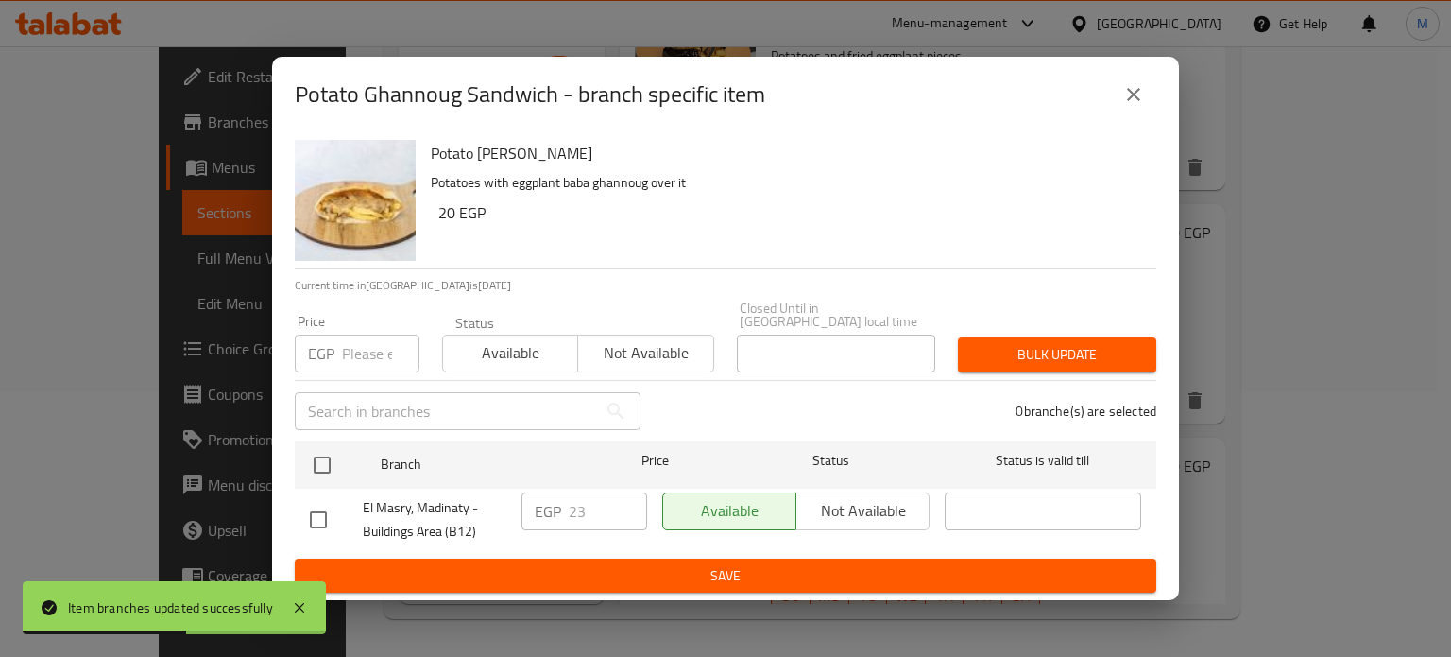
click at [363, 347] on input "number" at bounding box center [380, 353] width 77 height 38
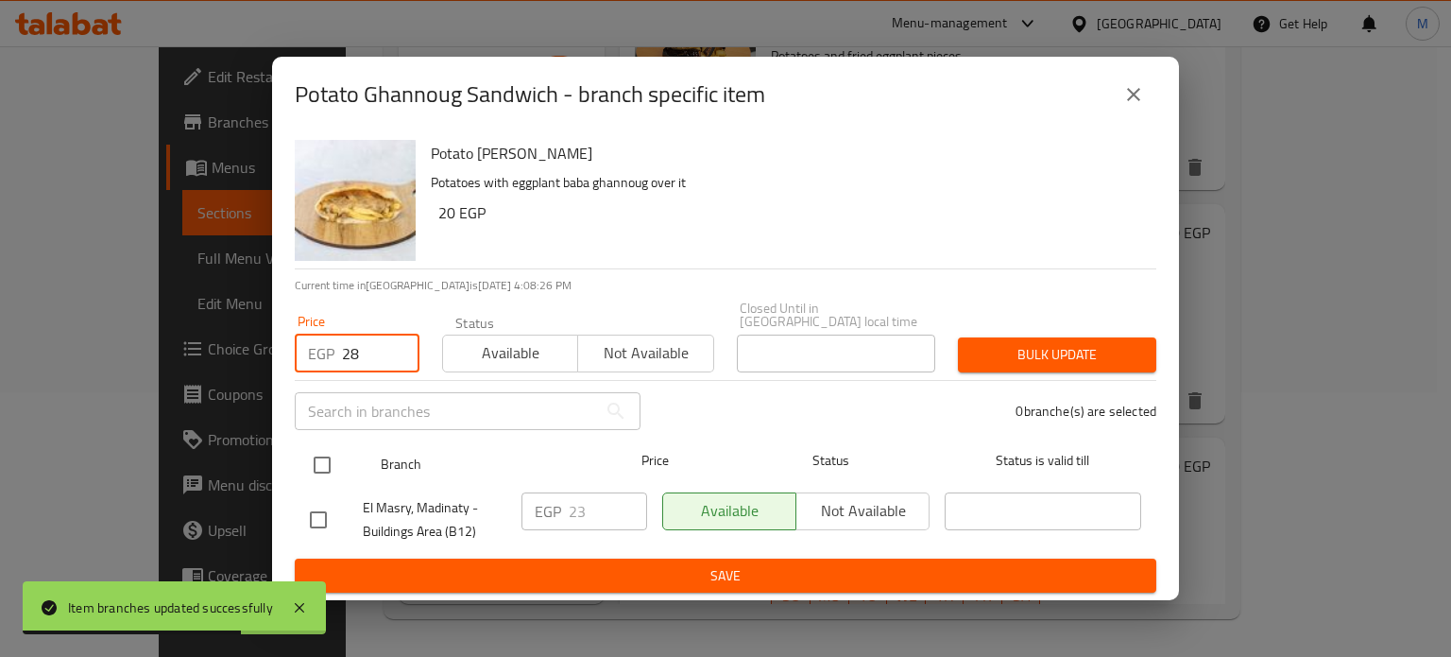
type input "28"
click at [317, 445] on input "checkbox" at bounding box center [322, 465] width 40 height 40
checkbox input "true"
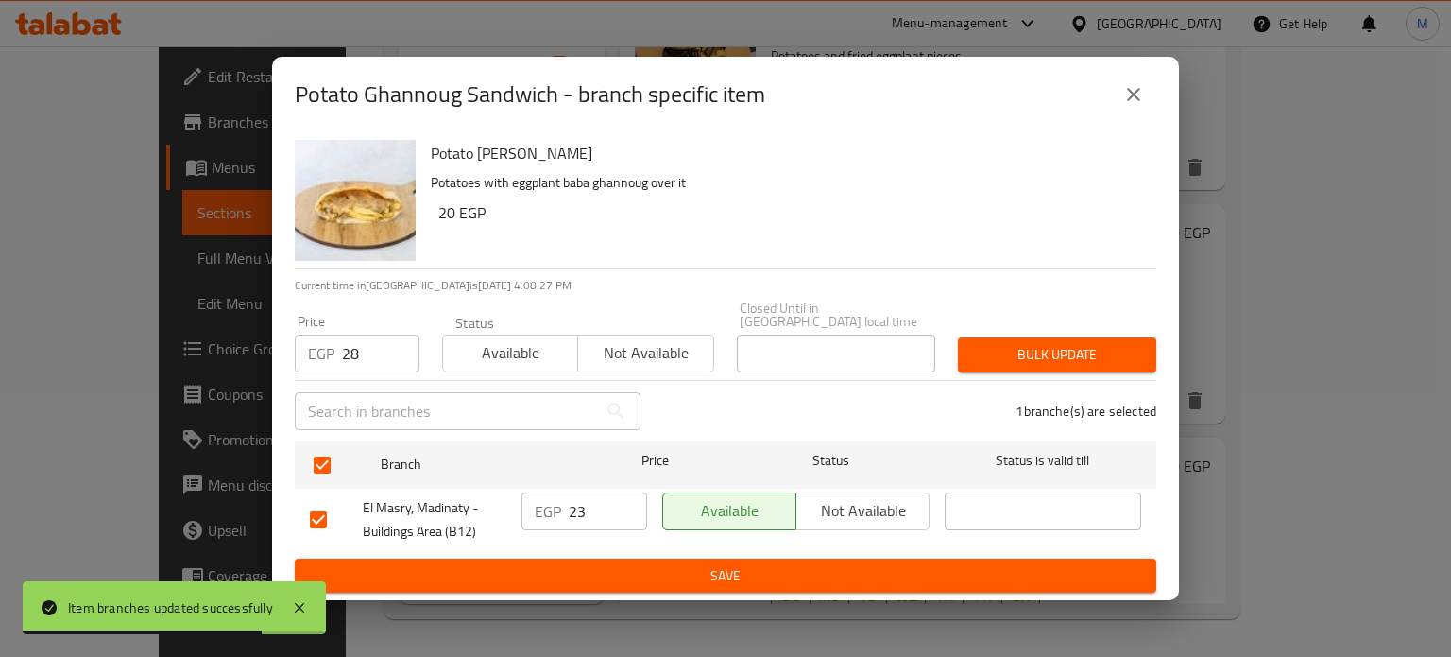
click at [1100, 348] on span "Bulk update" at bounding box center [1057, 355] width 168 height 24
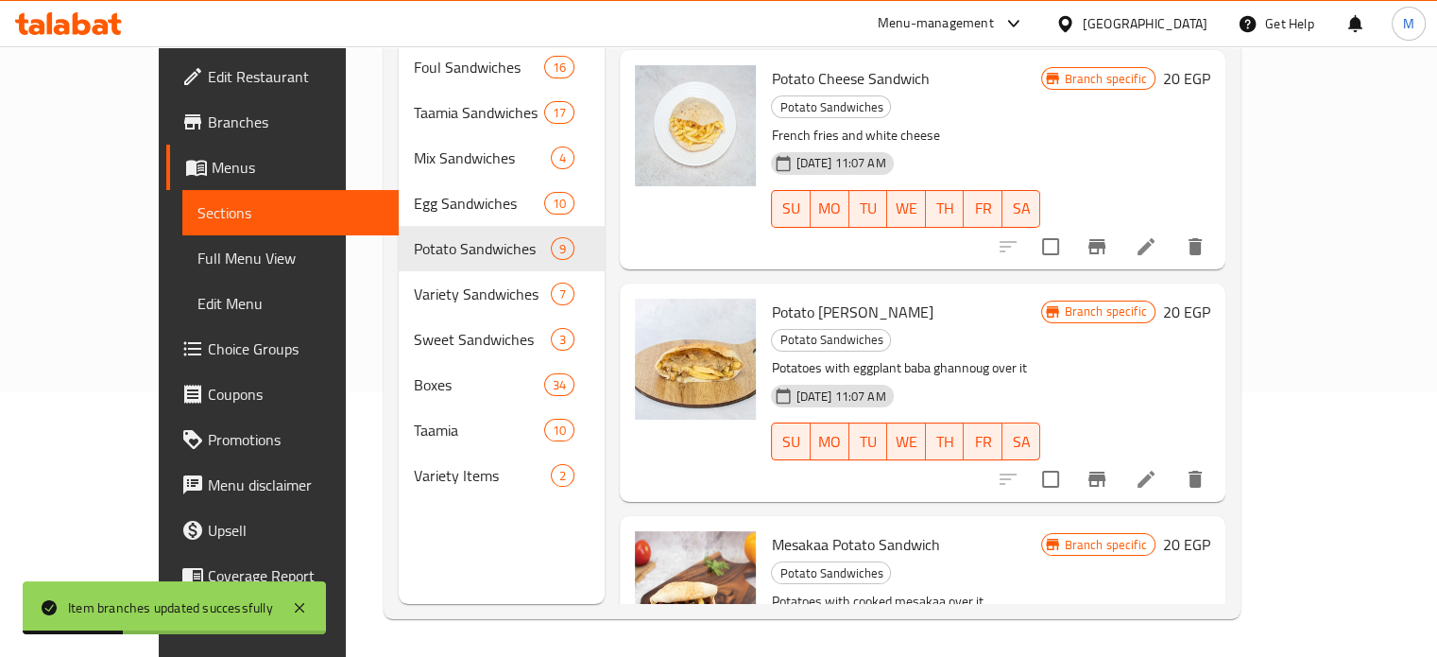
scroll to position [1247, 0]
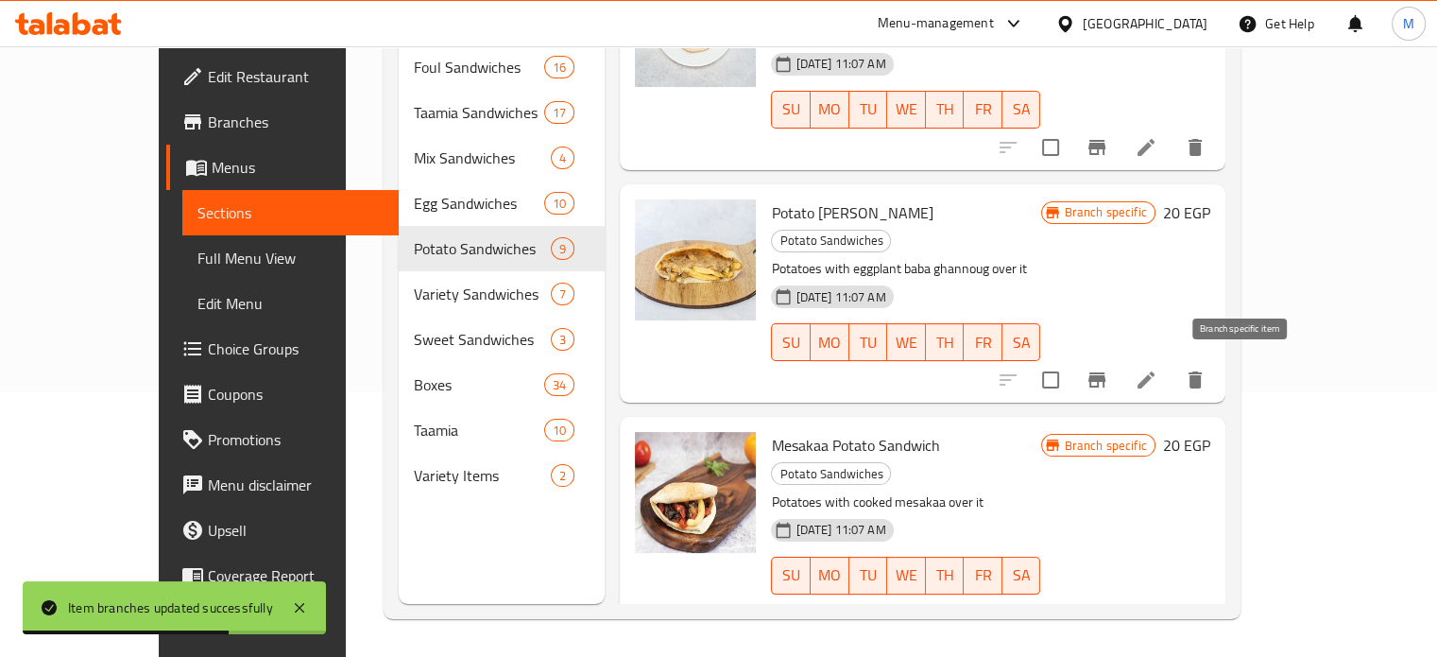
click at [1108, 602] on icon "Branch-specific-item" at bounding box center [1096, 613] width 23 height 23
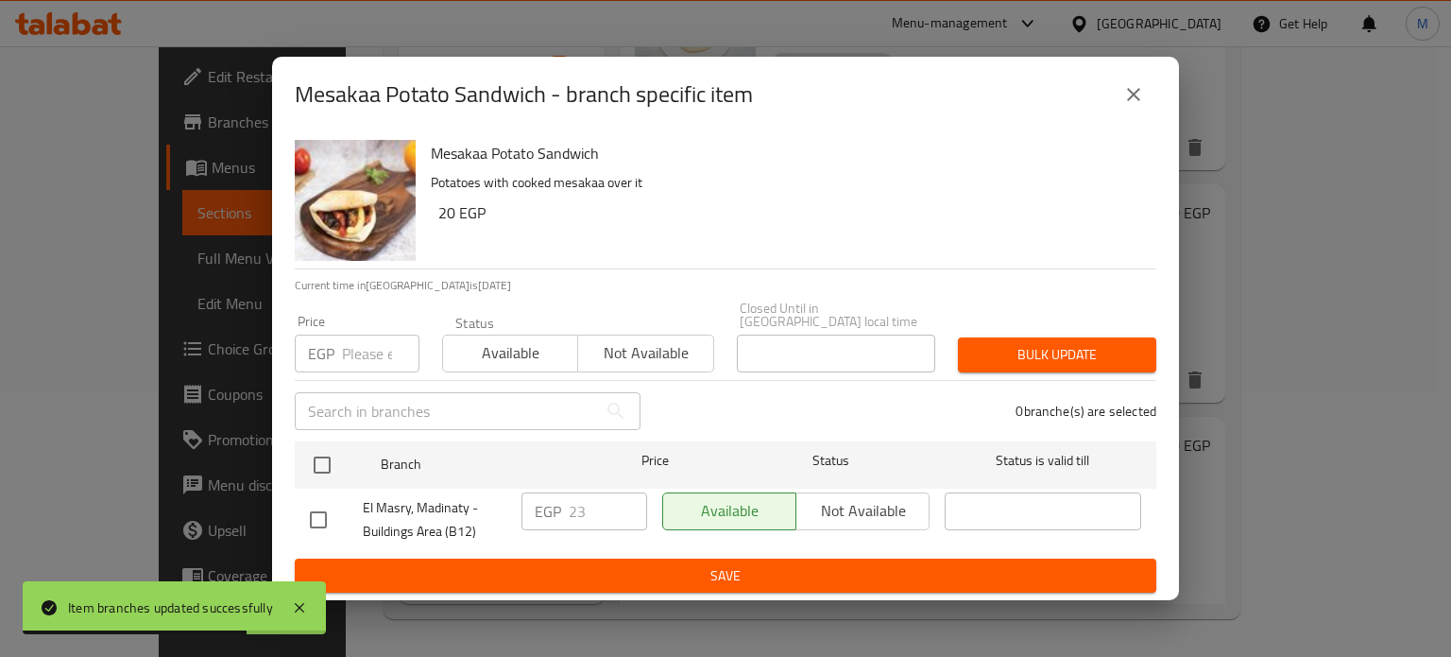
click at [368, 338] on input "number" at bounding box center [380, 353] width 77 height 38
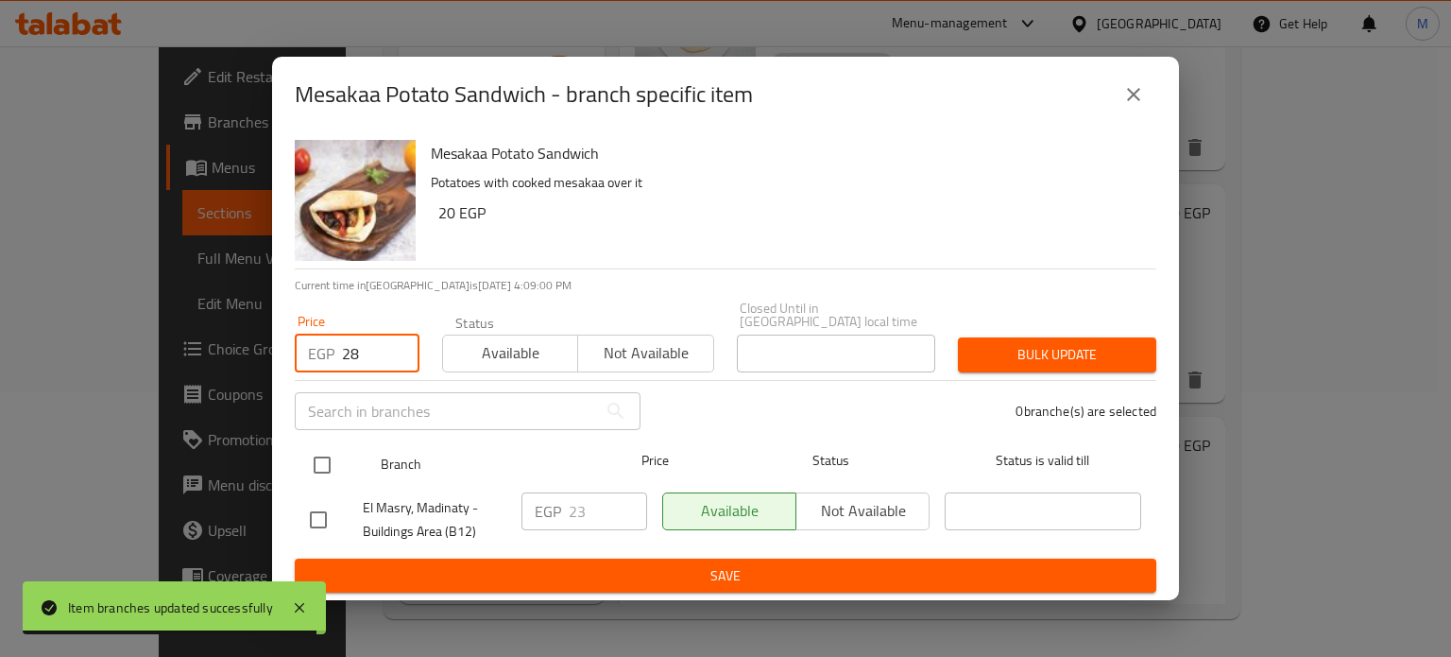
type input "28"
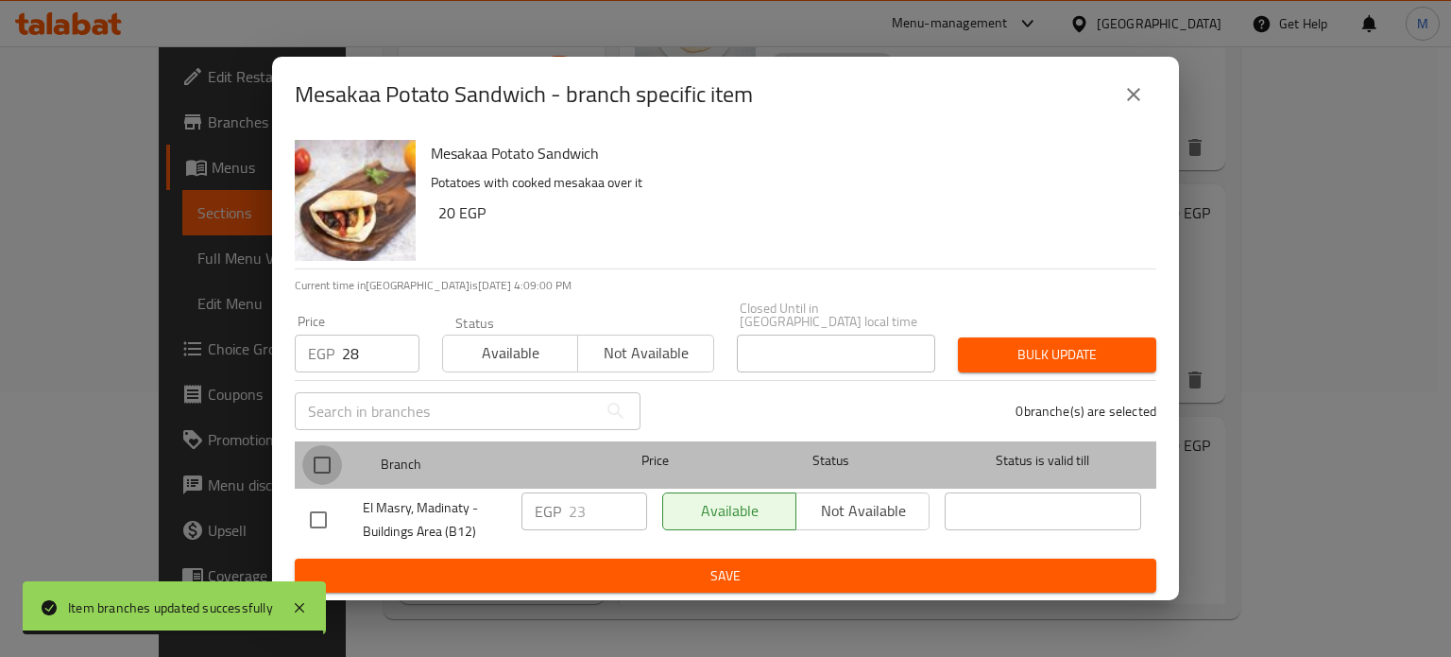
click at [336, 453] on input "checkbox" at bounding box center [322, 465] width 40 height 40
checkbox input "true"
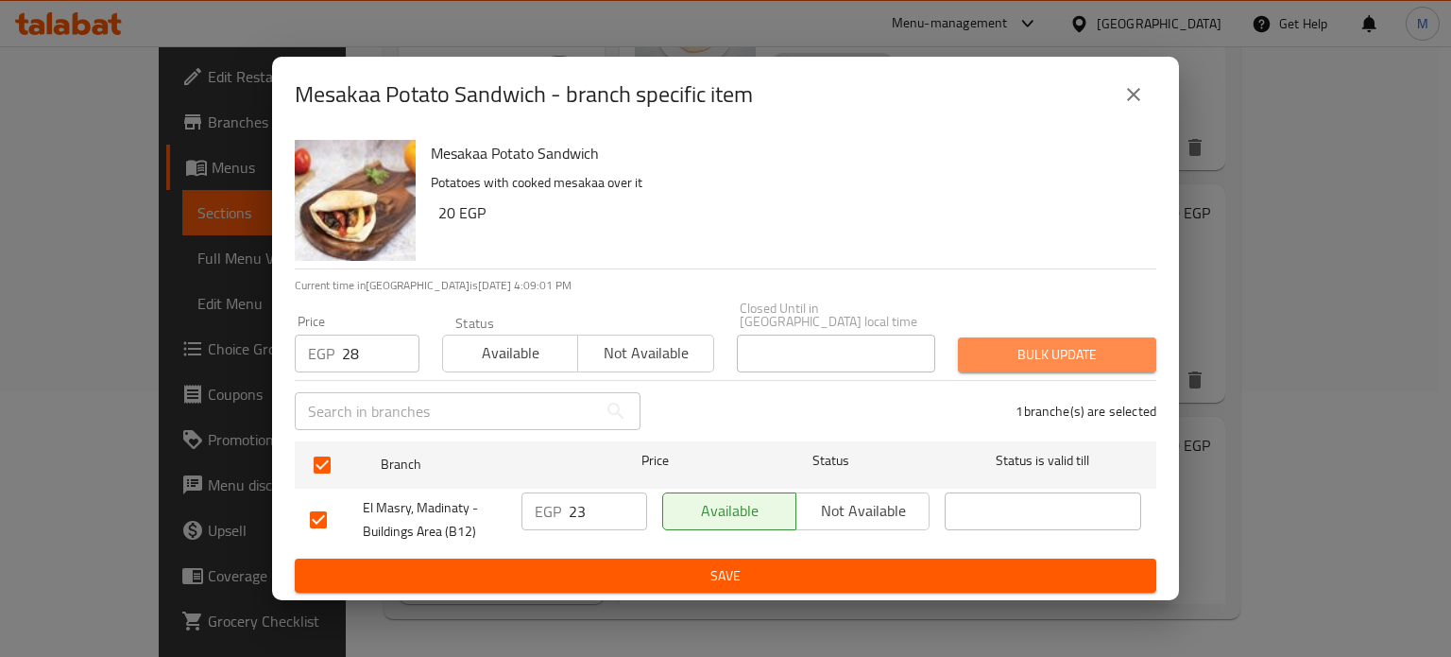
click at [1025, 350] on span "Bulk update" at bounding box center [1057, 355] width 168 height 24
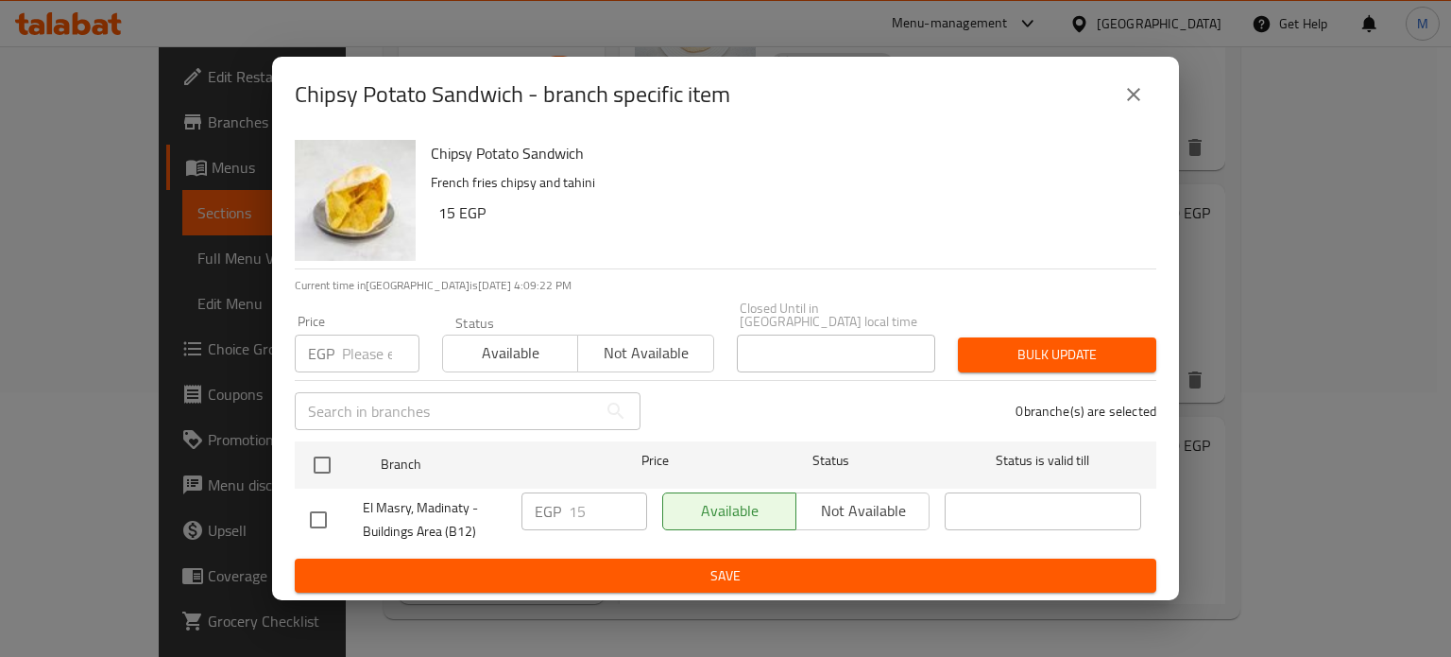
click at [363, 356] on input "number" at bounding box center [380, 353] width 77 height 38
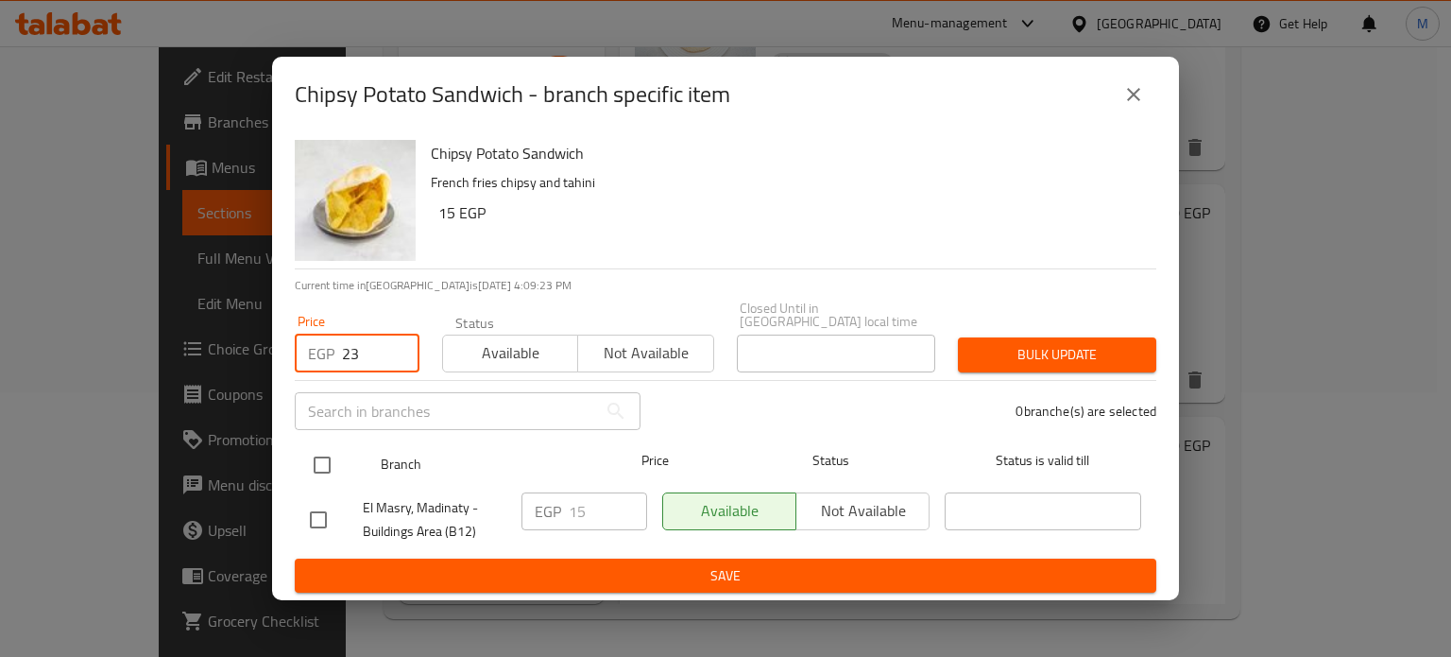
type input "23"
click at [325, 445] on input "checkbox" at bounding box center [322, 465] width 40 height 40
checkbox input "true"
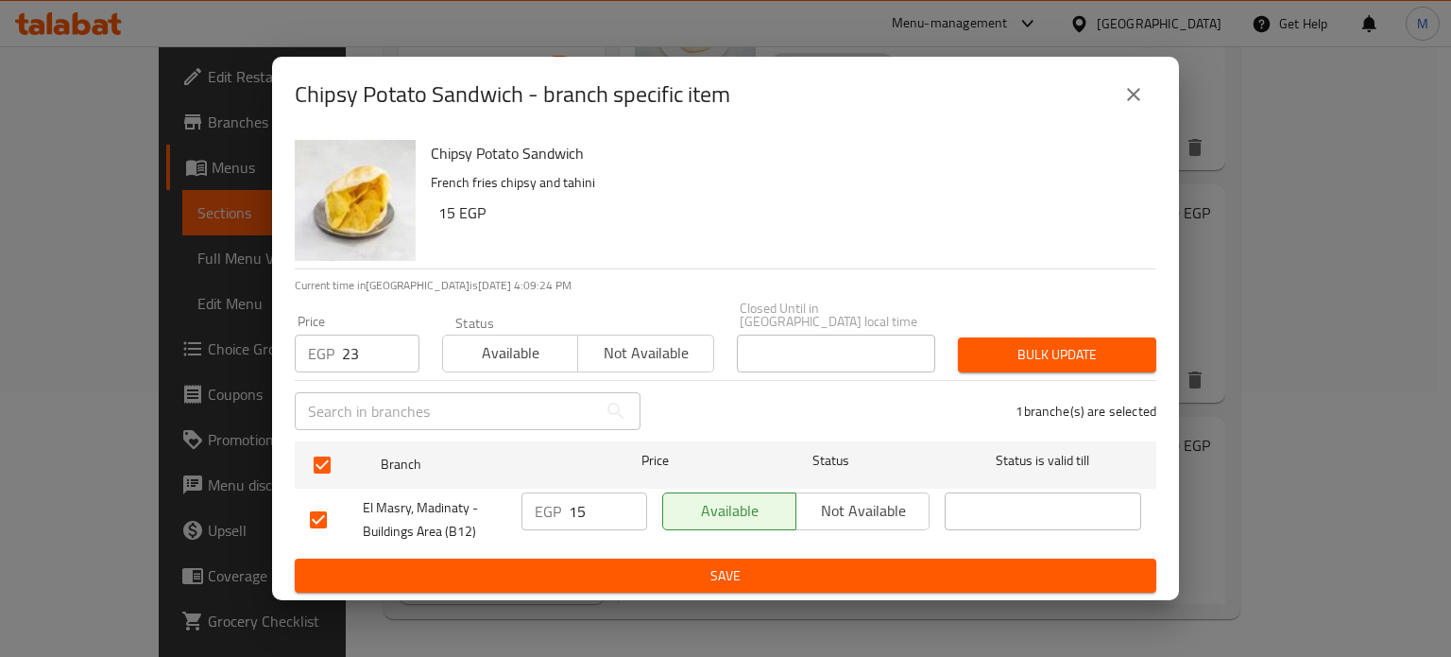
click at [1023, 354] on span "Bulk update" at bounding box center [1057, 355] width 168 height 24
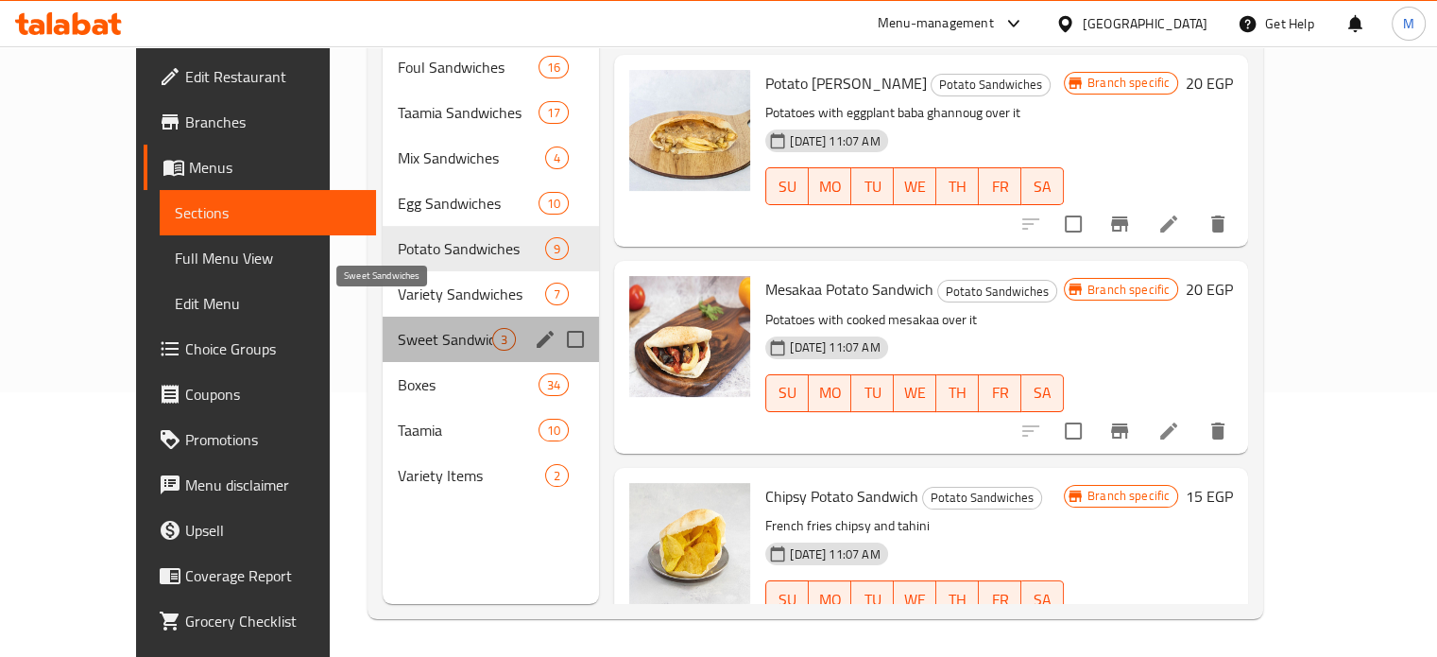
click at [398, 328] on span "Sweet Sandwiches" at bounding box center [445, 339] width 94 height 23
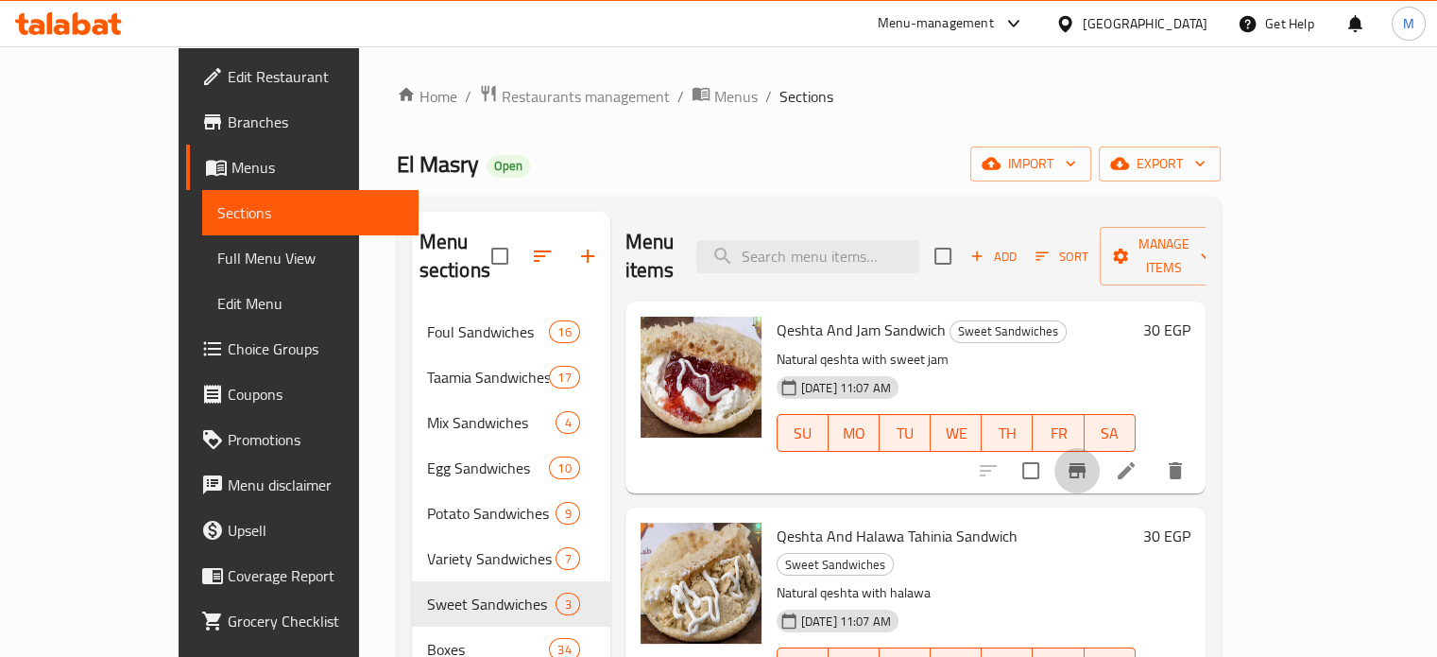
click at [1088, 459] on icon "Branch-specific-item" at bounding box center [1077, 470] width 23 height 23
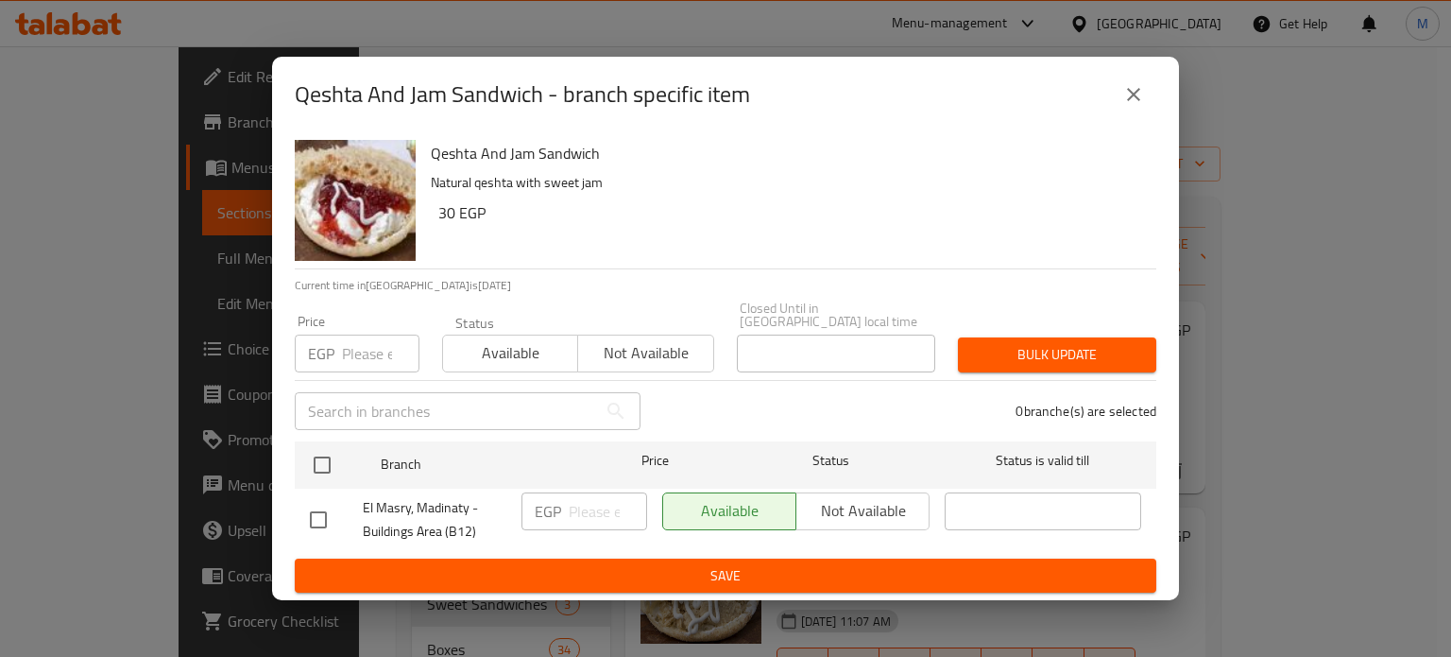
click at [370, 347] on input "number" at bounding box center [380, 353] width 77 height 38
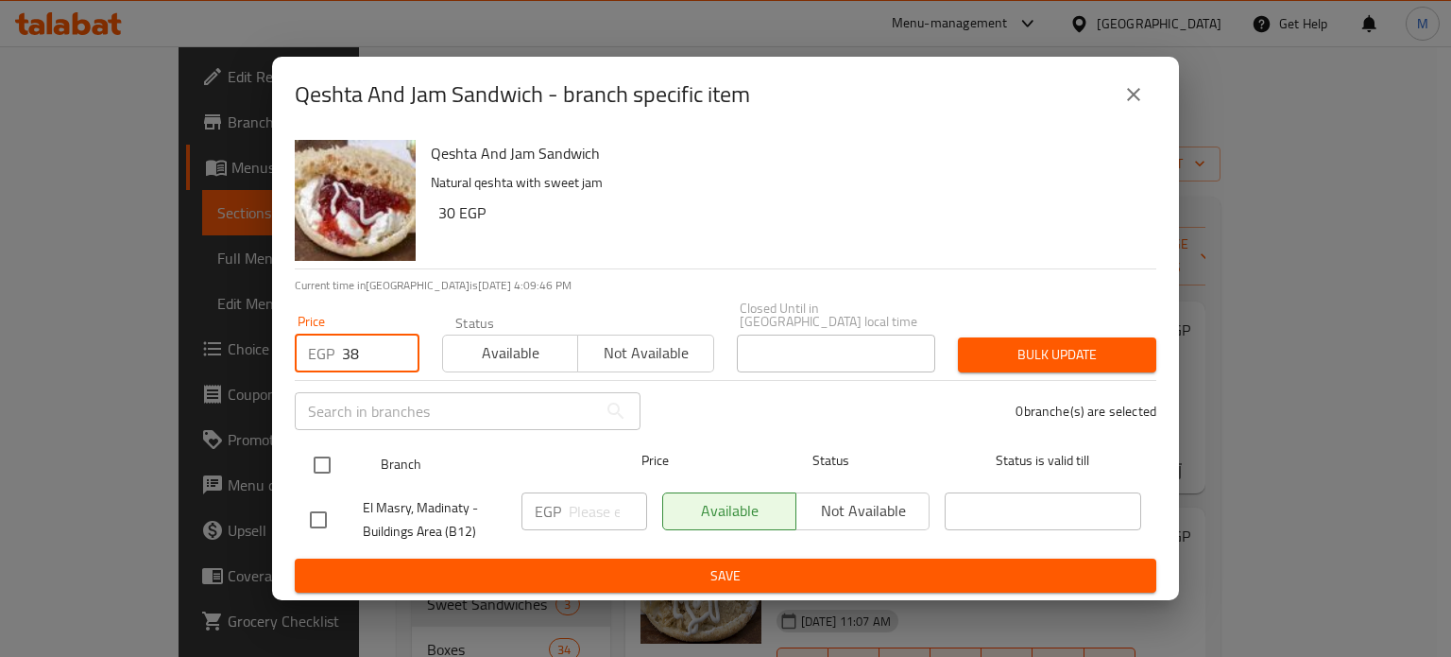
type input "38"
click at [334, 449] on input "checkbox" at bounding box center [322, 465] width 40 height 40
checkbox input "true"
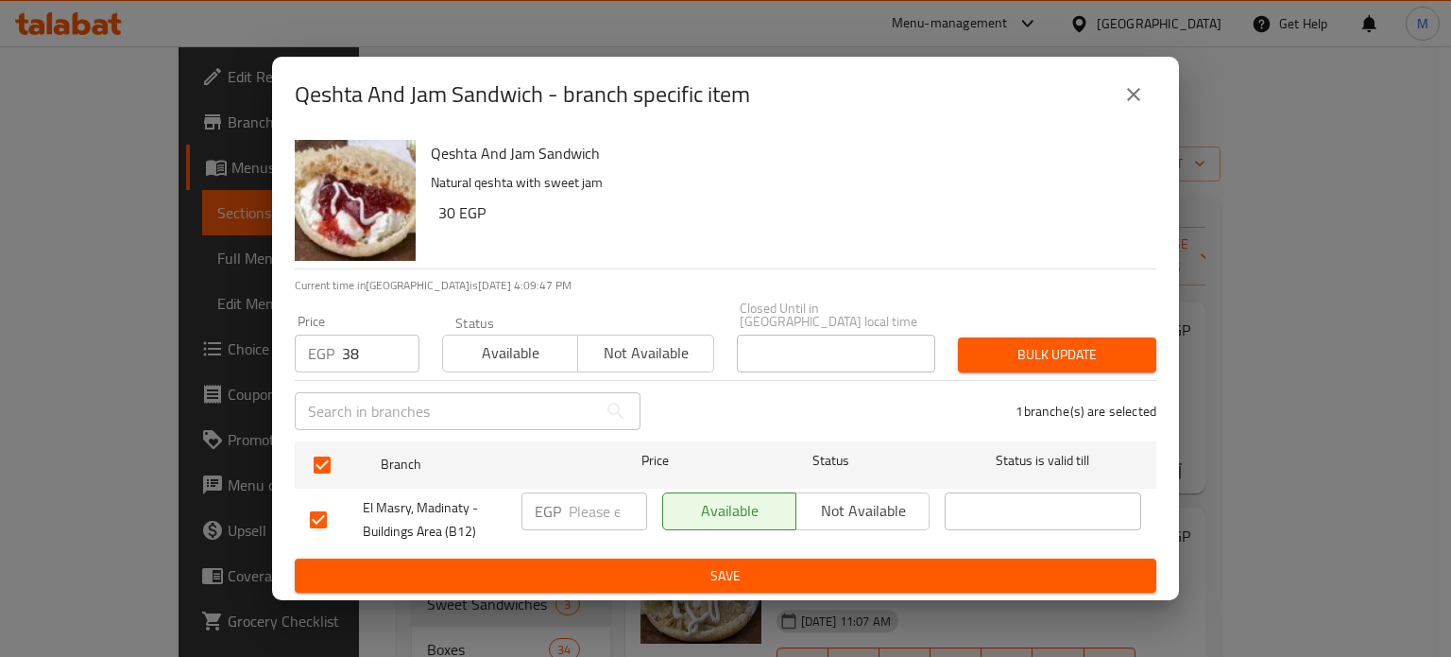
click at [1094, 354] on span "Bulk update" at bounding box center [1057, 355] width 168 height 24
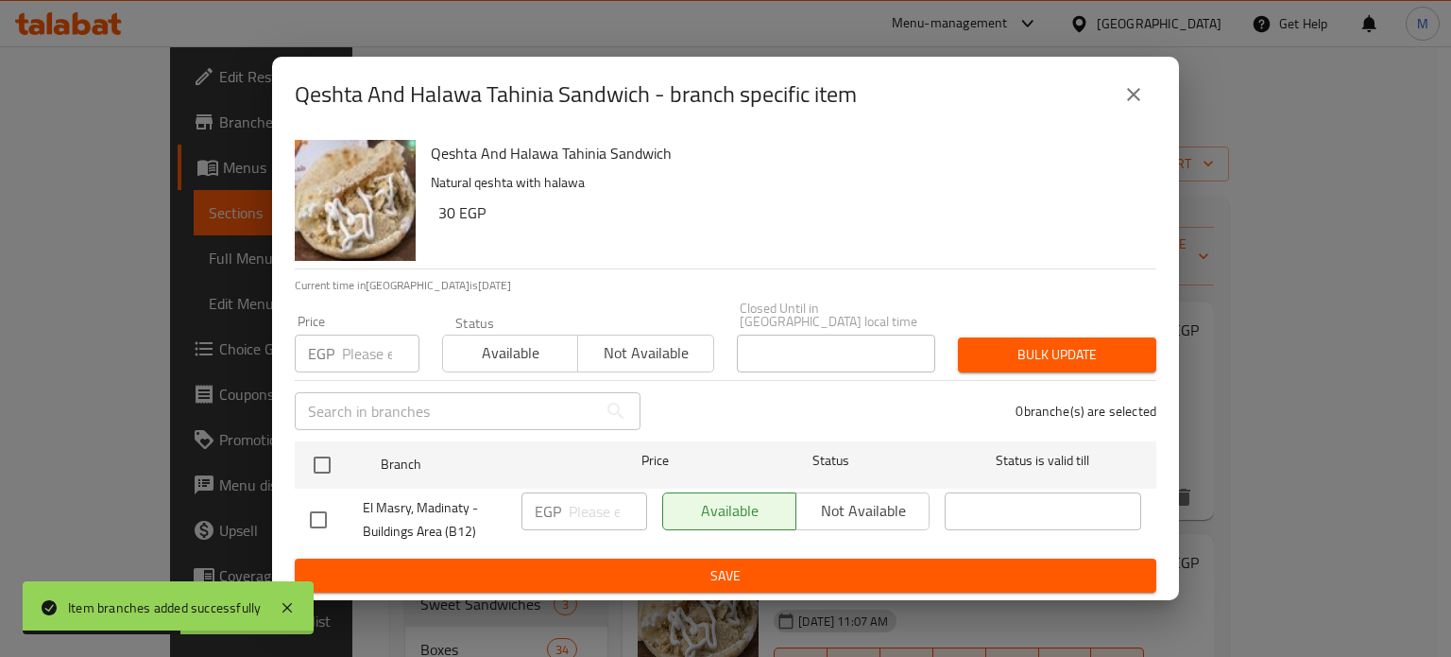
click at [356, 341] on input "number" at bounding box center [380, 353] width 77 height 38
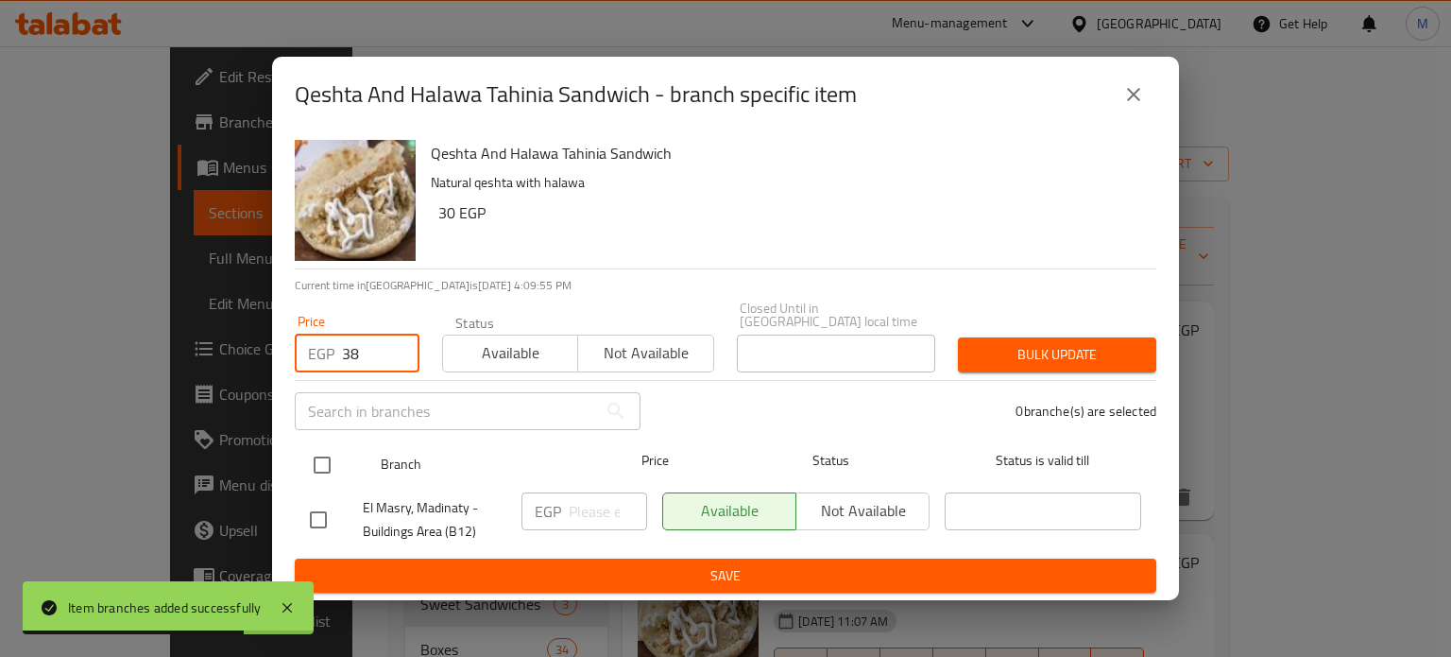
type input "38"
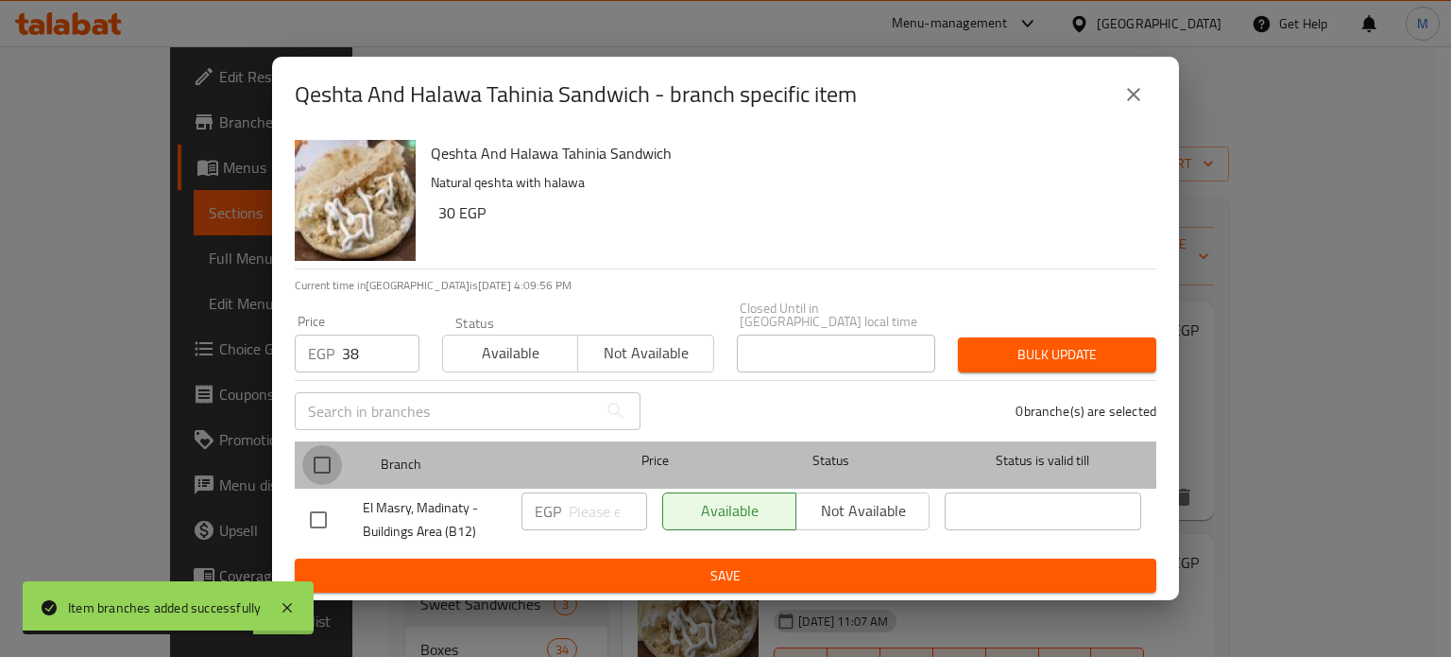
click at [321, 461] on input "checkbox" at bounding box center [322, 465] width 40 height 40
checkbox input "true"
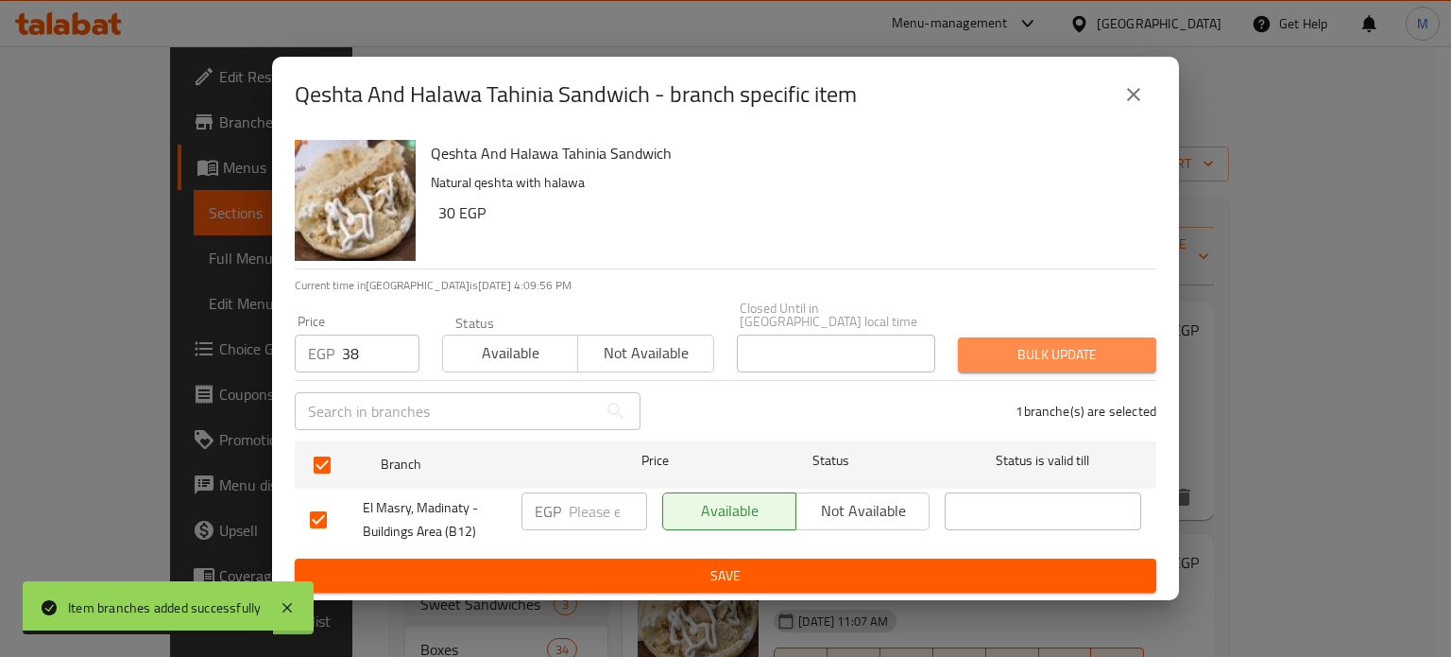
click at [1050, 347] on span "Bulk update" at bounding box center [1057, 355] width 168 height 24
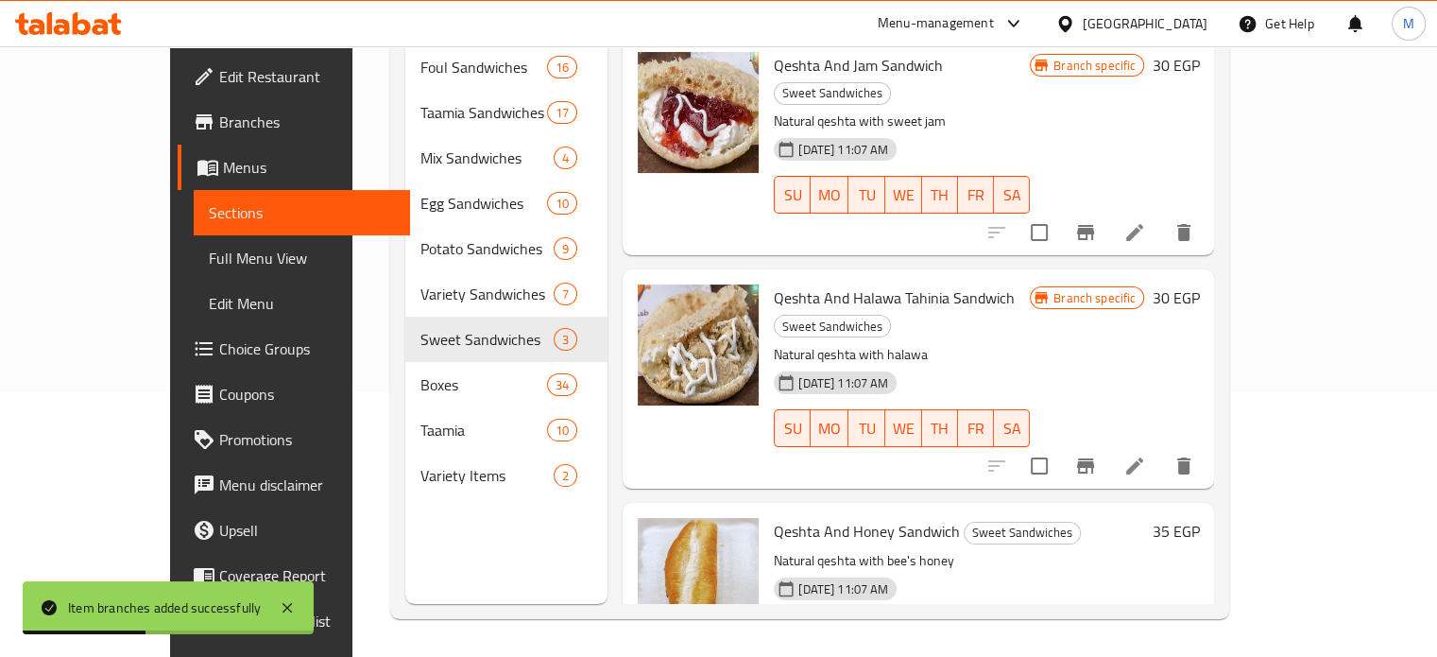
scroll to position [9, 0]
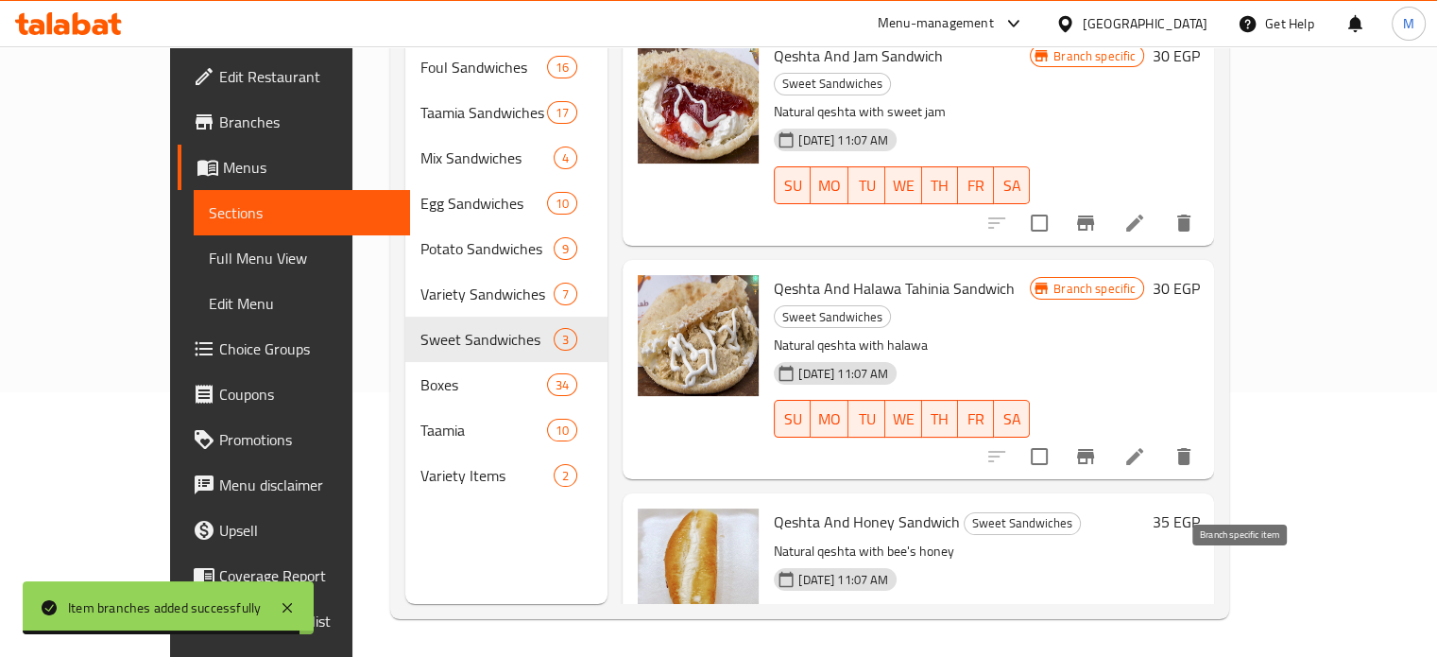
click at [1108, 640] on button "Branch-specific-item" at bounding box center [1085, 662] width 45 height 45
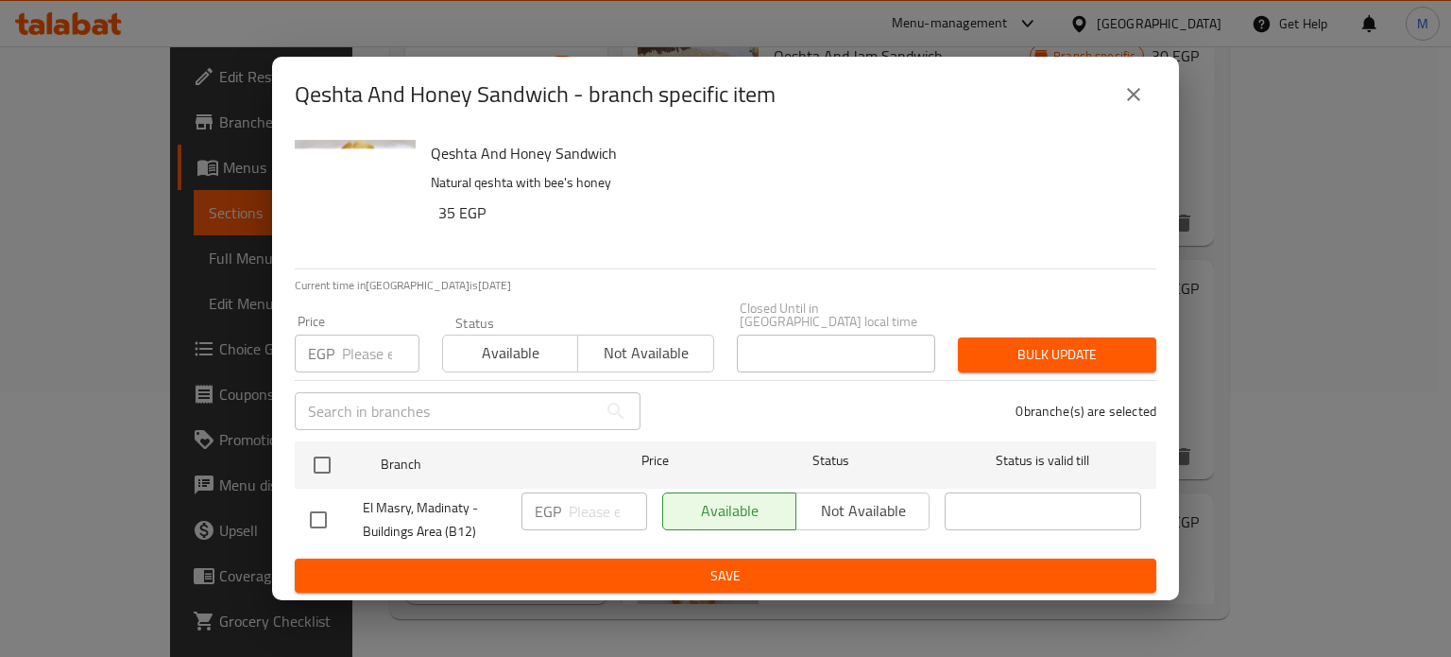
click at [365, 341] on input "number" at bounding box center [380, 353] width 77 height 38
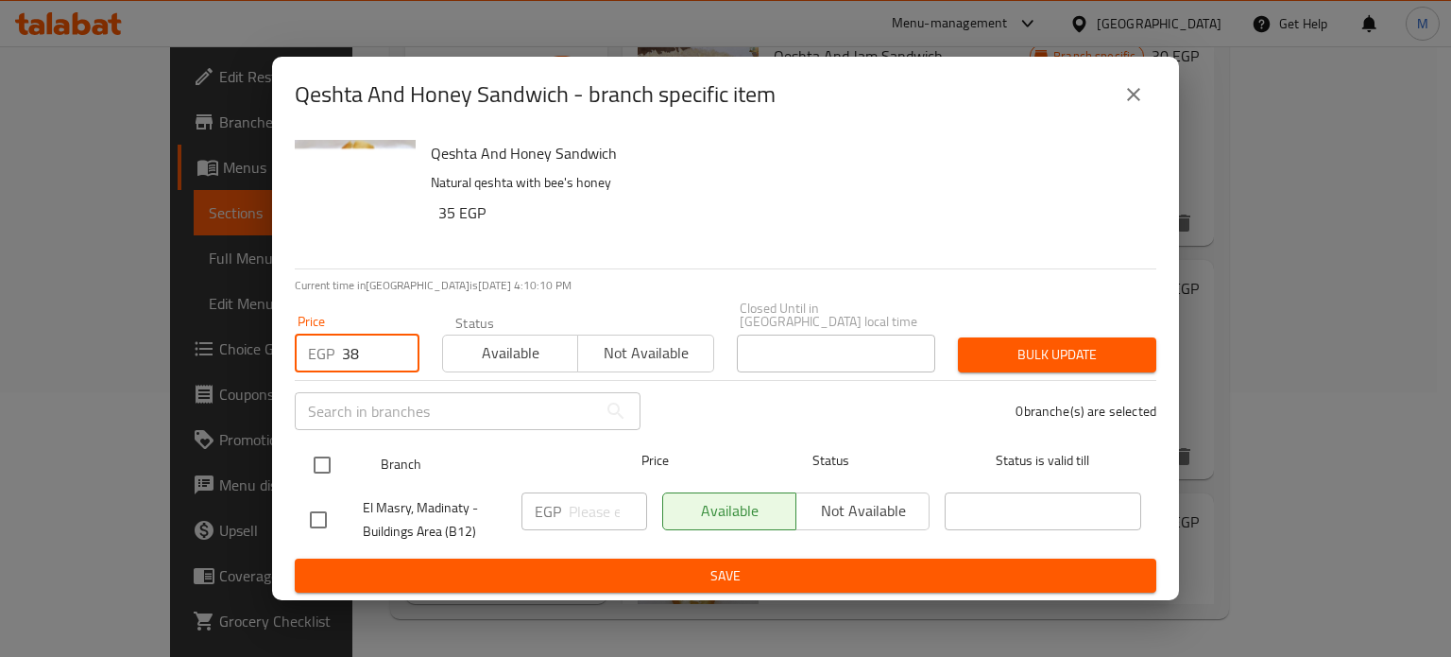
type input "38"
click at [317, 449] on input "checkbox" at bounding box center [322, 465] width 40 height 40
checkbox input "true"
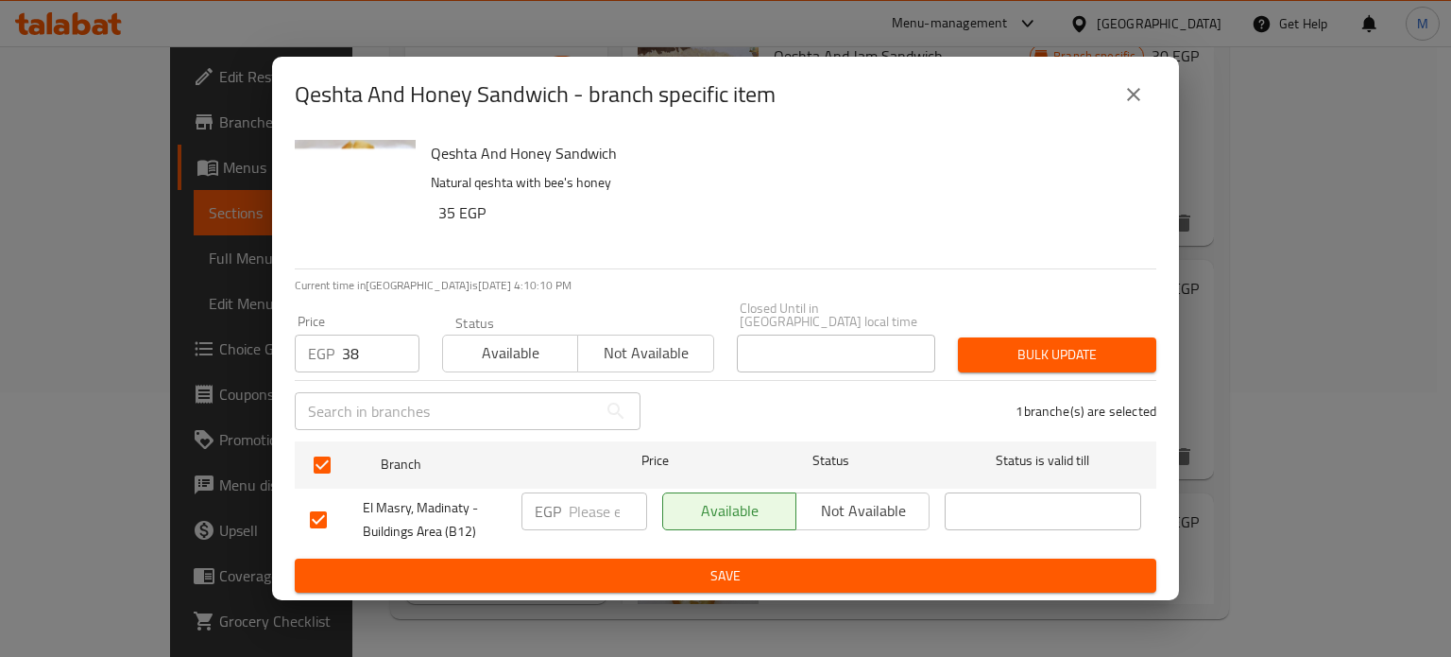
click at [996, 348] on span "Bulk update" at bounding box center [1057, 355] width 168 height 24
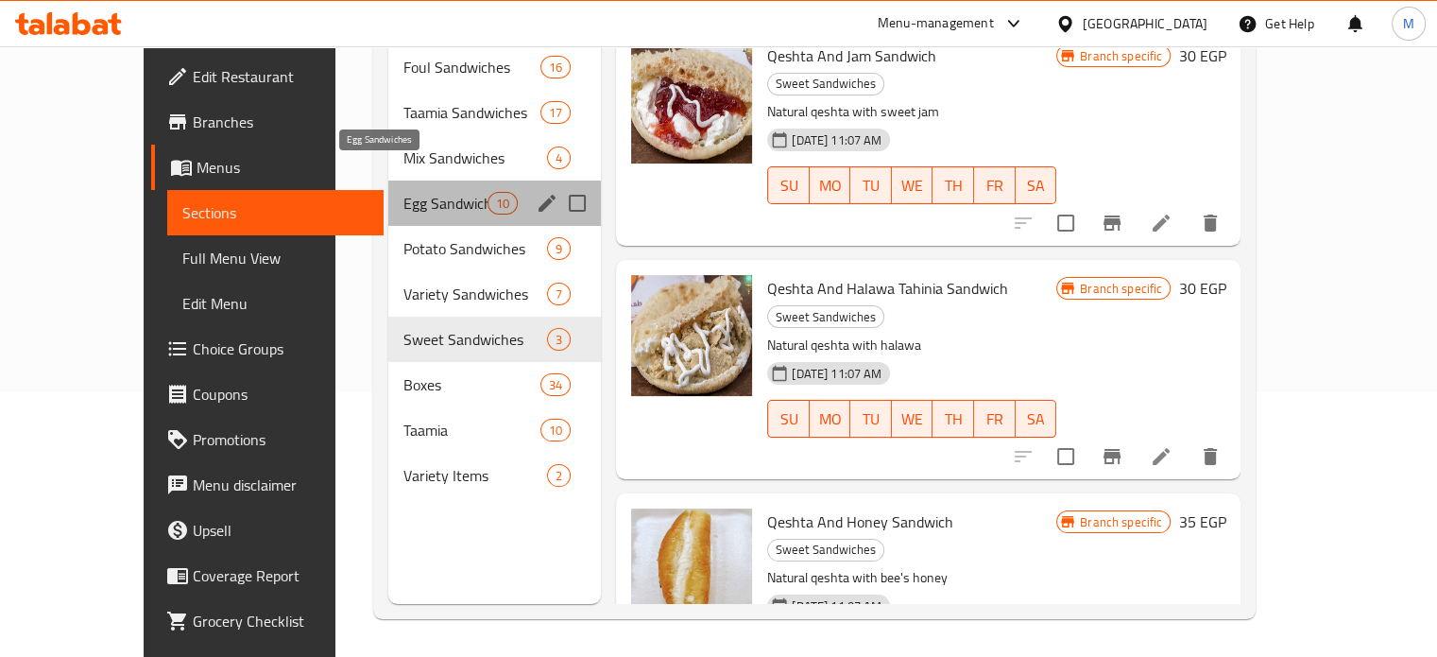
click at [403, 192] on span "Egg Sandwiches" at bounding box center [445, 203] width 84 height 23
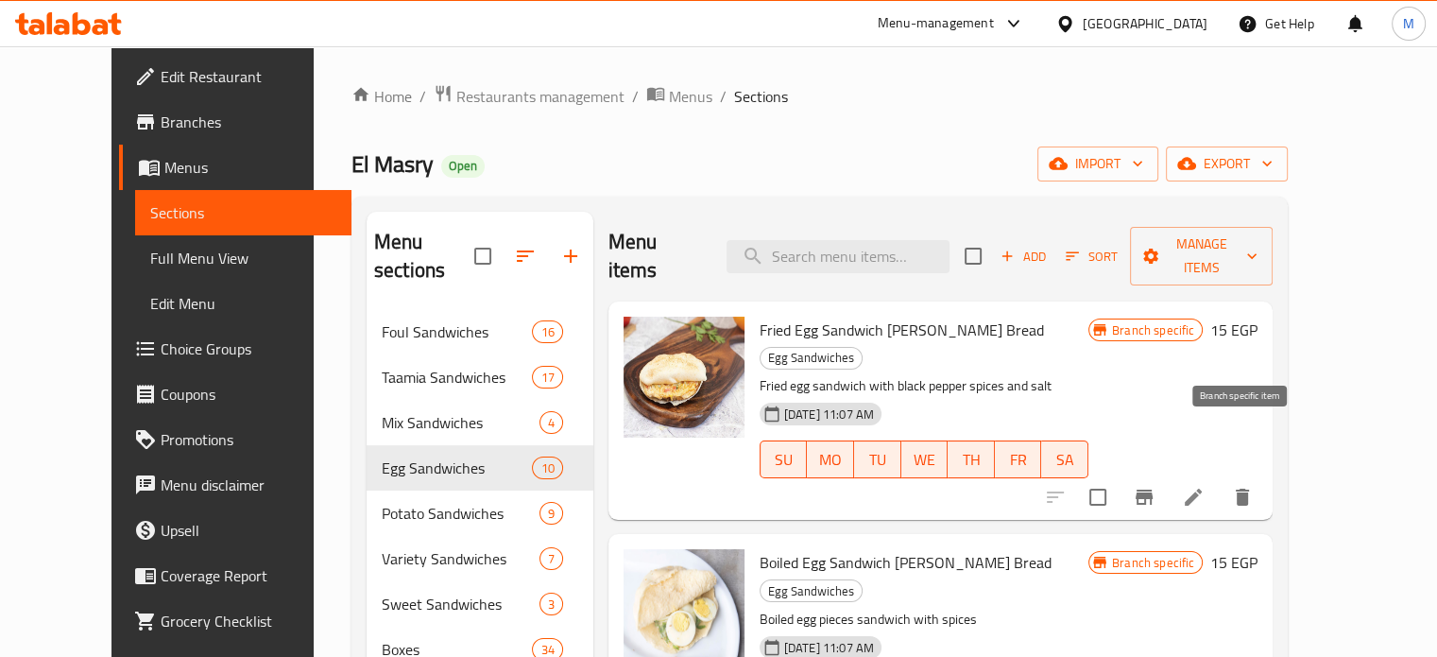
click at [1167, 474] on button "Branch-specific-item" at bounding box center [1143, 496] width 45 height 45
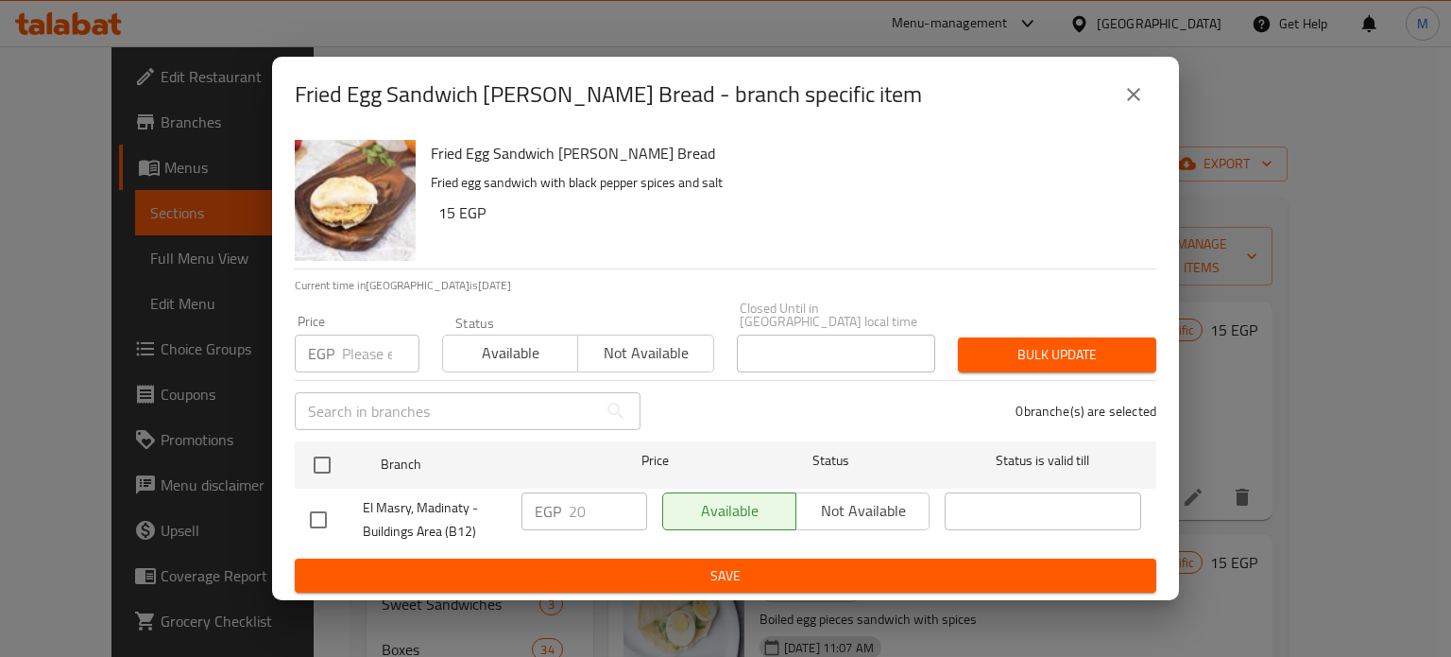
click at [369, 343] on input "number" at bounding box center [380, 353] width 77 height 38
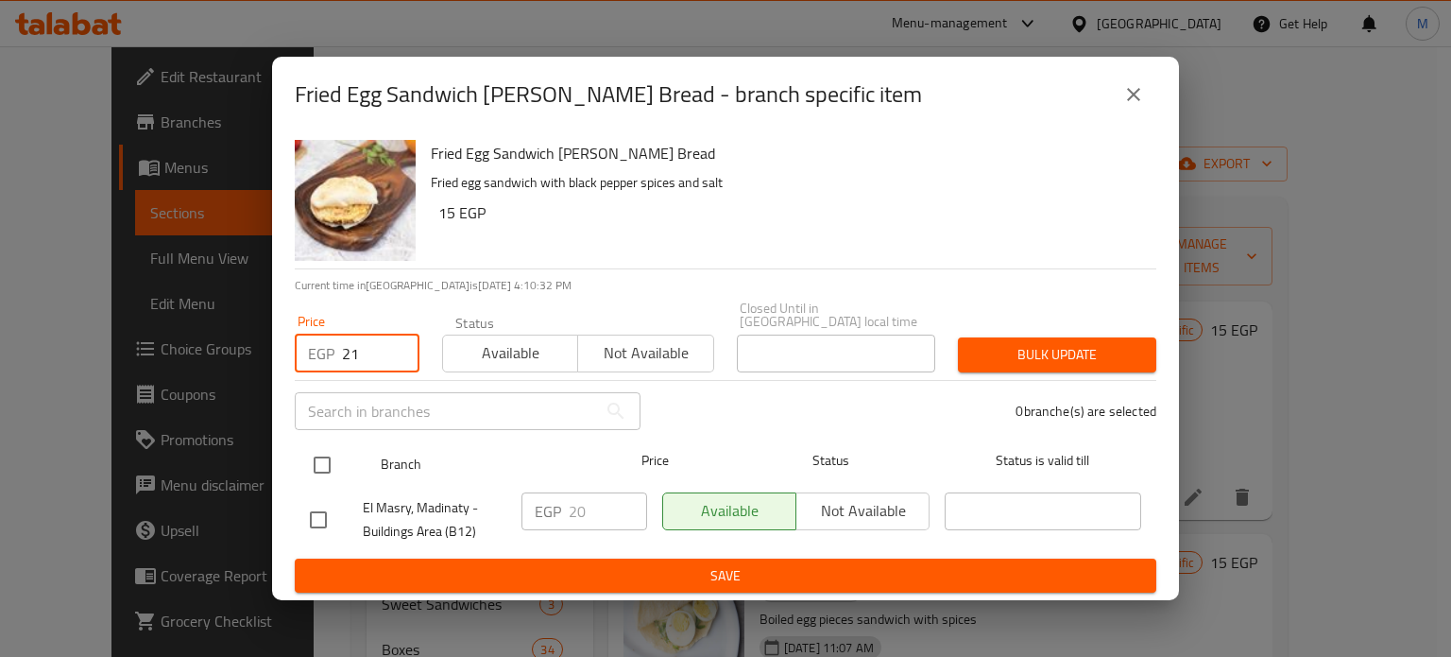
type input "21"
click at [328, 447] on input "checkbox" at bounding box center [322, 465] width 40 height 40
checkbox input "true"
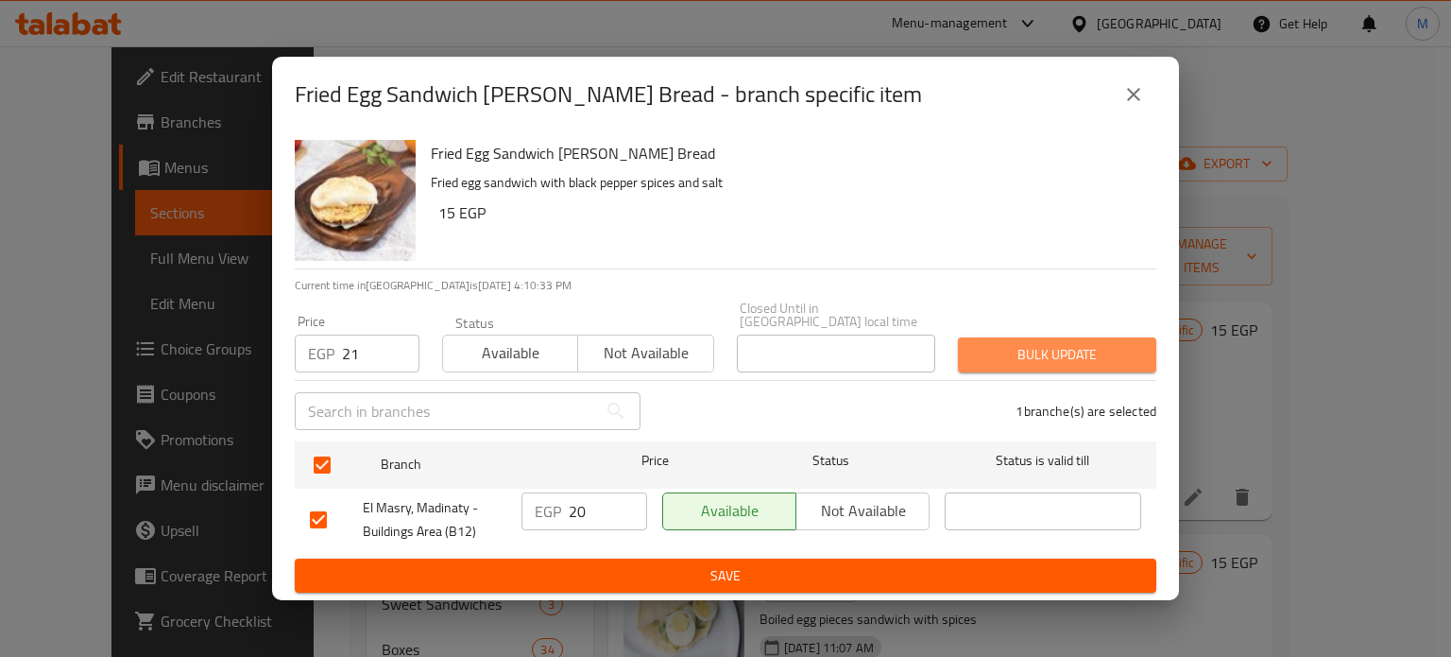
click at [1067, 353] on span "Bulk update" at bounding box center [1057, 355] width 168 height 24
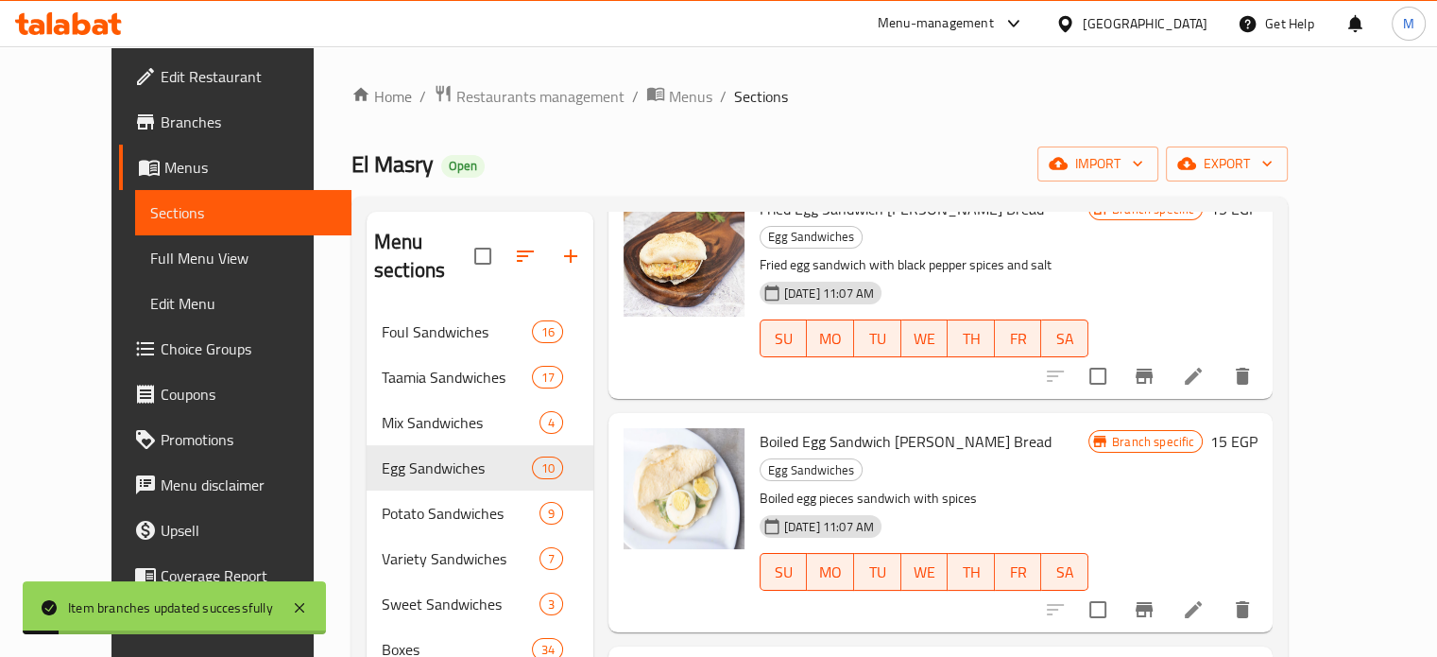
scroll to position [238, 0]
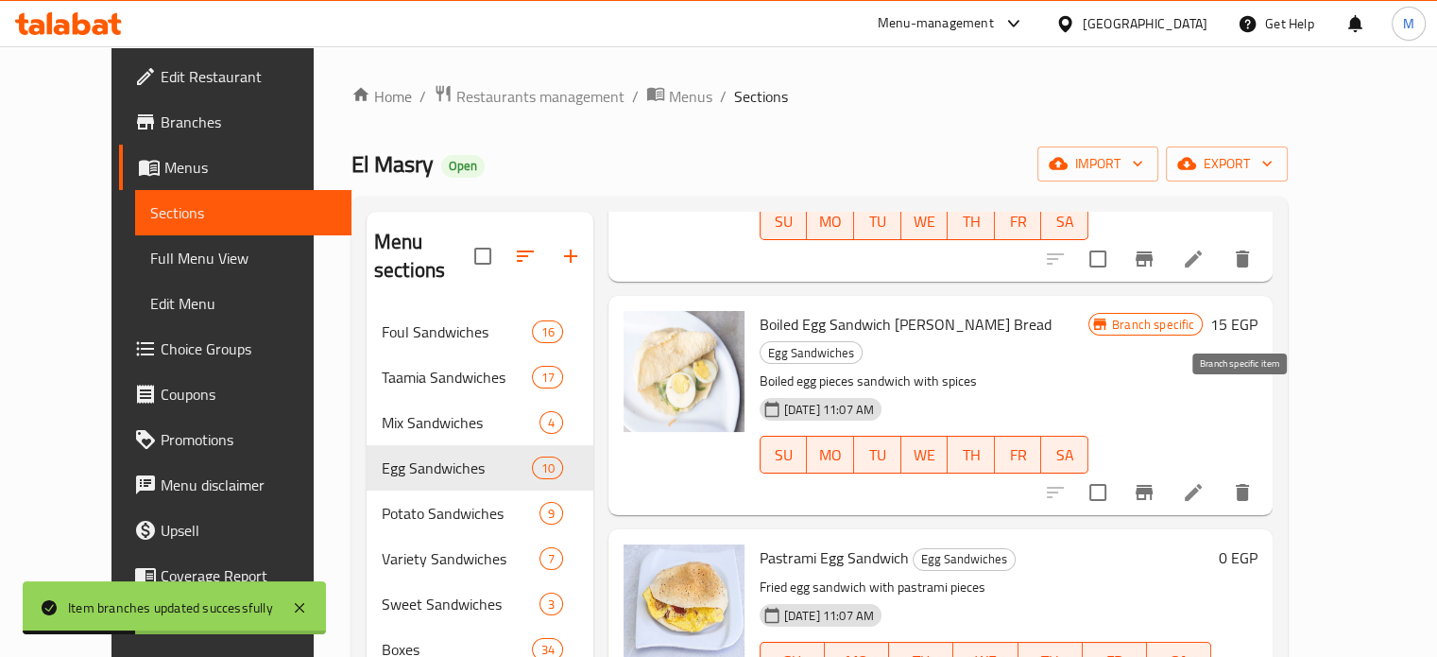
click at [1152, 485] on icon "Branch-specific-item" at bounding box center [1143, 492] width 17 height 15
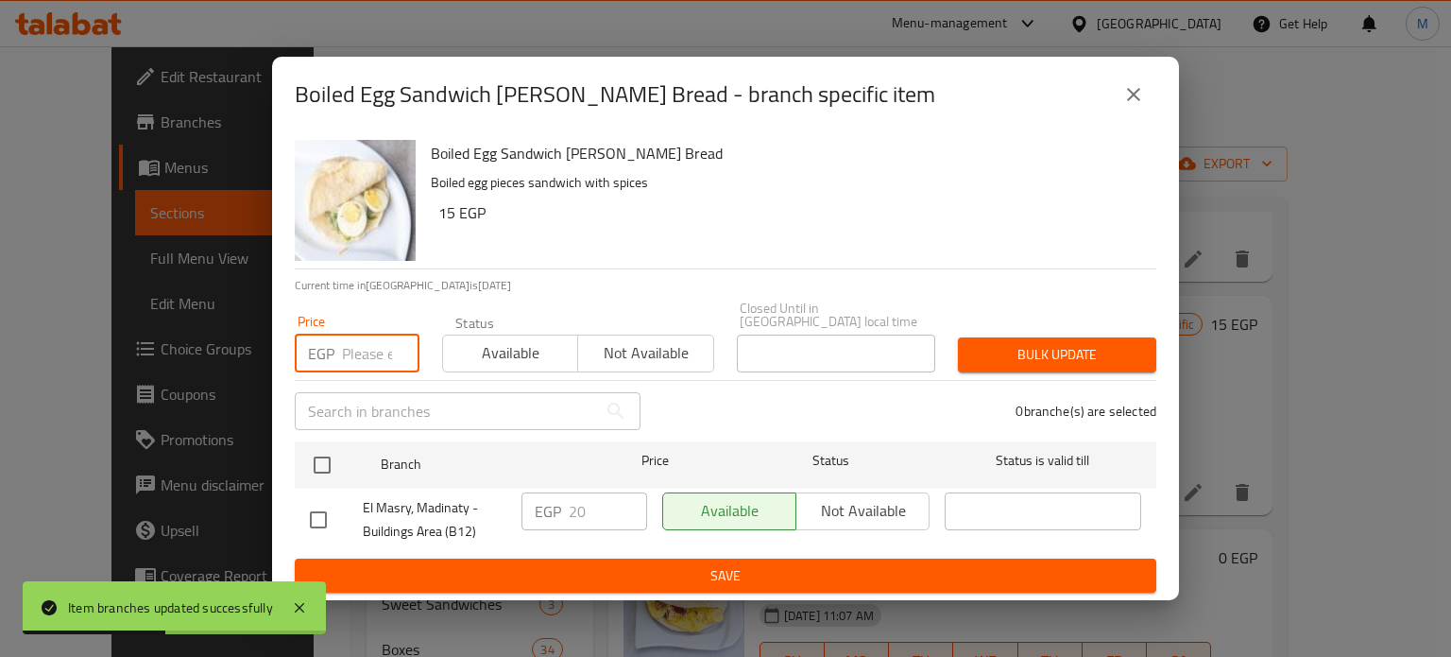
click at [367, 343] on input "number" at bounding box center [380, 353] width 77 height 38
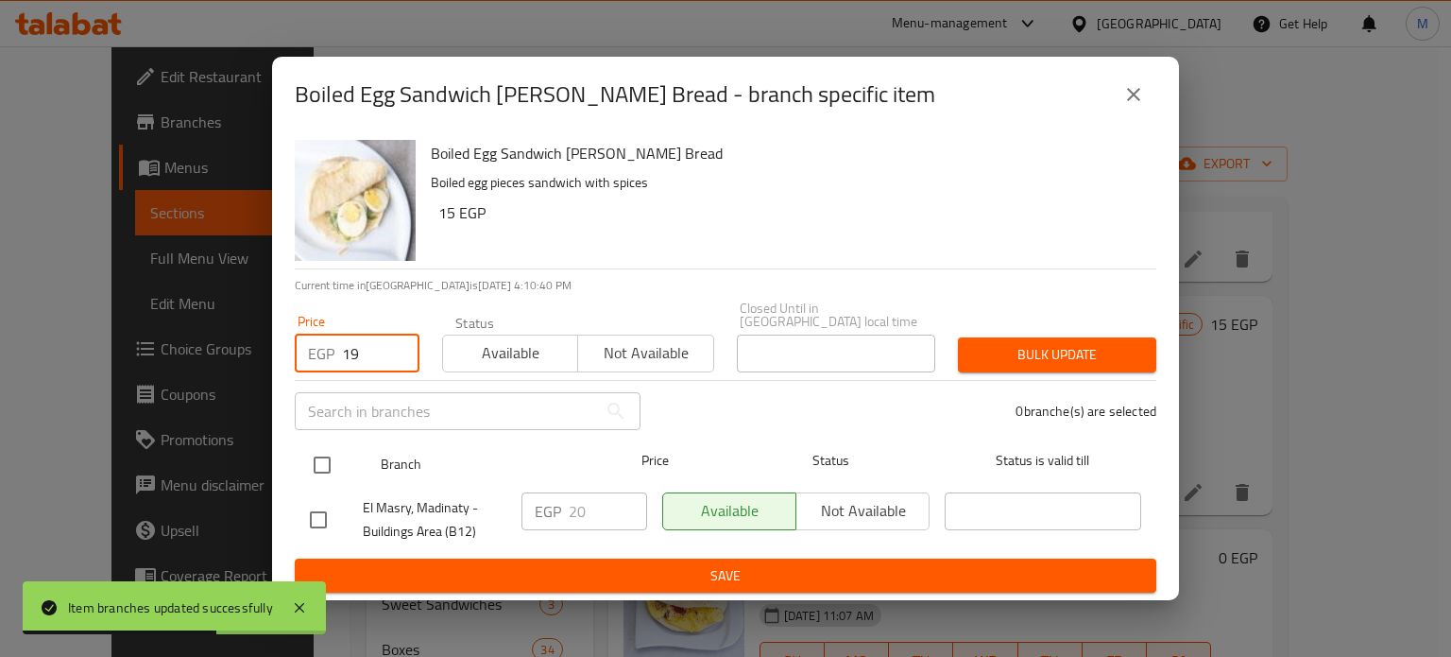
type input "19"
click at [325, 456] on input "checkbox" at bounding box center [322, 465] width 40 height 40
checkbox input "true"
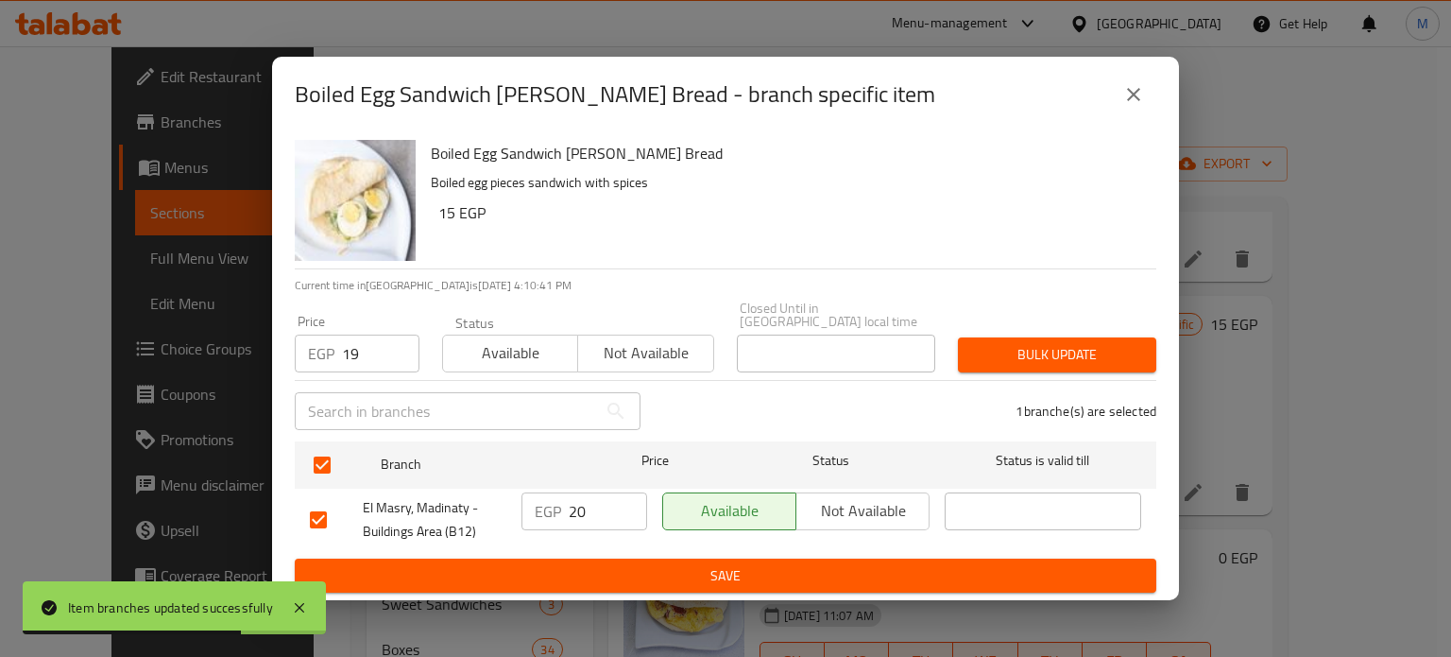
click at [1097, 345] on span "Bulk update" at bounding box center [1057, 355] width 168 height 24
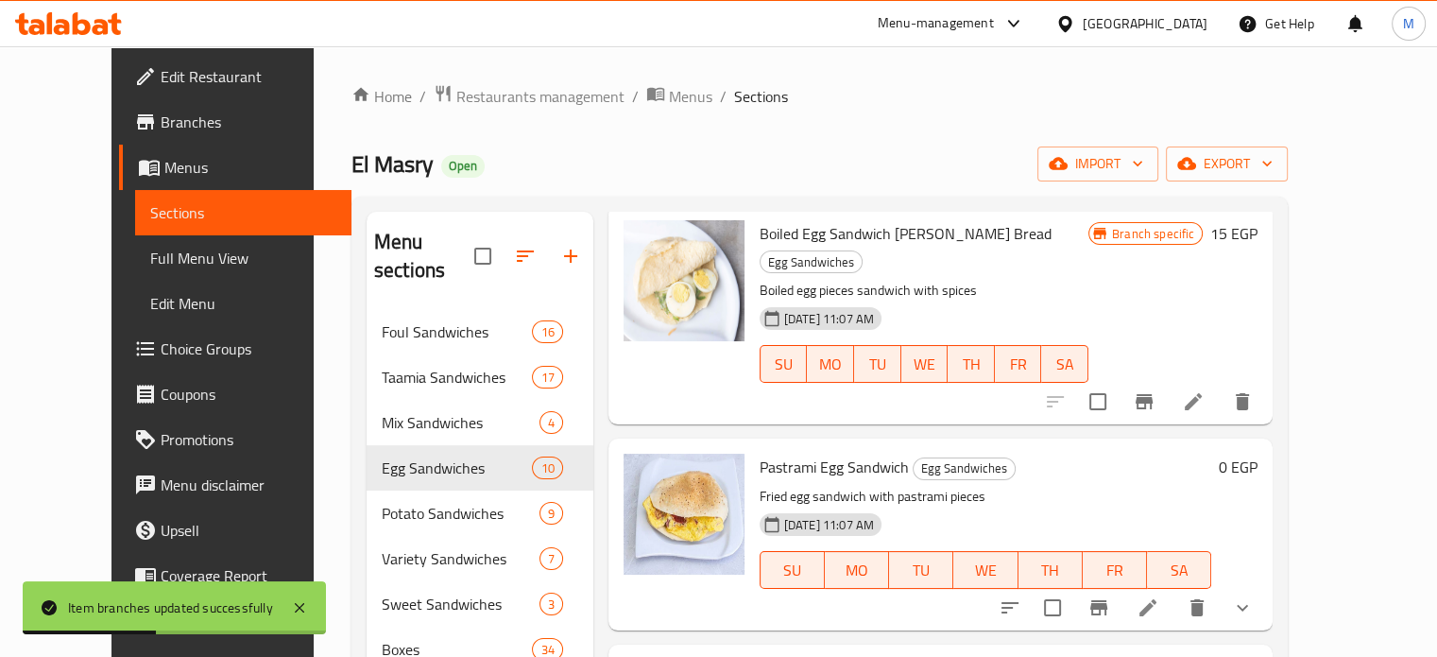
scroll to position [344, 0]
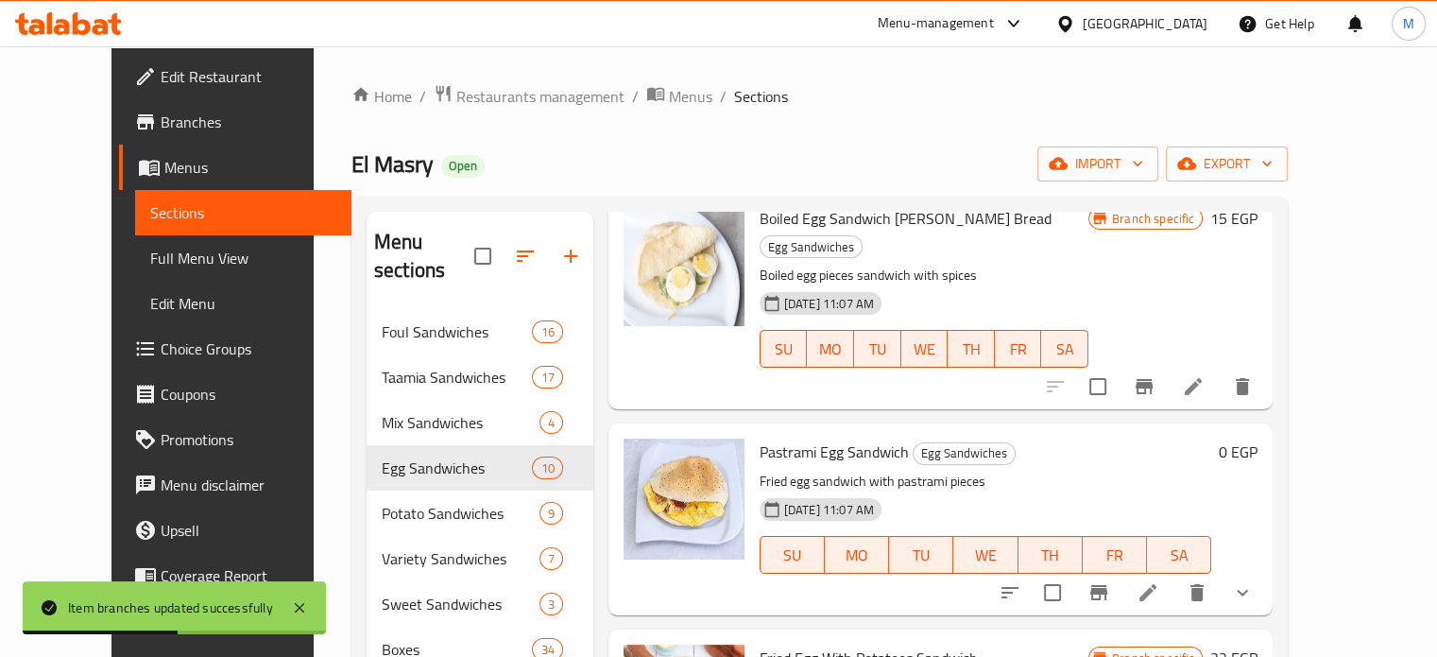
click at [1110, 581] on icon "Branch-specific-item" at bounding box center [1098, 592] width 23 height 23
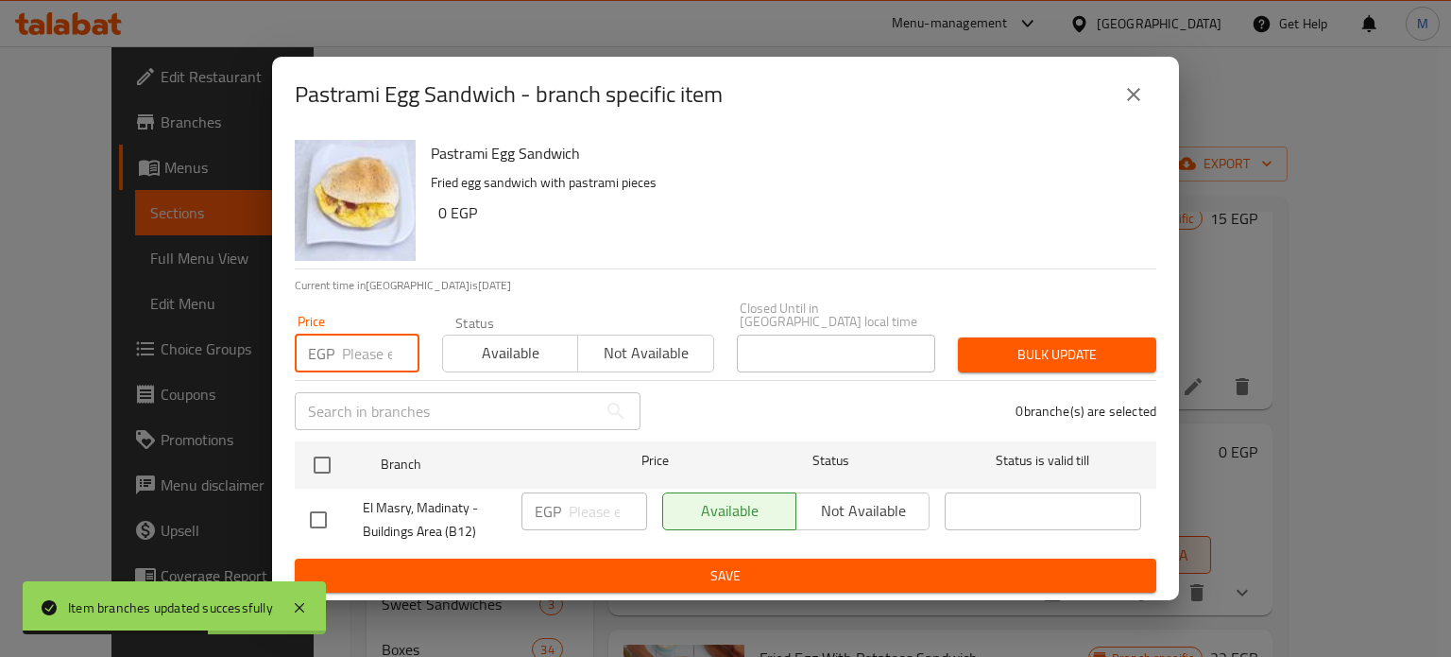
click at [370, 340] on input "number" at bounding box center [380, 353] width 77 height 38
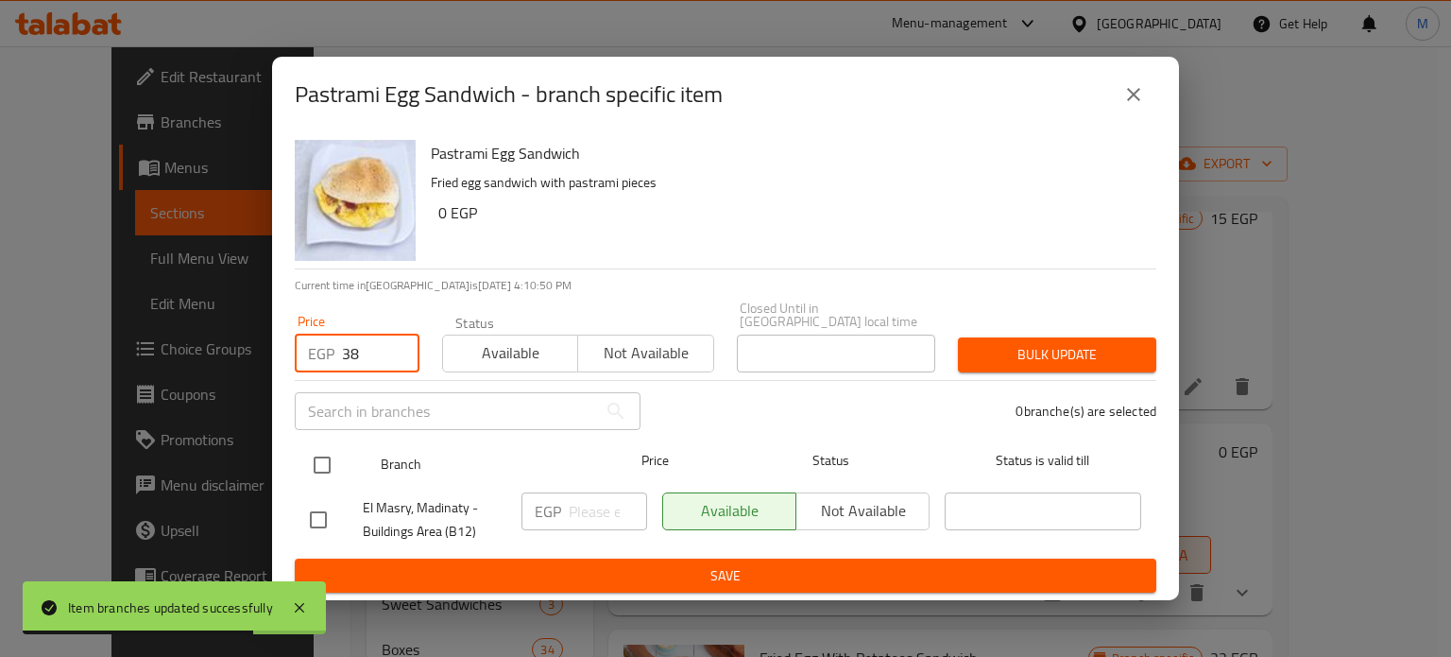
type input "38"
click at [329, 468] on input "checkbox" at bounding box center [322, 465] width 40 height 40
checkbox input "true"
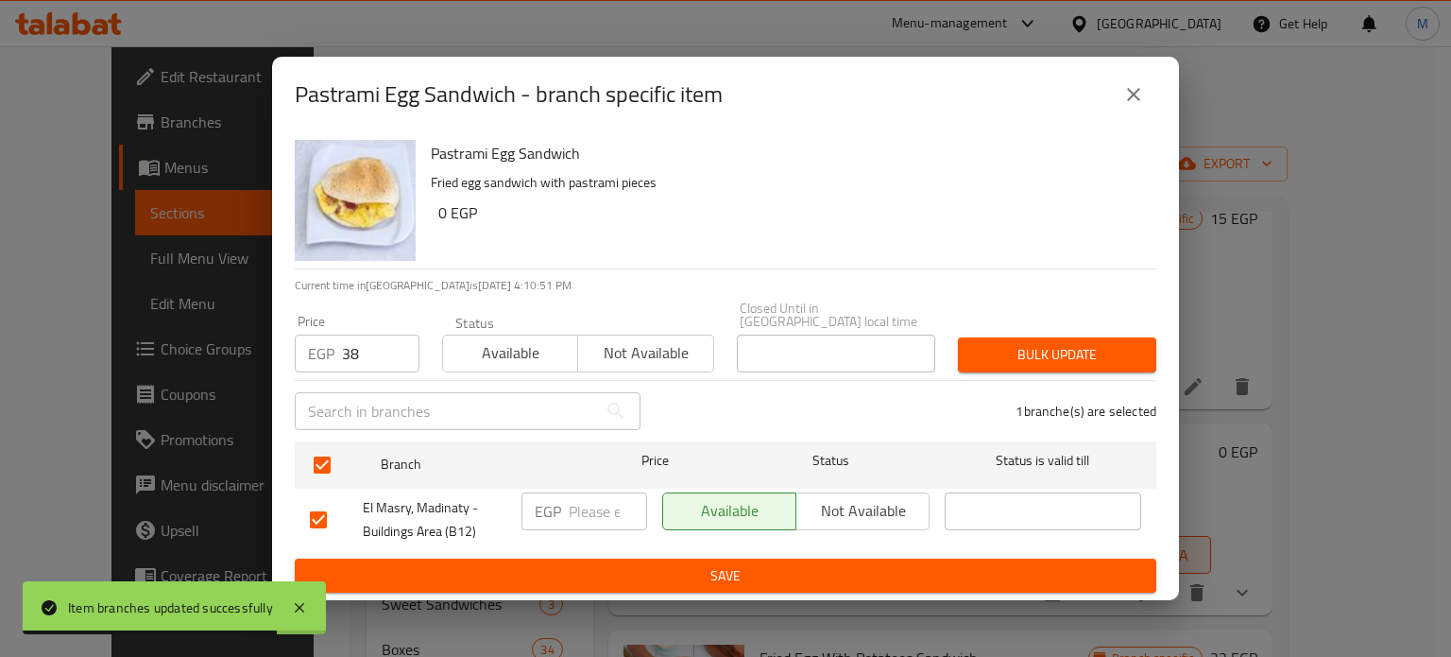
click at [955, 362] on div "Bulk update" at bounding box center [1057, 355] width 221 height 58
click at [1014, 362] on button "Bulk update" at bounding box center [1057, 354] width 198 height 35
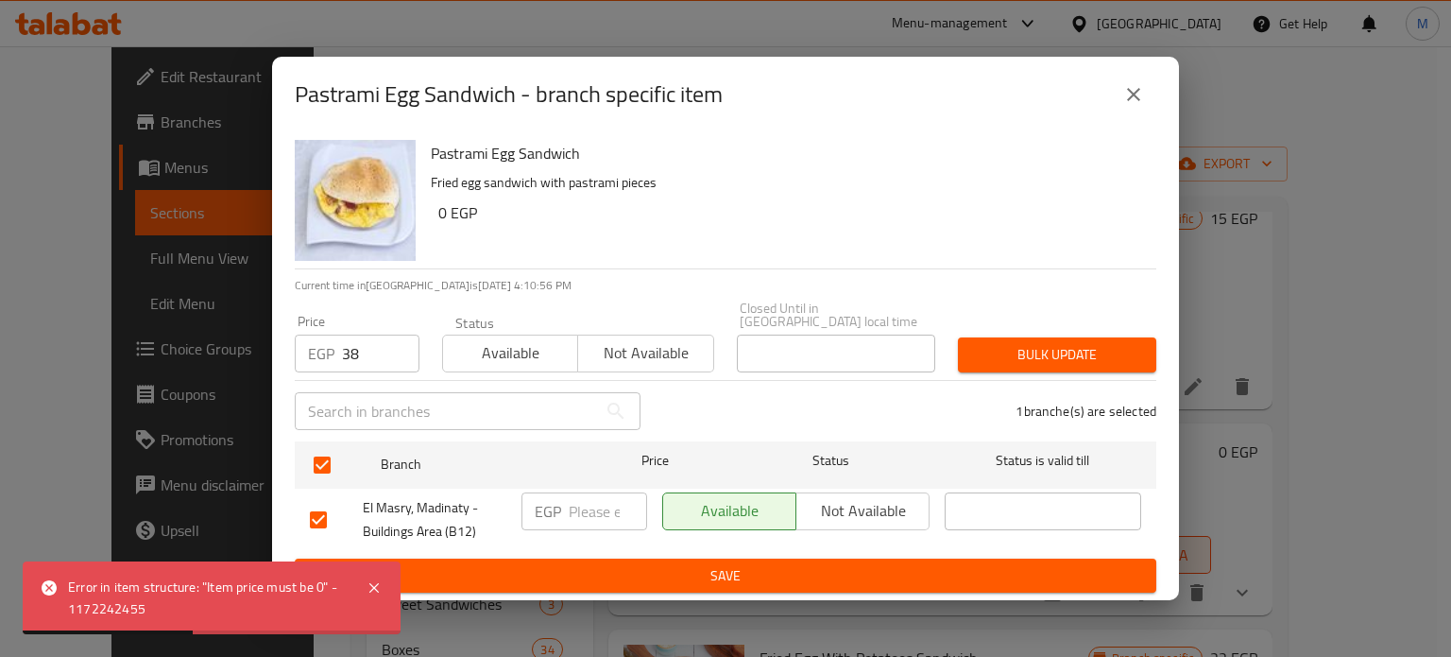
click at [984, 348] on span "Bulk update" at bounding box center [1057, 355] width 168 height 24
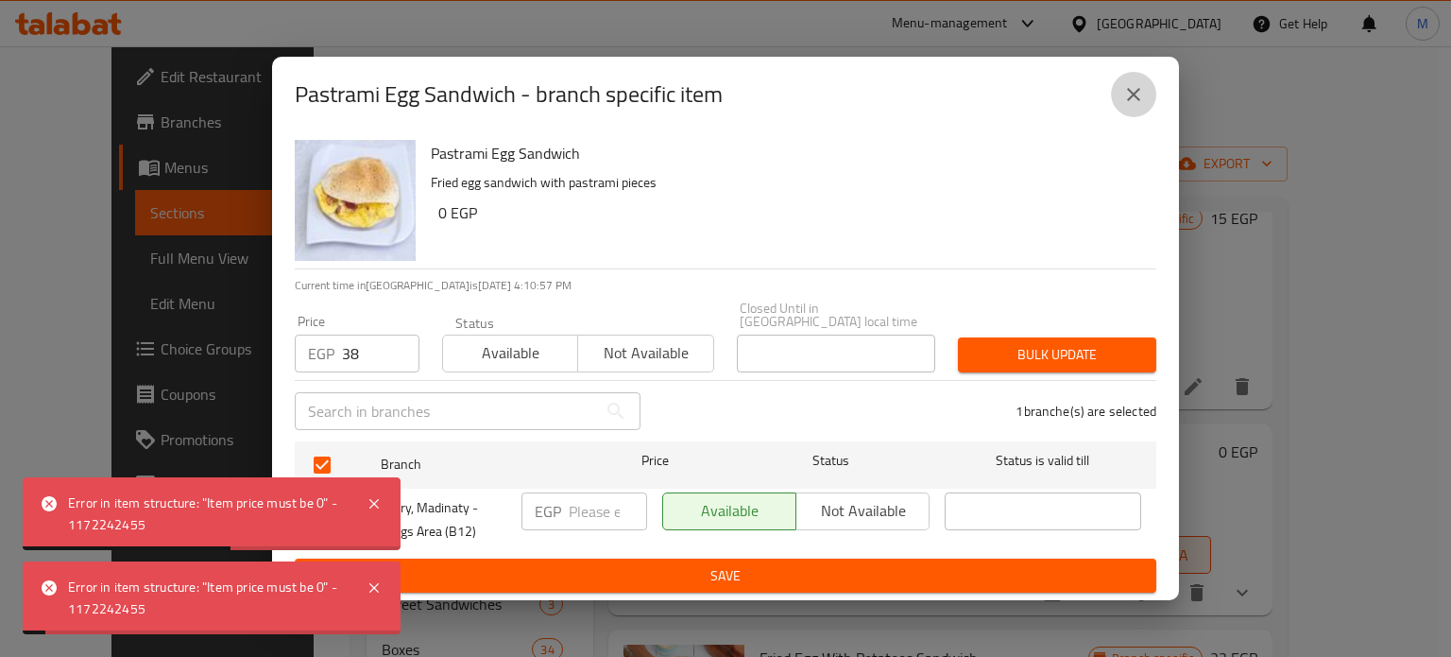
click at [1128, 89] on icon "close" at bounding box center [1133, 94] width 23 height 23
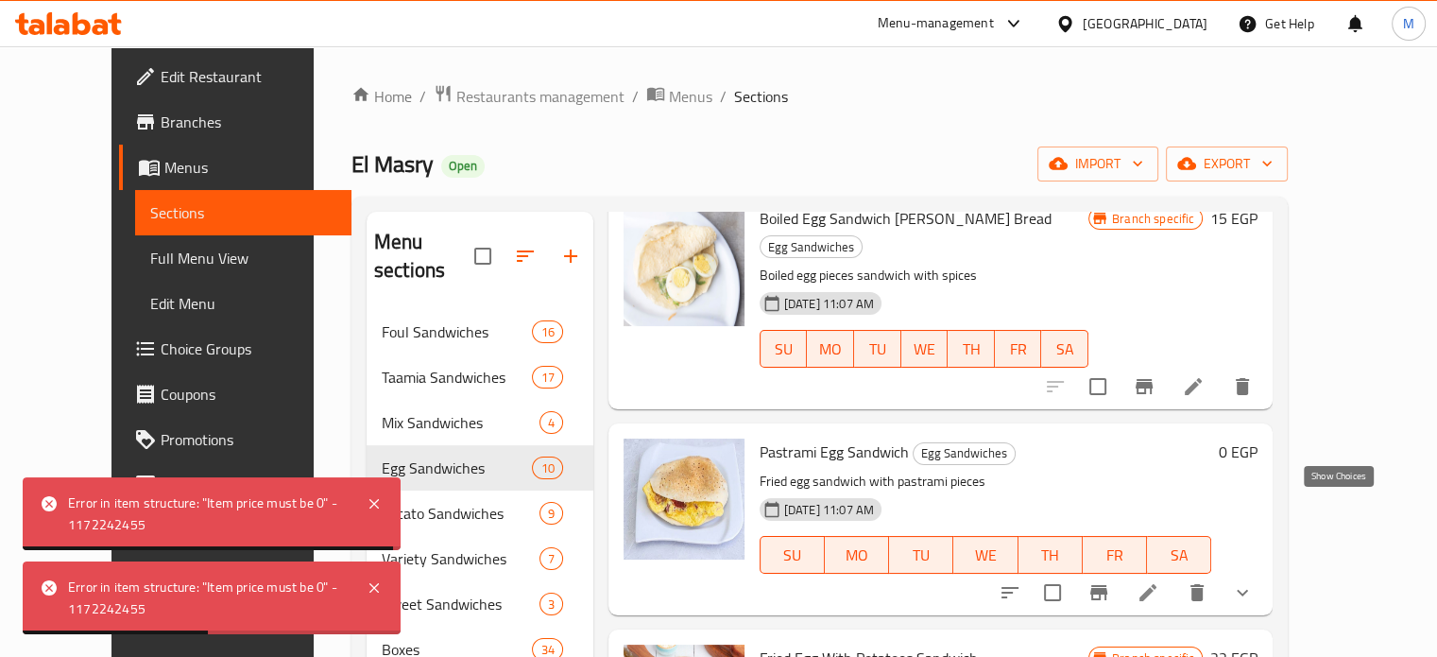
click at [1254, 581] on icon "show more" at bounding box center [1242, 592] width 23 height 23
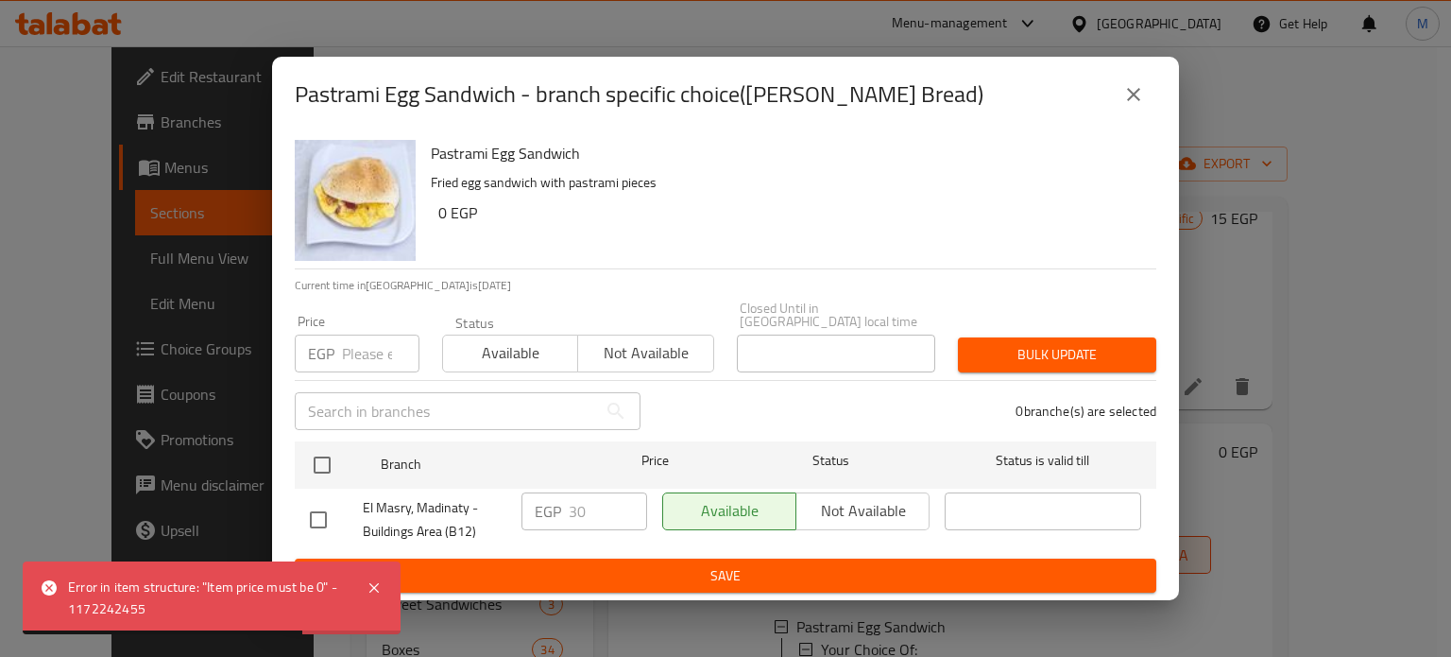
click at [364, 344] on input "number" at bounding box center [380, 353] width 77 height 38
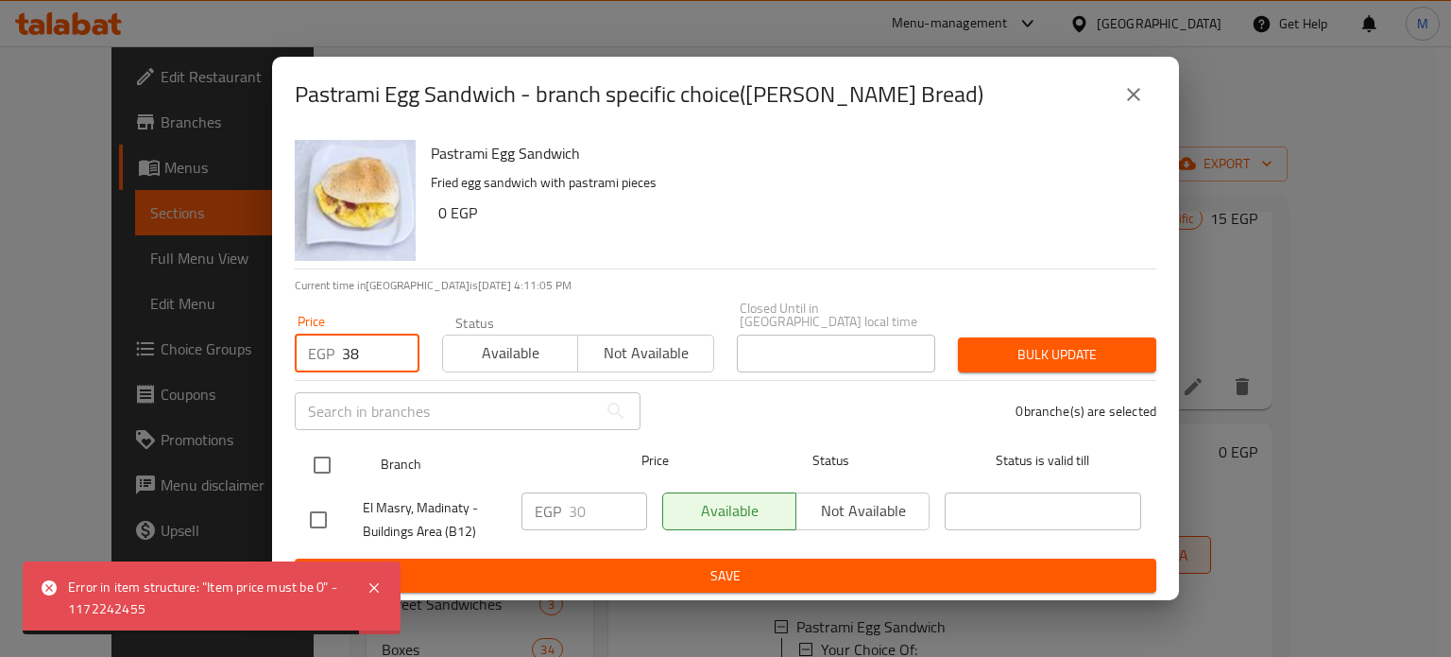
type input "38"
click at [324, 469] on input "checkbox" at bounding box center [322, 465] width 40 height 40
checkbox input "true"
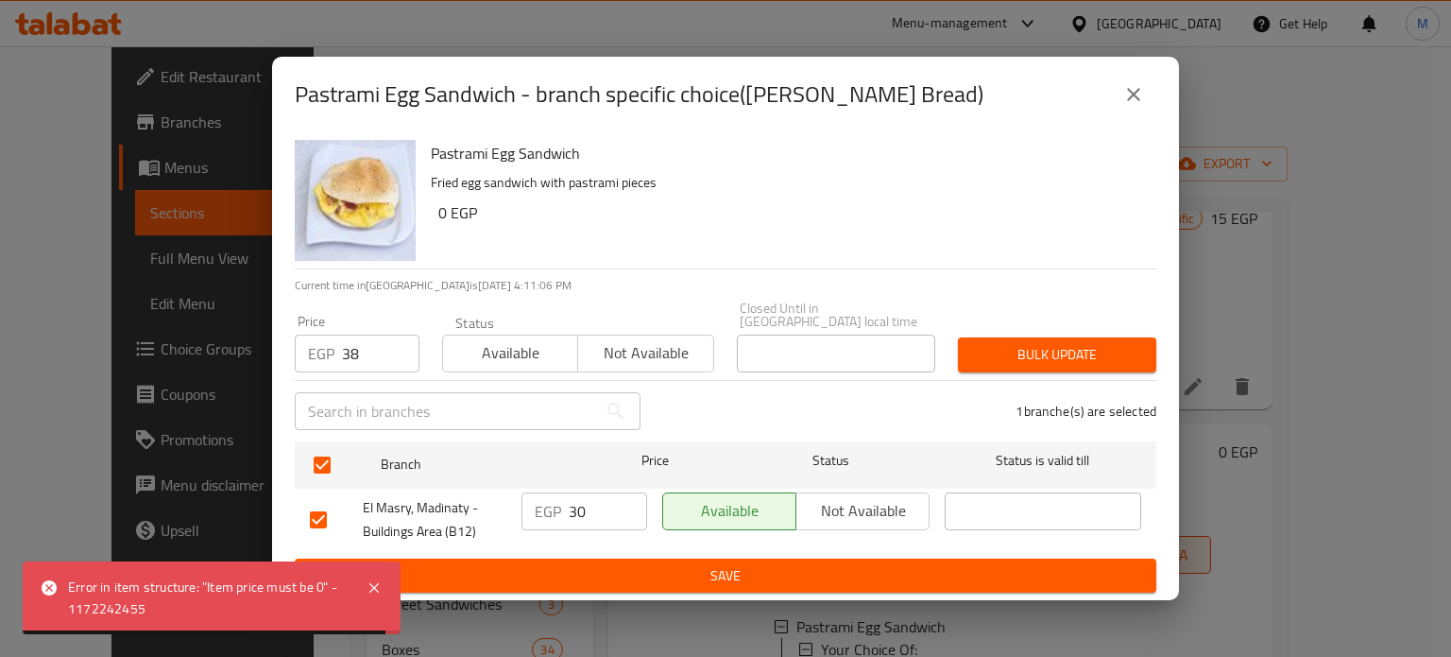
click at [1064, 384] on div "1 branche(s) are selected" at bounding box center [910, 411] width 516 height 68
click at [1089, 350] on span "Bulk update" at bounding box center [1057, 355] width 168 height 24
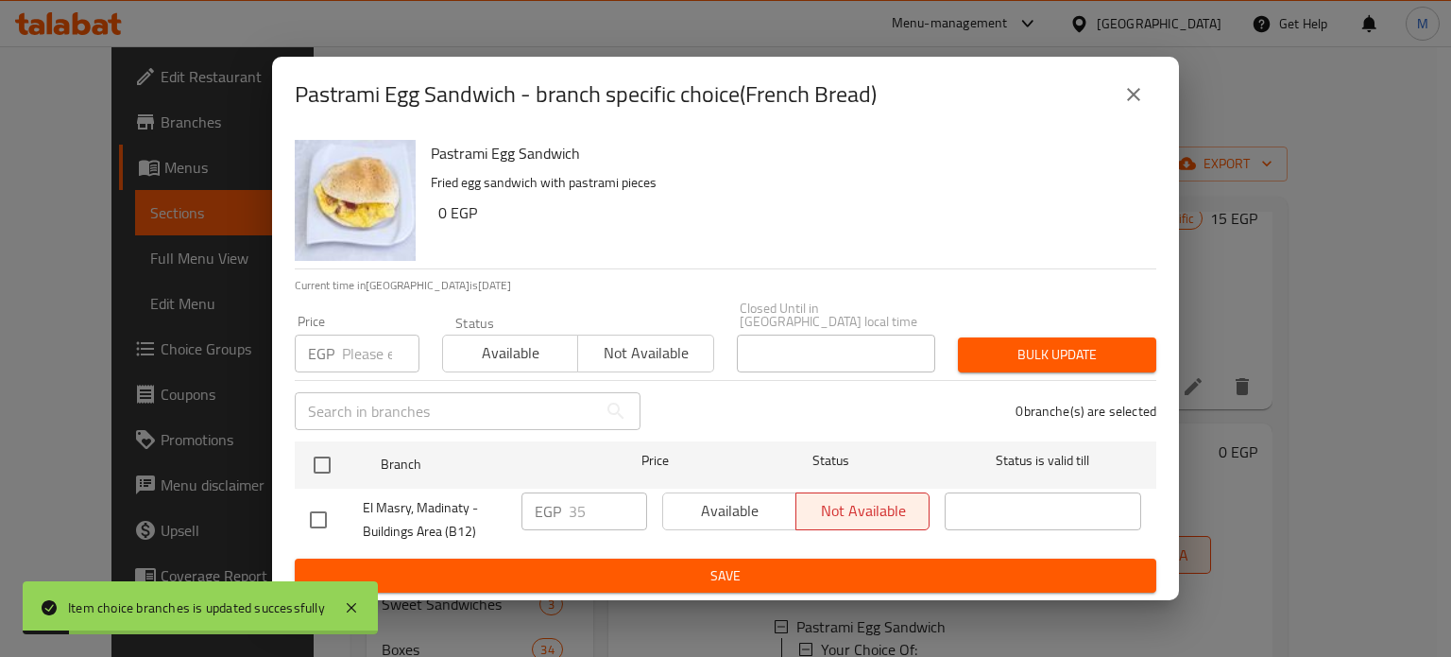
click at [370, 340] on input "number" at bounding box center [380, 353] width 77 height 38
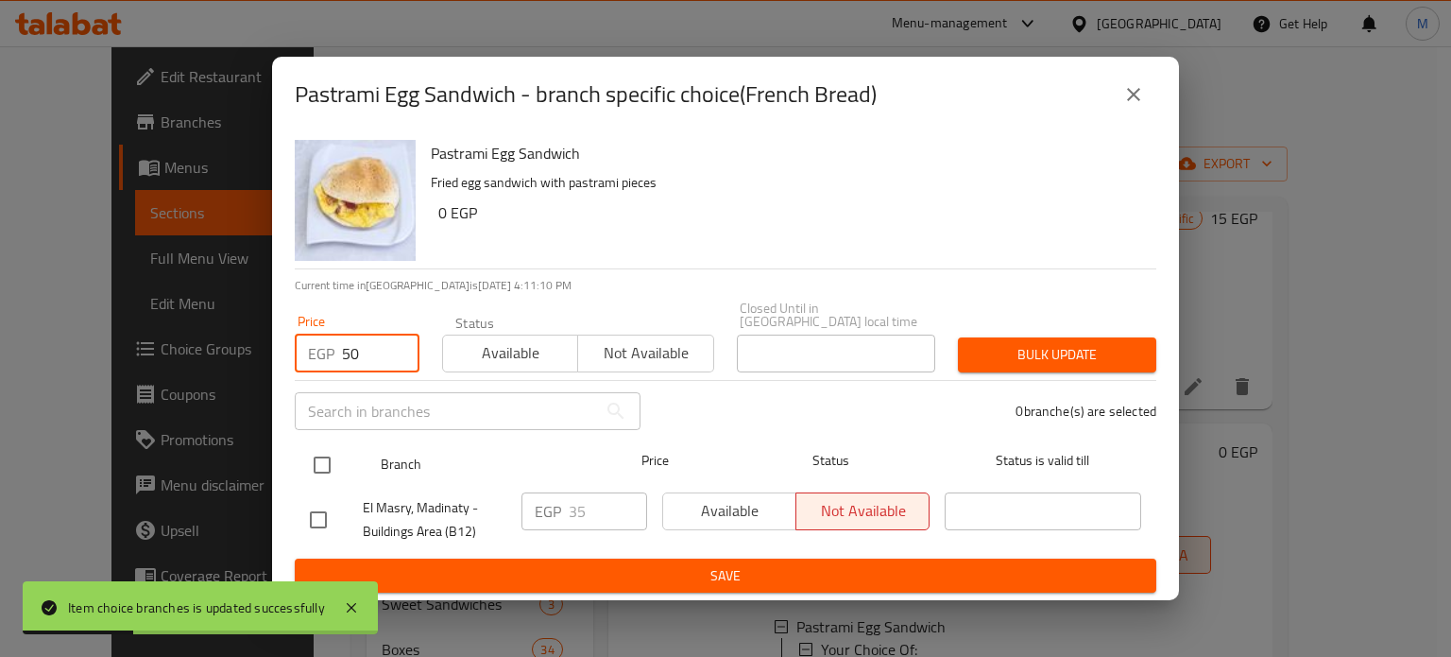
type input "50"
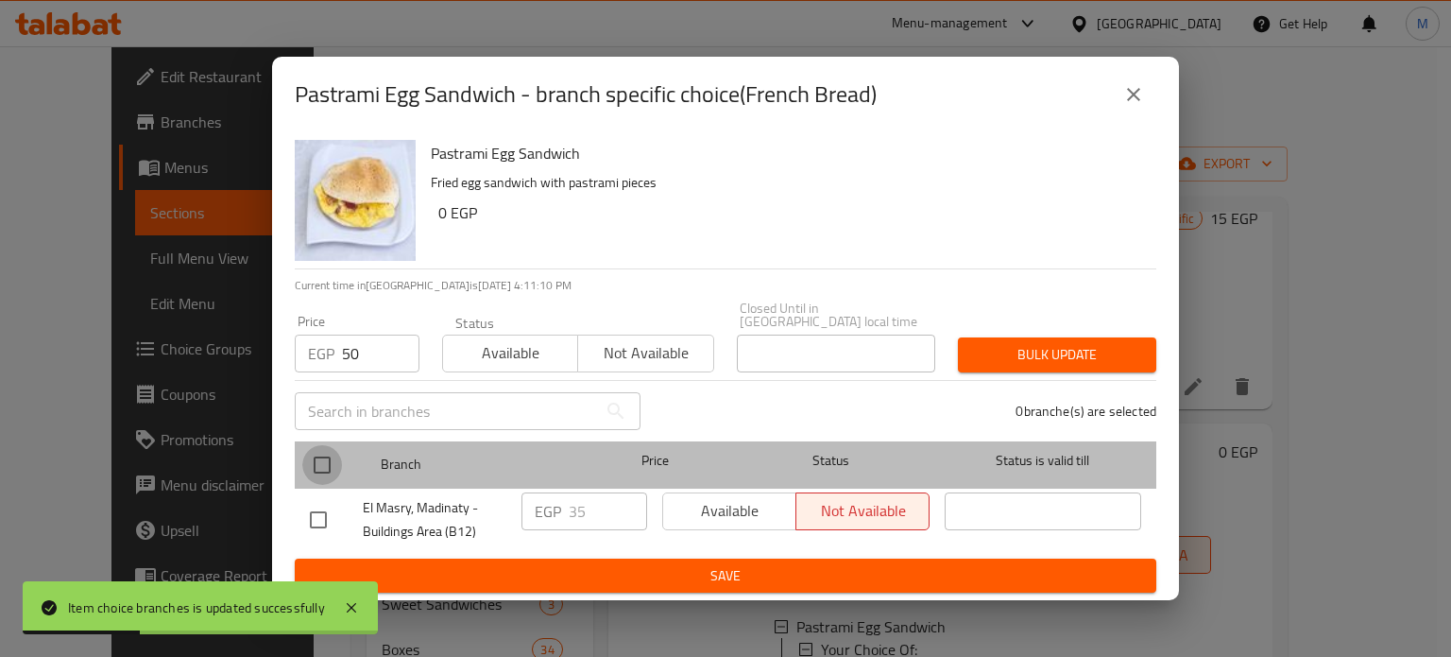
drag, startPoint x: 326, startPoint y: 453, endPoint x: 468, endPoint y: 418, distance: 145.9
click at [326, 455] on input "checkbox" at bounding box center [322, 465] width 40 height 40
checkbox input "true"
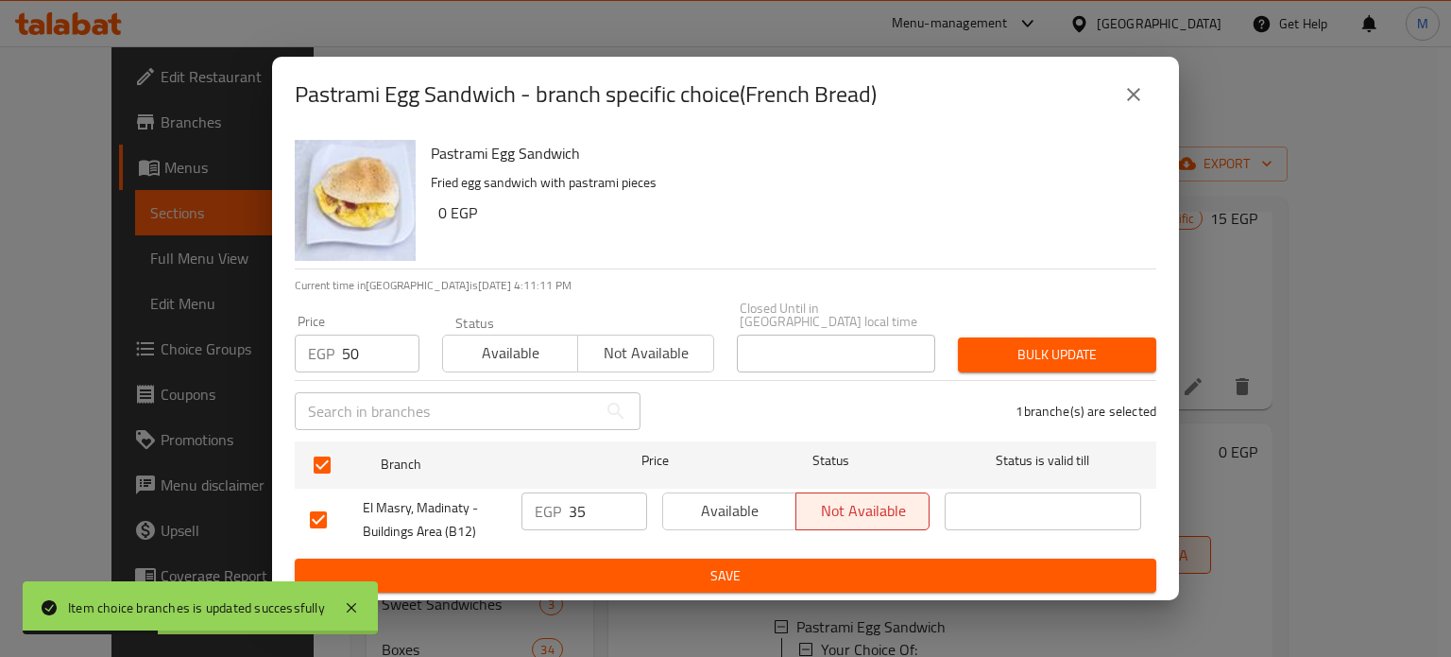
click at [1013, 343] on span "Bulk update" at bounding box center [1057, 355] width 168 height 24
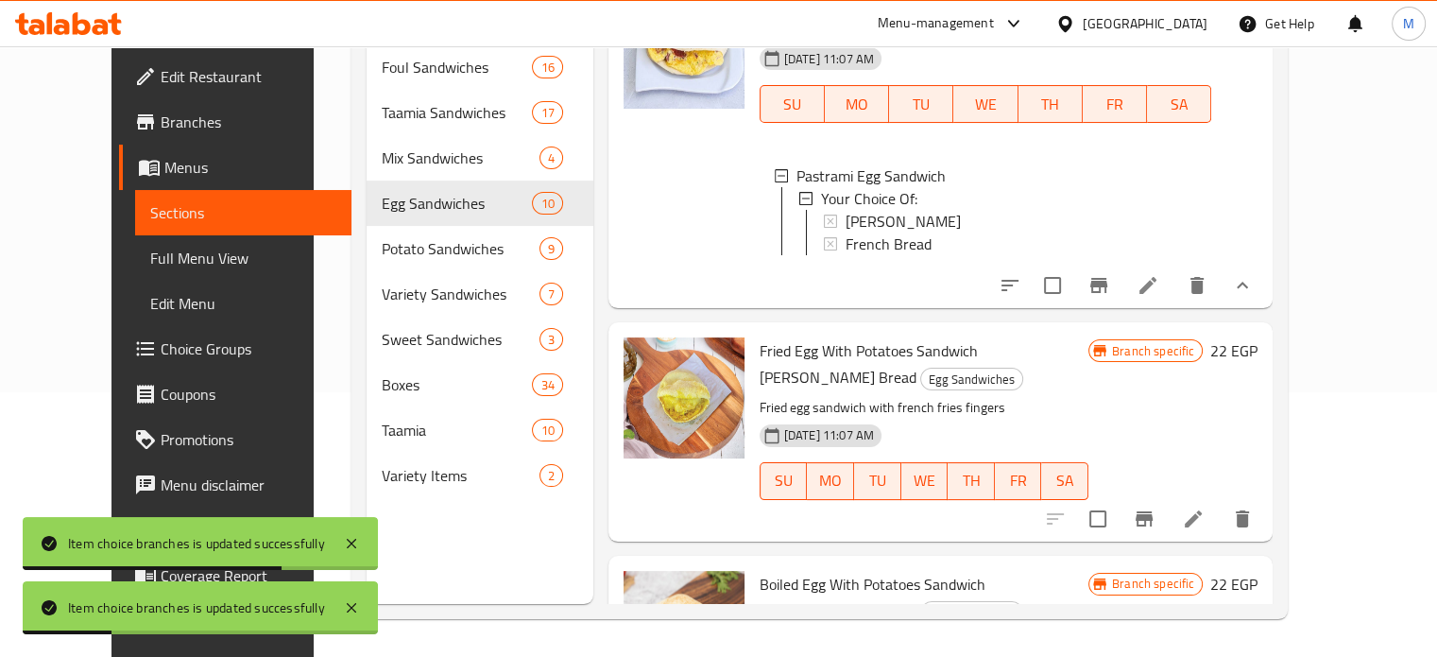
scroll to position [538, 0]
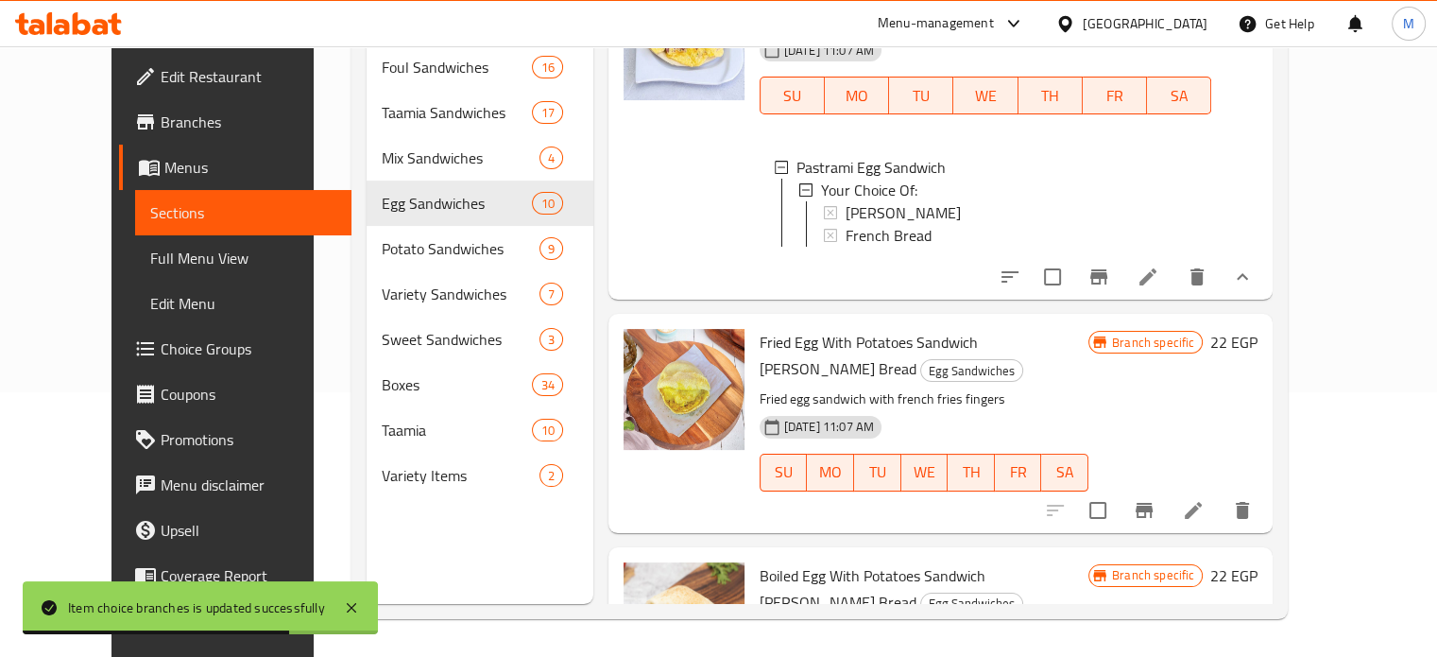
click at [1167, 487] on button "Branch-specific-item" at bounding box center [1143, 509] width 45 height 45
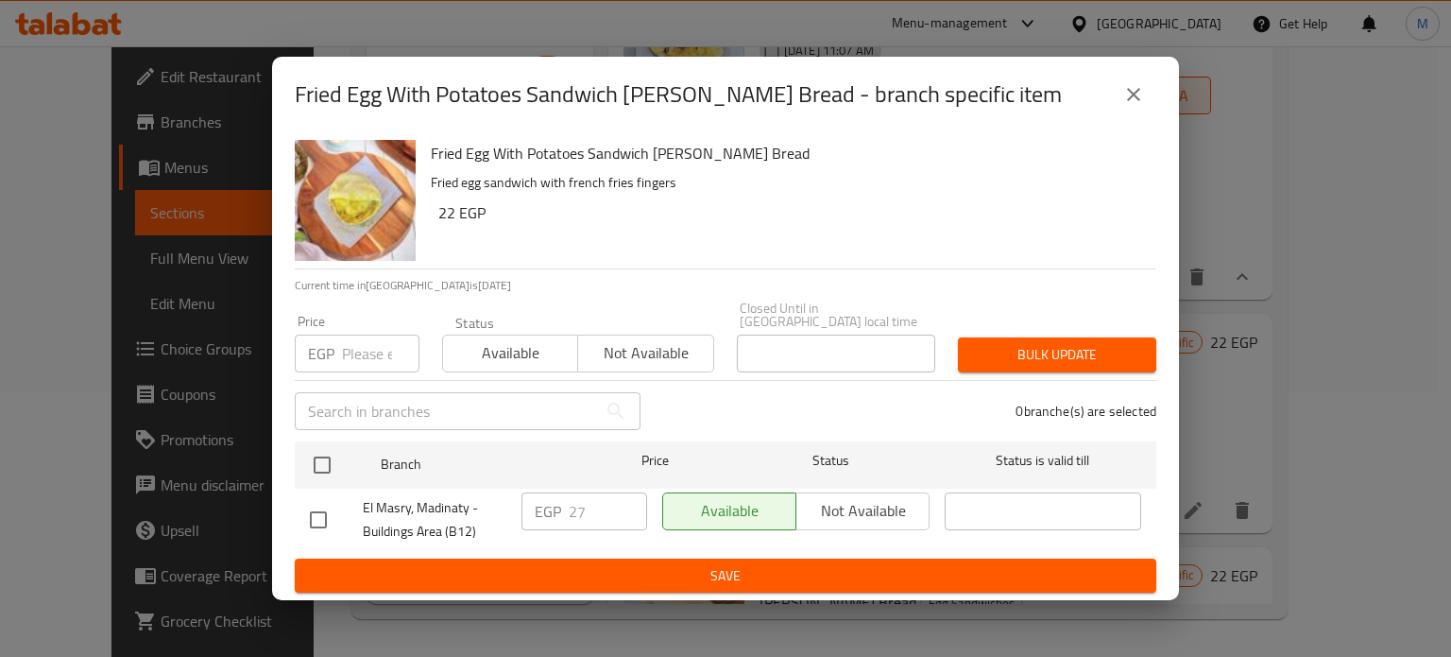
click at [353, 353] on input "number" at bounding box center [380, 353] width 77 height 38
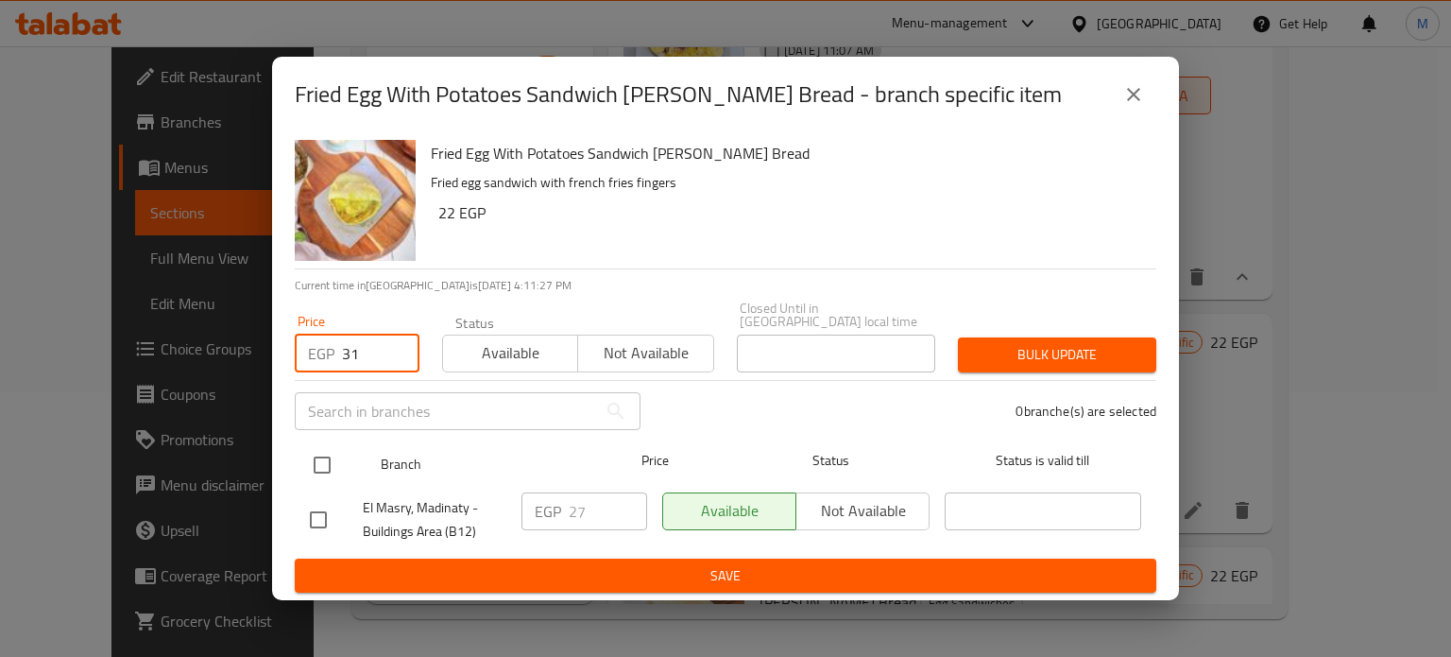
type input "31"
click at [329, 445] on input "checkbox" at bounding box center [322, 465] width 40 height 40
checkbox input "true"
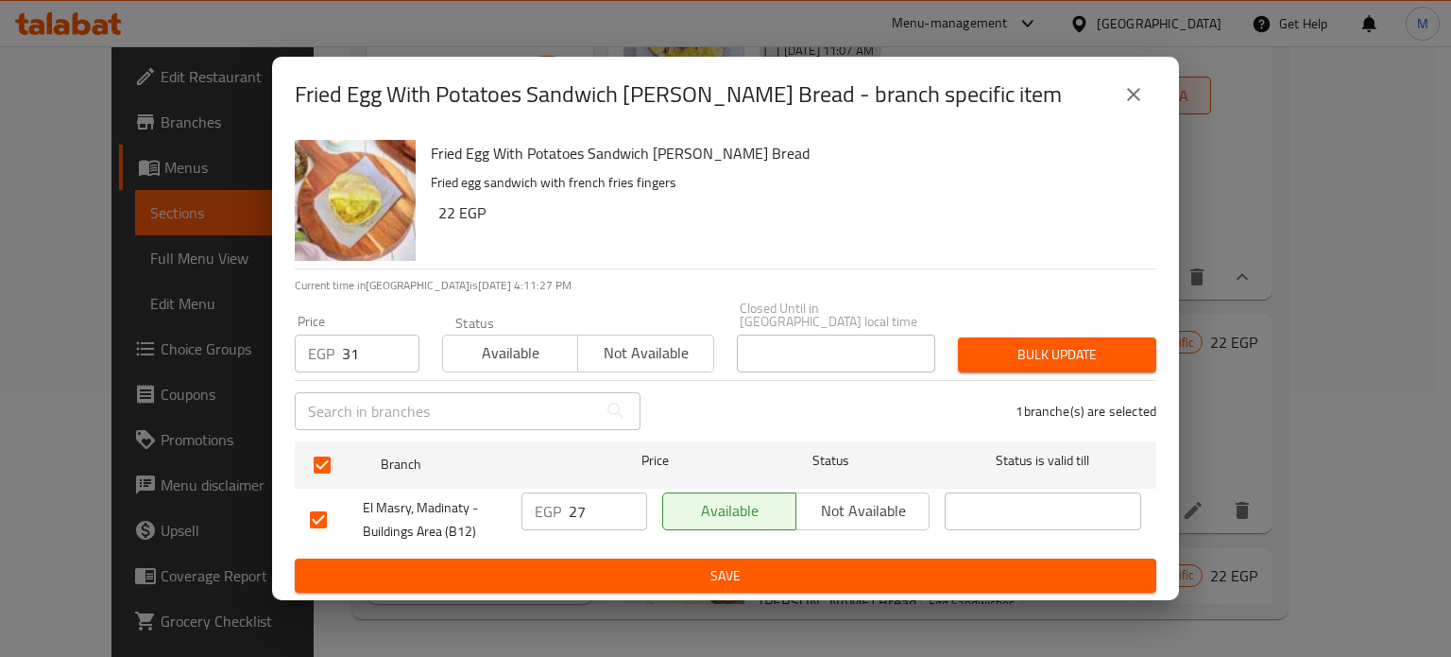
click at [1022, 350] on span "Bulk update" at bounding box center [1057, 355] width 168 height 24
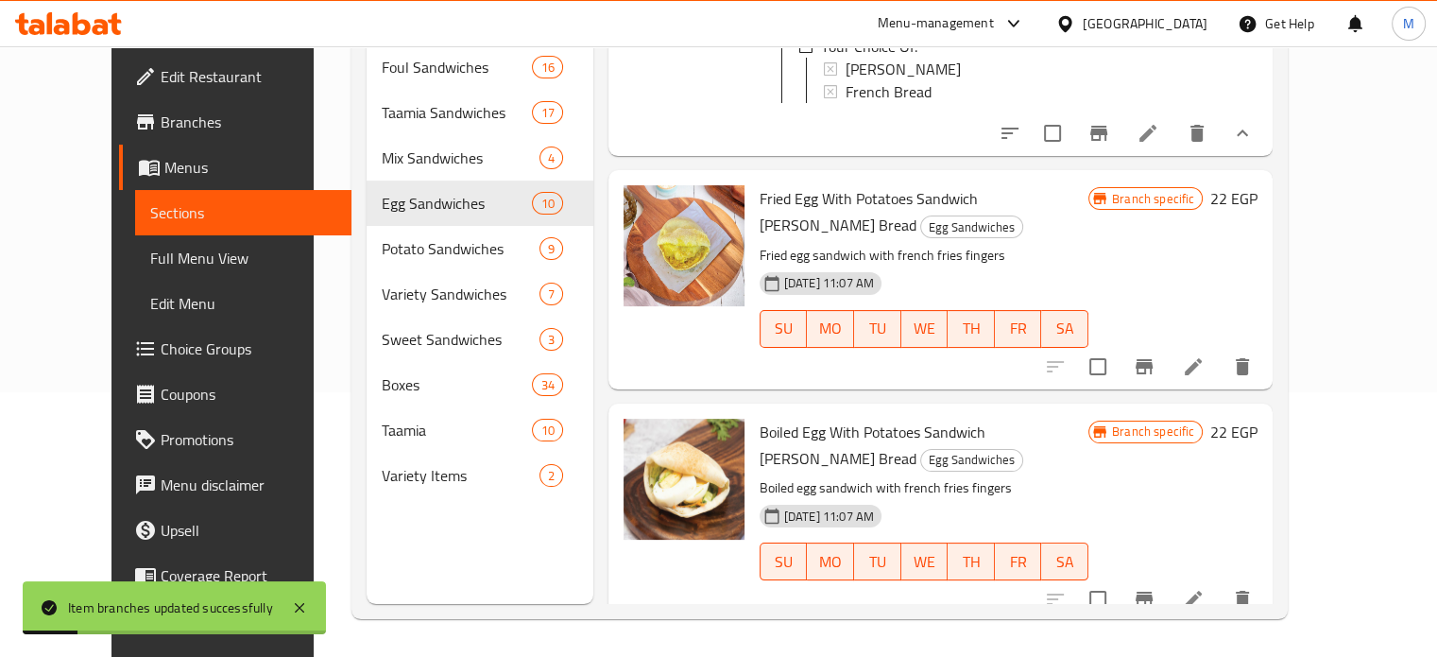
scroll to position [734, 0]
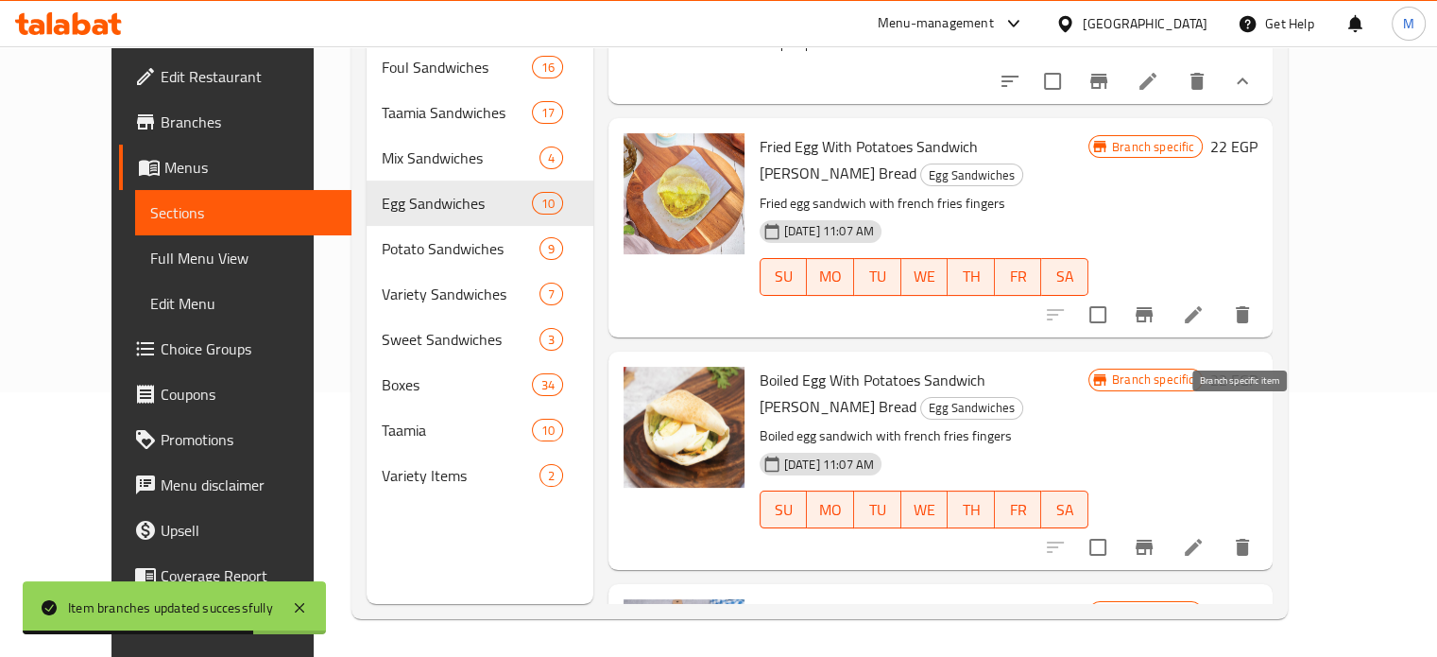
click at [1167, 524] on button "Branch-specific-item" at bounding box center [1143, 546] width 45 height 45
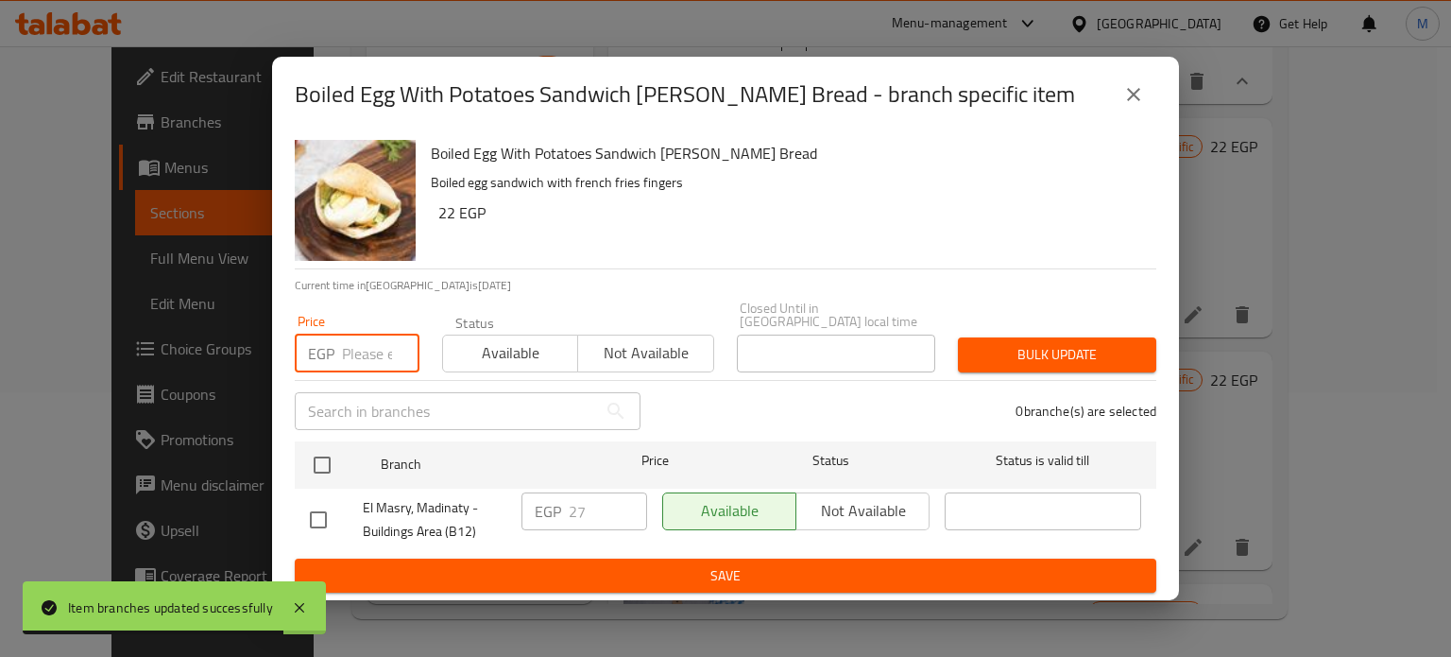
click at [364, 355] on input "number" at bounding box center [380, 353] width 77 height 38
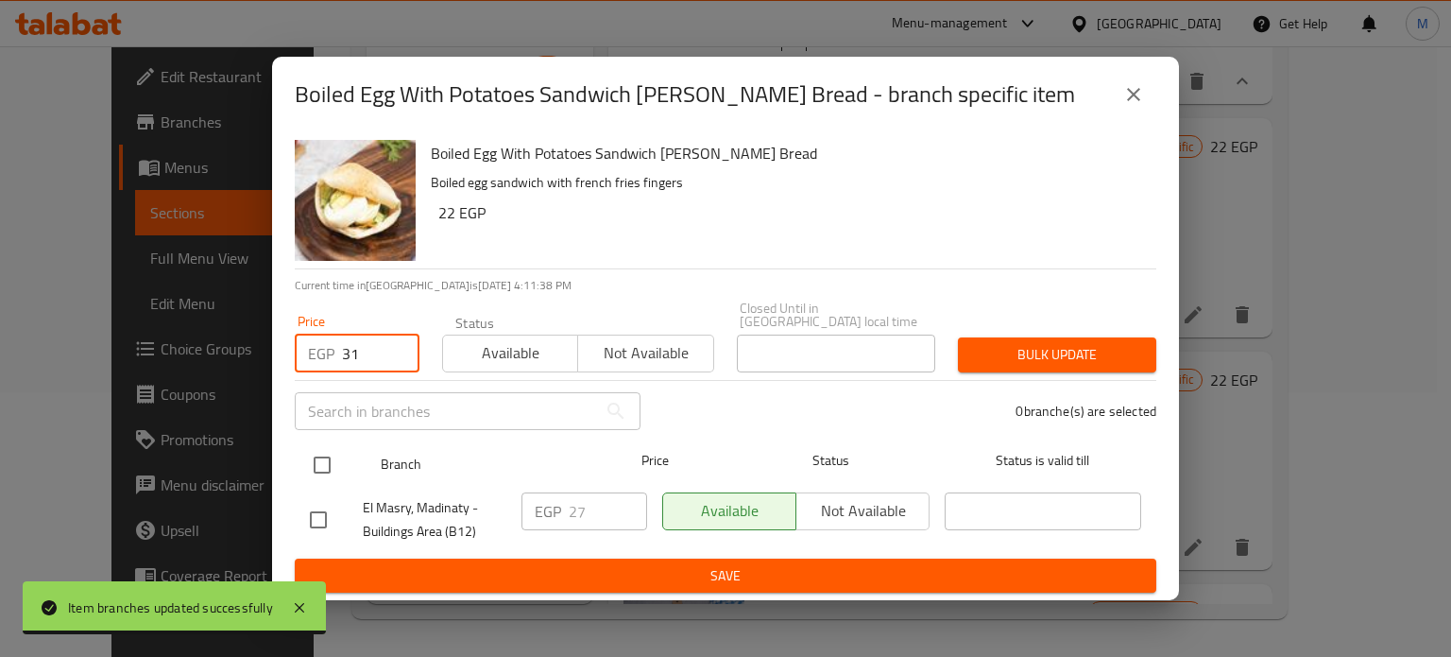
type input "31"
click at [336, 452] on input "checkbox" at bounding box center [322, 465] width 40 height 40
checkbox input "true"
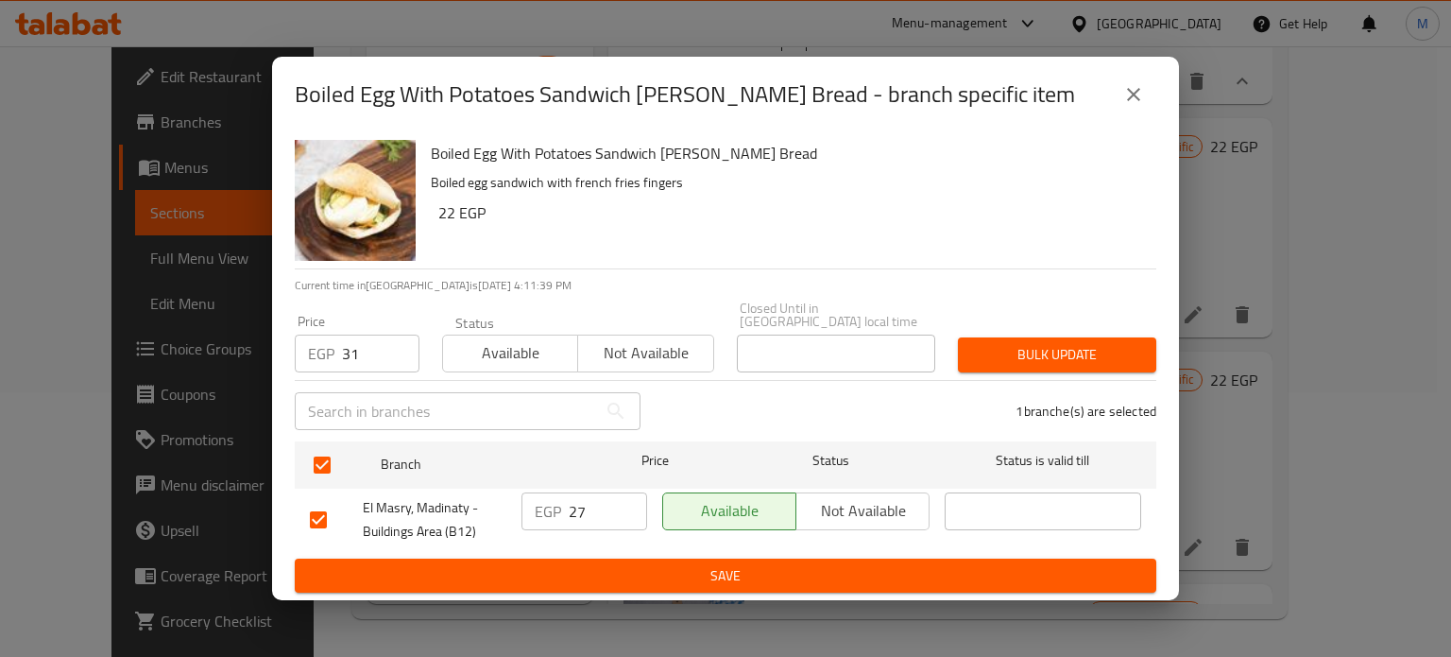
click at [1077, 337] on button "Bulk update" at bounding box center [1057, 354] width 198 height 35
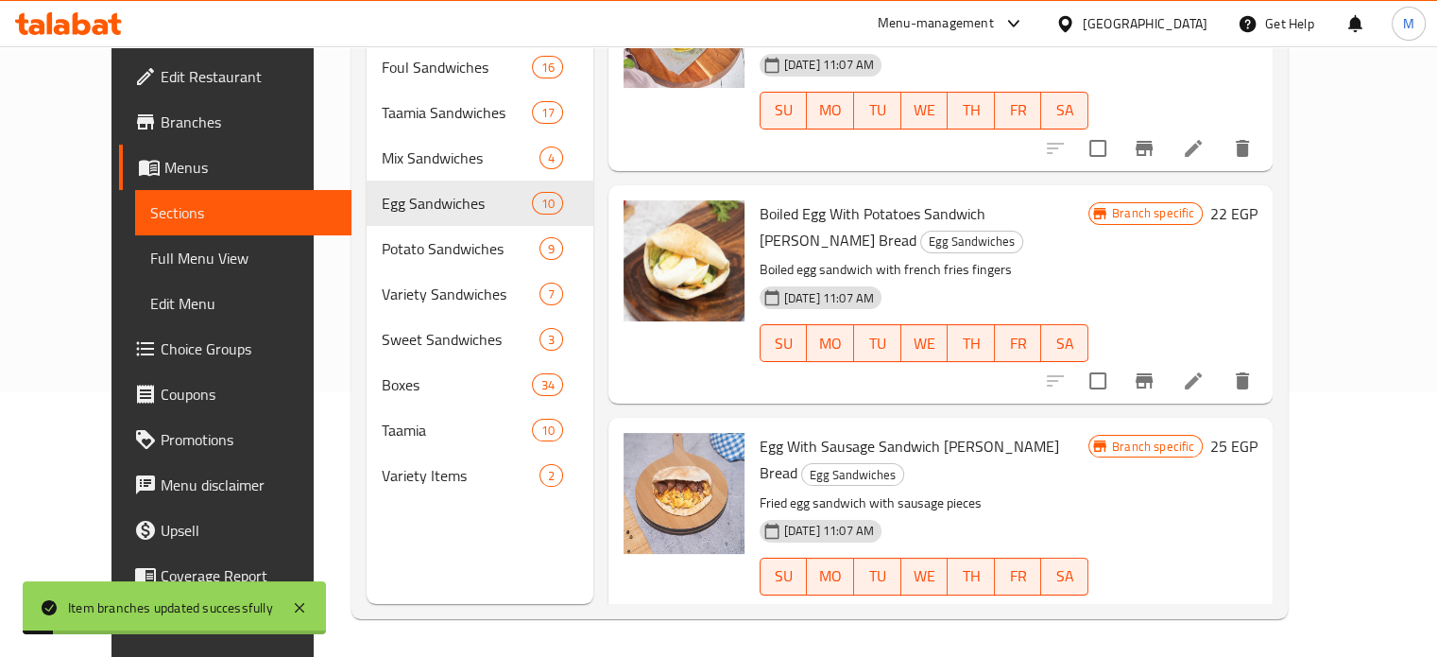
scroll to position [903, 0]
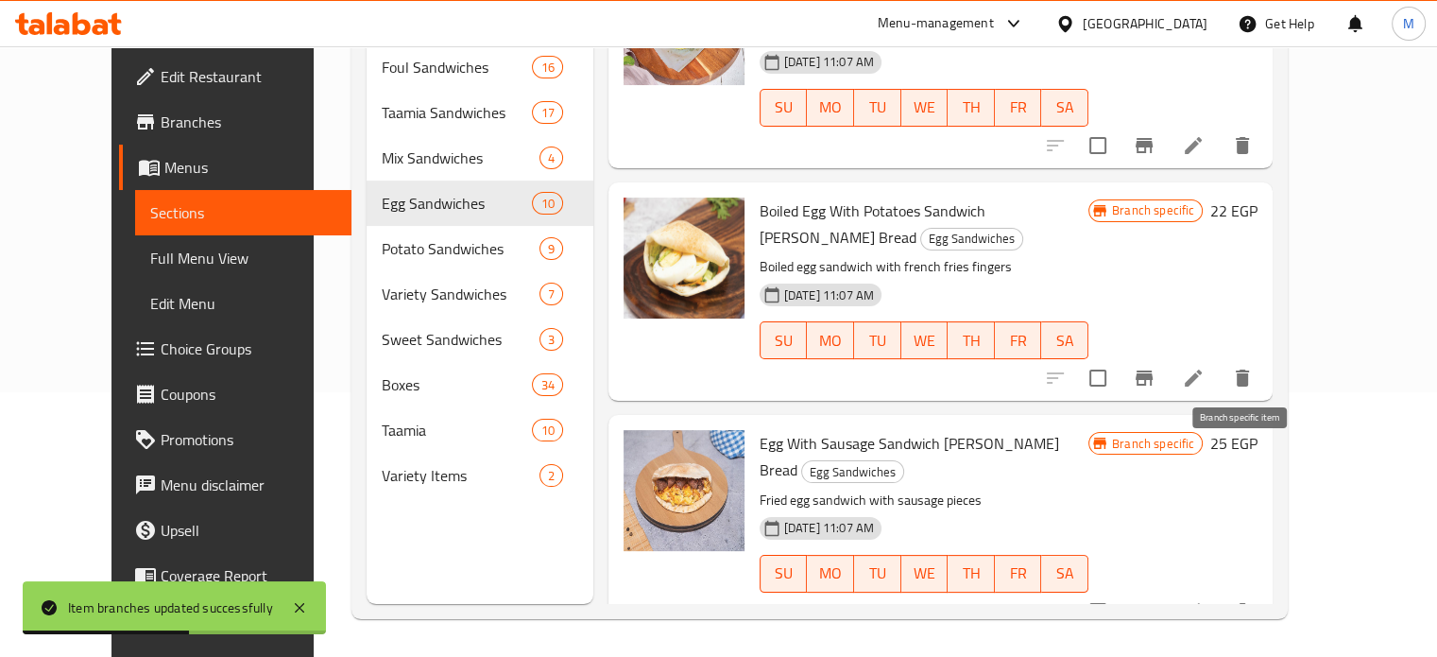
click at [1152, 604] on icon "Branch-specific-item" at bounding box center [1143, 611] width 17 height 15
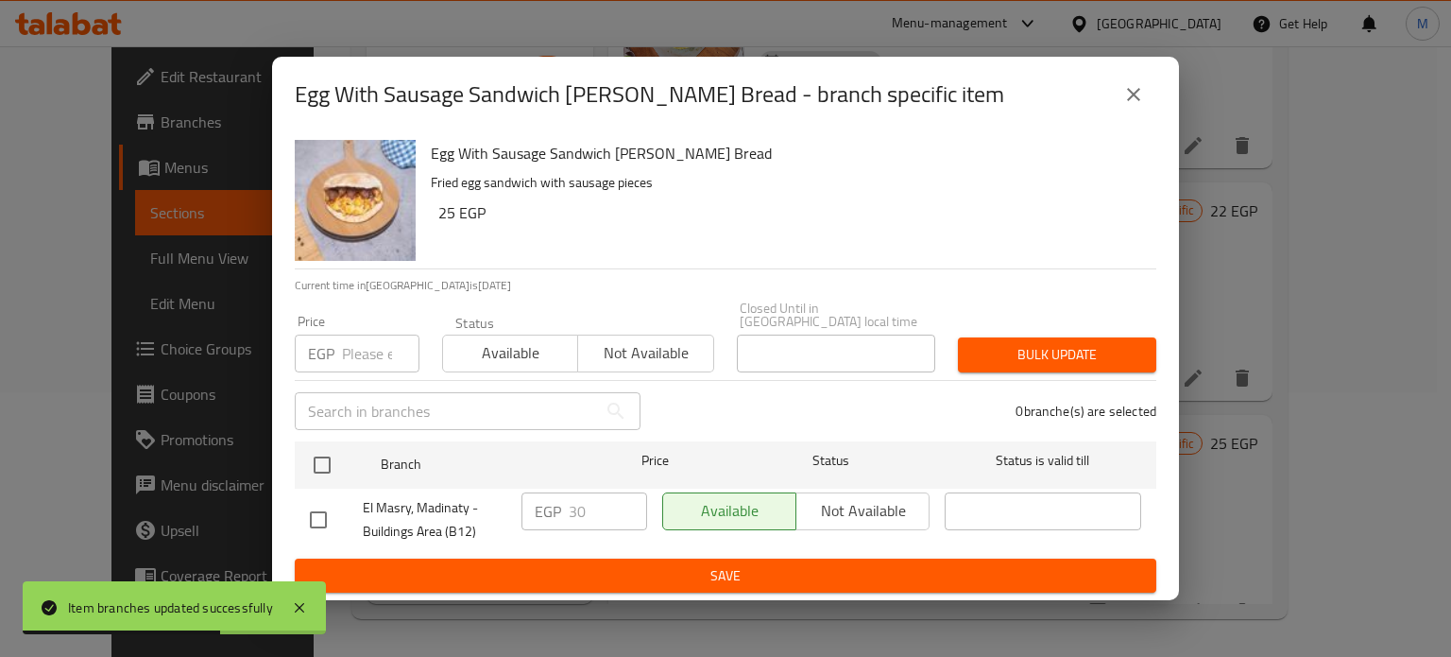
click at [370, 344] on input "number" at bounding box center [380, 353] width 77 height 38
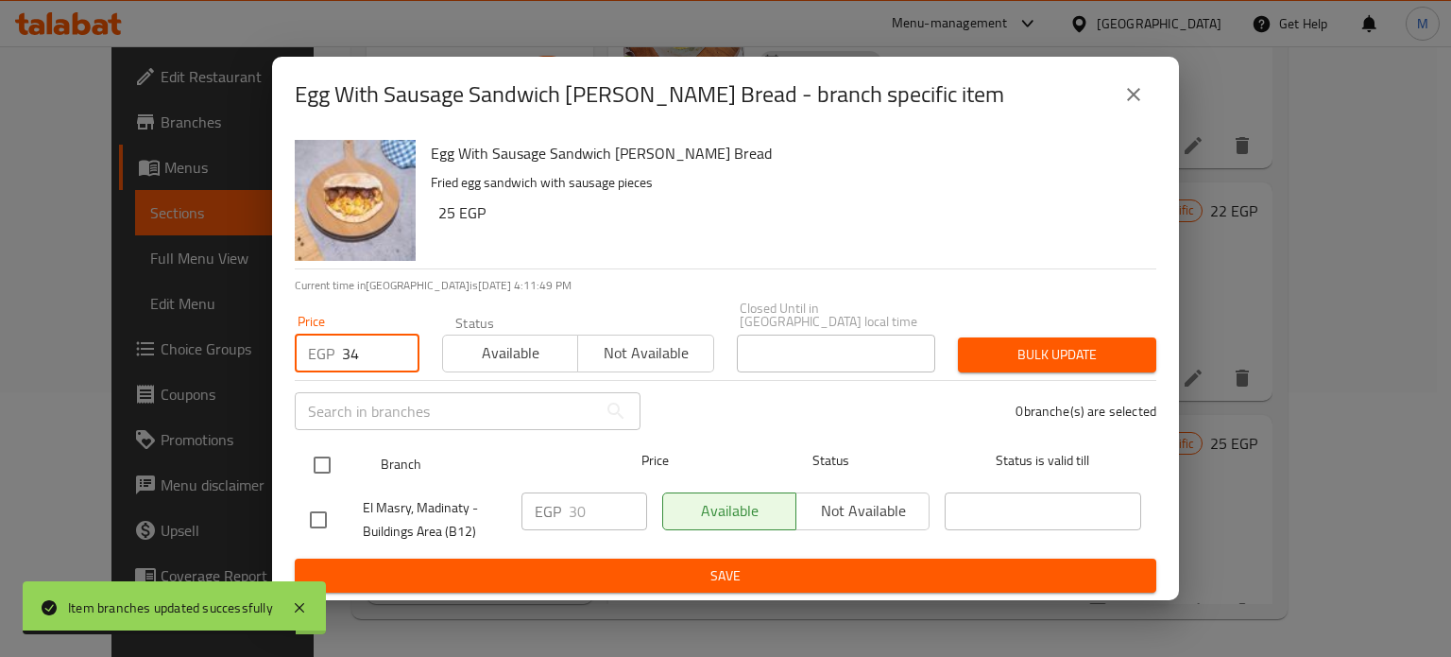
type input "34"
click at [329, 464] on input "checkbox" at bounding box center [322, 465] width 40 height 40
checkbox input "true"
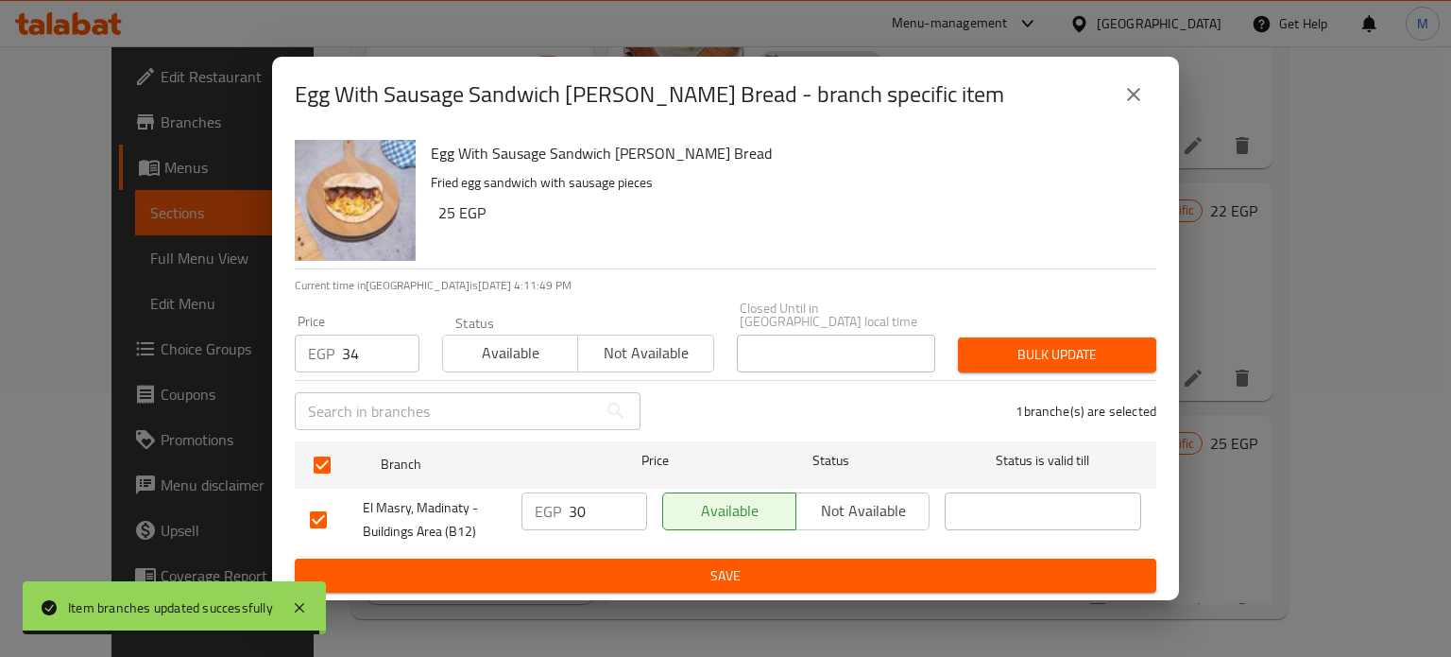
click at [1028, 350] on span "Bulk update" at bounding box center [1057, 355] width 168 height 24
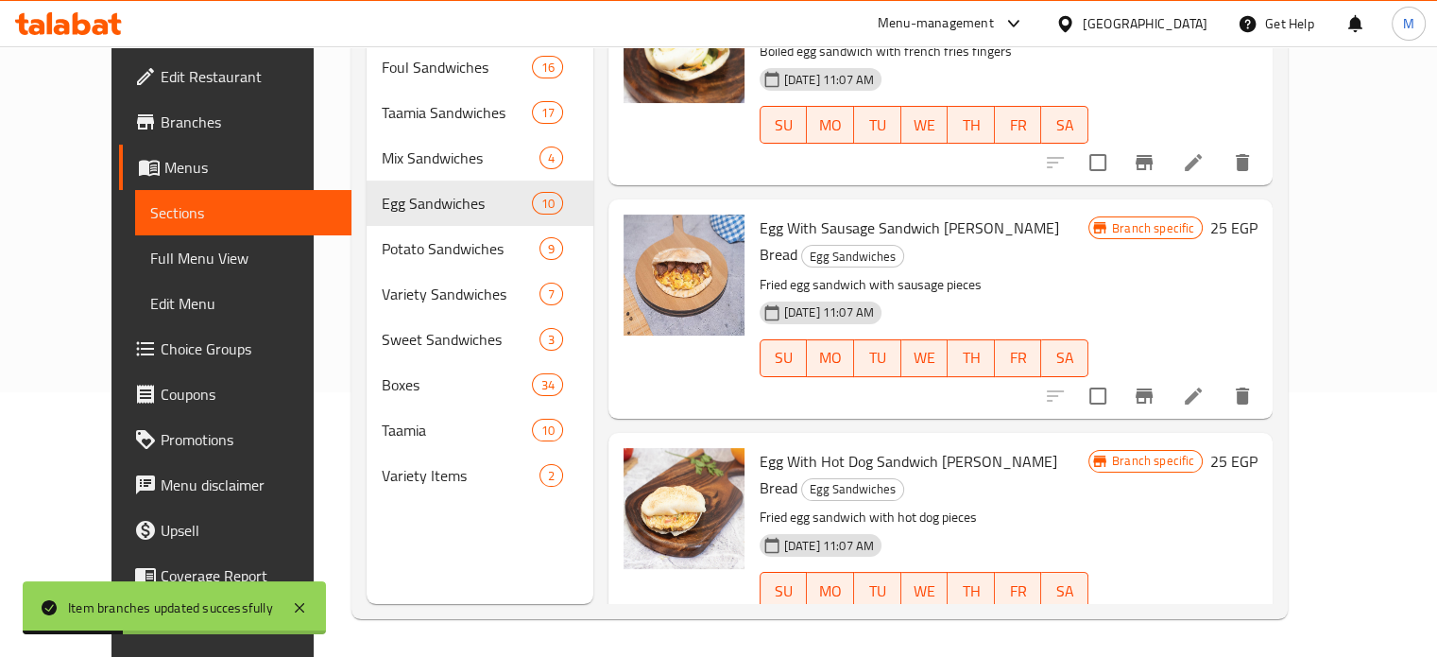
scroll to position [1127, 0]
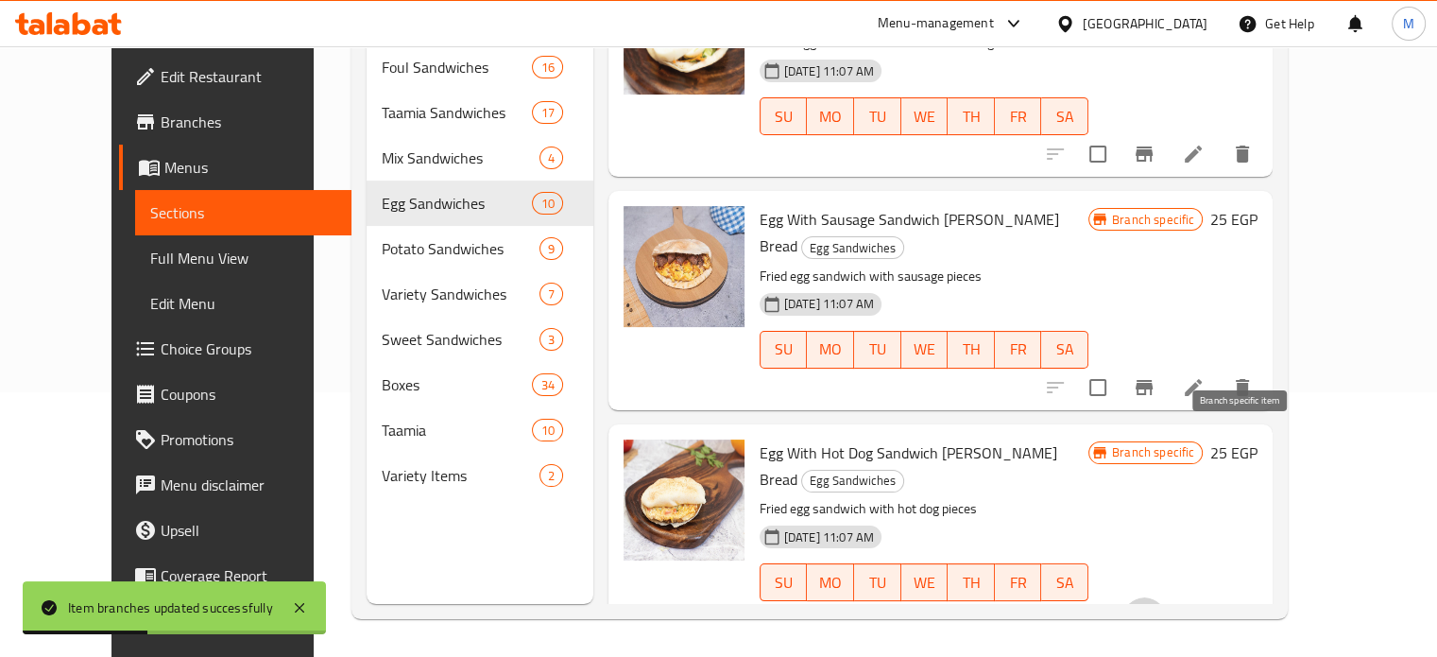
click at [1155, 608] on icon "Branch-specific-item" at bounding box center [1144, 619] width 23 height 23
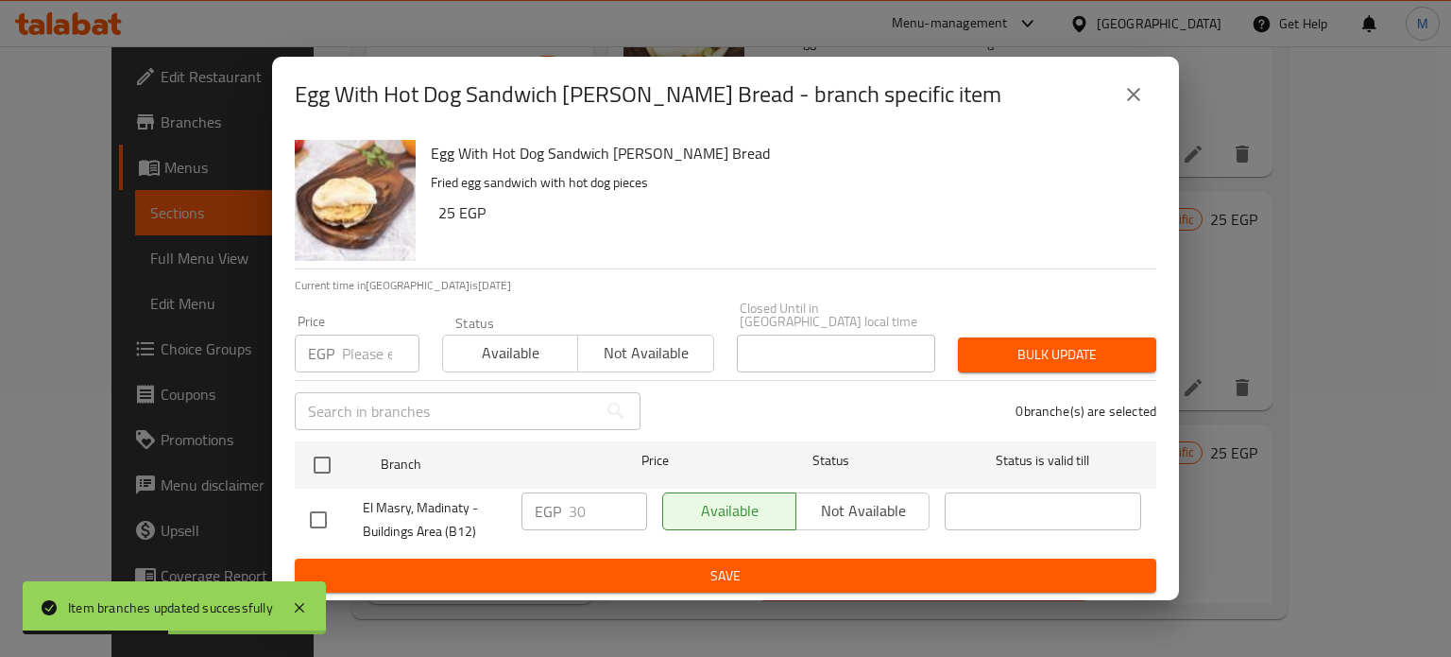
click at [369, 345] on input "number" at bounding box center [380, 353] width 77 height 38
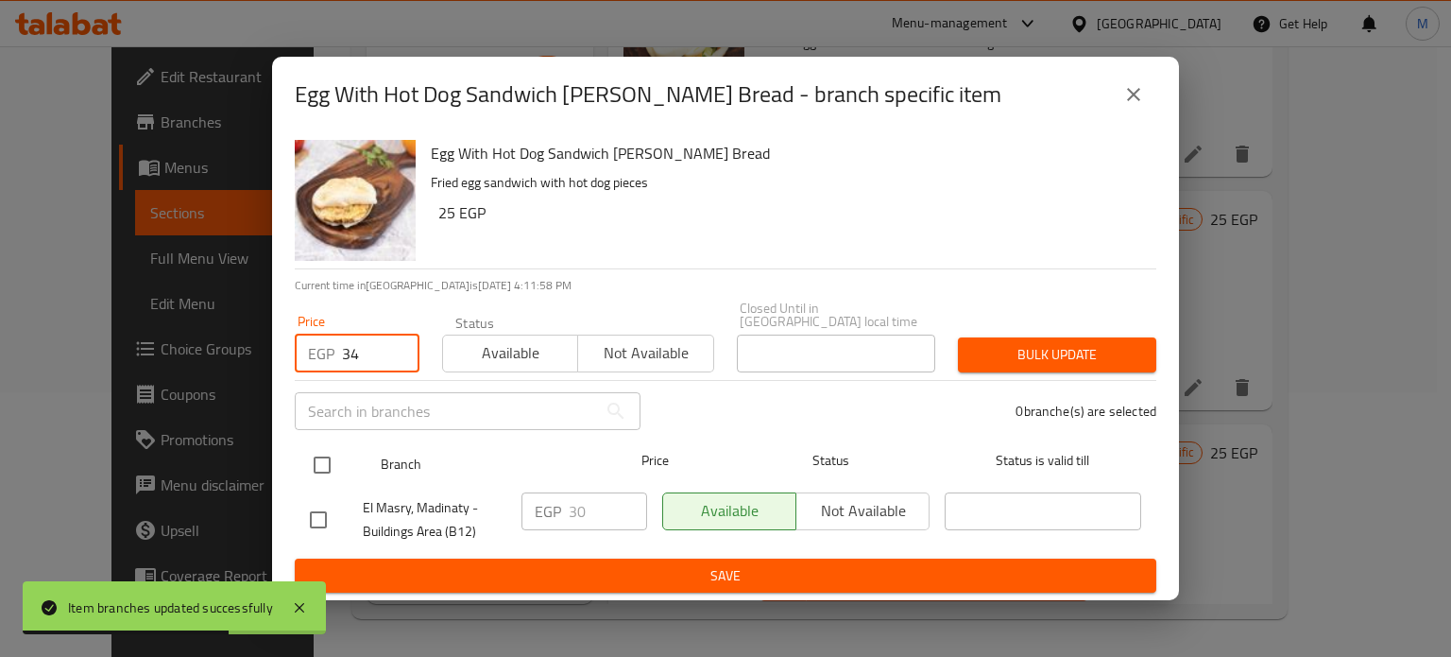
type input "34"
click at [325, 465] on input "checkbox" at bounding box center [322, 465] width 40 height 40
checkbox input "true"
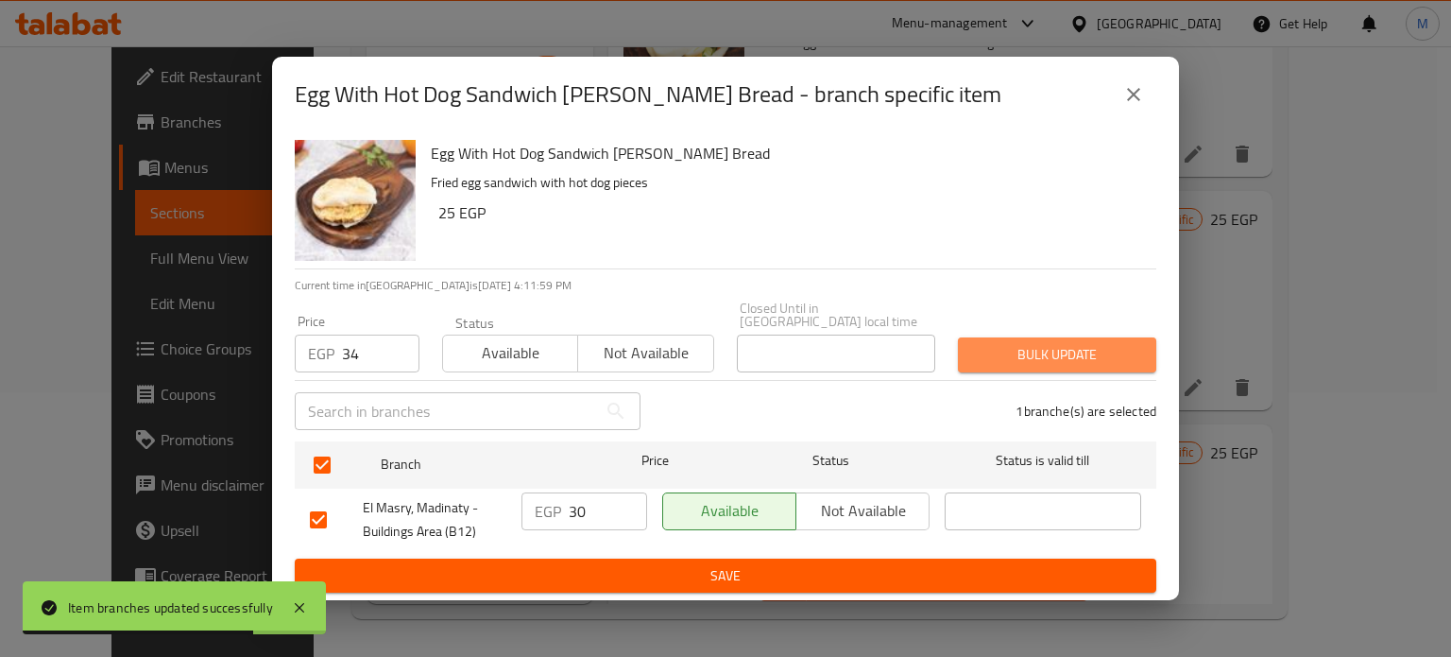
click at [1045, 364] on button "Bulk update" at bounding box center [1057, 354] width 198 height 35
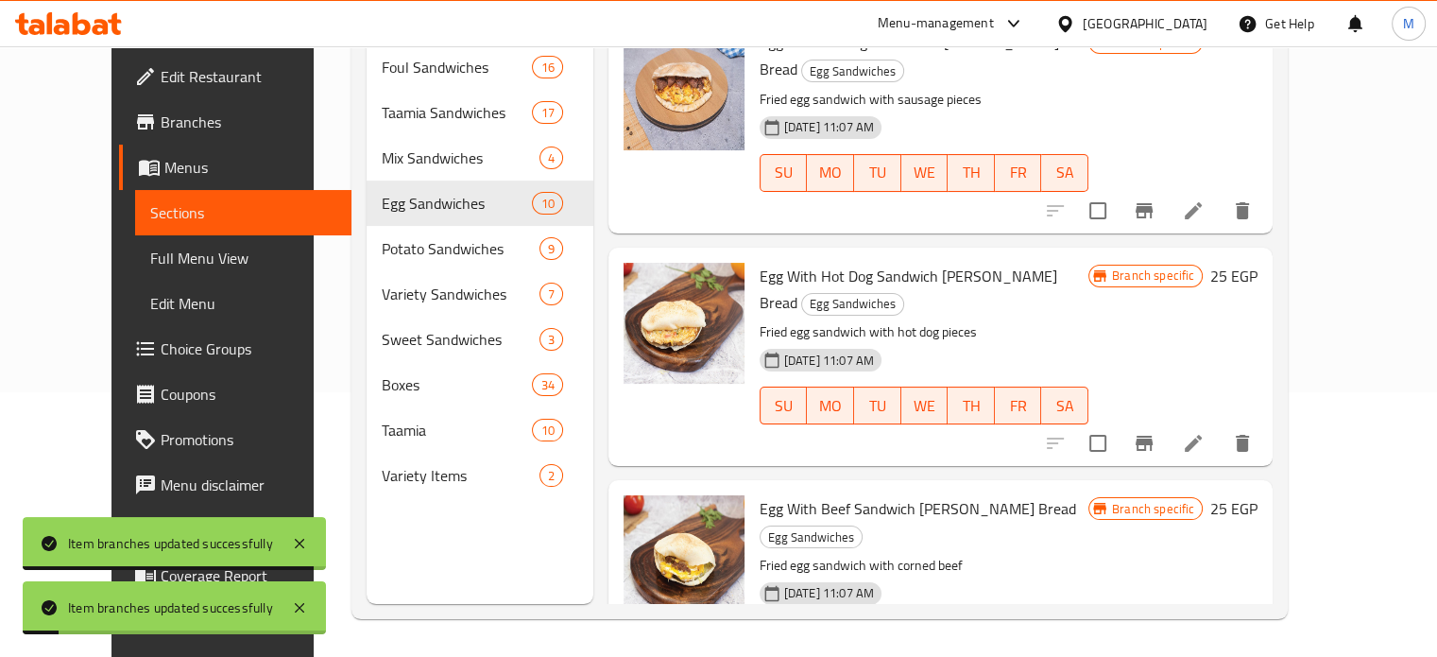
scroll to position [1315, 0]
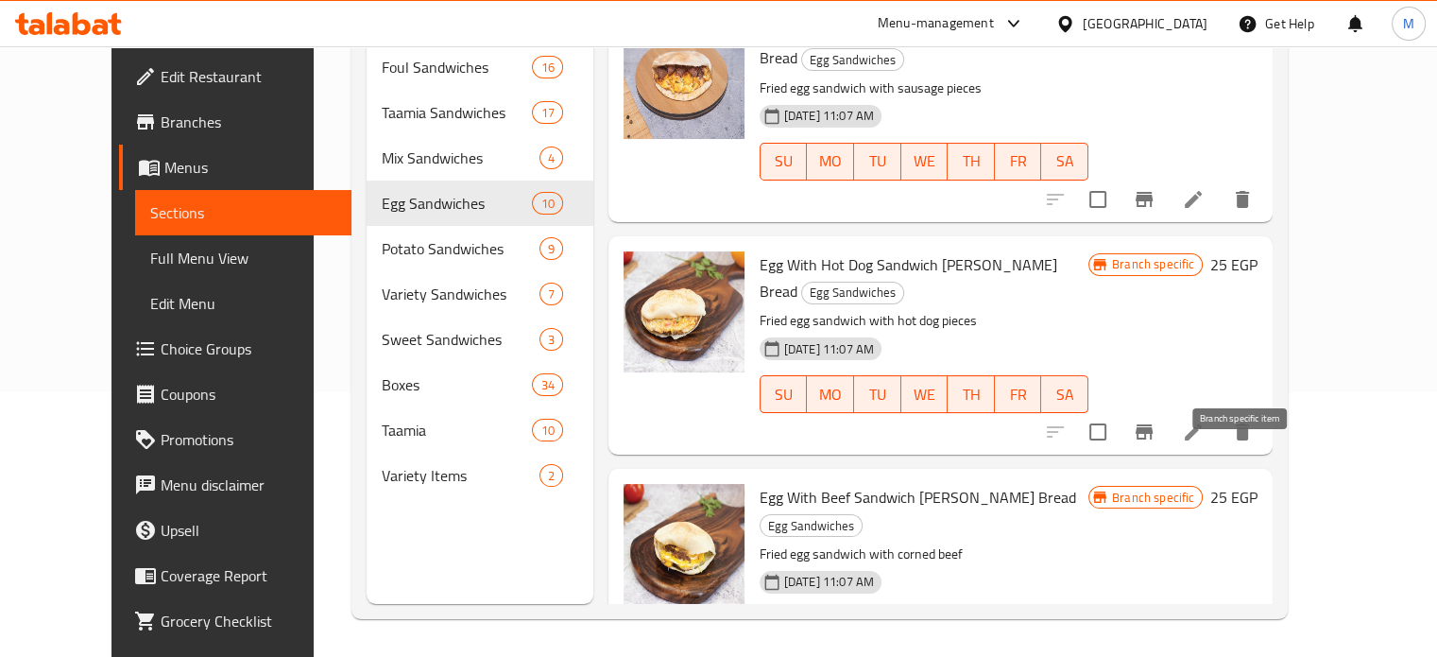
click at [1155, 654] on icon "Branch-specific-item" at bounding box center [1144, 665] width 23 height 23
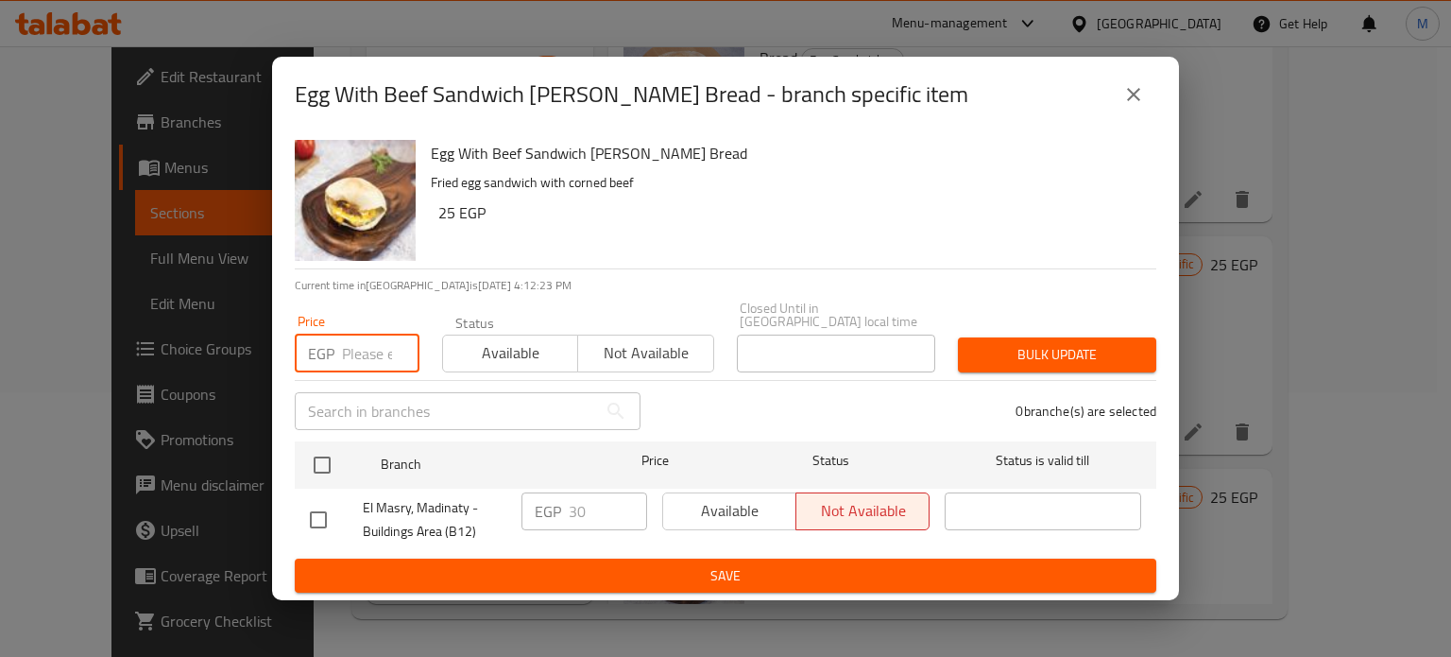
click at [359, 347] on input "number" at bounding box center [380, 353] width 77 height 38
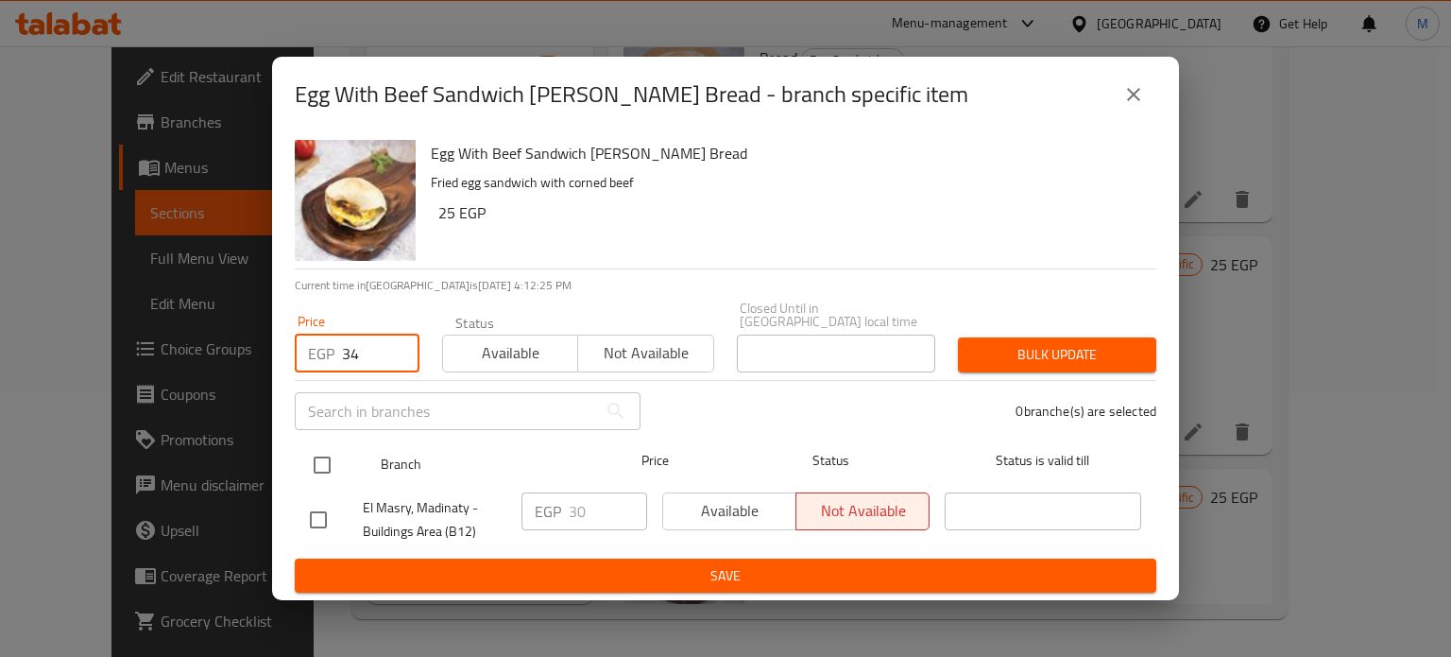
type input "34"
click at [329, 456] on input "checkbox" at bounding box center [322, 465] width 40 height 40
checkbox input "true"
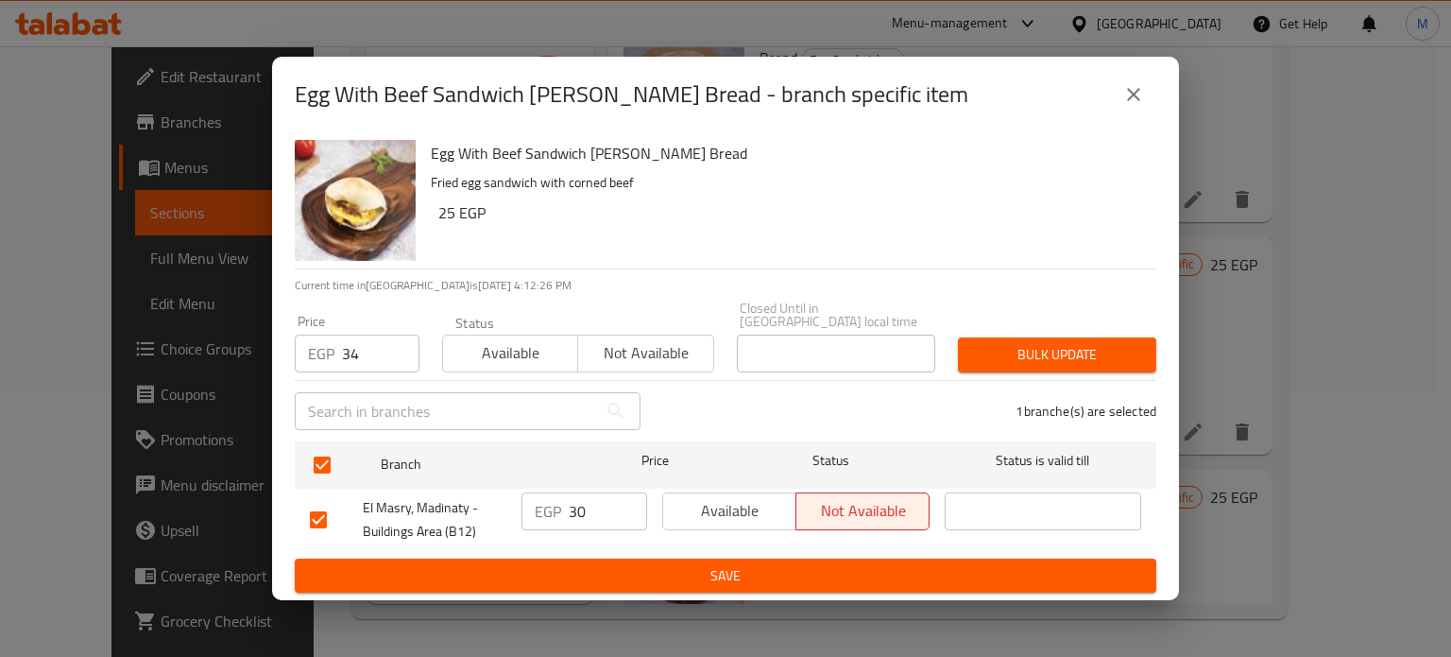
click at [1124, 346] on span "Bulk update" at bounding box center [1057, 355] width 168 height 24
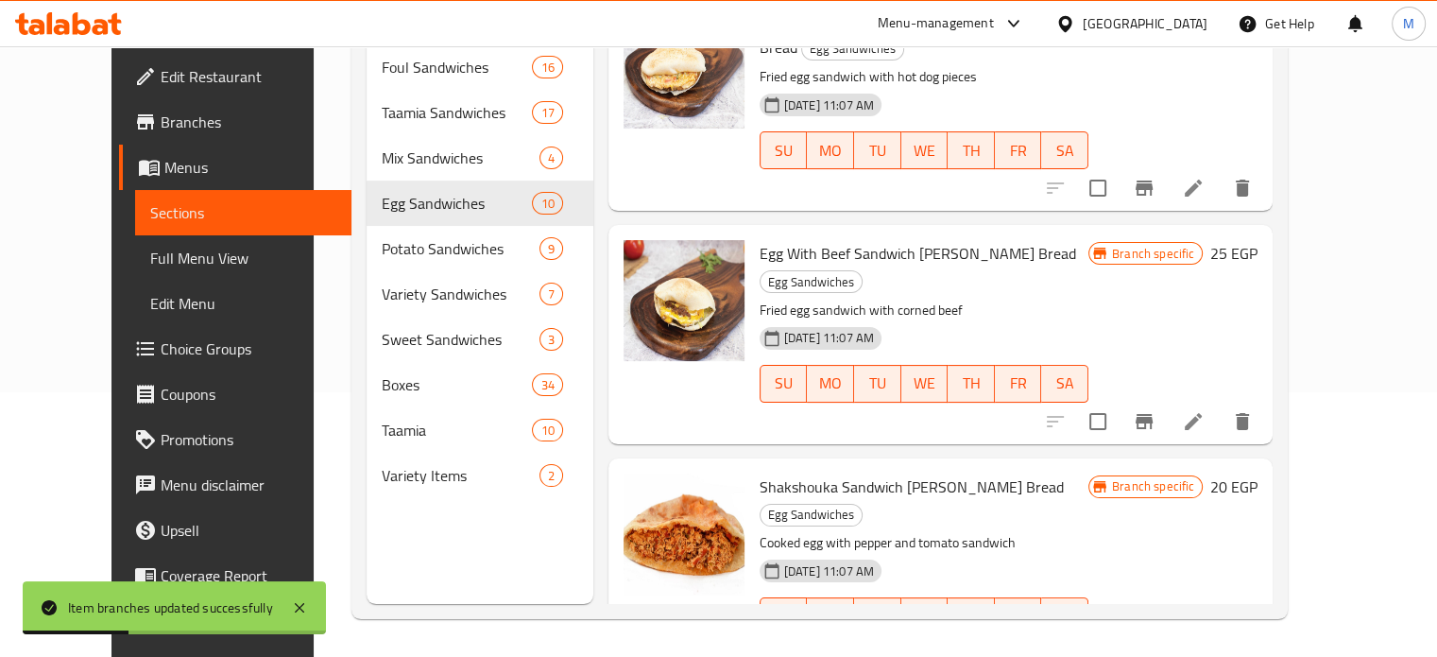
scroll to position [1608, 0]
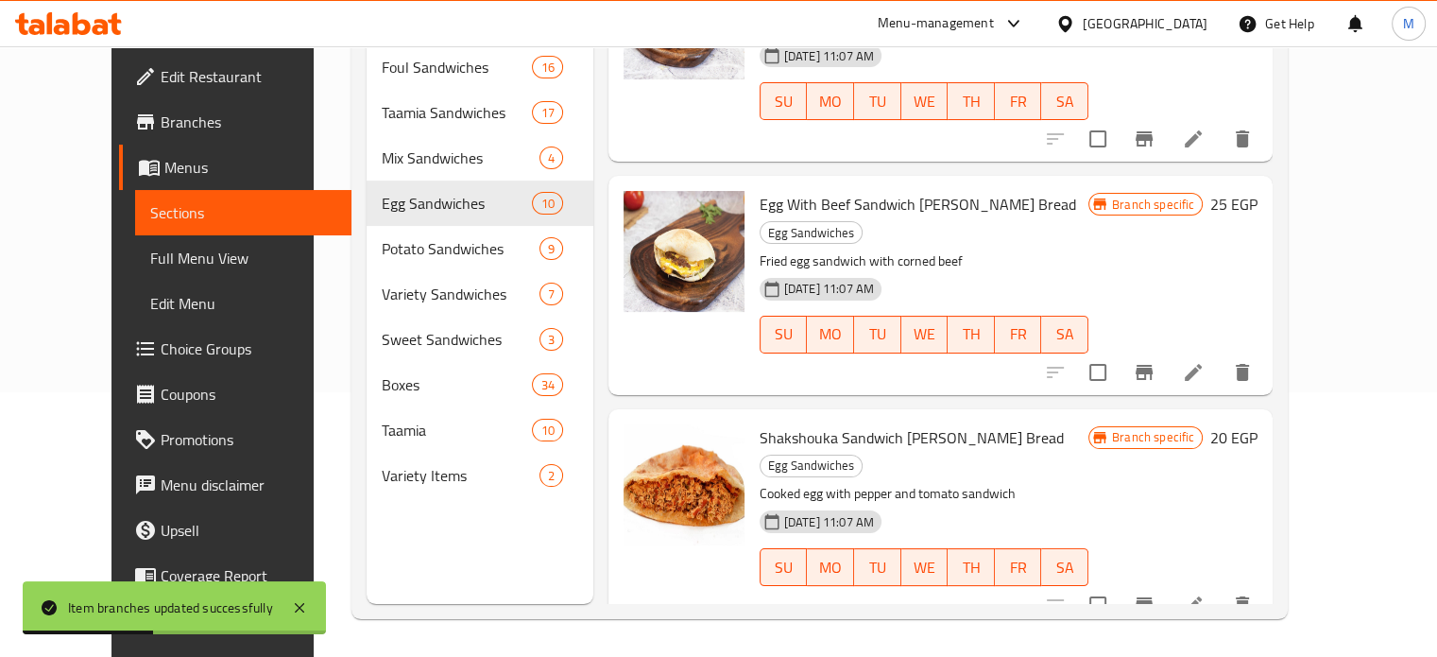
click at [1155, 593] on icon "Branch-specific-item" at bounding box center [1144, 604] width 23 height 23
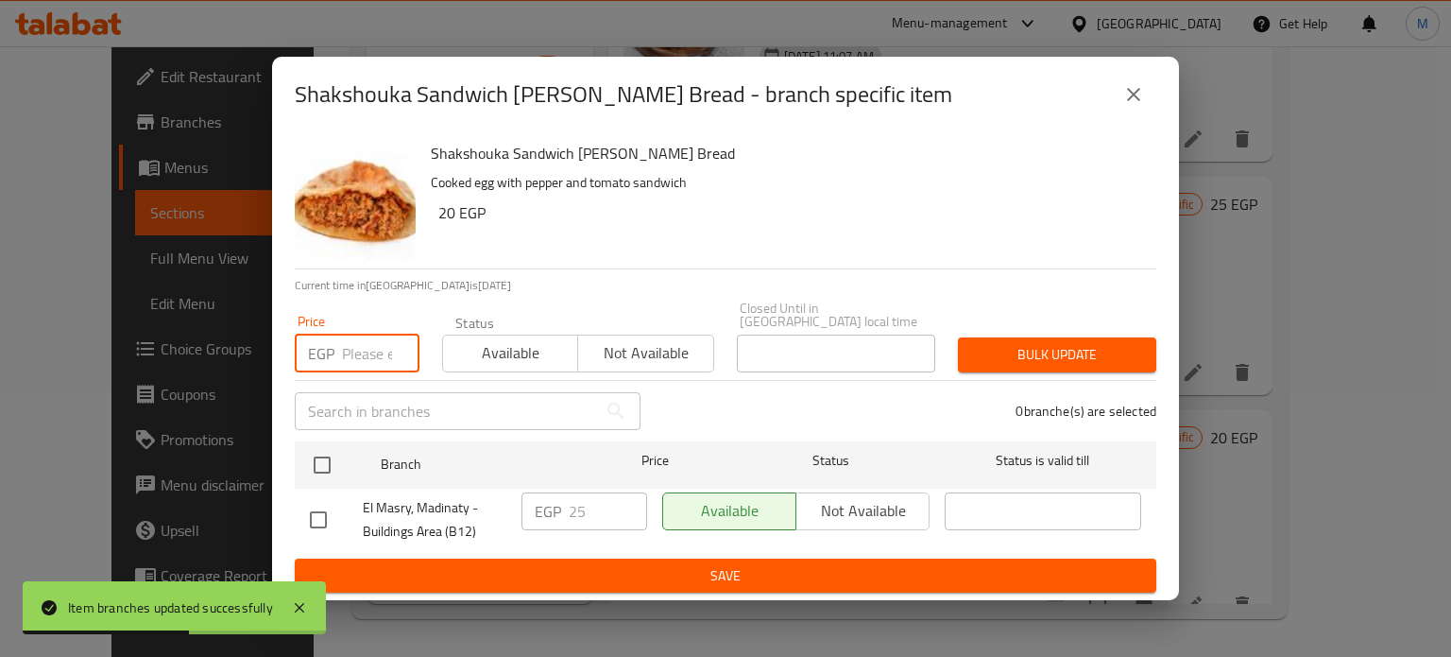
click at [370, 348] on input "number" at bounding box center [380, 353] width 77 height 38
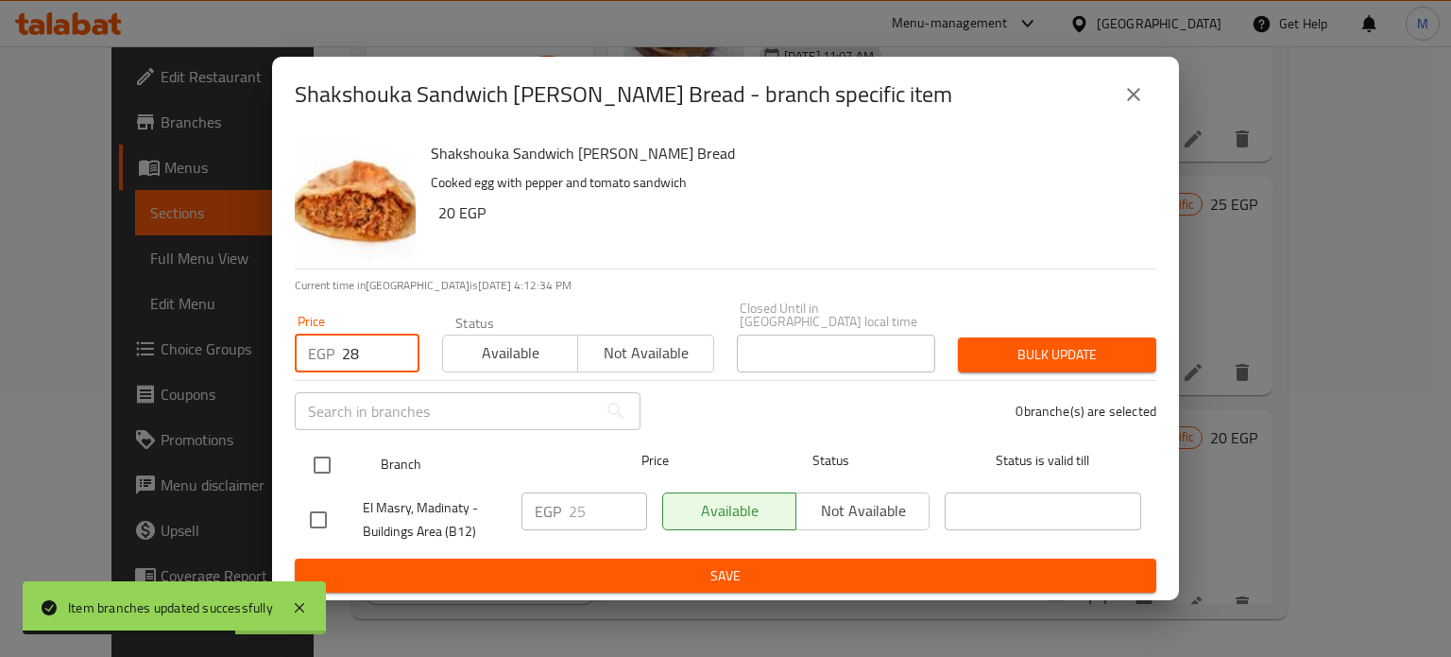
type input "28"
click at [313, 459] on input "checkbox" at bounding box center [322, 465] width 40 height 40
checkbox input "true"
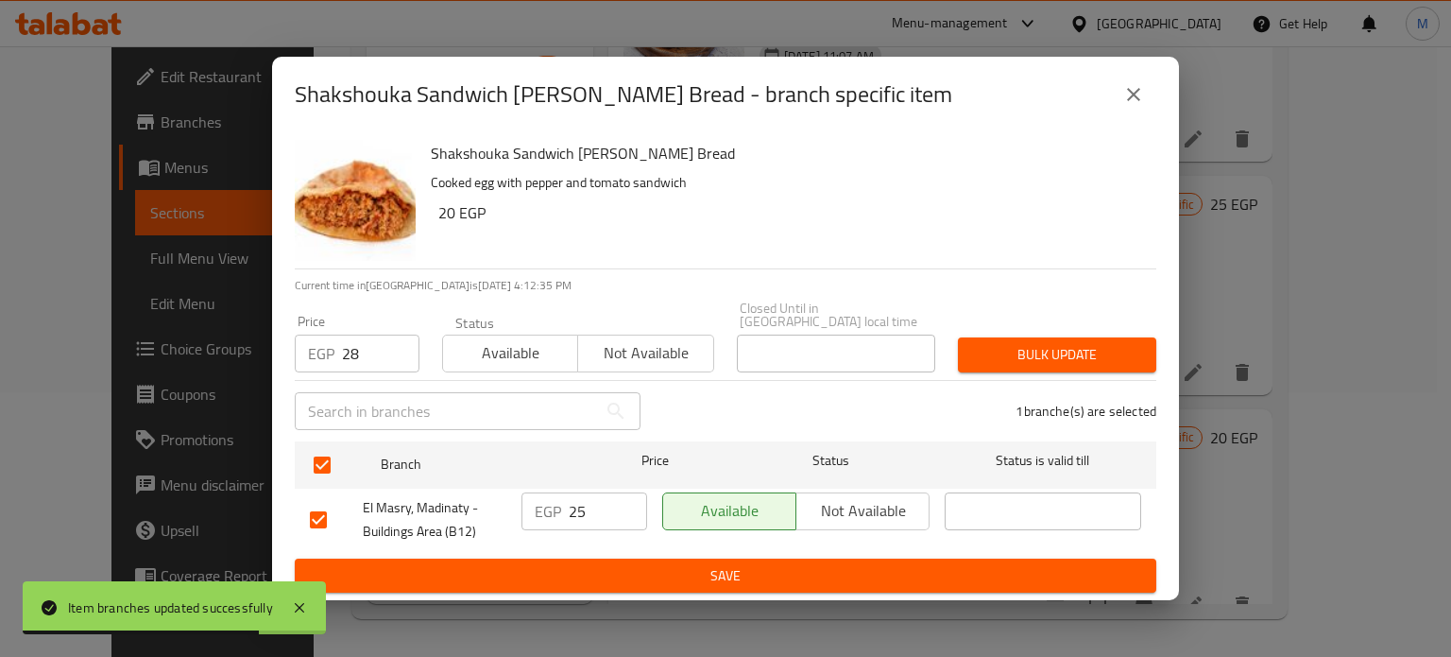
click at [1024, 347] on span "Bulk update" at bounding box center [1057, 355] width 168 height 24
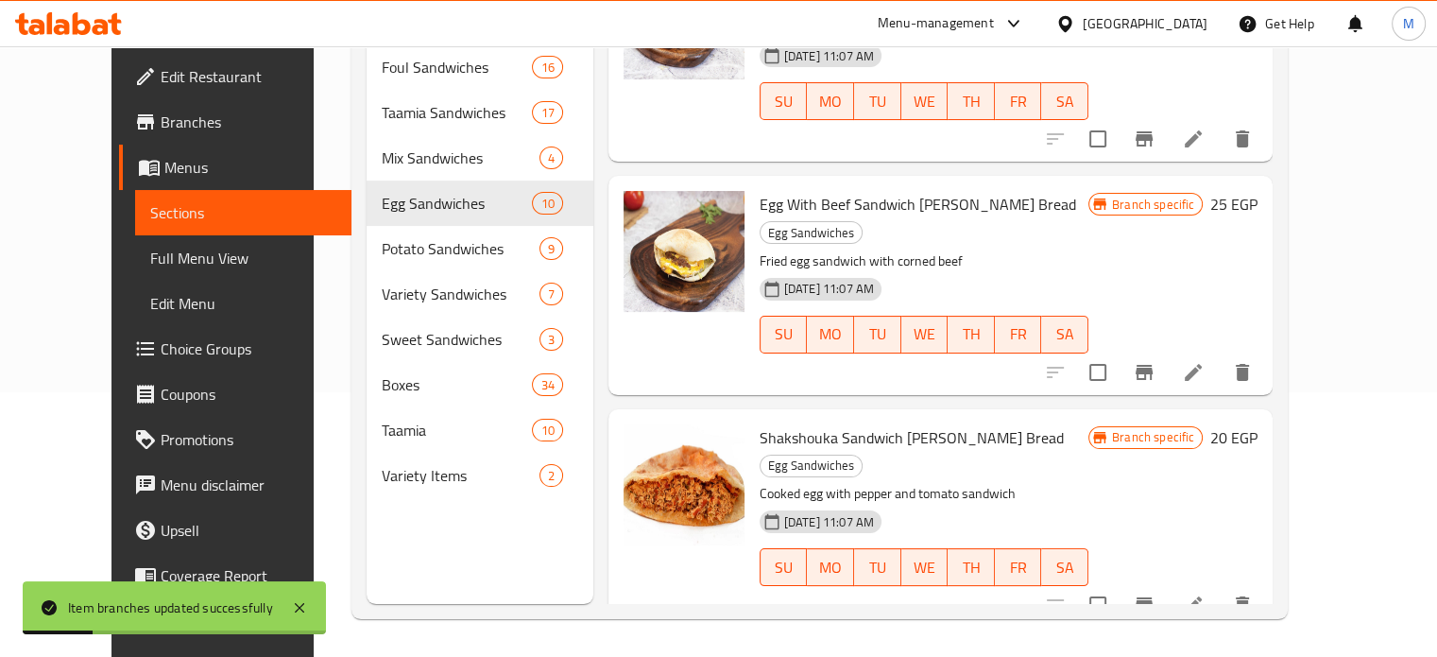
drag, startPoint x: 1365, startPoint y: 487, endPoint x: 1373, endPoint y: 495, distance: 10.7
click at [1272, 495] on div "Menu items Add Sort Manage items Fried Egg Sandwich [PERSON_NAME] Bread Egg San…" at bounding box center [932, 275] width 679 height 657
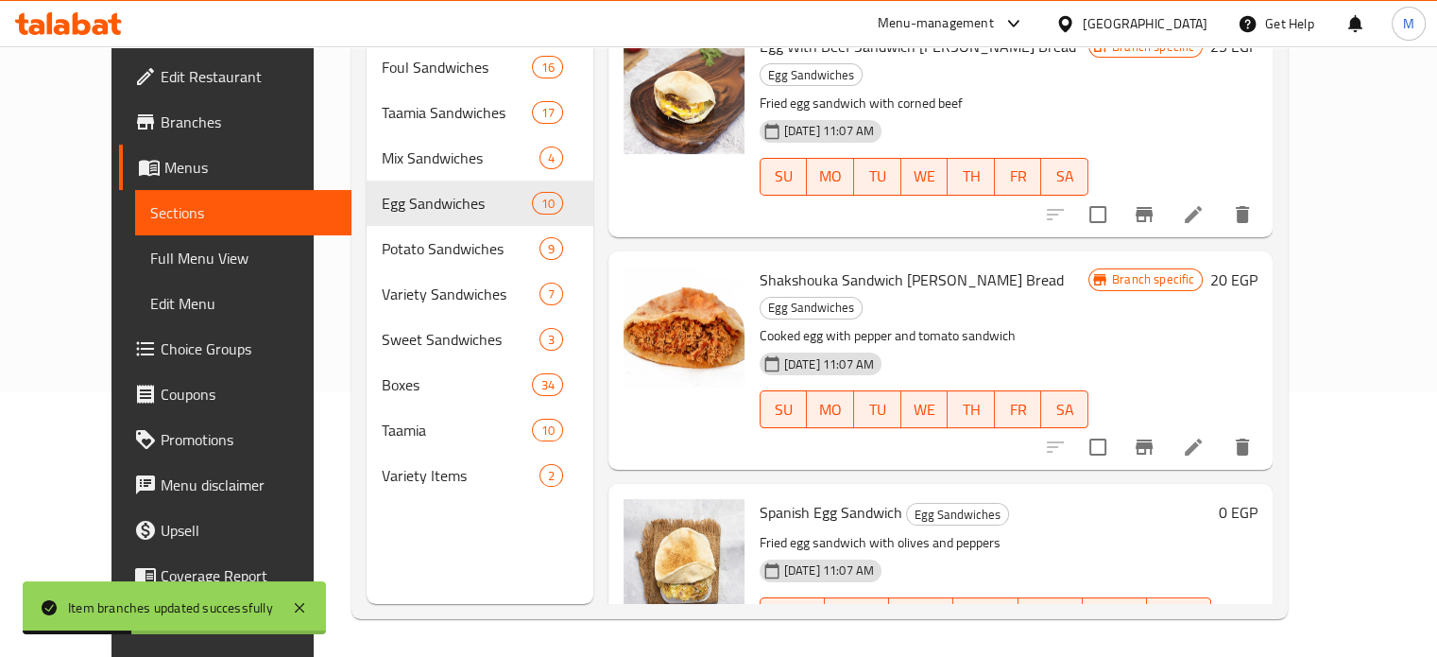
scroll to position [1769, 0]
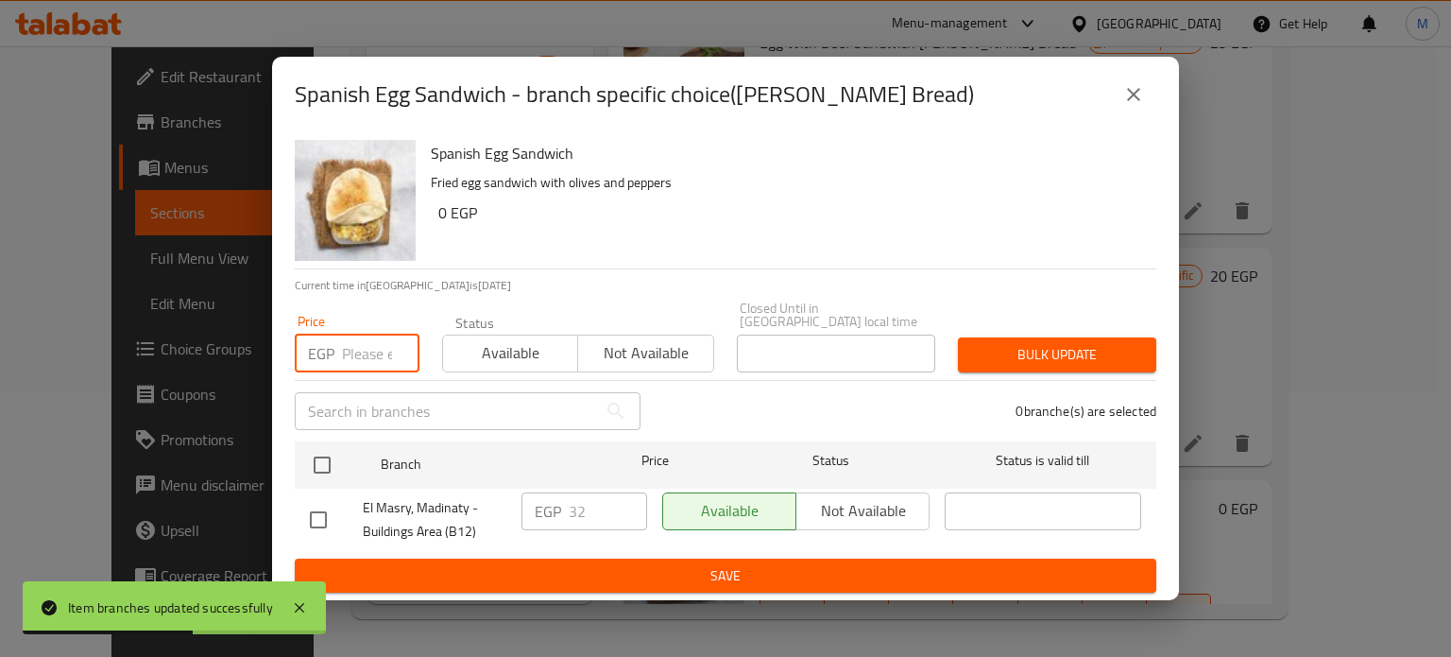
click at [369, 345] on input "number" at bounding box center [380, 353] width 77 height 38
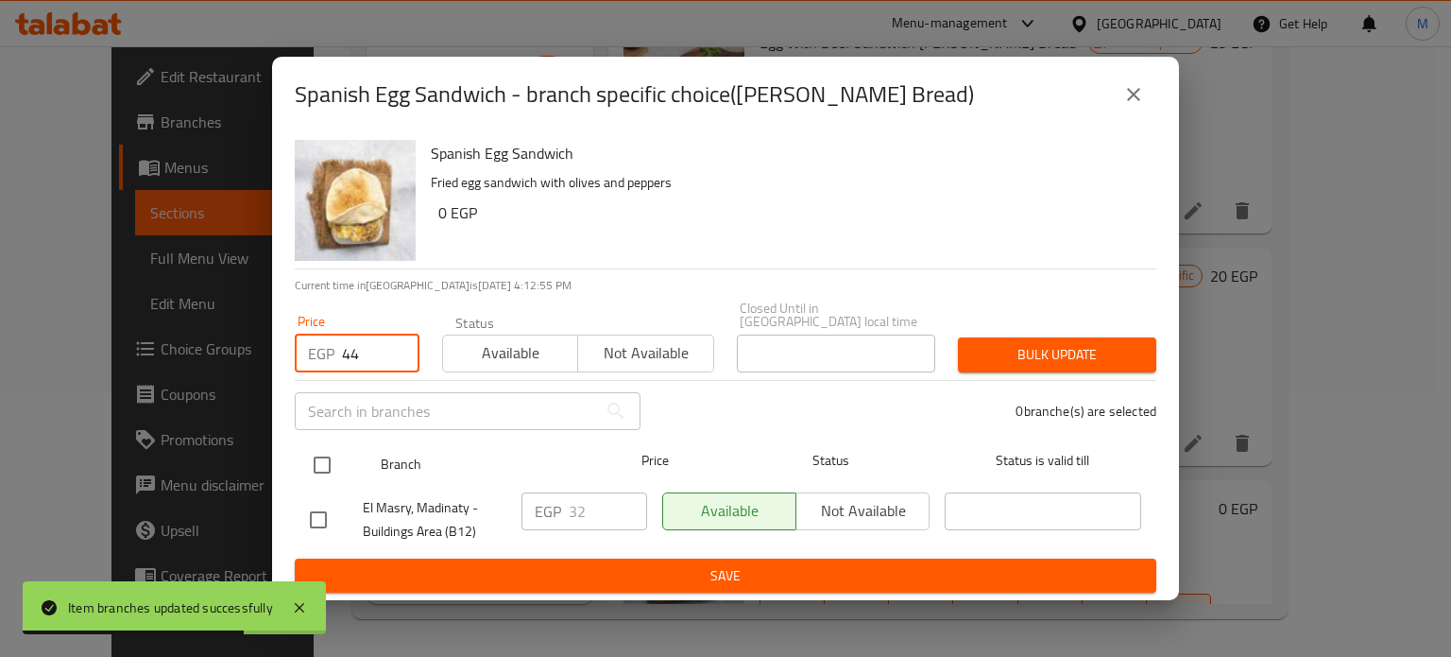
type input "44"
click at [309, 452] on input "checkbox" at bounding box center [322, 465] width 40 height 40
checkbox input "true"
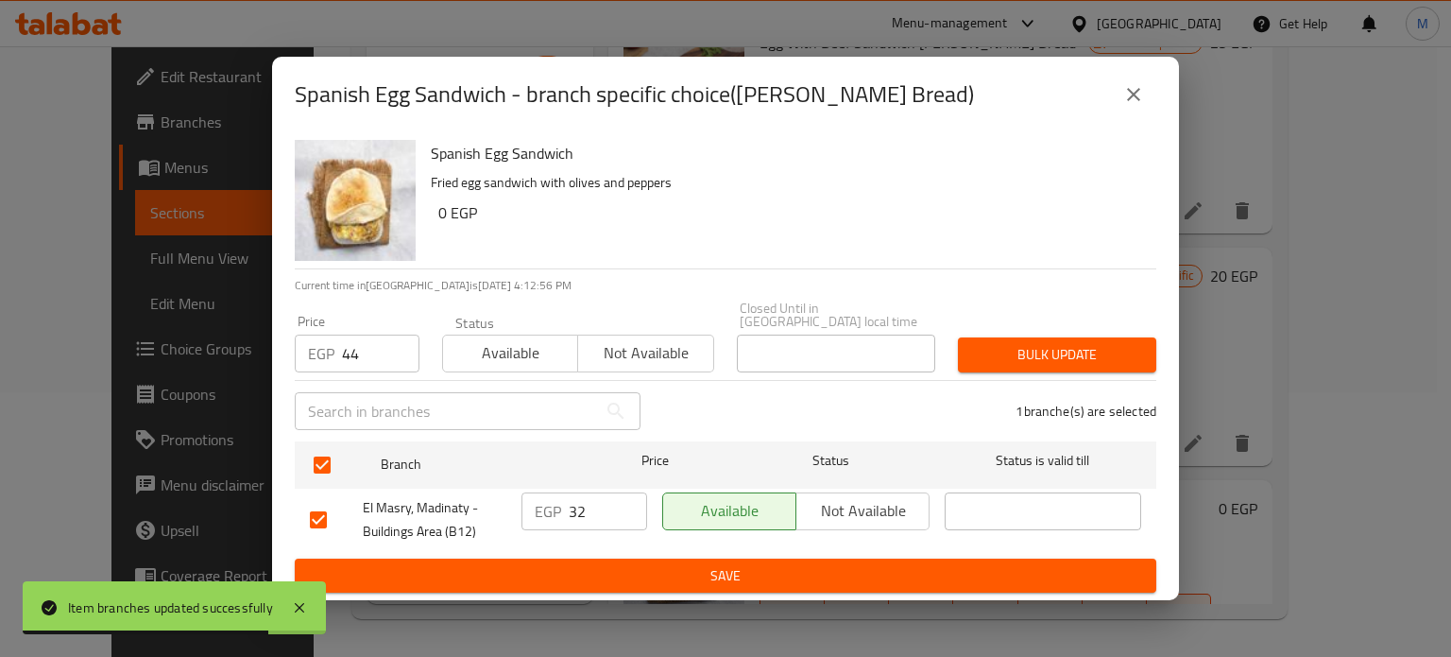
click at [1005, 344] on span "Bulk update" at bounding box center [1057, 355] width 168 height 24
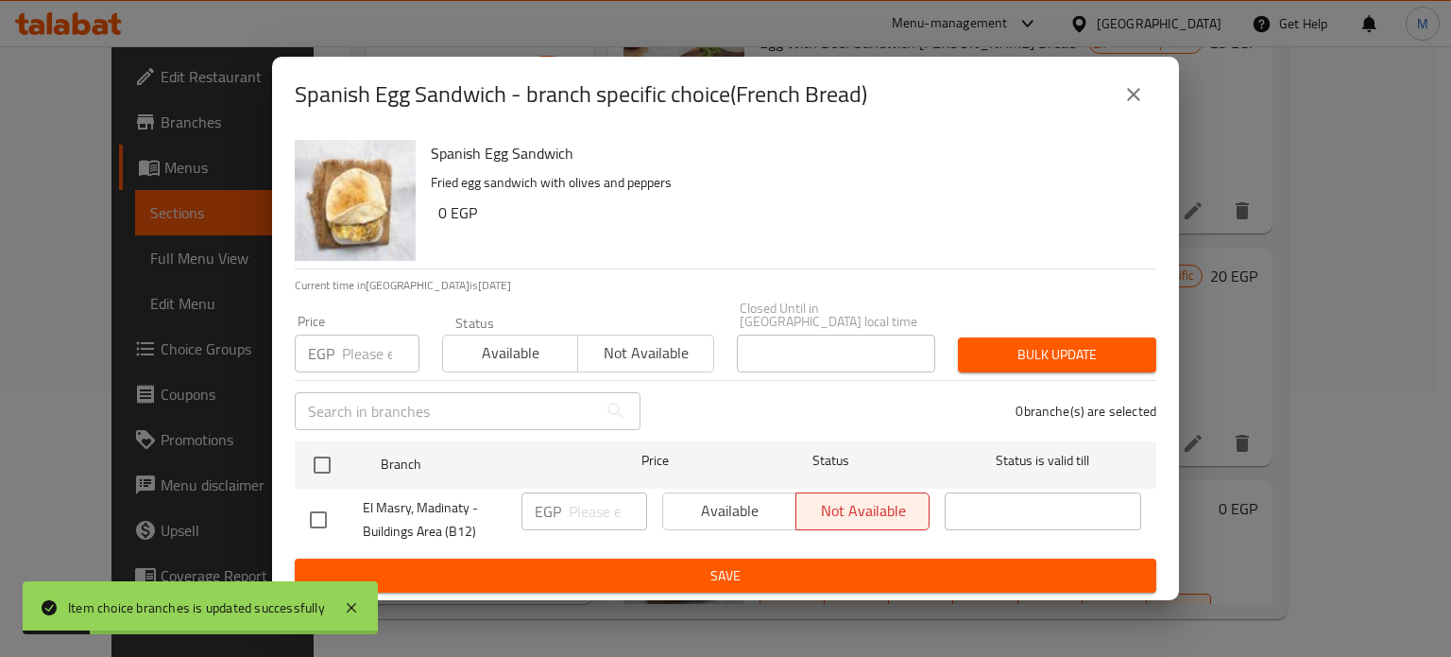
click at [351, 348] on input "number" at bounding box center [380, 353] width 77 height 38
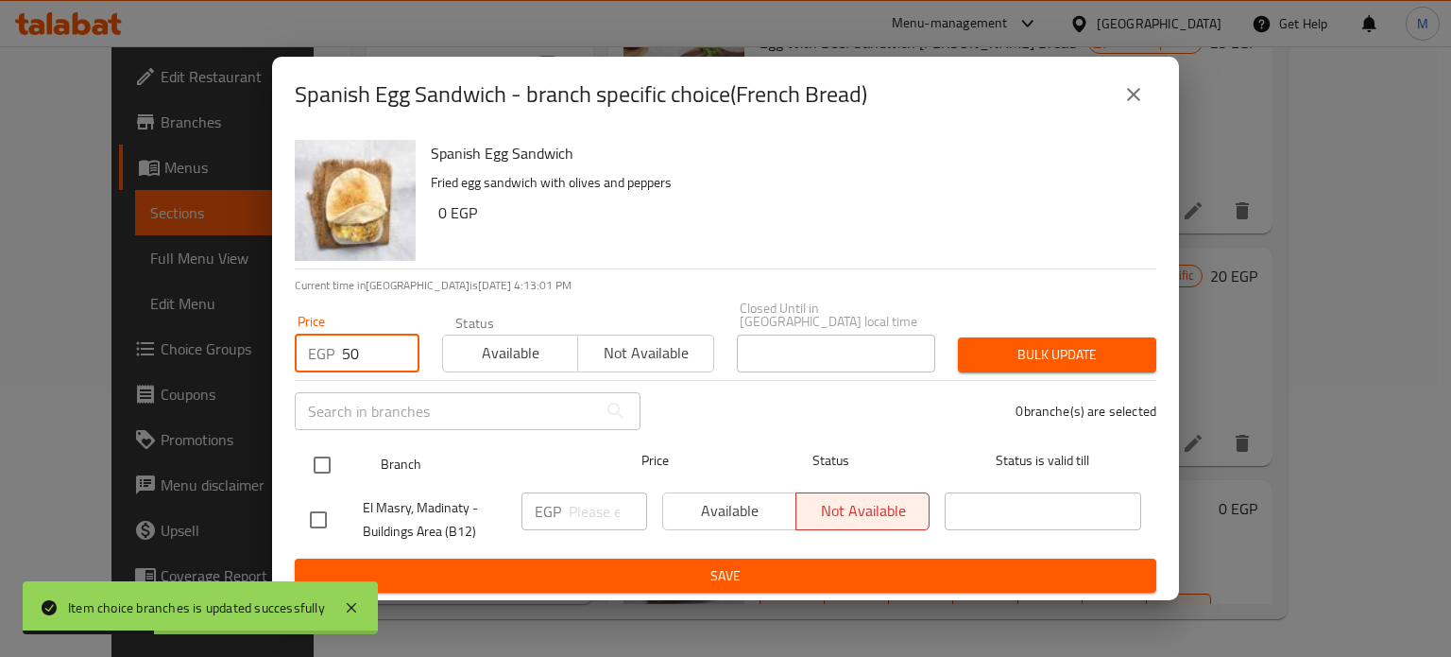
type input "50"
click at [319, 469] on input "checkbox" at bounding box center [322, 465] width 40 height 40
checkbox input "true"
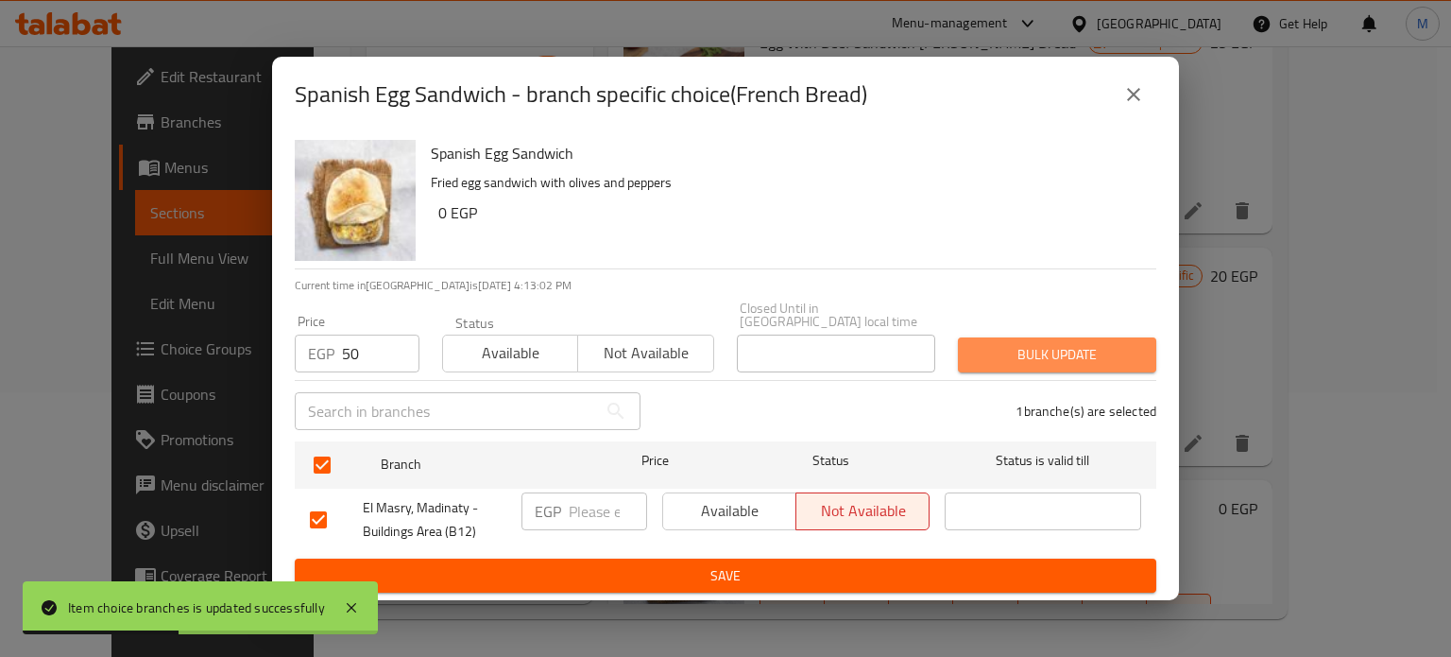
click at [1024, 351] on span "Bulk update" at bounding box center [1057, 355] width 168 height 24
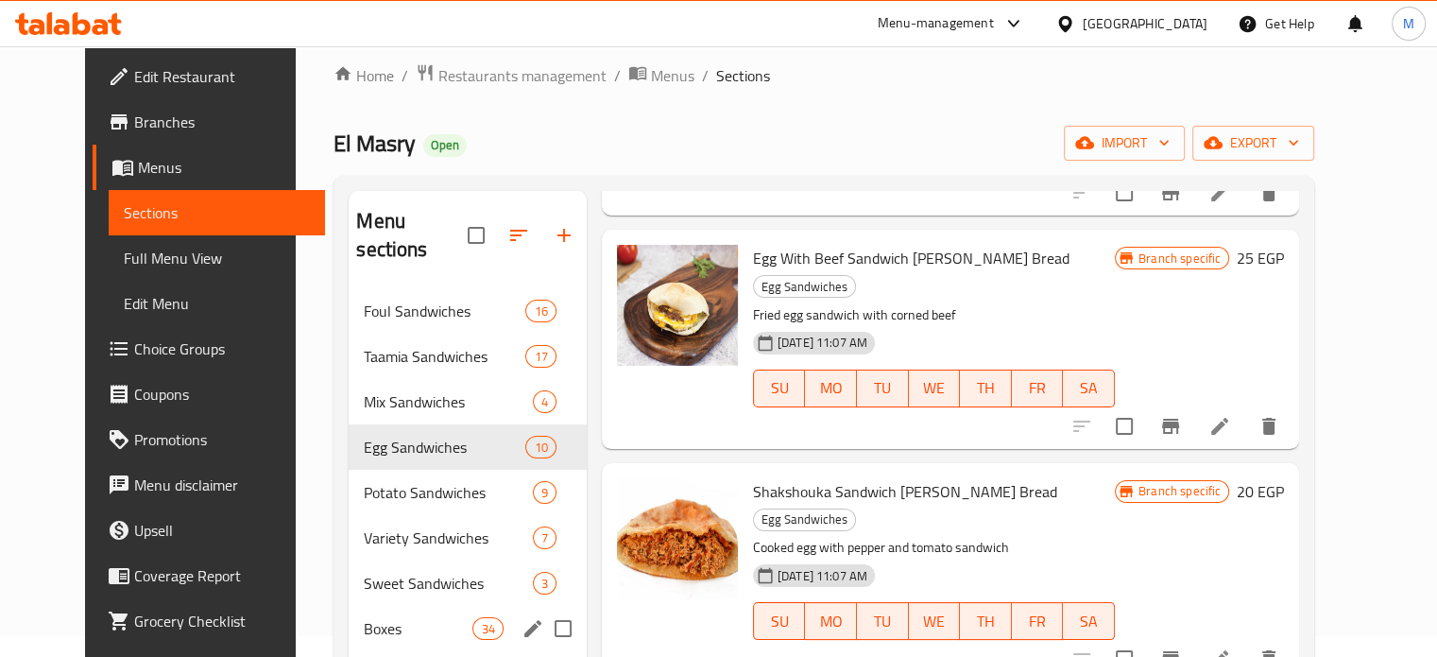
scroll to position [0, 0]
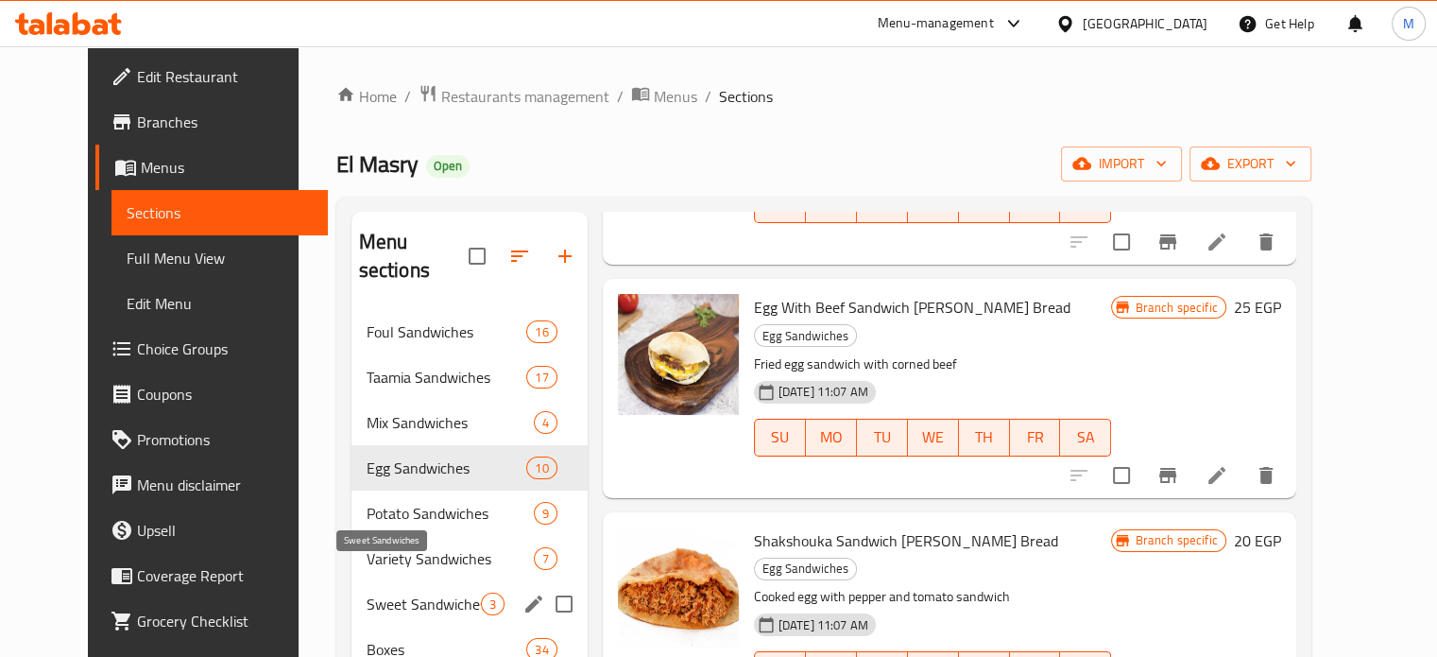
click at [384, 592] on span "Sweet Sandwiches" at bounding box center [424, 603] width 114 height 23
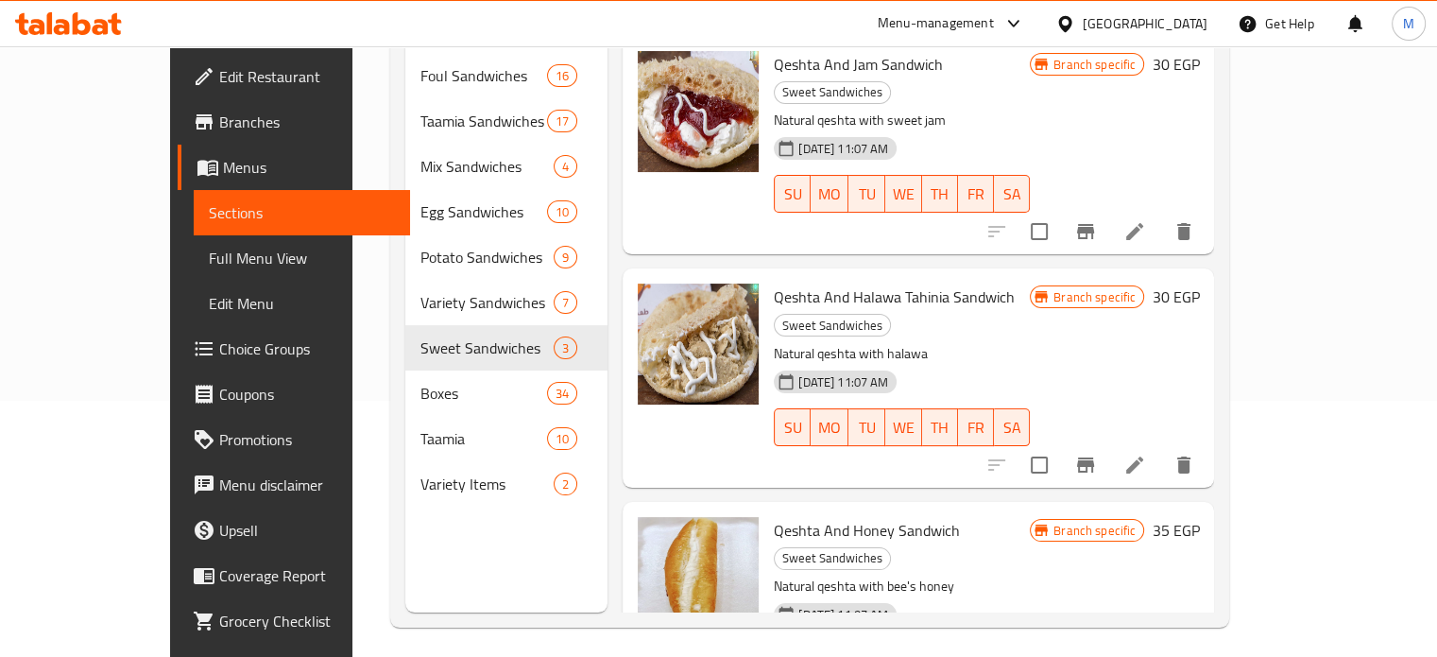
scroll to position [265, 0]
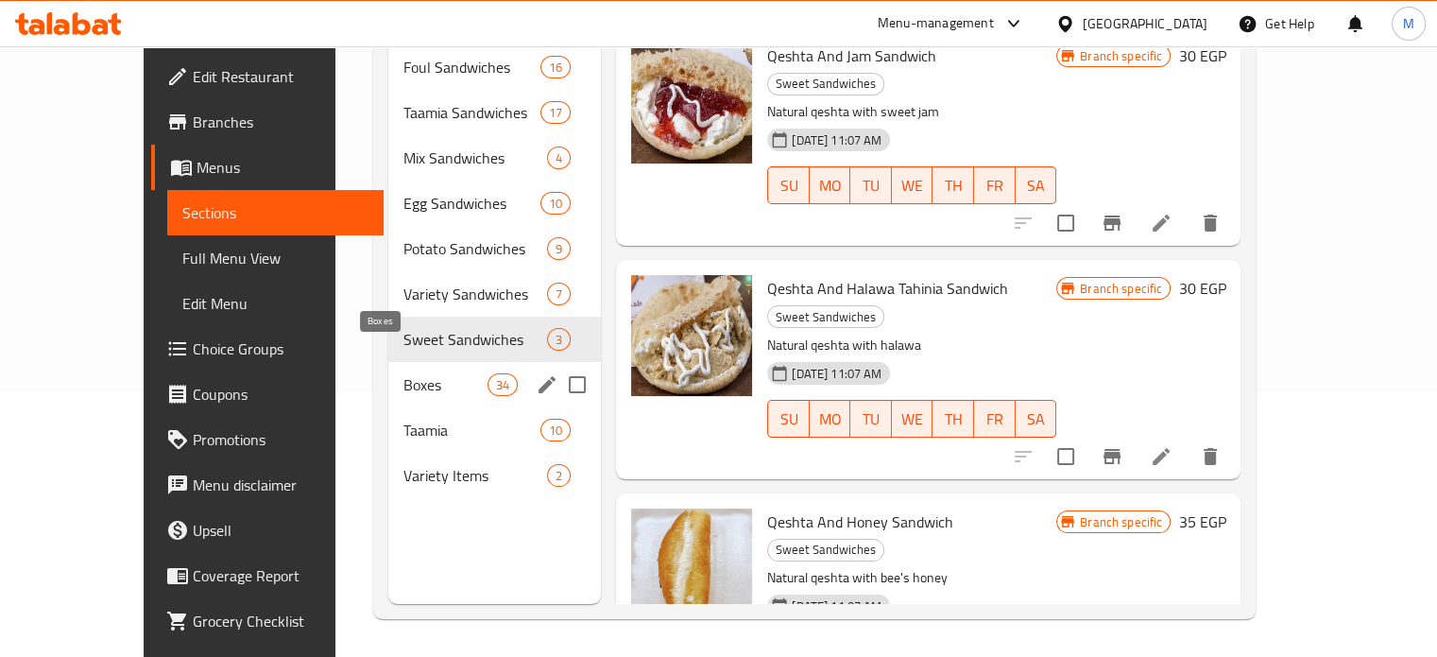
click at [403, 373] on span "Boxes" at bounding box center [445, 384] width 84 height 23
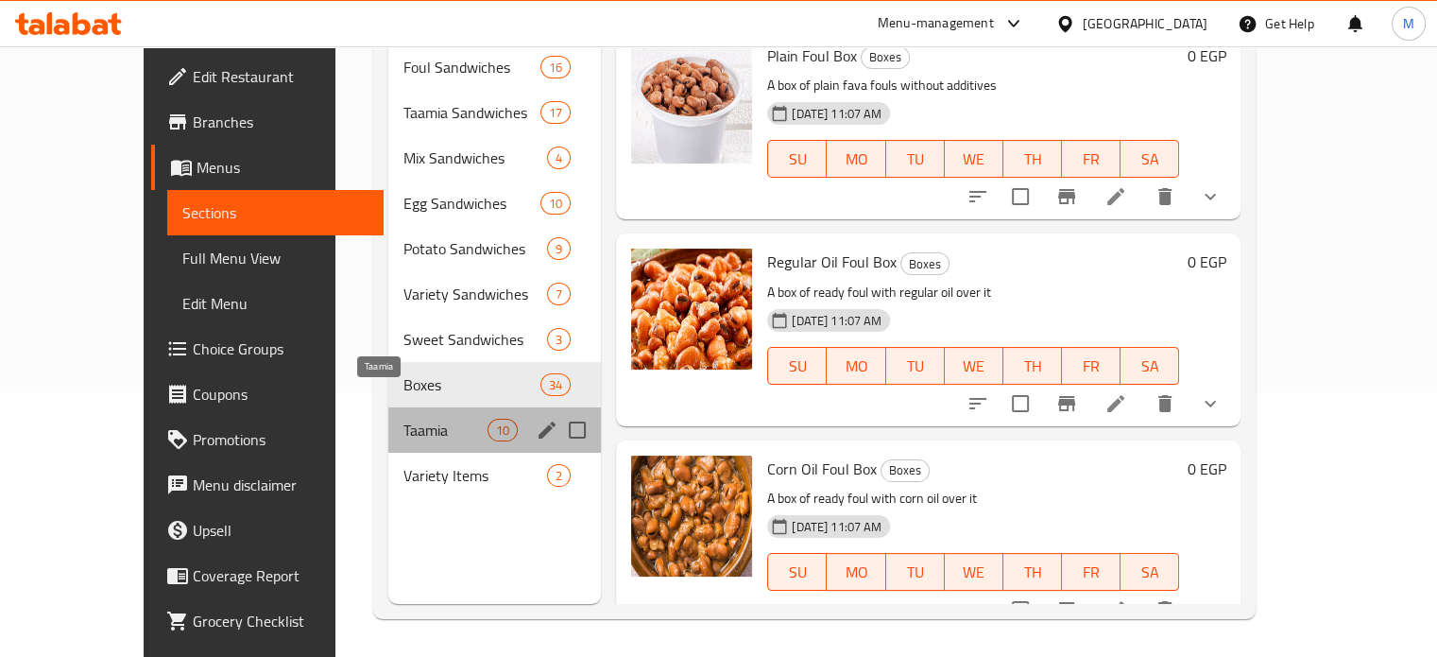
click at [403, 418] on span "Taamia" at bounding box center [445, 429] width 84 height 23
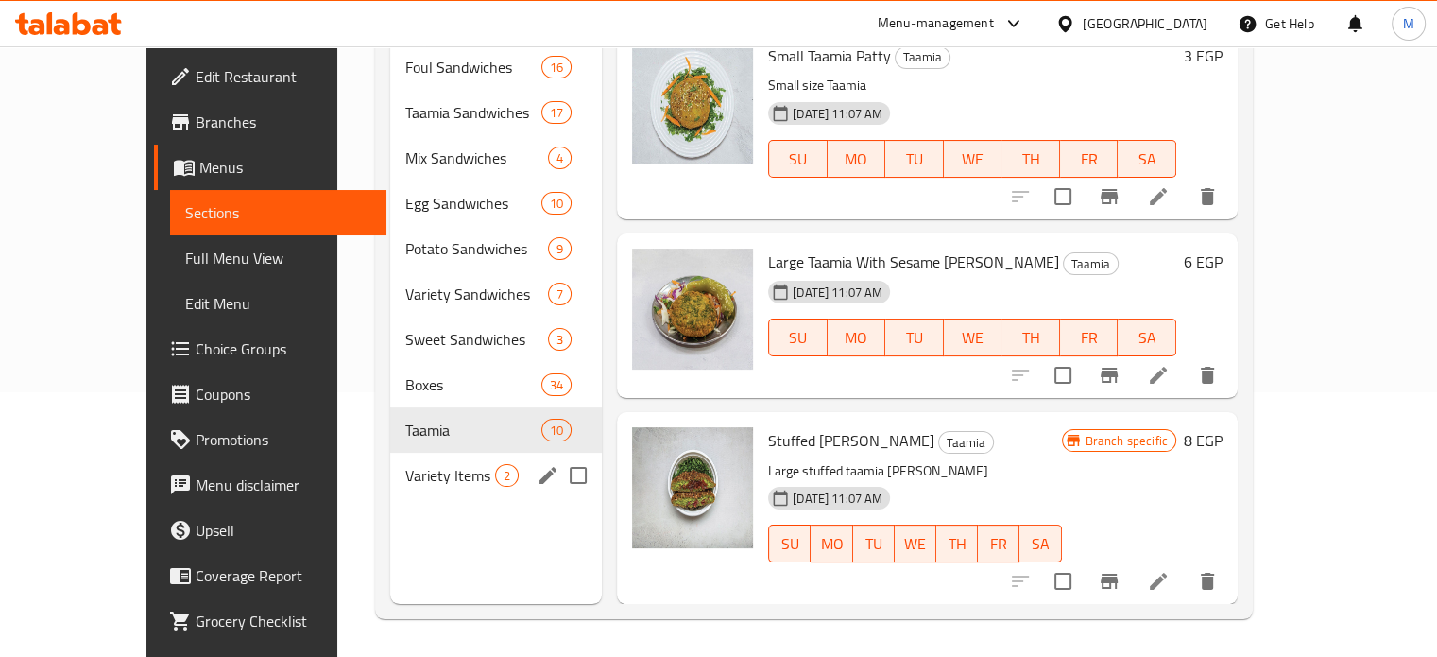
click at [405, 464] on span "Variety Items" at bounding box center [450, 475] width 90 height 23
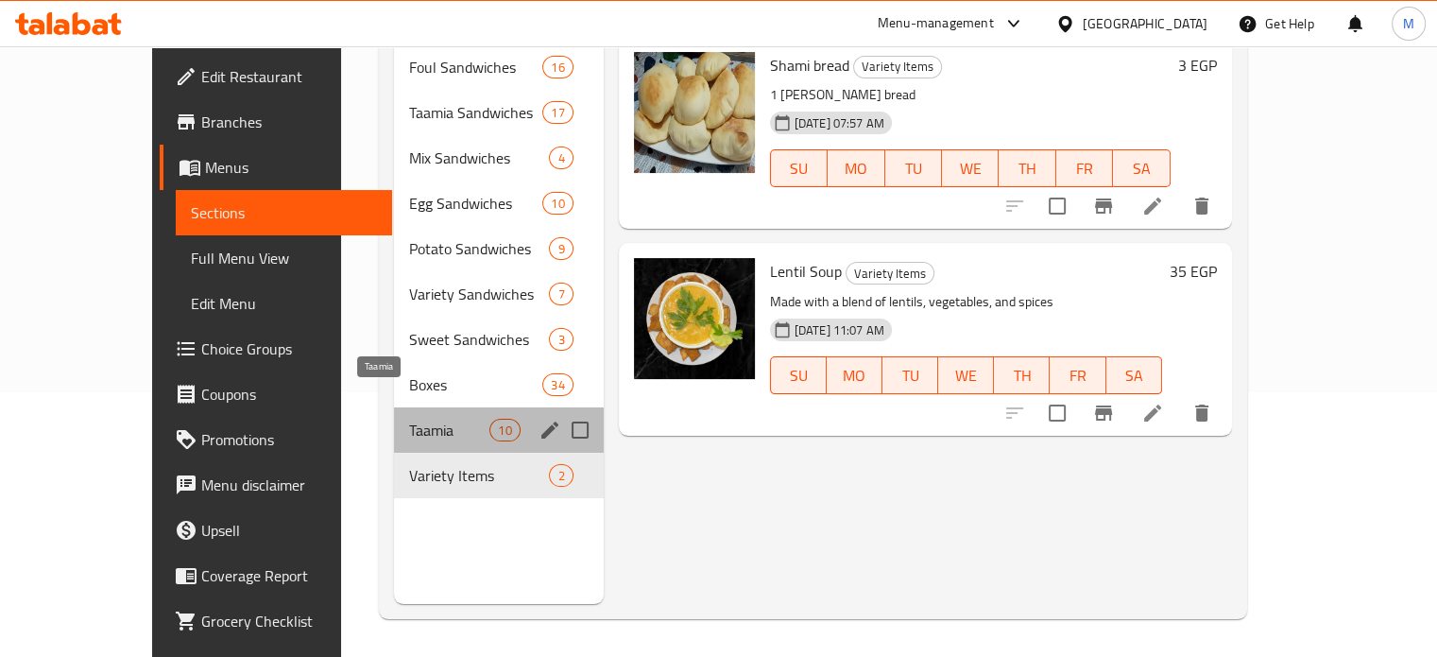
click at [409, 418] on span "Taamia" at bounding box center [449, 429] width 80 height 23
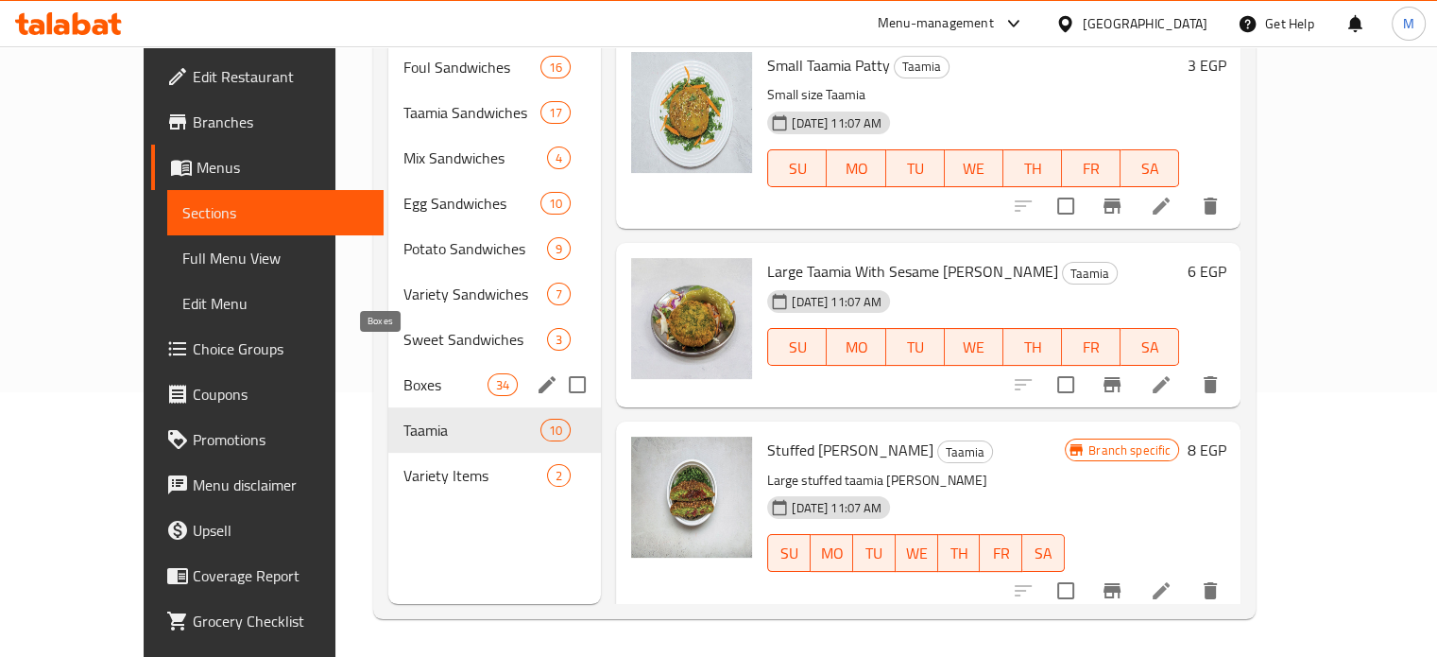
click at [403, 373] on span "Boxes" at bounding box center [445, 384] width 84 height 23
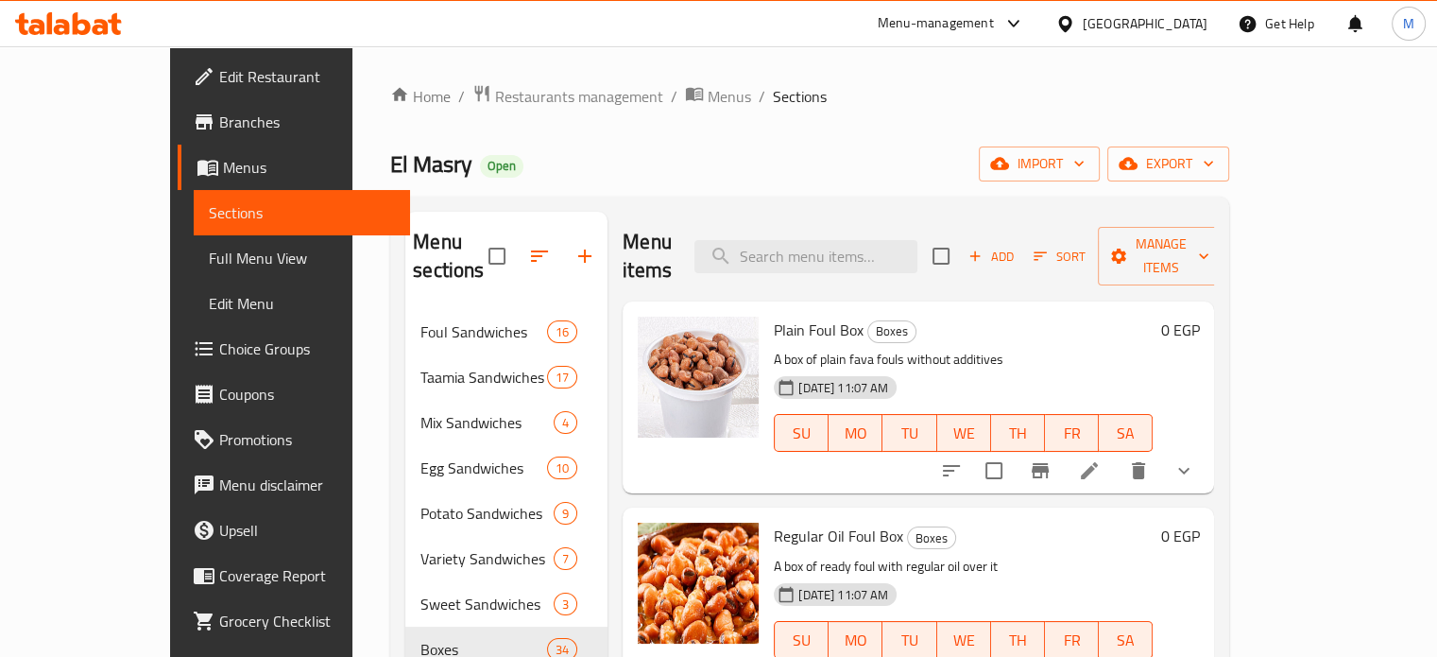
click at [1206, 448] on button "show more" at bounding box center [1183, 470] width 45 height 45
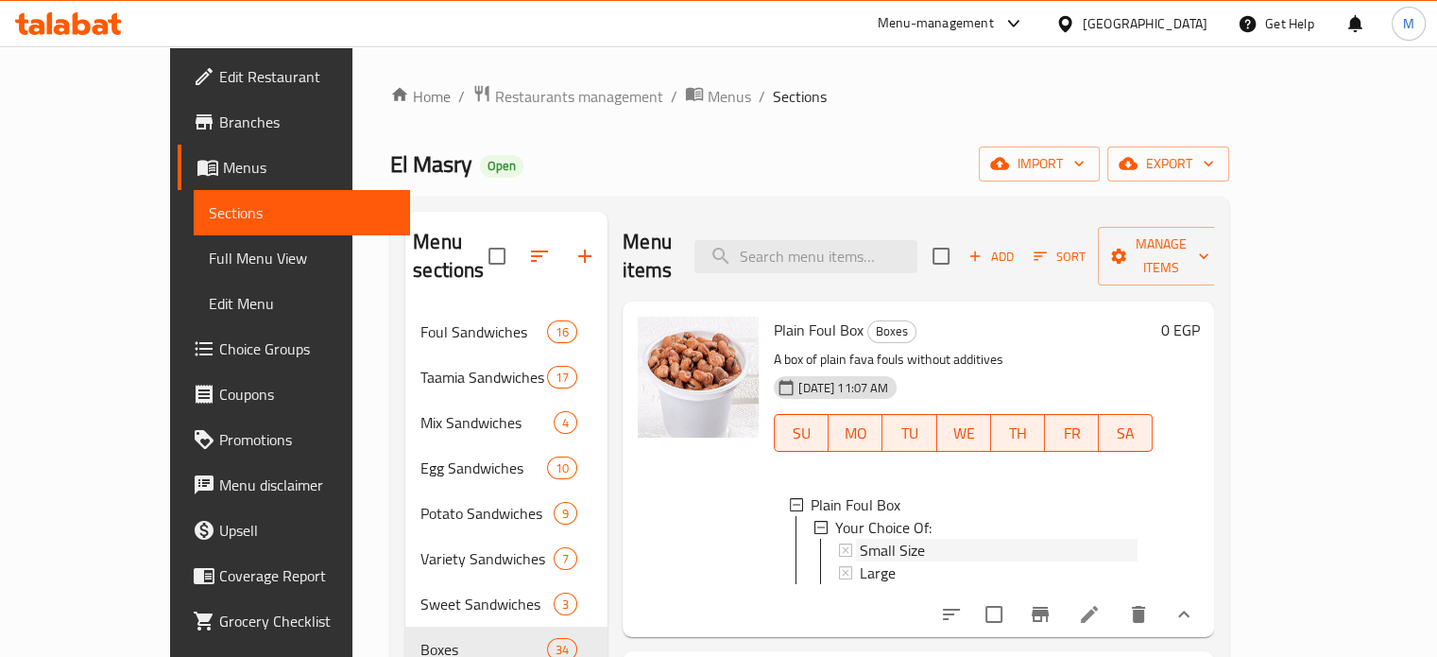
click at [860, 538] on span "Small Size" at bounding box center [892, 549] width 65 height 23
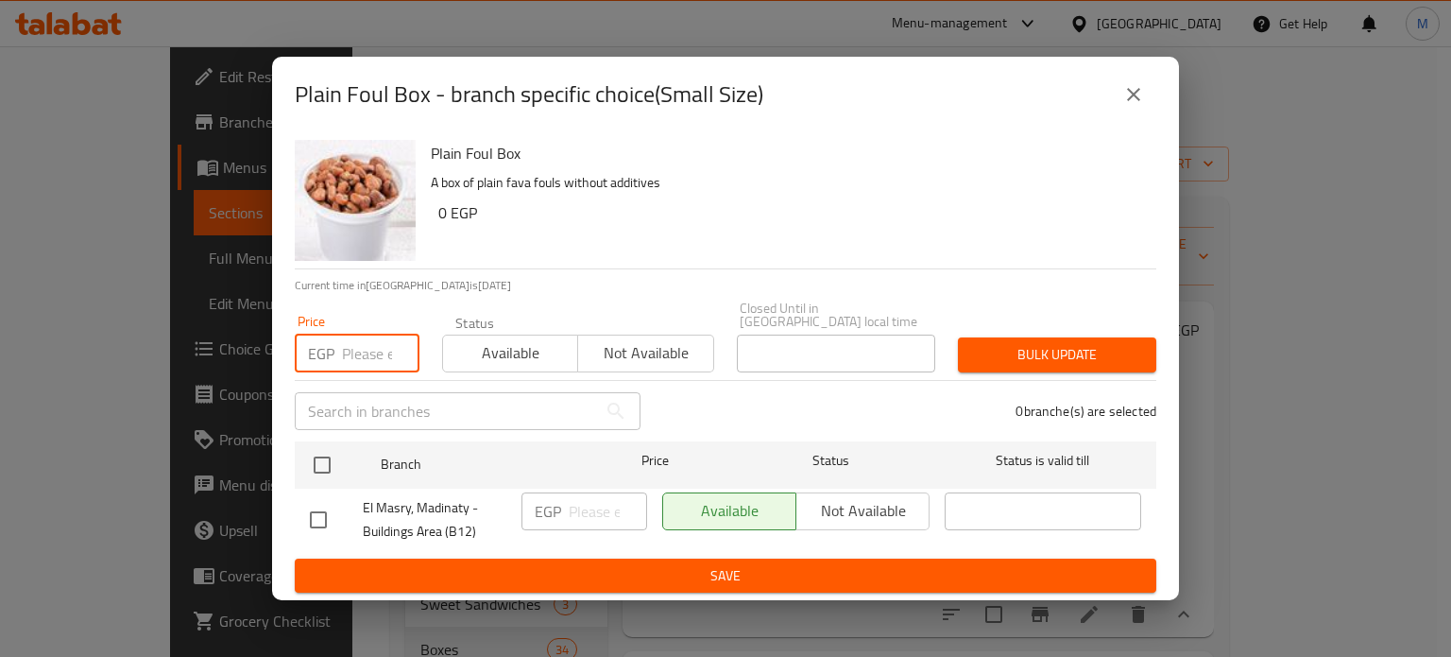
click at [364, 349] on input "number" at bounding box center [380, 353] width 77 height 38
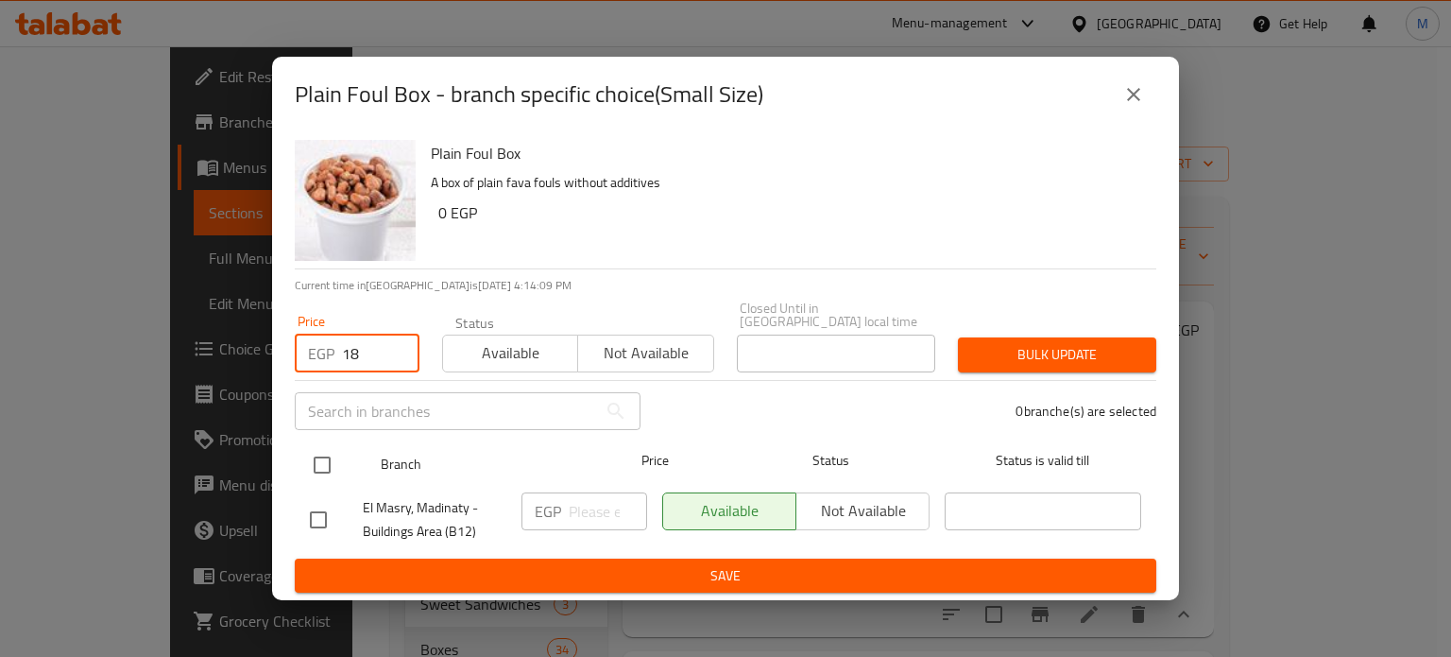
type input "18"
click at [321, 460] on input "checkbox" at bounding box center [322, 465] width 40 height 40
checkbox input "true"
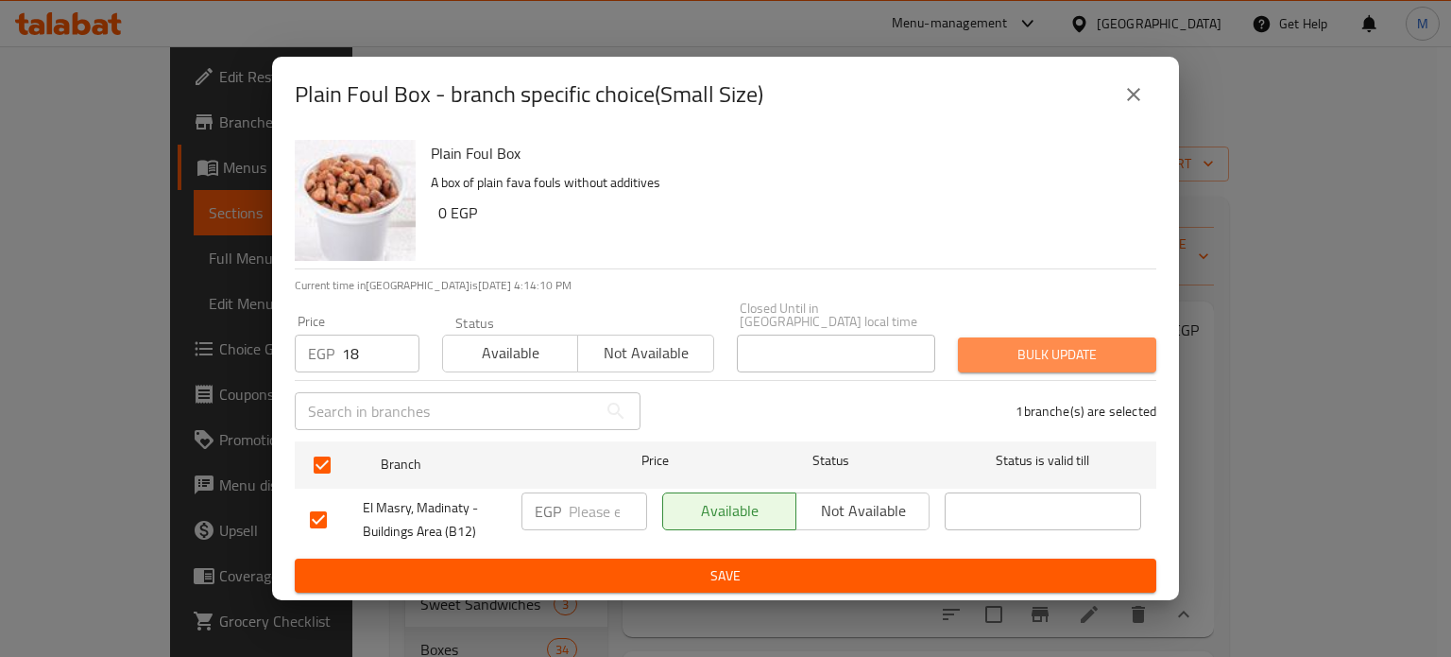
click at [1018, 347] on span "Bulk update" at bounding box center [1057, 355] width 168 height 24
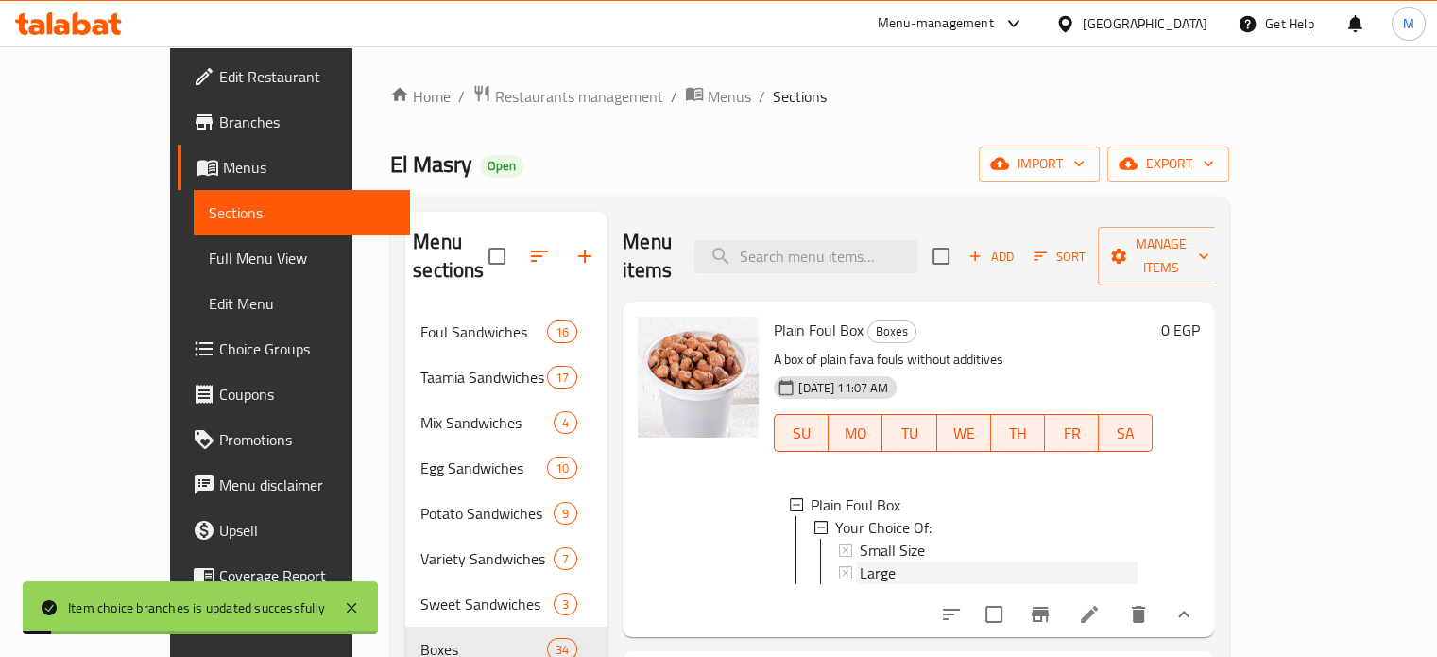
click at [863, 561] on div "Large" at bounding box center [999, 572] width 278 height 23
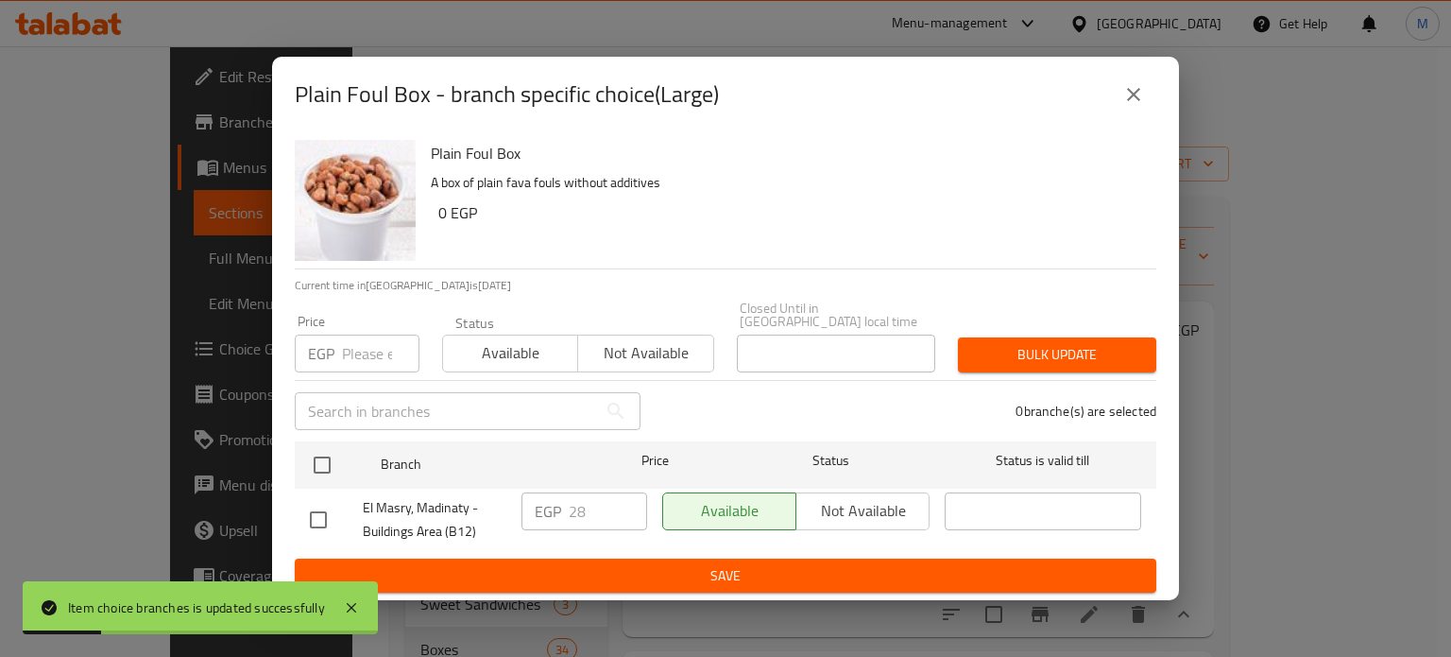
click at [362, 340] on input "number" at bounding box center [380, 353] width 77 height 38
click at [1140, 106] on icon "close" at bounding box center [1133, 94] width 23 height 23
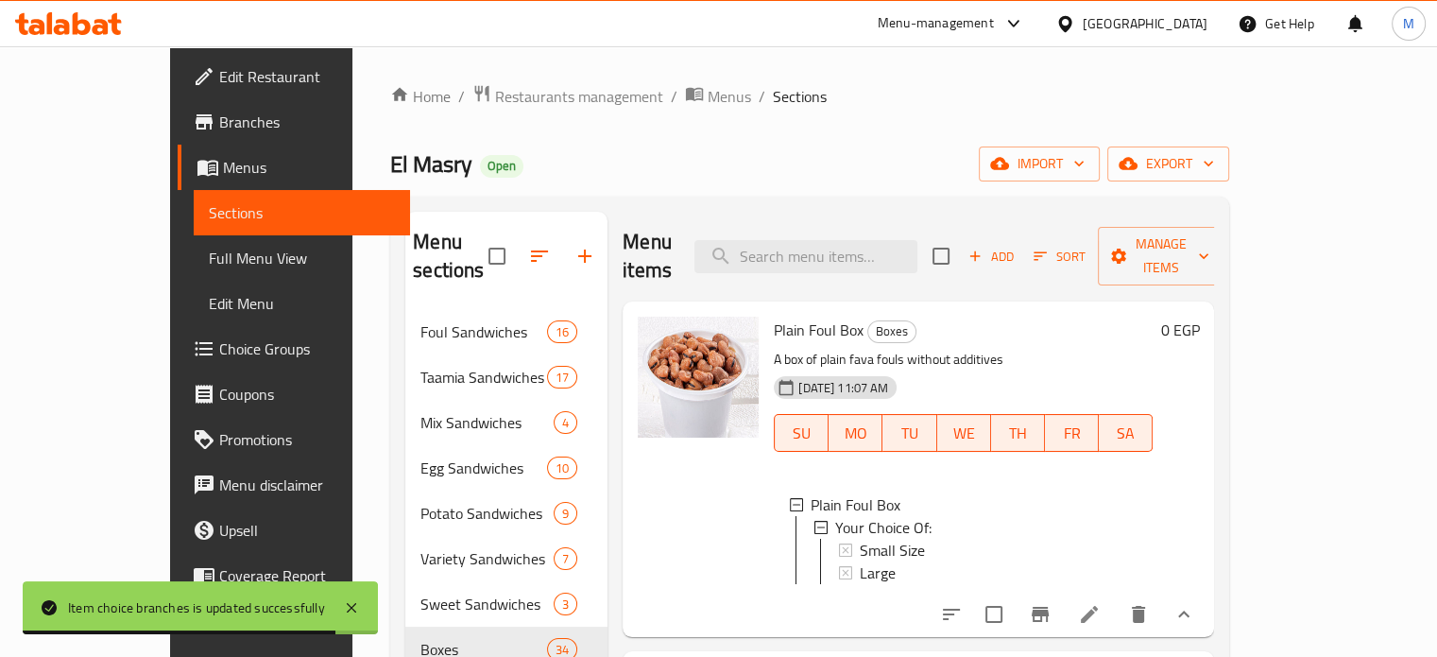
scroll to position [431, 0]
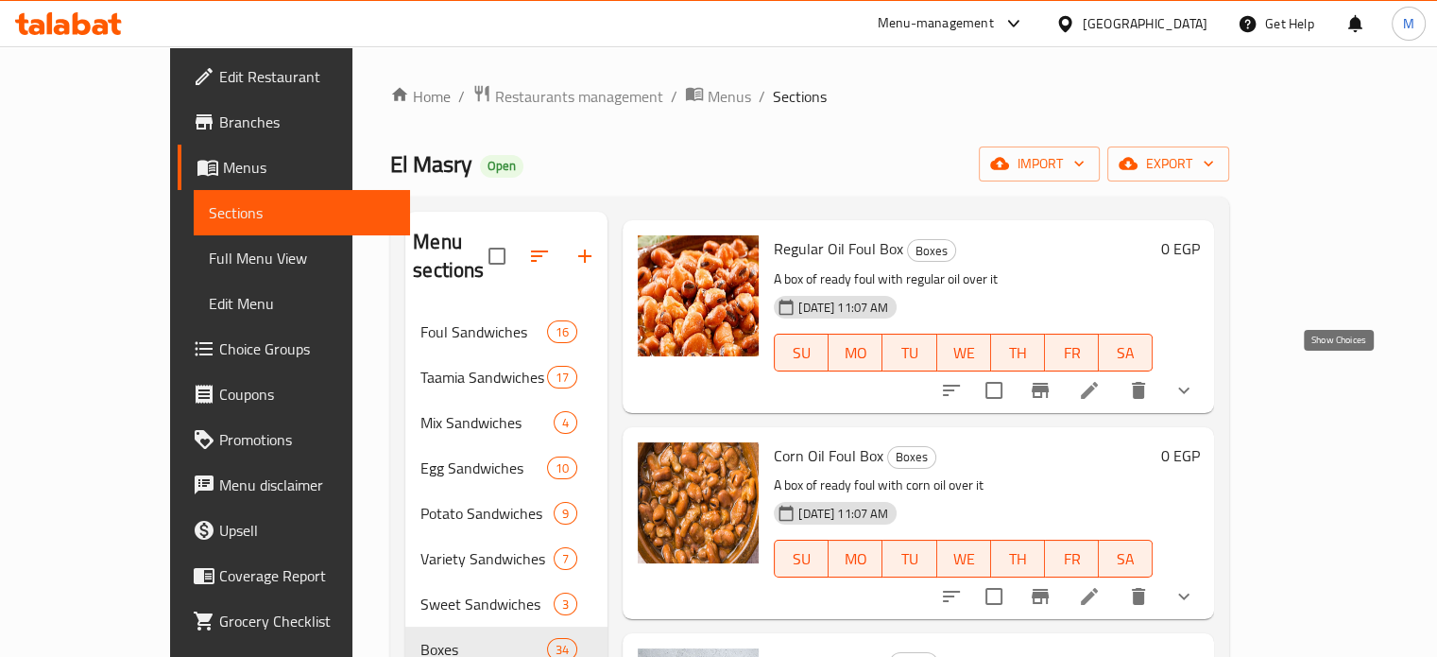
click at [1195, 380] on icon "show more" at bounding box center [1183, 390] width 23 height 23
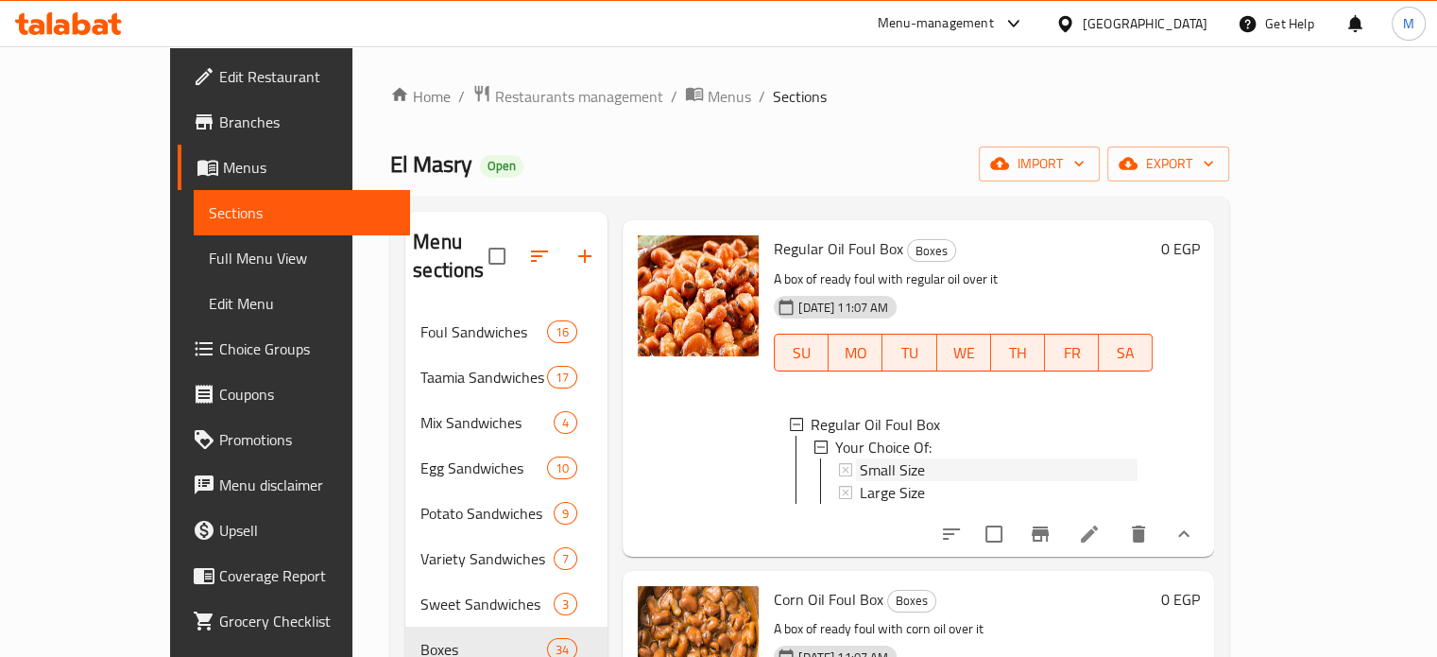
click at [860, 458] on span "Small Size" at bounding box center [892, 469] width 65 height 23
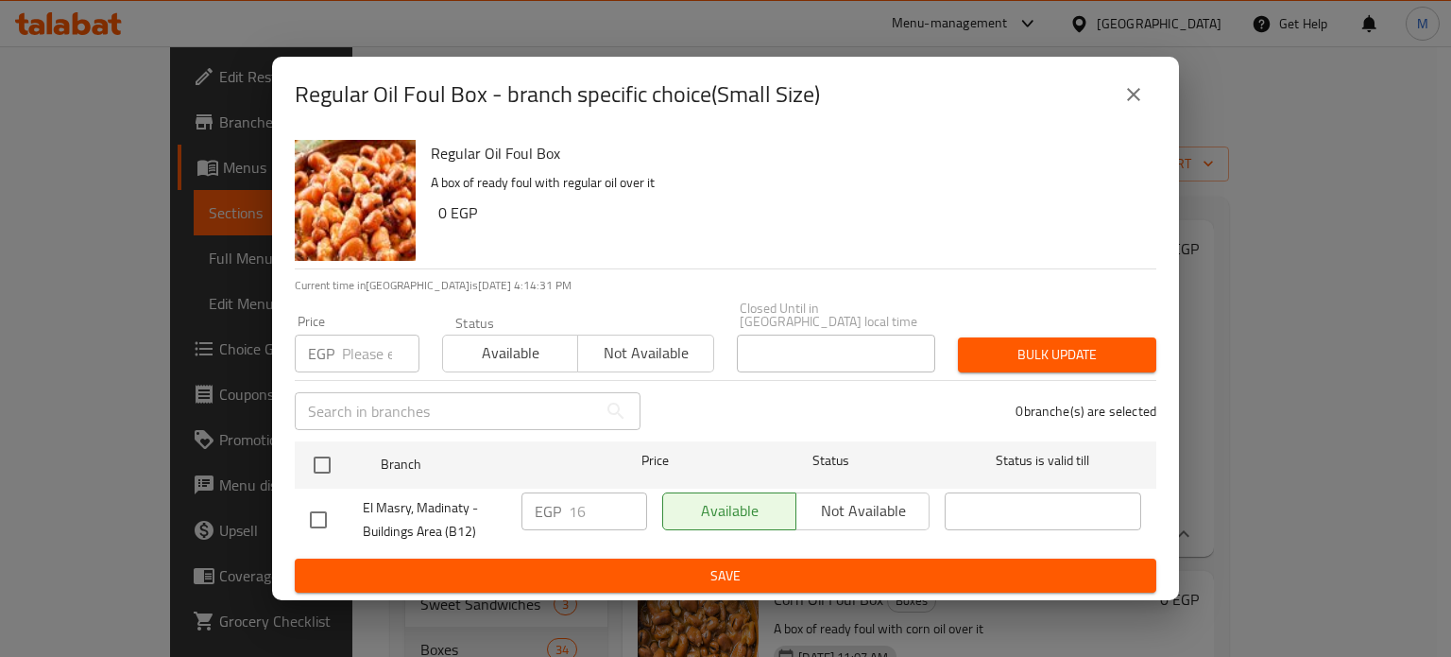
click at [355, 352] on input "number" at bounding box center [380, 353] width 77 height 38
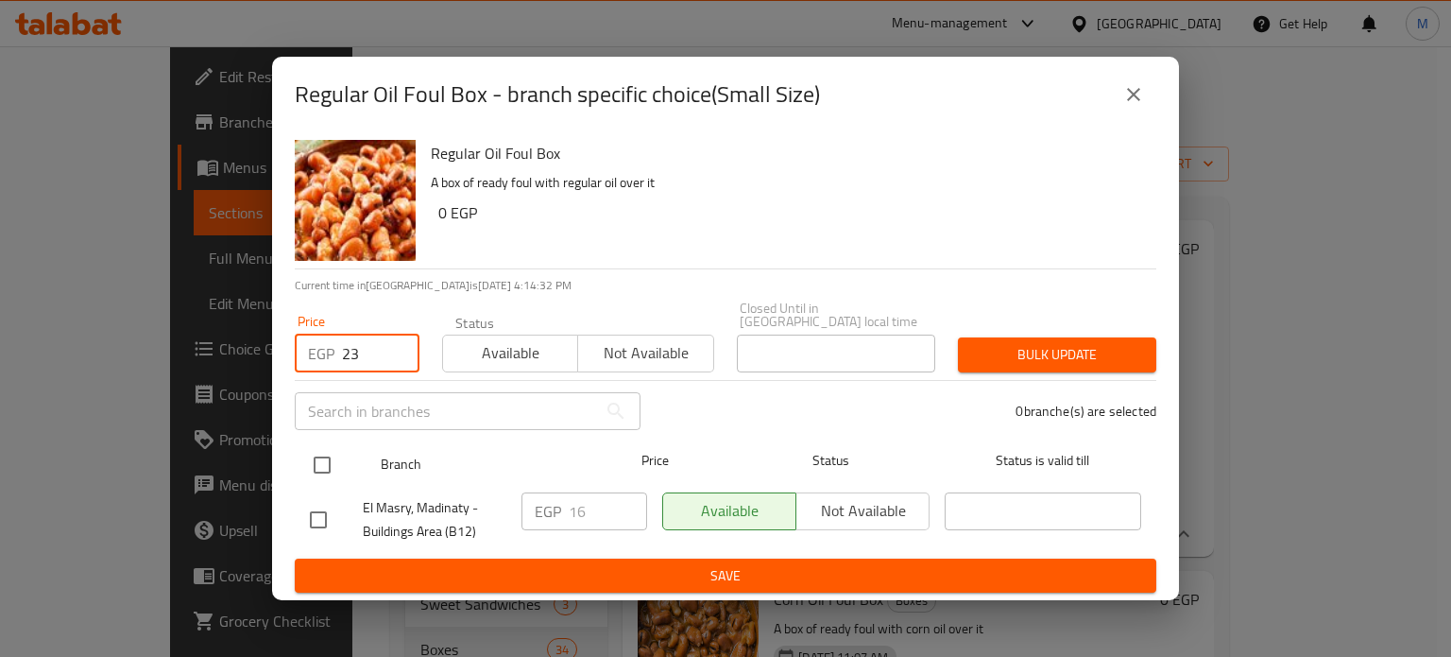
click at [330, 454] on input "checkbox" at bounding box center [322, 465] width 40 height 40
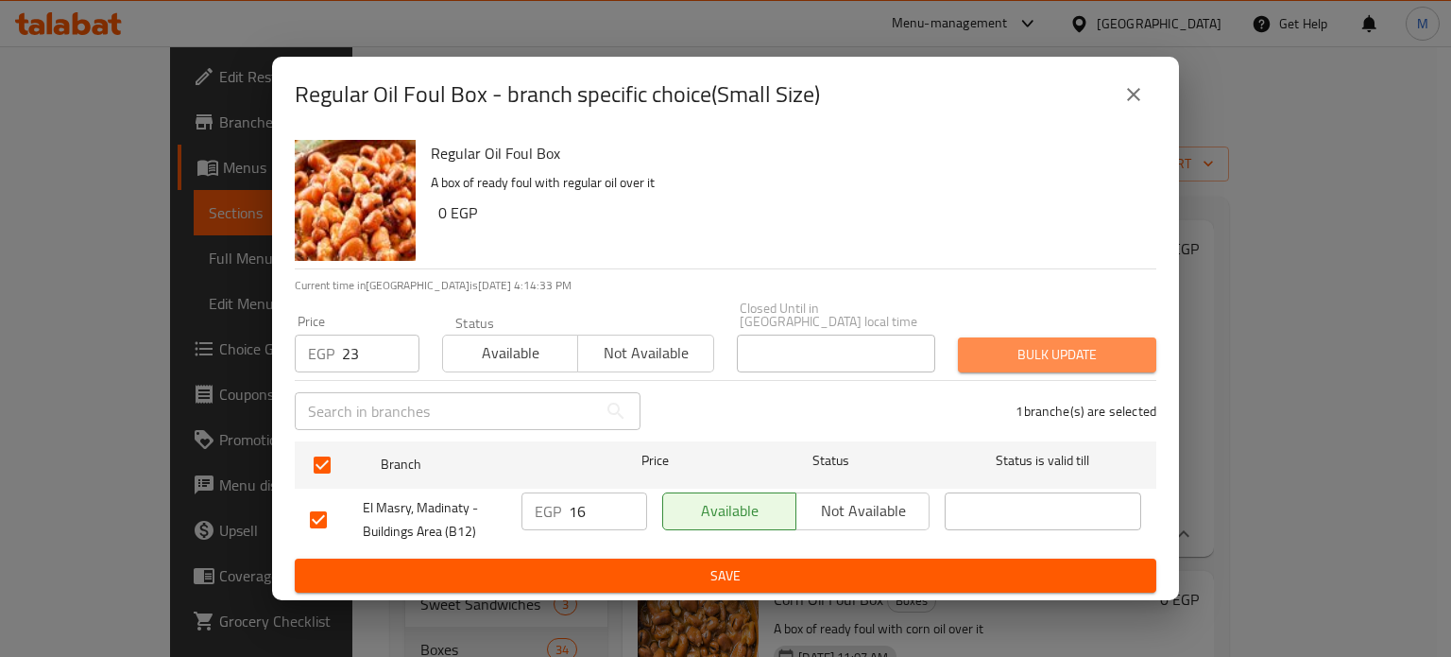
click at [1092, 343] on span "Bulk update" at bounding box center [1057, 355] width 168 height 24
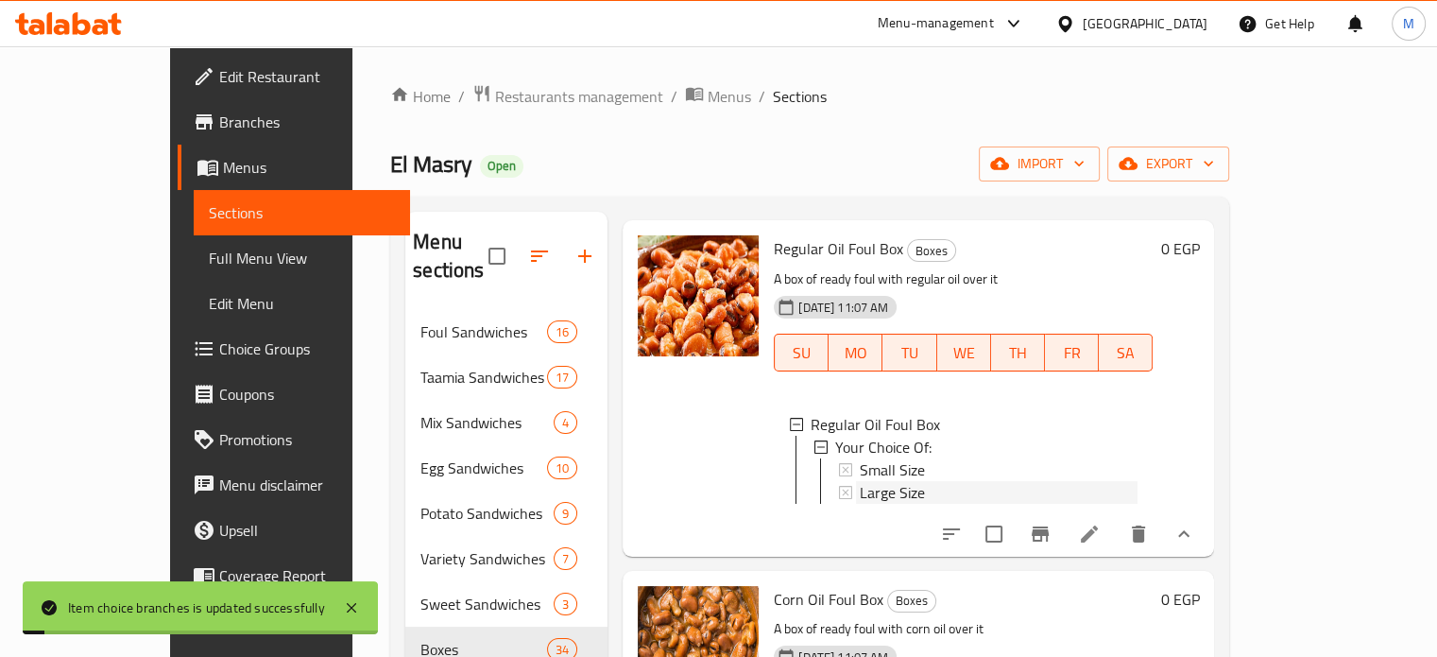
click at [867, 481] on span "Large Size" at bounding box center [892, 492] width 65 height 23
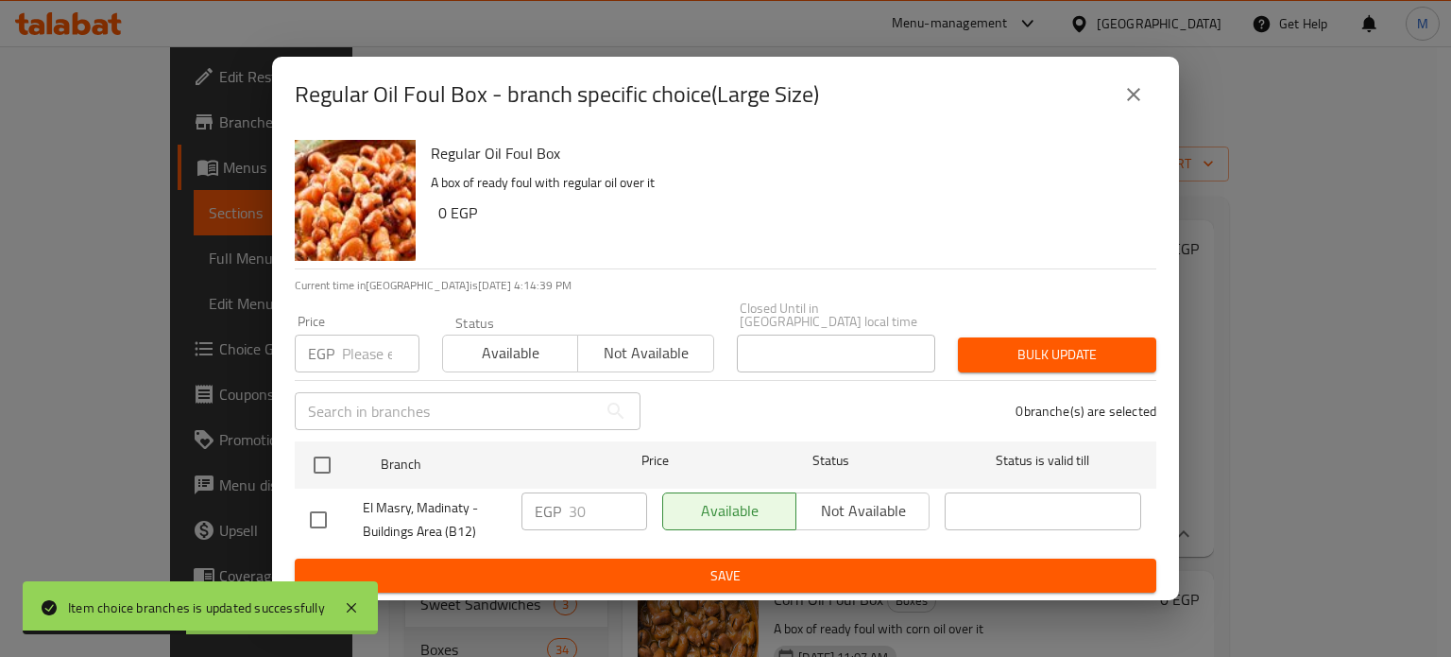
click at [356, 335] on input "number" at bounding box center [380, 353] width 77 height 38
click at [323, 485] on div "El Masry, Madinaty - Buildings Area (B12)" at bounding box center [408, 520] width 212 height 70
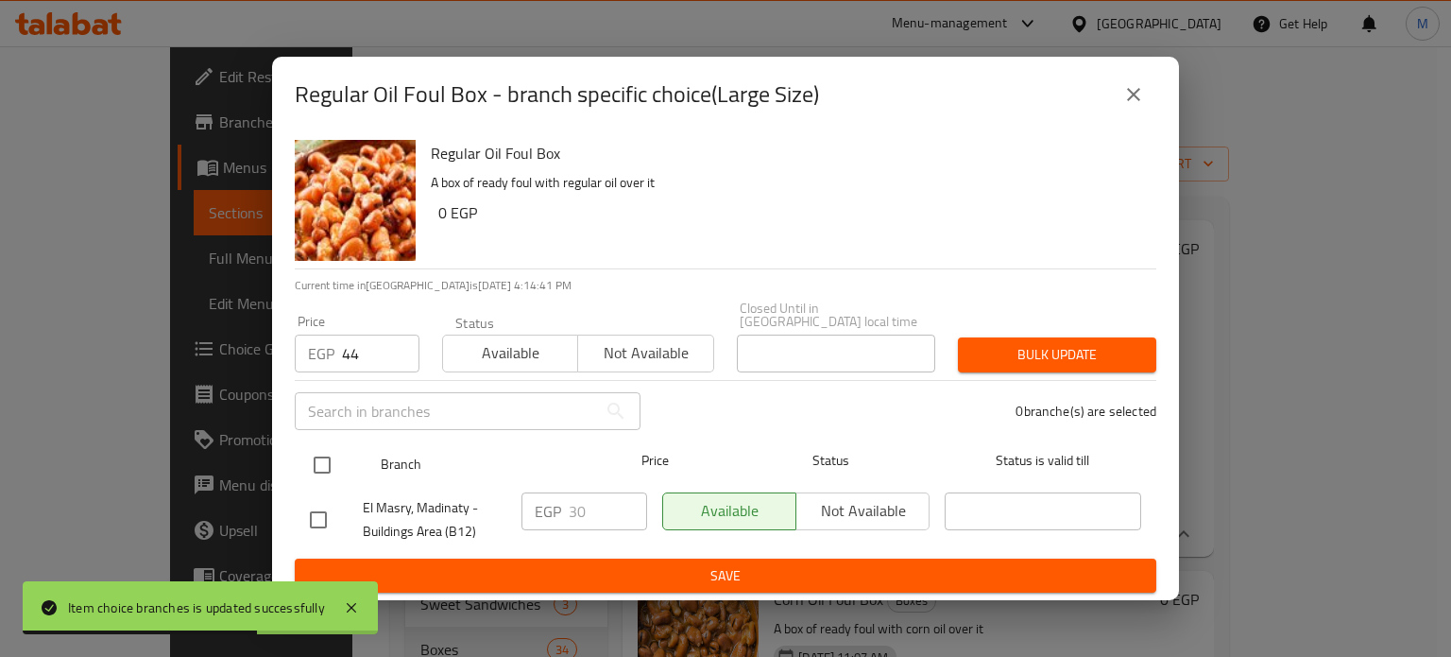
click at [325, 457] on input "checkbox" at bounding box center [322, 465] width 40 height 40
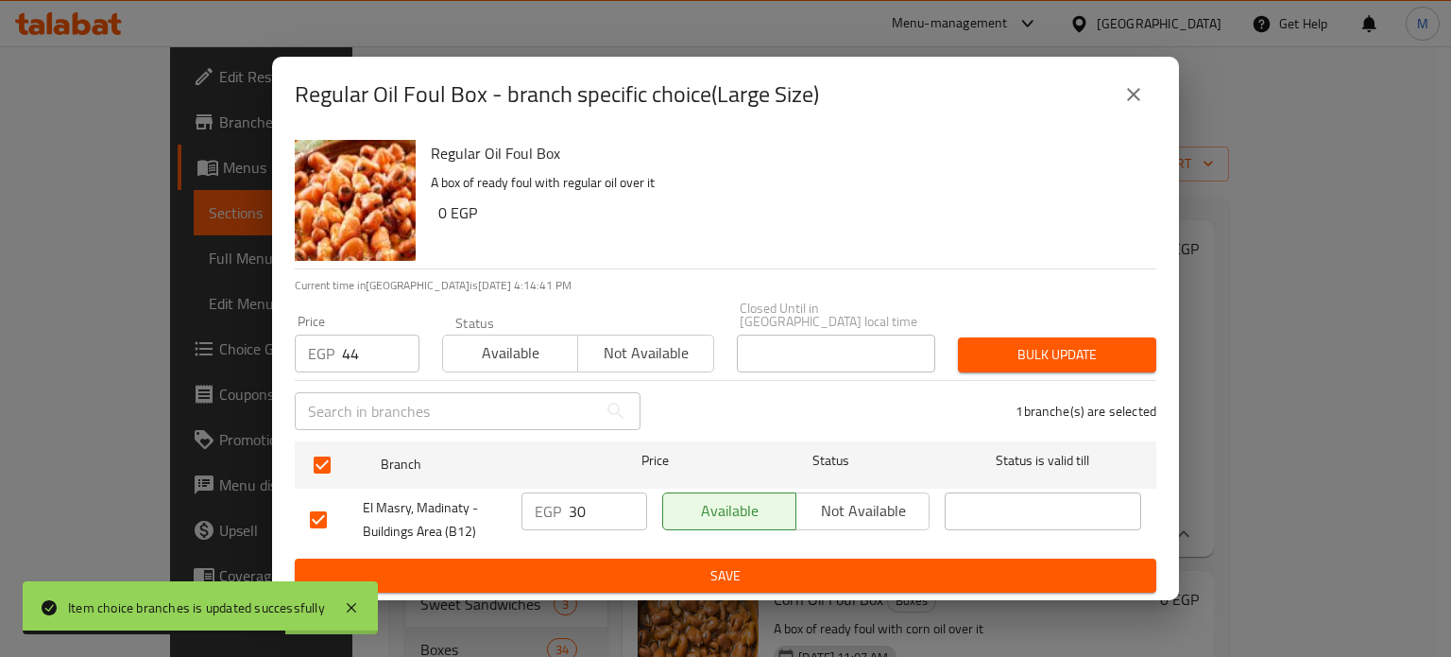
click at [1040, 328] on div "Bulk update" at bounding box center [1057, 355] width 221 height 58
click at [1069, 348] on span "Bulk update" at bounding box center [1057, 355] width 168 height 24
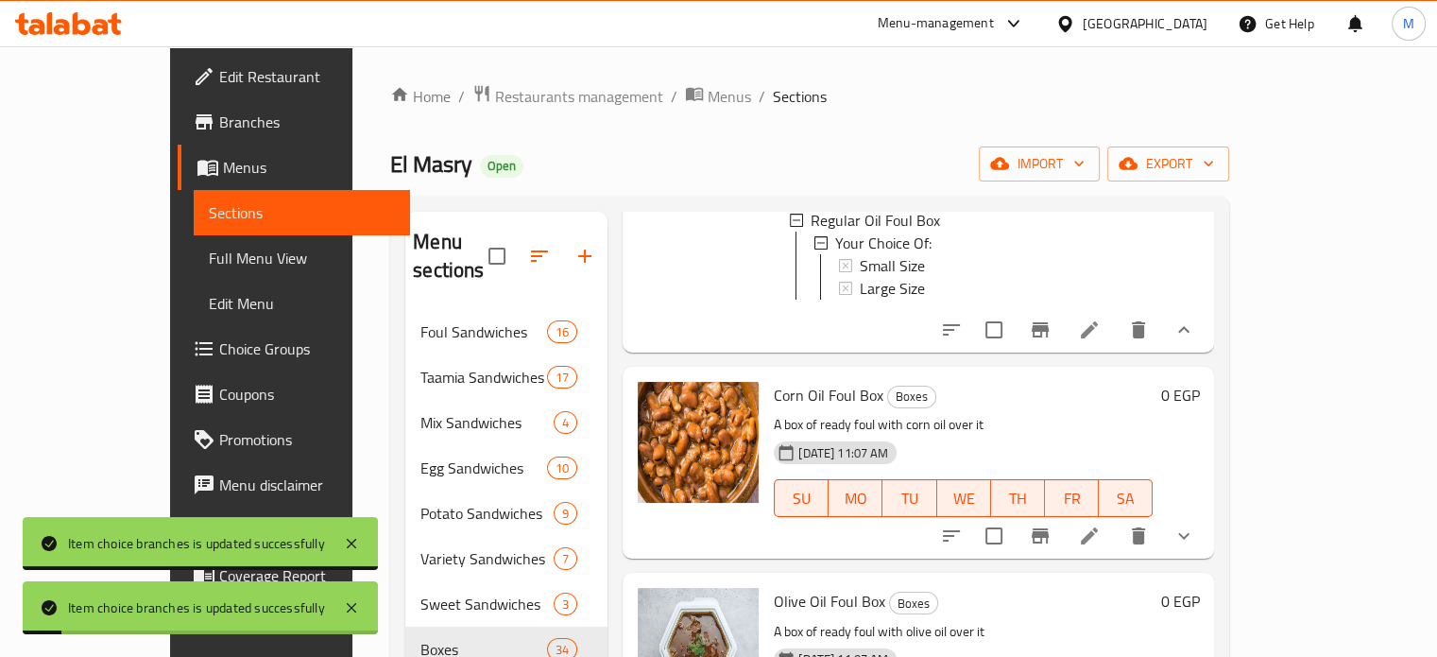
scroll to position [677, 0]
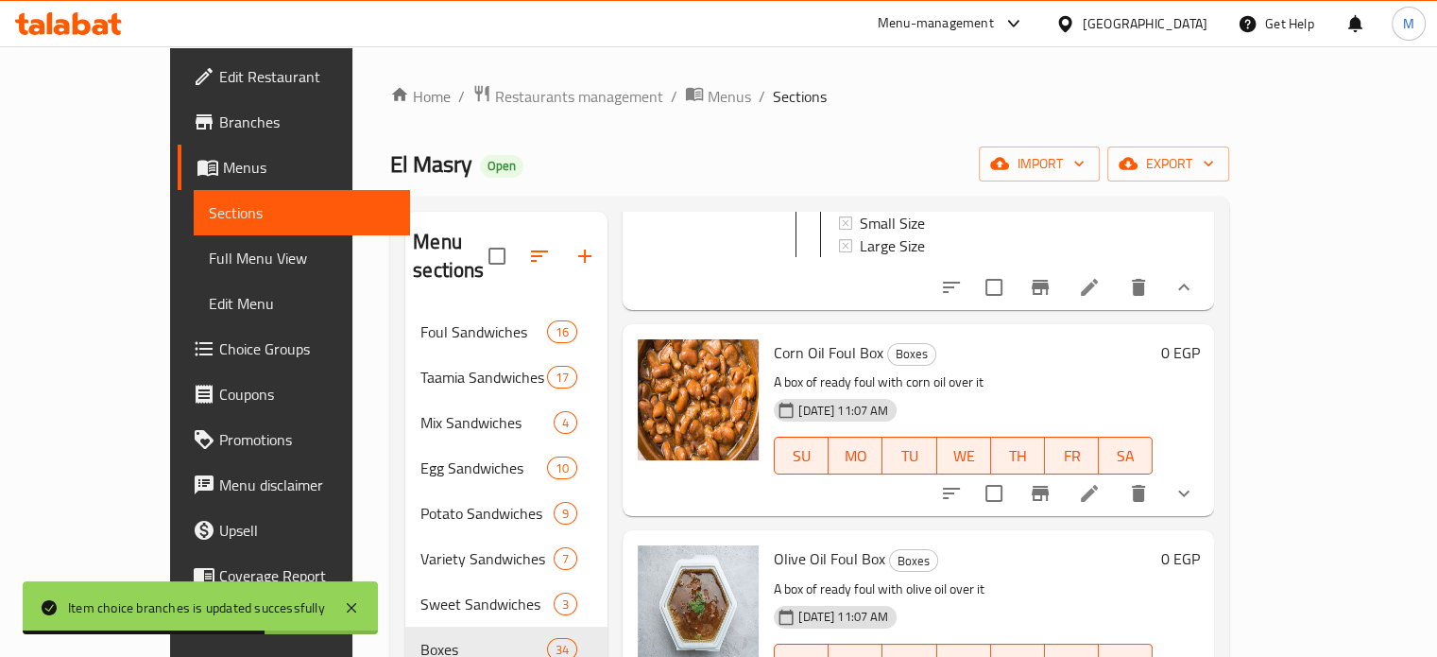
click at [1206, 502] on button "show more" at bounding box center [1183, 492] width 45 height 45
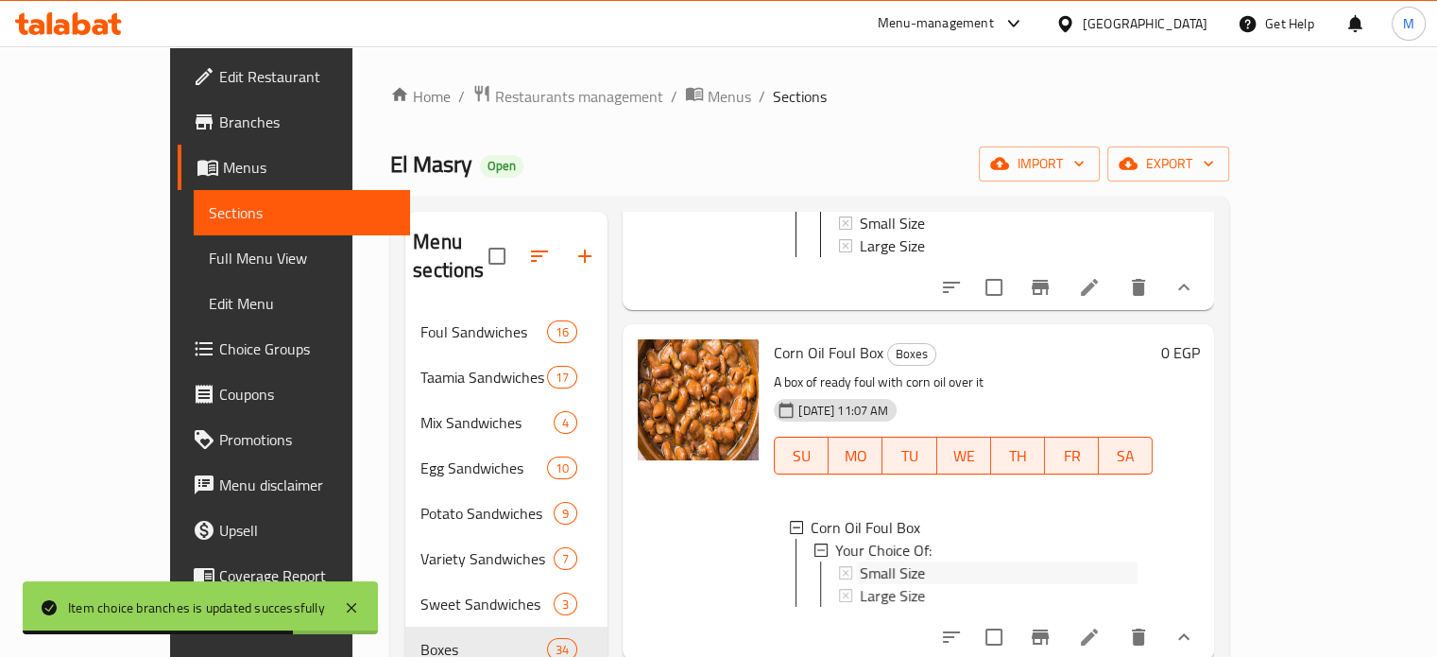
click at [860, 573] on span "Small Size" at bounding box center [892, 572] width 65 height 23
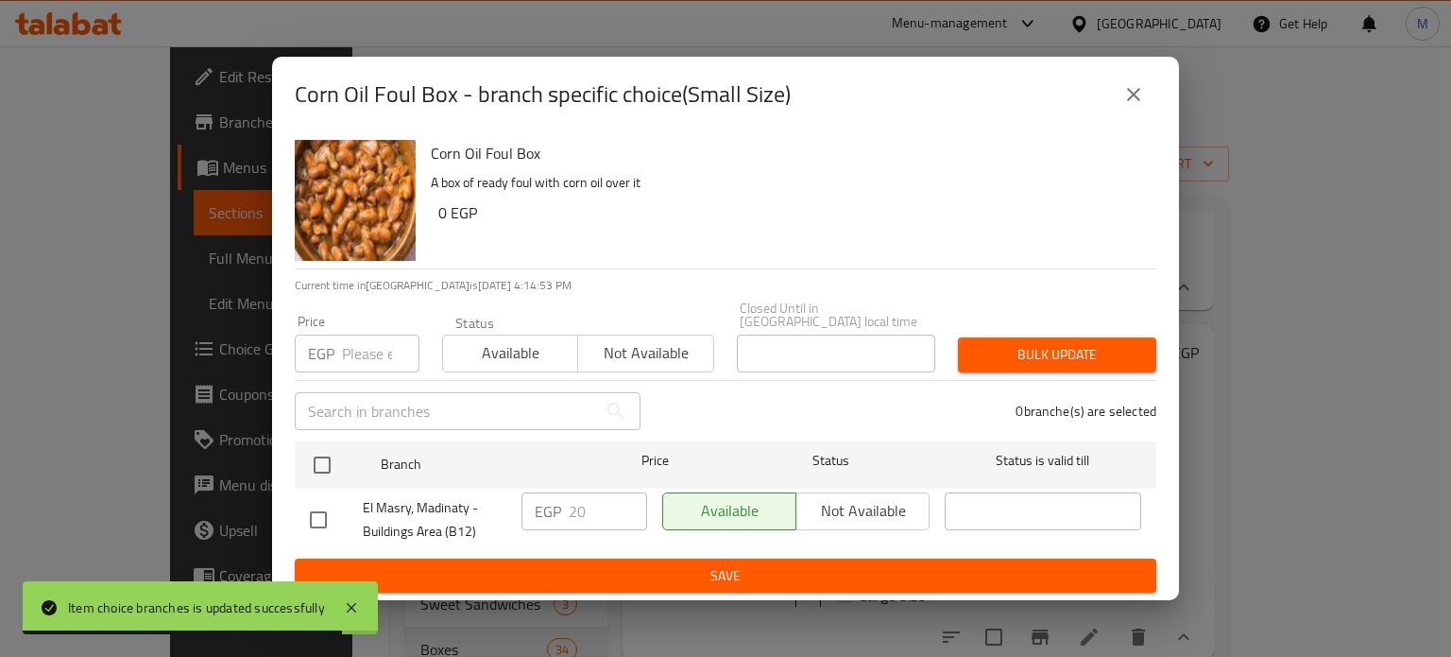
click at [359, 354] on input "number" at bounding box center [380, 353] width 77 height 38
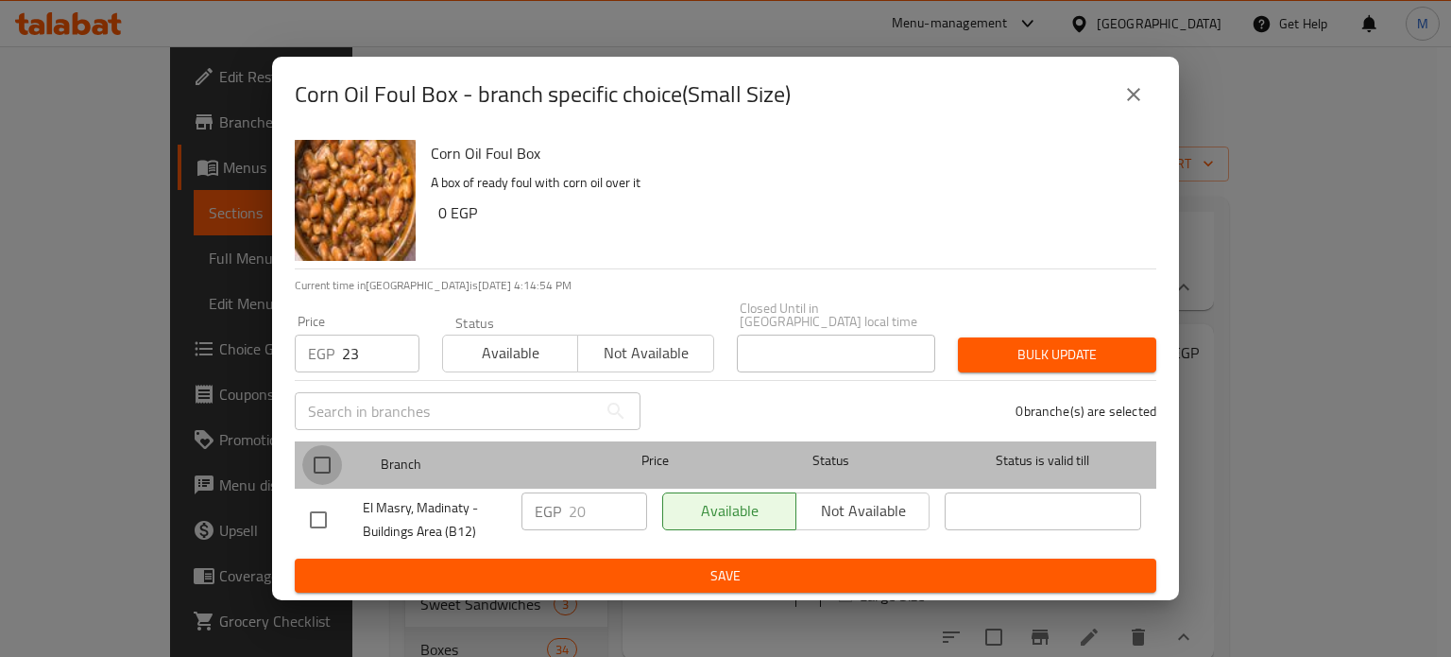
click at [333, 457] on input "checkbox" at bounding box center [322, 465] width 40 height 40
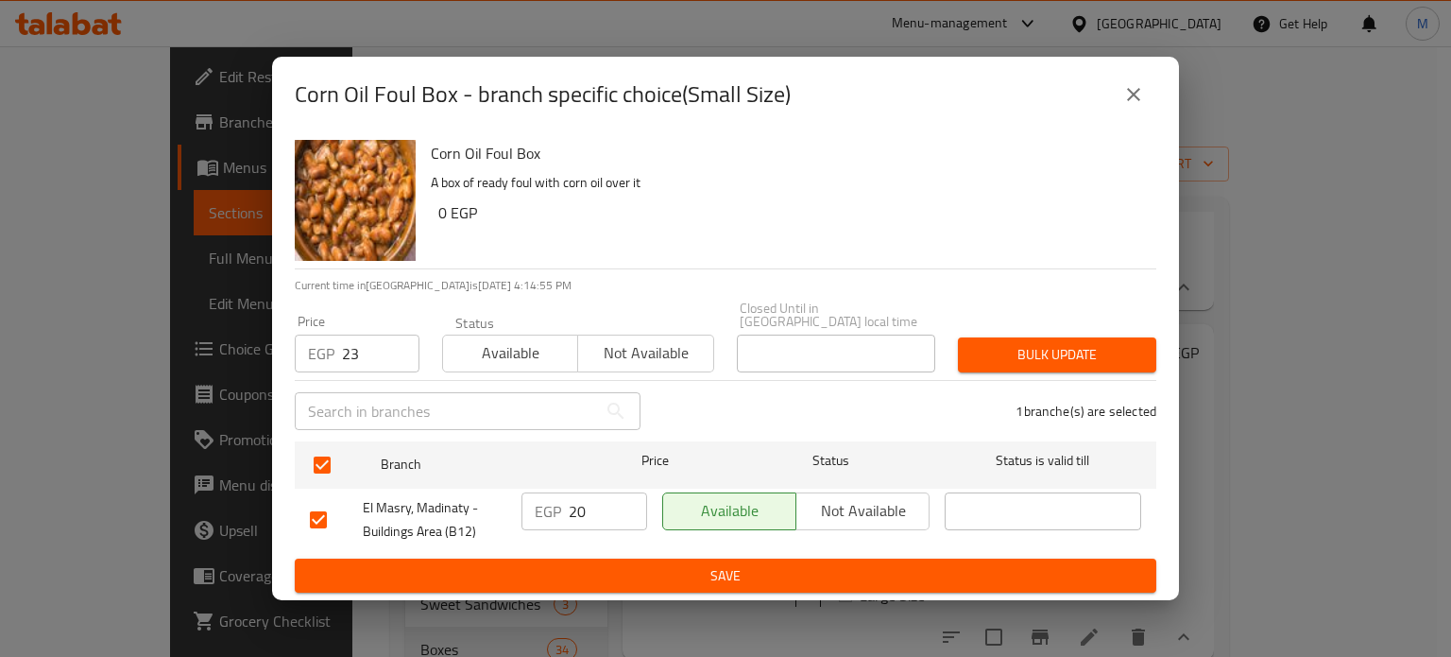
click at [1097, 343] on span "Bulk update" at bounding box center [1057, 355] width 168 height 24
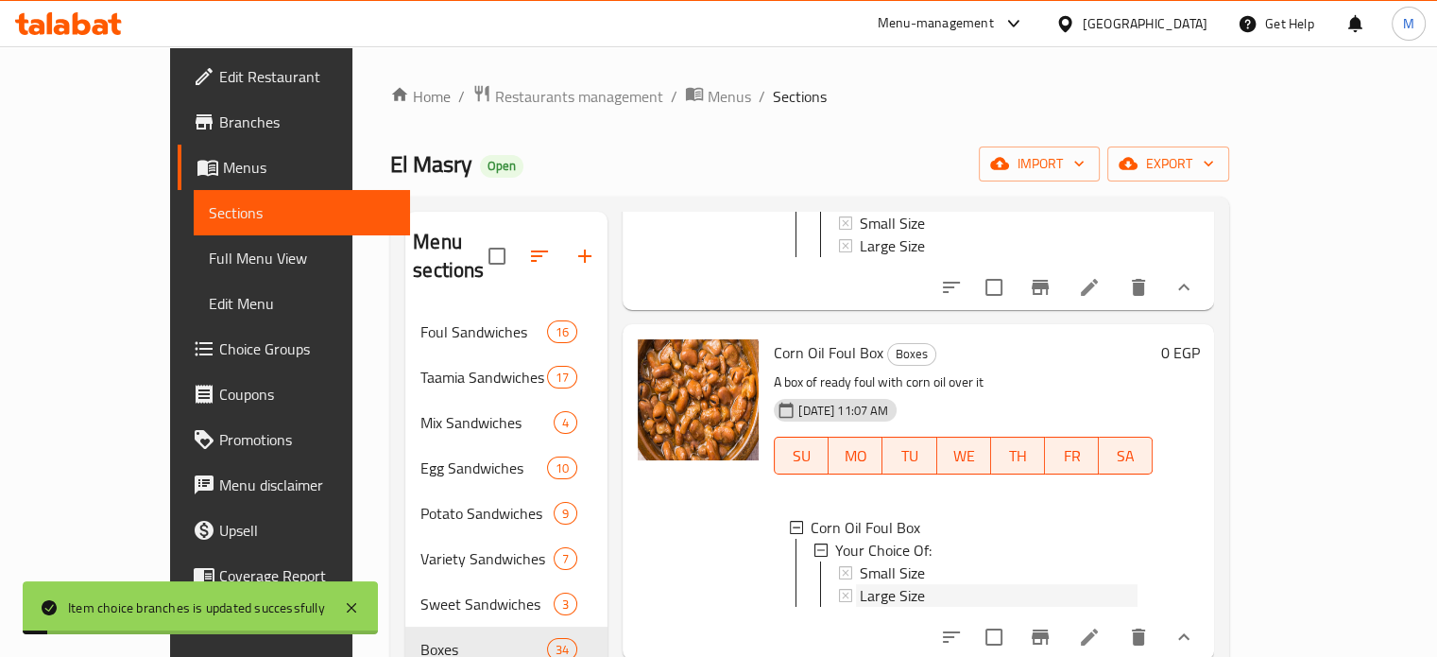
click at [860, 600] on span "Large Size" at bounding box center [892, 595] width 65 height 23
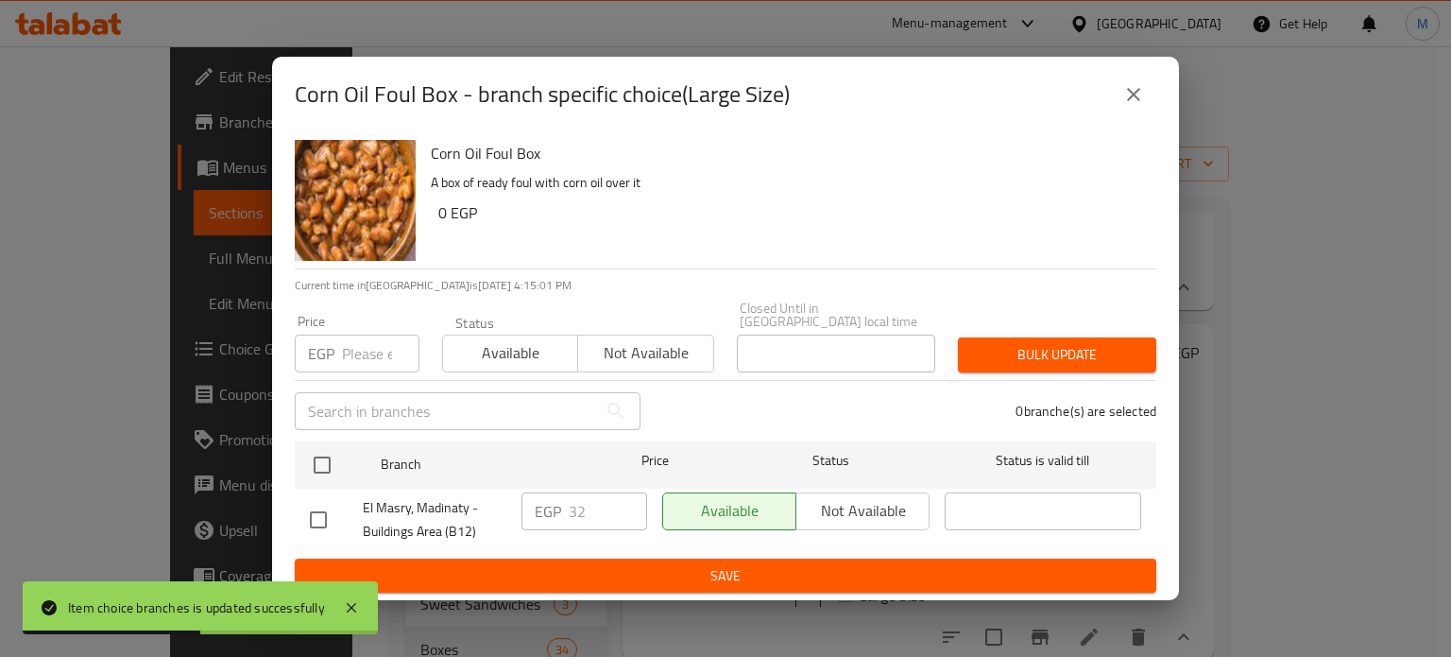
click at [363, 341] on input "number" at bounding box center [380, 353] width 77 height 38
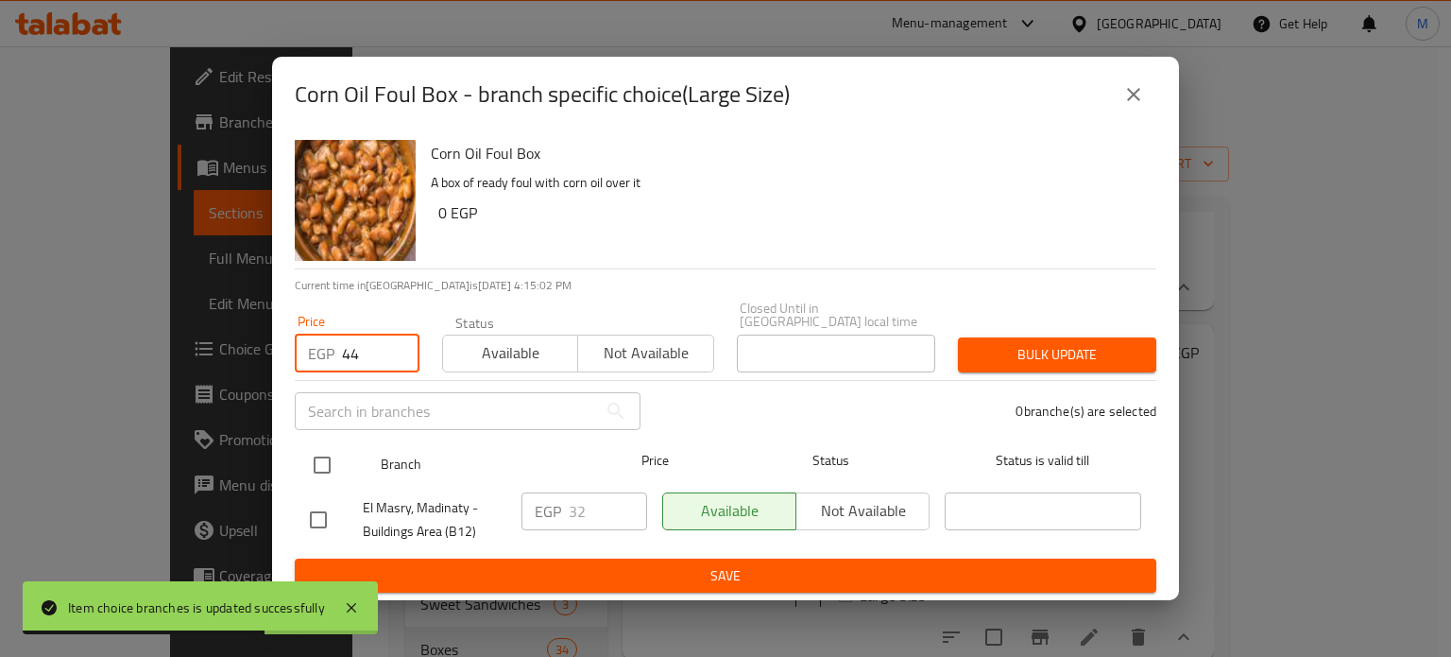
click at [307, 461] on input "checkbox" at bounding box center [322, 465] width 40 height 40
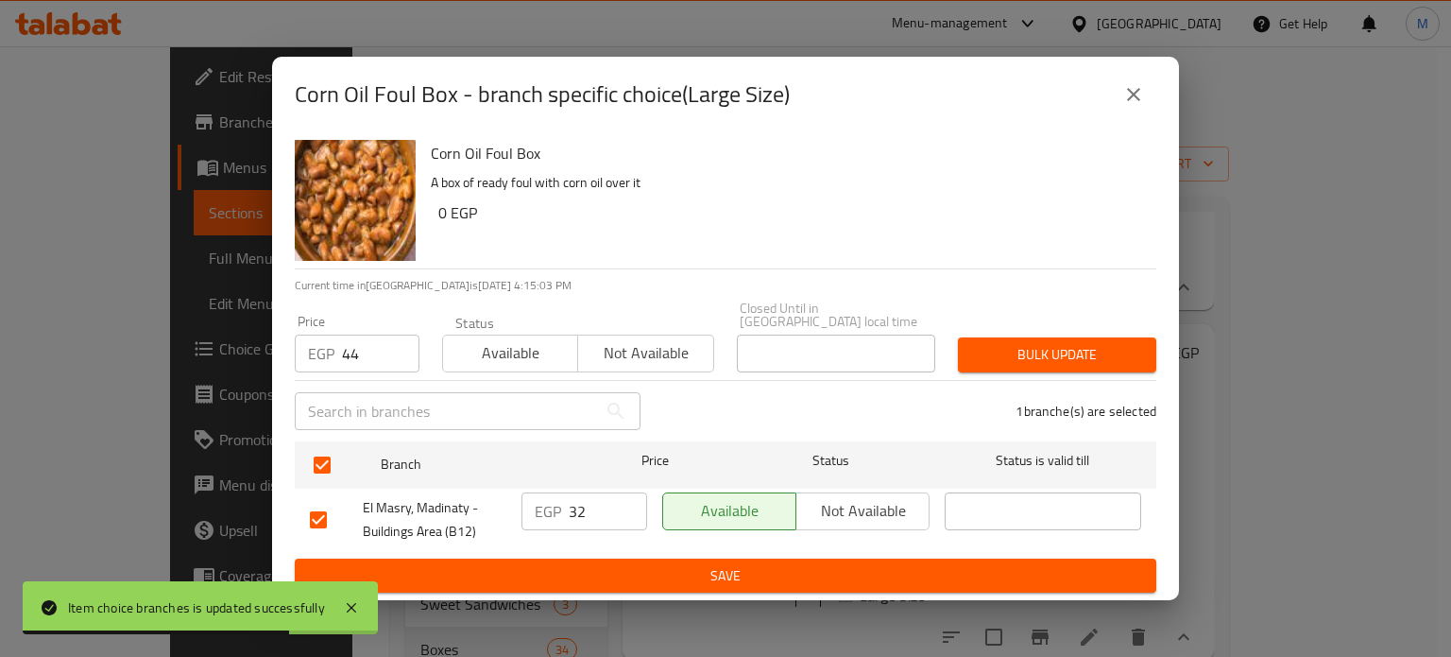
click at [1050, 350] on span "Bulk update" at bounding box center [1057, 355] width 168 height 24
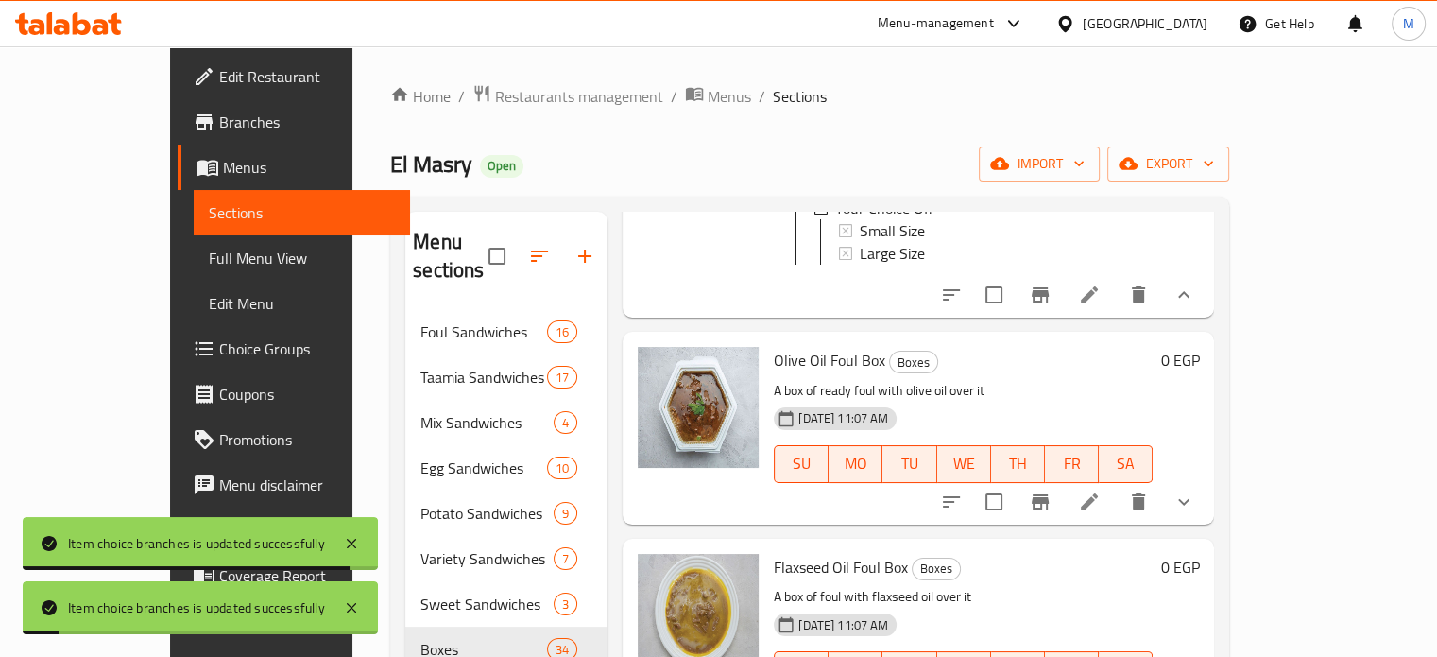
scroll to position [1118, 0]
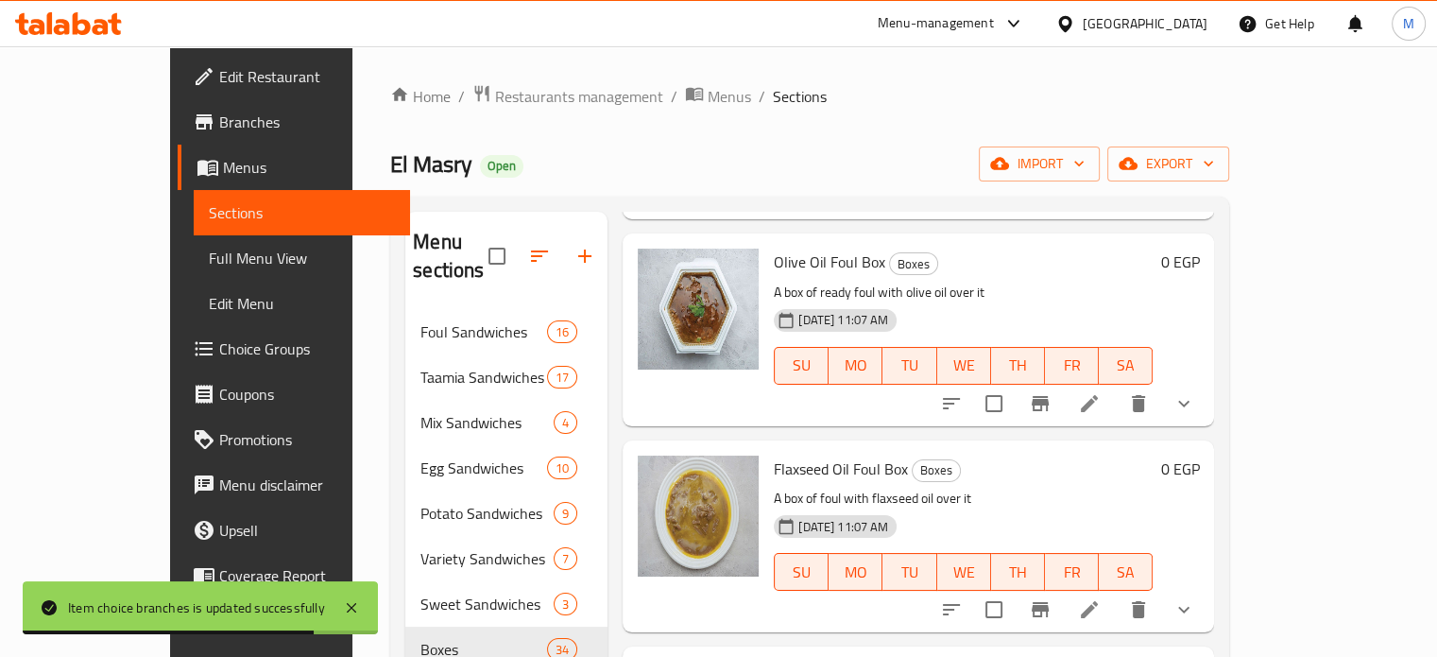
click at [1195, 415] on icon "show more" at bounding box center [1183, 403] width 23 height 23
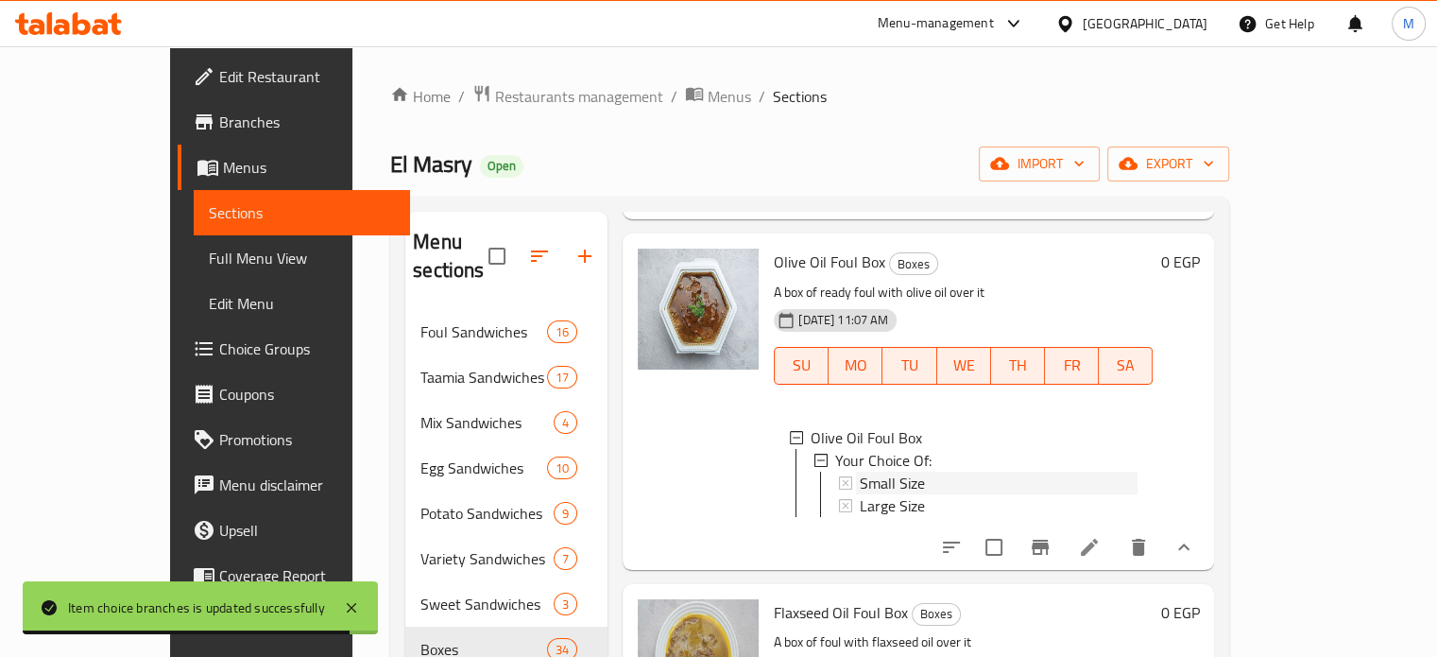
click at [860, 491] on span "Small Size" at bounding box center [892, 482] width 65 height 23
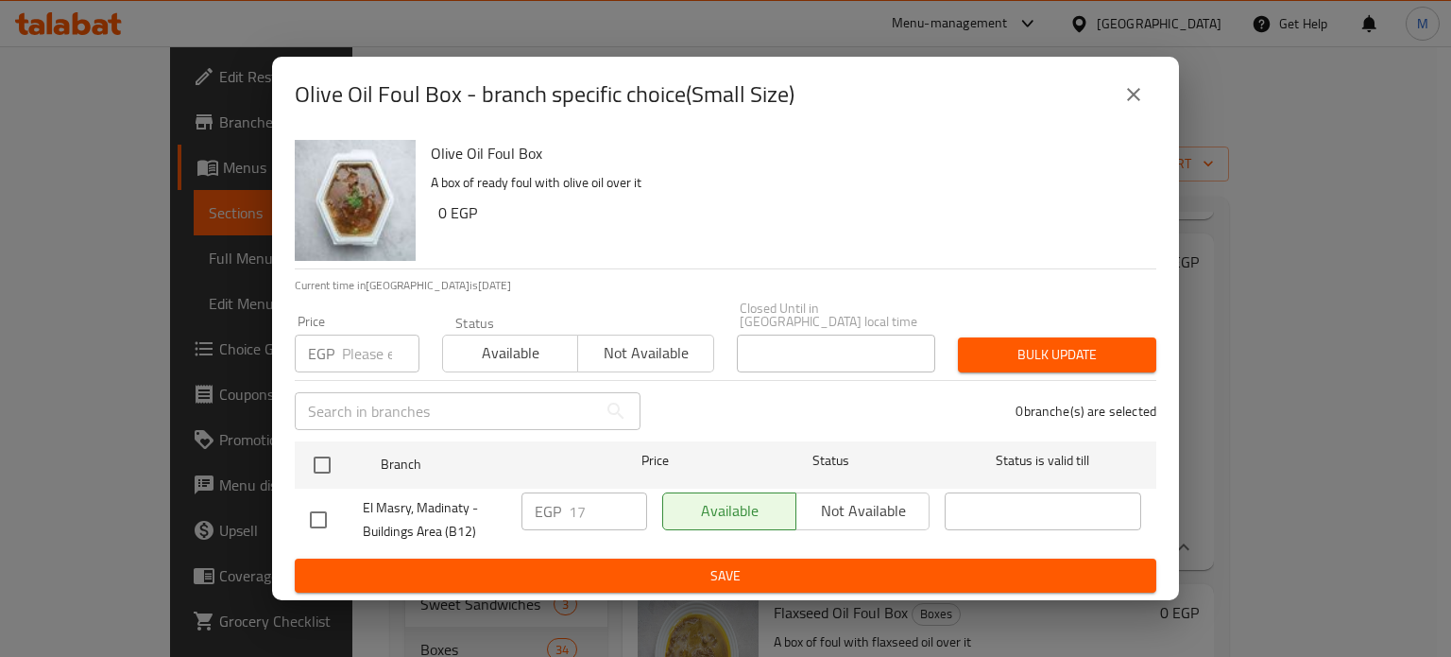
click at [361, 341] on input "number" at bounding box center [380, 353] width 77 height 38
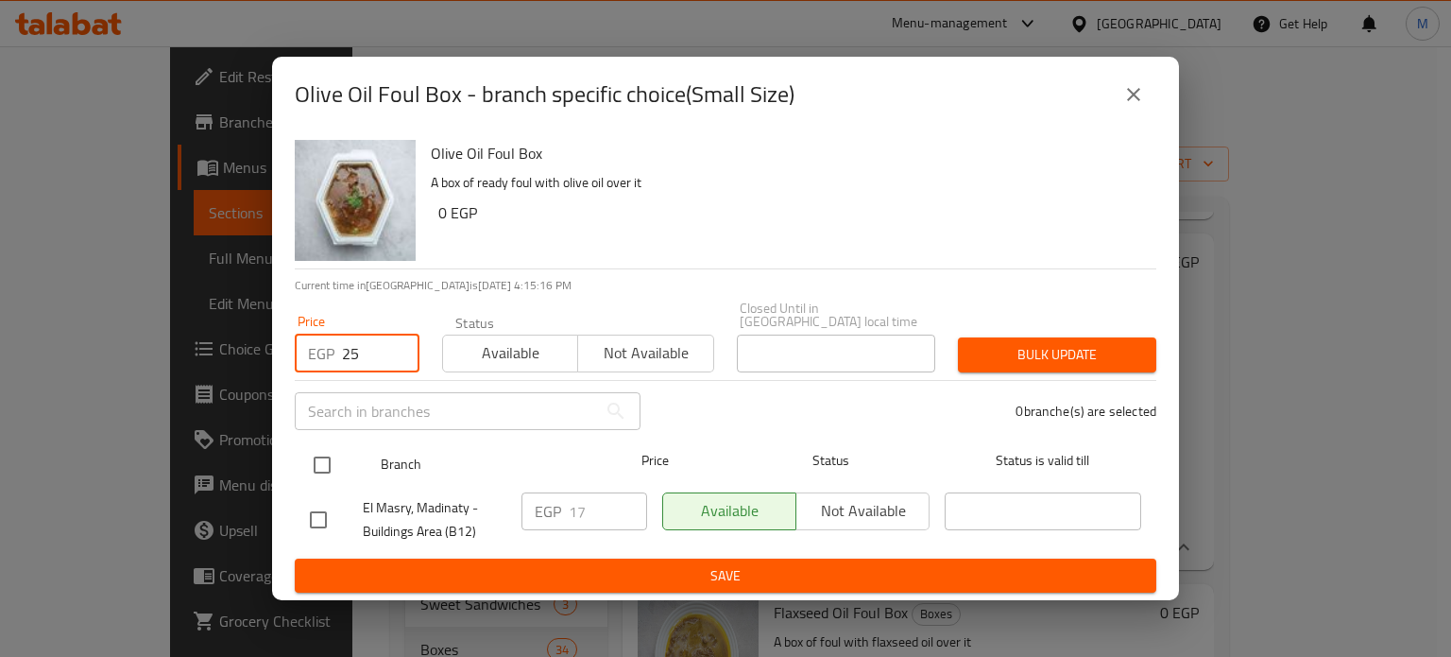
click at [317, 456] on input "checkbox" at bounding box center [322, 465] width 40 height 40
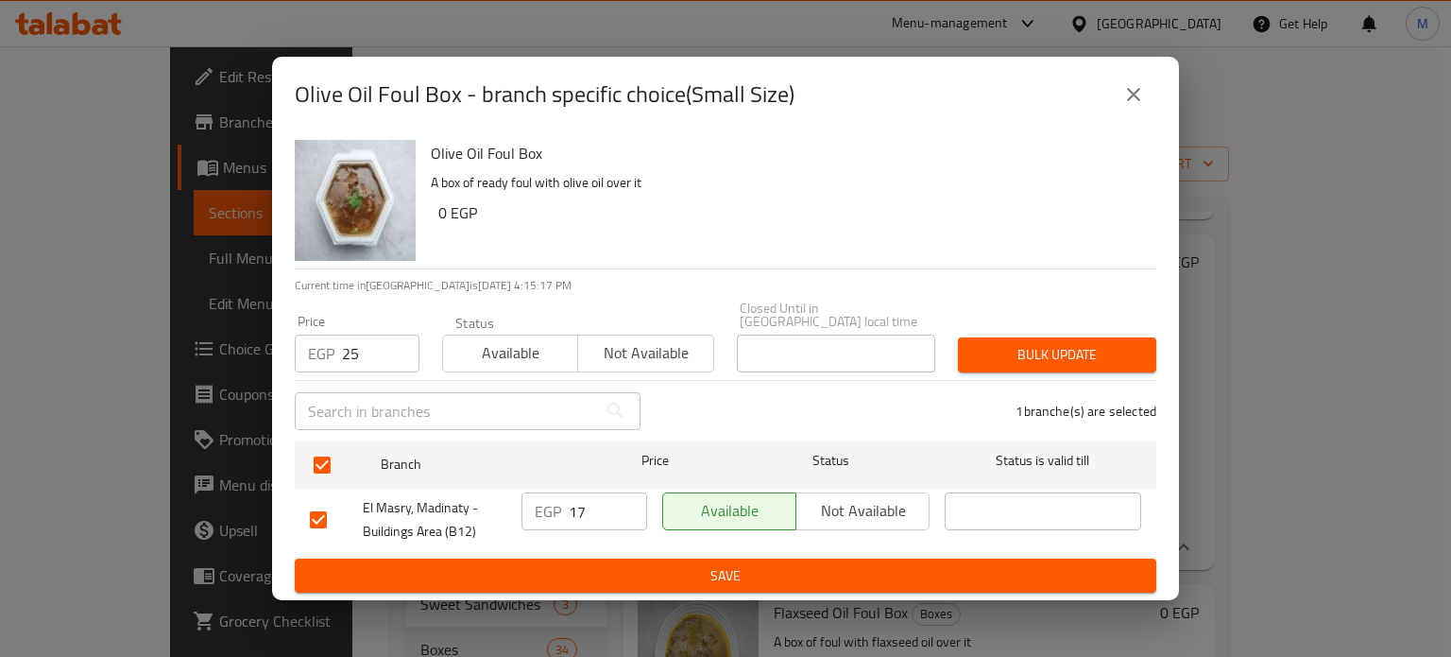
click at [1040, 337] on button "Bulk update" at bounding box center [1057, 354] width 198 height 35
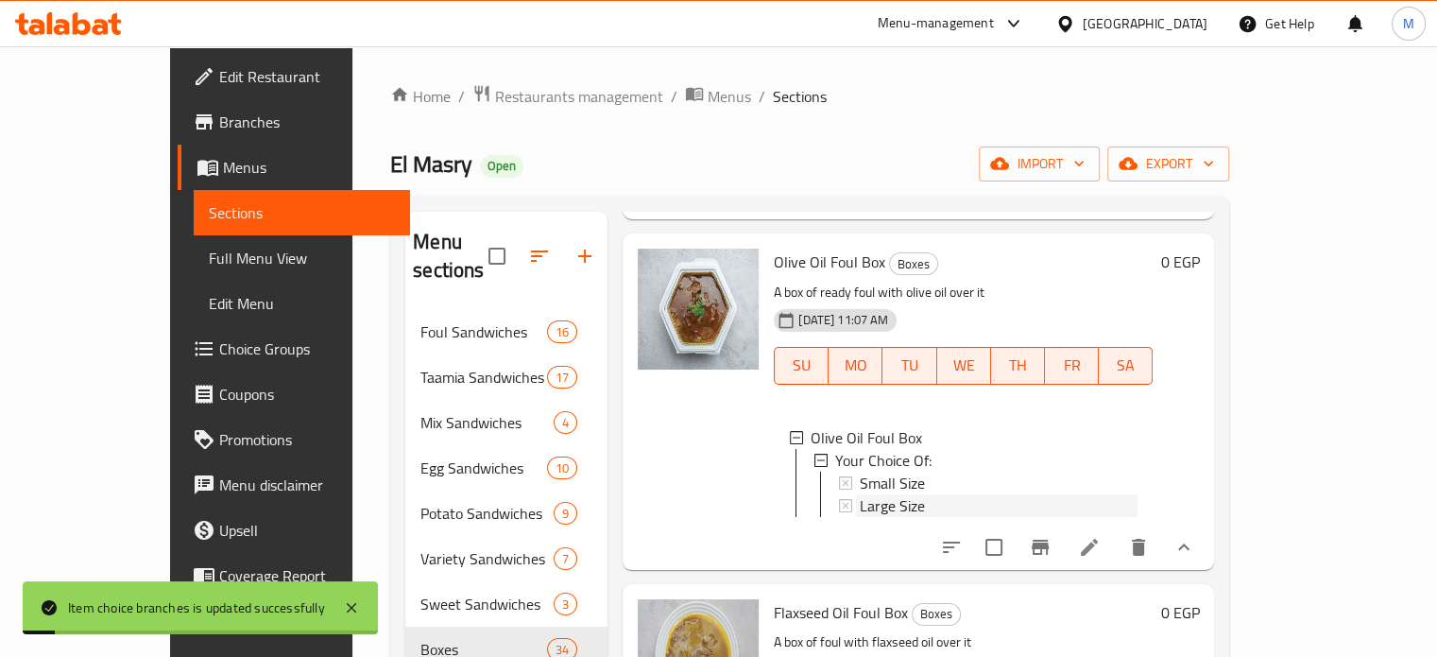
click at [882, 517] on div "Large Size" at bounding box center [999, 505] width 278 height 23
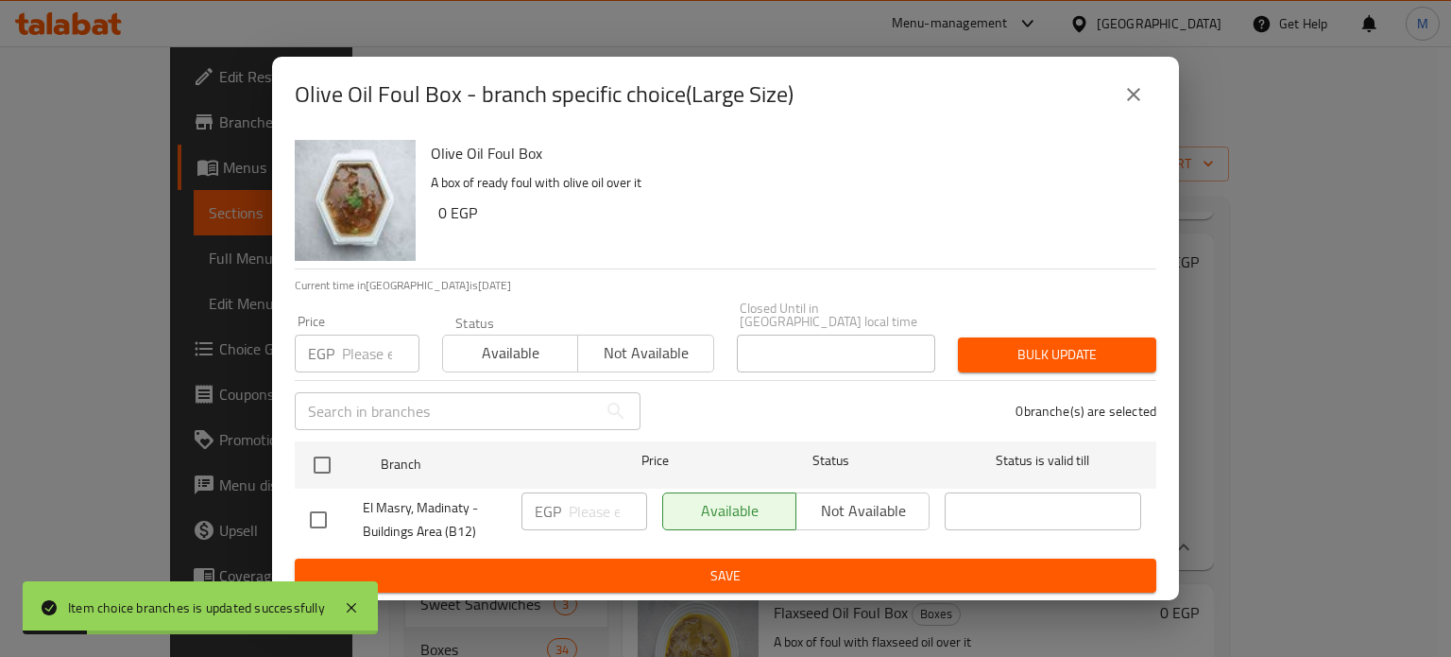
click at [374, 340] on input "number" at bounding box center [380, 353] width 77 height 38
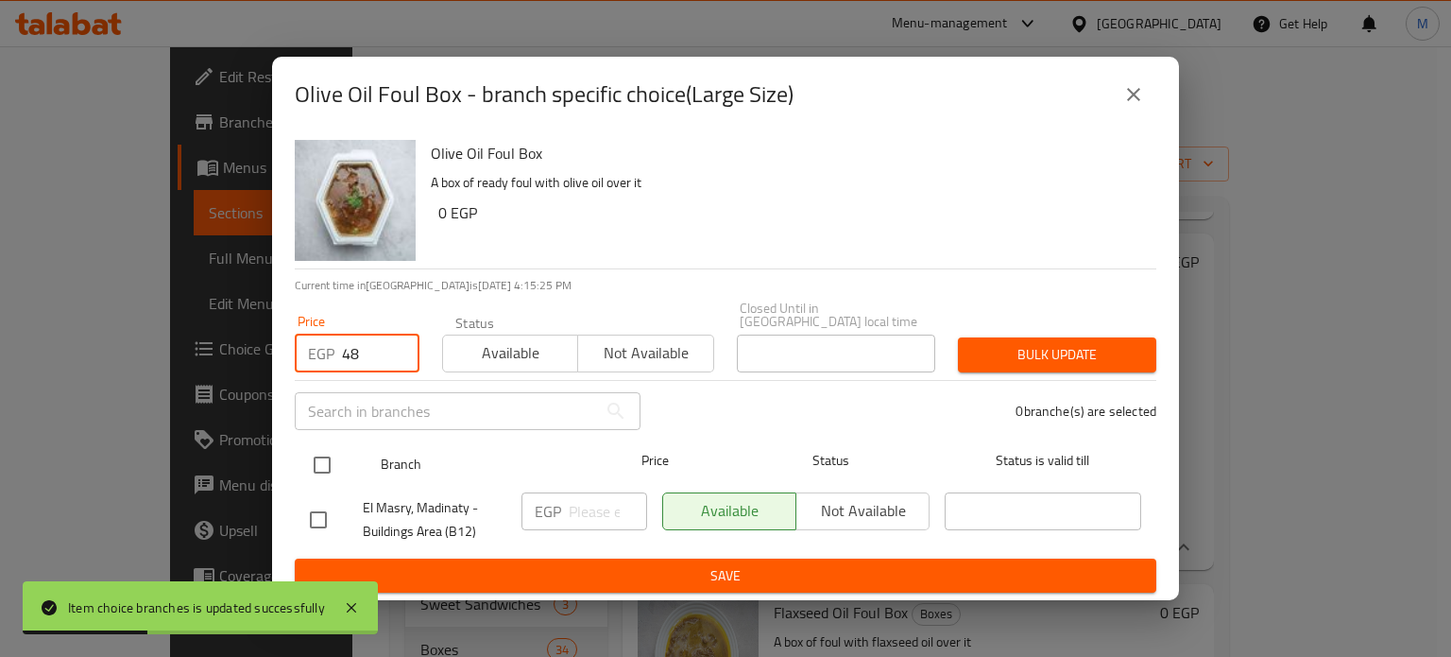
click at [325, 464] on input "checkbox" at bounding box center [322, 465] width 40 height 40
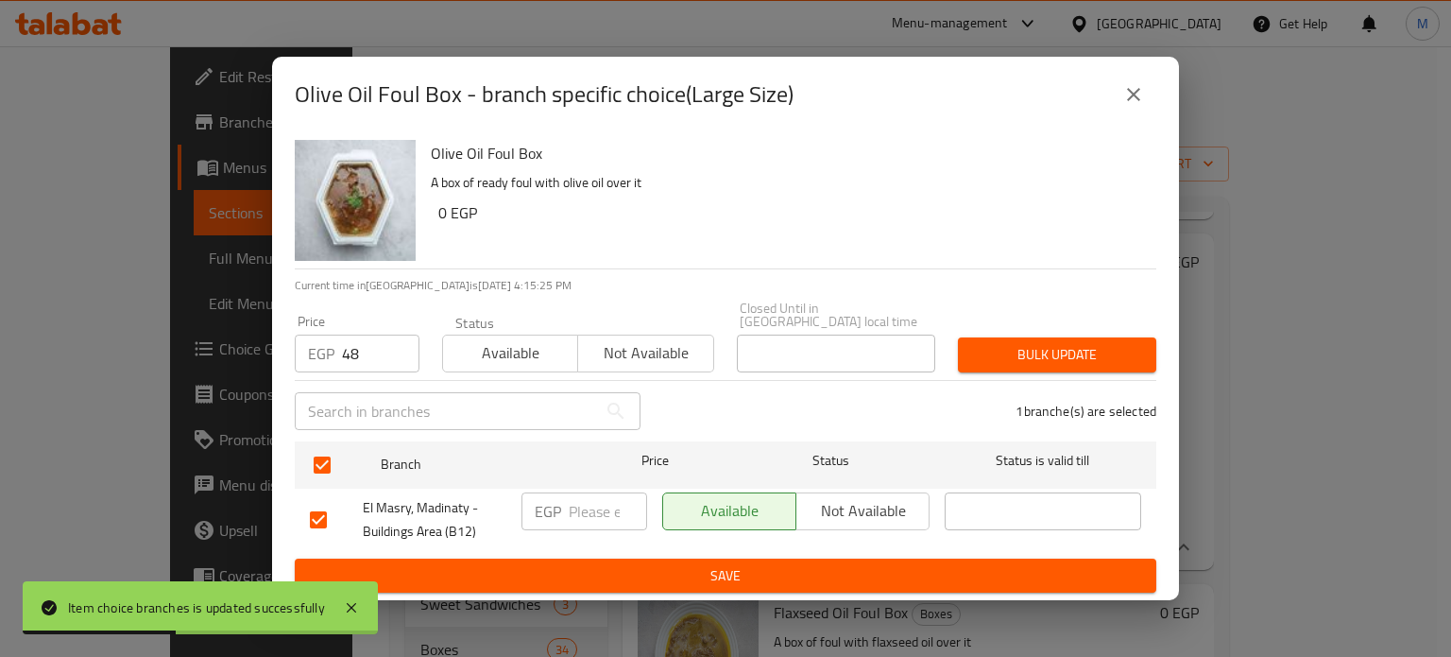
click at [1050, 363] on button "Bulk update" at bounding box center [1057, 354] width 198 height 35
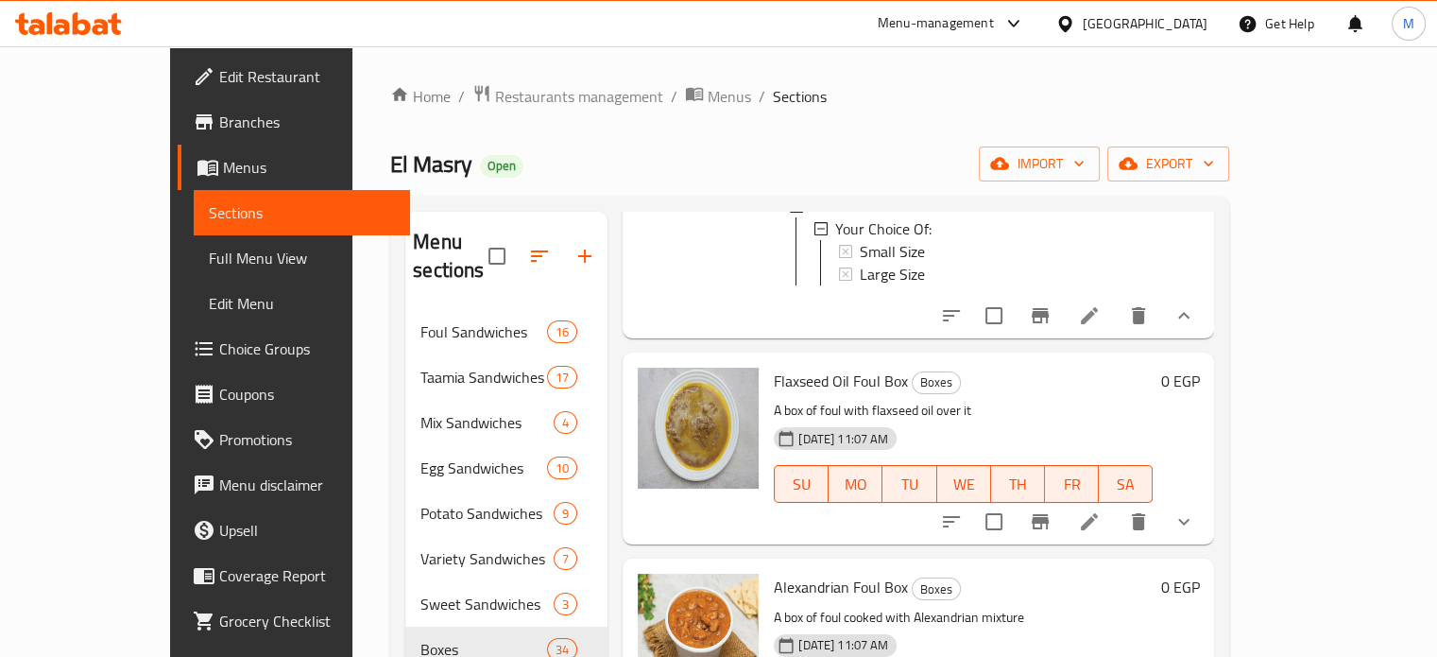
scroll to position [1313, 0]
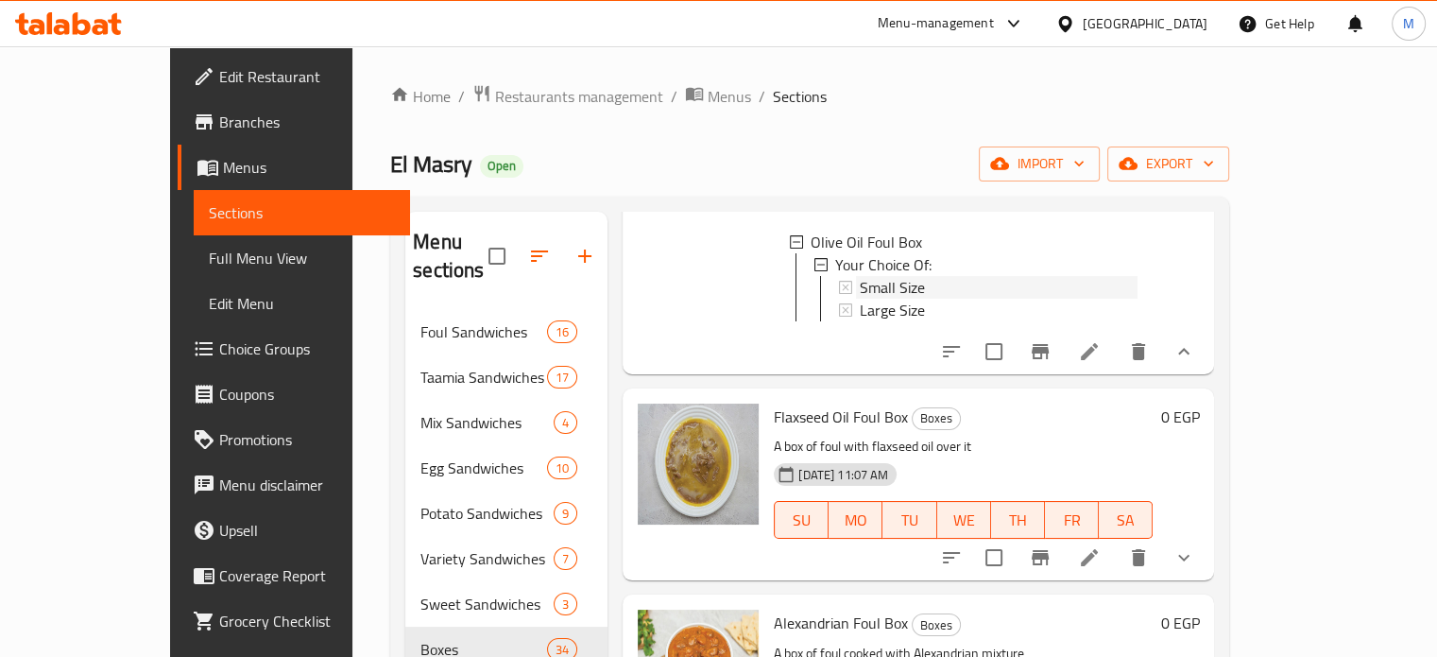
click at [890, 299] on div "Small Size" at bounding box center [999, 287] width 278 height 23
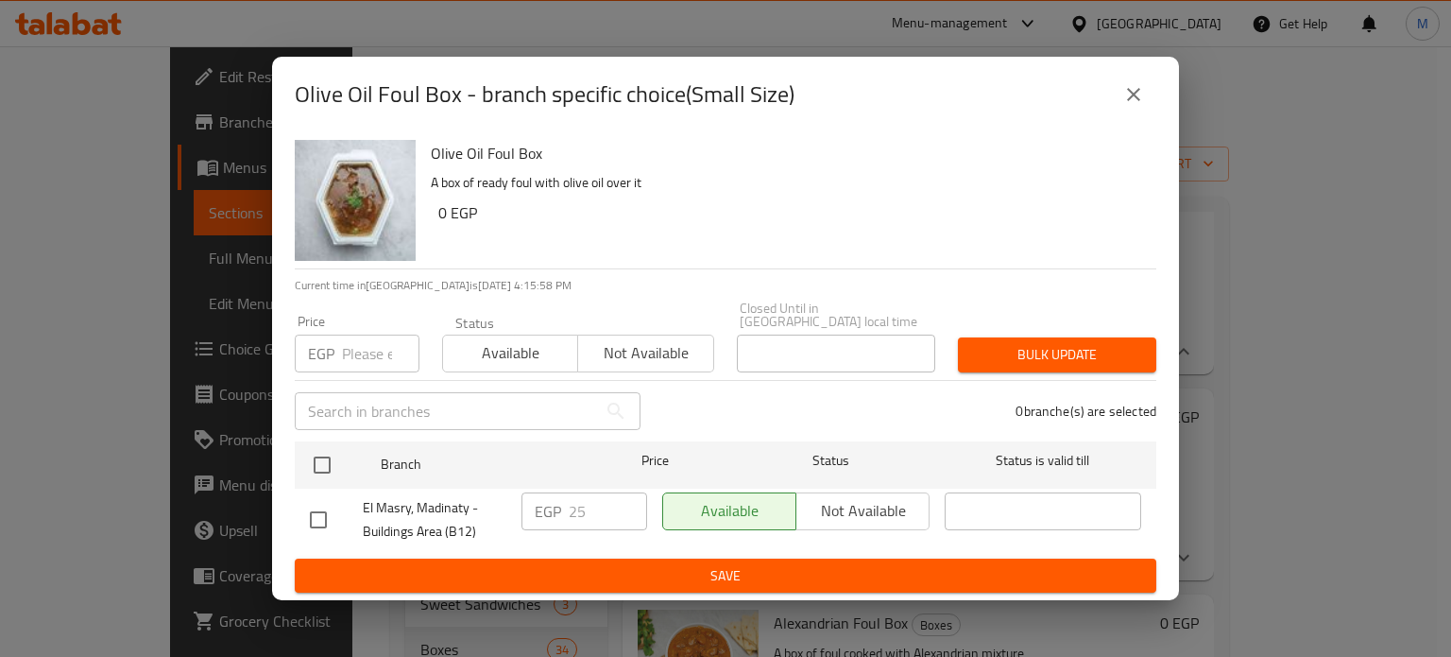
click at [1130, 101] on icon "close" at bounding box center [1133, 94] width 13 height 13
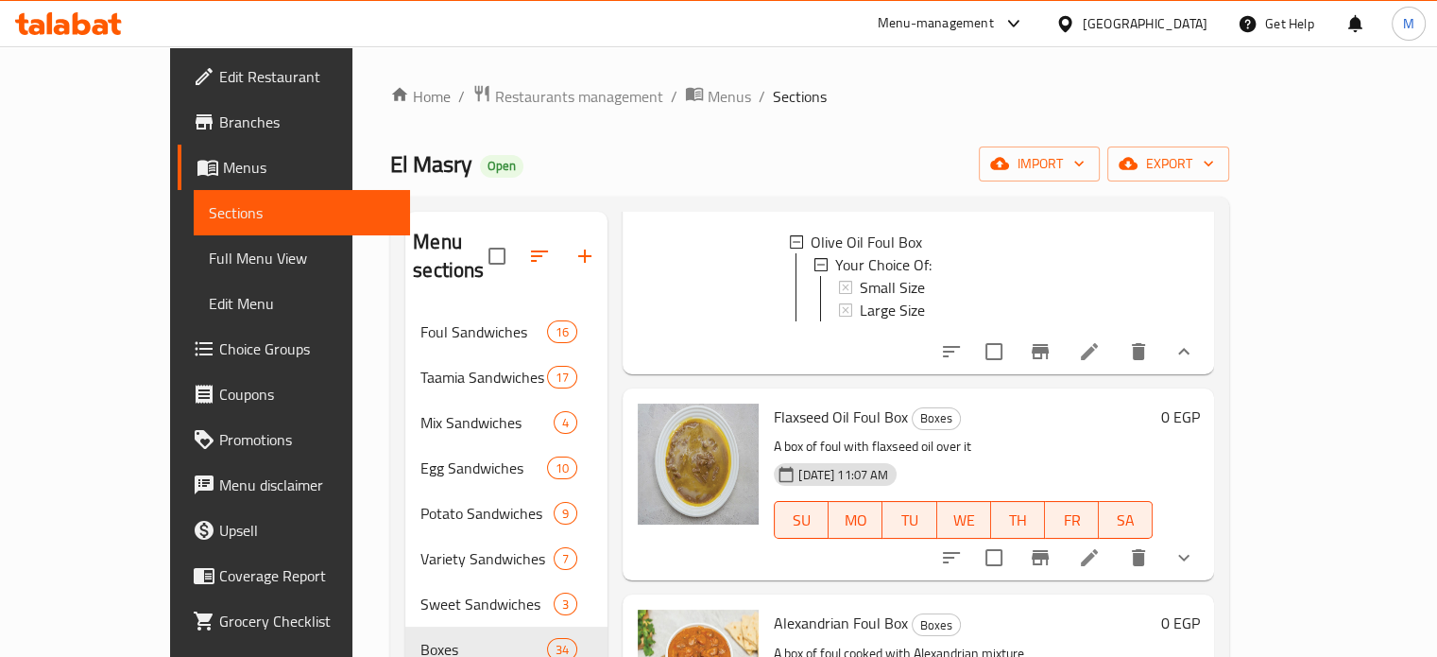
click at [1195, 569] on icon "show more" at bounding box center [1183, 557] width 23 height 23
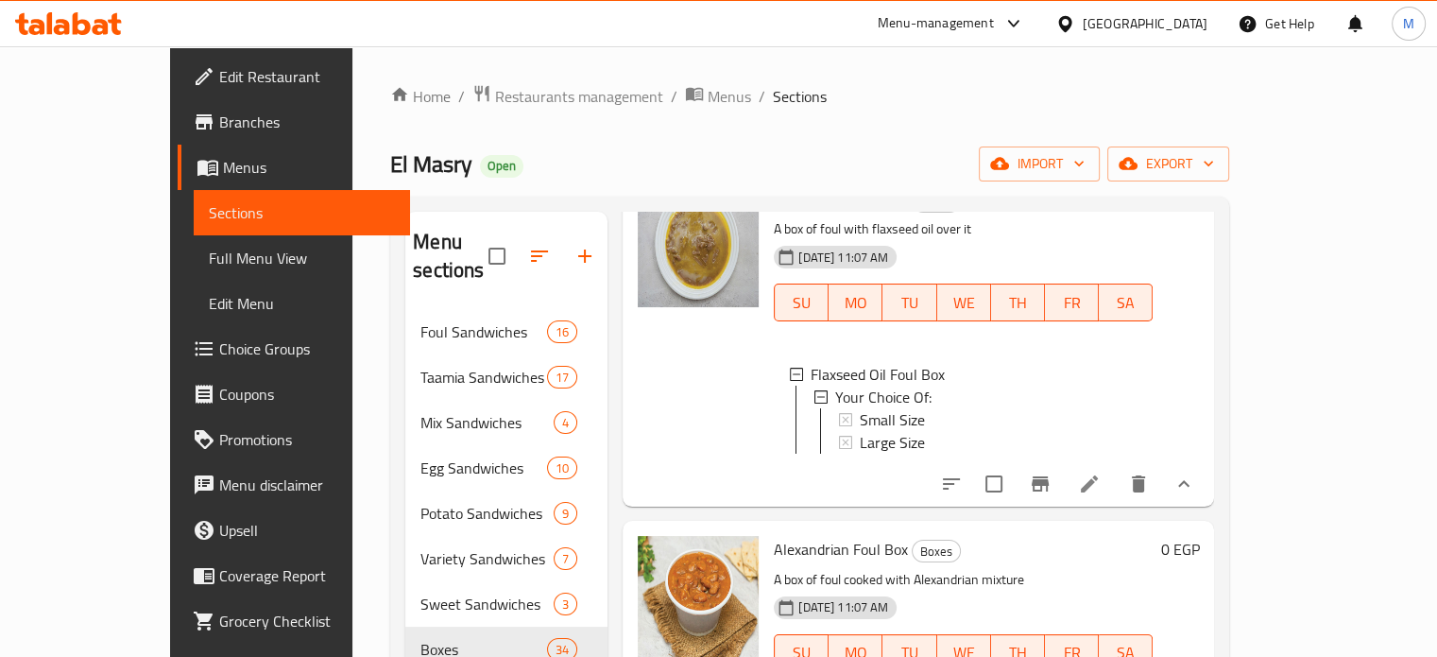
scroll to position [1669, 0]
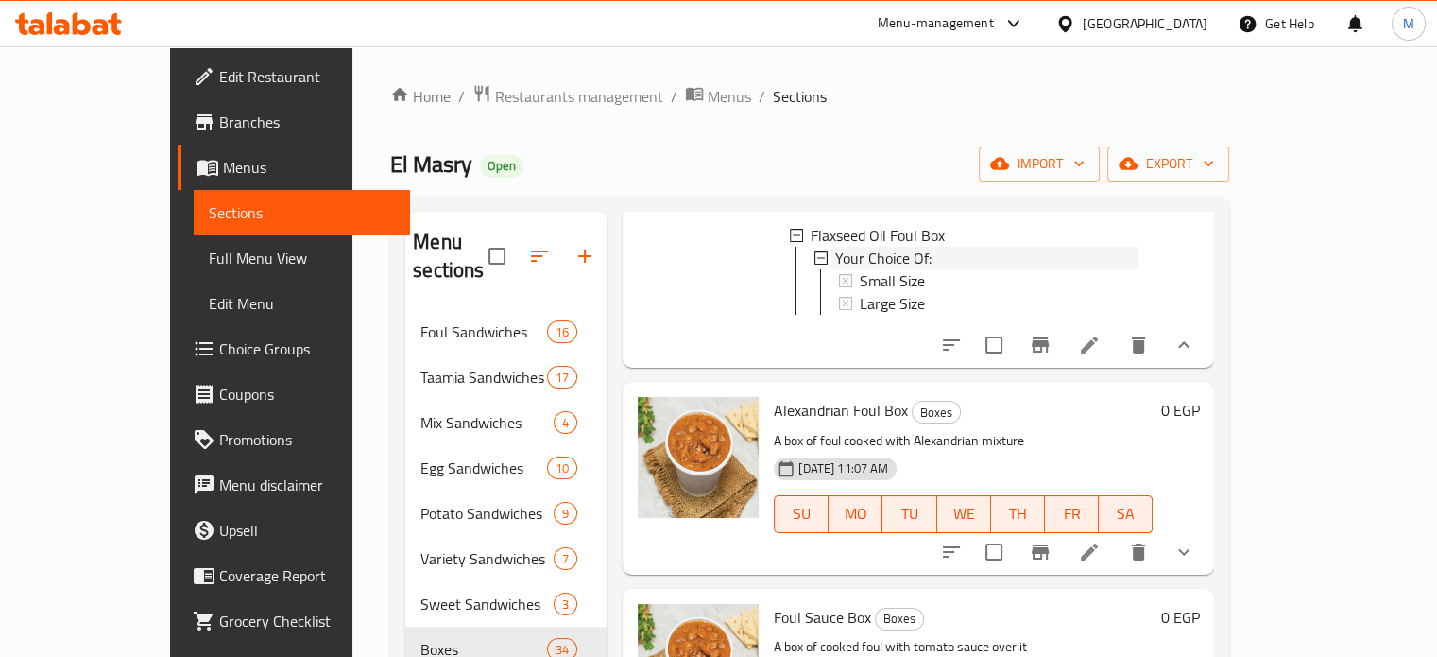
click at [845, 269] on span "Your Choice Of:" at bounding box center [883, 258] width 96 height 23
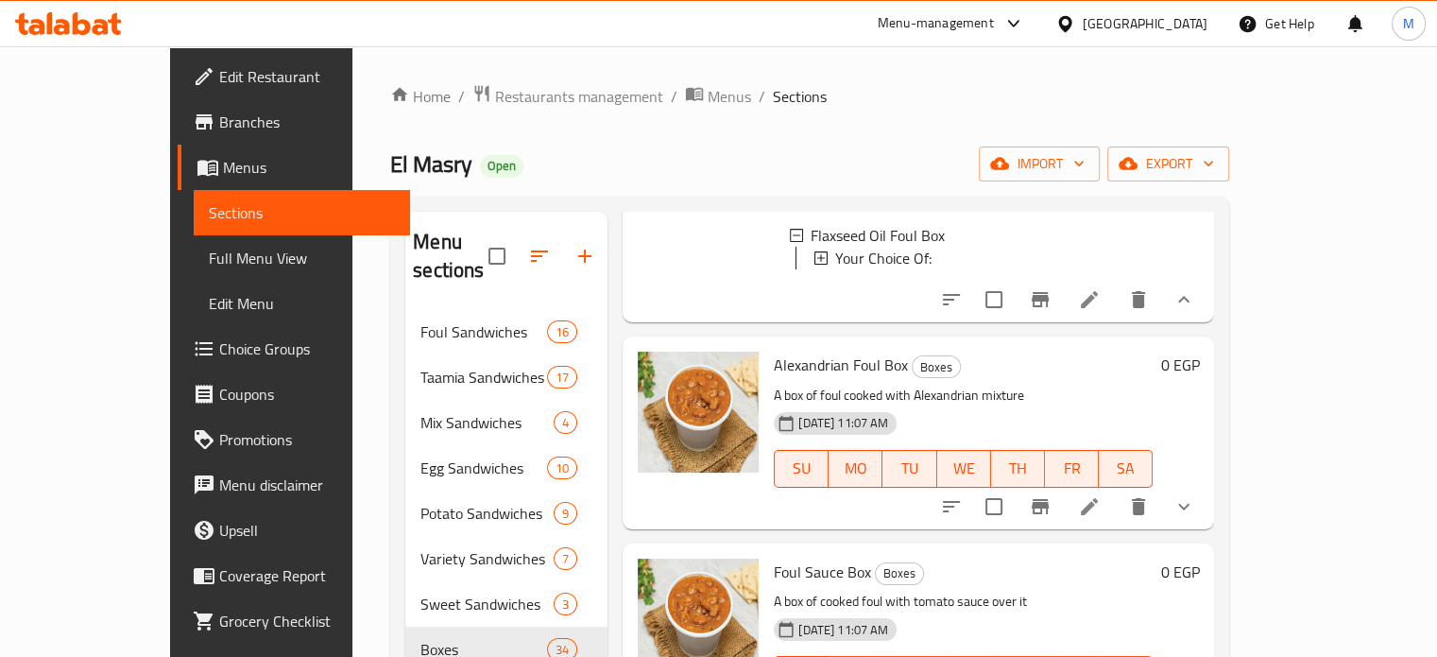
click at [845, 269] on span "Your Choice Of:" at bounding box center [883, 258] width 96 height 23
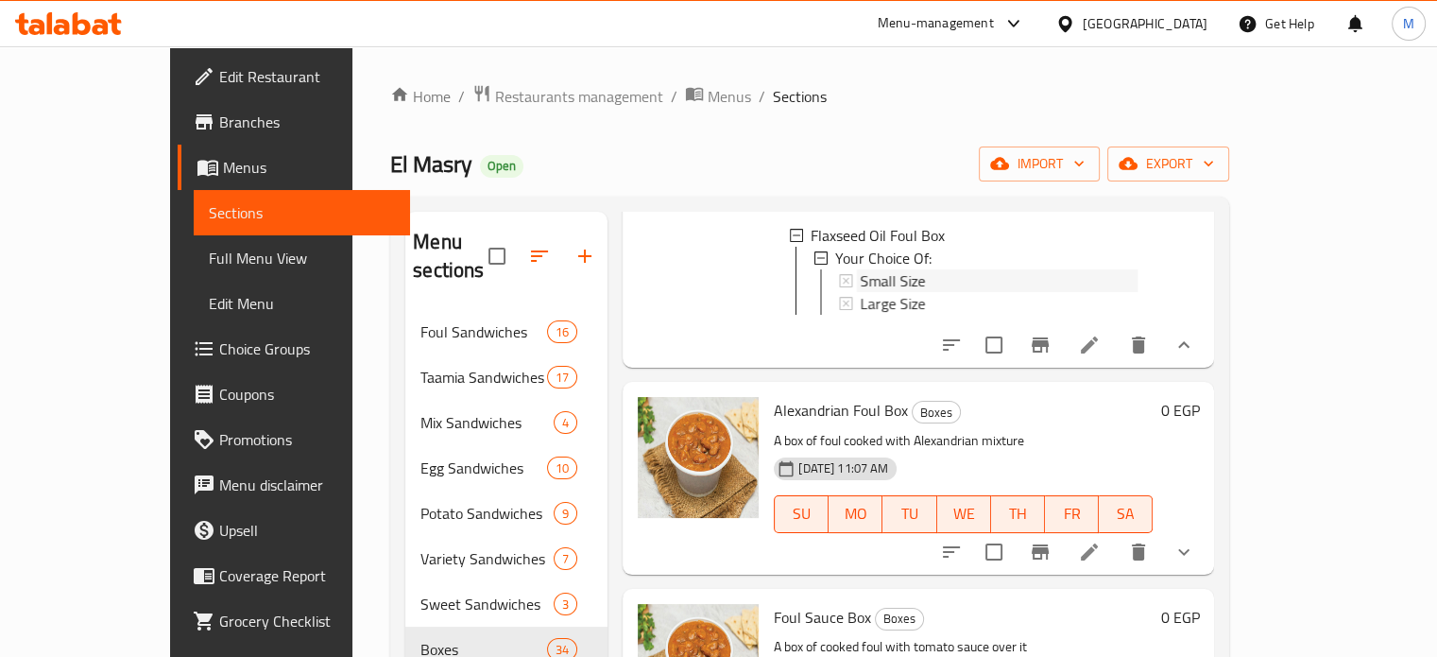
click at [861, 292] on span "Small Size" at bounding box center [893, 280] width 65 height 23
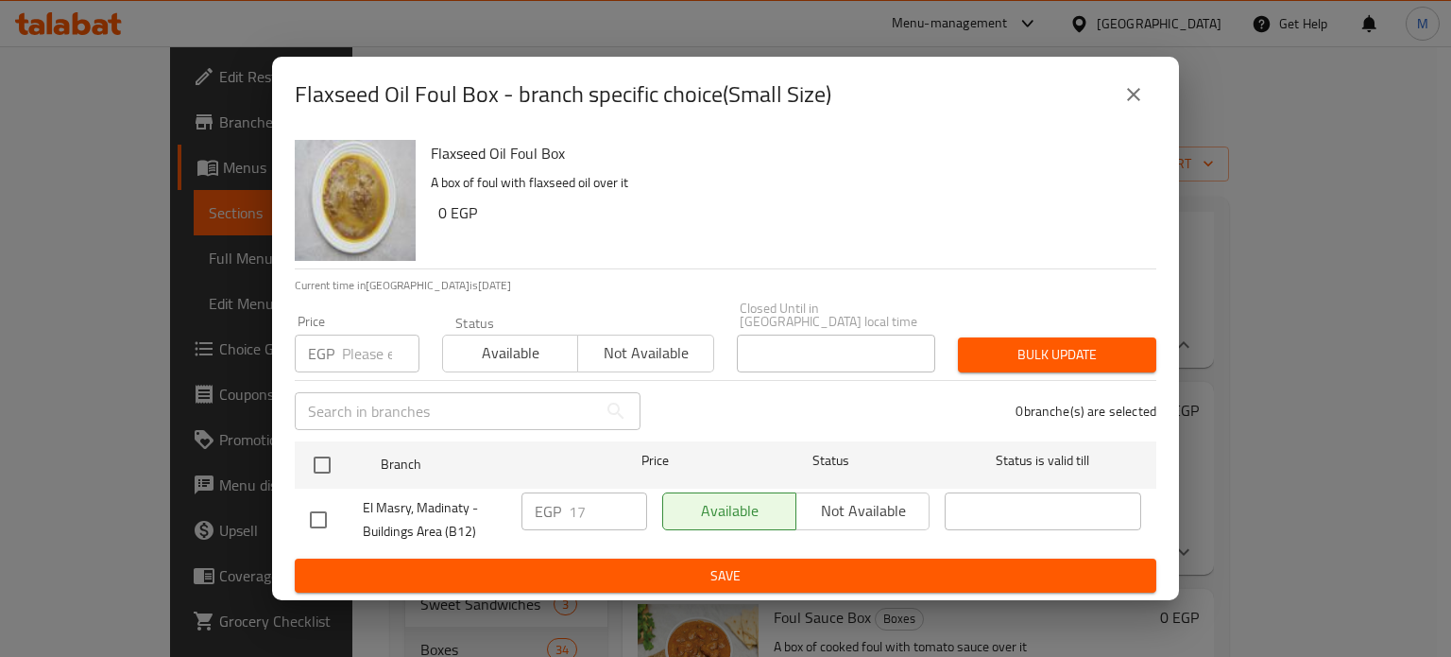
click at [367, 336] on input "number" at bounding box center [380, 353] width 77 height 38
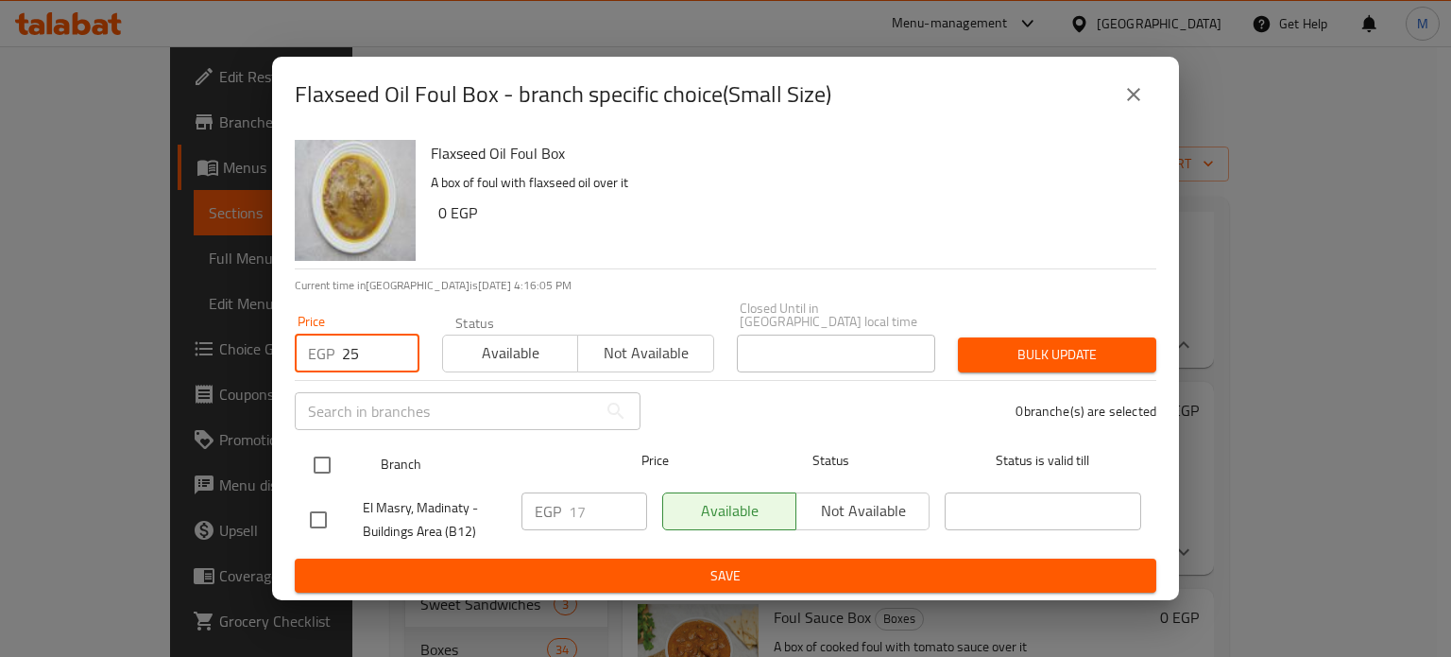
click at [328, 445] on input "checkbox" at bounding box center [322, 465] width 40 height 40
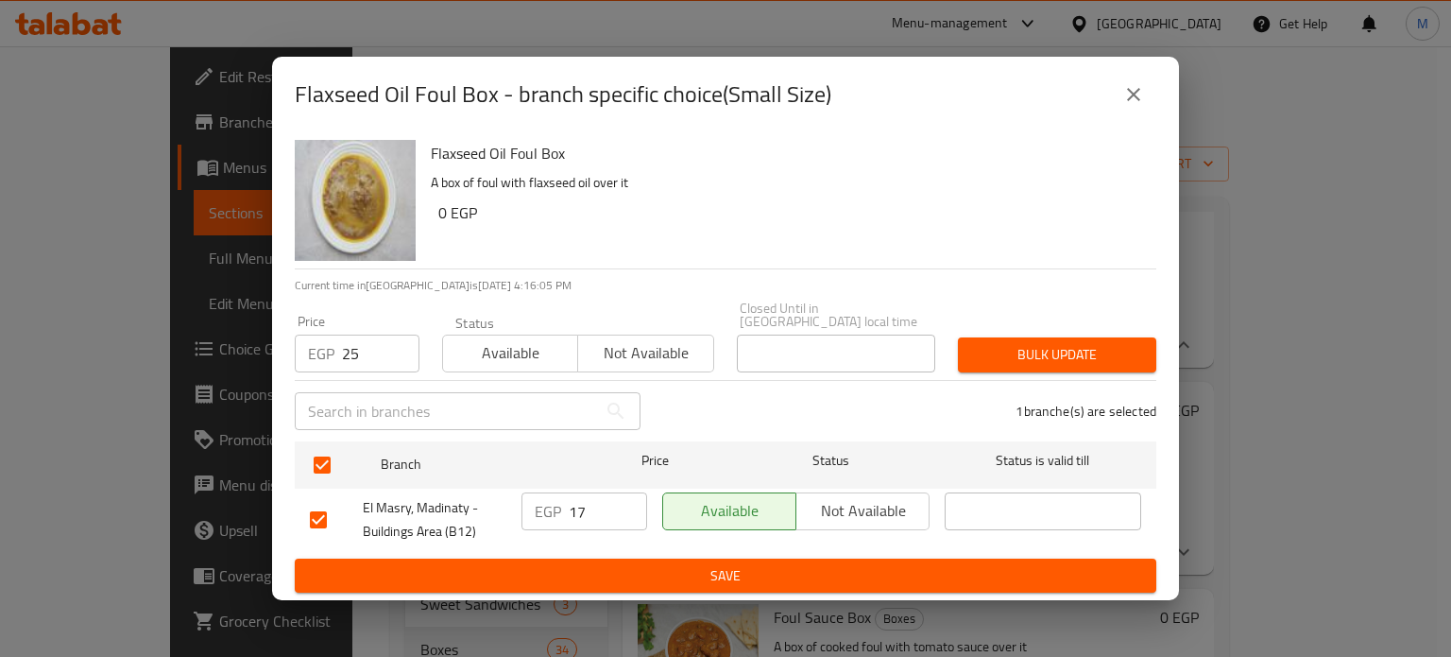
click at [1089, 345] on span "Bulk update" at bounding box center [1057, 355] width 168 height 24
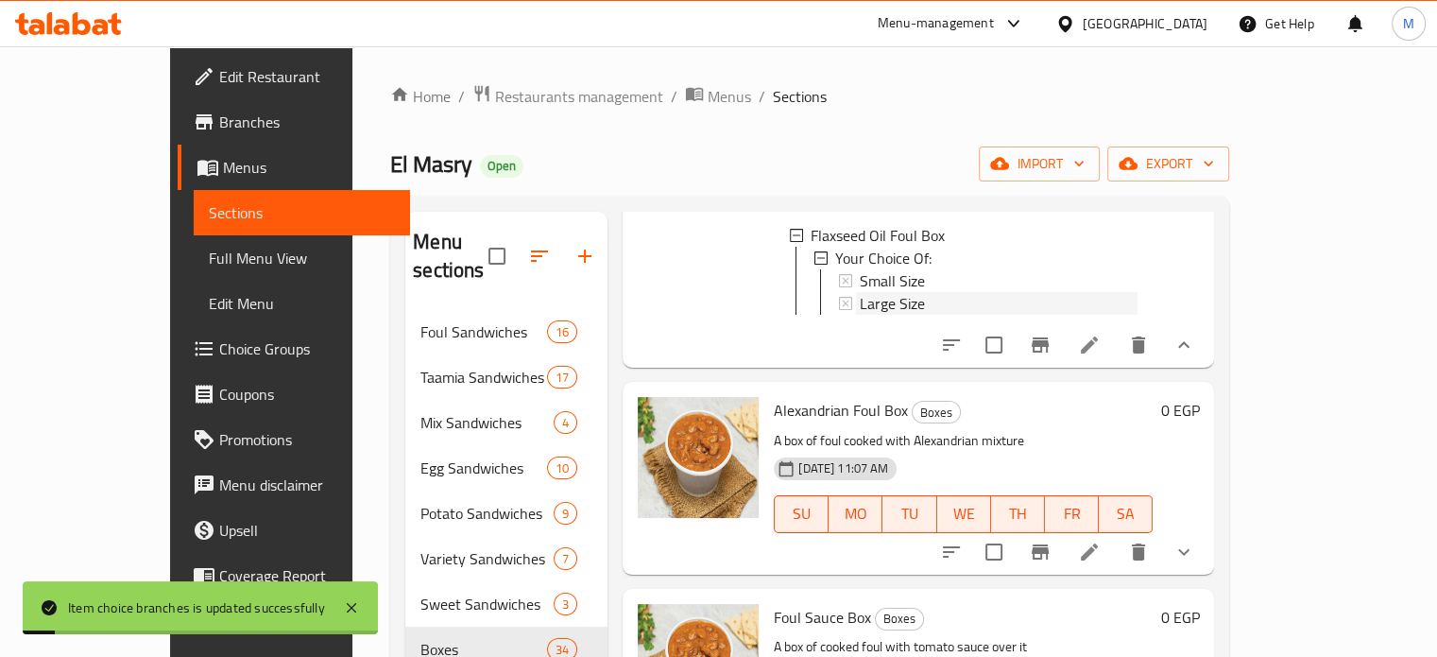
click at [867, 315] on span "Large Size" at bounding box center [892, 303] width 65 height 23
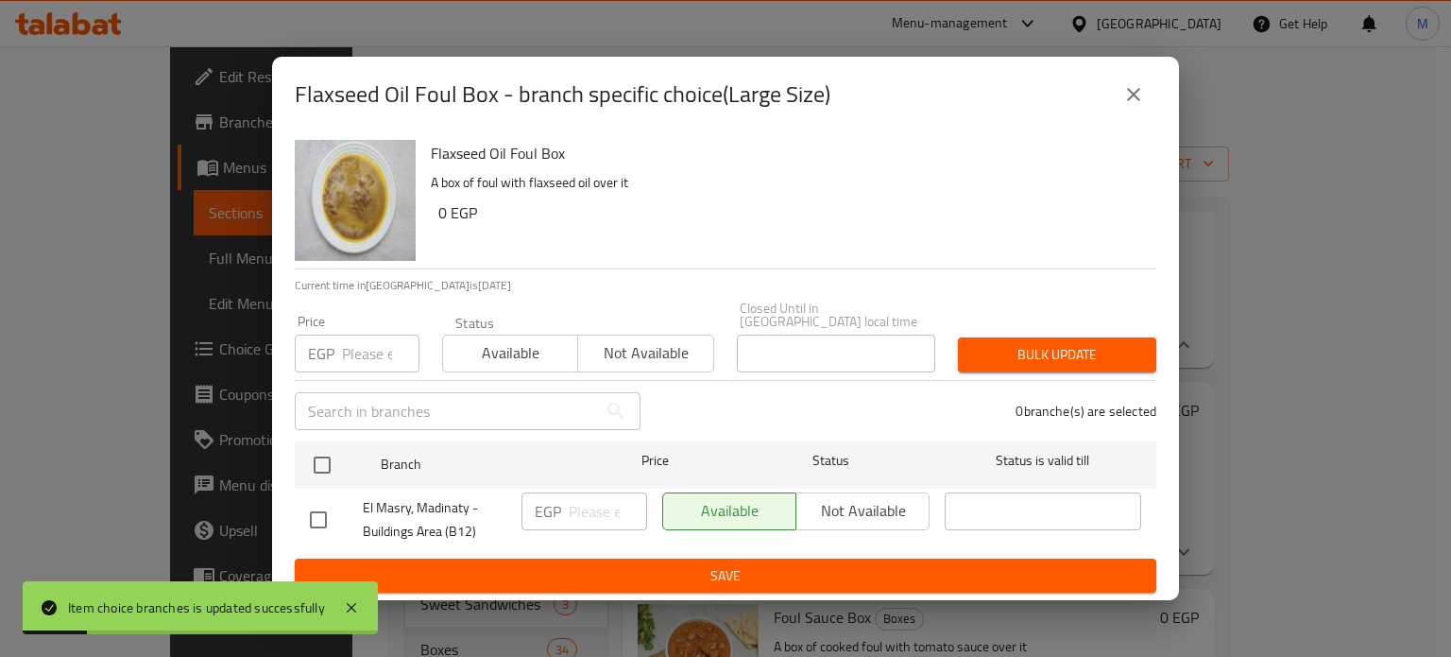
click at [367, 344] on input "number" at bounding box center [380, 353] width 77 height 38
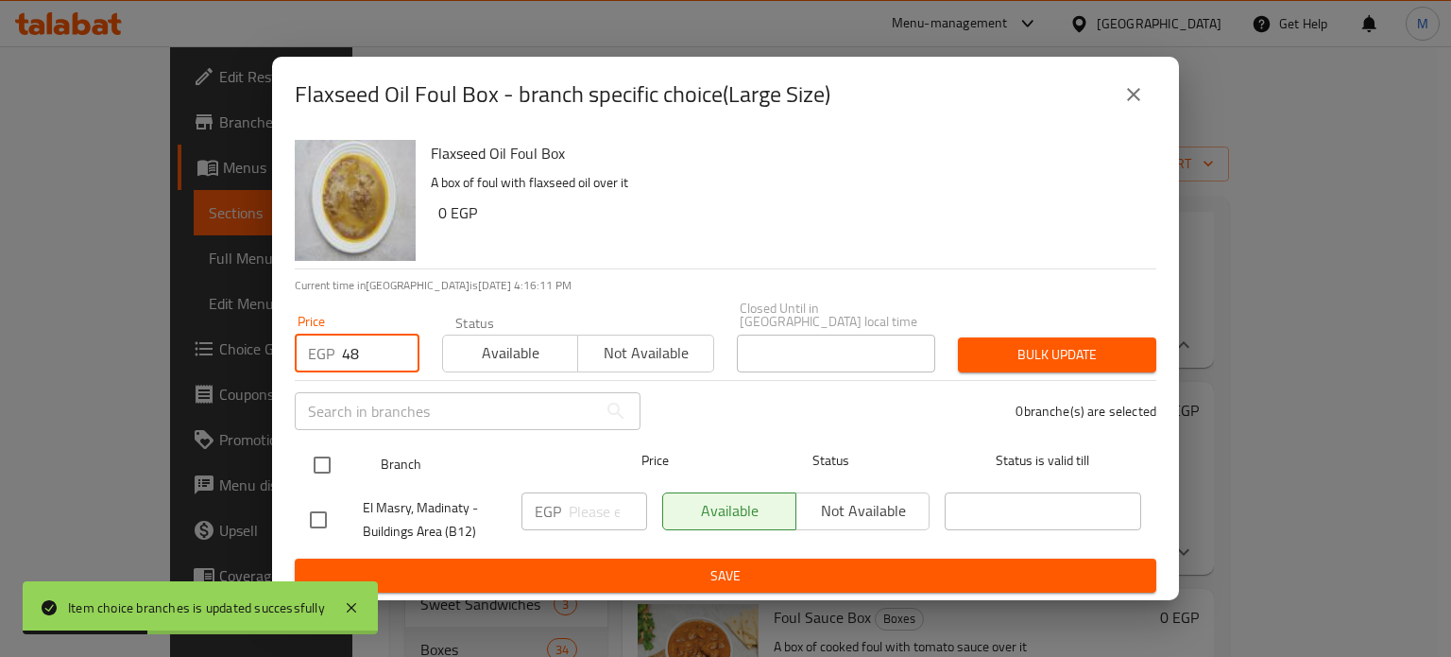
click at [336, 471] on input "checkbox" at bounding box center [322, 465] width 40 height 40
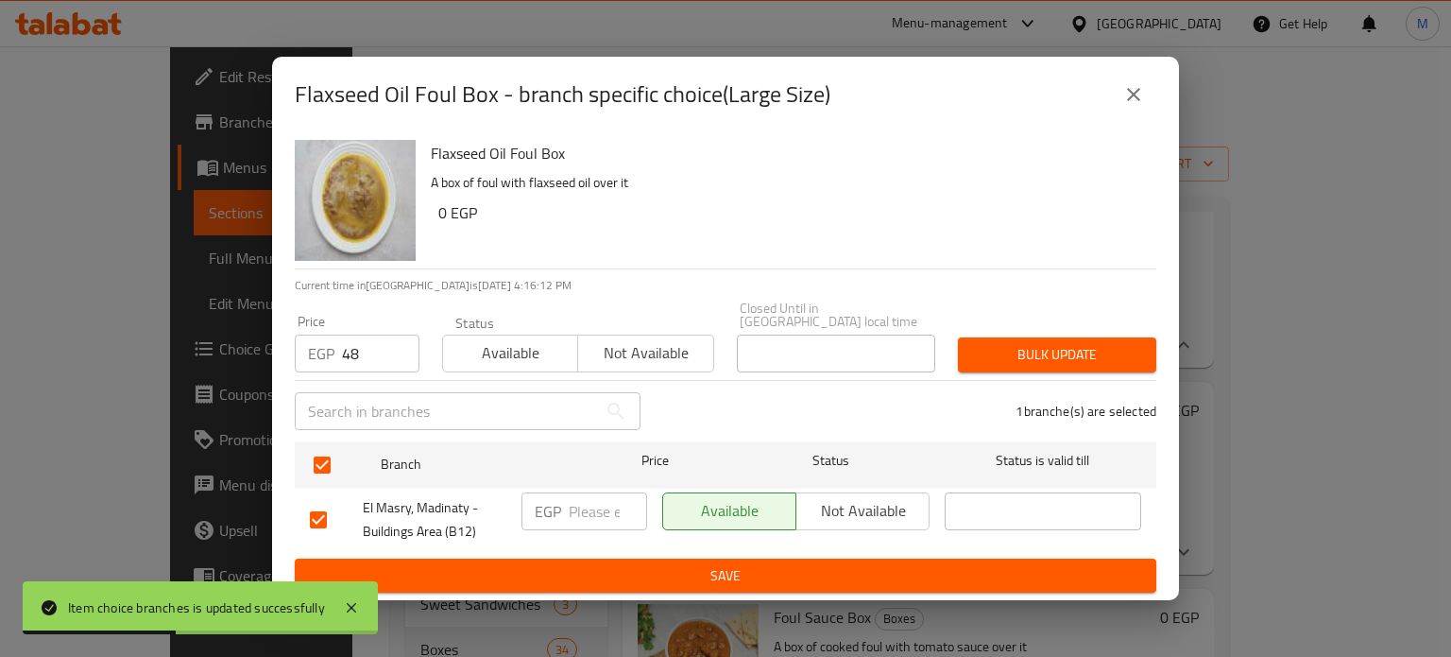
click at [1014, 349] on span "Bulk update" at bounding box center [1057, 355] width 168 height 24
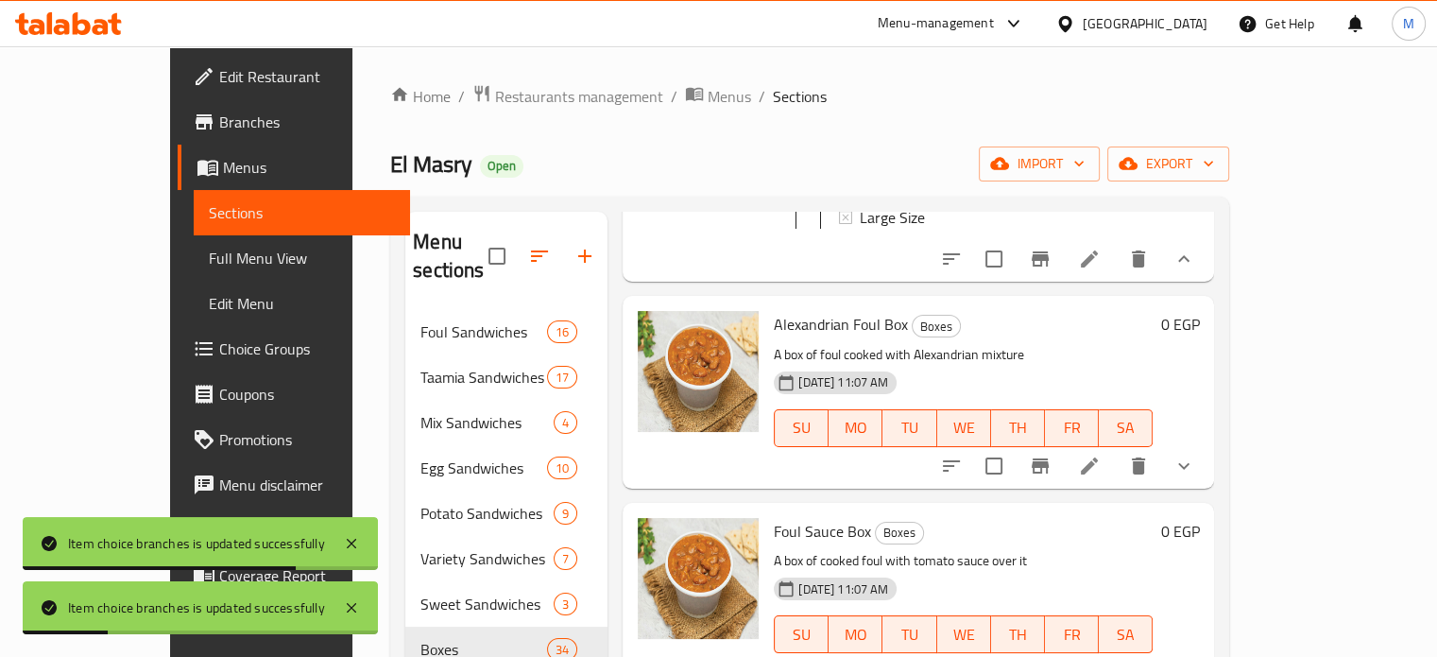
scroll to position [1765, 0]
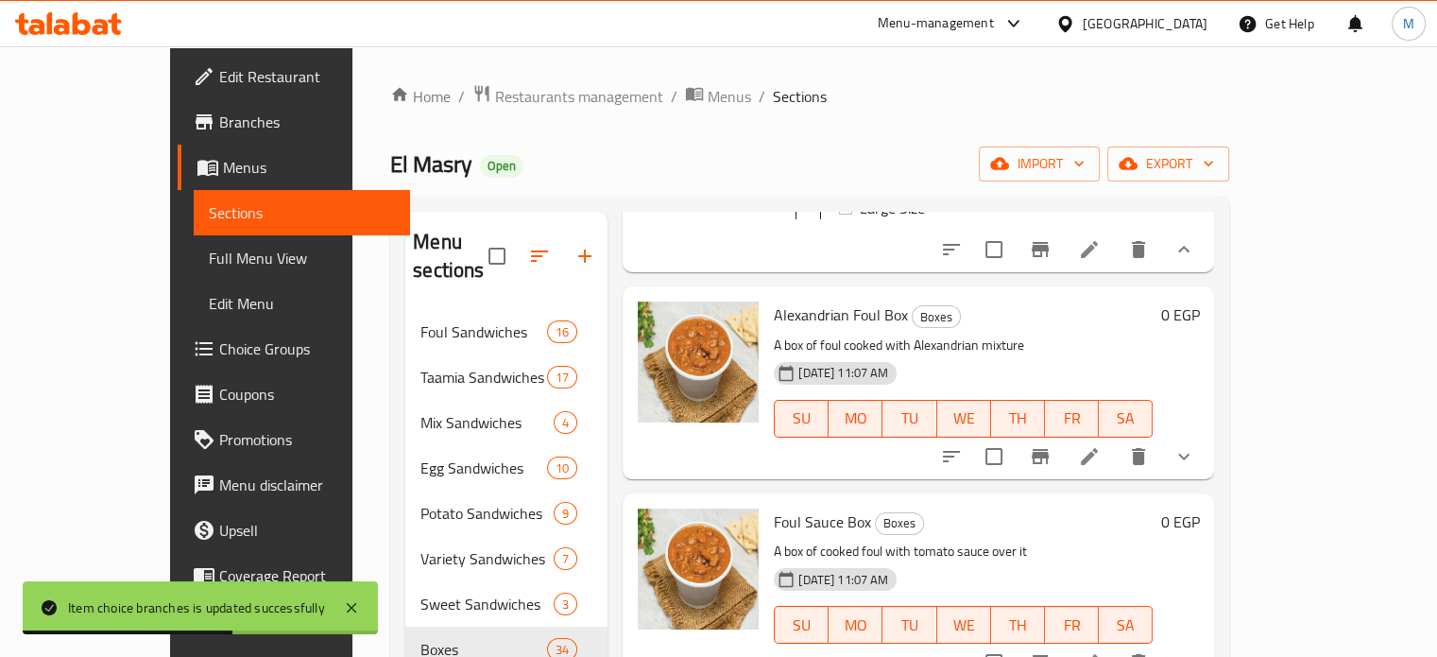
click at [1195, 468] on icon "show more" at bounding box center [1183, 456] width 23 height 23
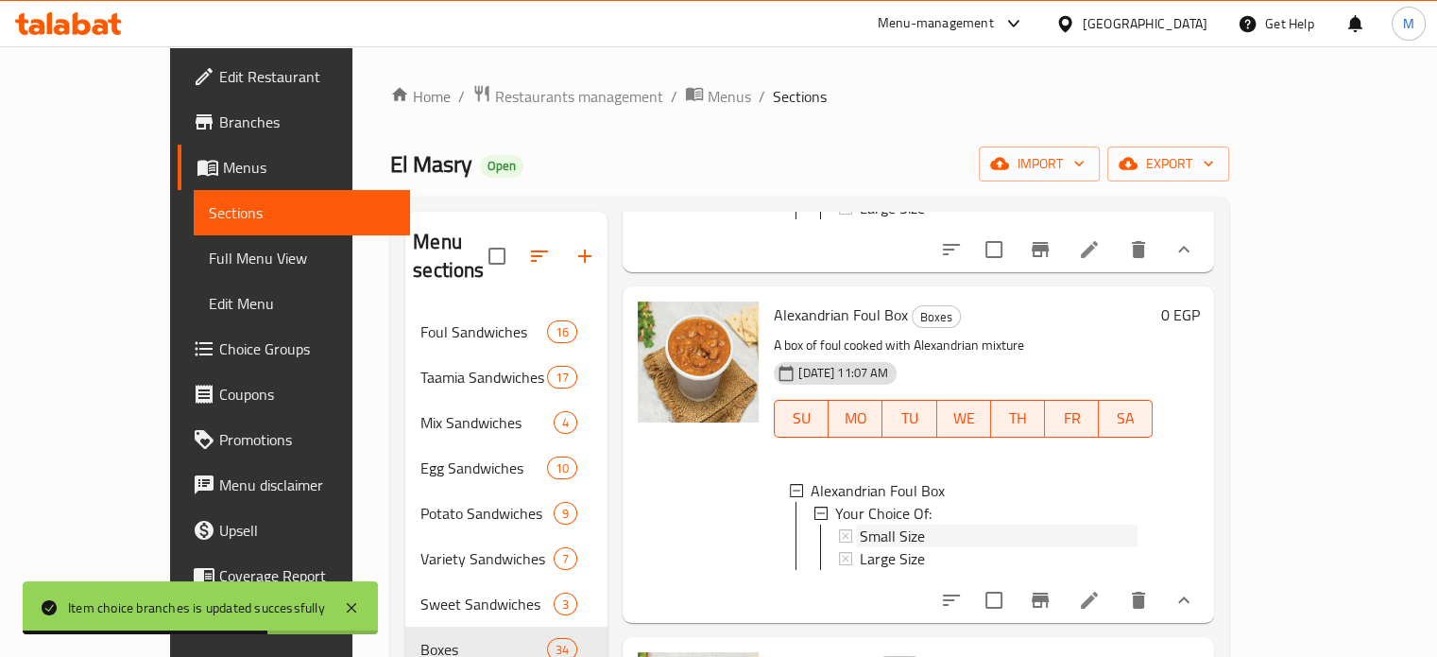
click at [860, 547] on span "Small Size" at bounding box center [892, 535] width 65 height 23
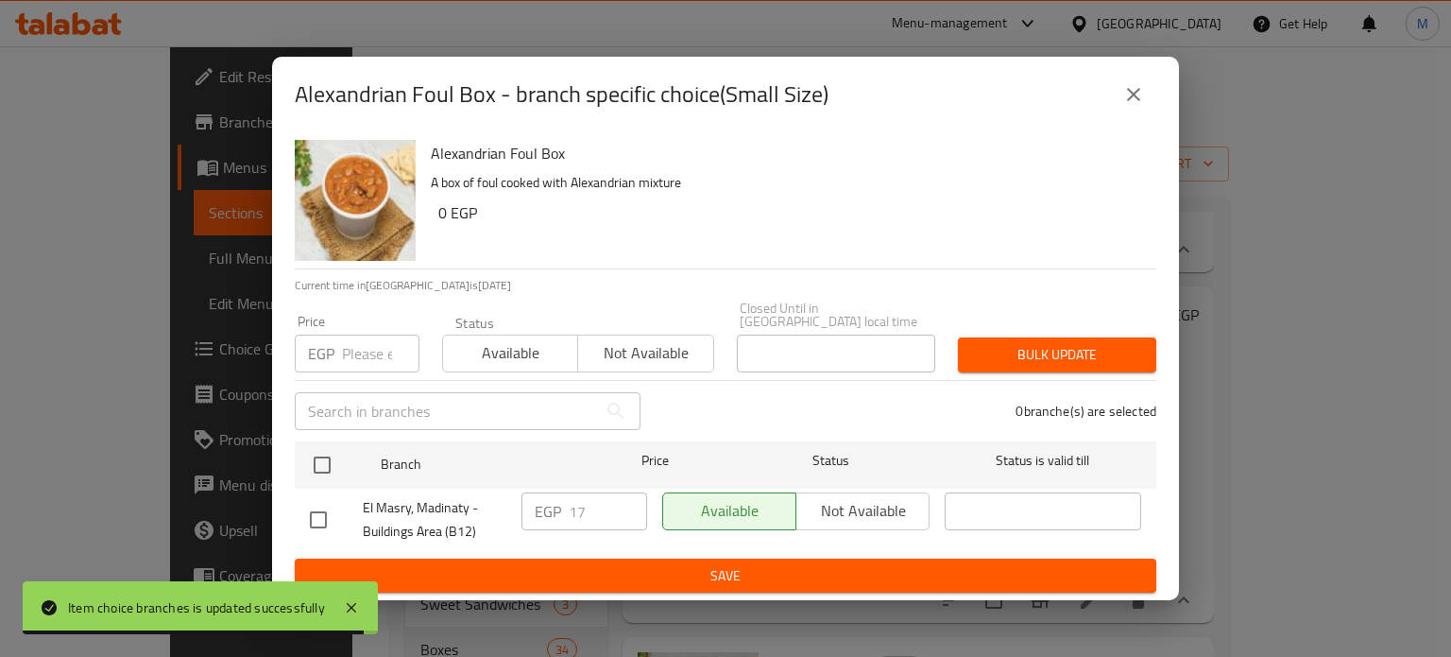
click at [364, 343] on input "number" at bounding box center [380, 353] width 77 height 38
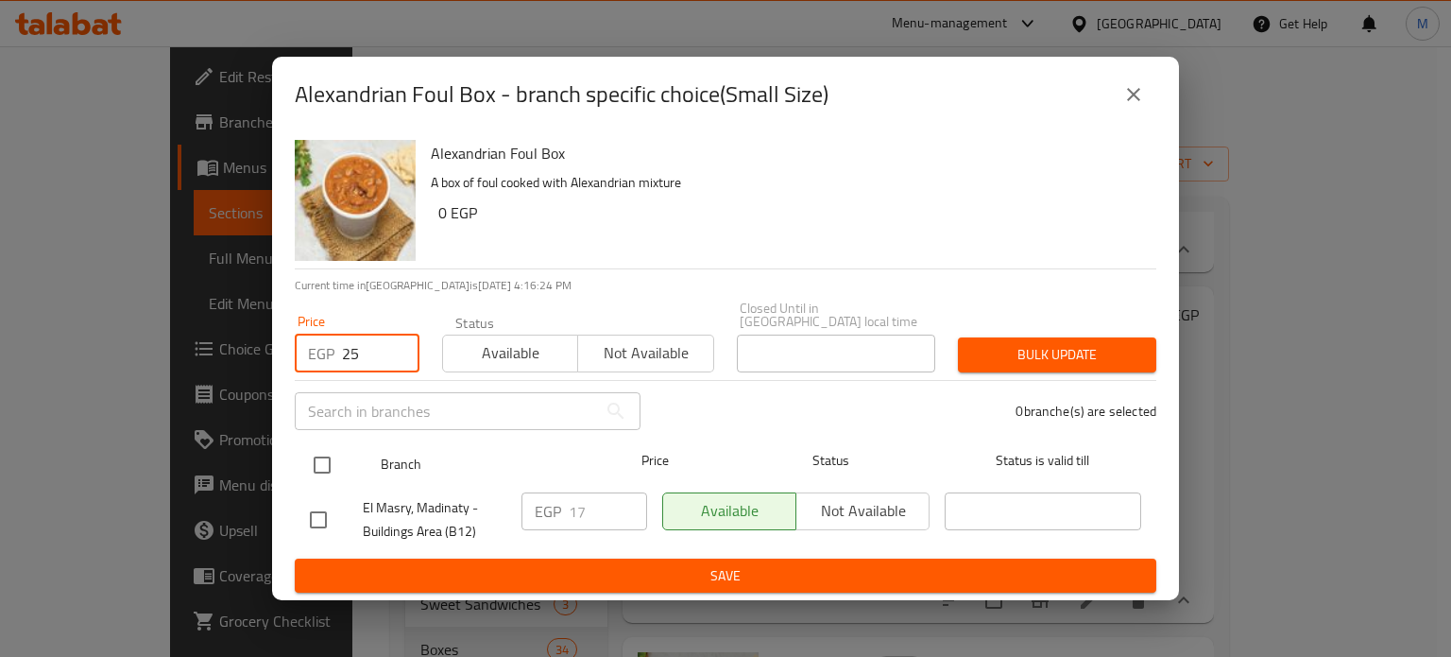
click at [321, 445] on input "checkbox" at bounding box center [322, 465] width 40 height 40
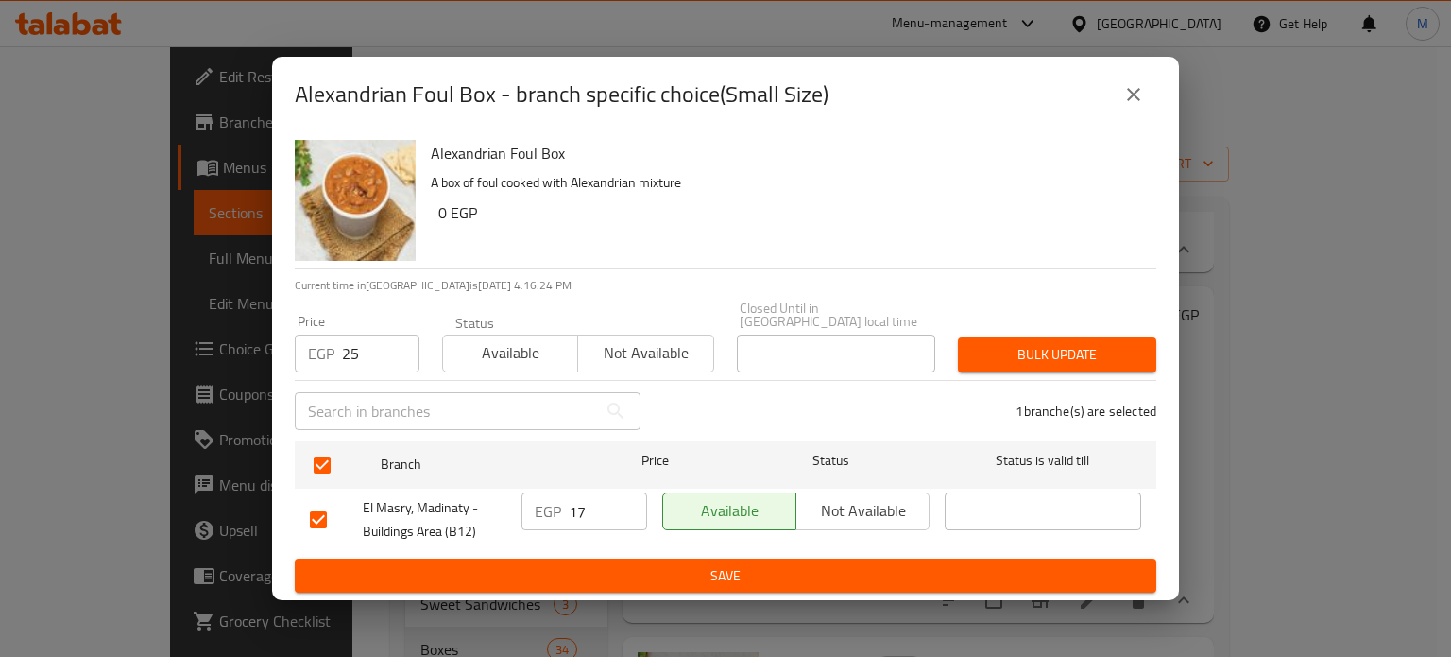
click at [1010, 328] on div "Bulk update" at bounding box center [1057, 355] width 221 height 58
click at [1016, 337] on button "Bulk update" at bounding box center [1057, 354] width 198 height 35
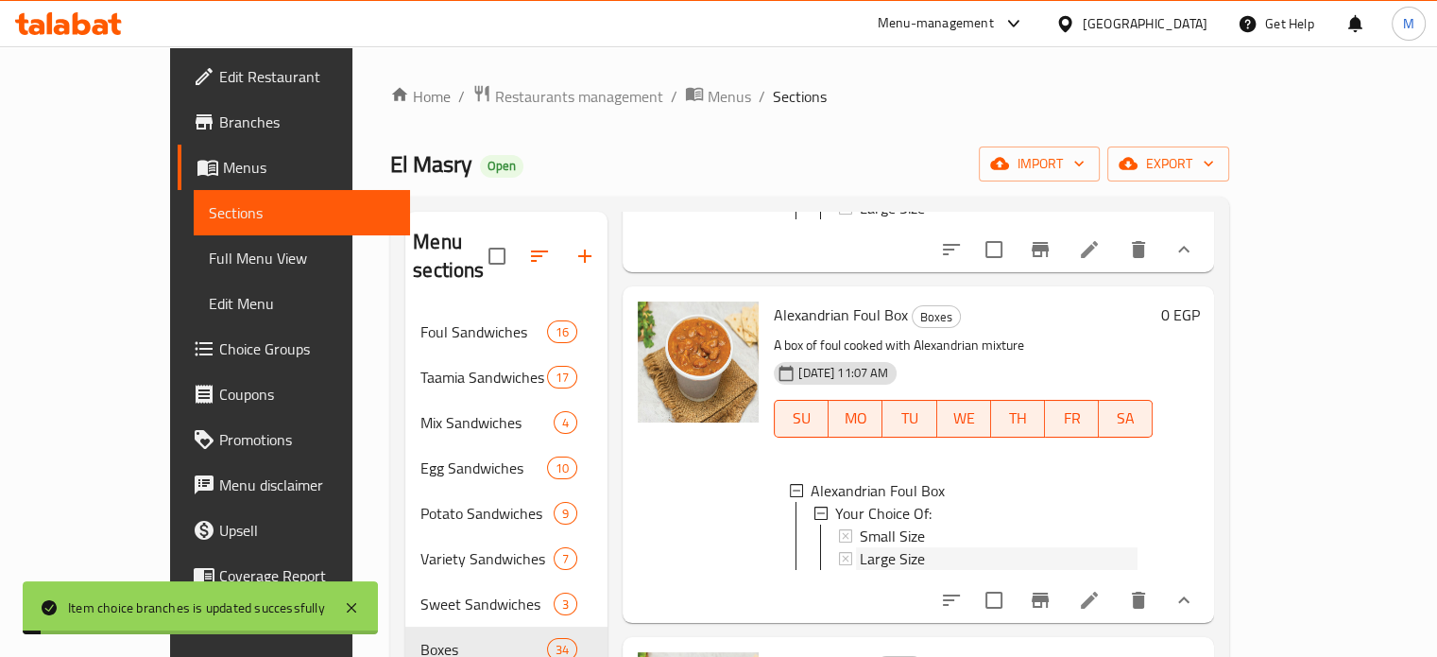
click at [860, 570] on span "Large Size" at bounding box center [892, 558] width 65 height 23
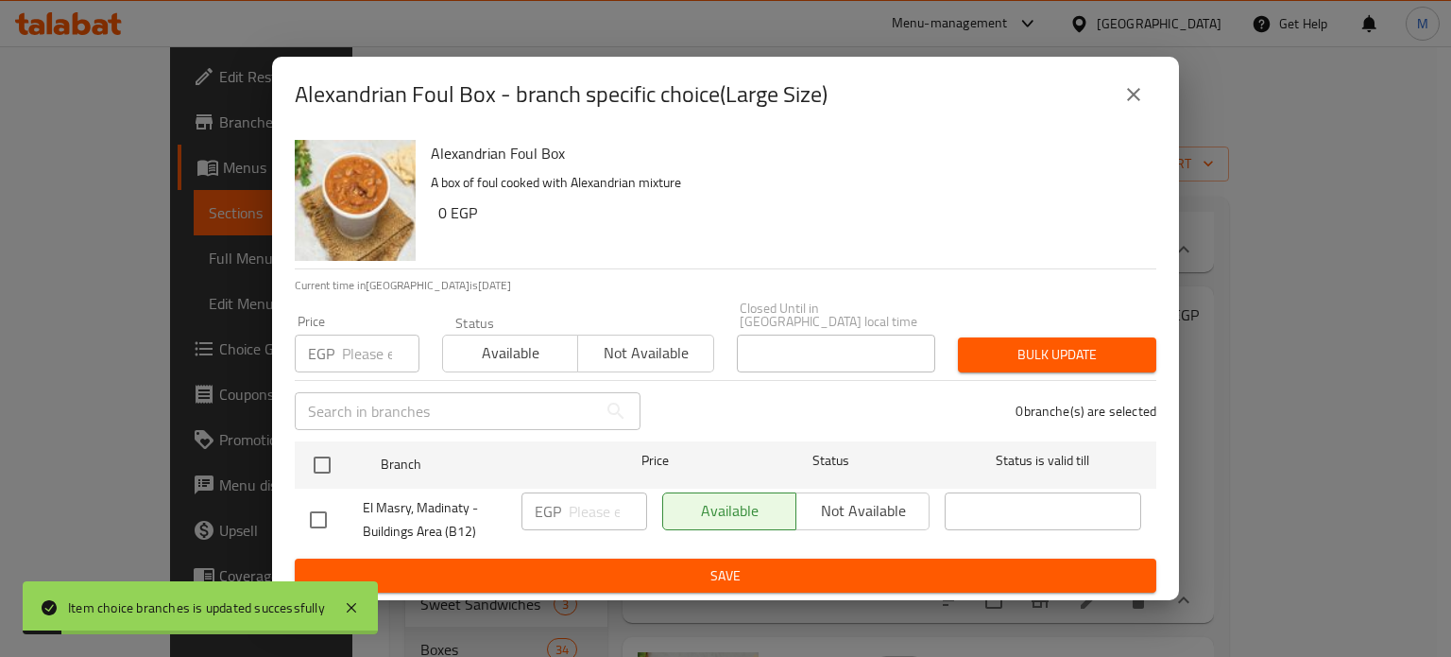
click at [351, 347] on input "number" at bounding box center [380, 353] width 77 height 38
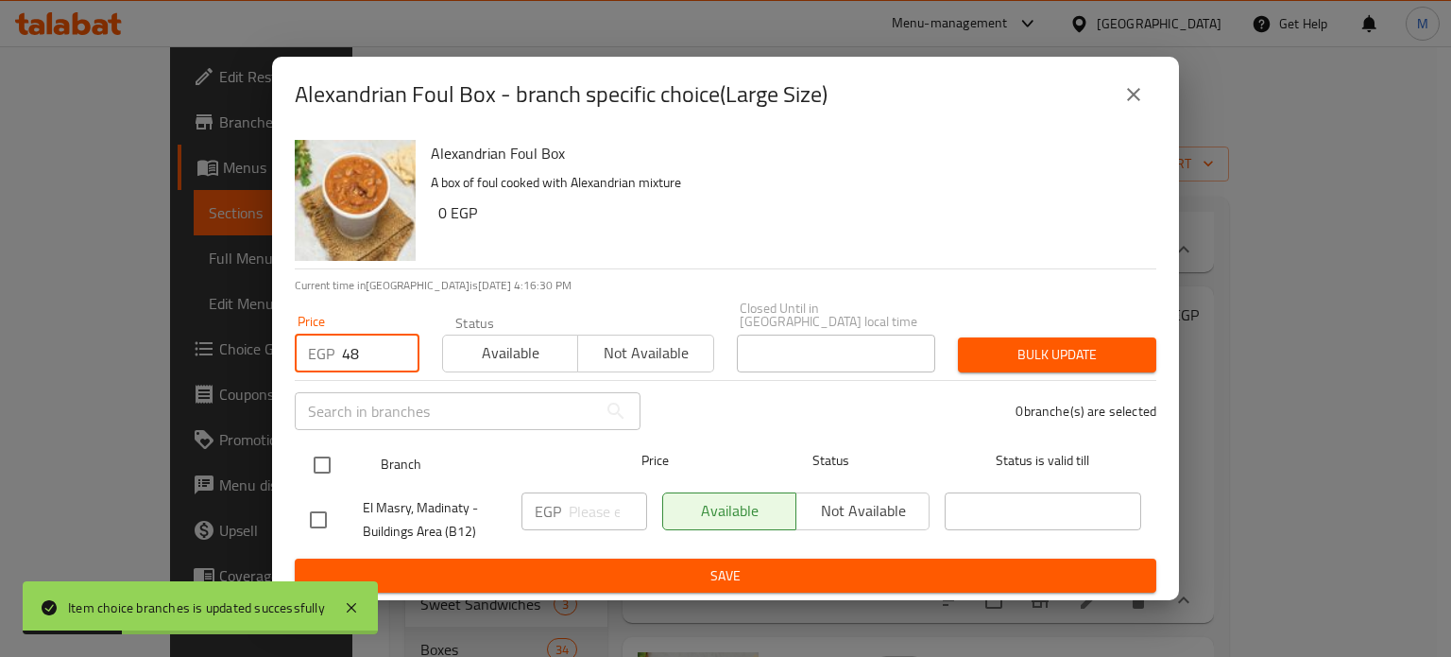
click at [328, 456] on input "checkbox" at bounding box center [322, 465] width 40 height 40
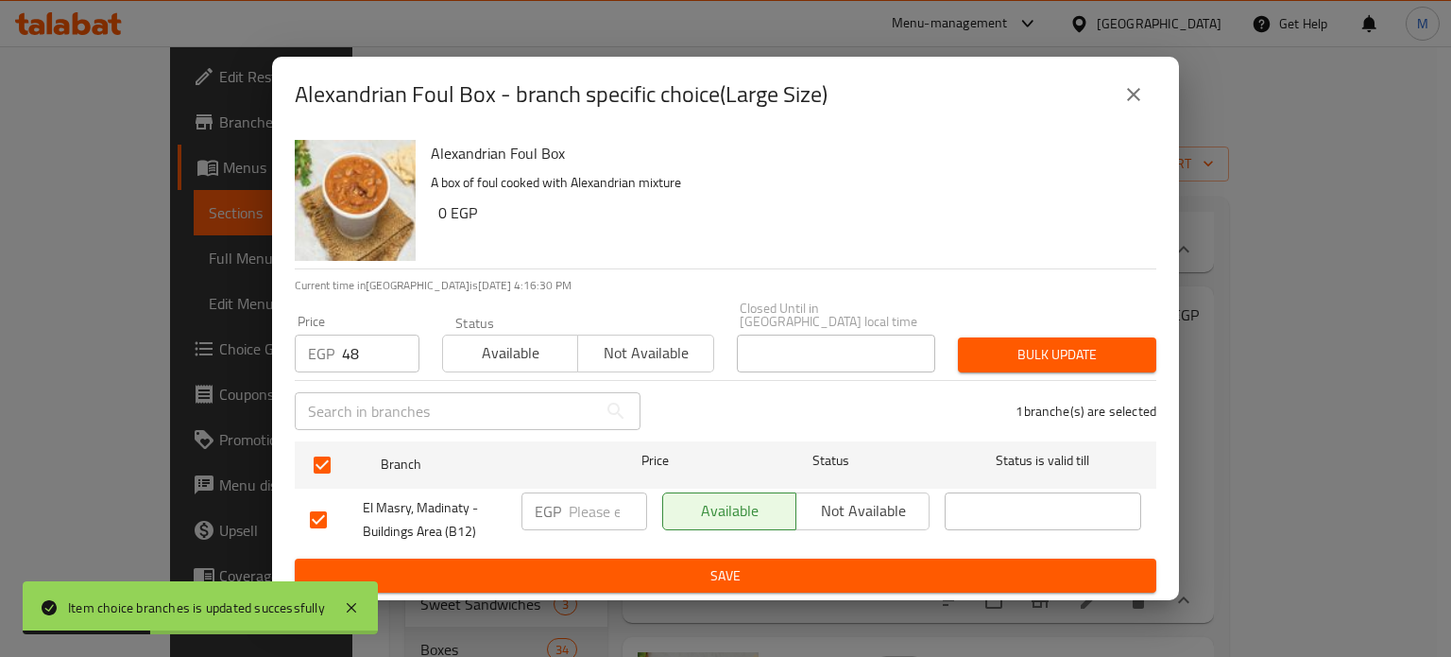
click at [1028, 337] on button "Bulk update" at bounding box center [1057, 354] width 198 height 35
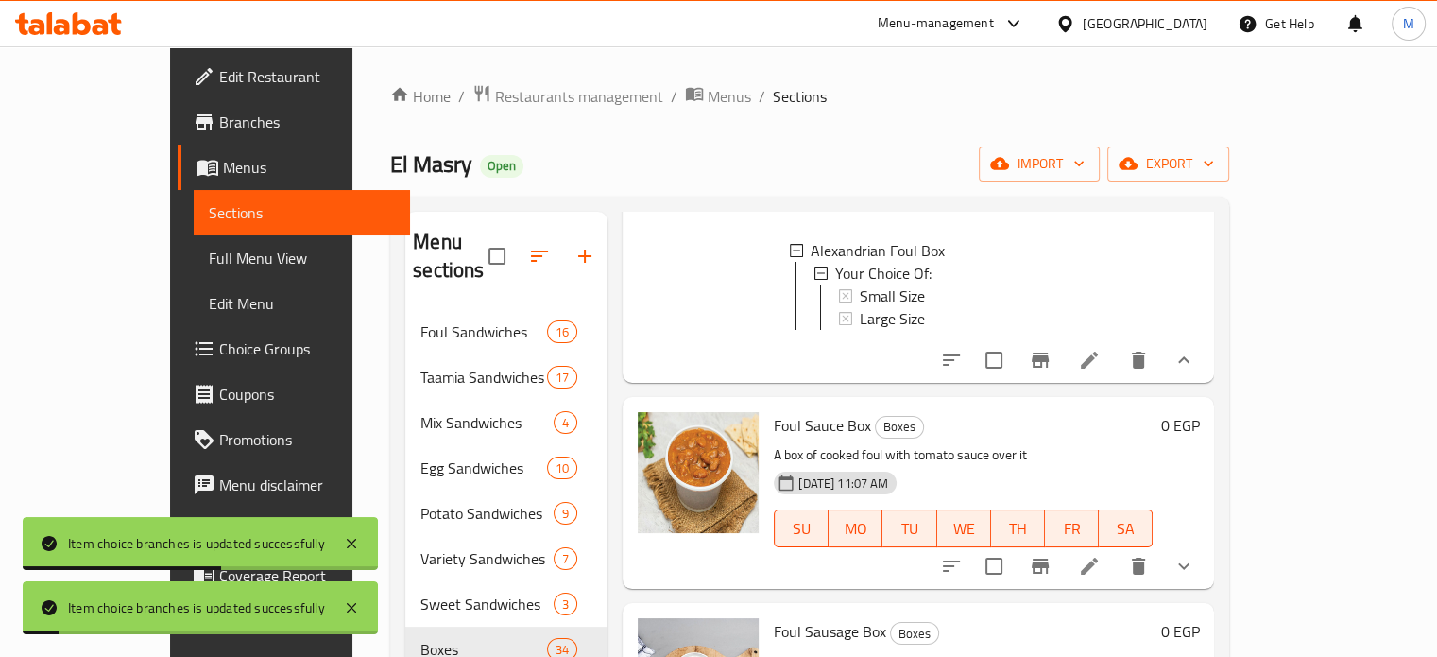
scroll to position [2176, 0]
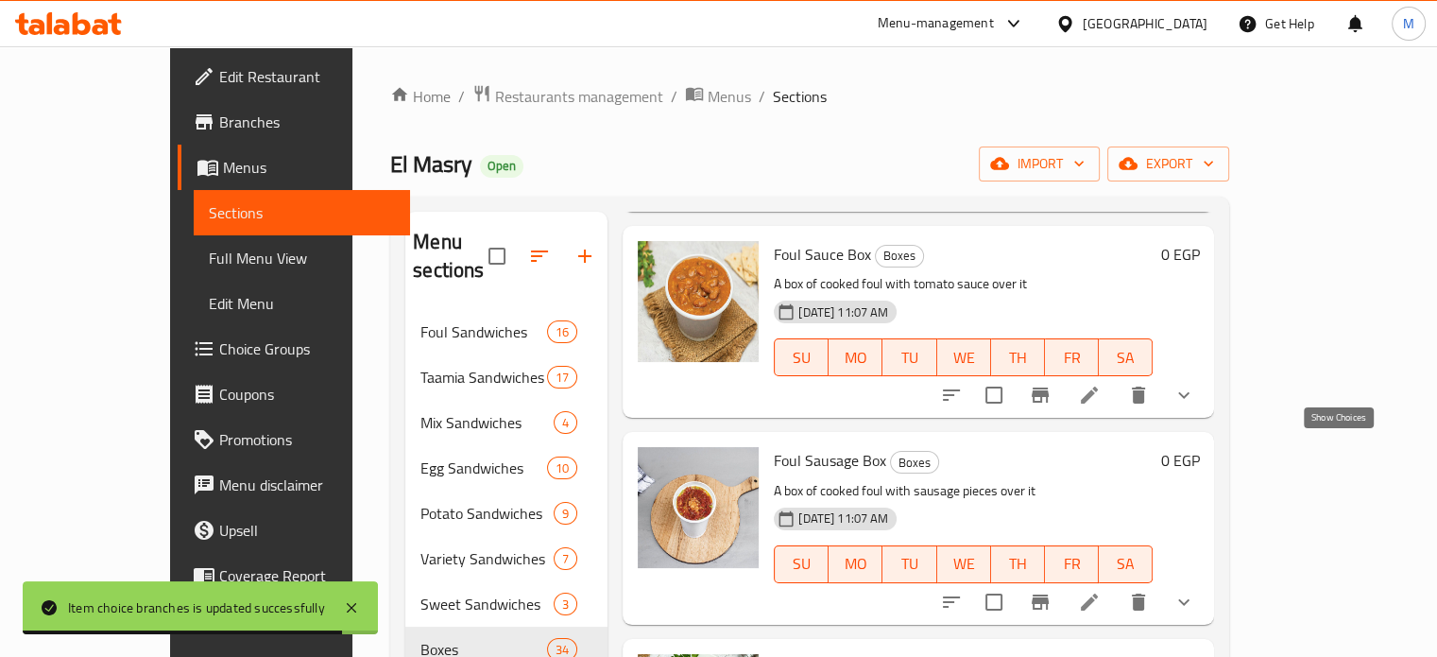
click at [1195, 406] on icon "show more" at bounding box center [1183, 395] width 23 height 23
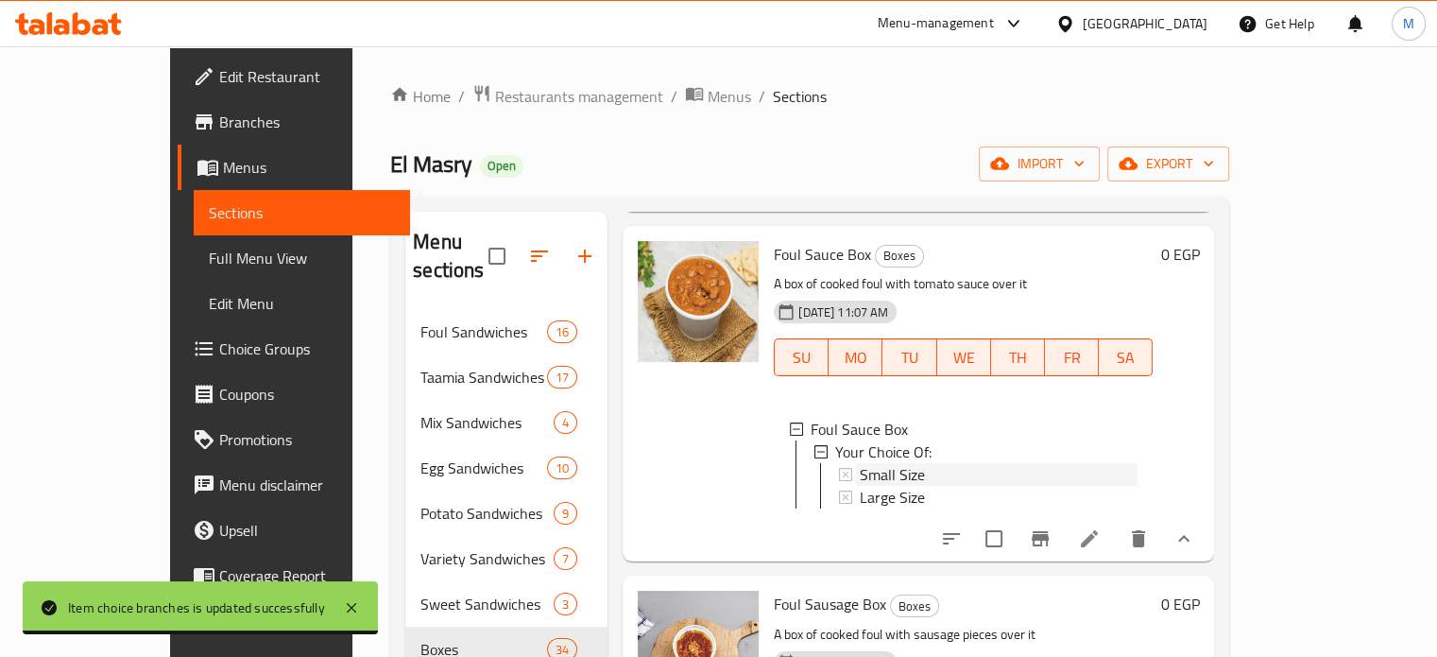
click at [860, 486] on span "Small Size" at bounding box center [892, 474] width 65 height 23
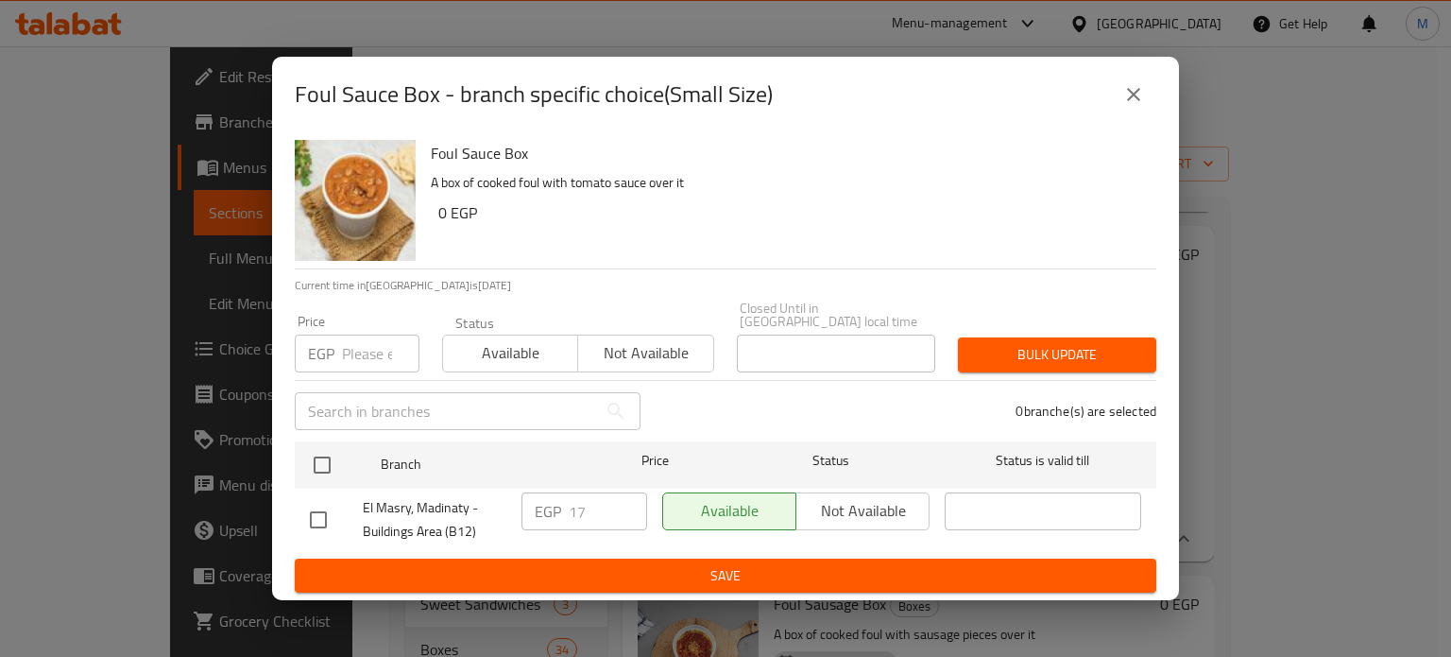
click at [367, 350] on input "number" at bounding box center [380, 353] width 77 height 38
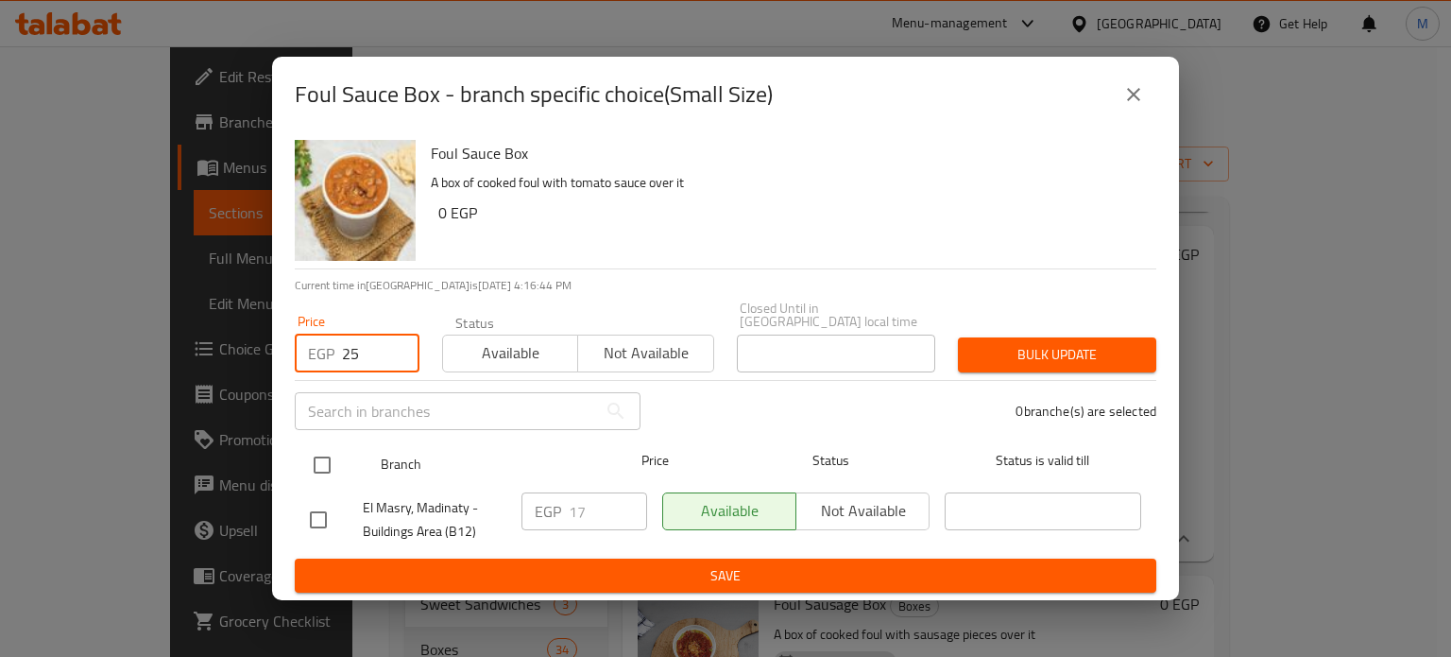
click at [325, 449] on input "checkbox" at bounding box center [322, 465] width 40 height 40
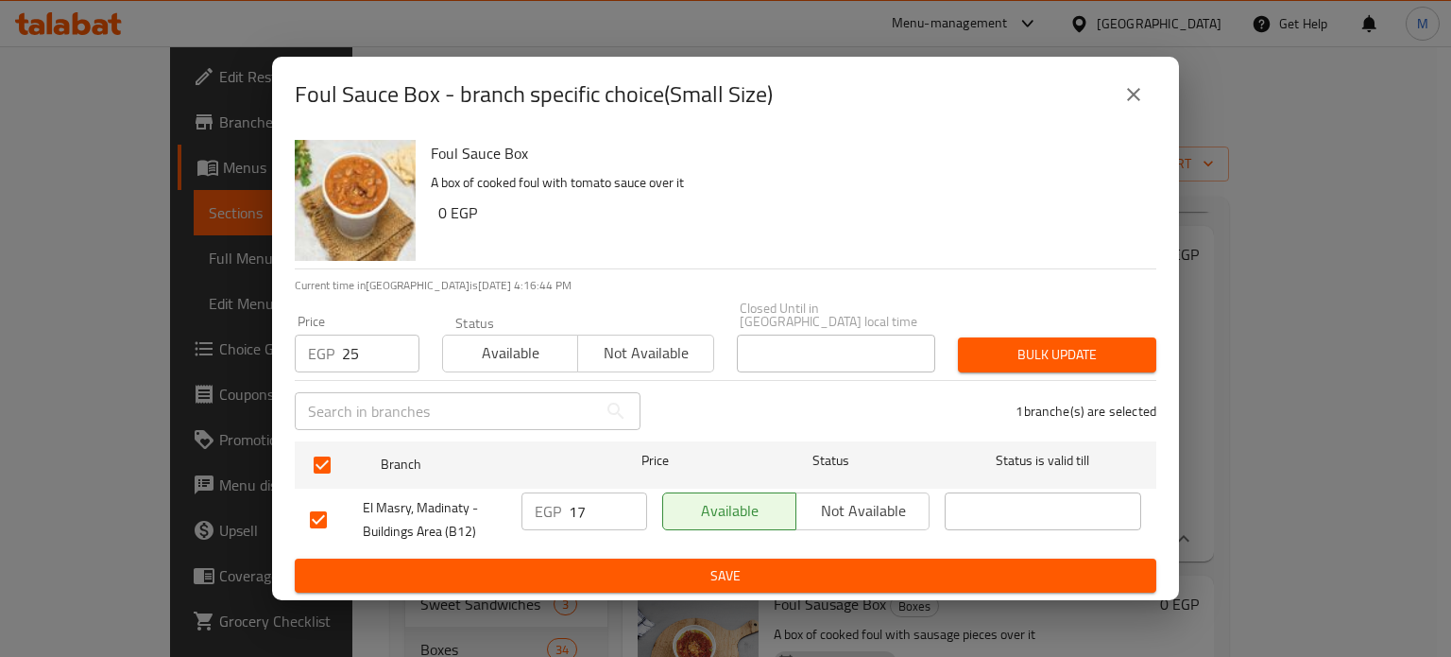
click at [993, 347] on span "Bulk update" at bounding box center [1057, 355] width 168 height 24
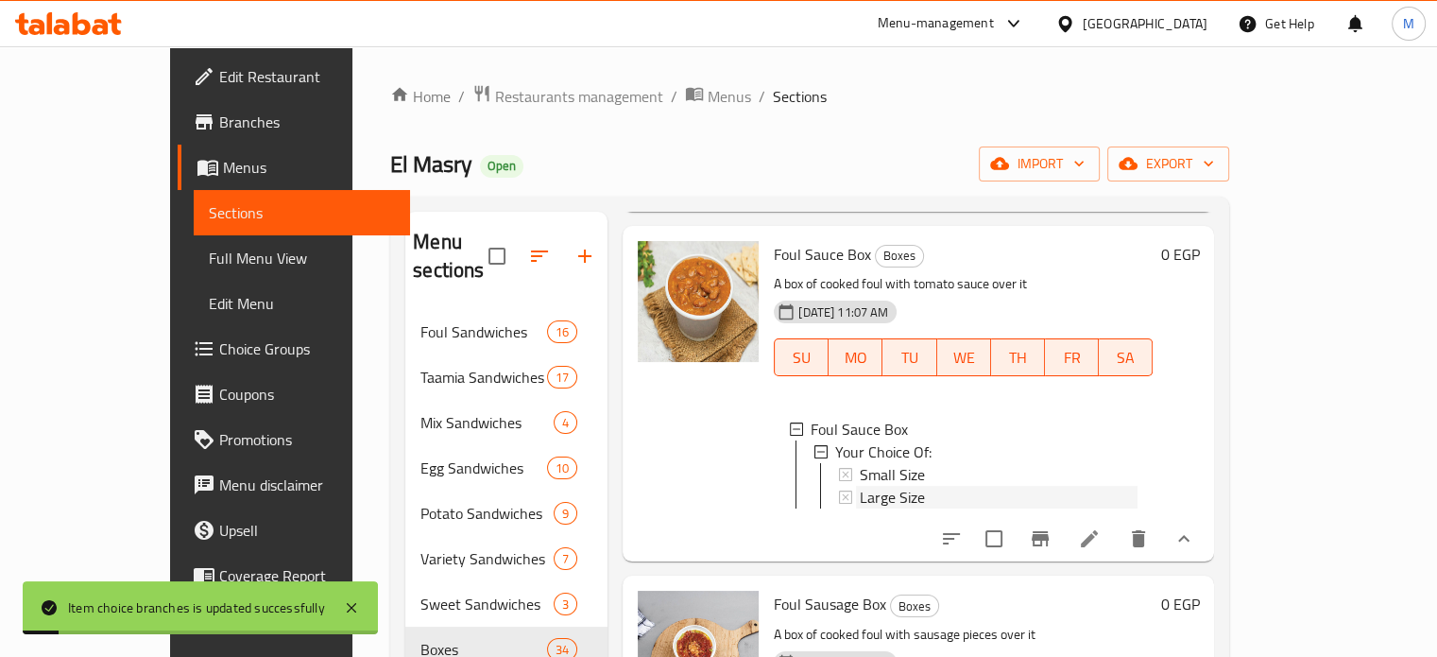
click at [860, 508] on span "Large Size" at bounding box center [892, 497] width 65 height 23
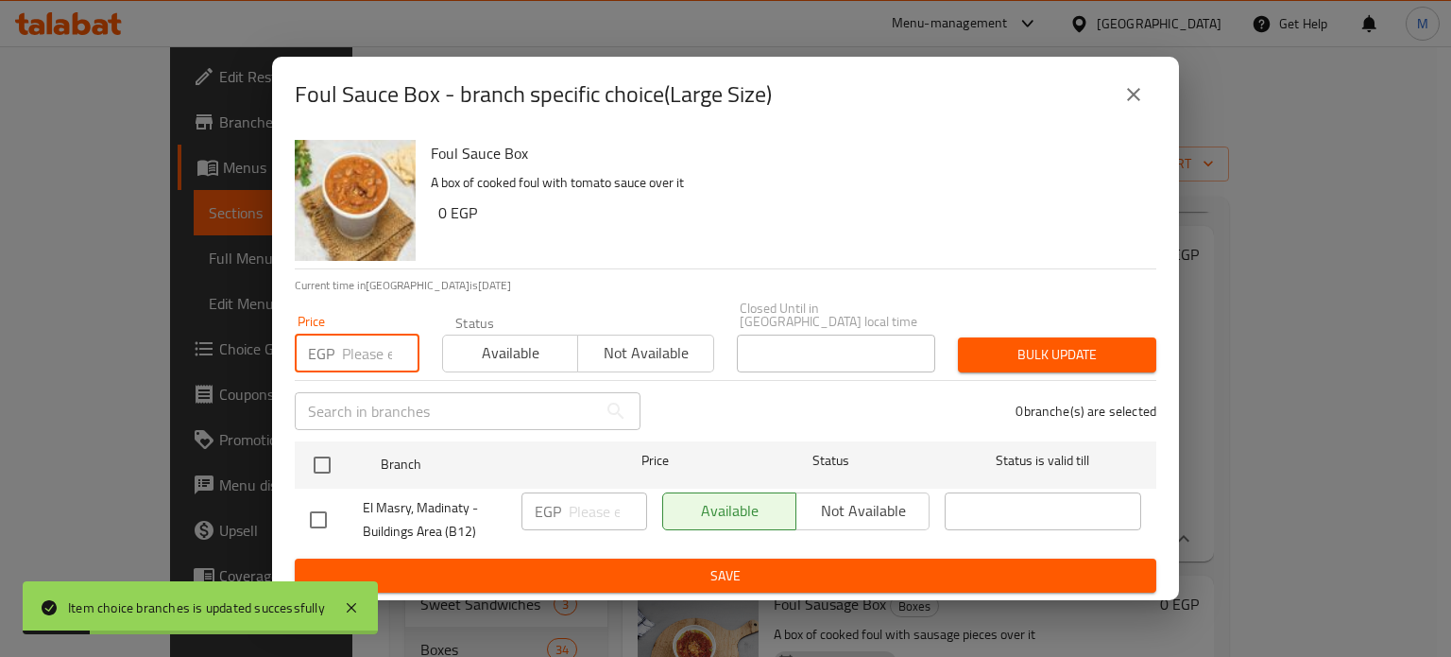
click at [368, 347] on input "number" at bounding box center [380, 353] width 77 height 38
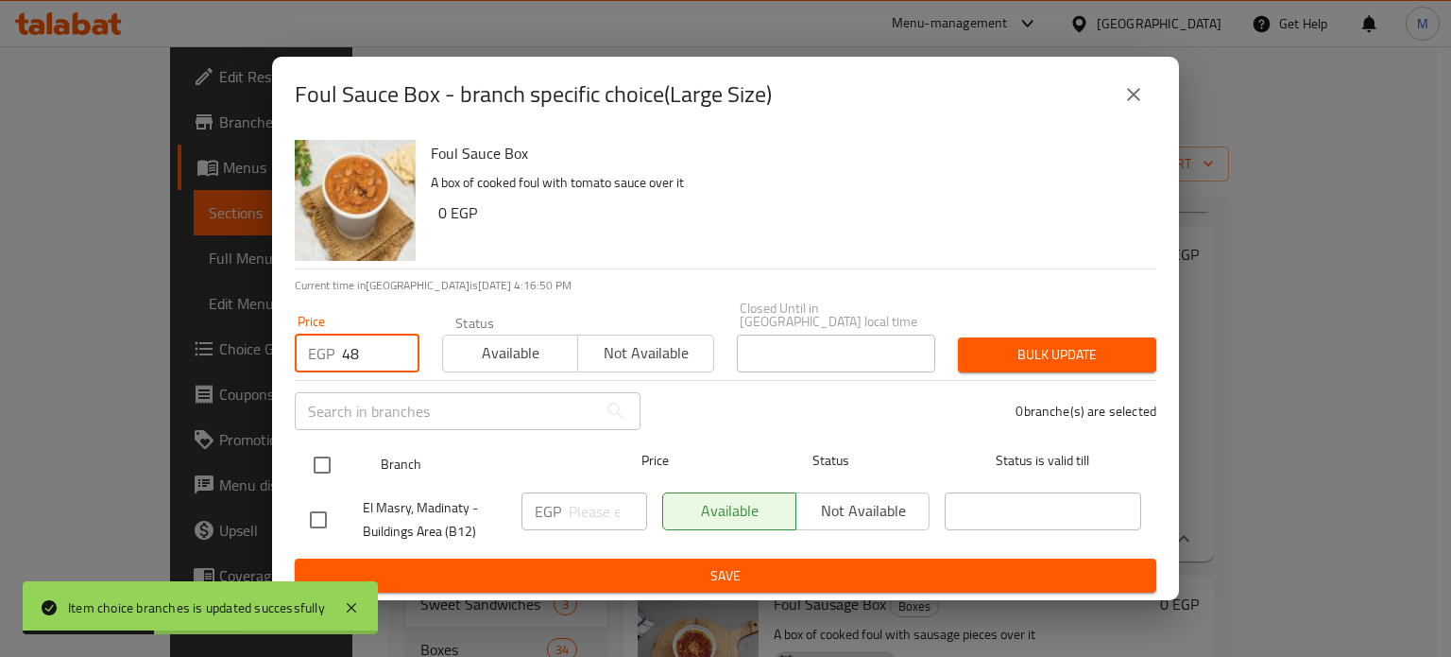
click at [317, 452] on input "checkbox" at bounding box center [322, 465] width 40 height 40
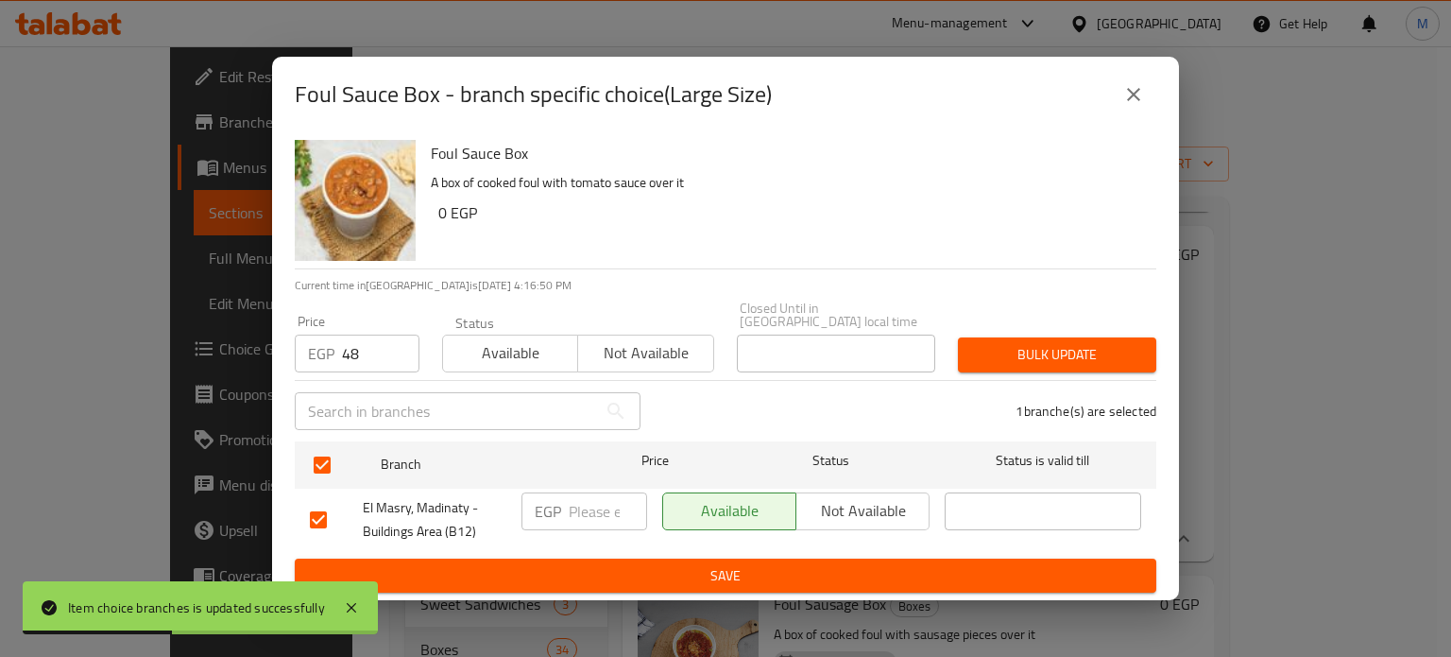
click at [1095, 355] on span "Bulk update" at bounding box center [1057, 355] width 168 height 24
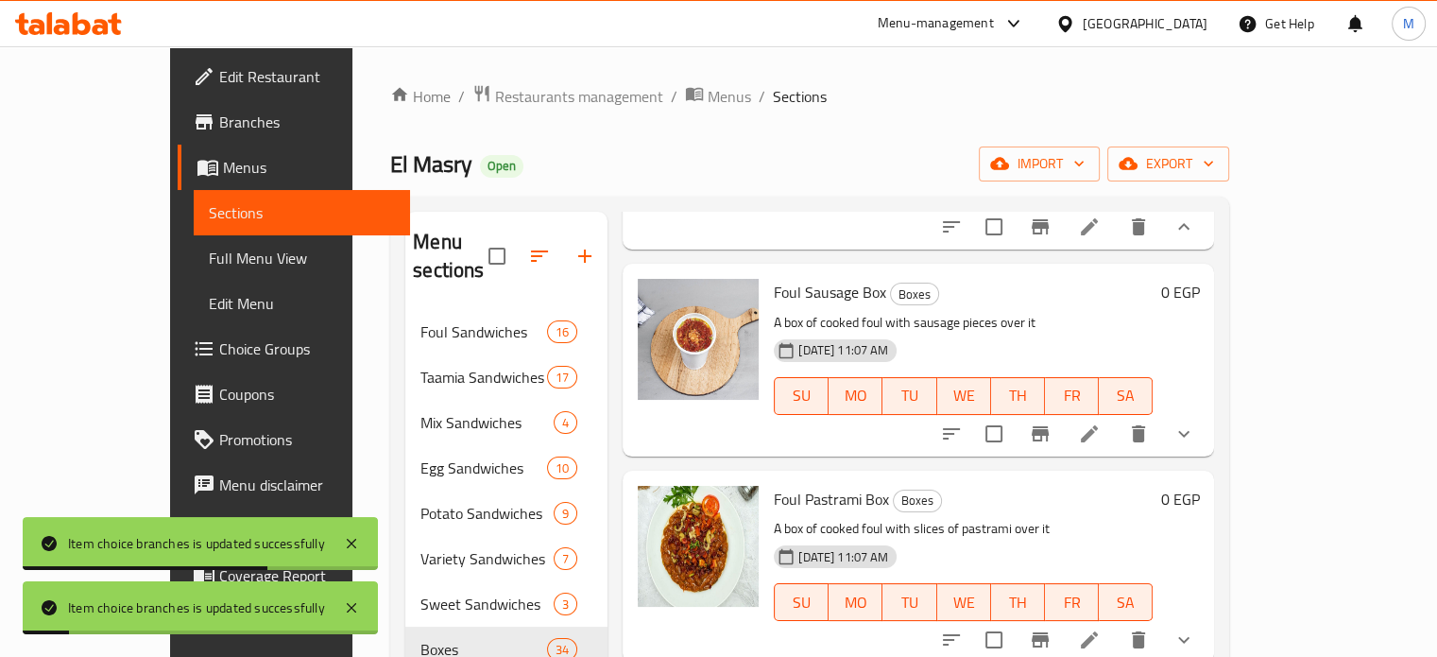
scroll to position [2507, 0]
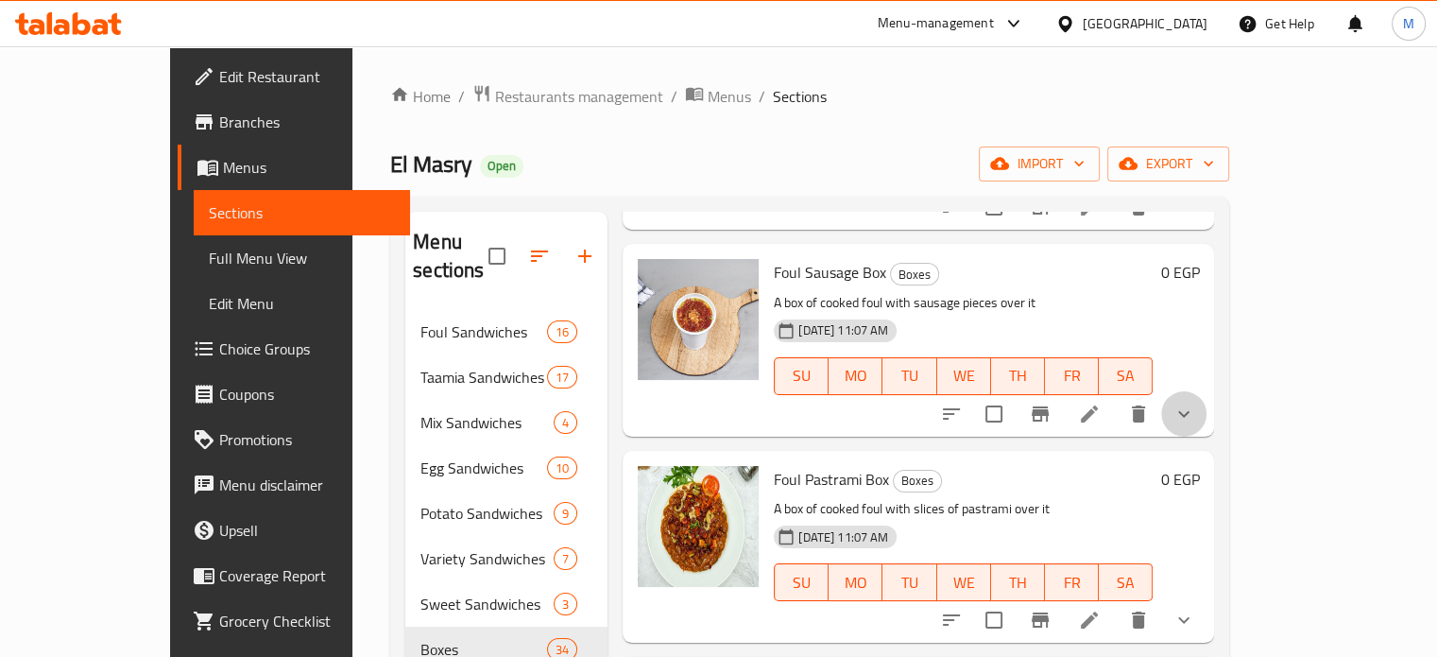
click at [1195, 425] on icon "show more" at bounding box center [1183, 413] width 23 height 23
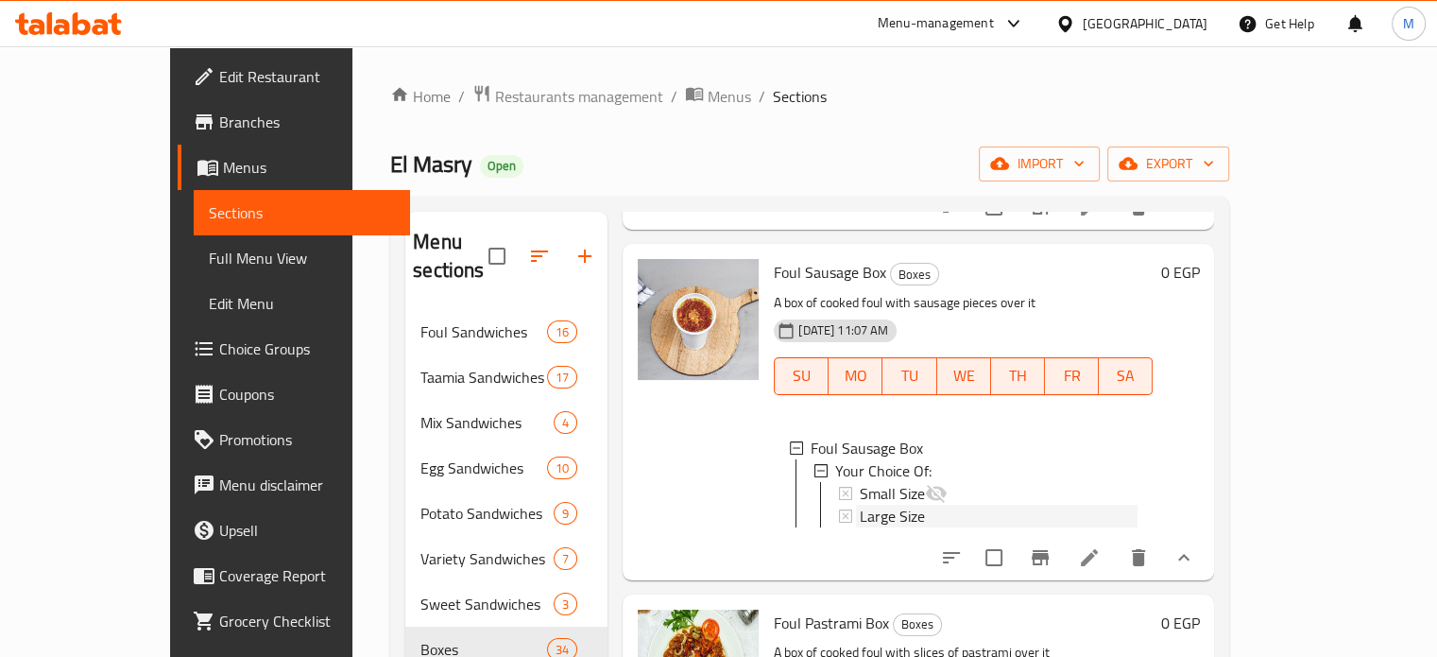
click at [860, 527] on span "Large Size" at bounding box center [892, 515] width 65 height 23
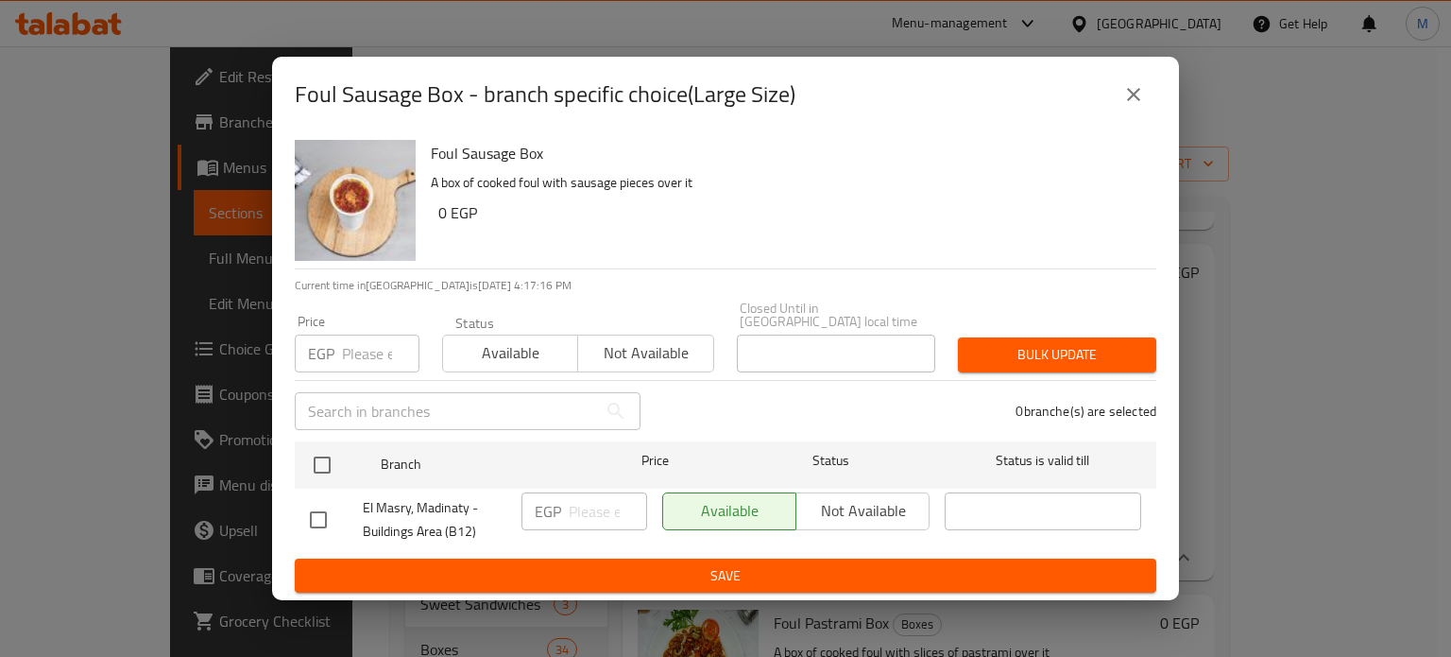
click at [359, 351] on input "number" at bounding box center [380, 353] width 77 height 38
click at [1122, 103] on icon "close" at bounding box center [1133, 94] width 23 height 23
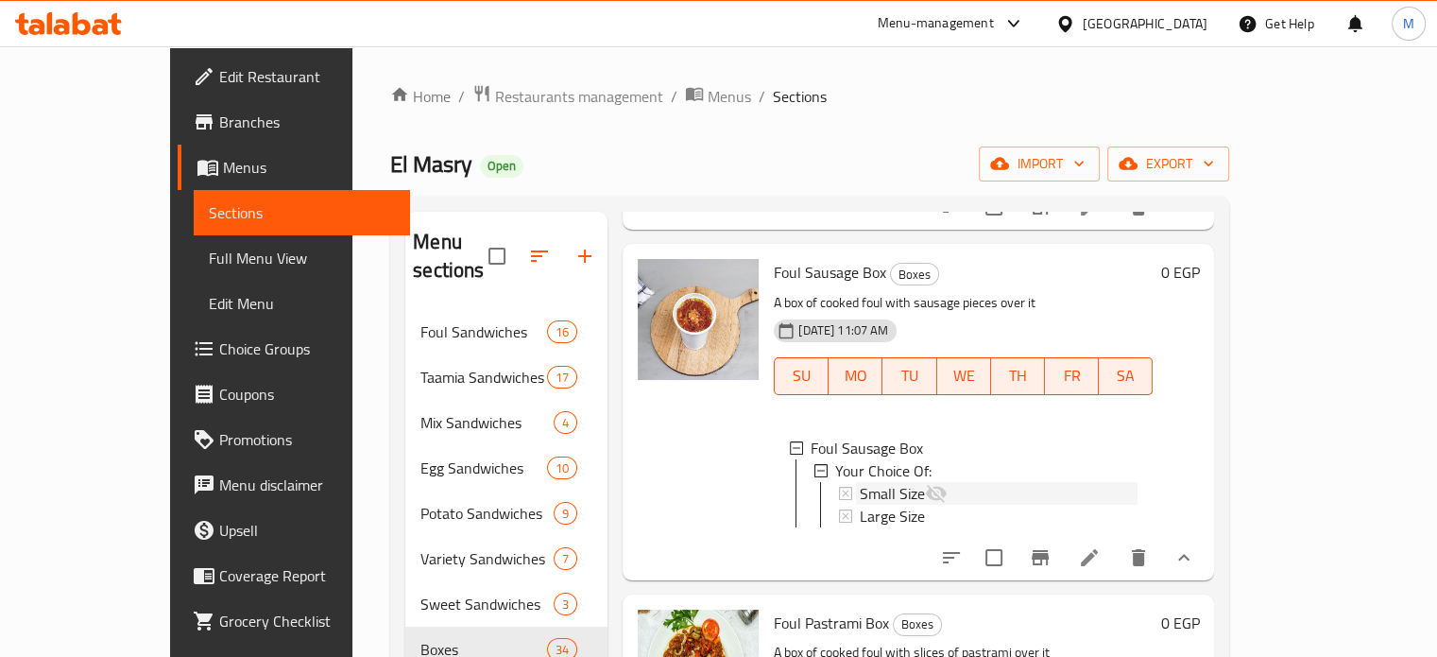
click at [860, 504] on span "Small Size" at bounding box center [892, 493] width 65 height 23
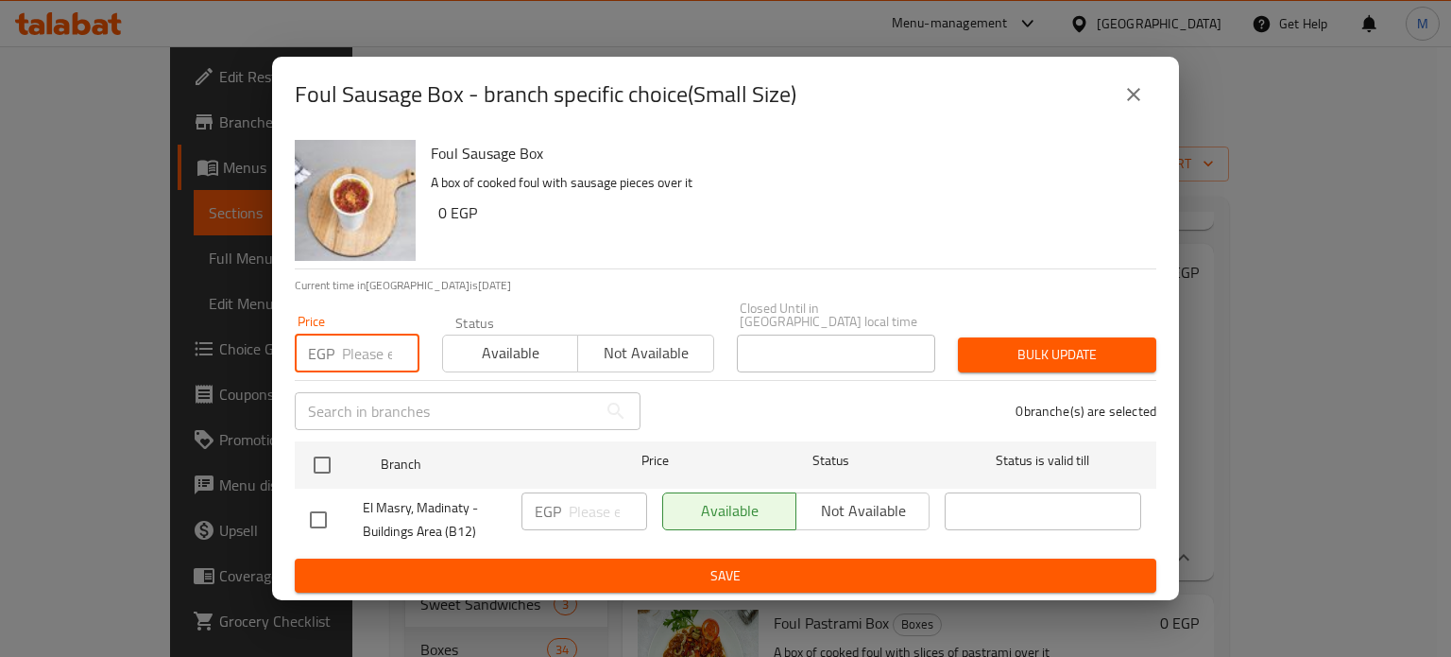
click at [372, 348] on input "number" at bounding box center [380, 353] width 77 height 38
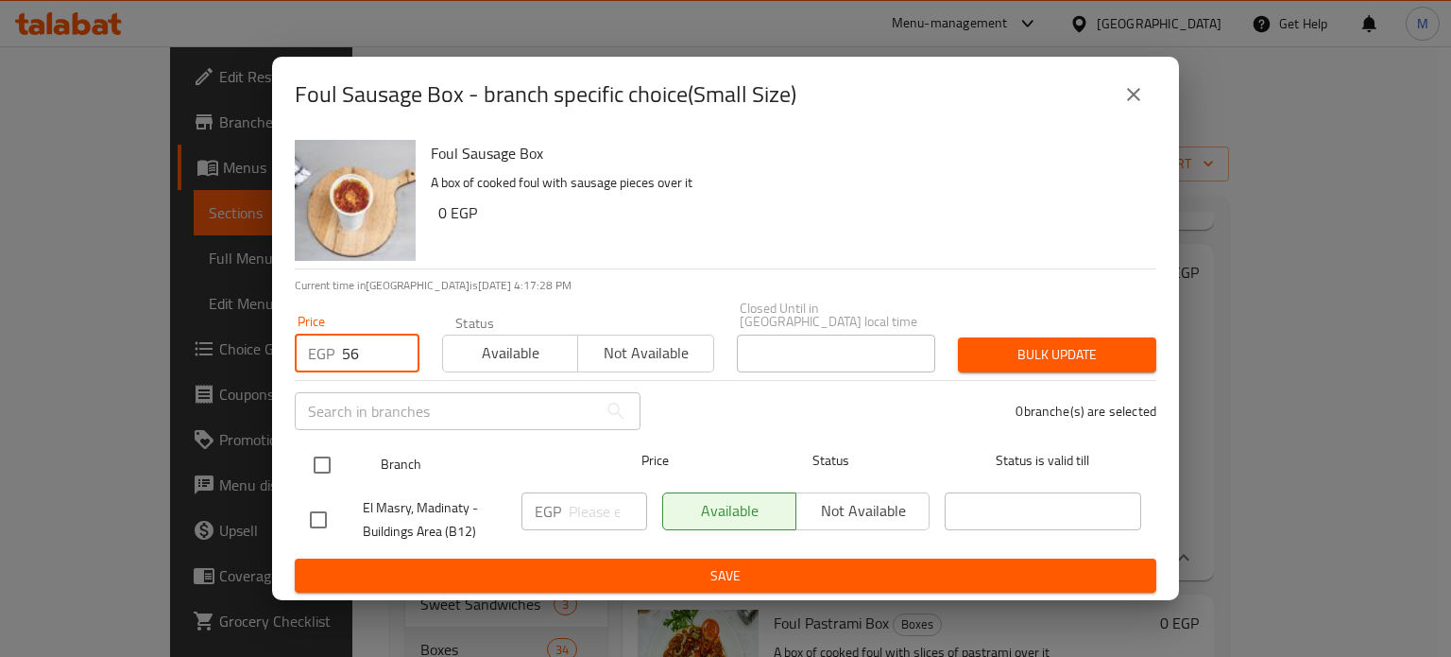
click at [320, 453] on input "checkbox" at bounding box center [322, 465] width 40 height 40
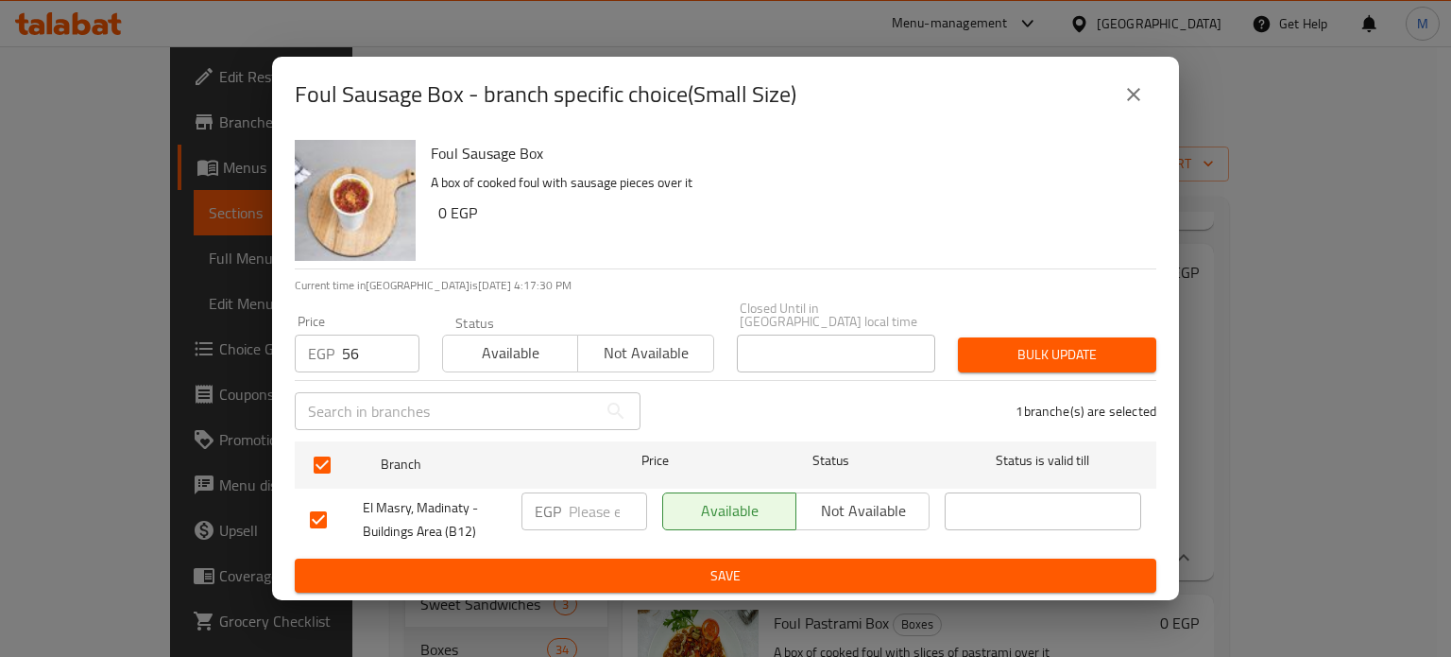
click at [1084, 350] on span "Bulk update" at bounding box center [1057, 355] width 168 height 24
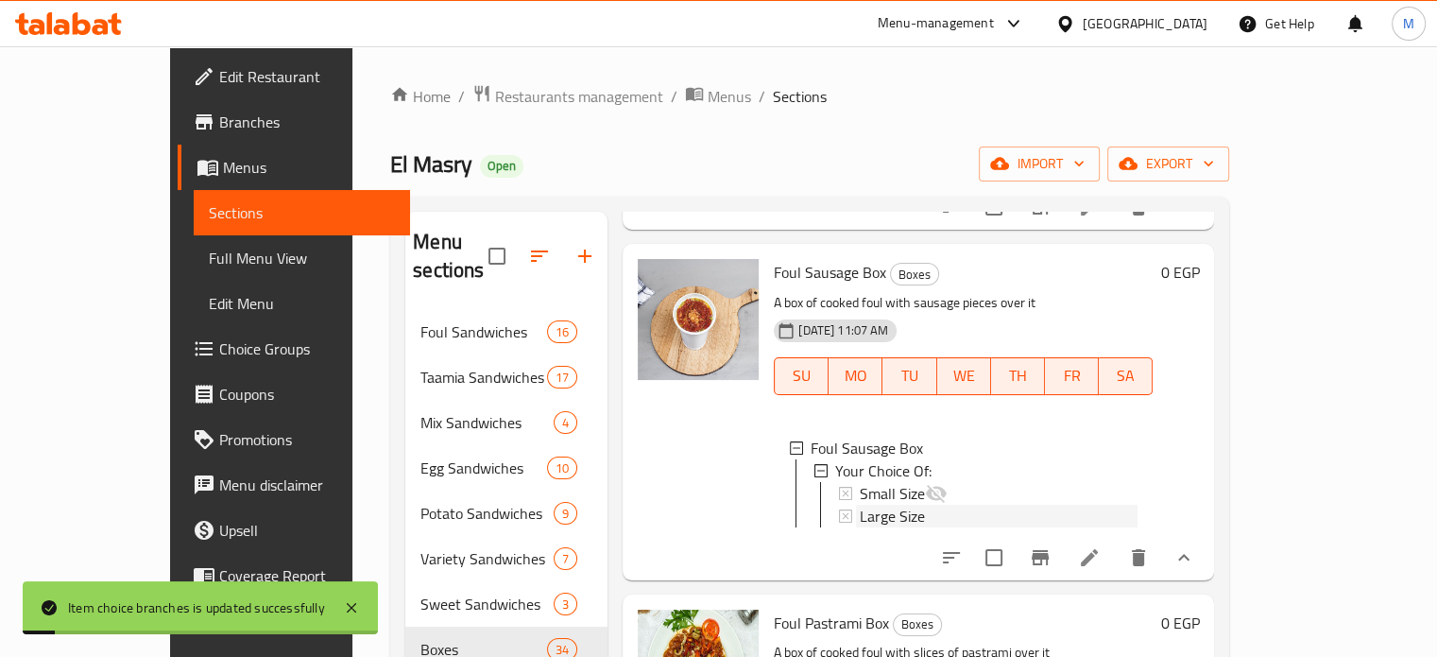
click at [863, 527] on span "Large Size" at bounding box center [892, 515] width 65 height 23
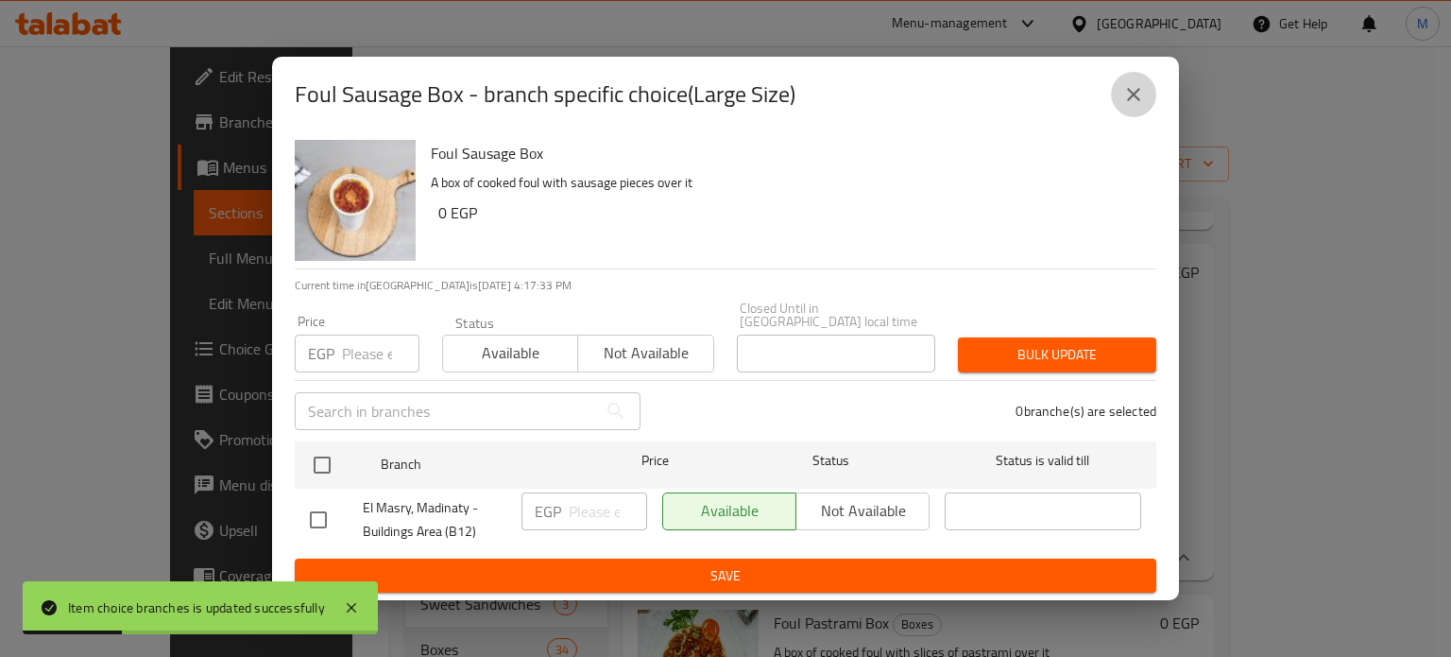
click at [1140, 106] on icon "close" at bounding box center [1133, 94] width 23 height 23
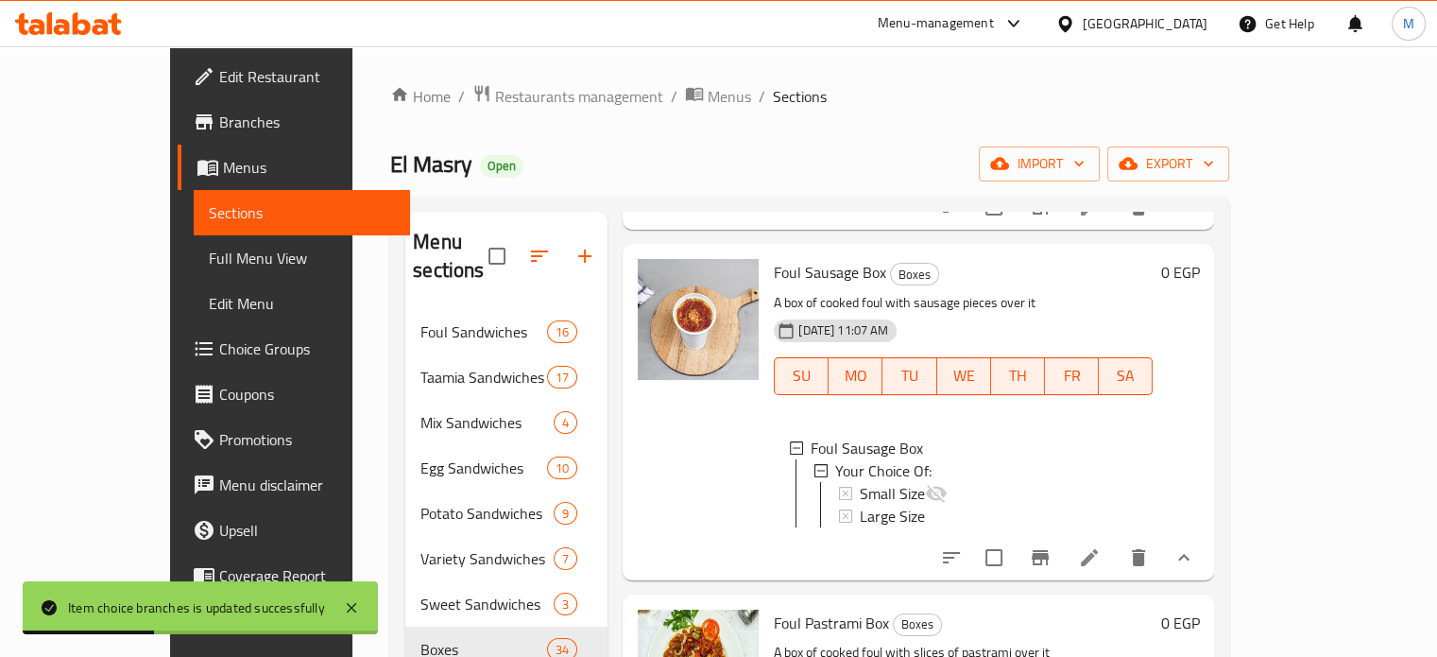
click at [1116, 574] on li at bounding box center [1089, 557] width 53 height 34
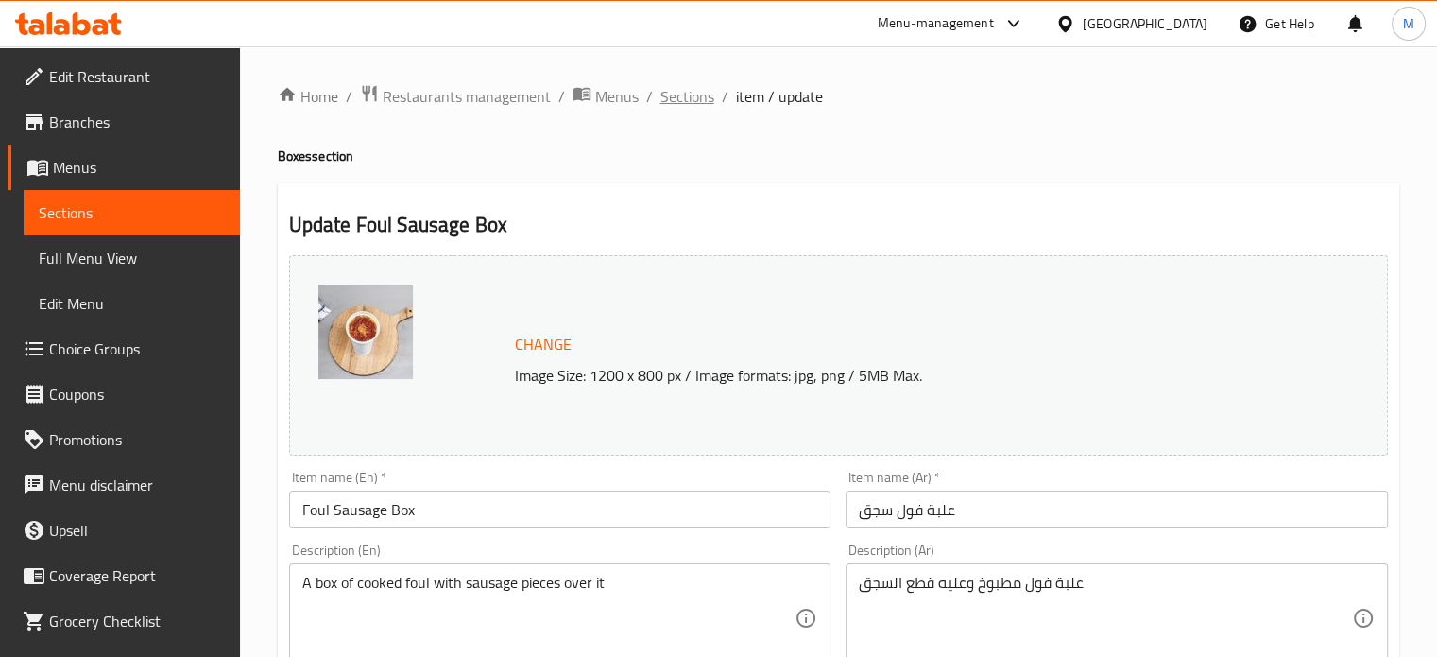
click at [681, 89] on span "Sections" at bounding box center [687, 96] width 54 height 23
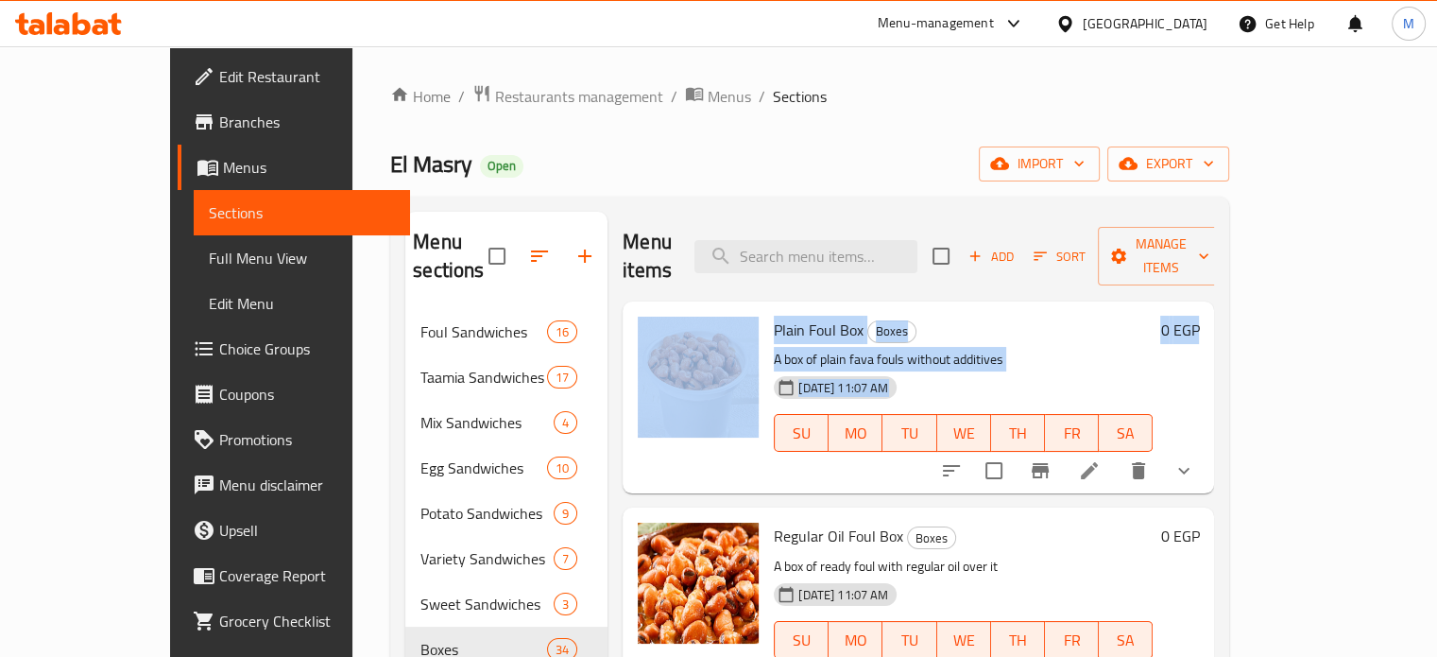
drag, startPoint x: 1382, startPoint y: 282, endPoint x: 1377, endPoint y: 321, distance: 39.0
click at [1229, 321] on div "Menu sections Foul Sandwiches 16 Taamia Sandwiches 17 Mix Sandwiches 4 Egg Sand…" at bounding box center [809, 539] width 839 height 687
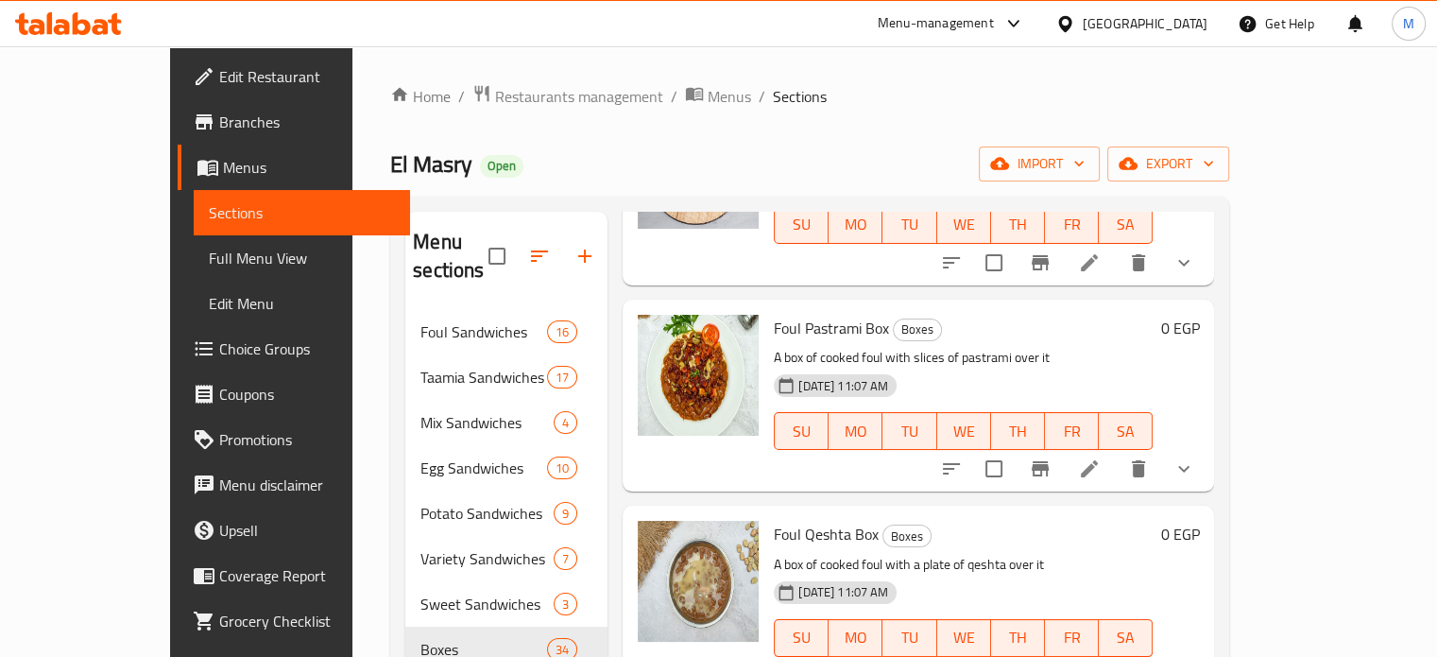
scroll to position [1678, 0]
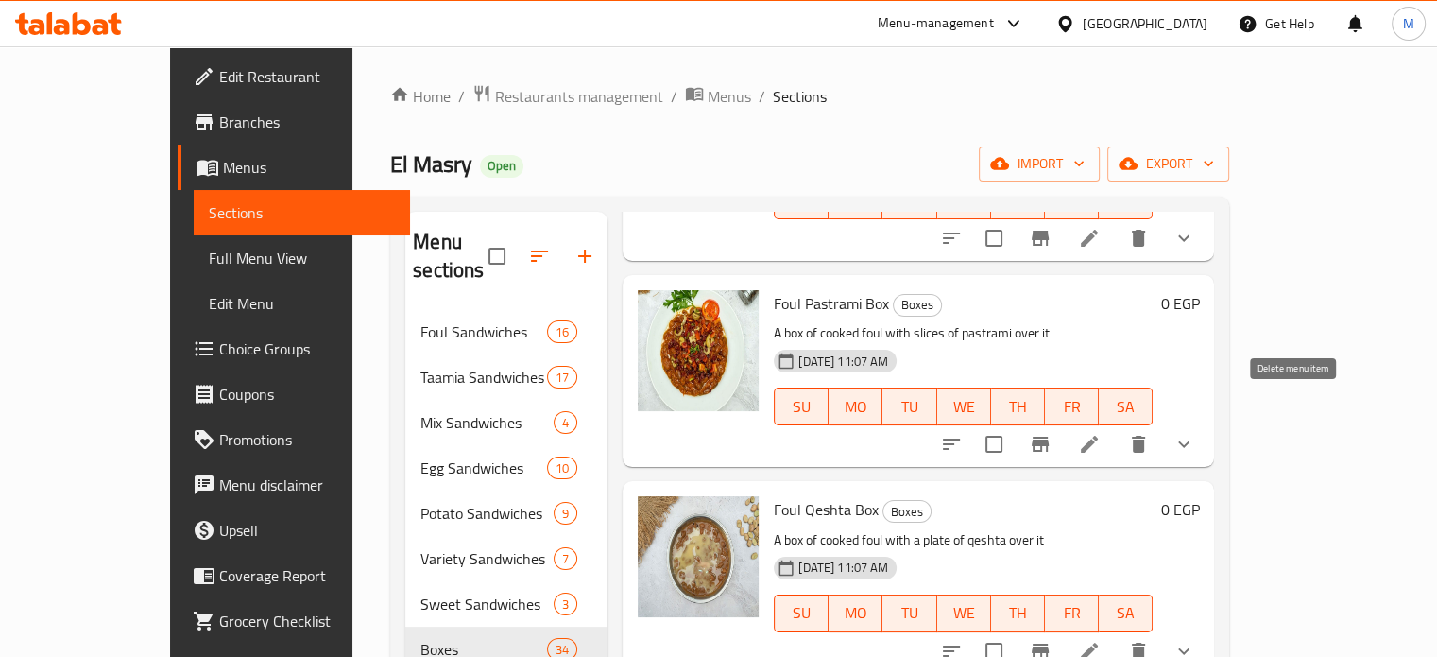
click at [1206, 421] on button "show more" at bounding box center [1183, 443] width 45 height 45
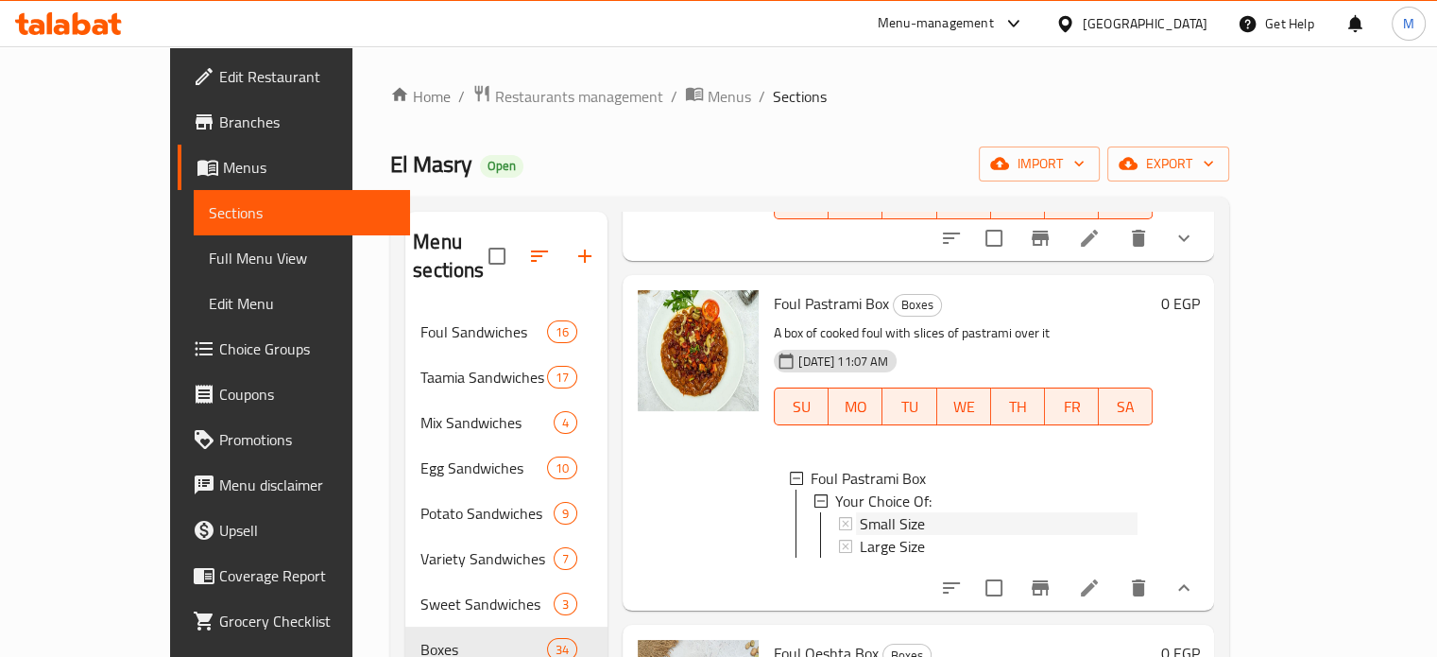
click at [868, 512] on span "Small Size" at bounding box center [892, 523] width 65 height 23
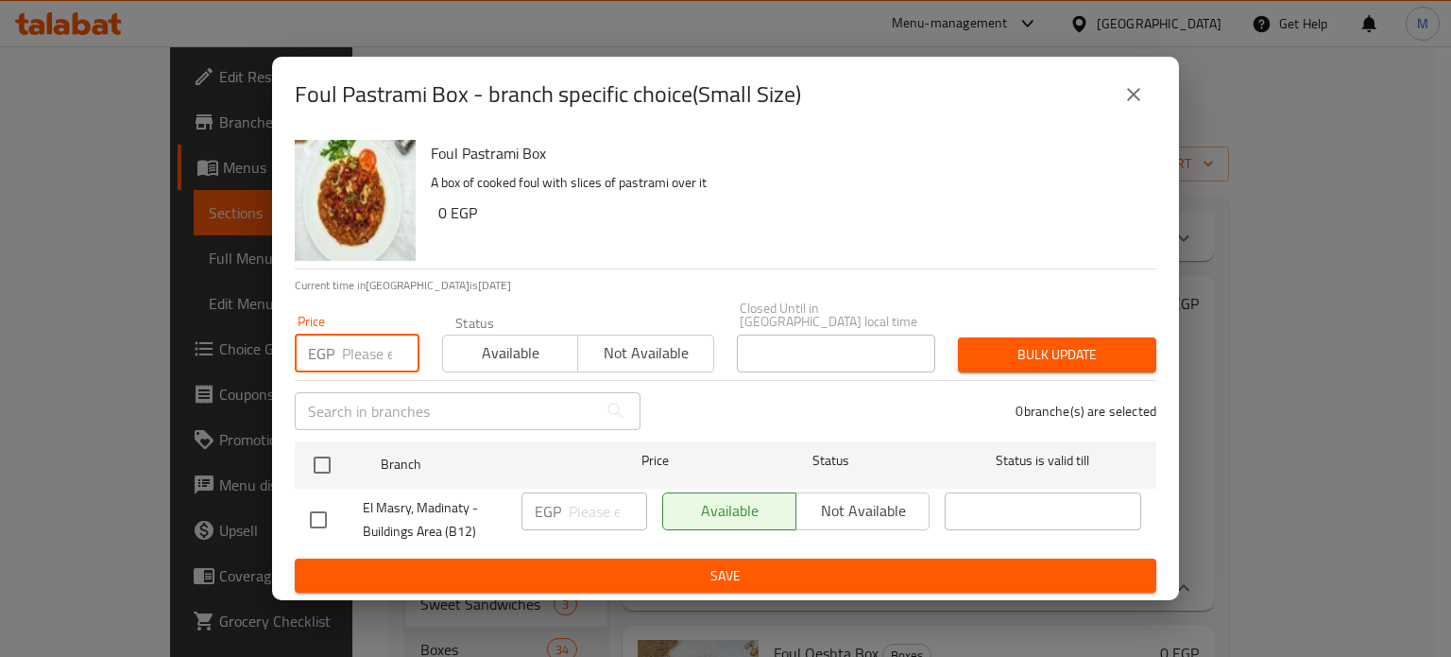
click at [370, 347] on input "number" at bounding box center [380, 353] width 77 height 38
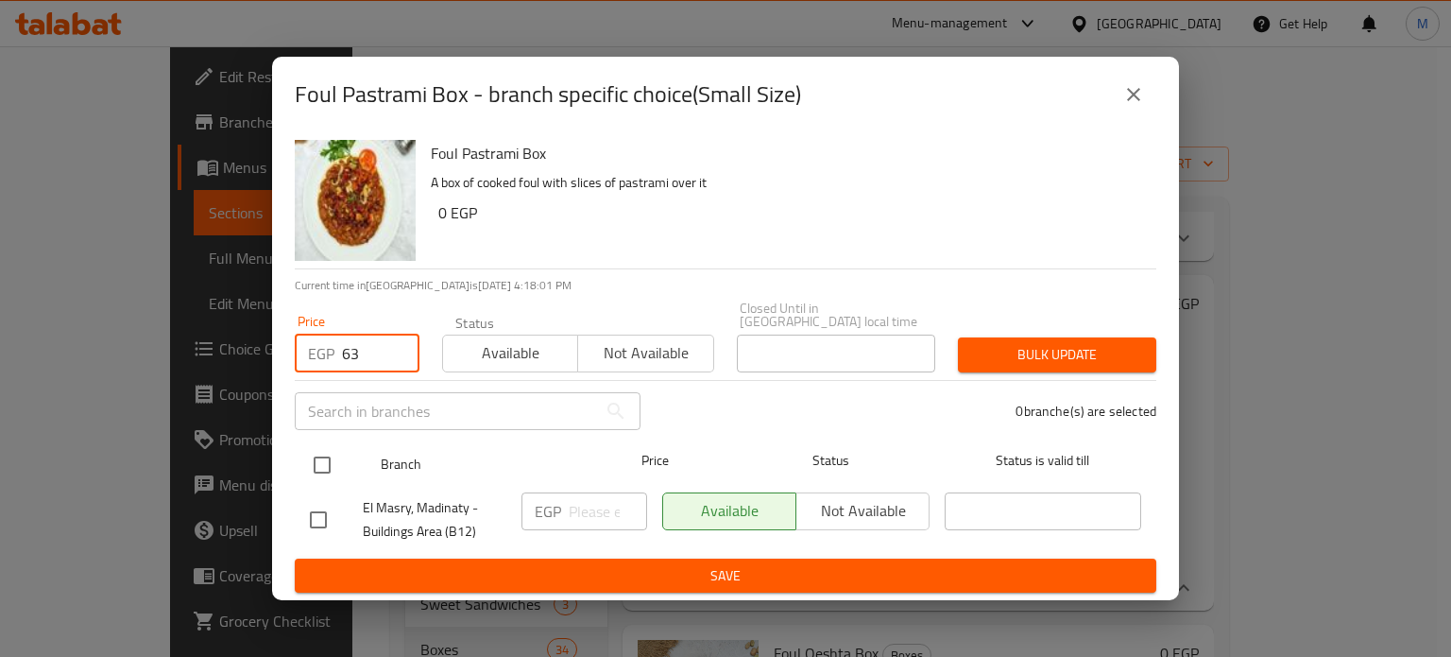
click at [320, 452] on input "checkbox" at bounding box center [322, 465] width 40 height 40
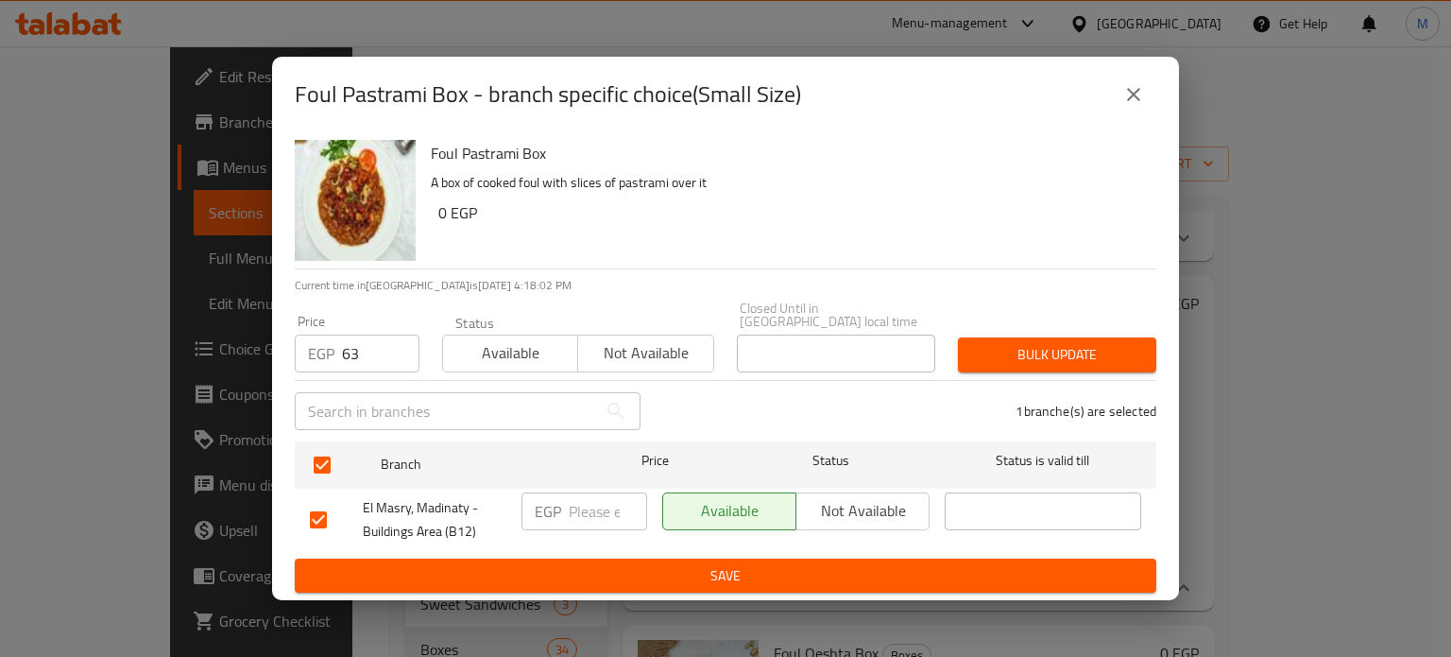
click at [1069, 343] on span "Bulk update" at bounding box center [1057, 355] width 168 height 24
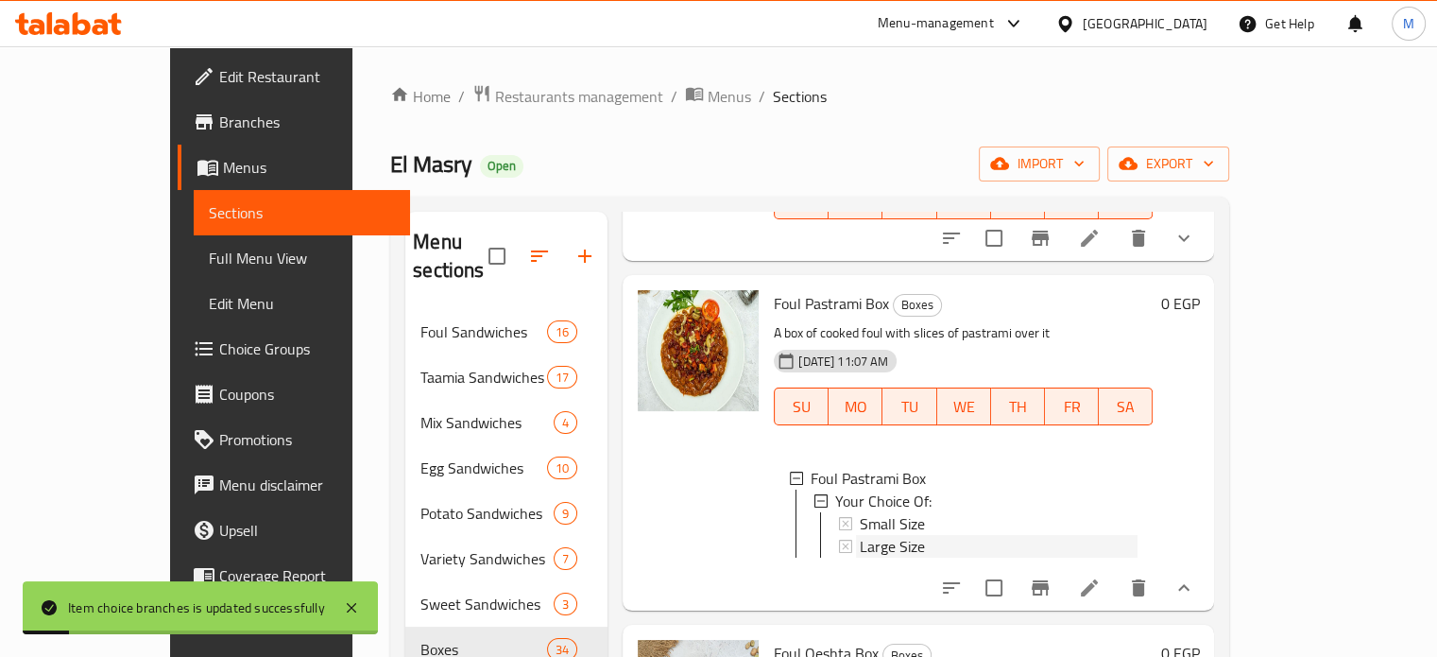
click at [860, 535] on span "Large Size" at bounding box center [892, 546] width 65 height 23
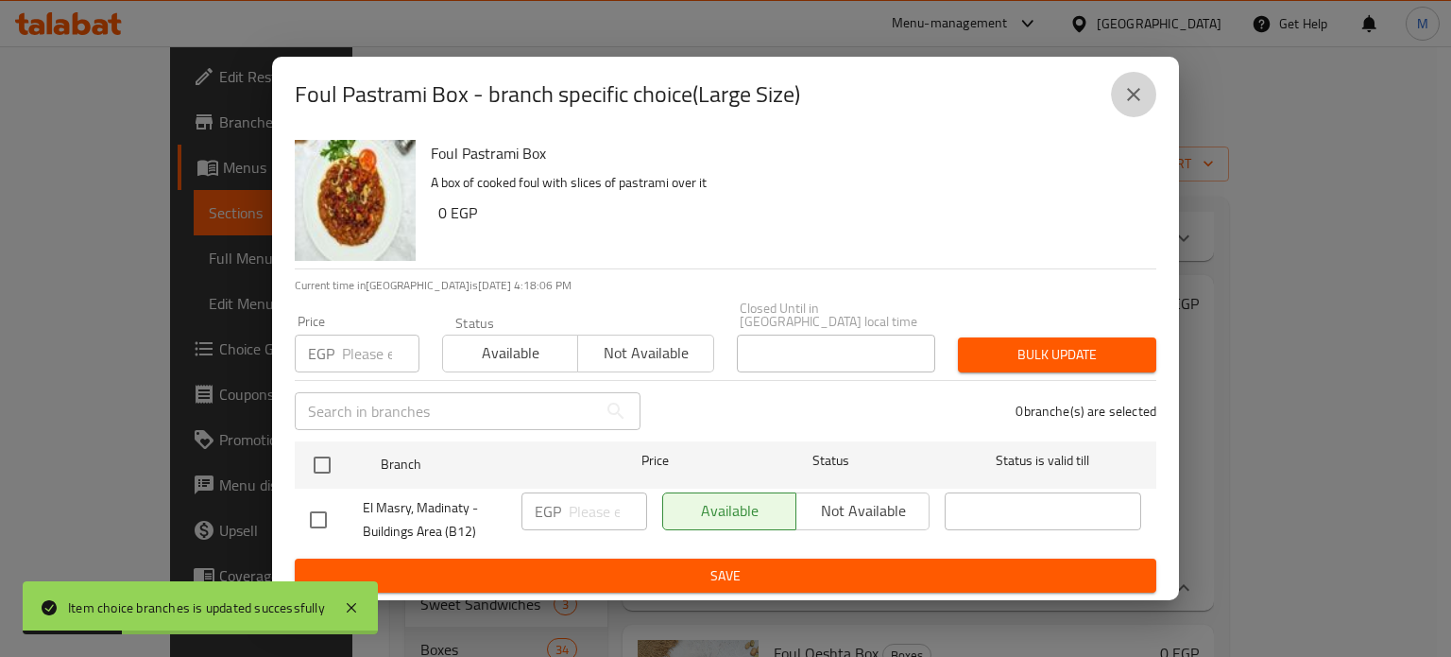
click at [1138, 106] on icon "close" at bounding box center [1133, 94] width 23 height 23
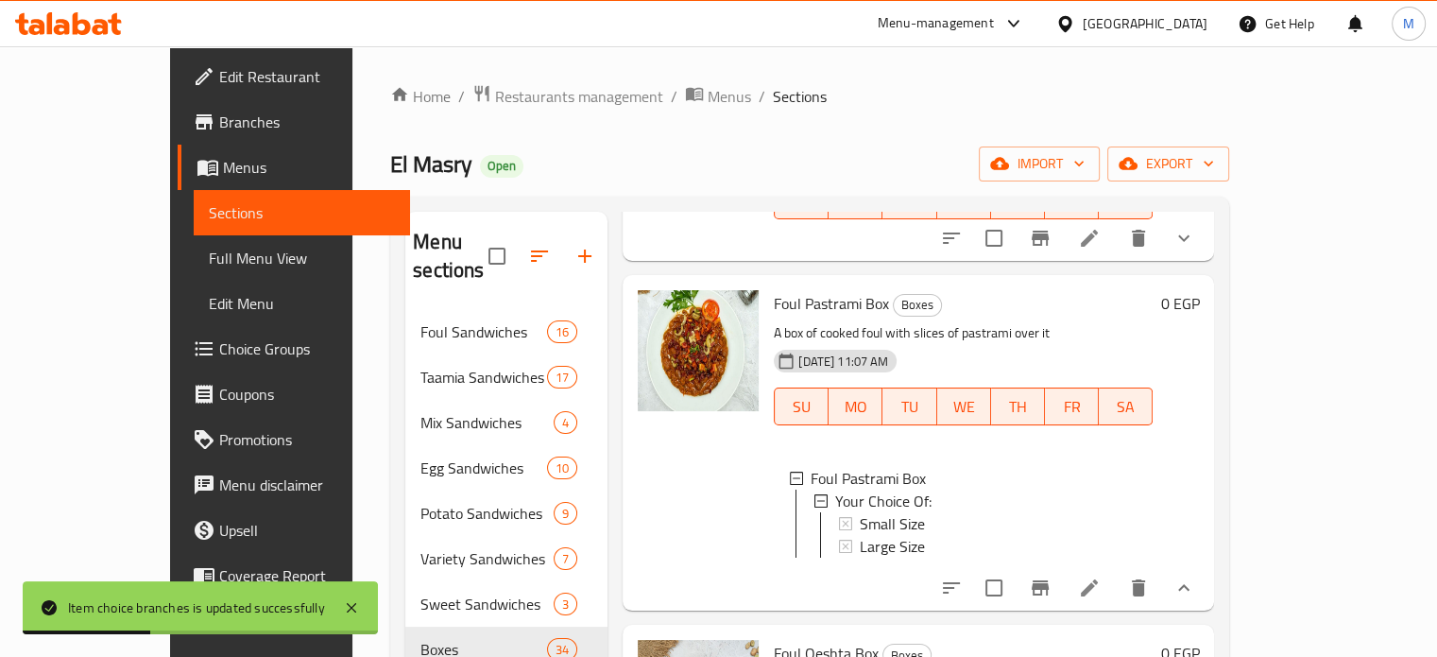
click at [1101, 576] on icon at bounding box center [1089, 587] width 23 height 23
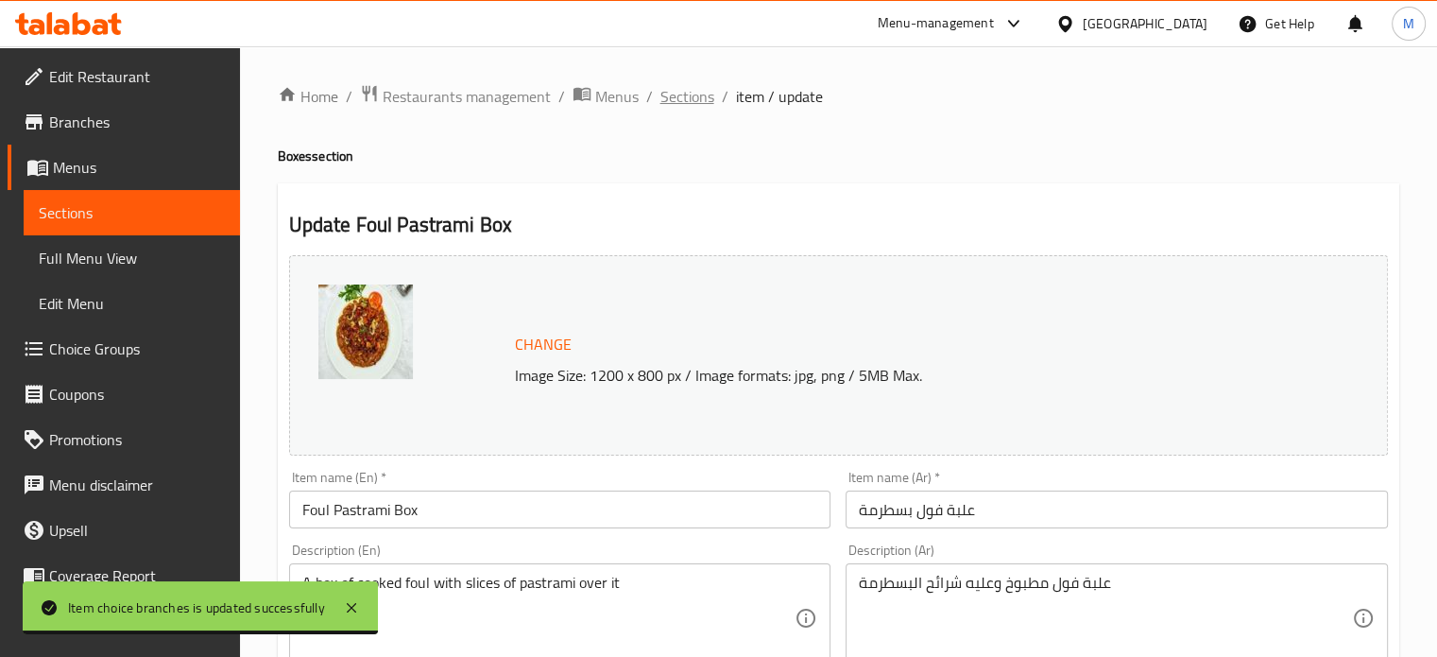
click at [693, 98] on span "Sections" at bounding box center [687, 96] width 54 height 23
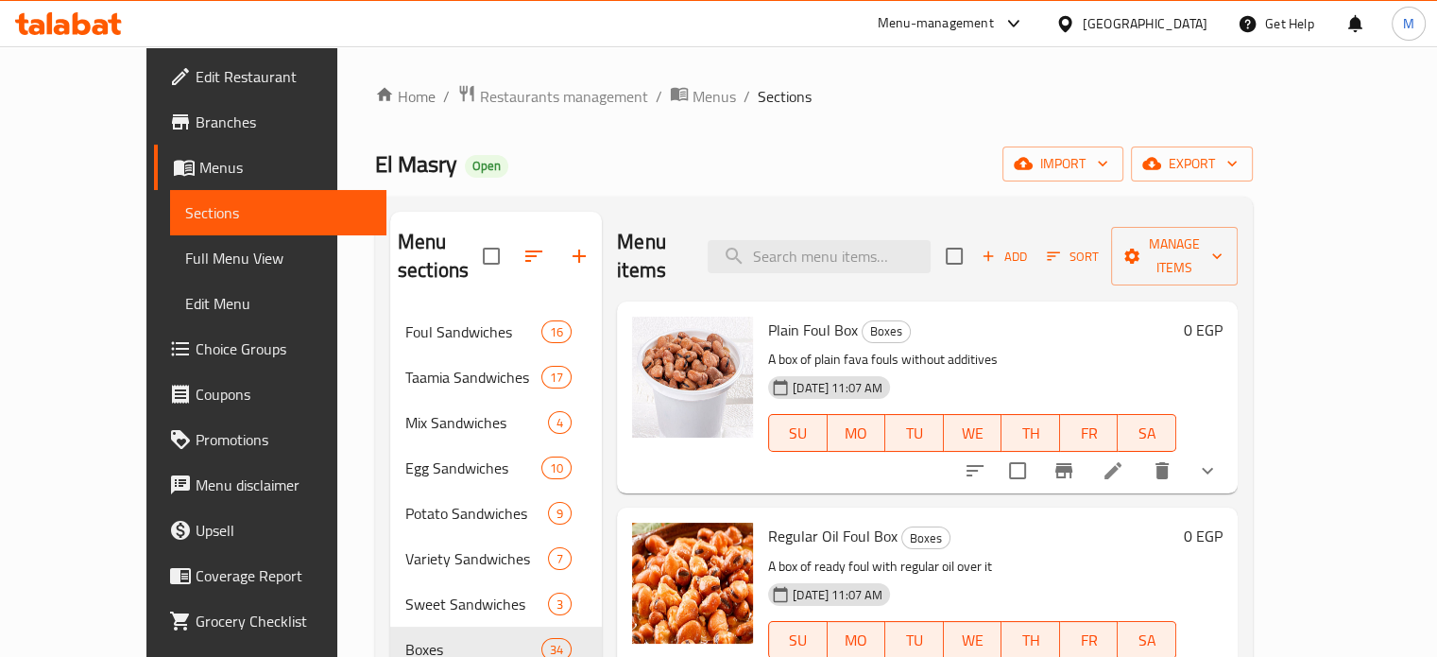
scroll to position [265, 0]
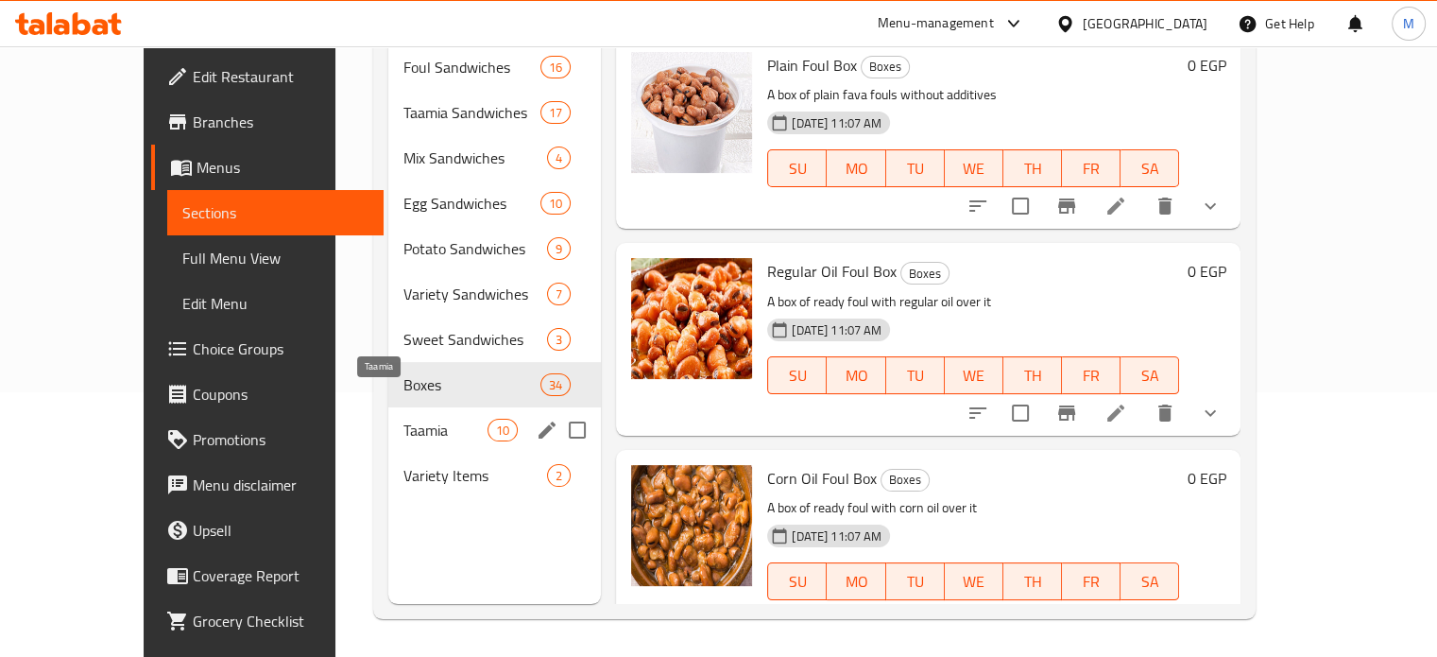
click at [403, 418] on span "Taamia" at bounding box center [445, 429] width 84 height 23
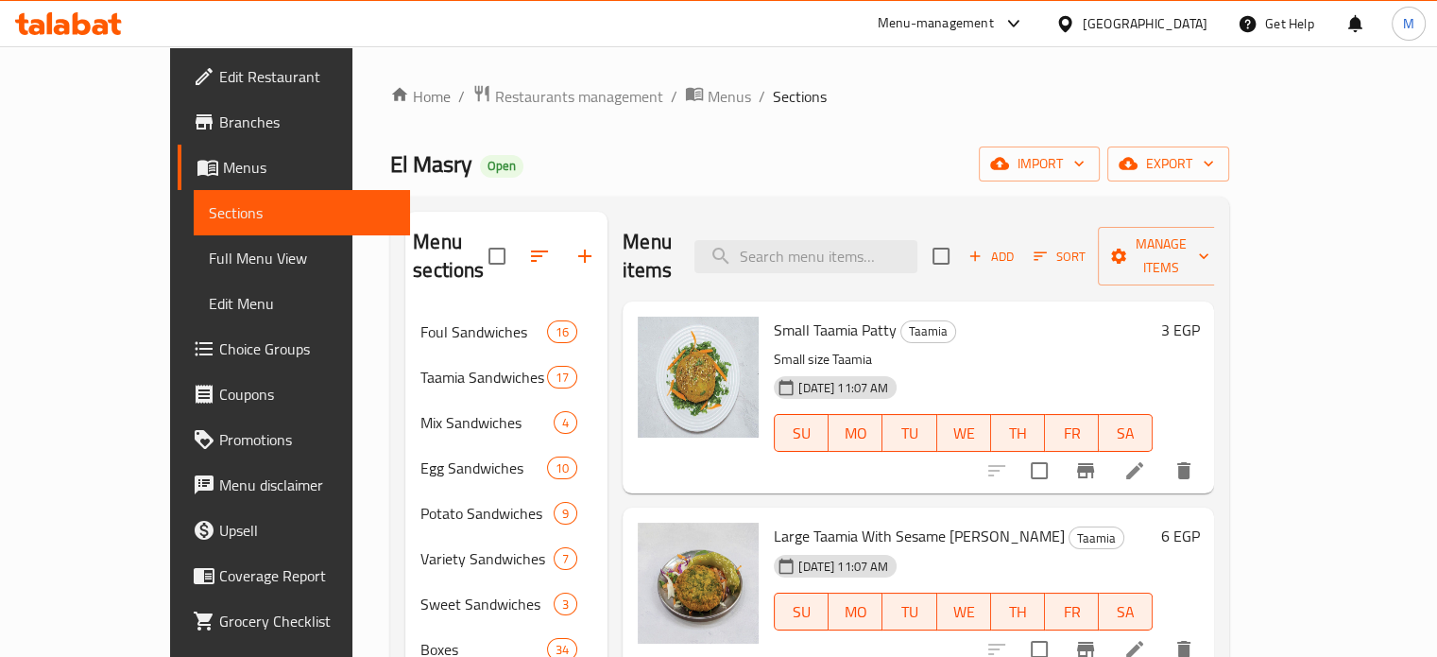
click at [994, 27] on div "Menu-management" at bounding box center [936, 23] width 116 height 23
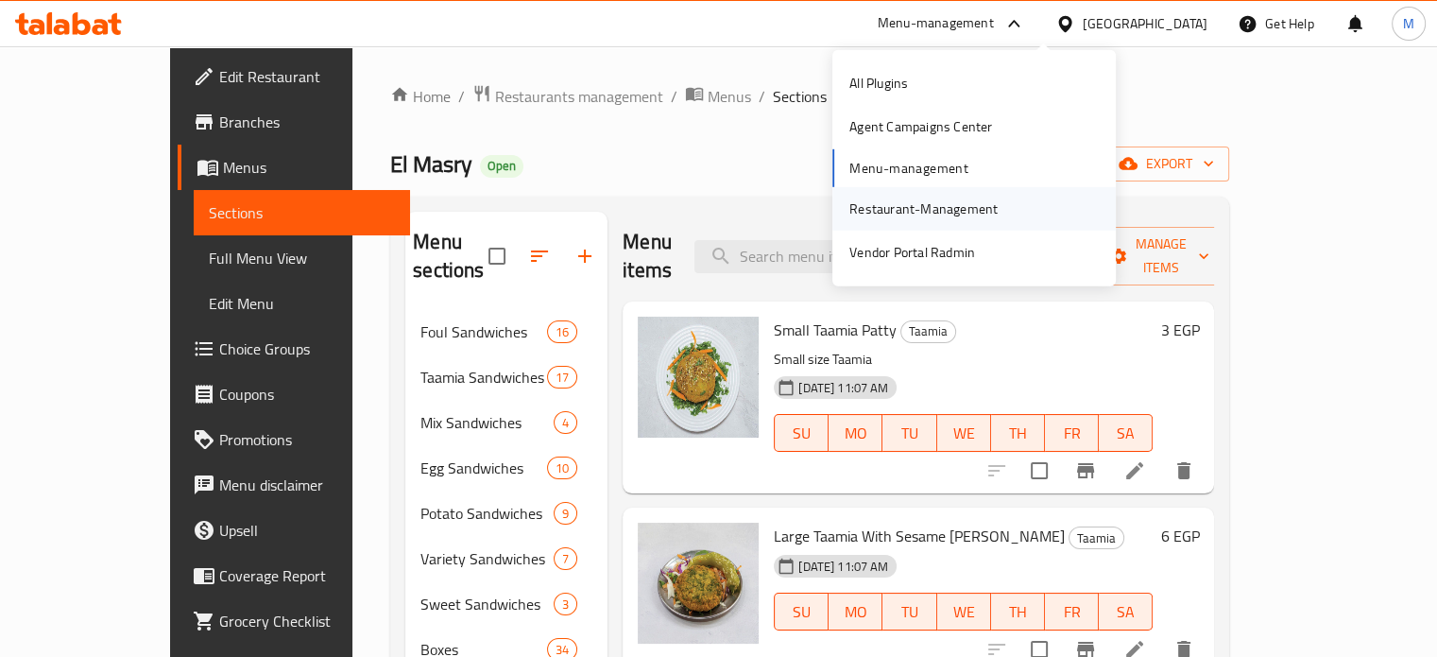
click at [906, 215] on div "Restaurant-Management" at bounding box center [923, 208] width 148 height 21
